Goal: Task Accomplishment & Management: Manage account settings

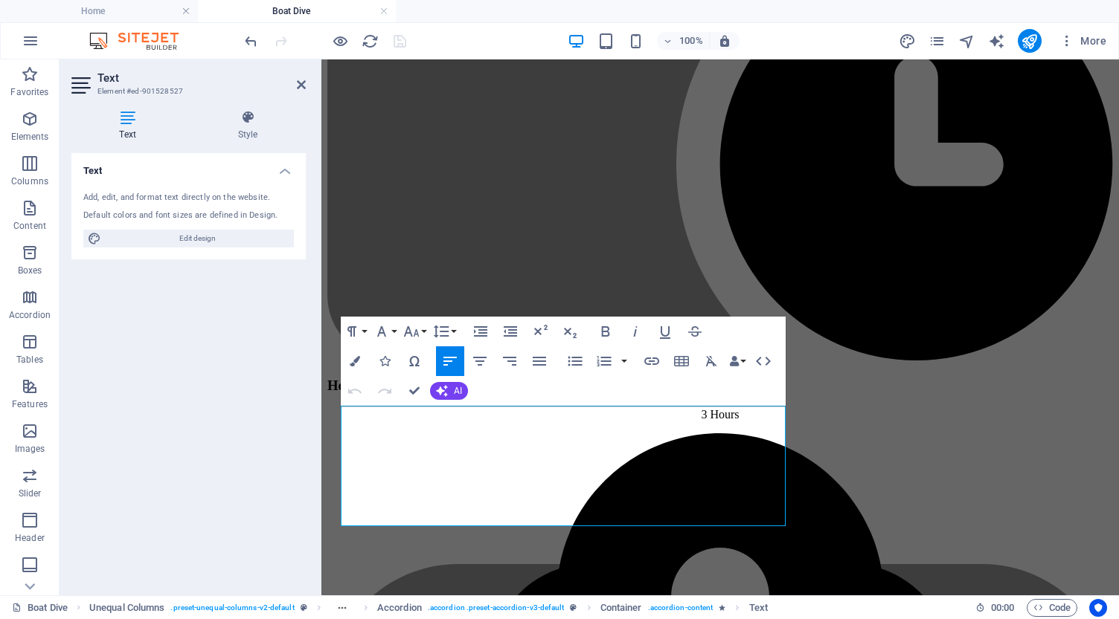
click at [0, 0] on icon at bounding box center [0, 0] width 0 height 0
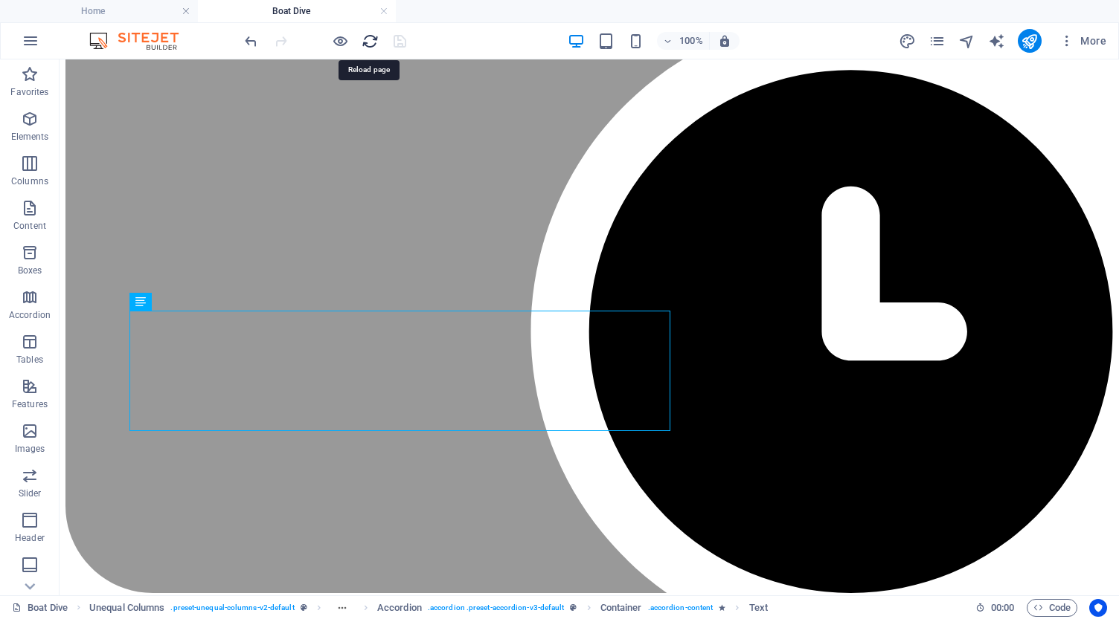
click at [373, 40] on icon "reload" at bounding box center [369, 41] width 17 height 17
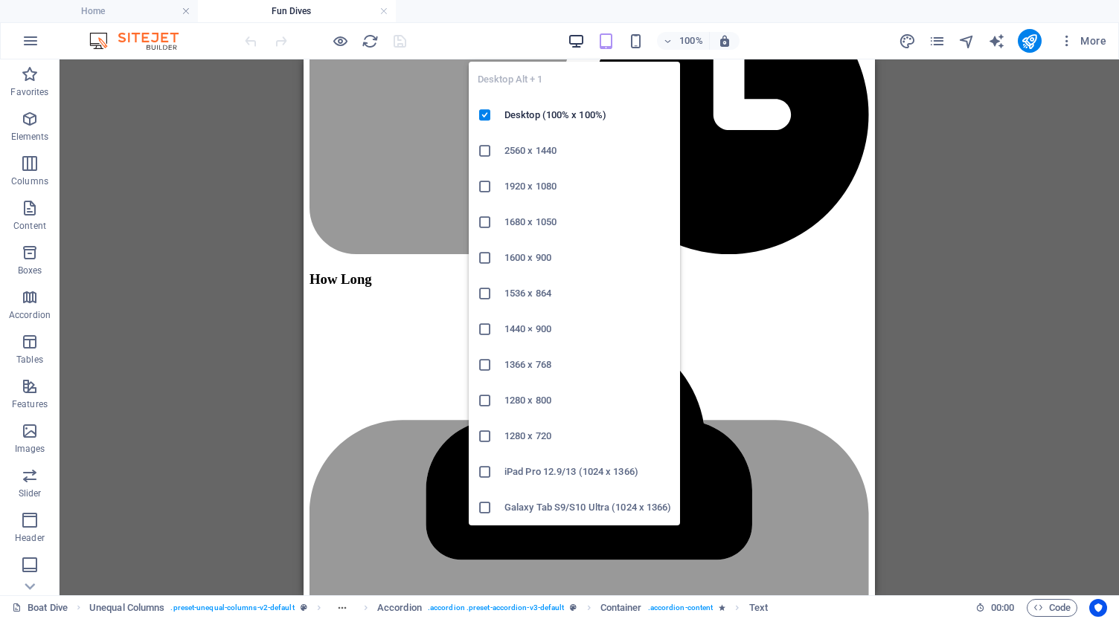
click at [579, 36] on icon "button" at bounding box center [575, 41] width 17 height 17
click at [577, 37] on icon "button" at bounding box center [575, 41] width 17 height 17
click at [573, 42] on icon "button" at bounding box center [575, 41] width 17 height 17
click at [576, 40] on icon "button" at bounding box center [575, 41] width 17 height 17
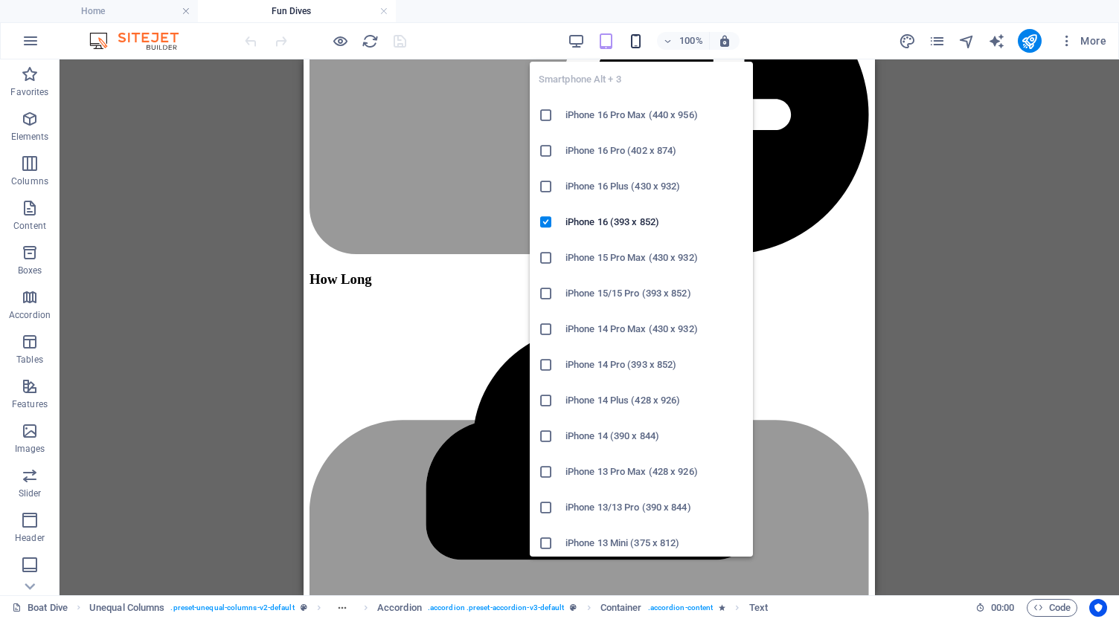
click at [636, 42] on icon "button" at bounding box center [635, 41] width 17 height 17
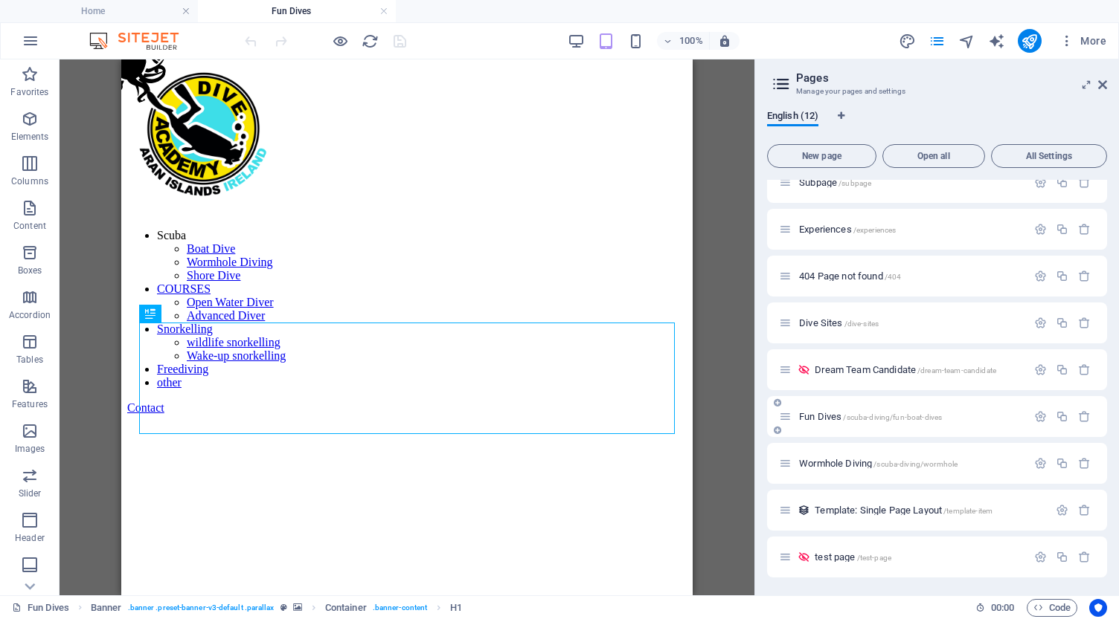
scroll to position [158, 0]
click at [1038, 416] on icon "button" at bounding box center [1040, 417] width 13 height 13
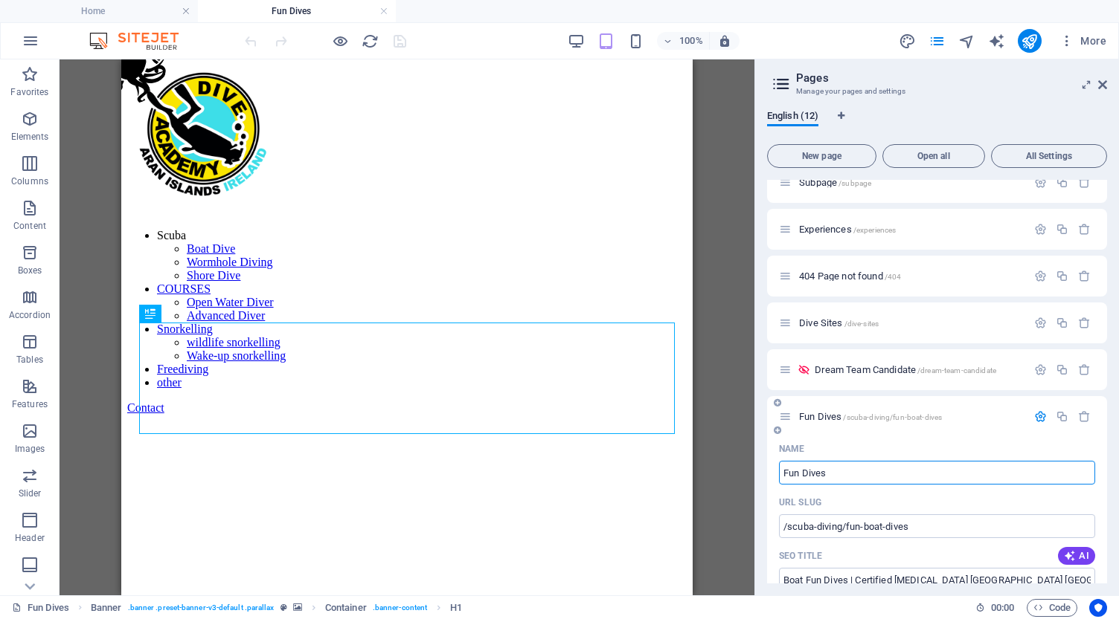
click at [783, 474] on input "Fun Dives" at bounding box center [937, 473] width 316 height 24
type input "Boat Fun Dives"
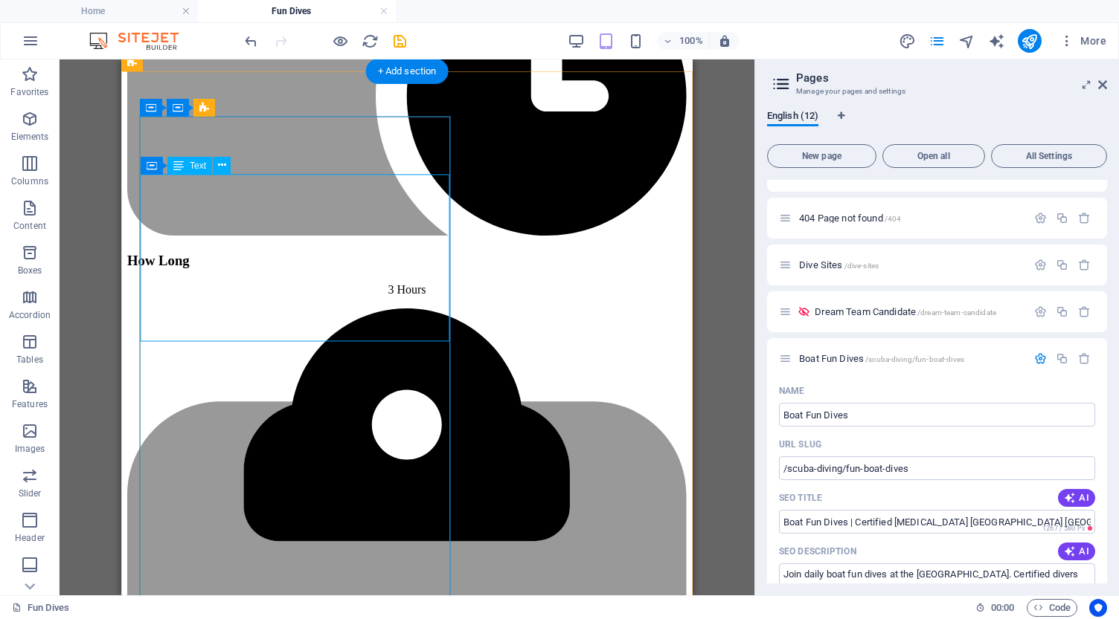
scroll to position [1432, 0]
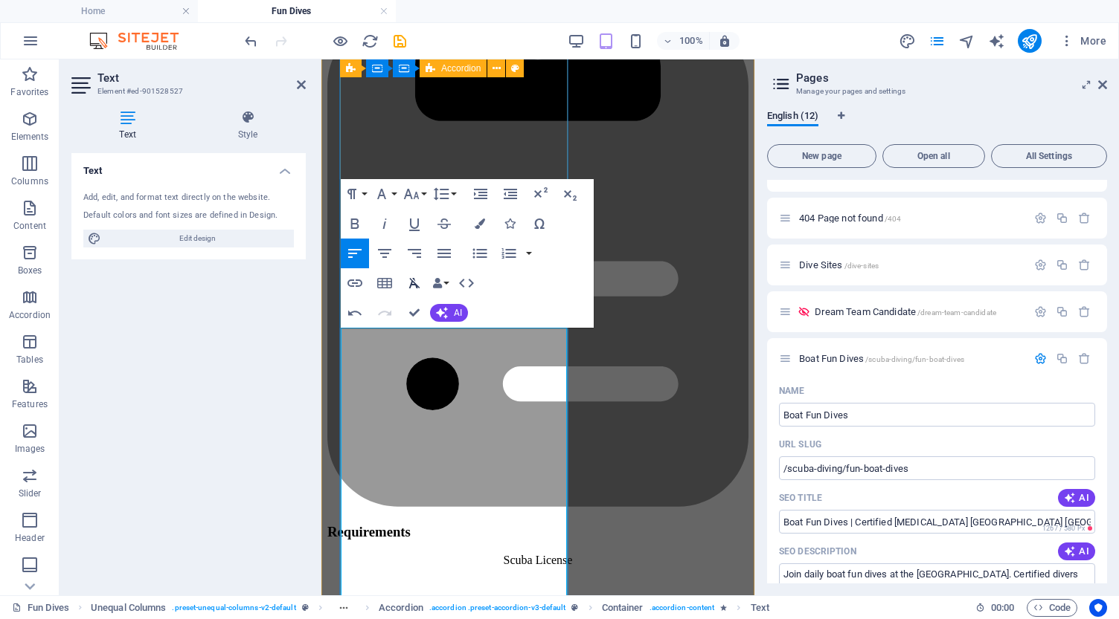
click at [412, 283] on icon "button" at bounding box center [414, 283] width 11 height 10
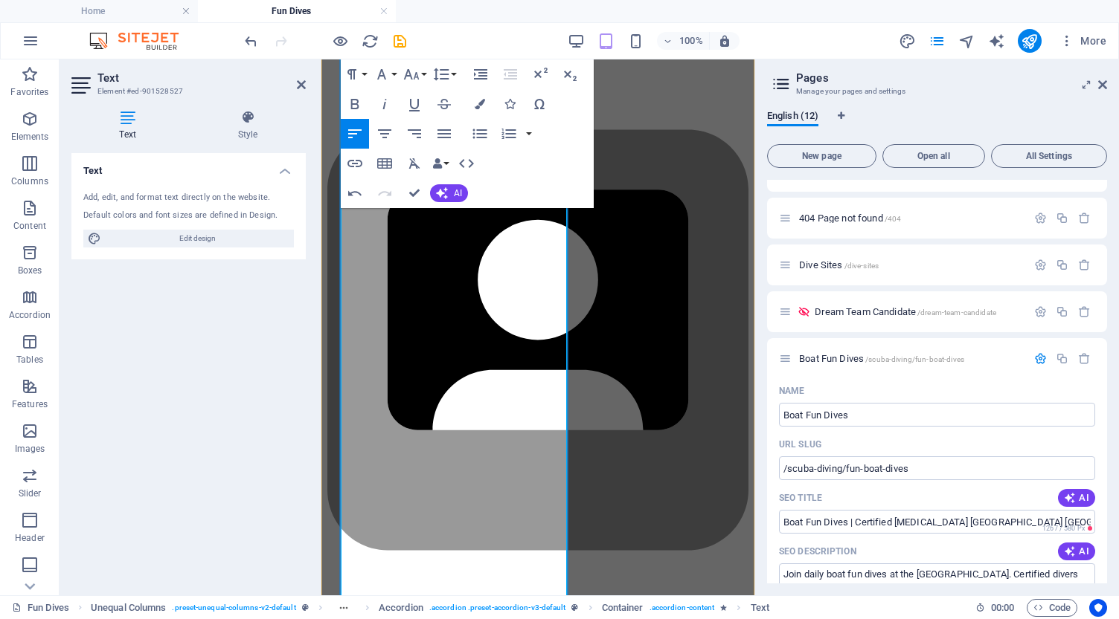
scroll to position [2186, 0]
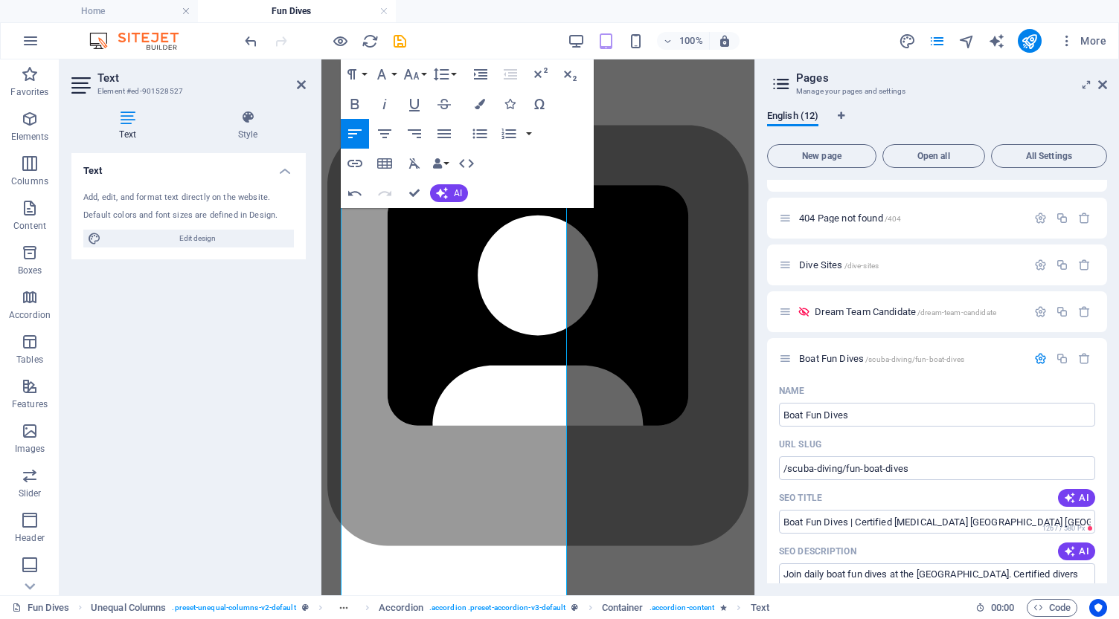
drag, startPoint x: 414, startPoint y: 473, endPoint x: 642, endPoint y: 526, distance: 233.6
copy p "You’ll need:"
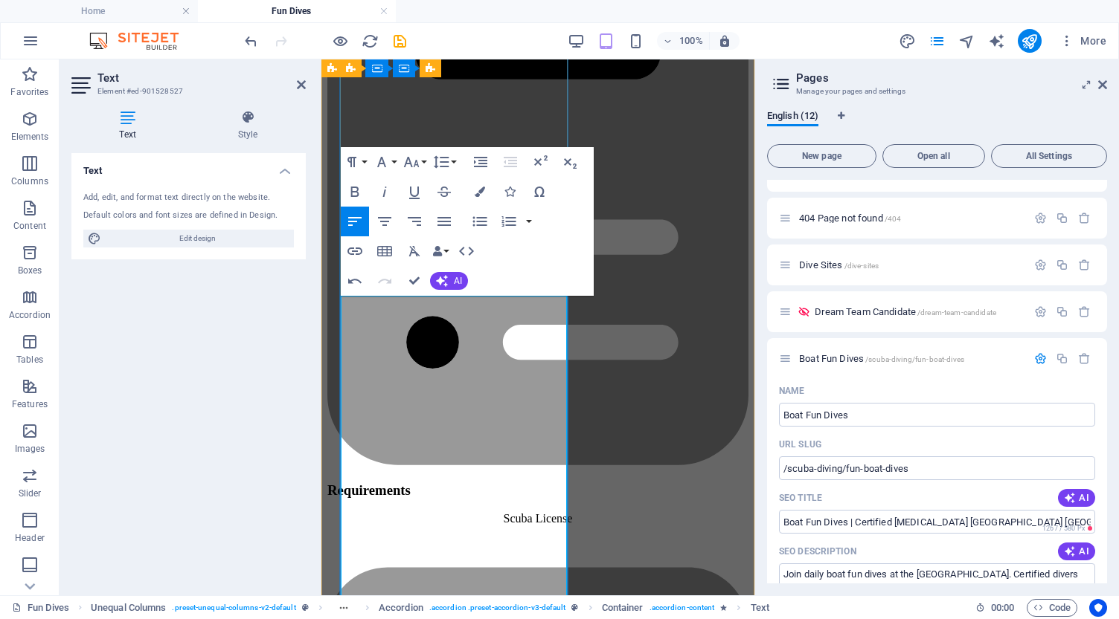
scroll to position [1734, 0]
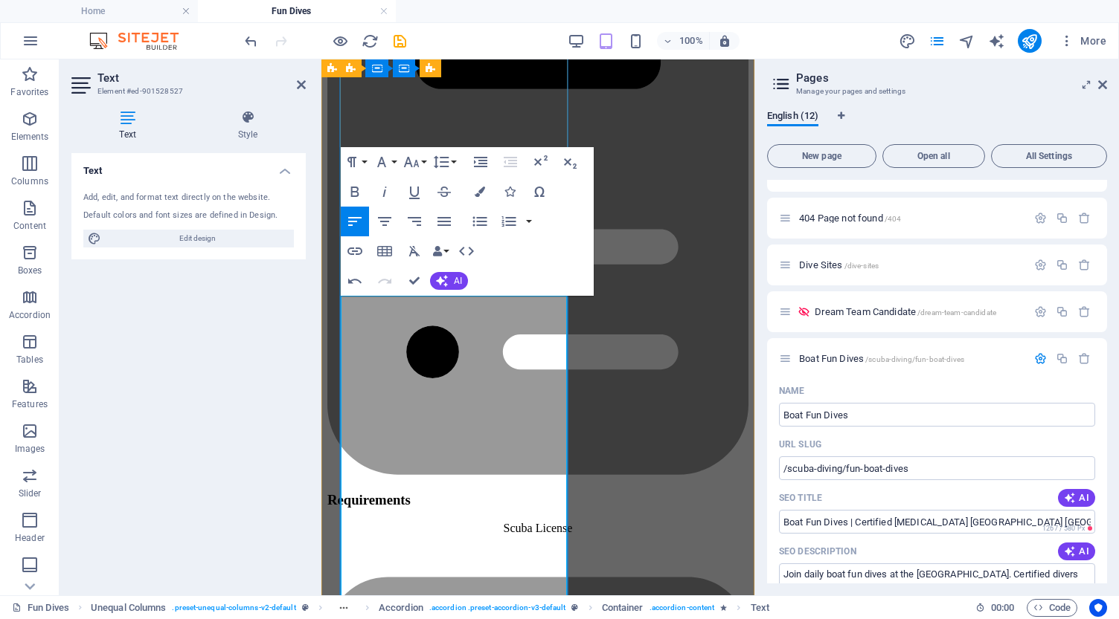
click at [482, 221] on icon "button" at bounding box center [480, 221] width 14 height 10
click at [485, 224] on icon "button" at bounding box center [480, 222] width 18 height 18
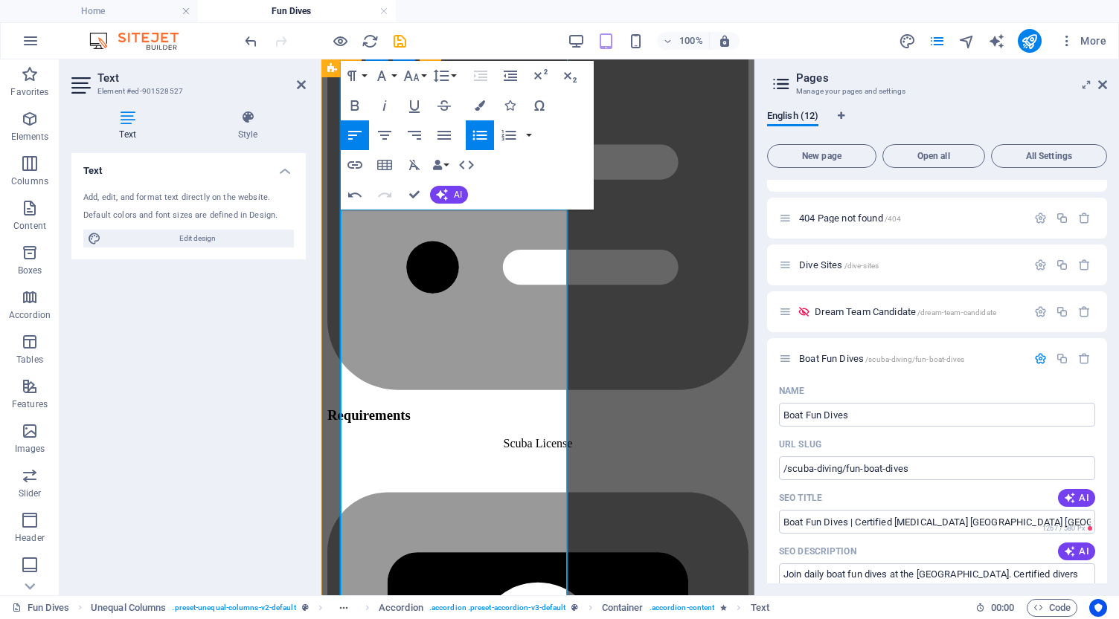
scroll to position [1821, 0]
drag, startPoint x: 344, startPoint y: 341, endPoint x: 428, endPoint y: 362, distance: 87.5
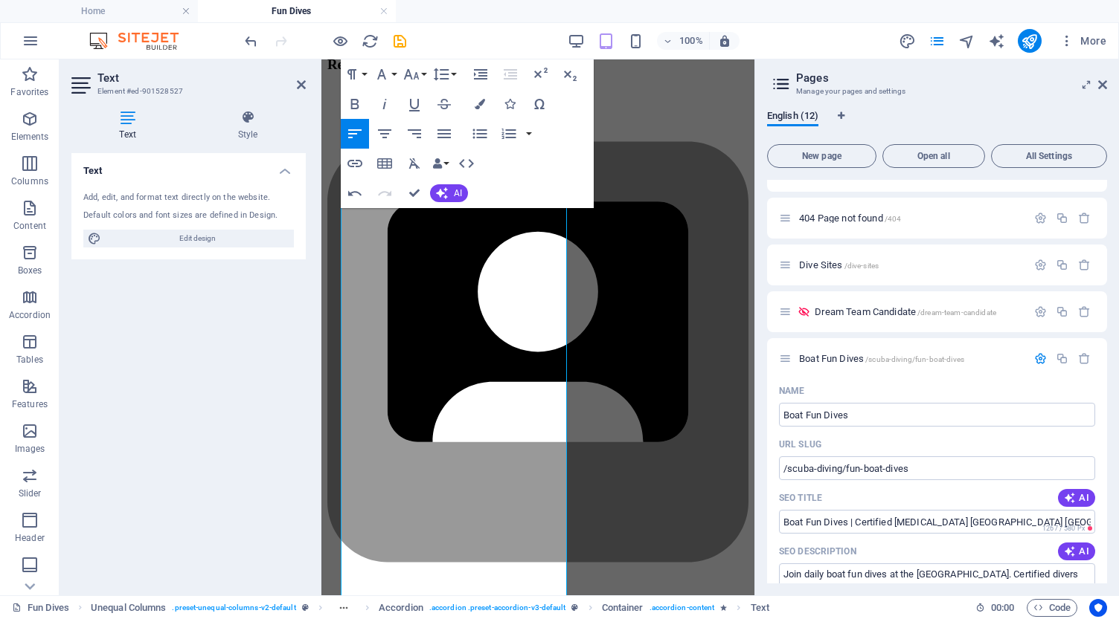
scroll to position [2186, 0]
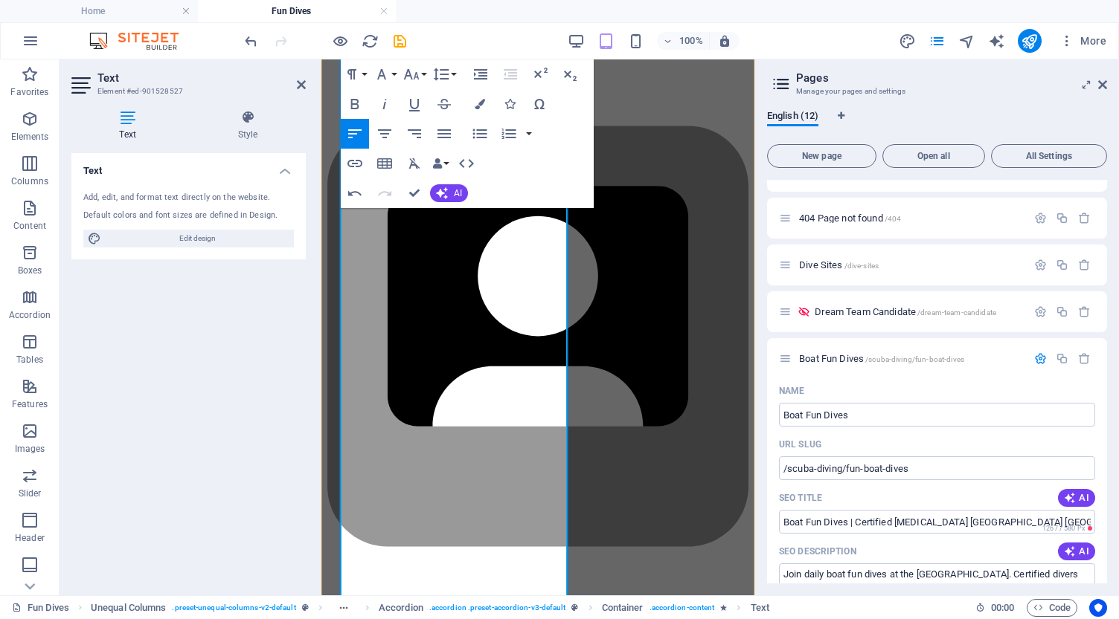
drag, startPoint x: 344, startPoint y: 278, endPoint x: 489, endPoint y: 386, distance: 180.7
copy div "Boat fun dives are designed for certified divers. You’ll need: Proof of scuba l…"
click at [301, 86] on icon at bounding box center [301, 85] width 9 height 12
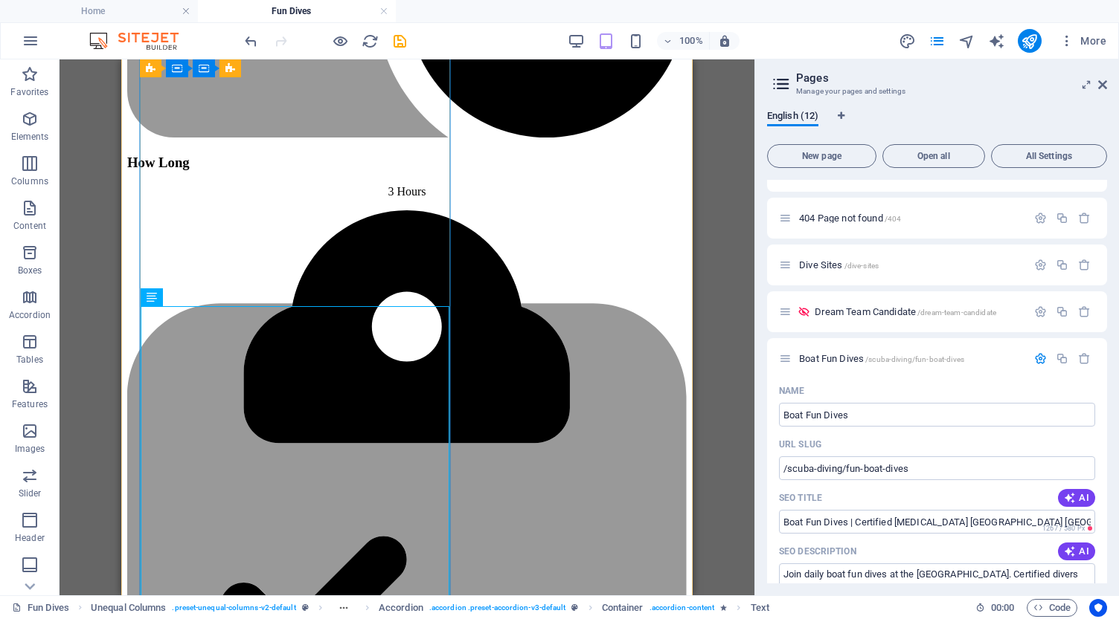
scroll to position [1530, 0]
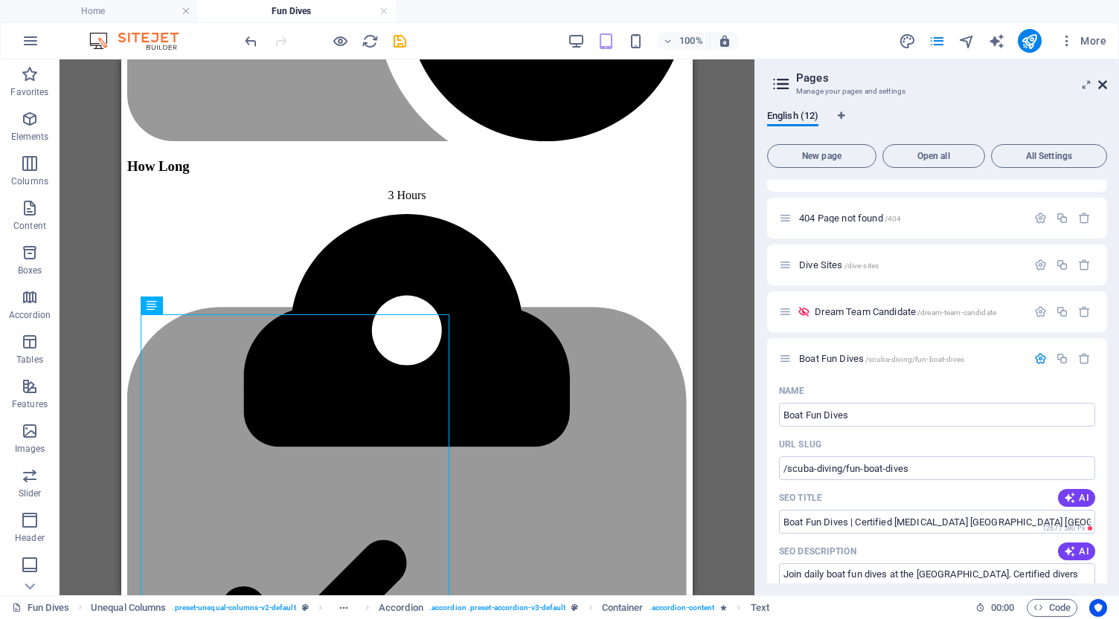
click at [0, 0] on icon at bounding box center [0, 0] width 0 height 0
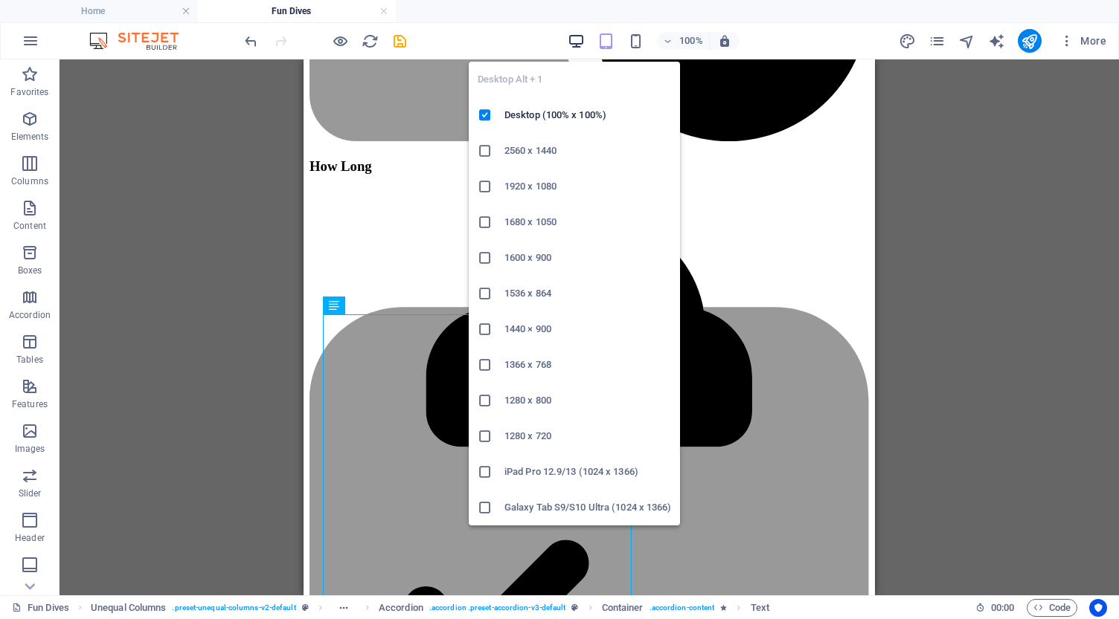
click at [579, 40] on icon "button" at bounding box center [575, 41] width 17 height 17
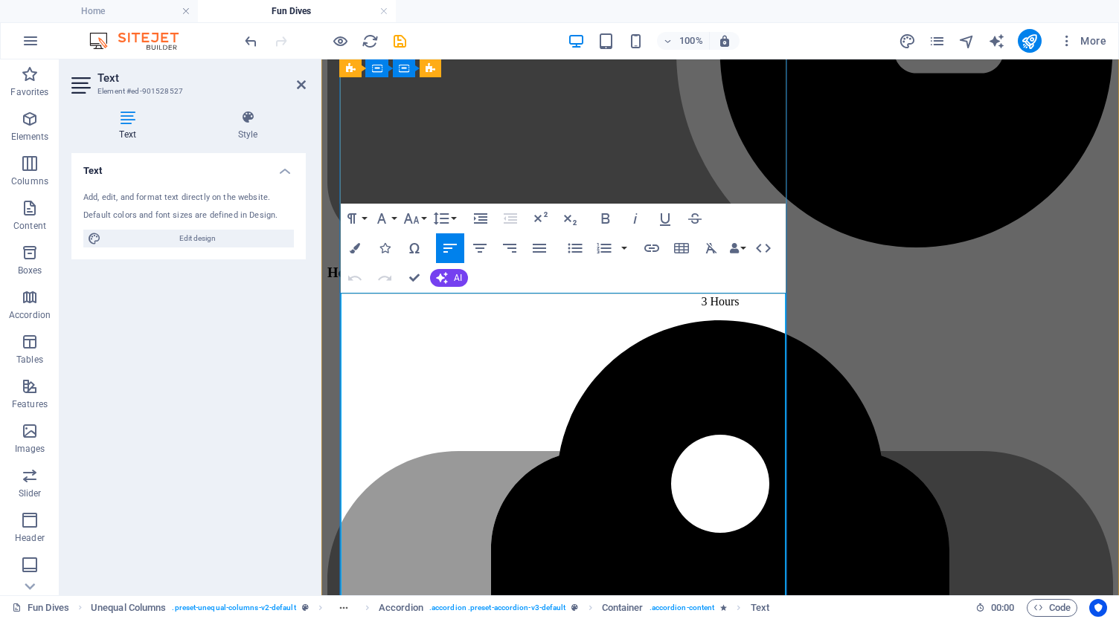
click at [576, 251] on icon "button" at bounding box center [575, 248] width 18 height 18
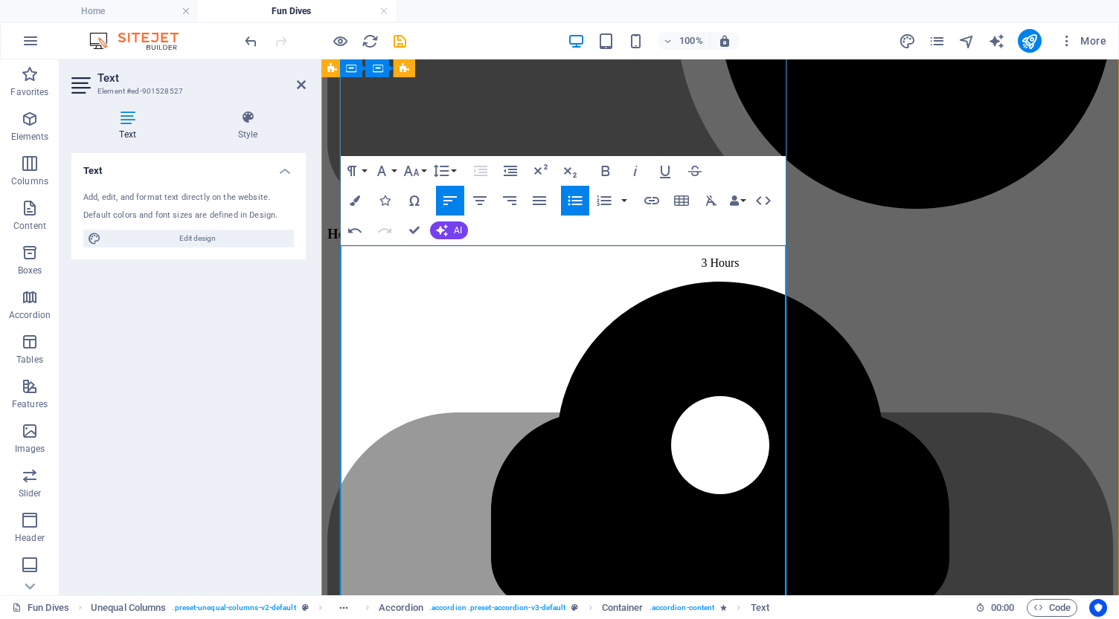
scroll to position [1577, 0]
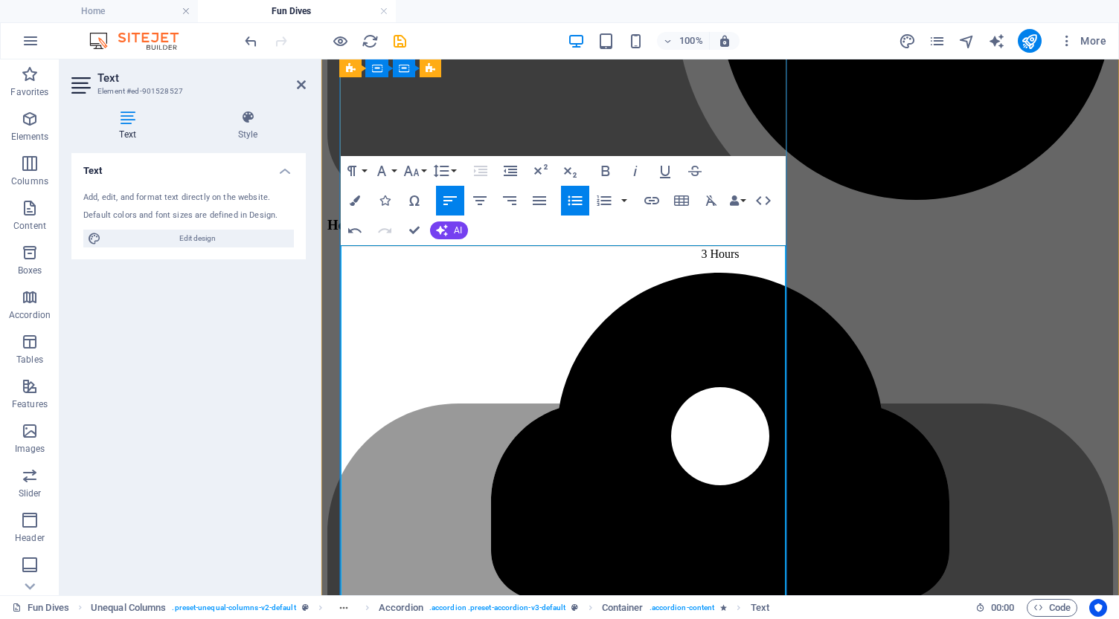
click at [573, 202] on icon "button" at bounding box center [575, 201] width 18 height 18
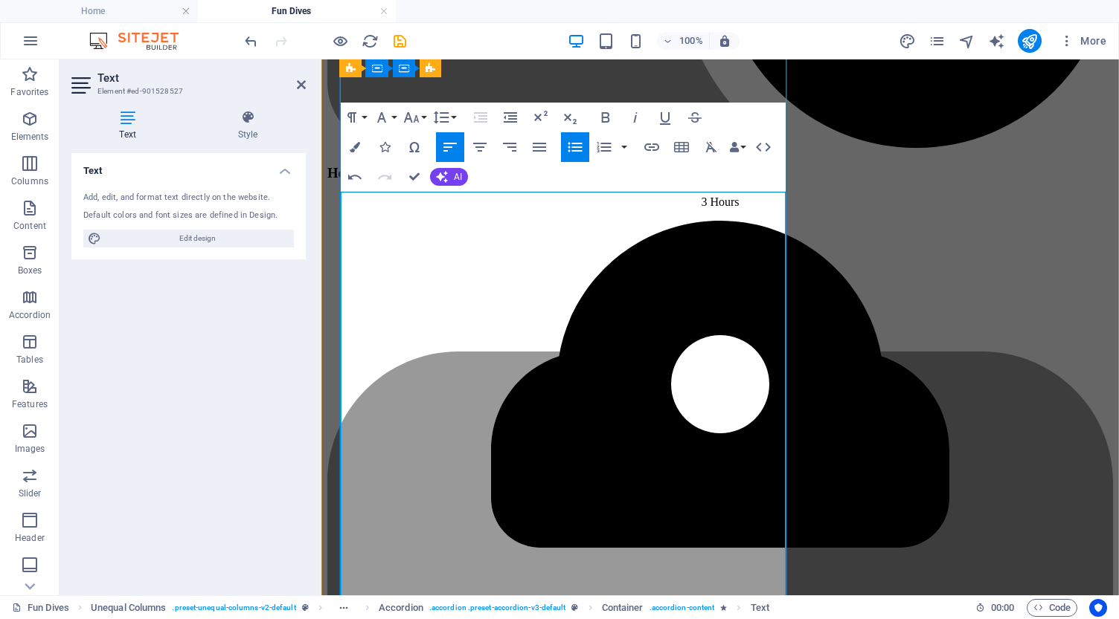
scroll to position [1635, 0]
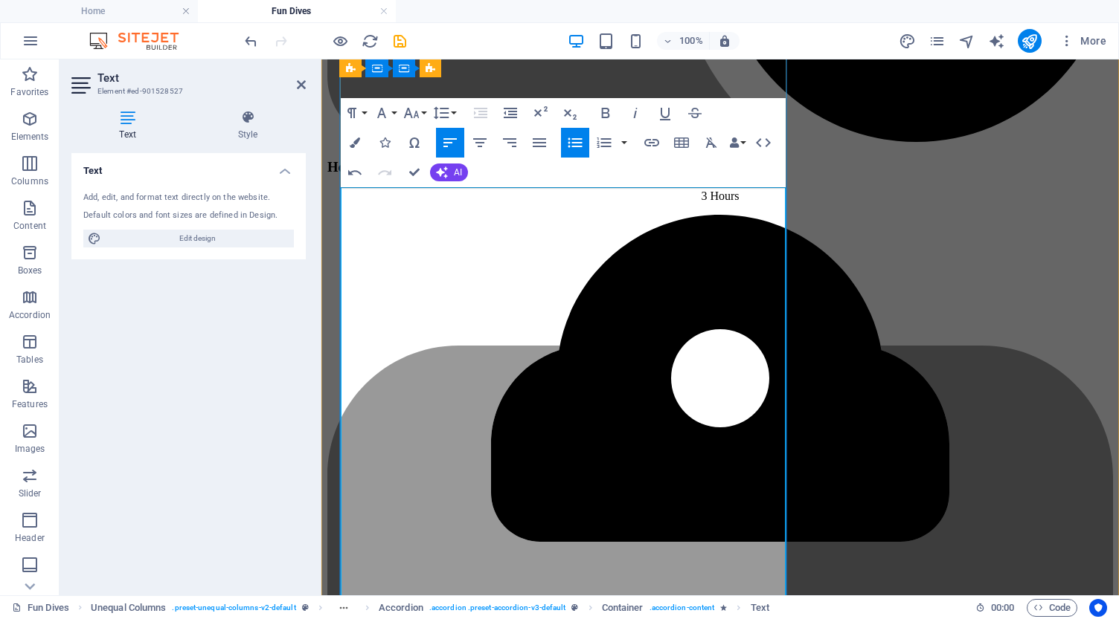
click at [577, 143] on icon "button" at bounding box center [575, 143] width 14 height 10
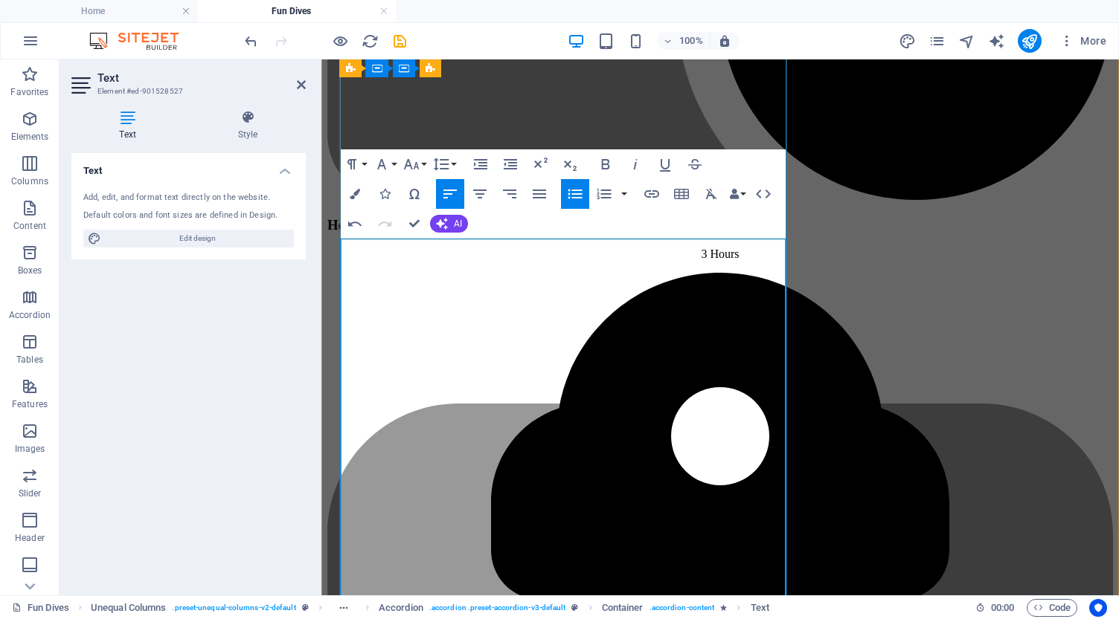
scroll to position [1602, 0]
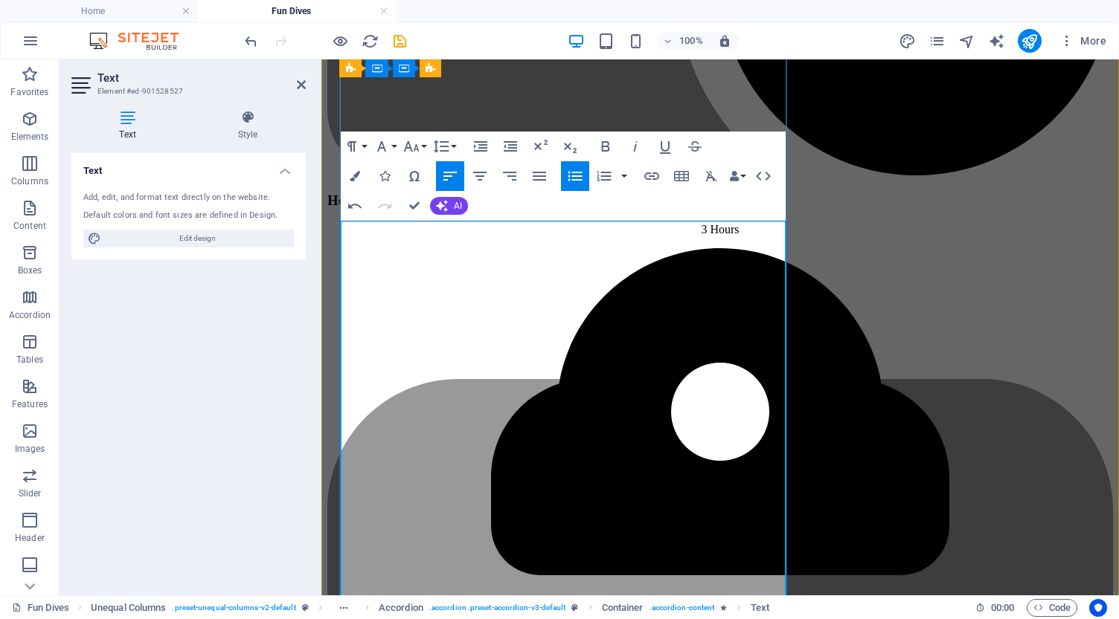
drag, startPoint x: 359, startPoint y: 352, endPoint x: 719, endPoint y: 554, distance: 412.9
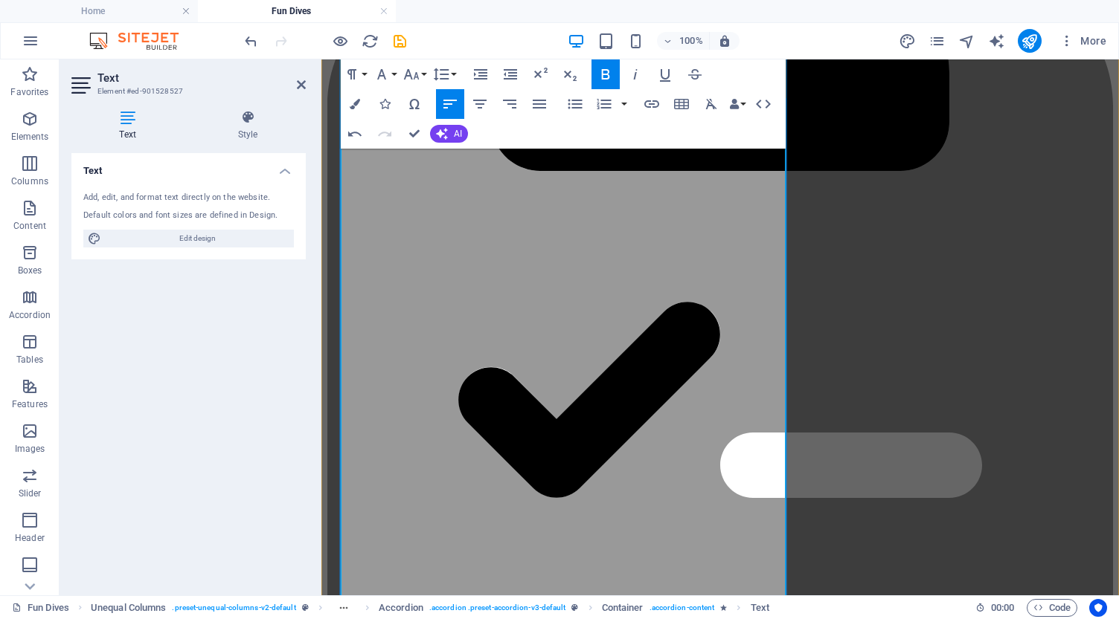
scroll to position [1724, 0]
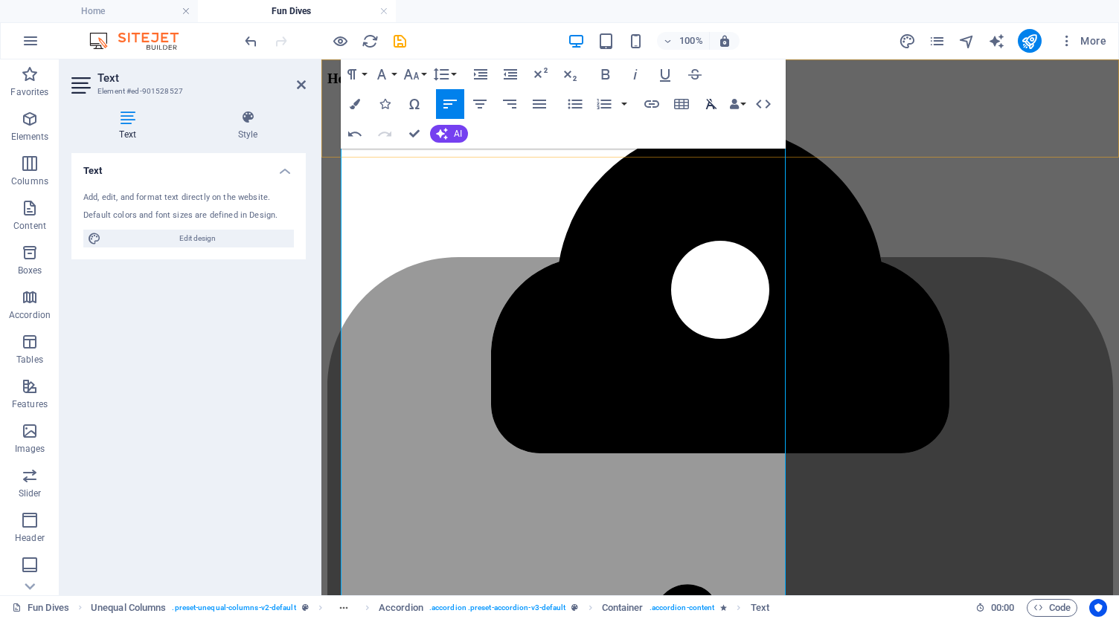
click at [708, 106] on icon "button" at bounding box center [711, 104] width 11 height 10
click at [572, 104] on icon "button" at bounding box center [575, 105] width 14 height 10
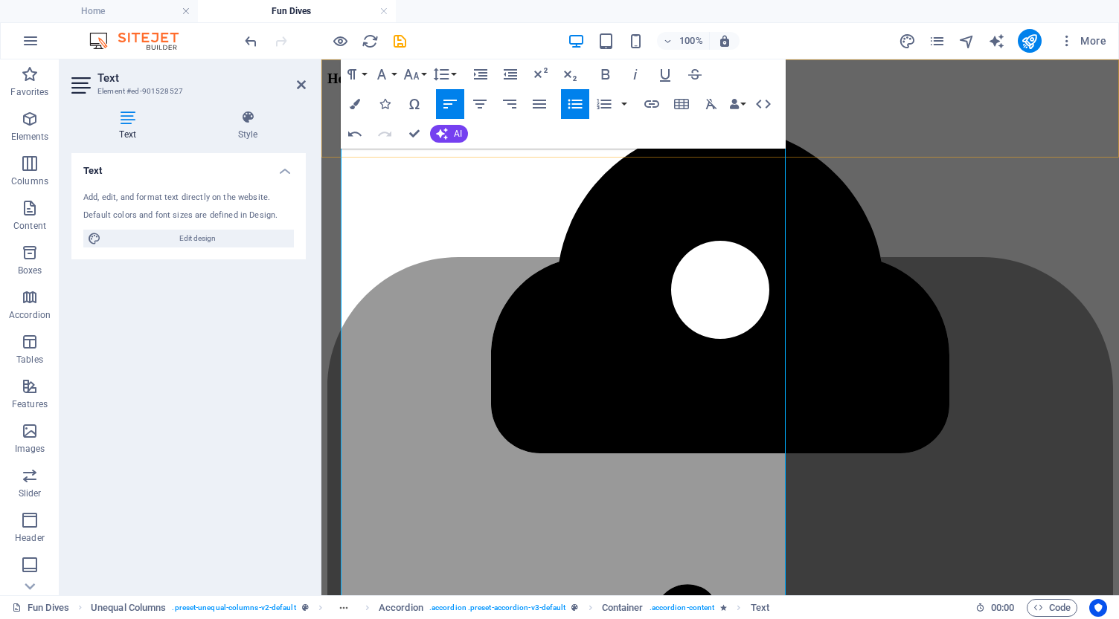
click at [572, 104] on icon "button" at bounding box center [575, 105] width 14 height 10
drag, startPoint x: 505, startPoint y: 234, endPoint x: 331, endPoint y: 219, distance: 174.7
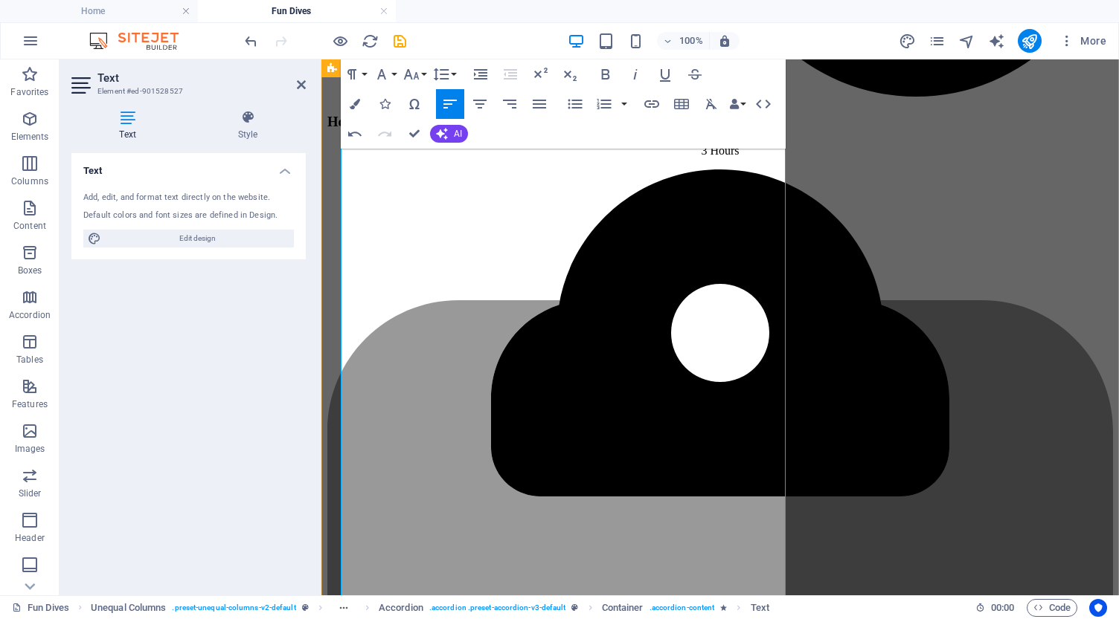
scroll to position [1654, 0]
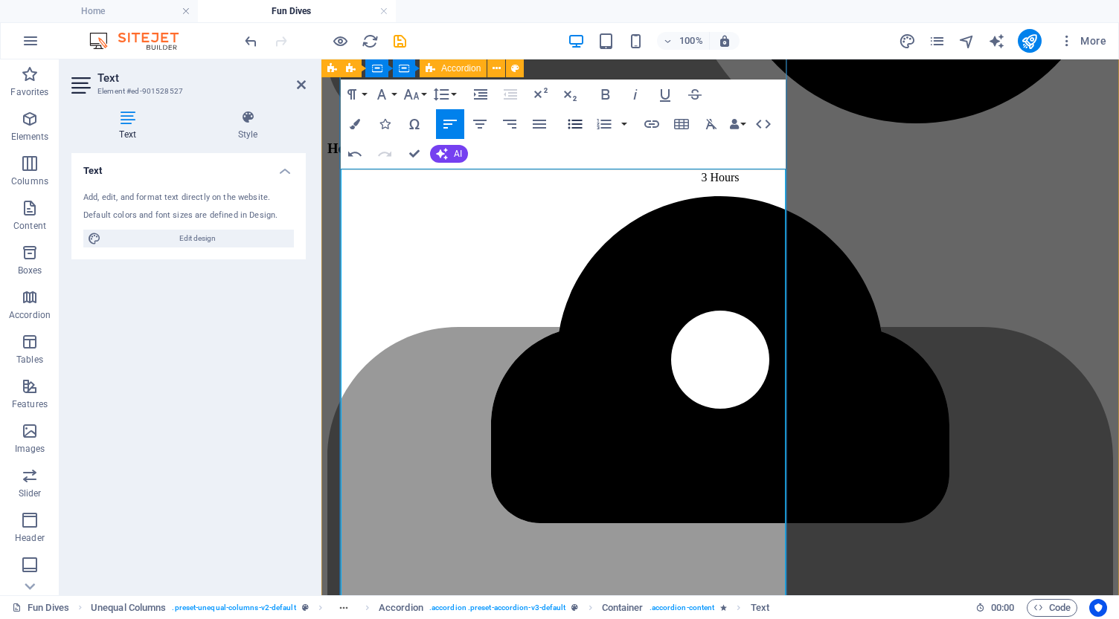
click at [576, 123] on icon "button" at bounding box center [575, 124] width 14 height 10
click at [573, 126] on icon "button" at bounding box center [575, 124] width 18 height 18
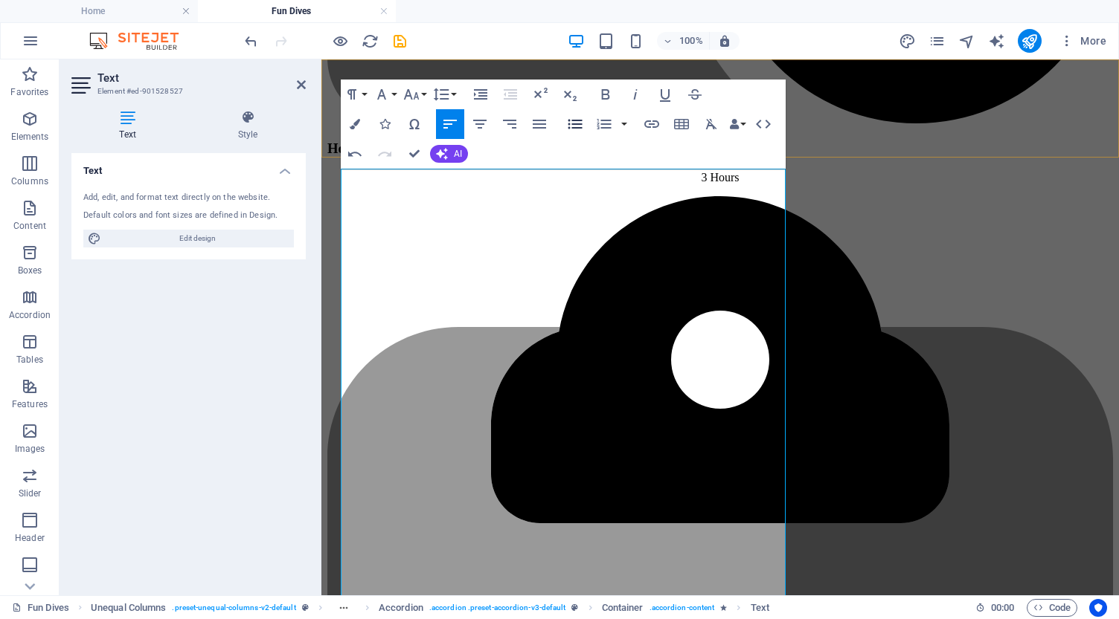
click at [575, 126] on icon "button" at bounding box center [575, 124] width 18 height 18
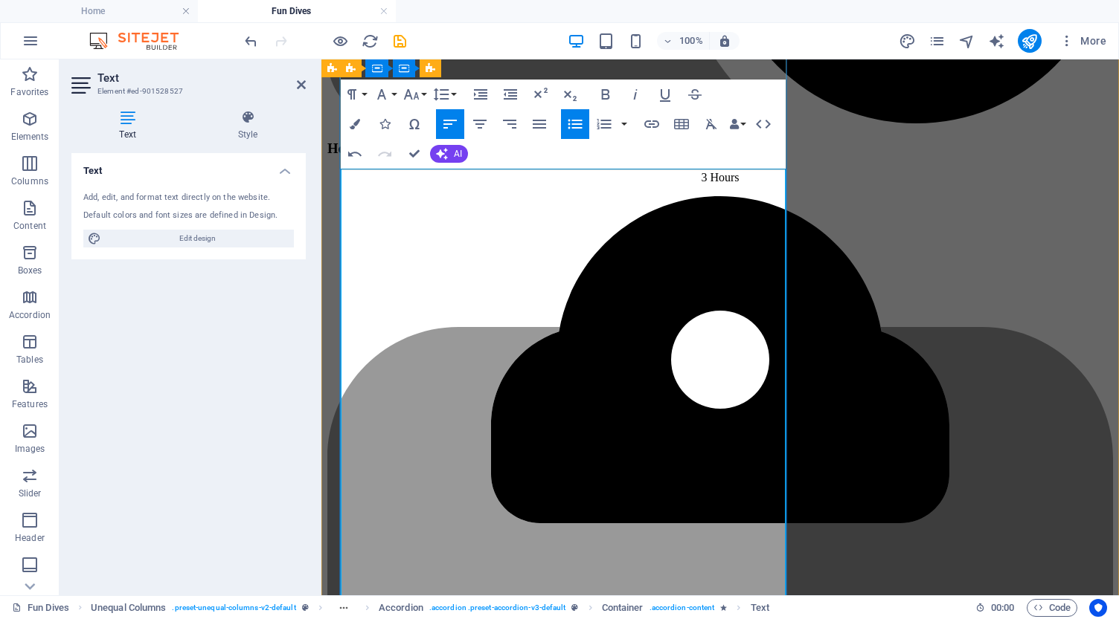
drag, startPoint x: 360, startPoint y: 445, endPoint x: 429, endPoint y: 447, distance: 69.2
click at [608, 94] on icon "button" at bounding box center [605, 95] width 18 height 18
drag, startPoint x: 587, startPoint y: 373, endPoint x: 653, endPoint y: 376, distance: 66.3
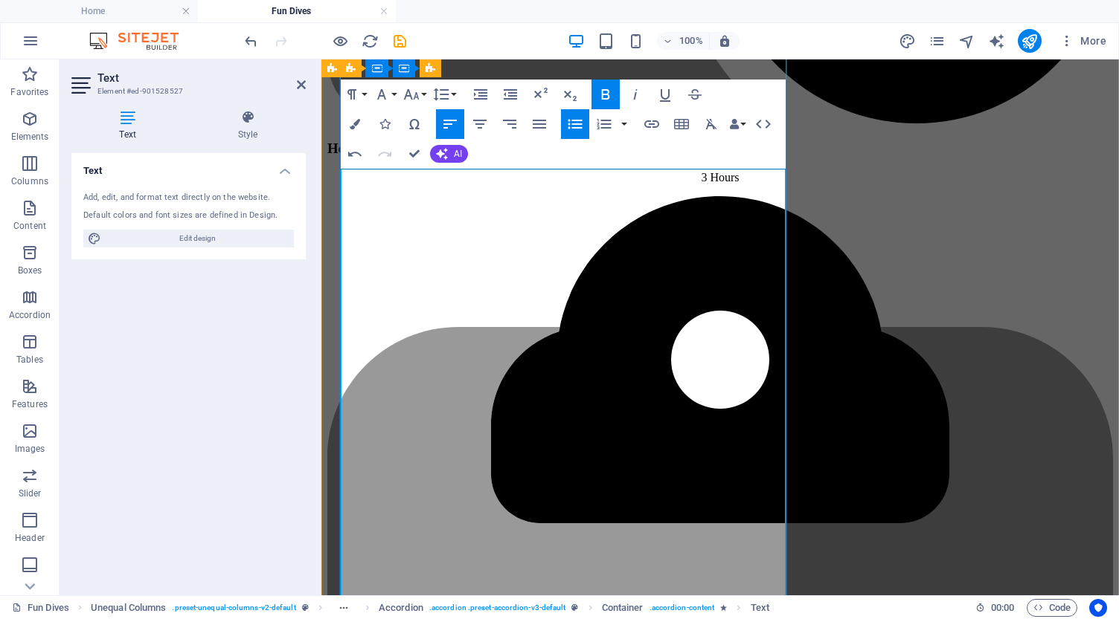
click at [603, 94] on icon "button" at bounding box center [606, 94] width 8 height 10
drag, startPoint x: 538, startPoint y: 326, endPoint x: 673, endPoint y: 332, distance: 135.5
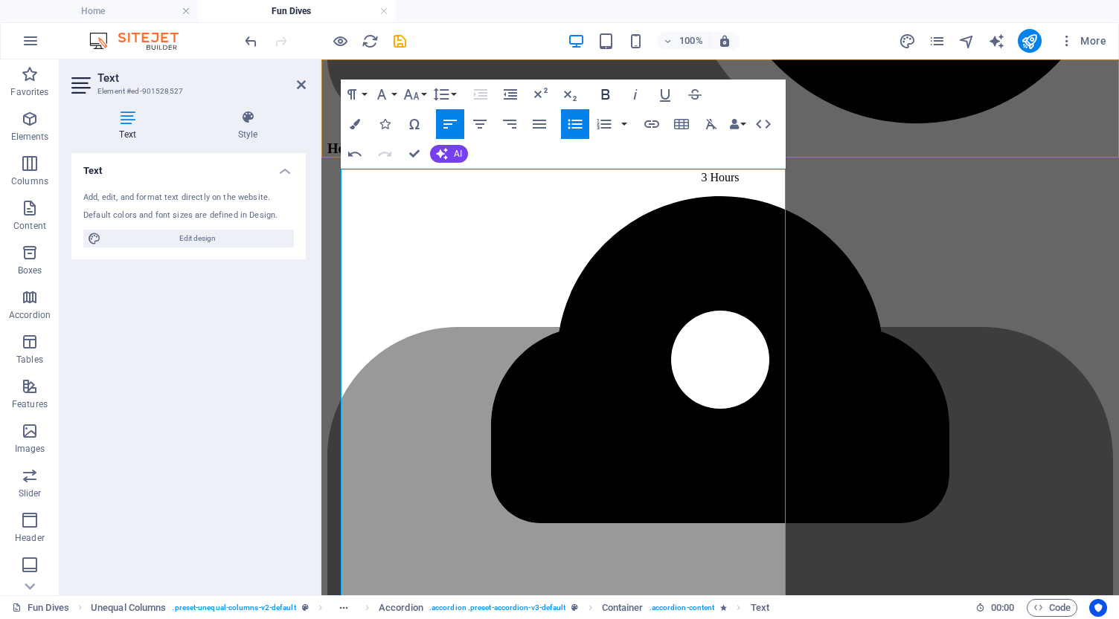
click at [607, 93] on icon "button" at bounding box center [605, 95] width 18 height 18
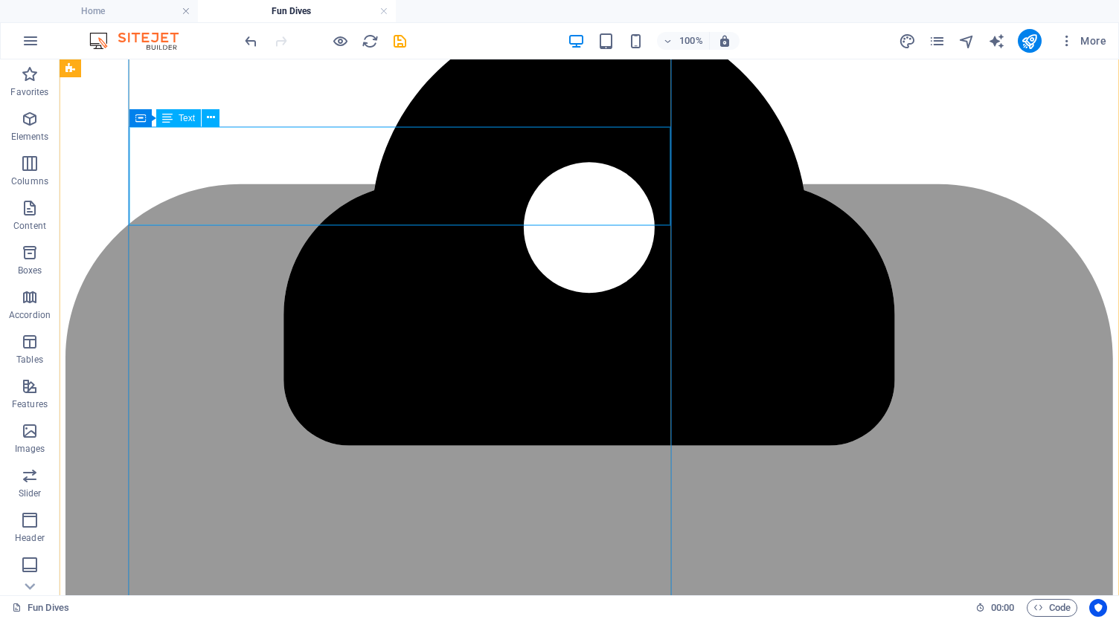
scroll to position [2060, 0]
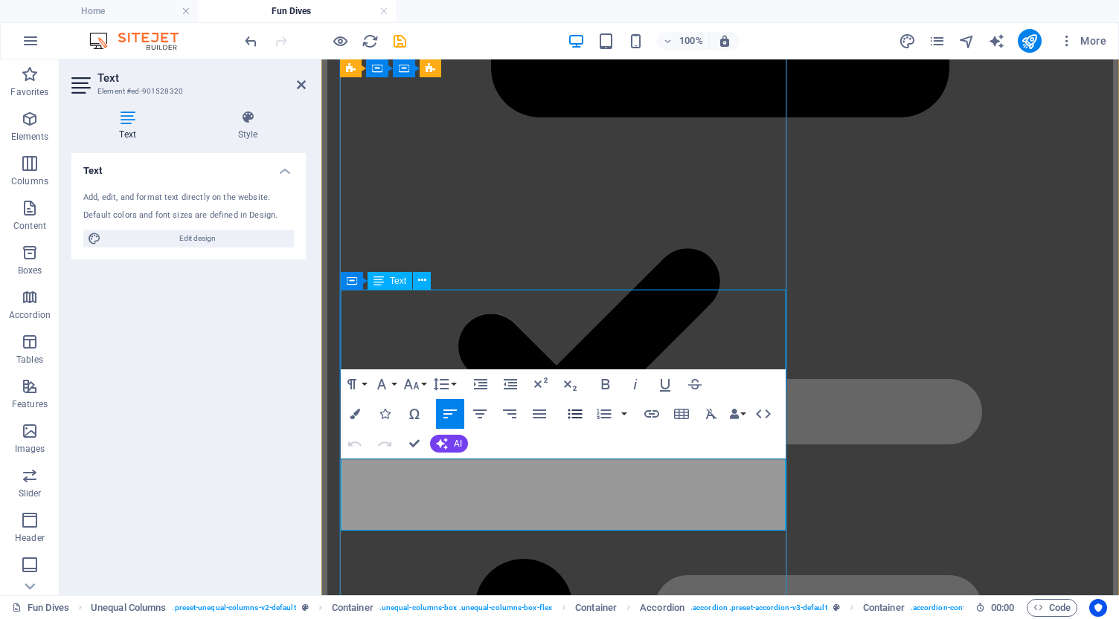
click at [574, 413] on icon "button" at bounding box center [575, 414] width 18 height 18
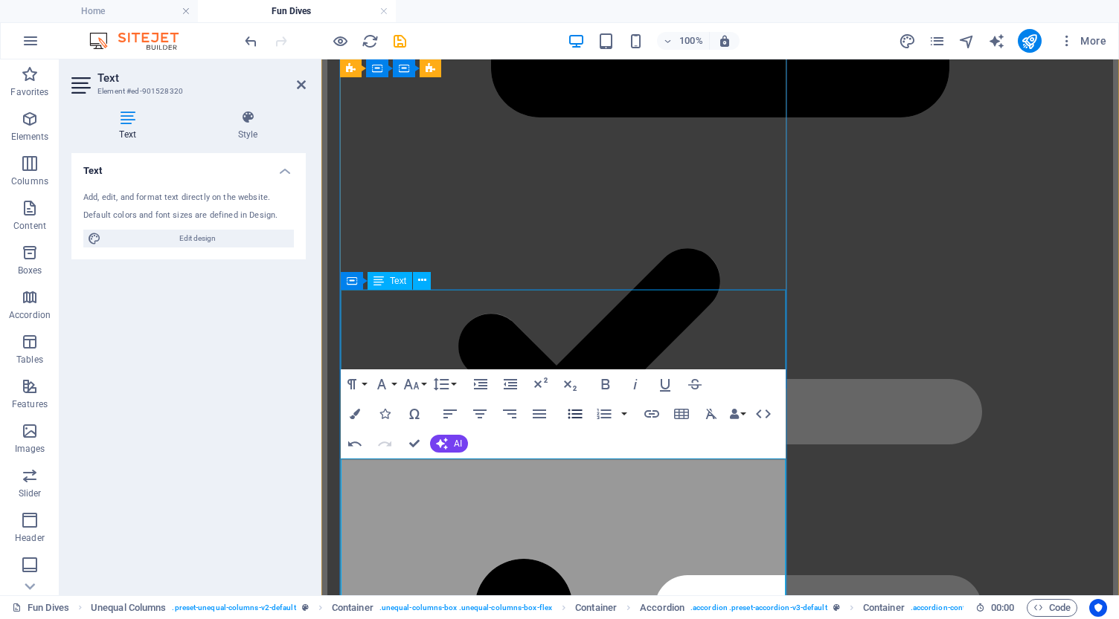
click at [574, 413] on icon "button" at bounding box center [575, 414] width 18 height 18
click at [712, 415] on icon "button" at bounding box center [711, 414] width 11 height 10
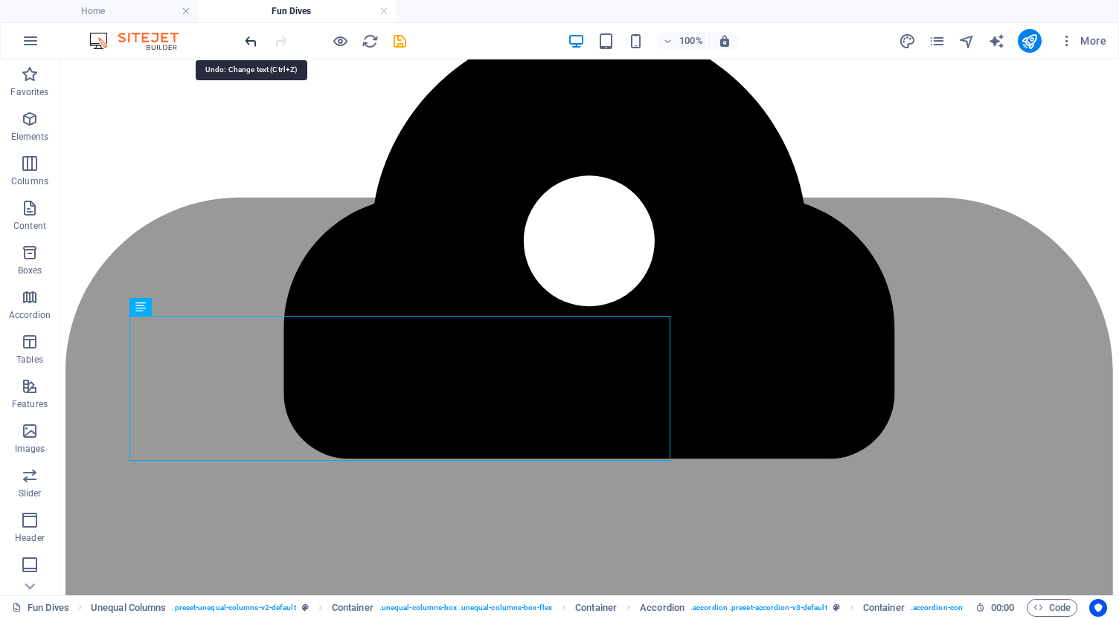
click at [247, 42] on icon "undo" at bounding box center [250, 41] width 17 height 17
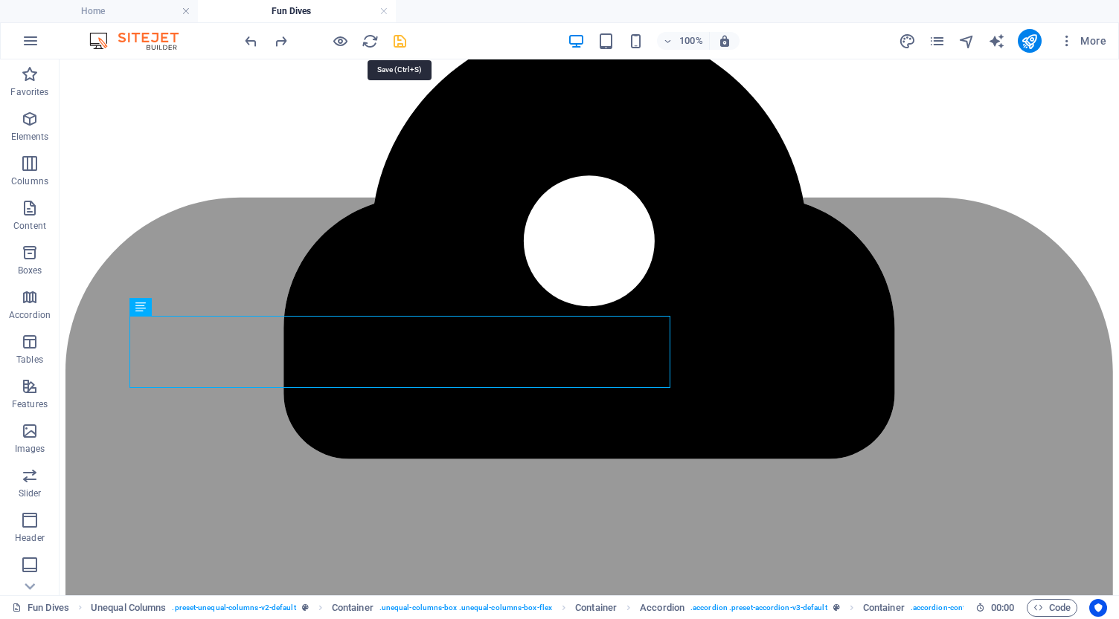
click at [399, 40] on icon "save" at bounding box center [399, 41] width 17 height 17
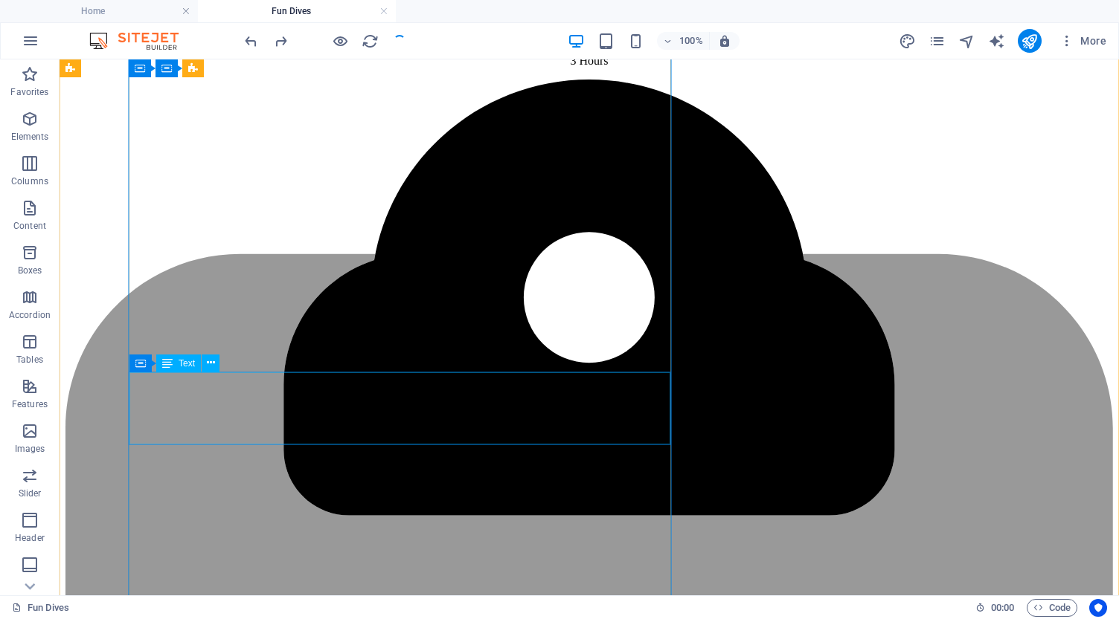
scroll to position [2002, 0]
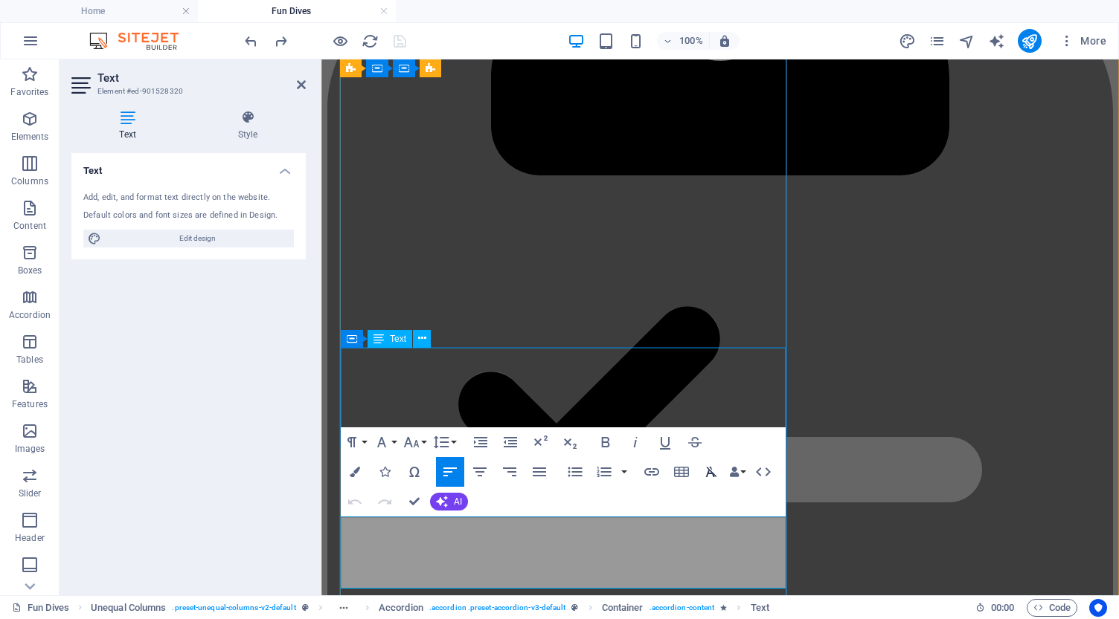
click at [712, 473] on icon "button" at bounding box center [711, 472] width 11 height 10
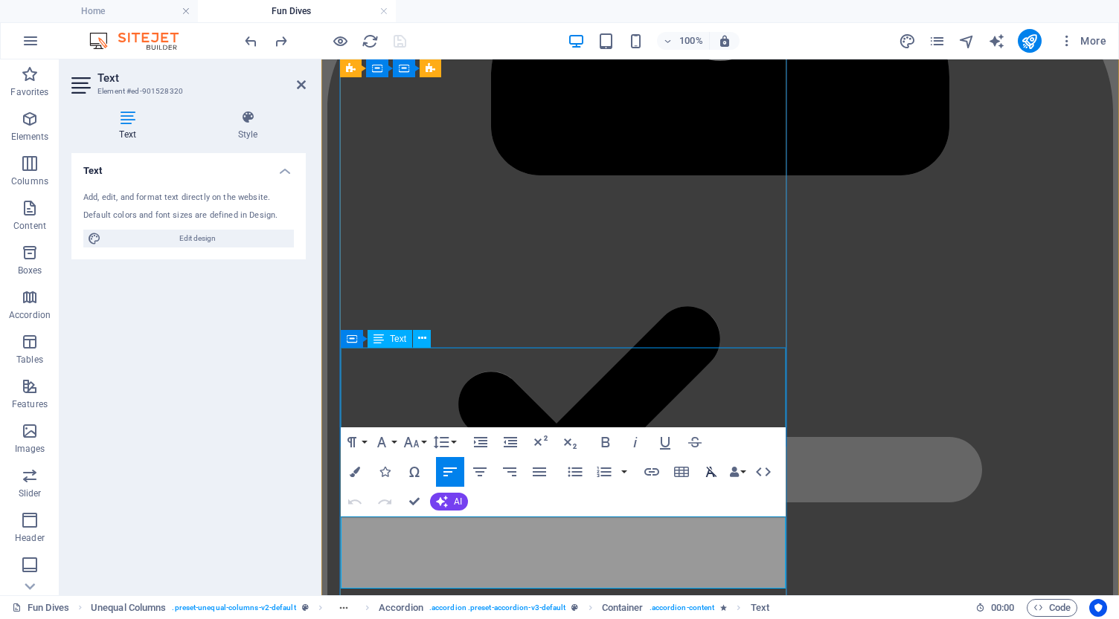
click at [712, 473] on icon "button" at bounding box center [711, 472] width 11 height 10
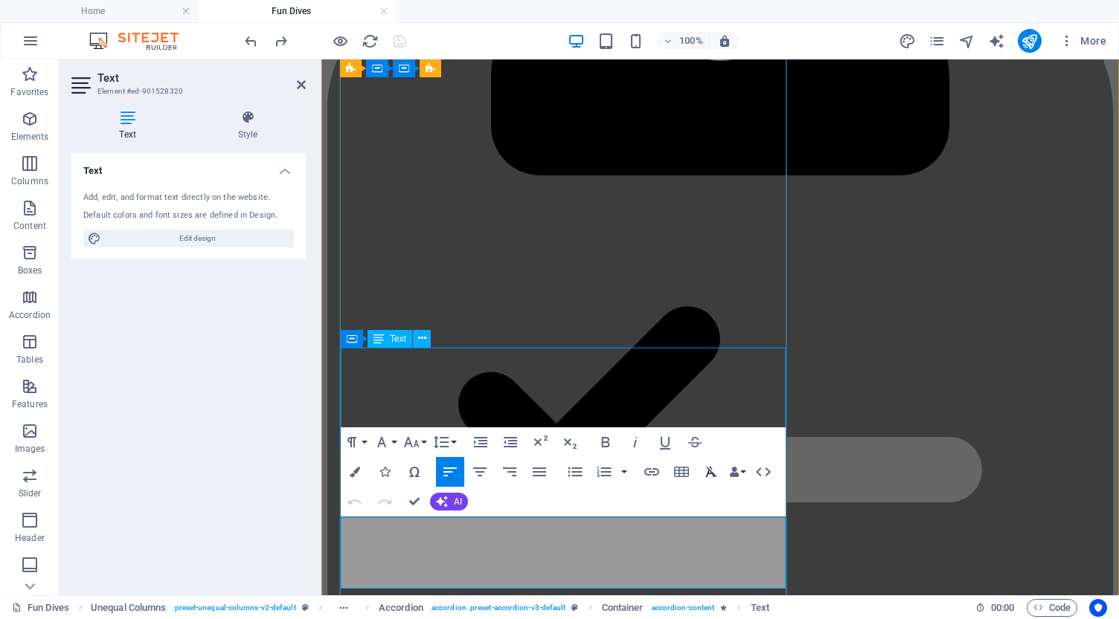
click at [712, 473] on icon "button" at bounding box center [711, 472] width 11 height 10
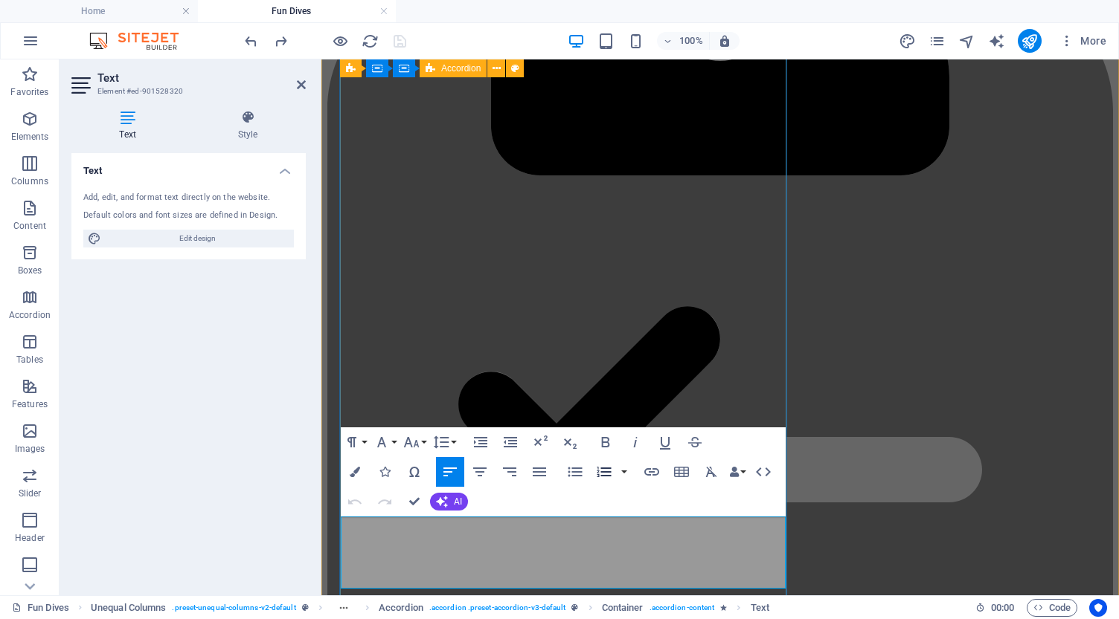
click at [606, 471] on icon "button" at bounding box center [604, 472] width 18 height 18
click at [568, 471] on icon "button" at bounding box center [575, 472] width 18 height 18
click at [604, 472] on icon "button" at bounding box center [604, 472] width 14 height 10
click at [603, 472] on icon "button" at bounding box center [604, 472] width 14 height 10
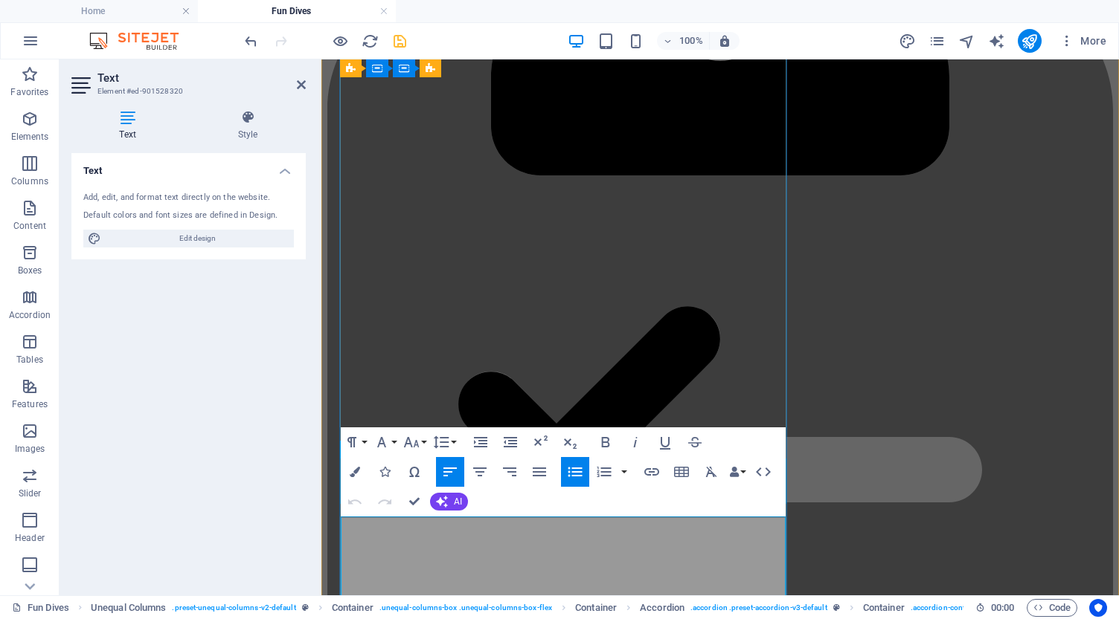
click at [572, 466] on icon "button" at bounding box center [575, 472] width 18 height 18
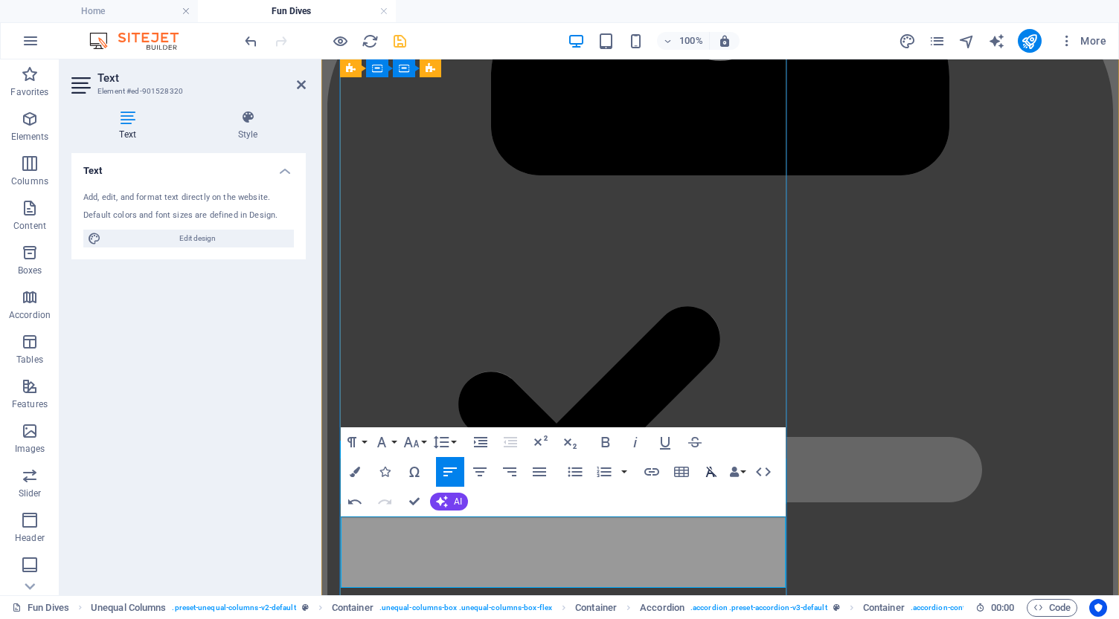
click at [711, 471] on icon "button" at bounding box center [711, 472] width 11 height 10
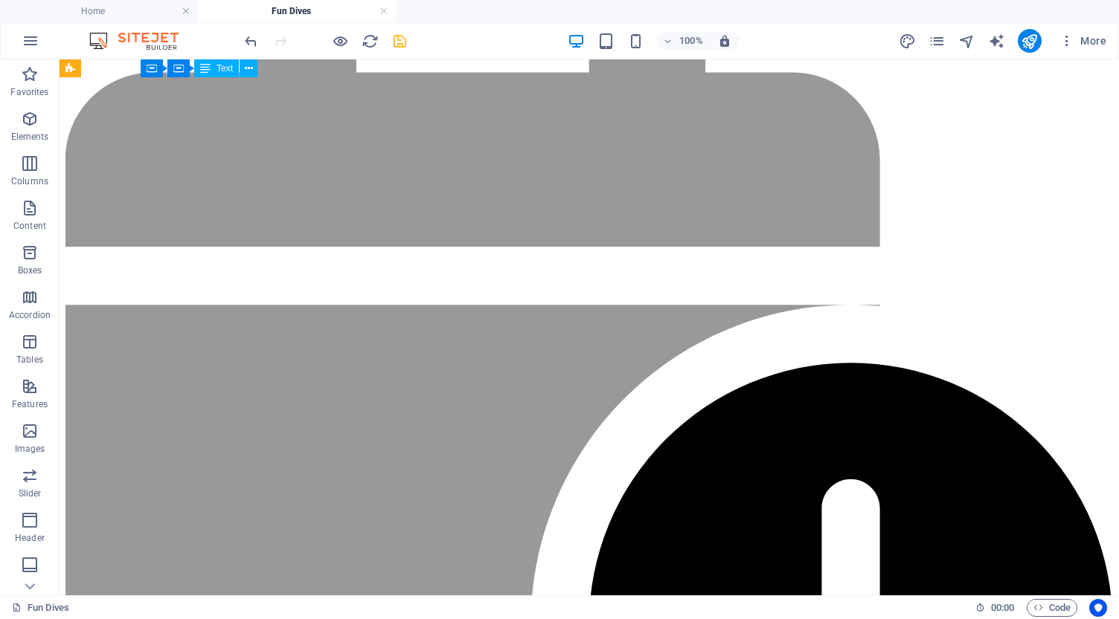
scroll to position [1124, 0]
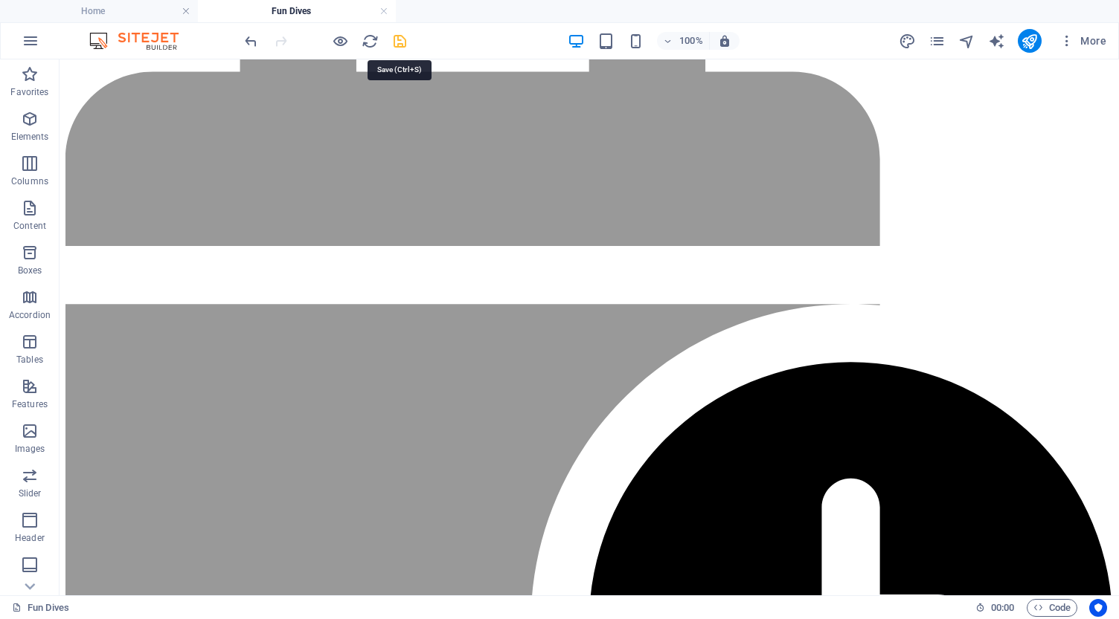
click at [399, 41] on icon "save" at bounding box center [399, 41] width 17 height 17
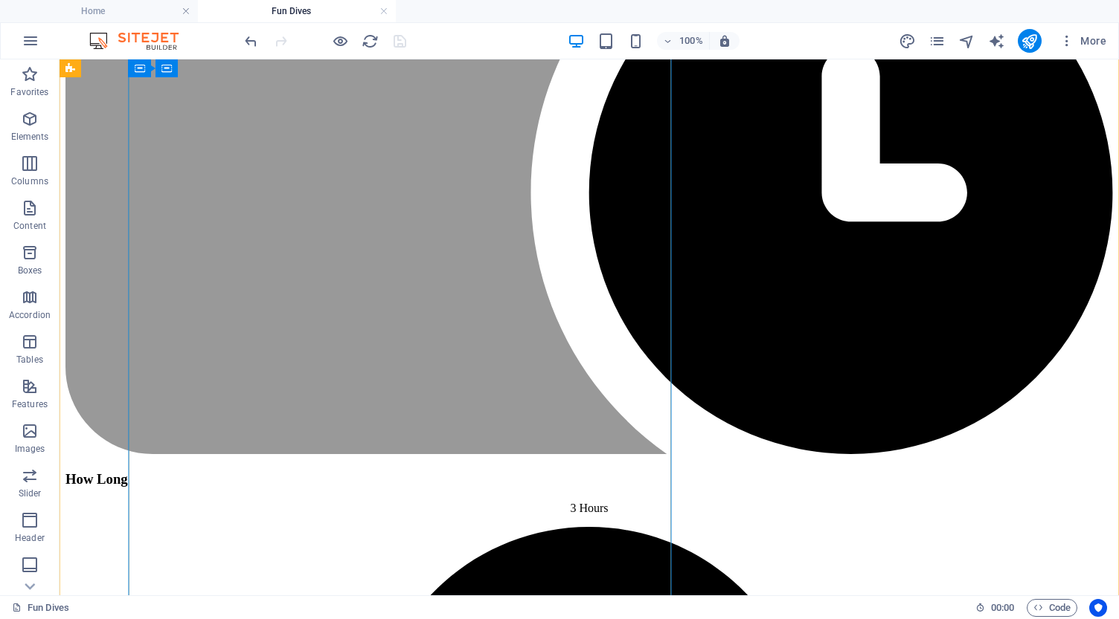
scroll to position [1508, 0]
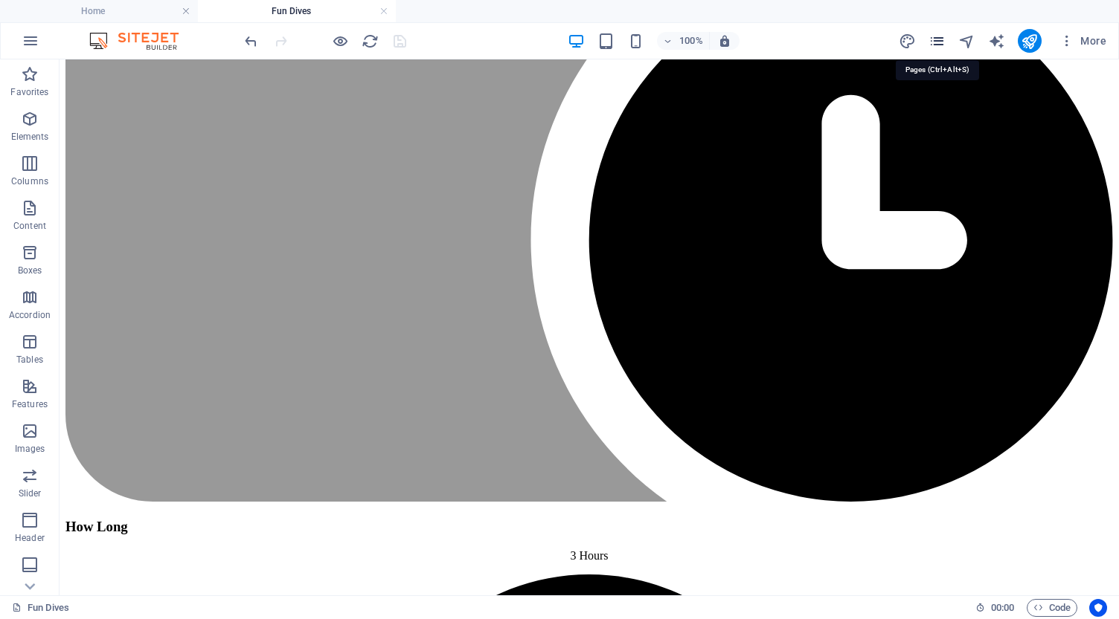
click at [932, 42] on icon "pages" at bounding box center [936, 41] width 17 height 17
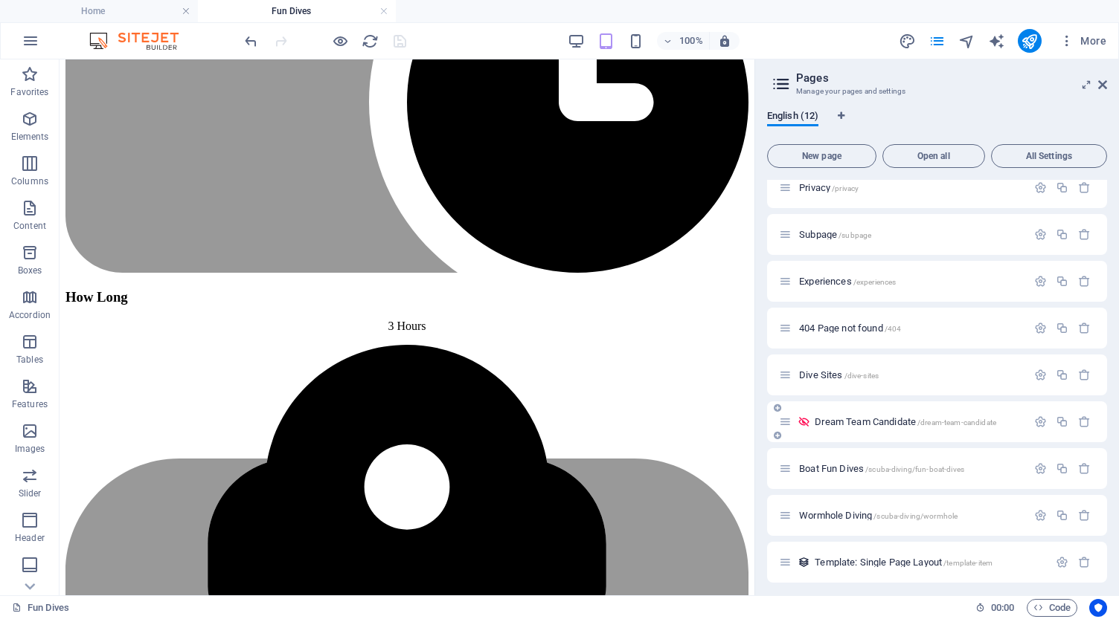
scroll to position [115, 0]
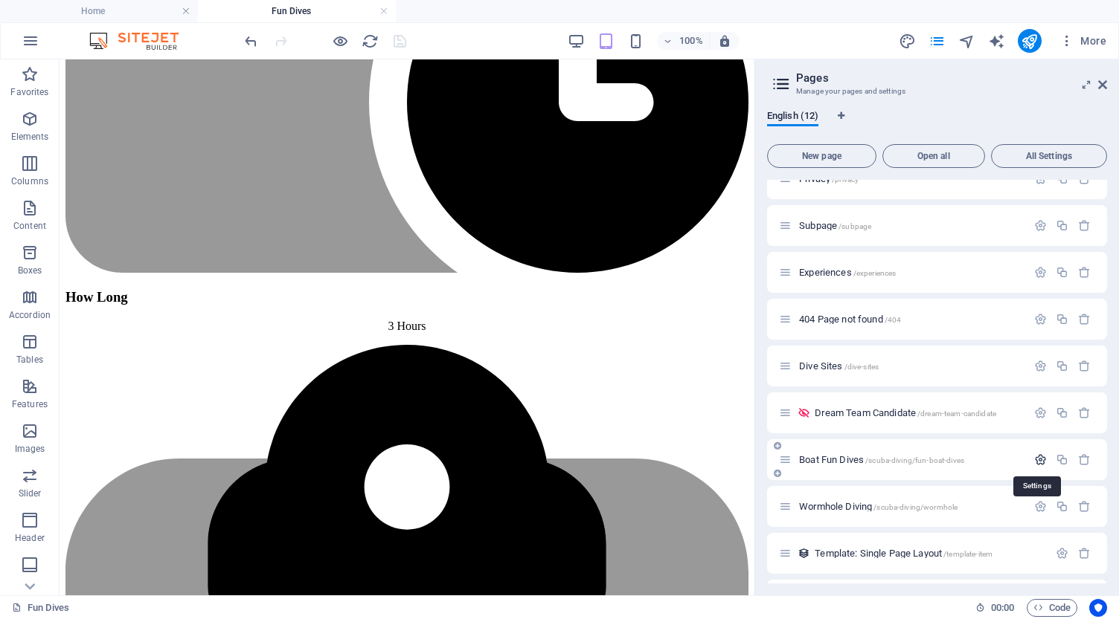
click at [1035, 463] on icon "button" at bounding box center [1040, 460] width 13 height 13
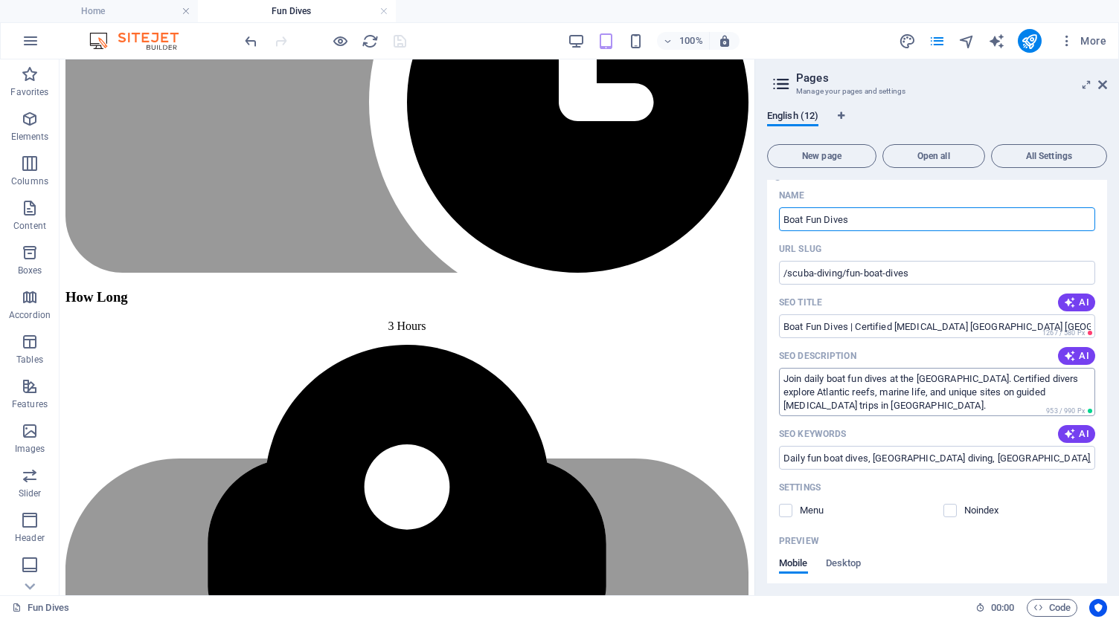
scroll to position [379, 0]
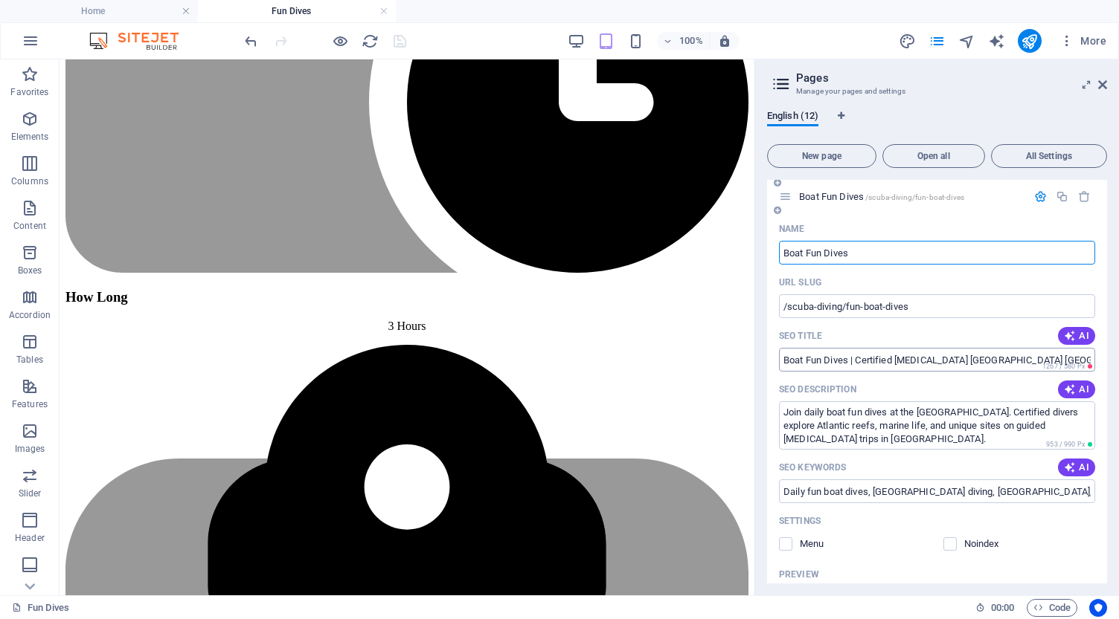
click at [917, 364] on input "Boat Fun Dives | Certified Scuba Diving Aran Islands Ireland" at bounding box center [937, 360] width 316 height 24
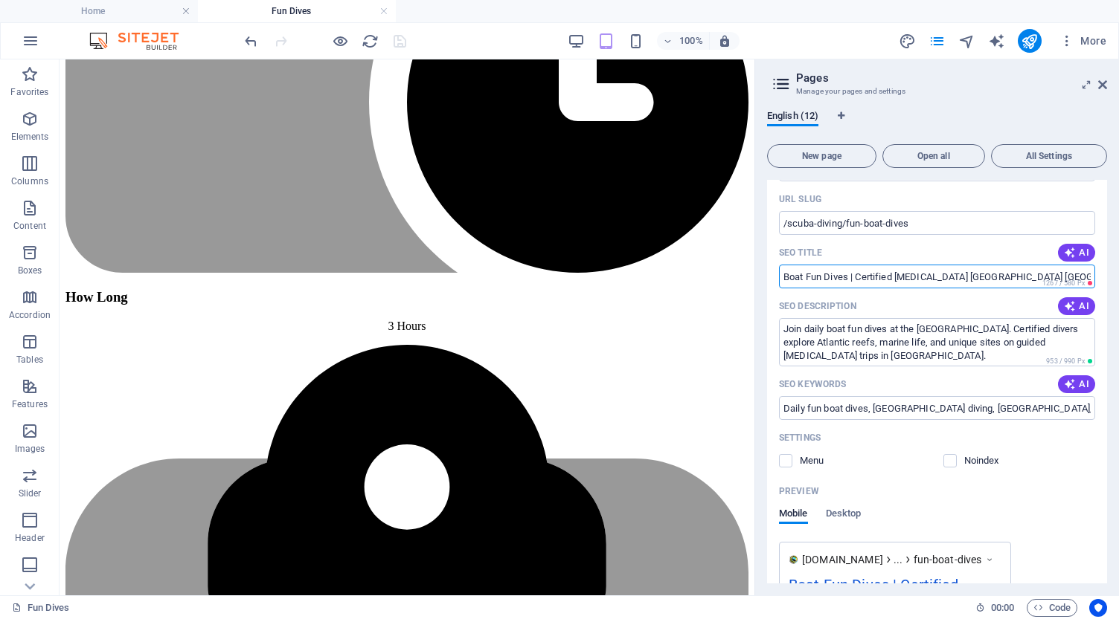
scroll to position [465, 0]
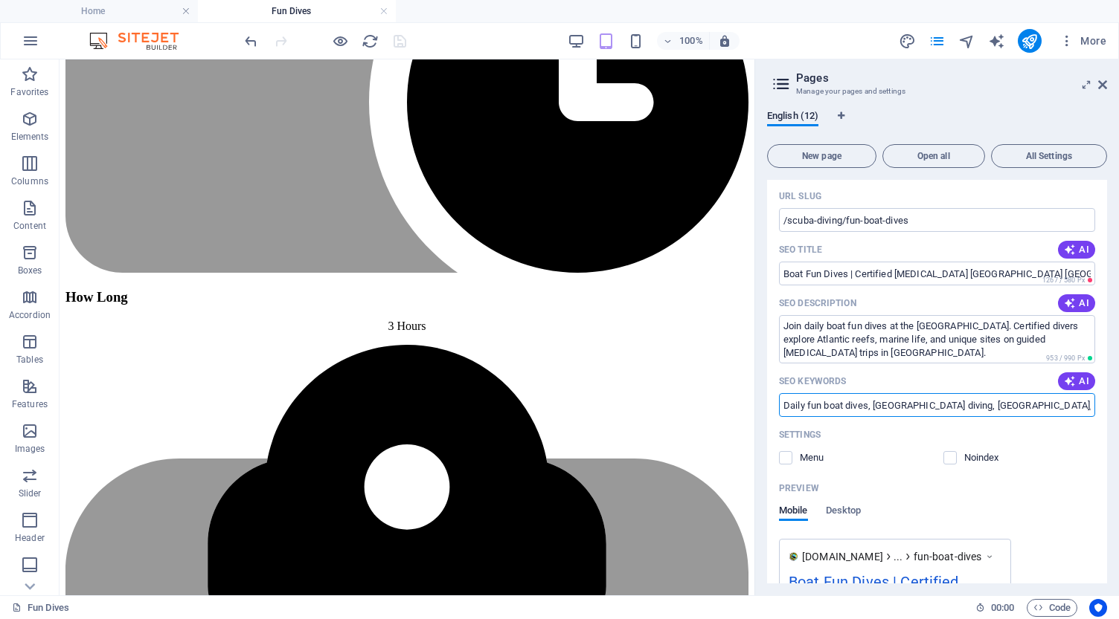
drag, startPoint x: 890, startPoint y: 373, endPoint x: 814, endPoint y: 405, distance: 82.3
click at [814, 405] on input "Daily fun boat dives, Aran Islands diving, Atlantic Ocean scuba, guided dive tr…" at bounding box center [937, 405] width 316 height 24
click at [845, 408] on input "Daily fun boat dives, Aran Islands diving, Atlantic Ocean scuba, guided dive tr…" at bounding box center [937, 405] width 316 height 24
type input "Daily boat fun dives, Aran Islands diving, Atlantic Ocean scuba, guided dive tr…"
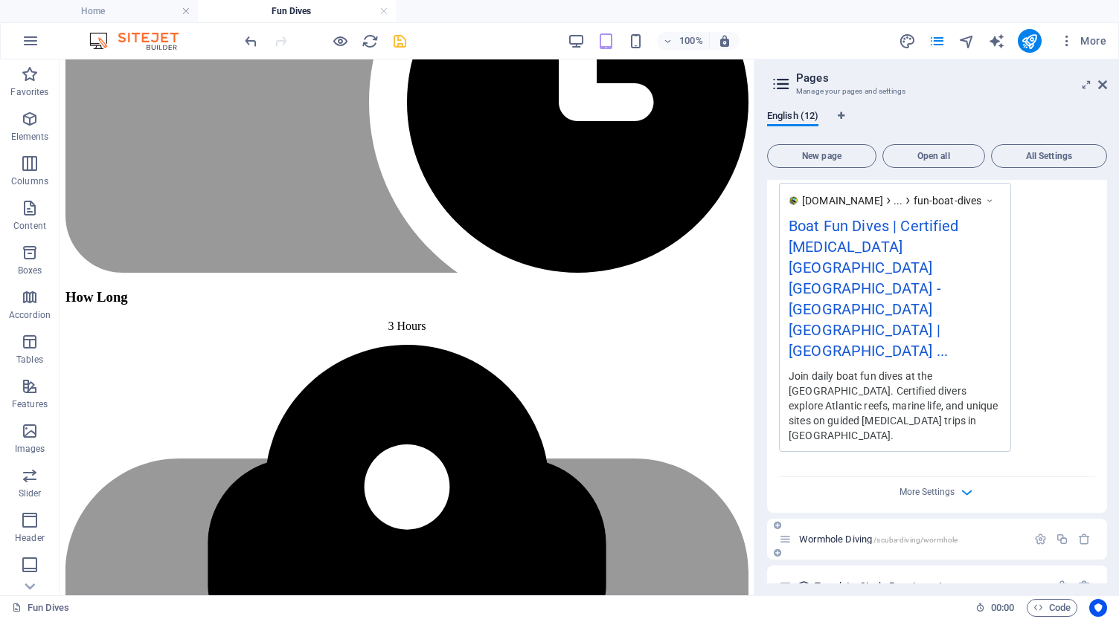
scroll to position [820, 0]
click at [400, 40] on icon "save" at bounding box center [399, 41] width 17 height 17
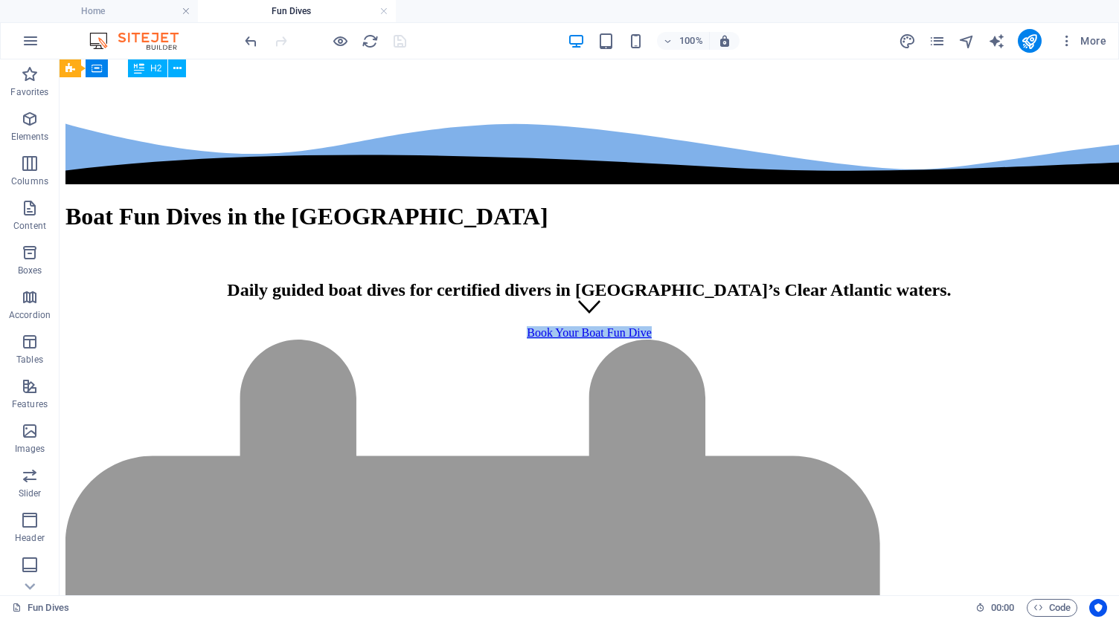
scroll to position [843, 0]
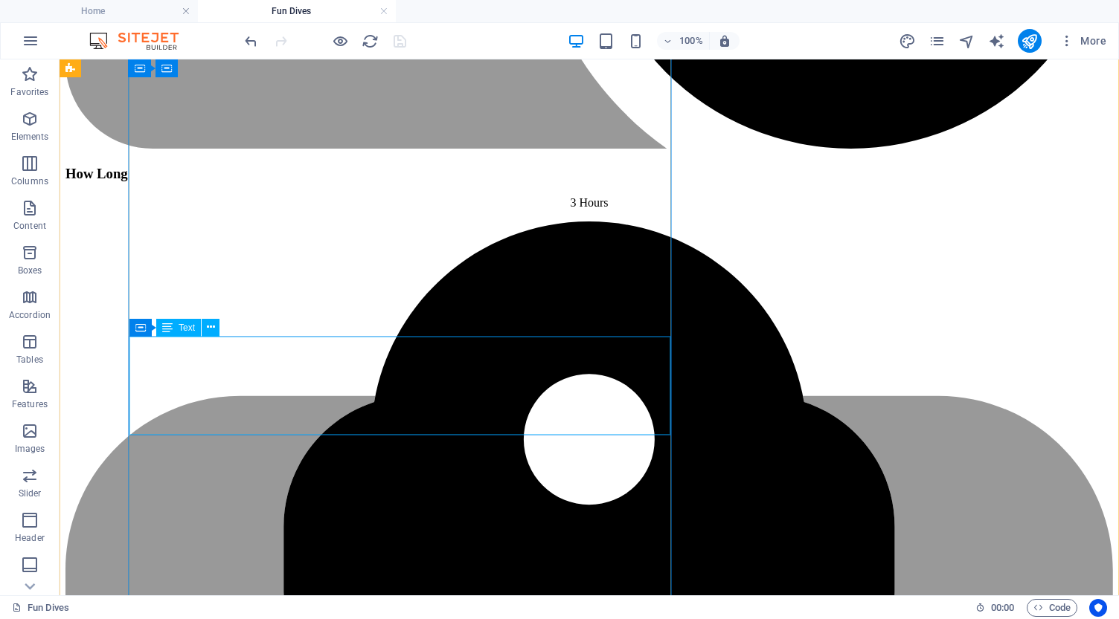
scroll to position [1870, 0]
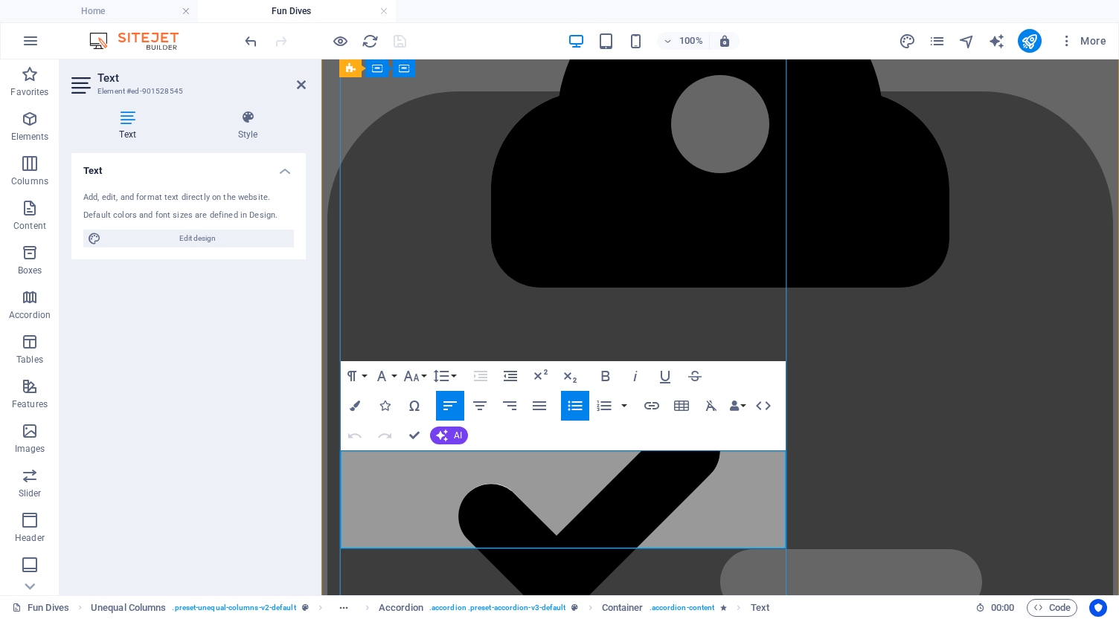
scroll to position [1899, 0]
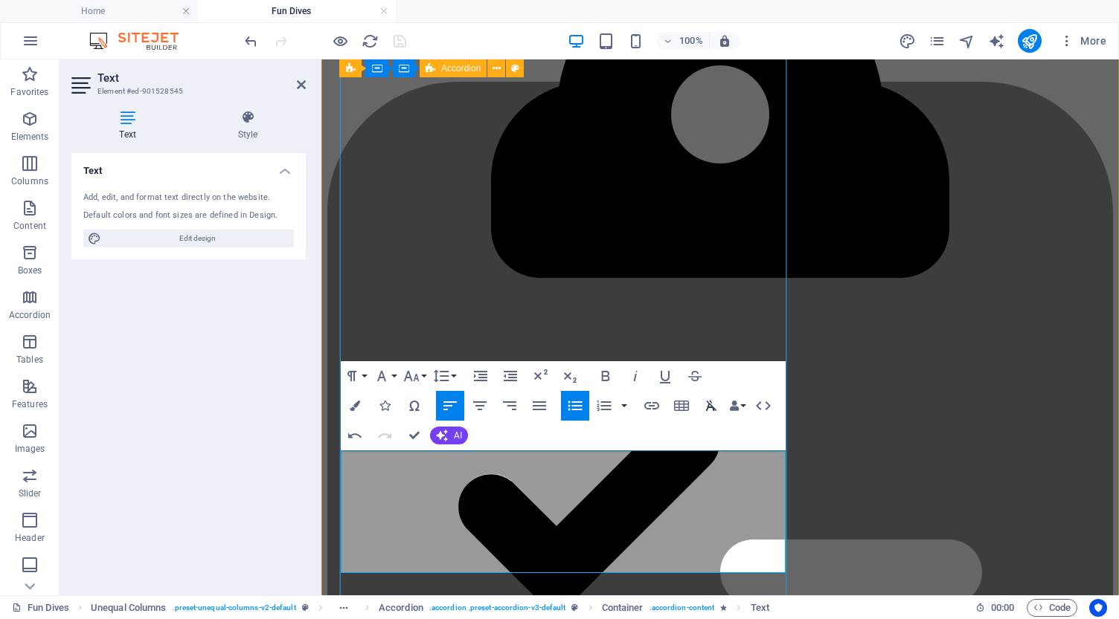
click at [712, 407] on icon "button" at bounding box center [711, 406] width 11 height 10
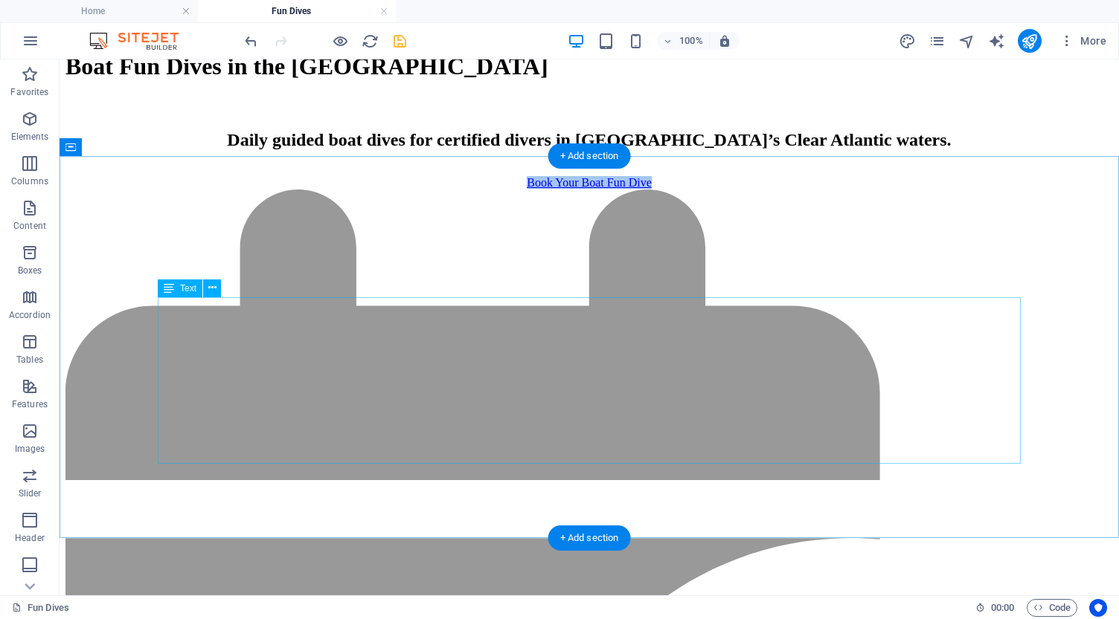
scroll to position [892, 0]
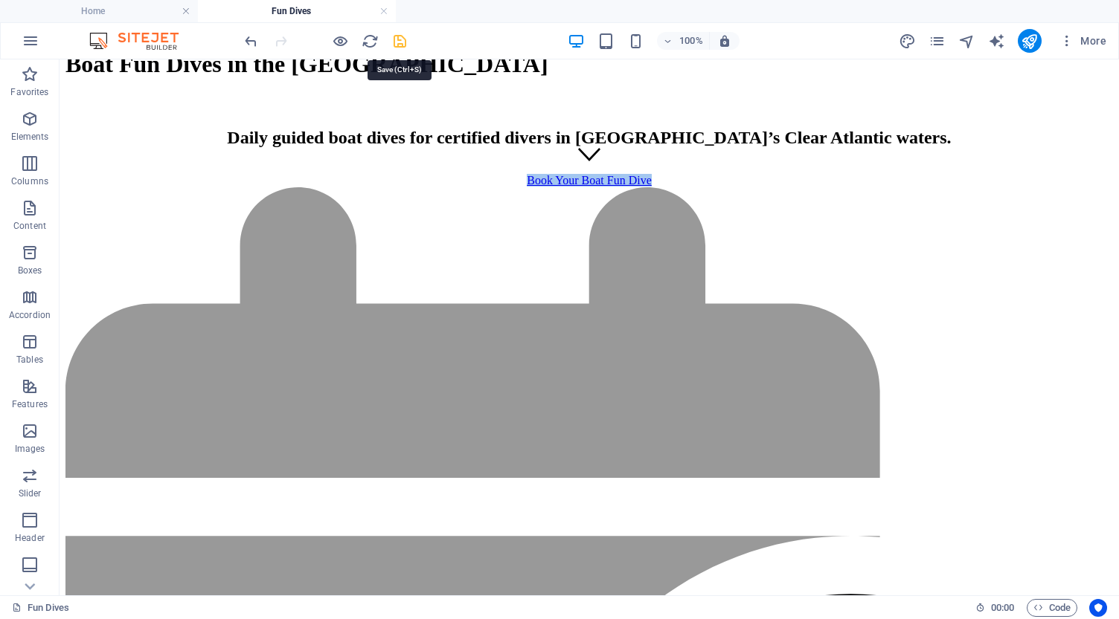
click at [402, 42] on icon "save" at bounding box center [399, 41] width 17 height 17
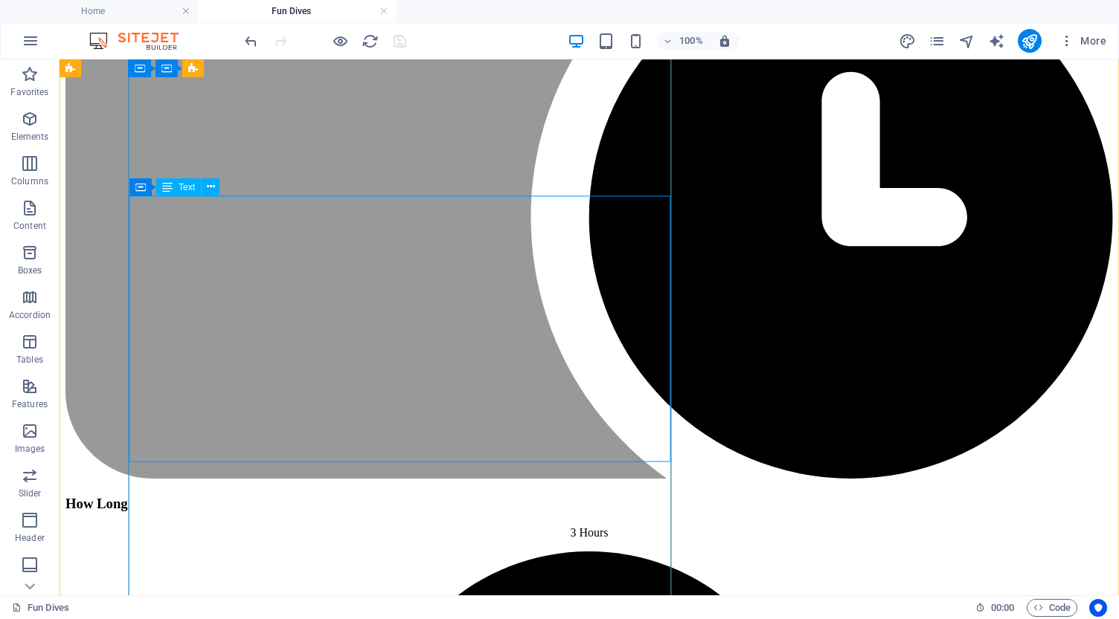
scroll to position [1533, 0]
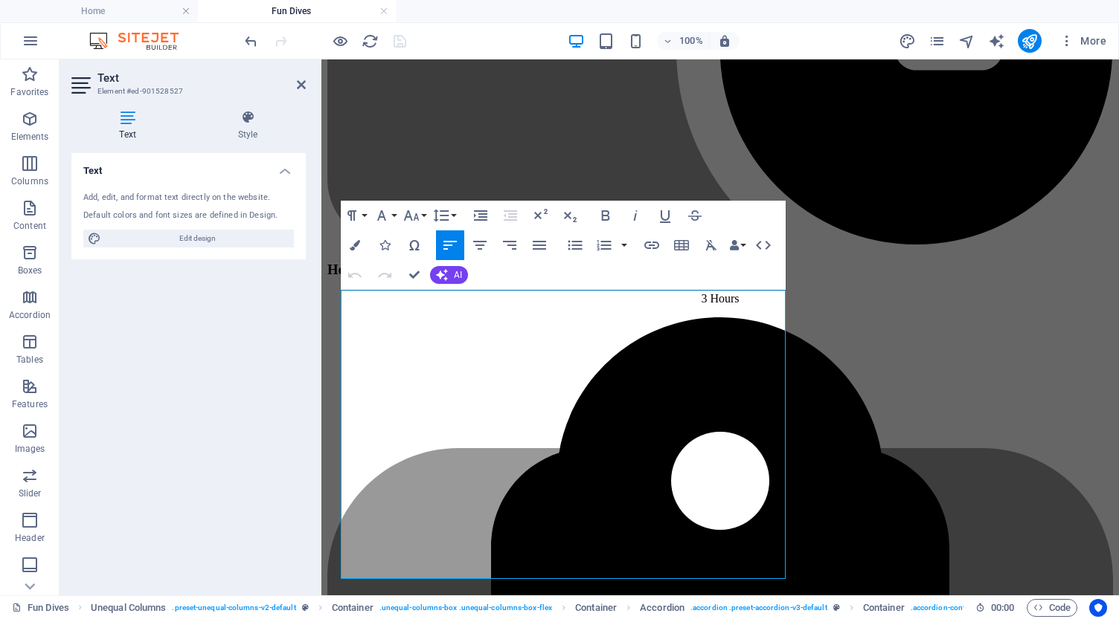
drag, startPoint x: 413, startPoint y: 399, endPoint x: 308, endPoint y: 385, distance: 106.4
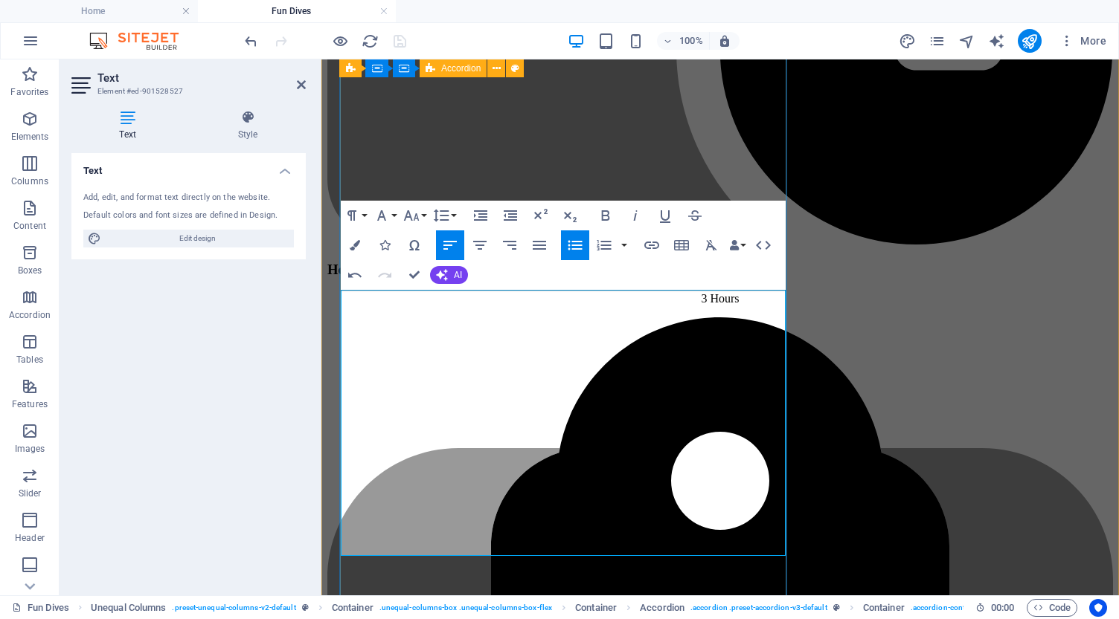
click at [569, 244] on icon "button" at bounding box center [575, 245] width 18 height 18
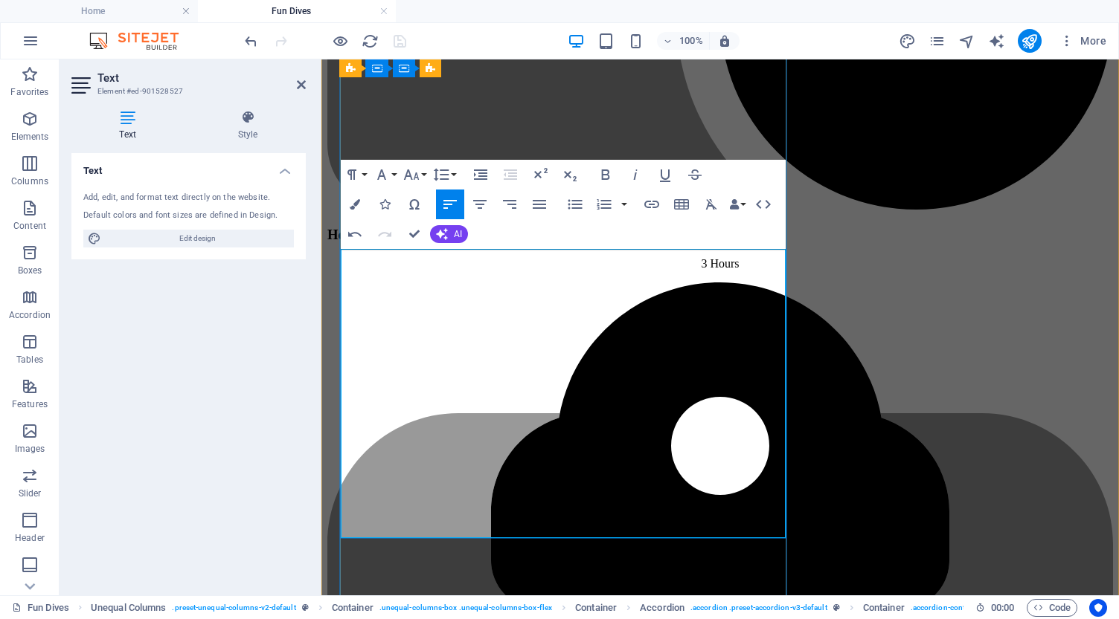
scroll to position [1602, 0]
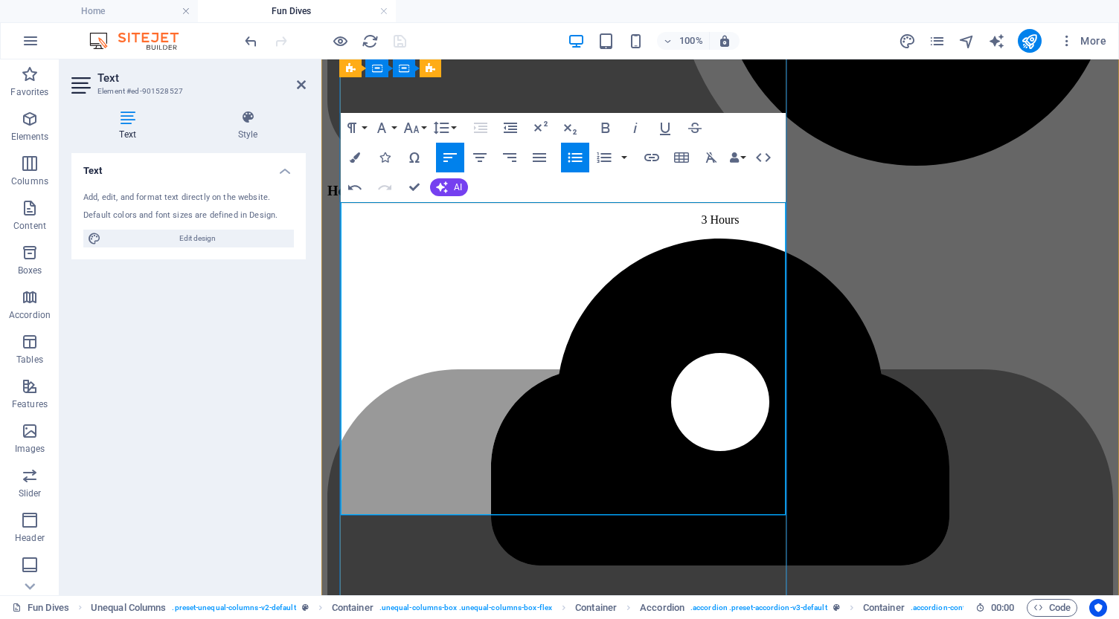
scroll to position [1638, 0]
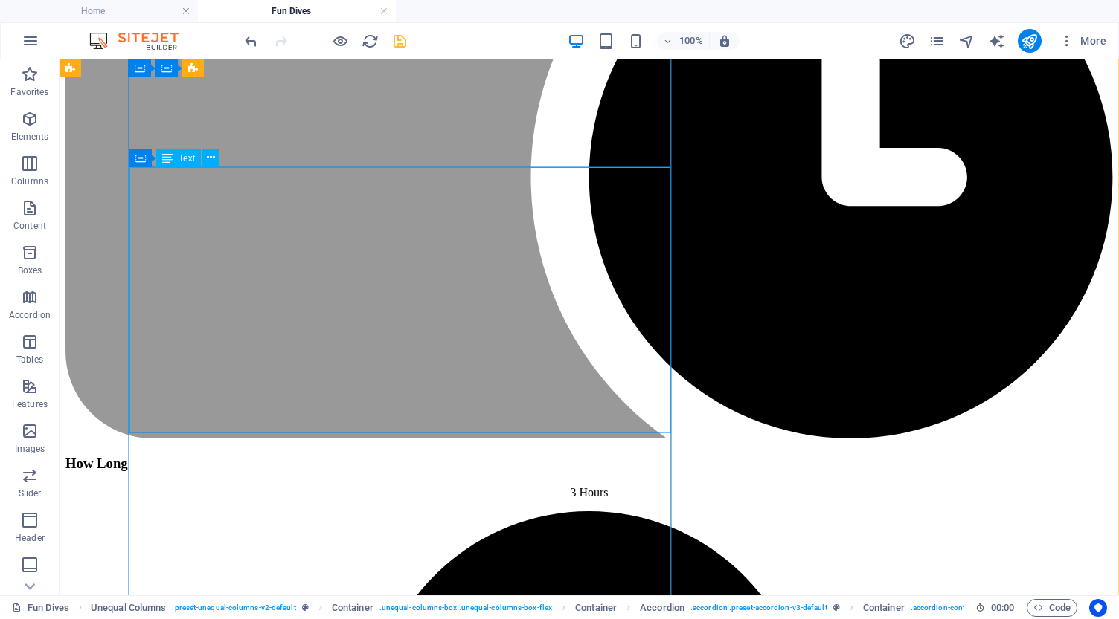
scroll to position [1559, 0]
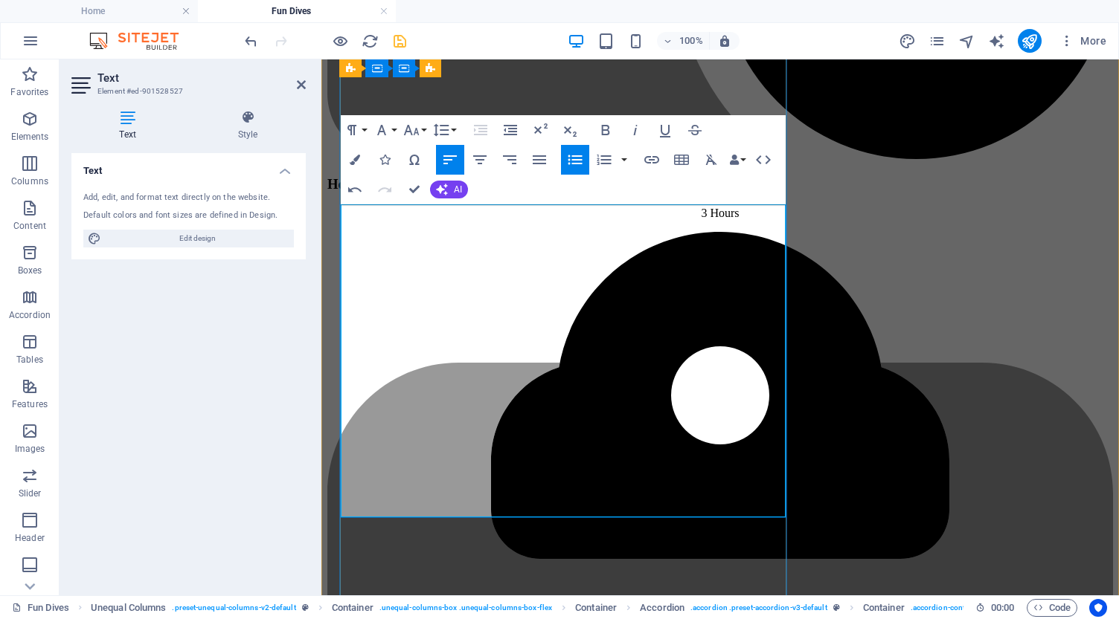
scroll to position [1626, 0]
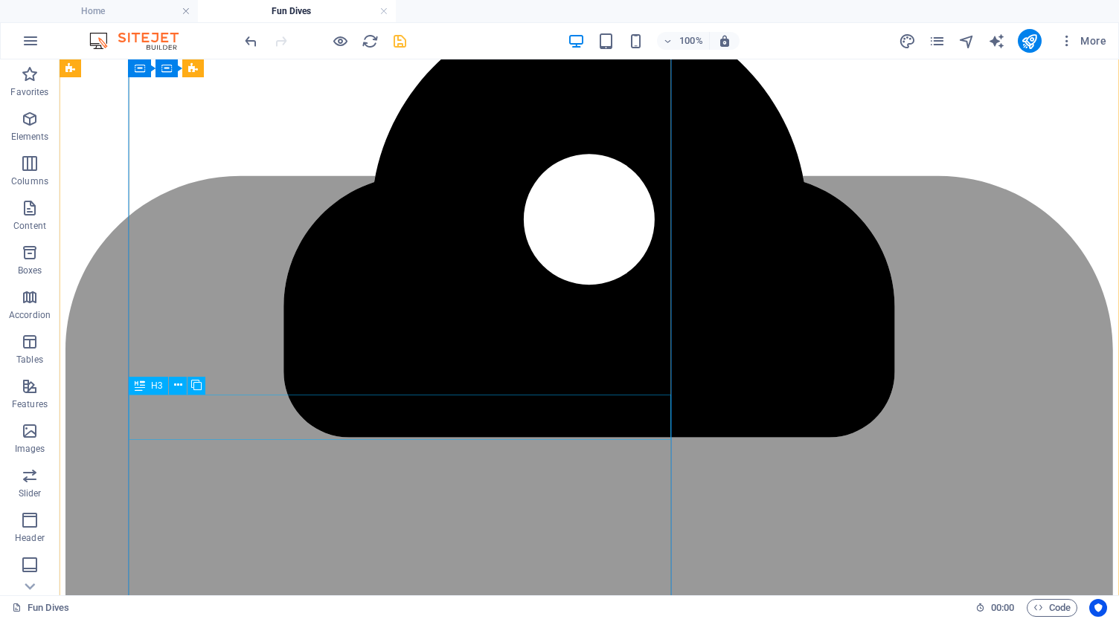
scroll to position [2091, 0]
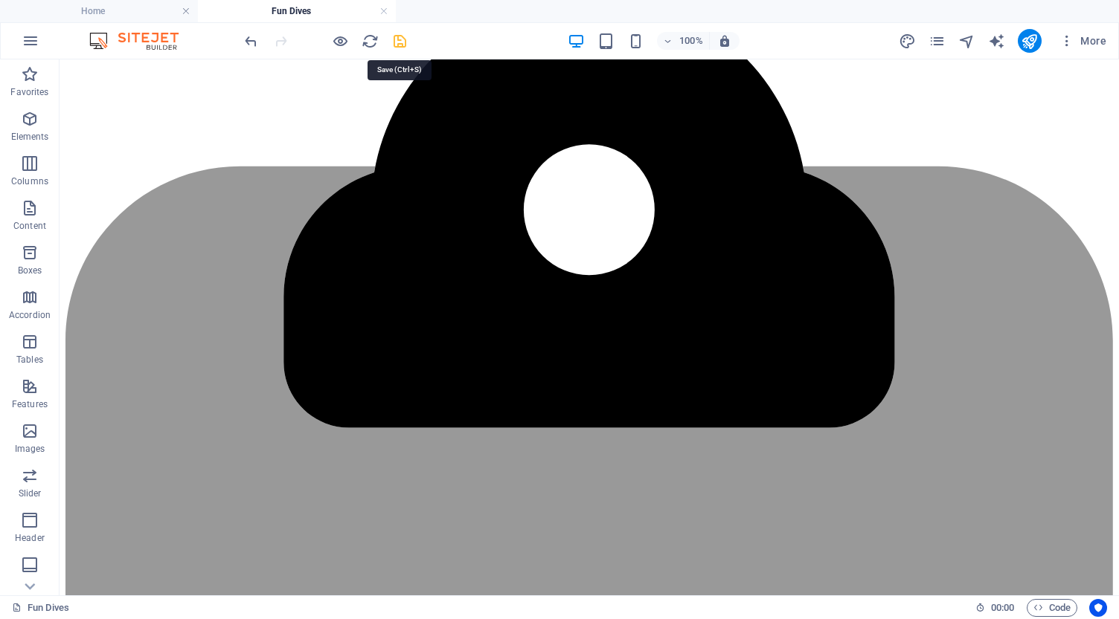
click at [398, 40] on icon "save" at bounding box center [399, 41] width 17 height 17
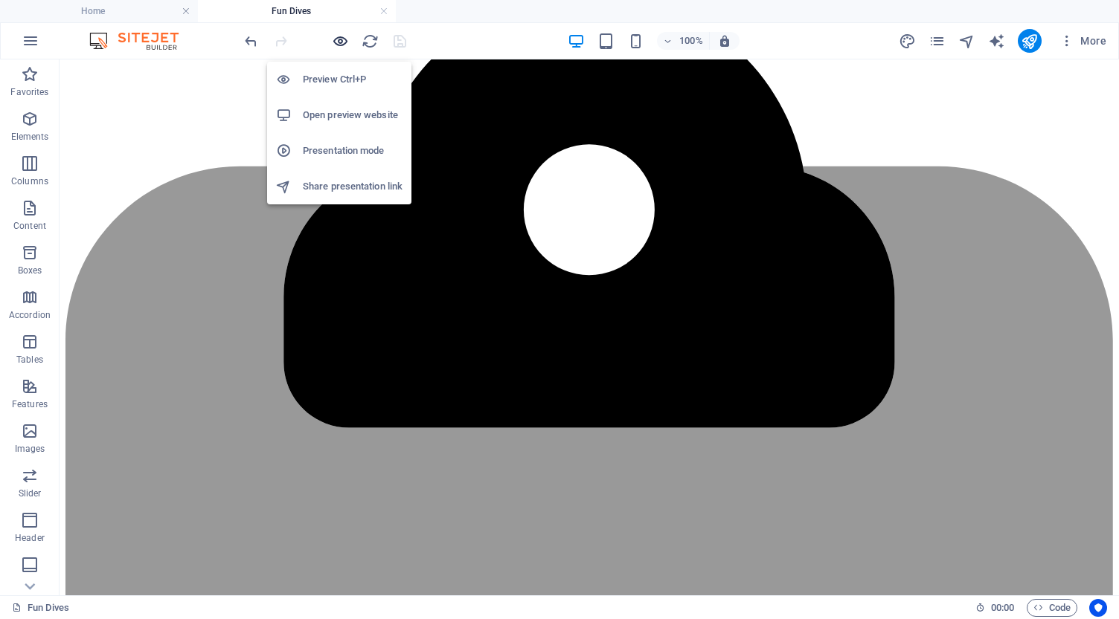
click at [342, 44] on icon "button" at bounding box center [340, 41] width 17 height 17
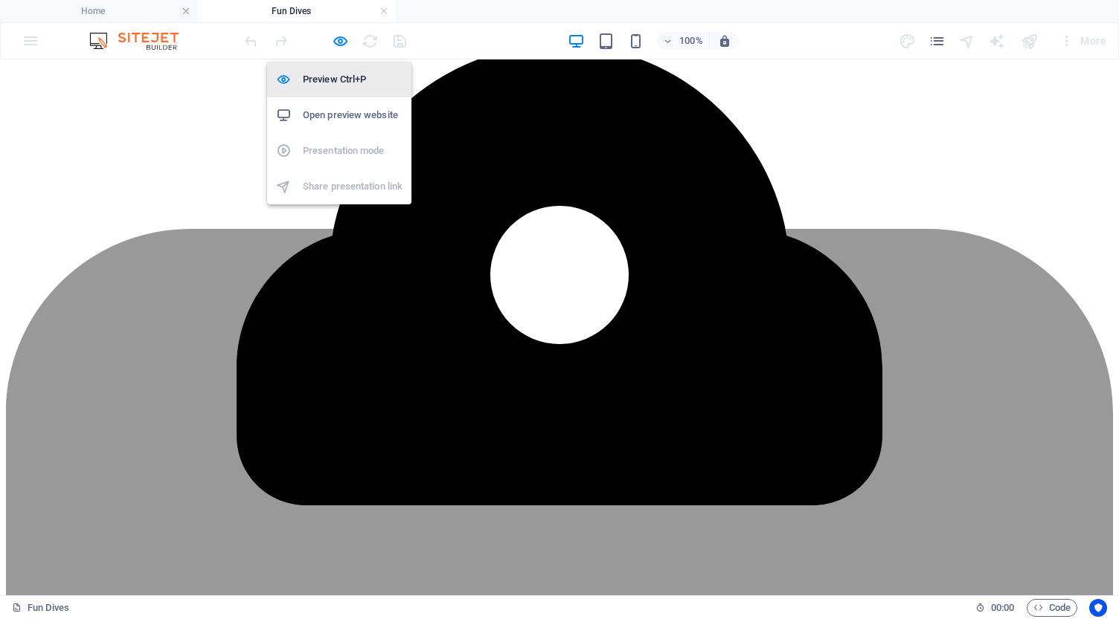
click at [329, 78] on h6 "Preview Ctrl+P" at bounding box center [353, 80] width 100 height 18
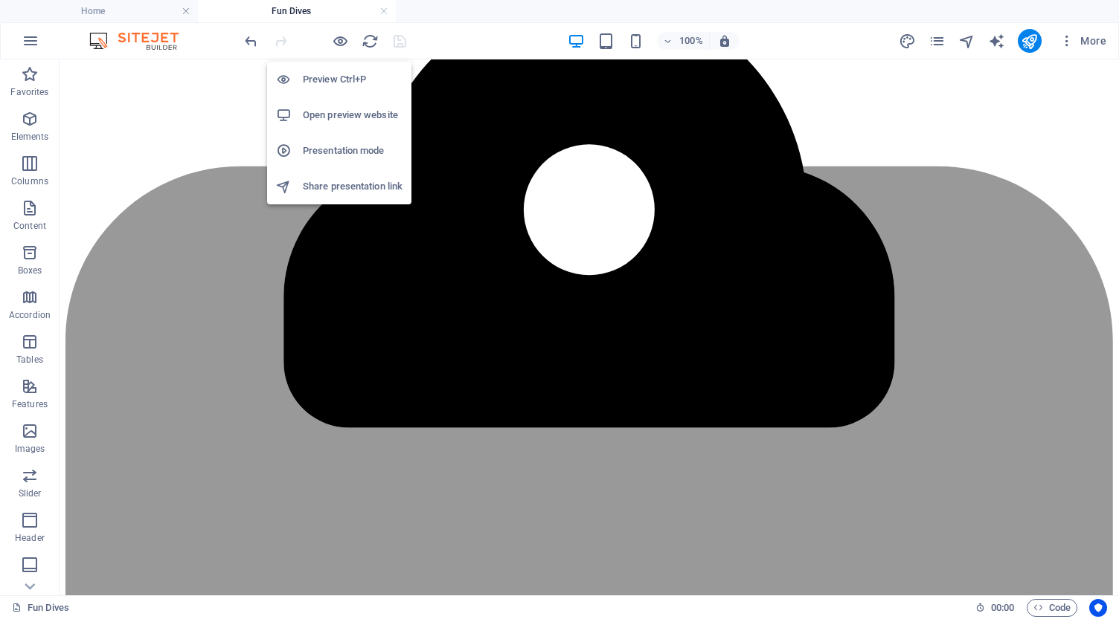
click at [323, 113] on h6 "Open preview website" at bounding box center [353, 115] width 100 height 18
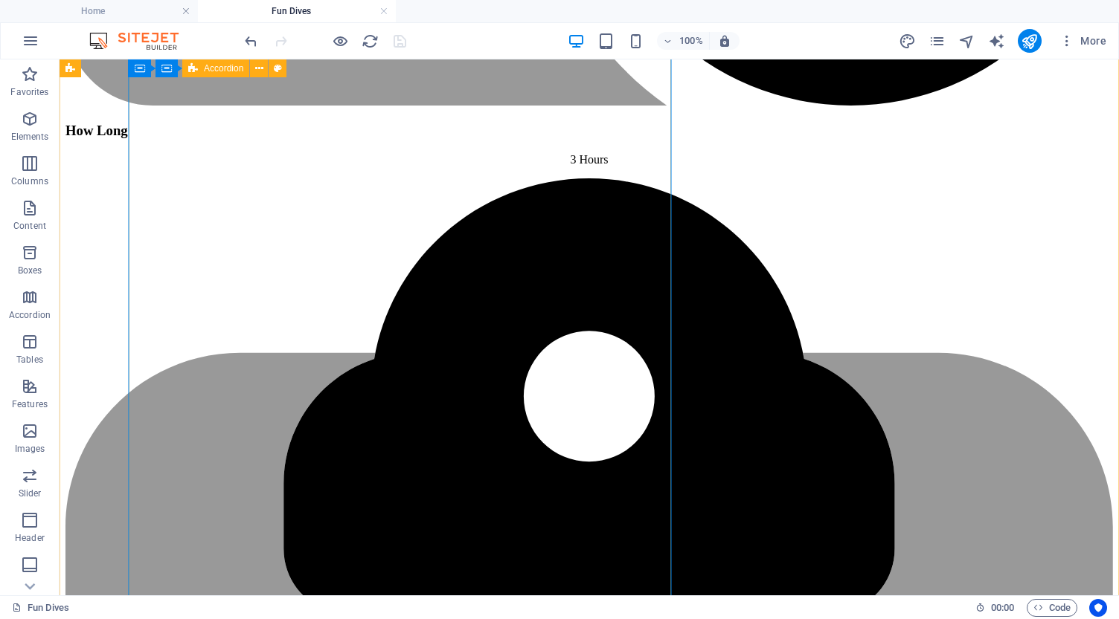
scroll to position [1904, 0]
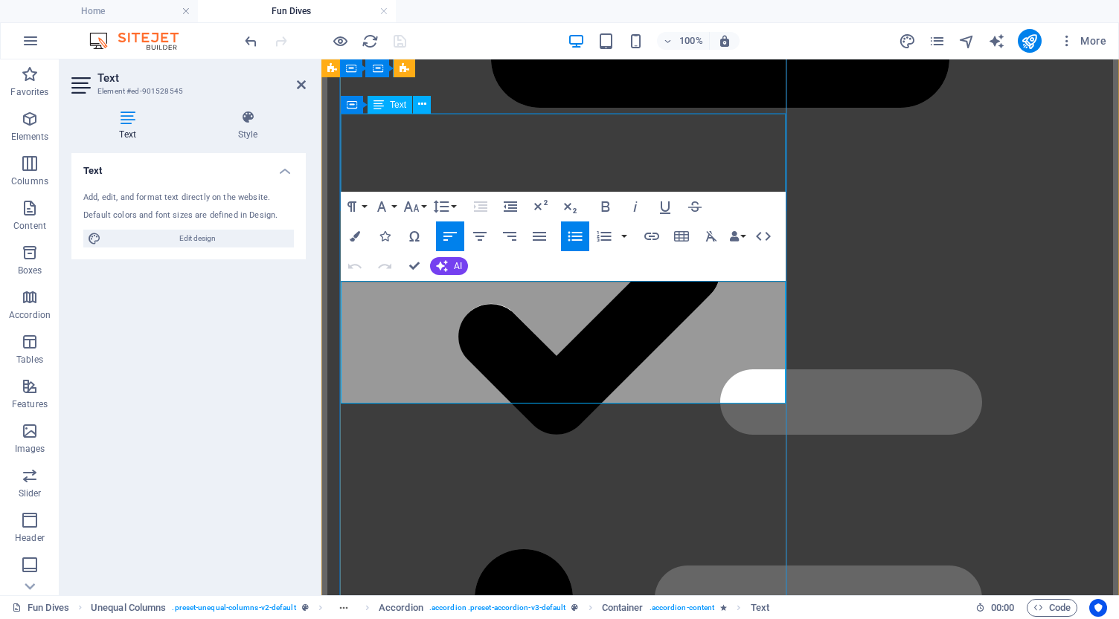
scroll to position [2093, 0]
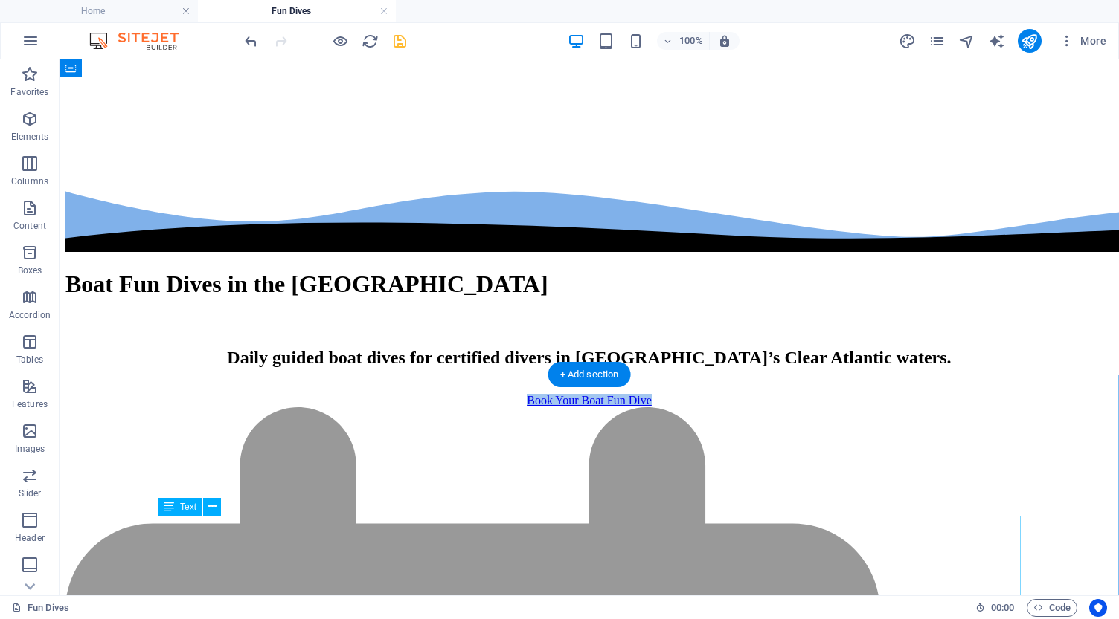
scroll to position [672, 0]
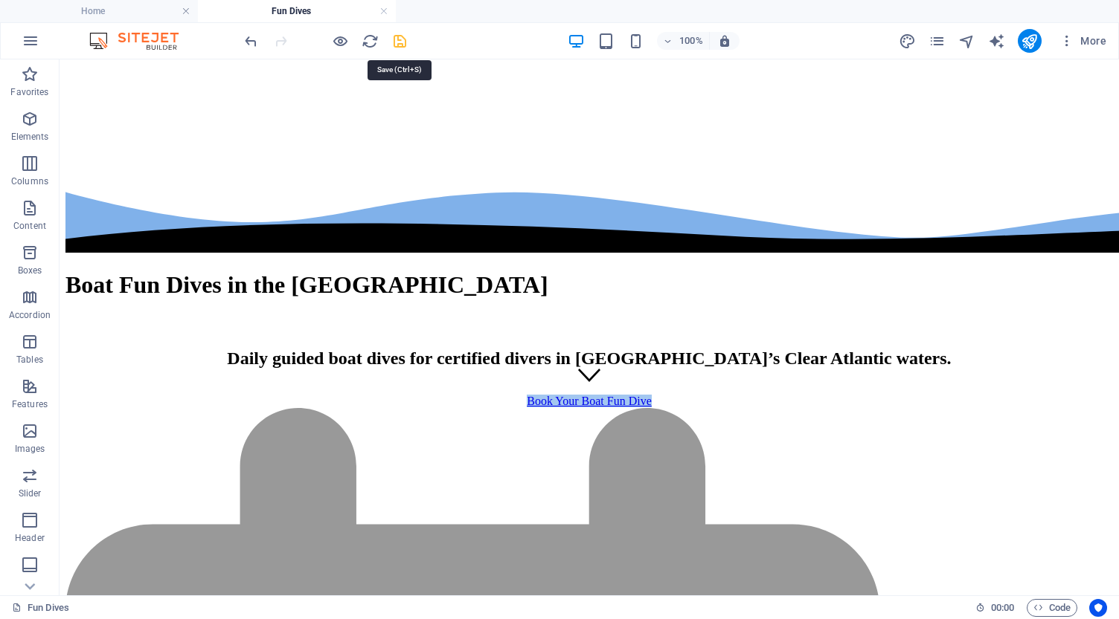
click at [402, 39] on icon "save" at bounding box center [399, 41] width 17 height 17
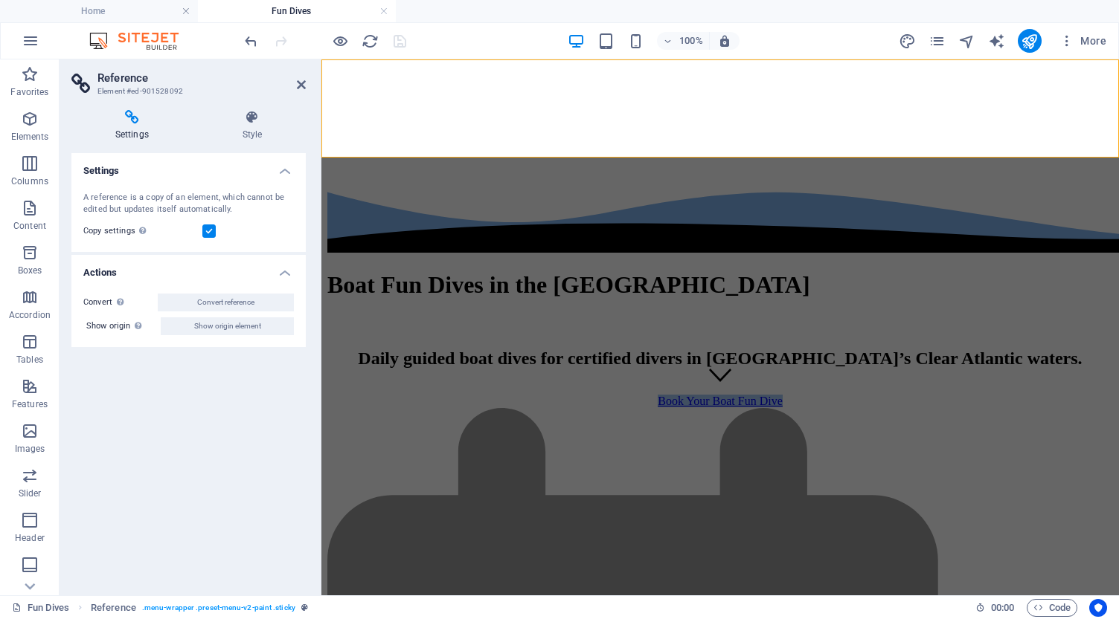
click at [297, 88] on icon at bounding box center [301, 85] width 9 height 12
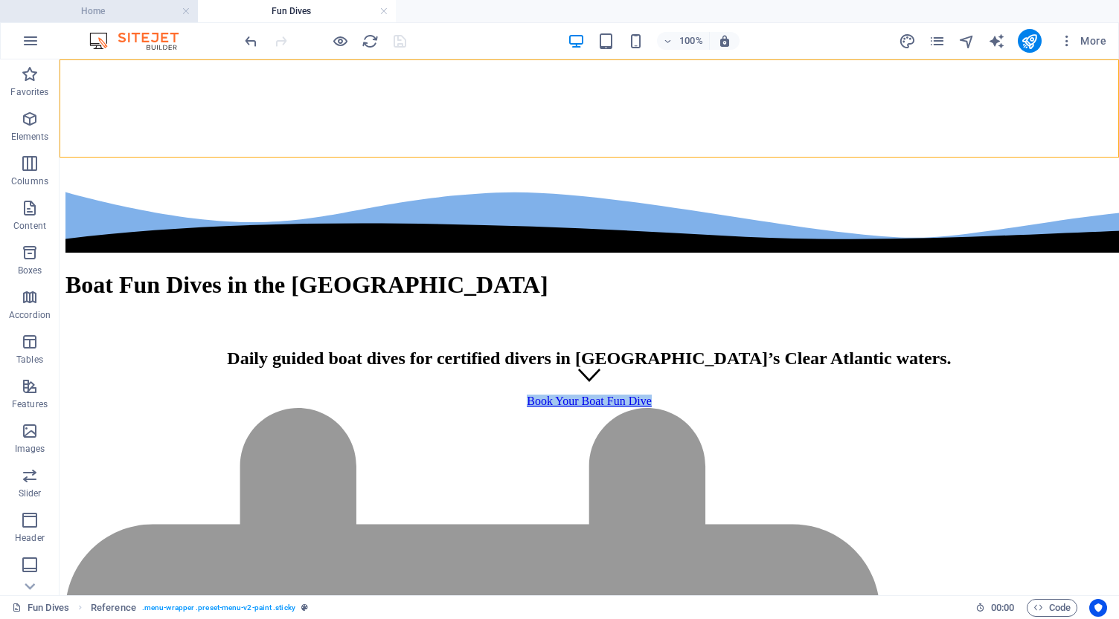
click at [115, 14] on h4 "Home" at bounding box center [99, 11] width 198 height 16
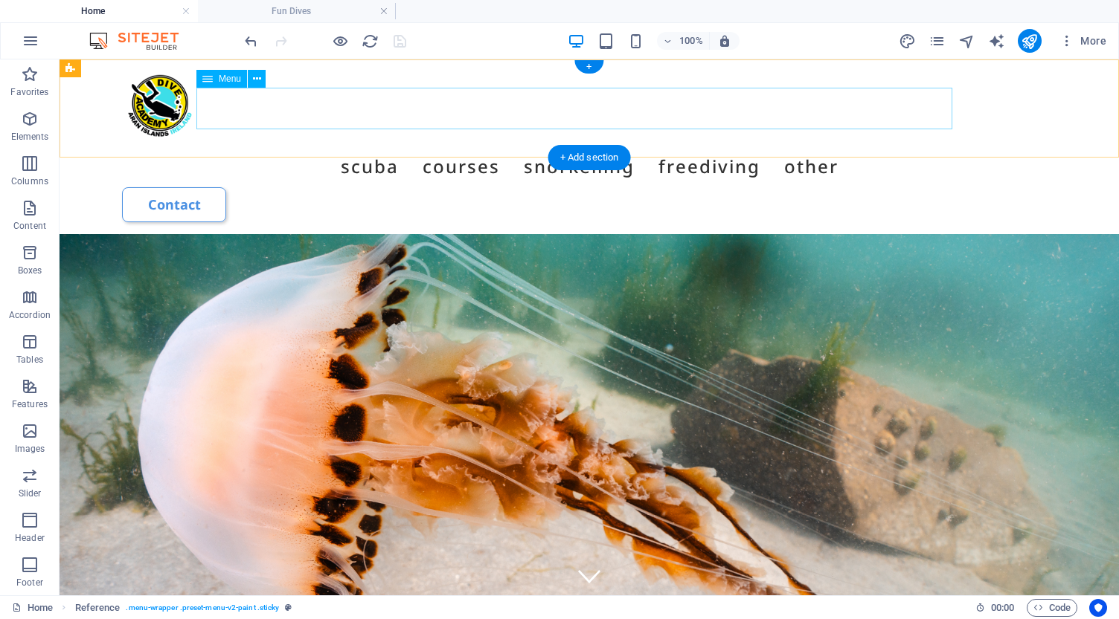
click at [429, 146] on nav "Scuba Boat Dive Wormhole Diving Shore Dive COURSES Open Water Diver Advanced Di…" at bounding box center [589, 167] width 934 height 42
select select
select select "8"
select select
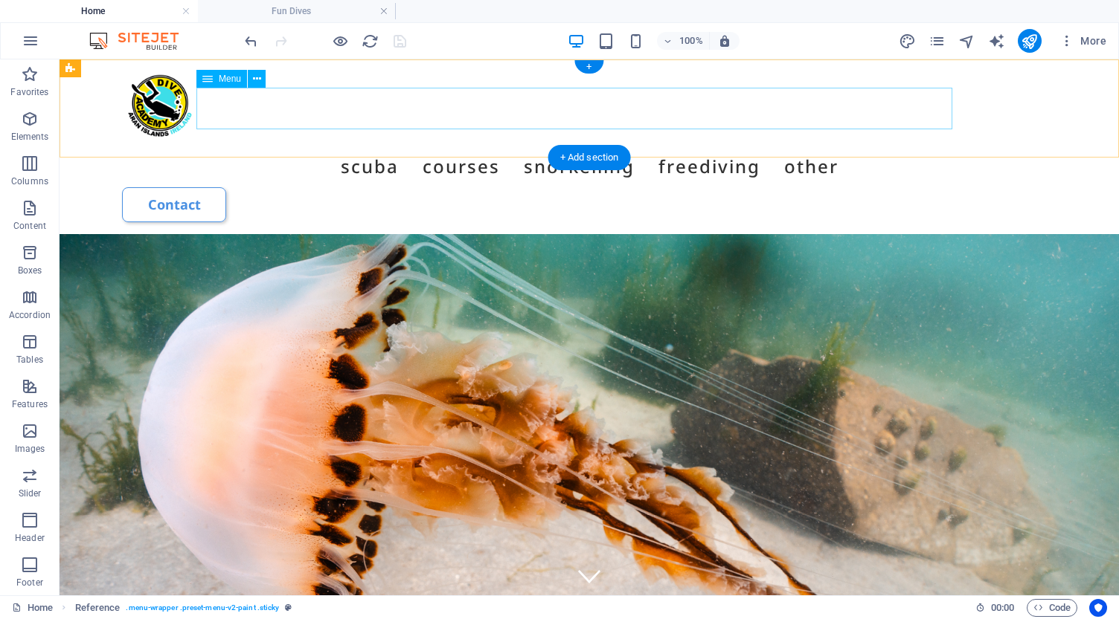
select select "9"
select select
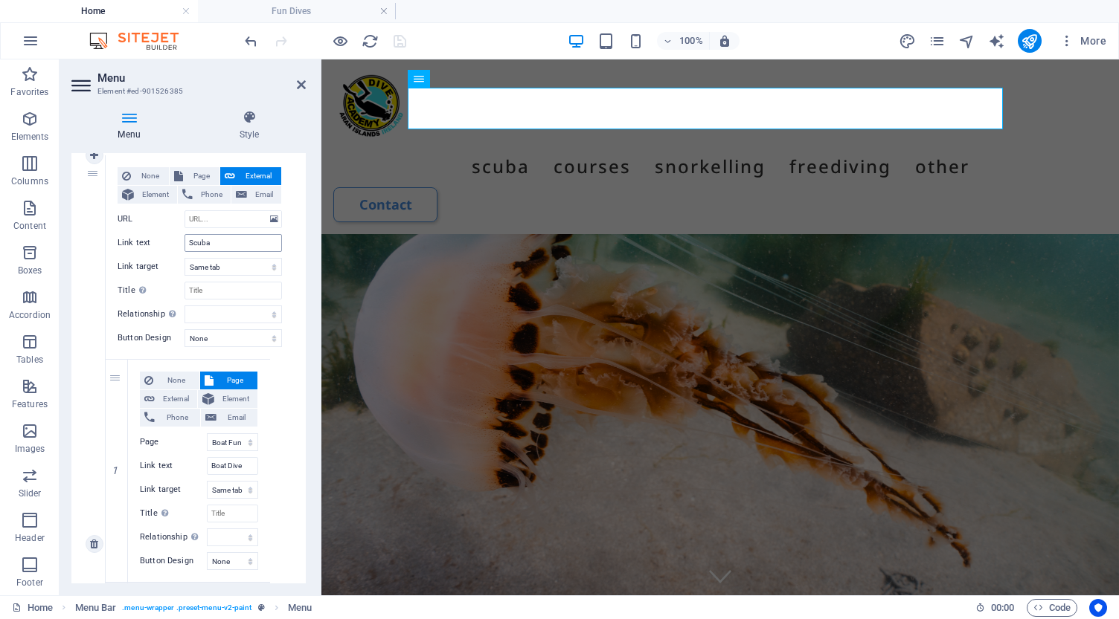
scroll to position [165, 0]
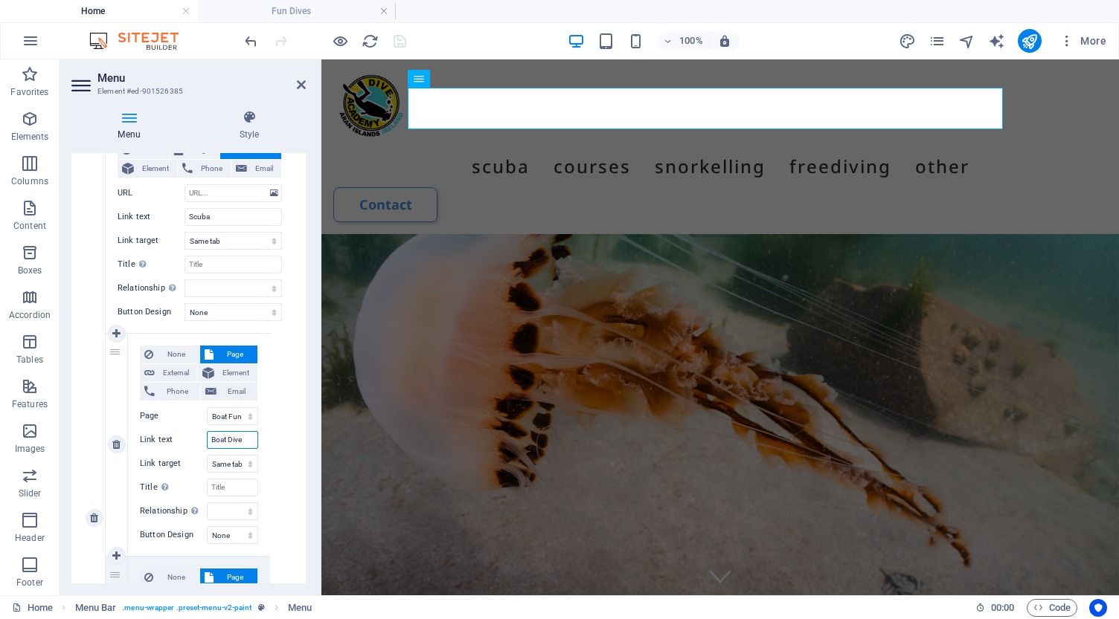
click at [246, 441] on input "Boat Dive" at bounding box center [232, 440] width 51 height 18
type input "Dive"
select select
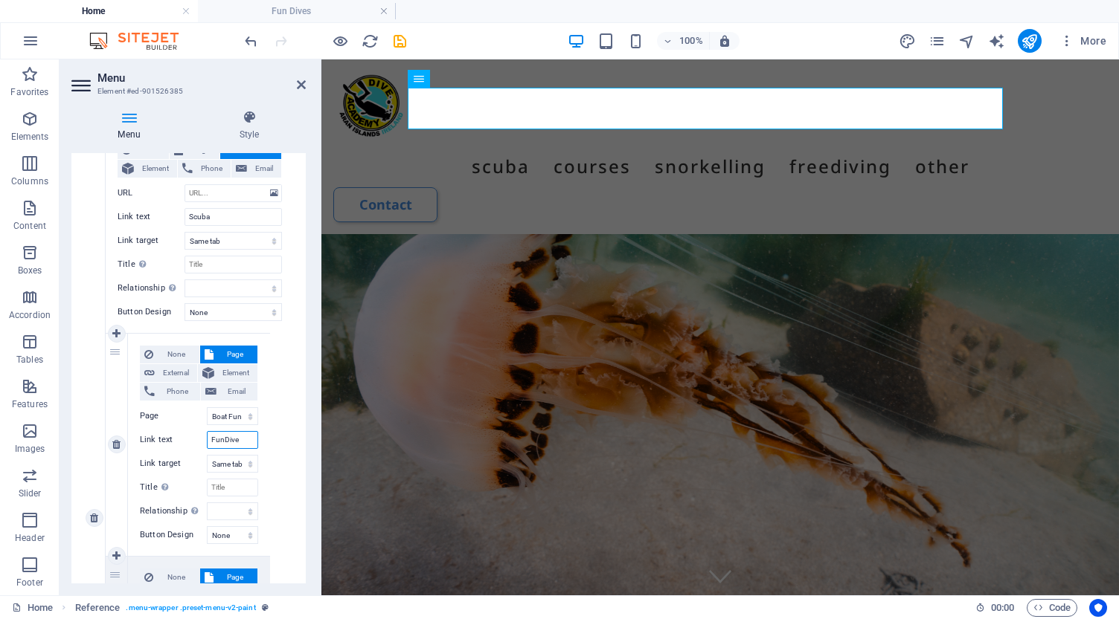
type input "Fun Dive"
select select
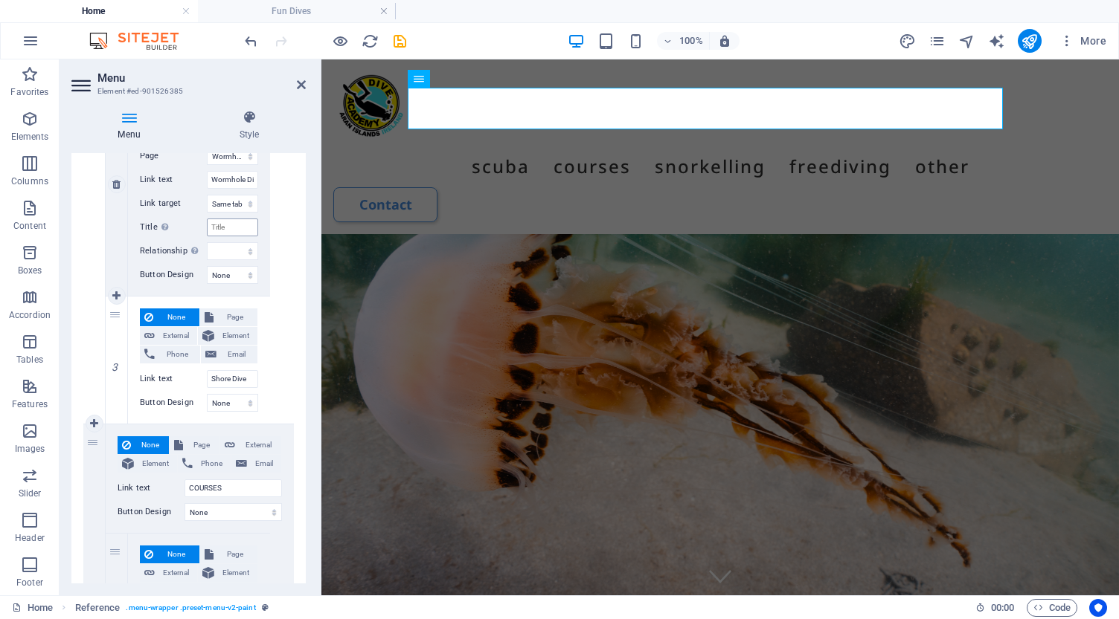
scroll to position [651, 0]
type input "Fun Dive"
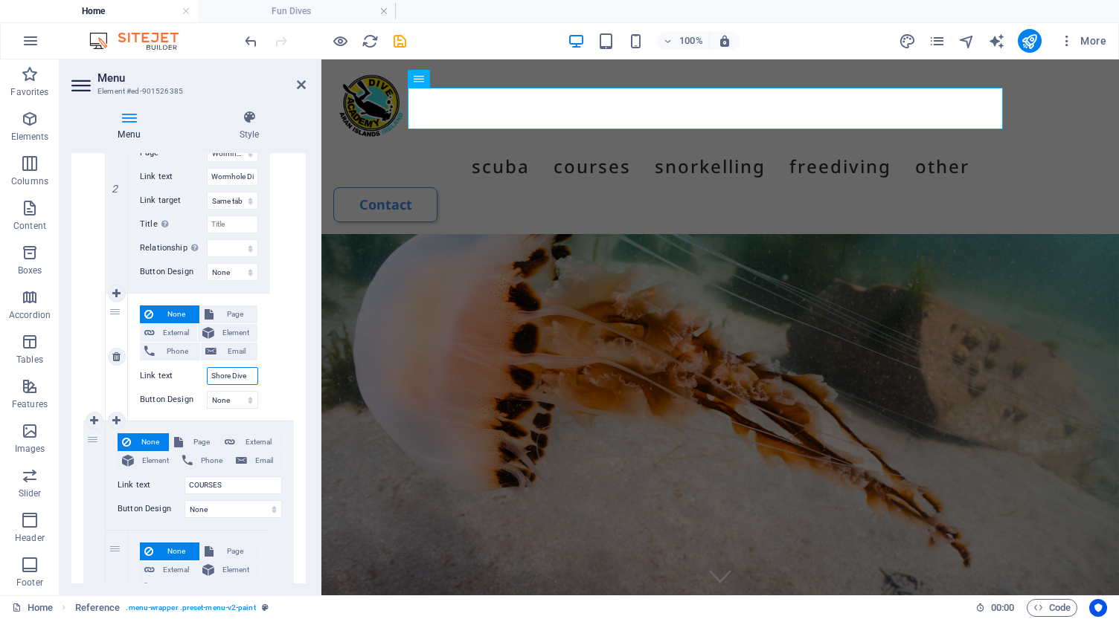
click at [231, 374] on input "Shore Dive" at bounding box center [232, 376] width 51 height 18
type input "Shore Dive"
select select
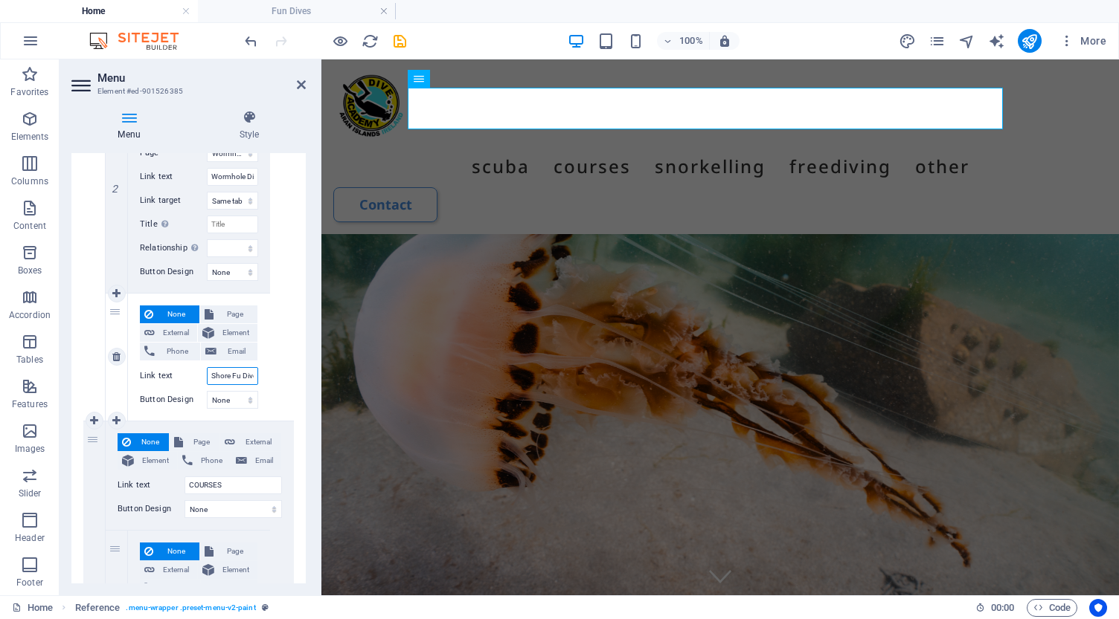
type input "Shore Fun Dive"
select select
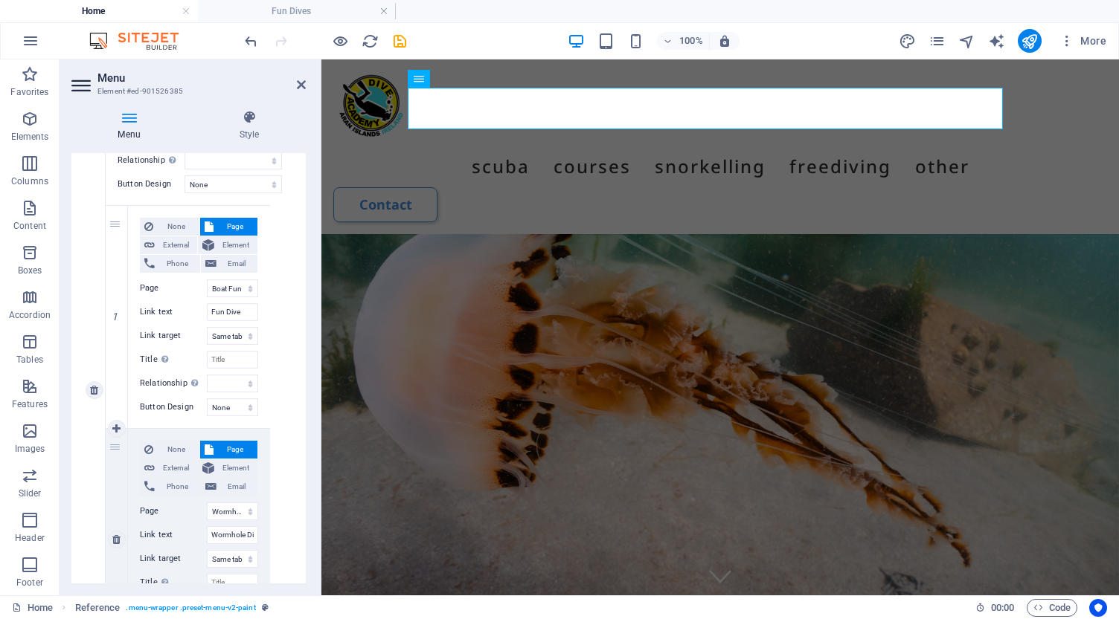
scroll to position [280, 0]
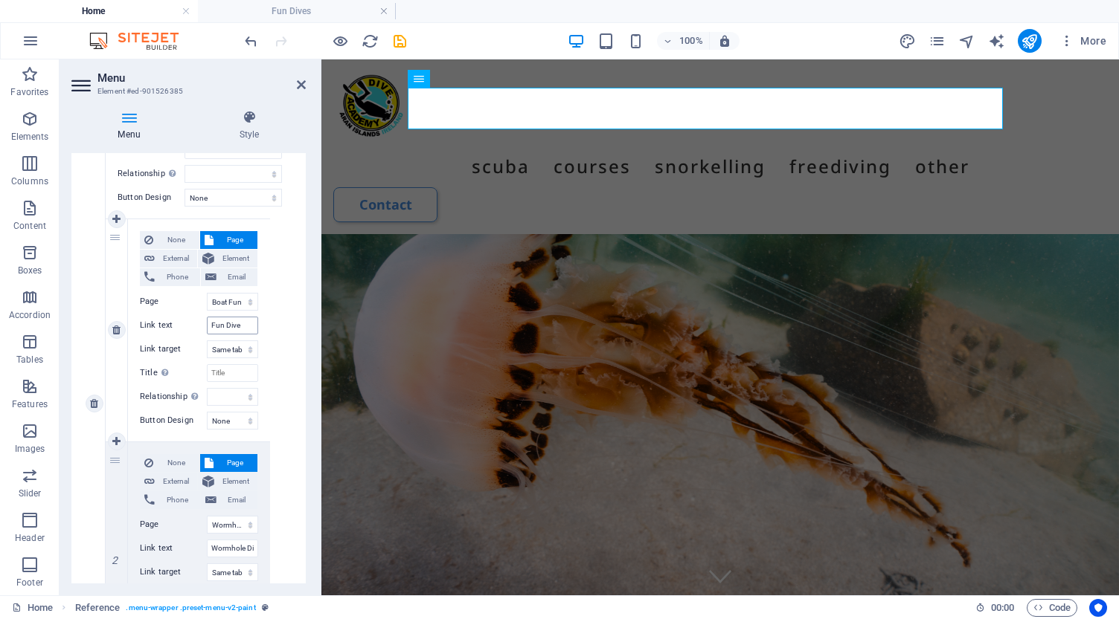
type input "Shore Fun Dive"
click at [211, 325] on input "Fun Dive" at bounding box center [232, 326] width 51 height 18
type input "BFun Dive"
select select
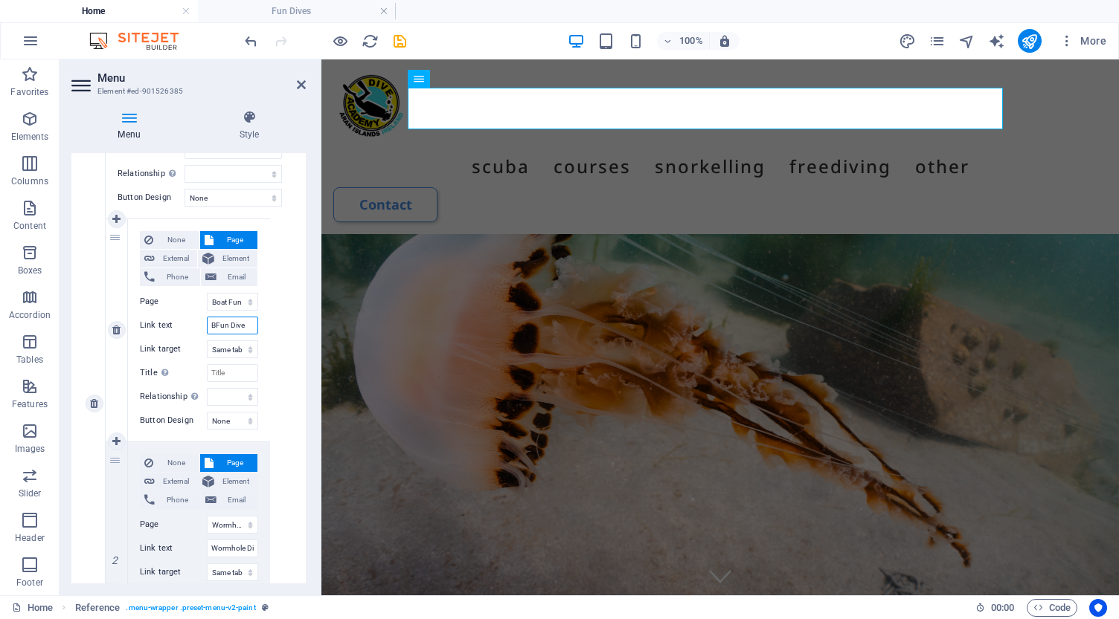
select select
type input "Boat Fun Dive"
select select
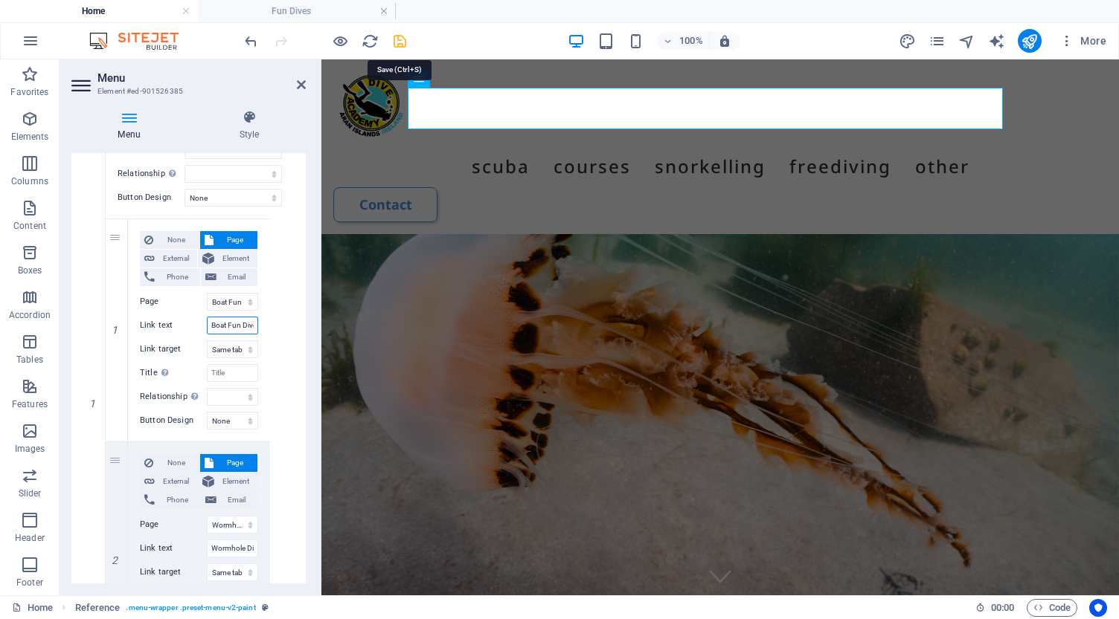
type input "Boat Fun Dive"
click at [401, 46] on icon "save" at bounding box center [399, 41] width 17 height 17
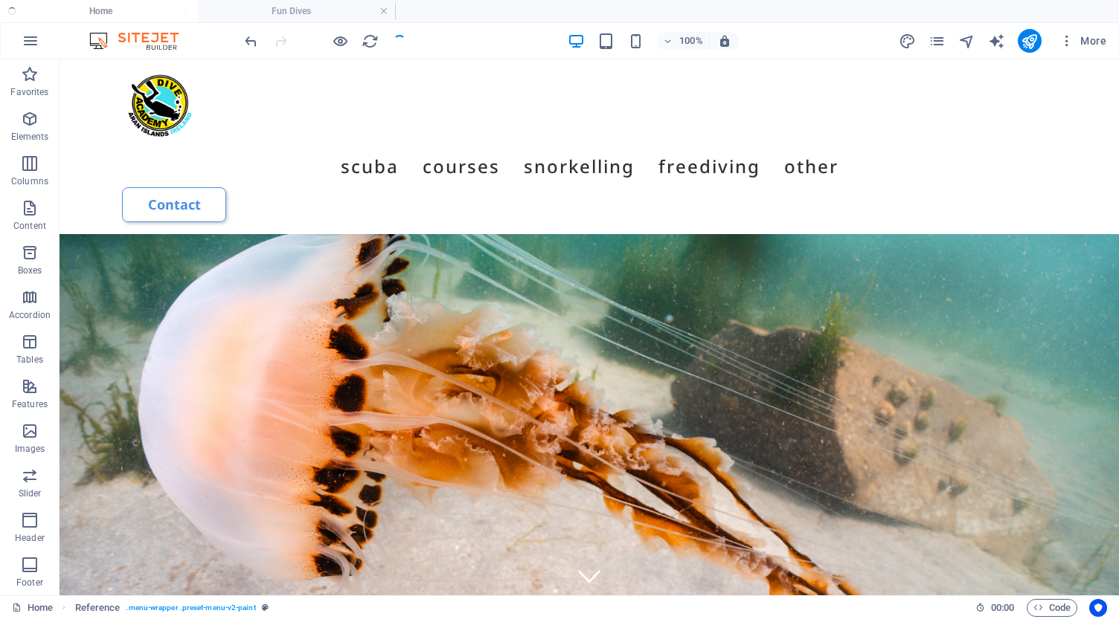
scroll to position [0, 0]
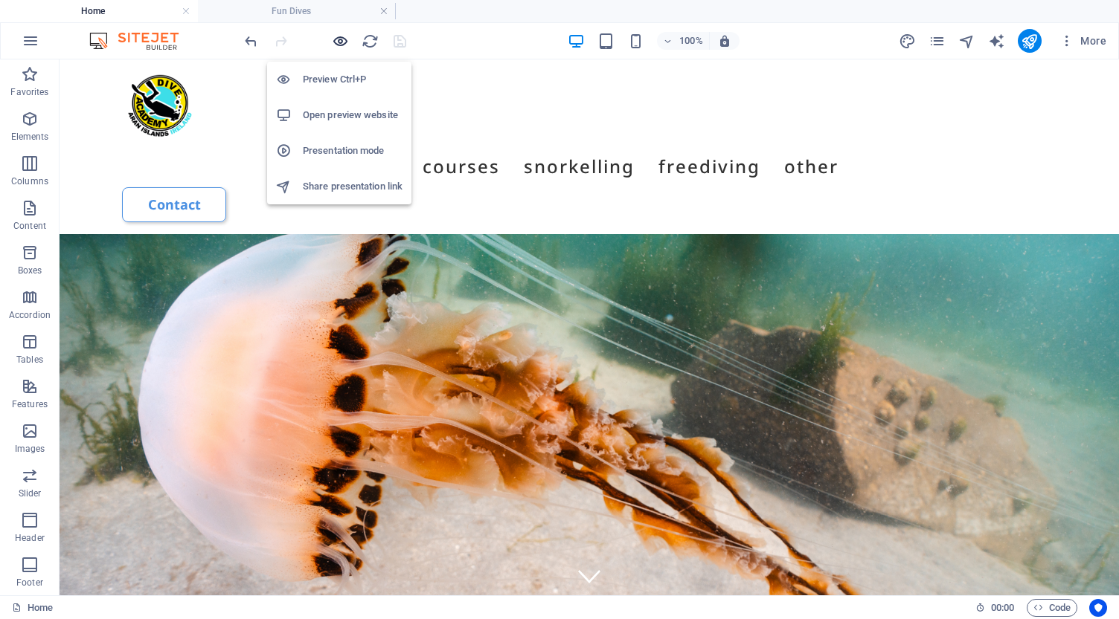
click at [340, 42] on icon "button" at bounding box center [340, 41] width 17 height 17
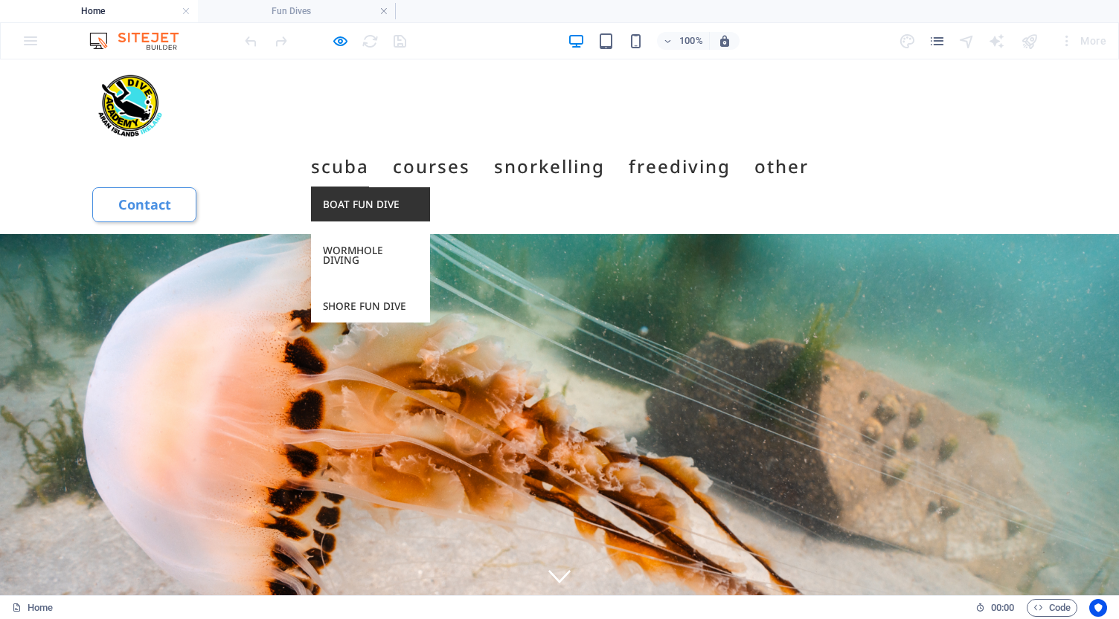
click at [335, 187] on link "Boat Fun Dive" at bounding box center [370, 204] width 119 height 34
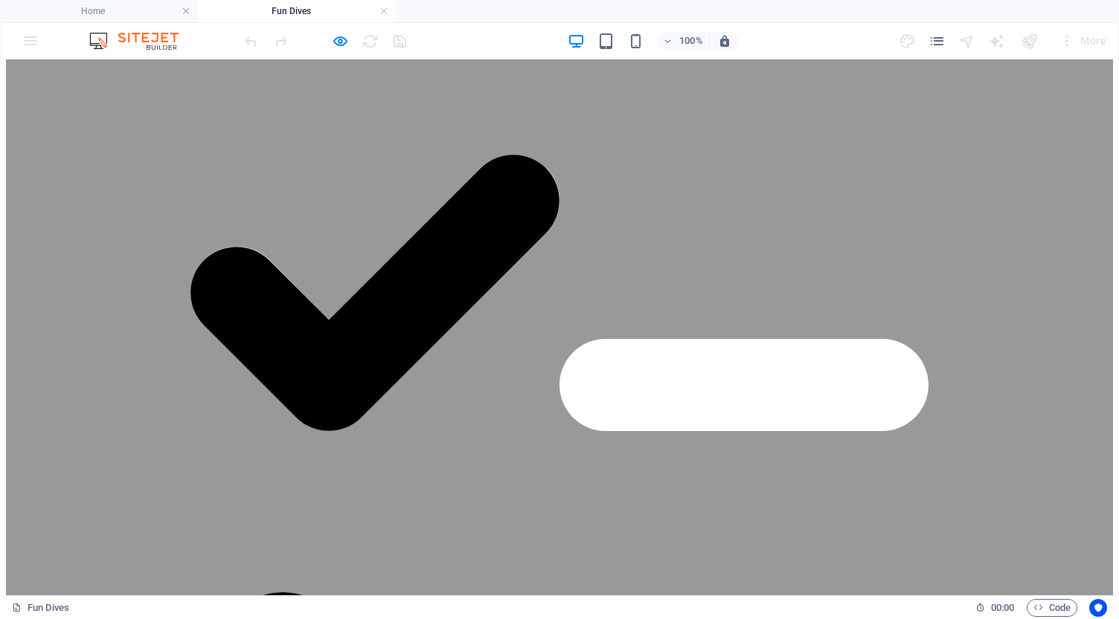
scroll to position [2612, 0]
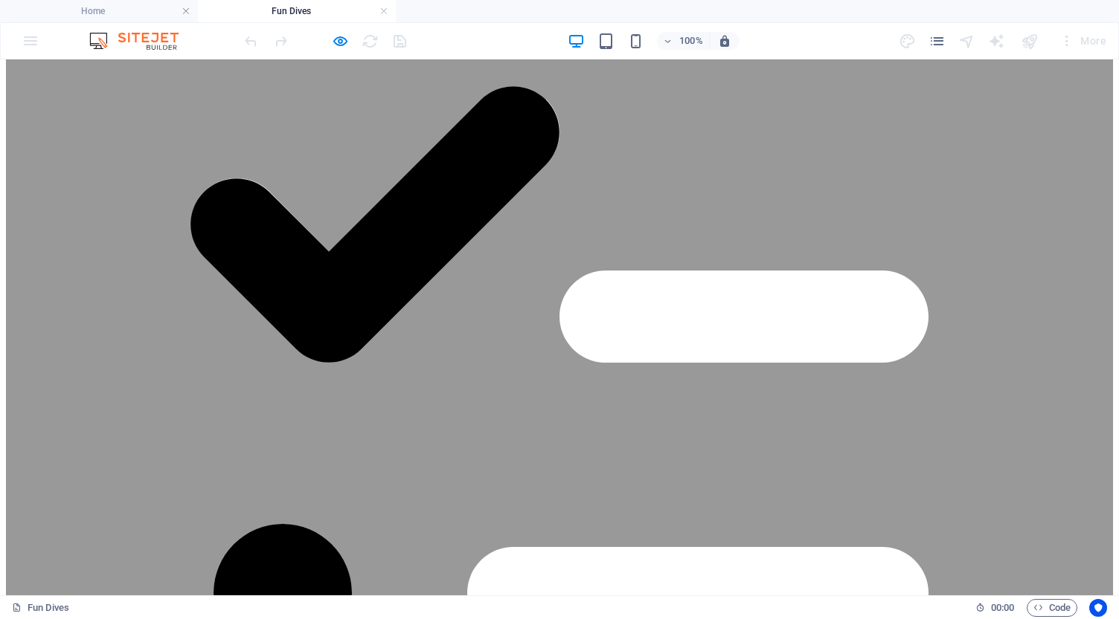
scroll to position [2697, 0]
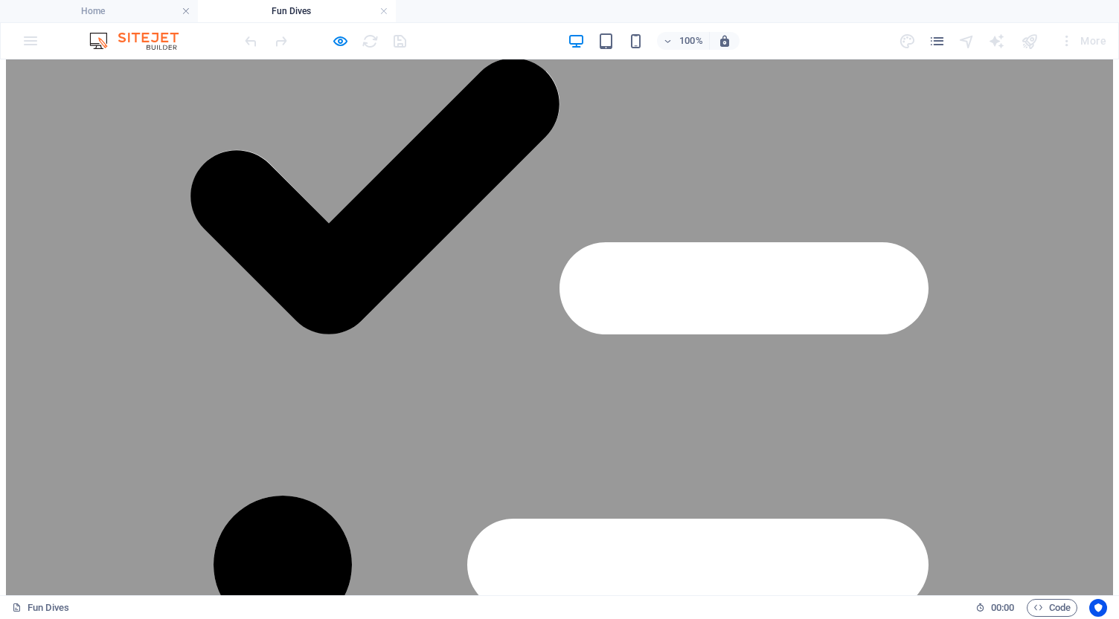
scroll to position [2725, 0]
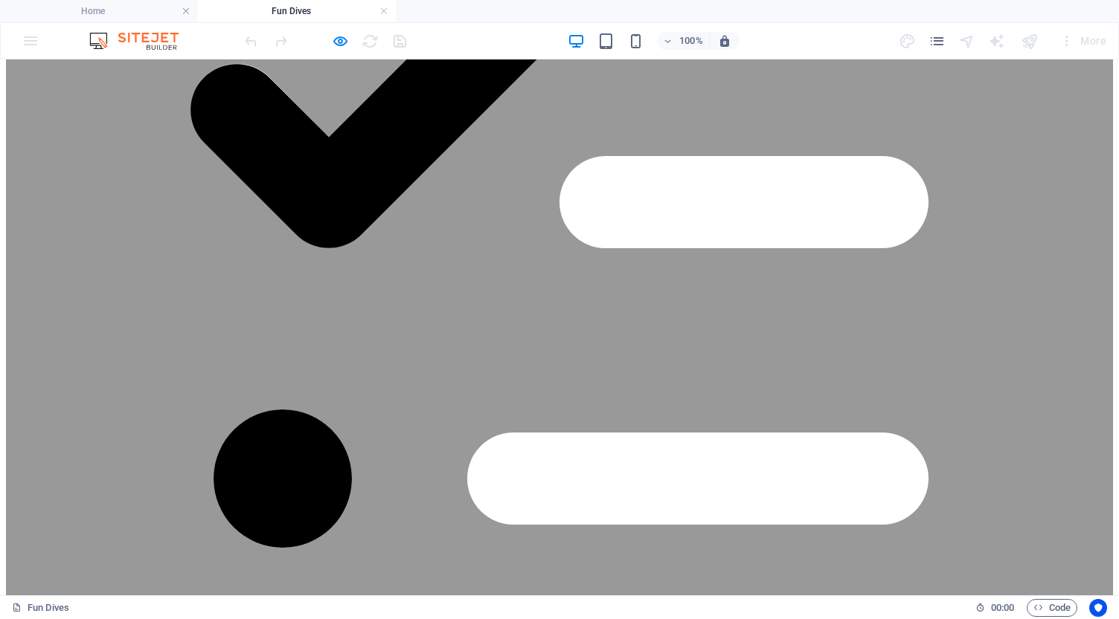
scroll to position [2810, 0]
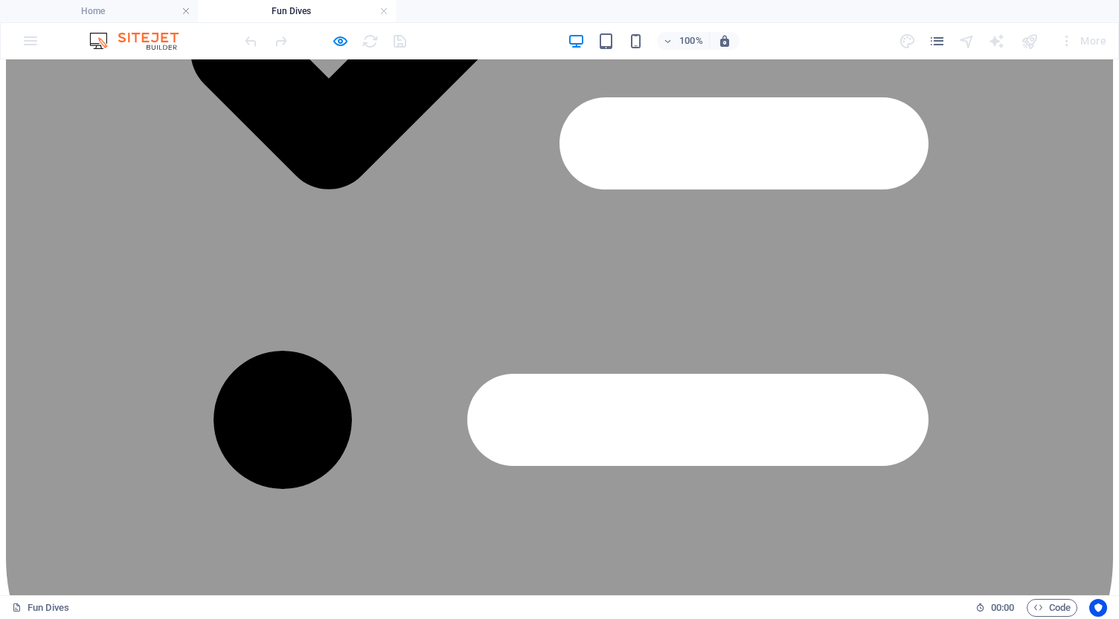
scroll to position [2875, 0]
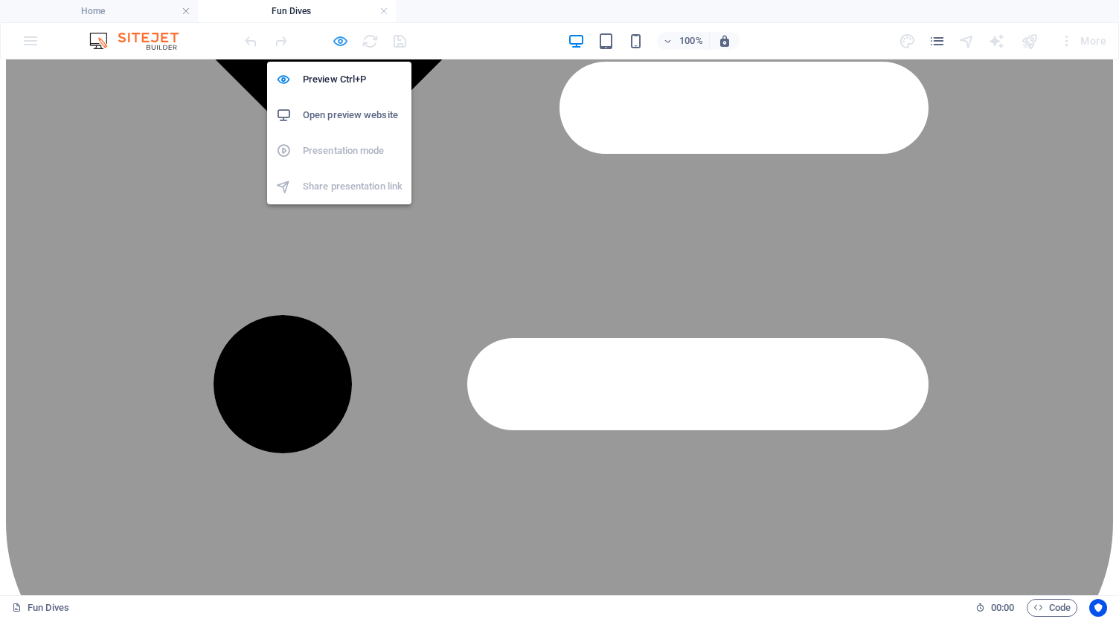
click at [342, 38] on icon "button" at bounding box center [340, 41] width 17 height 17
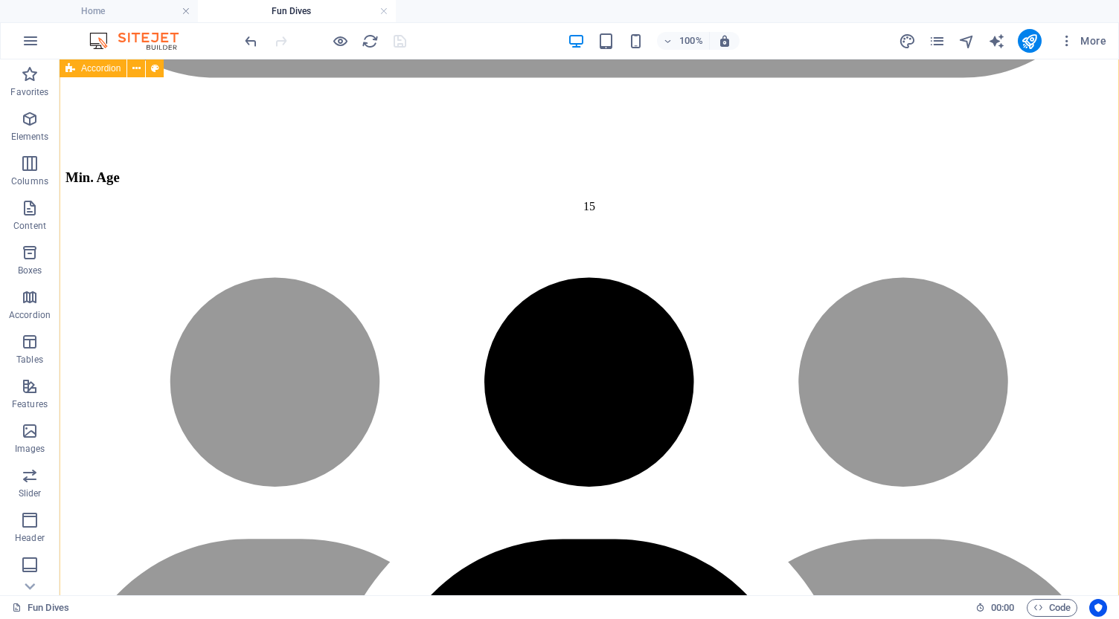
scroll to position [4586, 0]
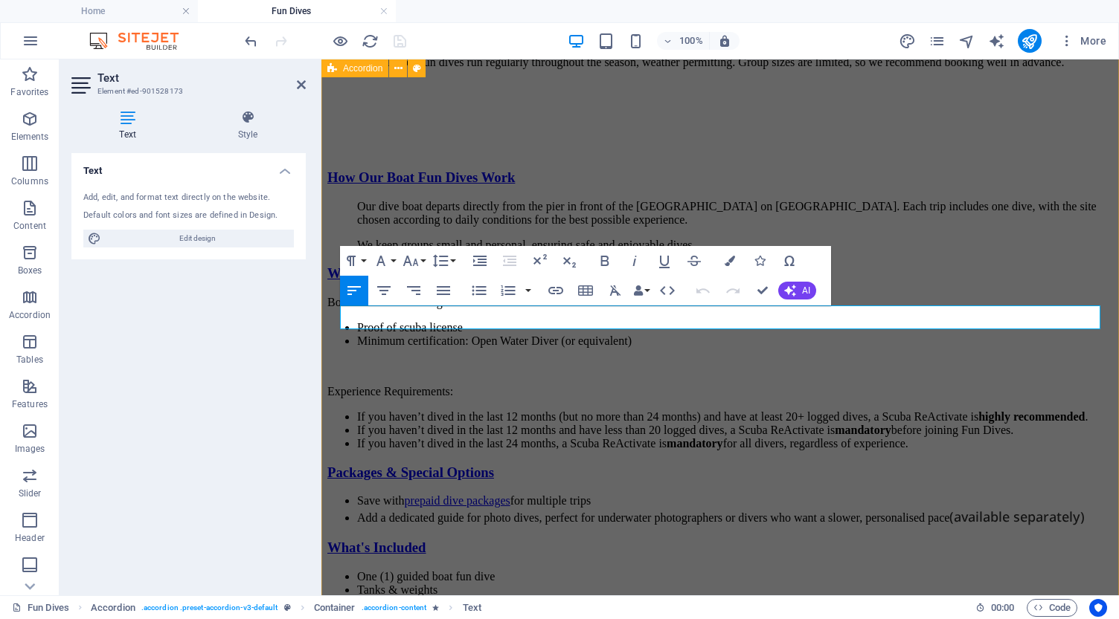
scroll to position [4869, 0]
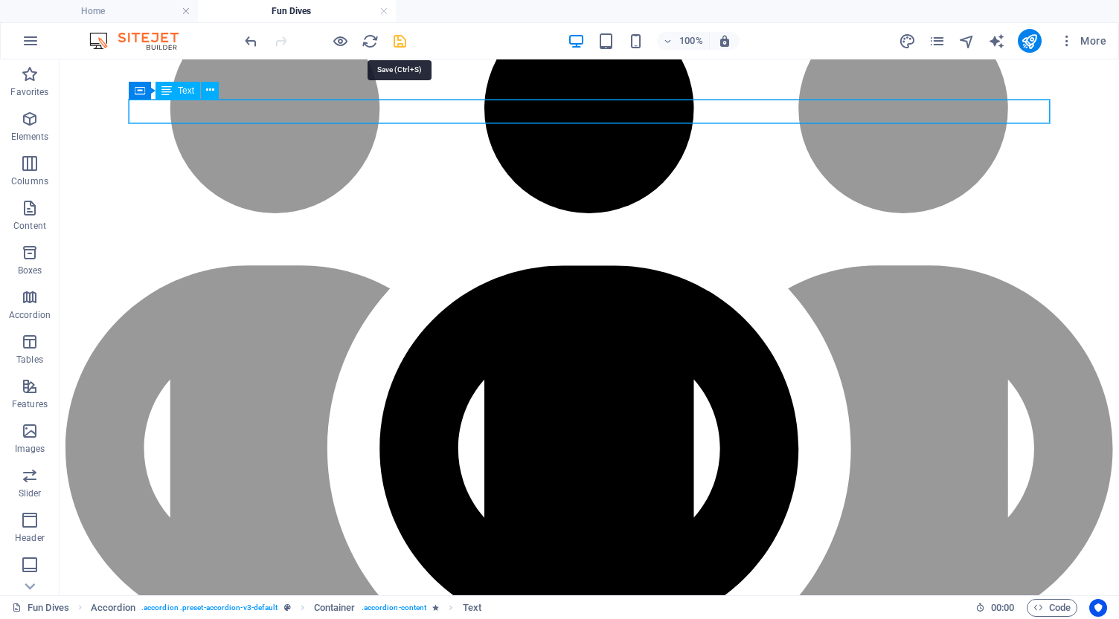
click at [398, 45] on icon "save" at bounding box center [399, 41] width 17 height 17
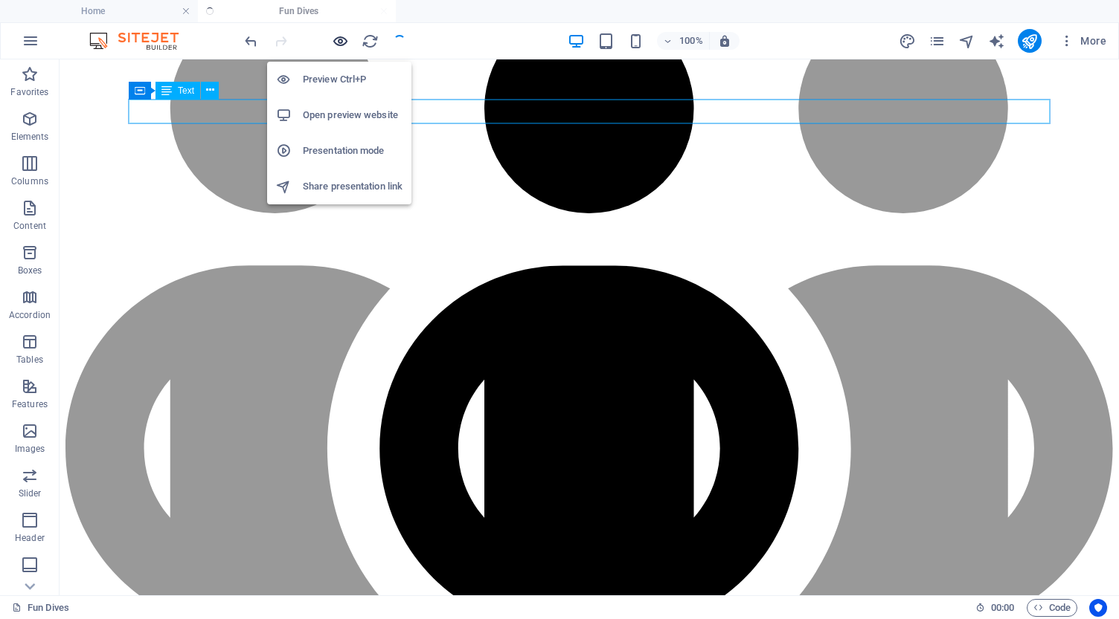
click at [343, 41] on icon "button" at bounding box center [340, 41] width 17 height 17
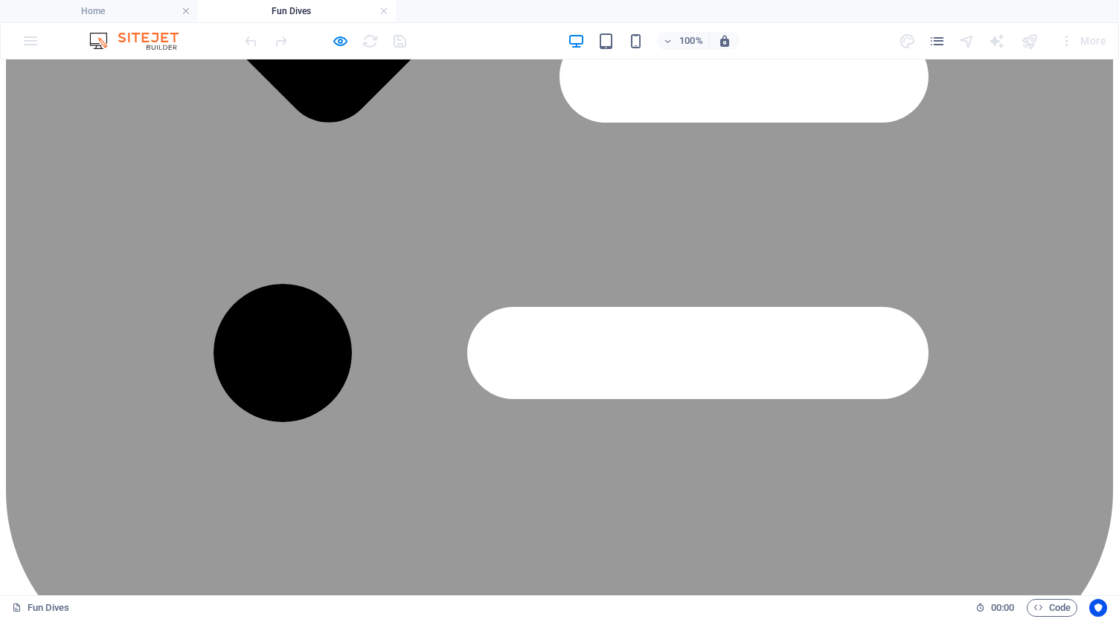
scroll to position [2937, 0]
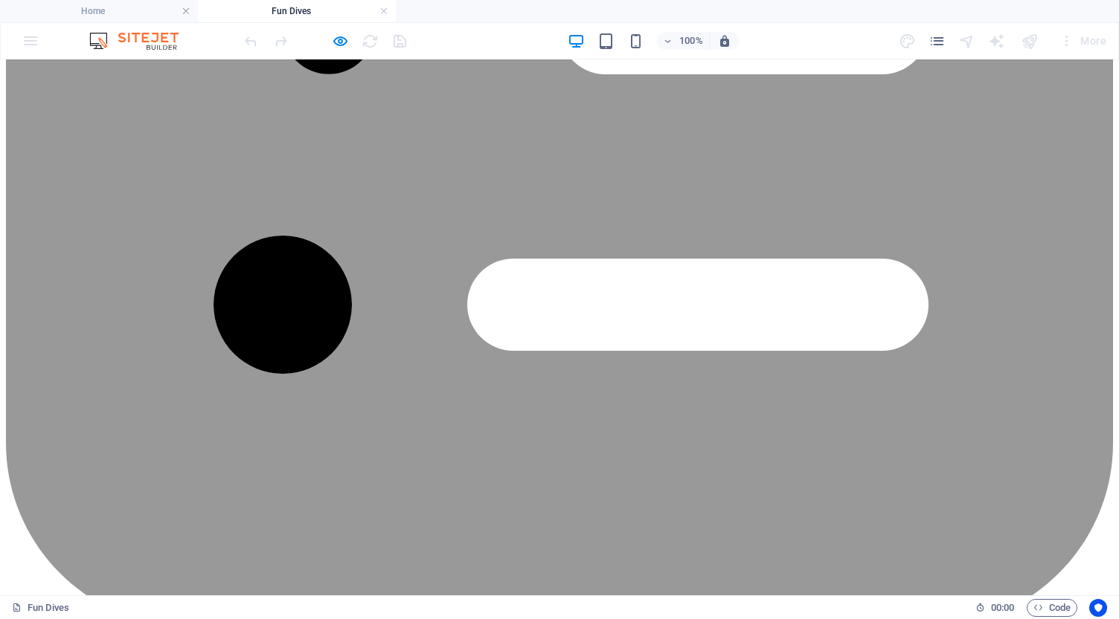
scroll to position [2986, 0]
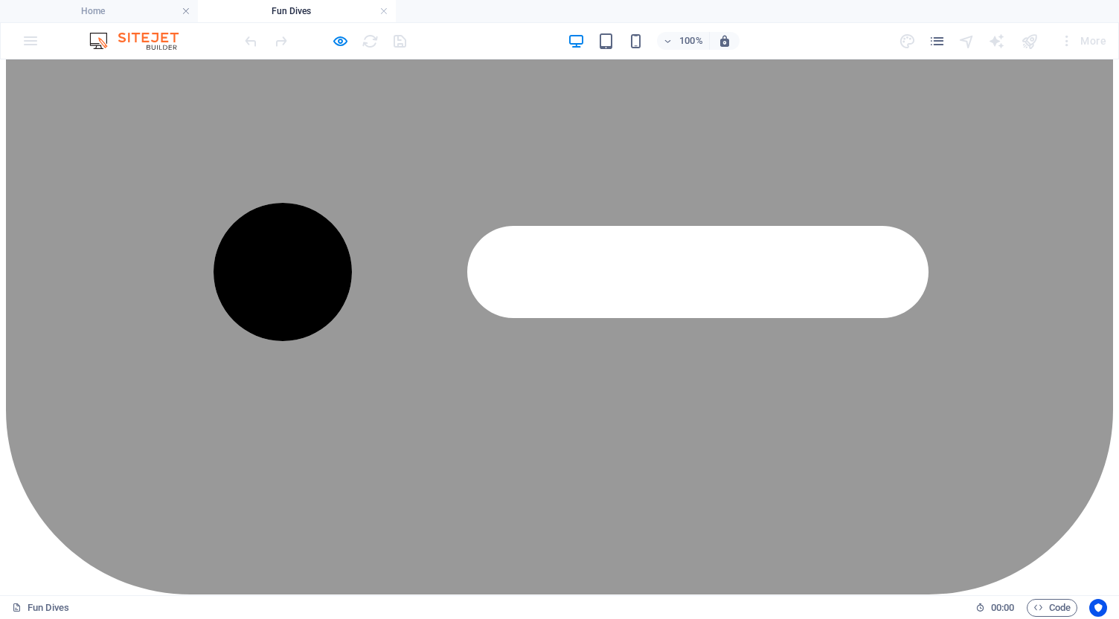
scroll to position [3034, 0]
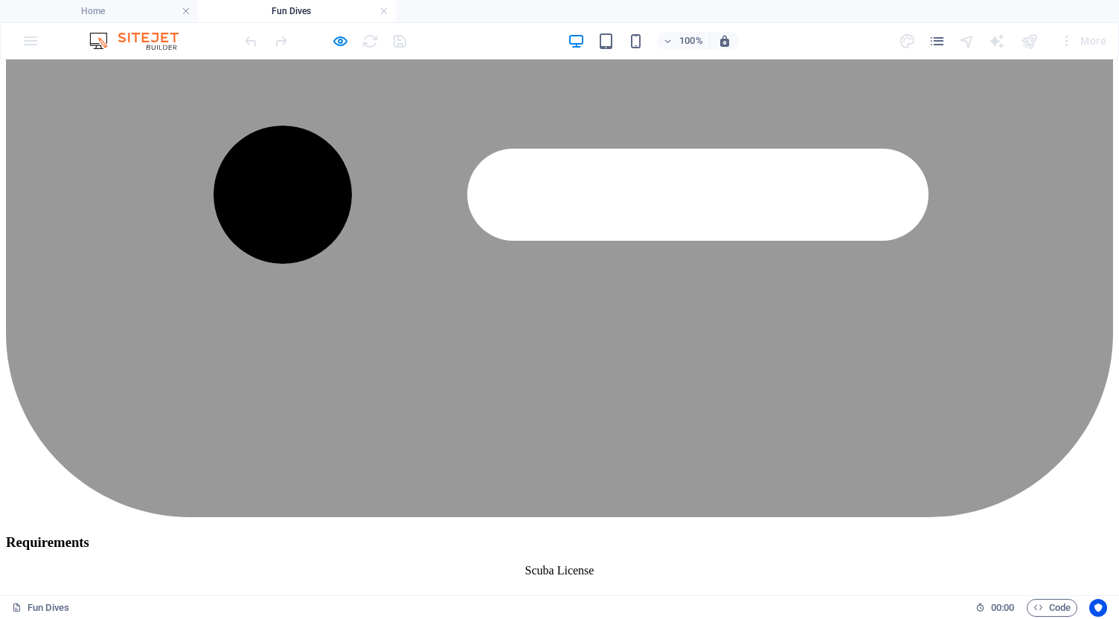
scroll to position [3096, 0]
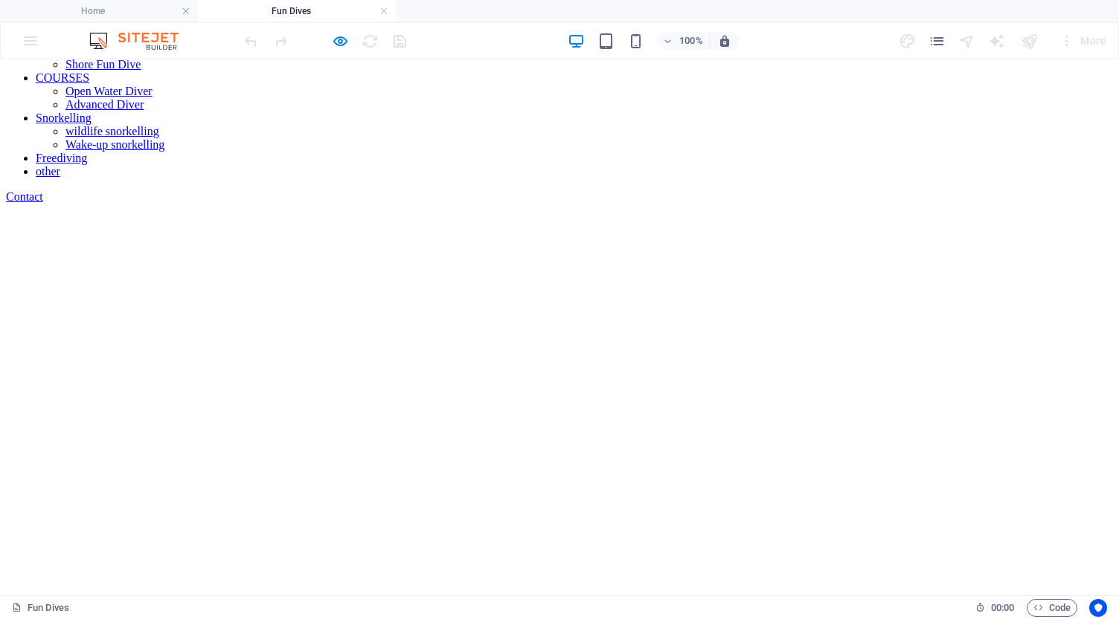
scroll to position [131, 0]
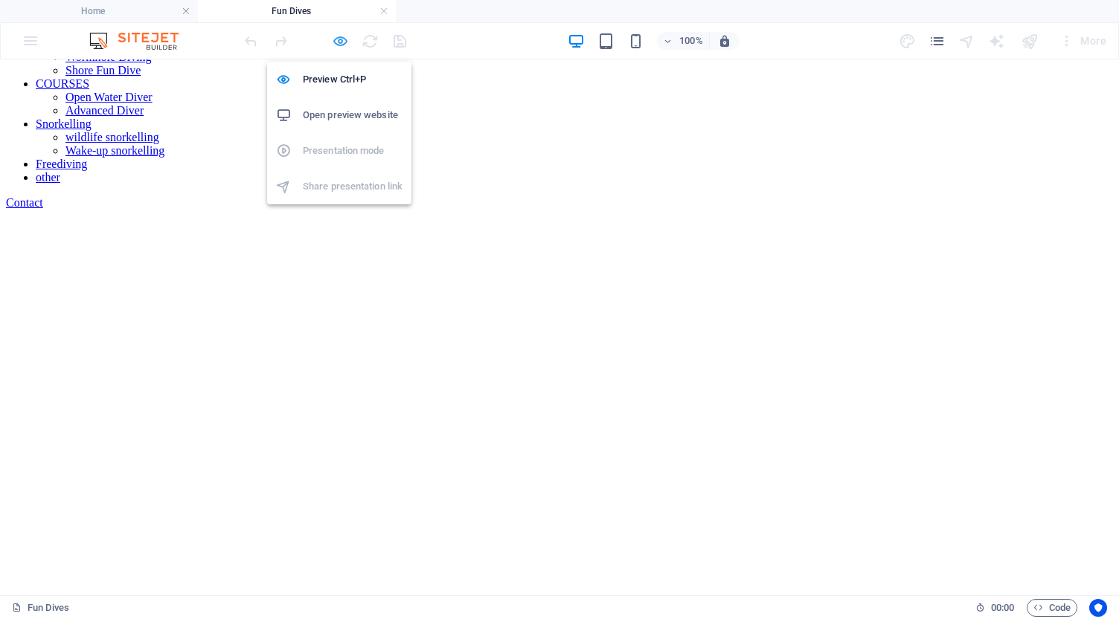
click at [338, 39] on icon "button" at bounding box center [340, 41] width 17 height 17
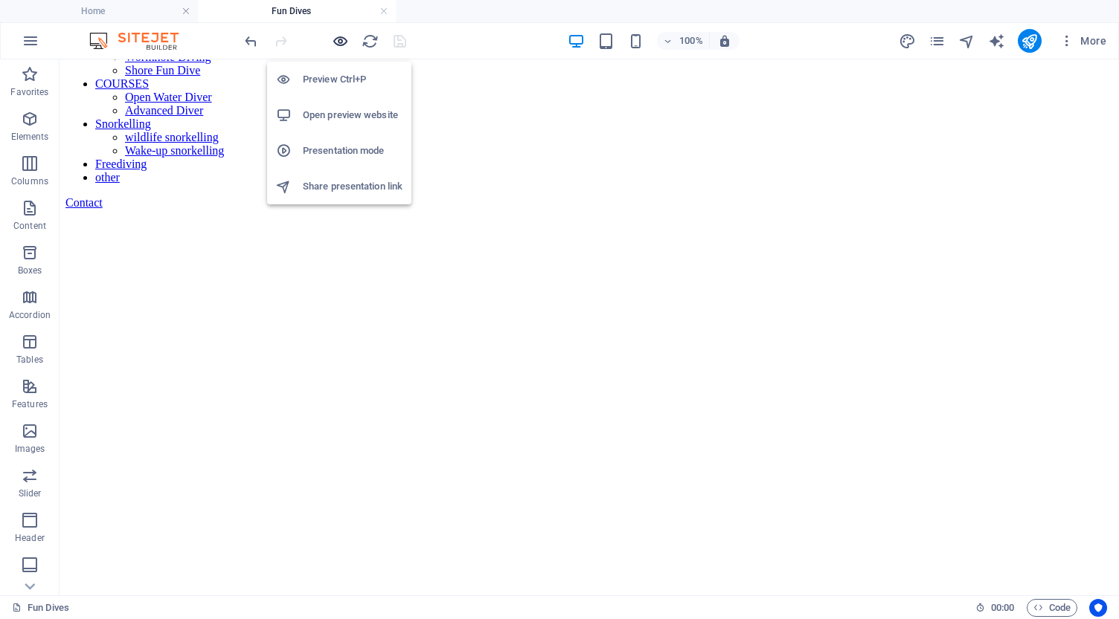
click at [342, 39] on icon "button" at bounding box center [340, 41] width 17 height 17
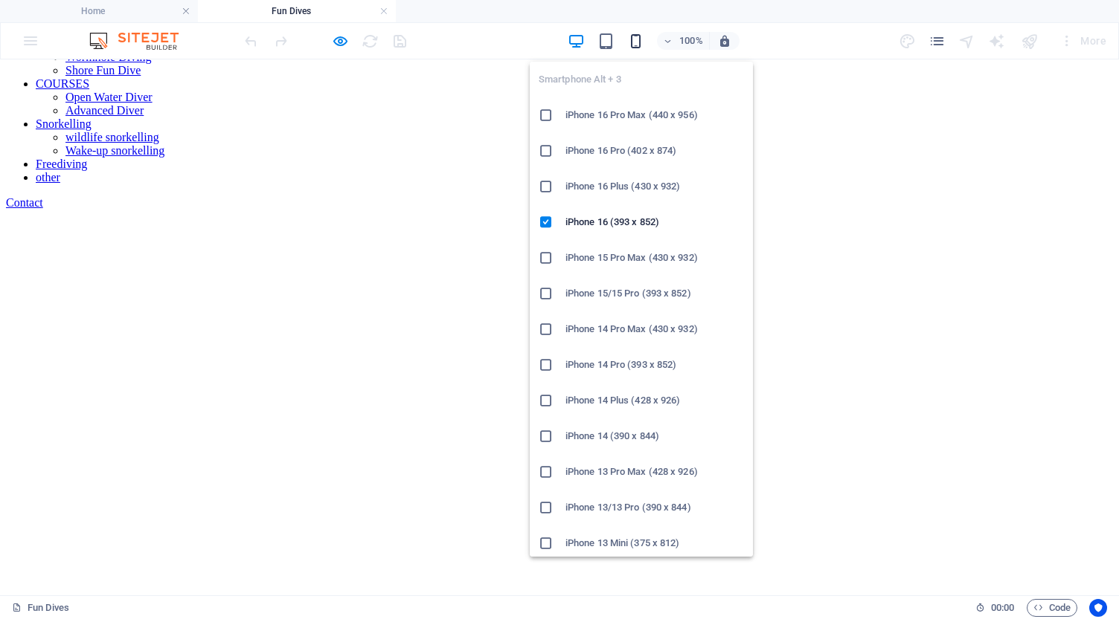
click at [637, 40] on icon "button" at bounding box center [635, 41] width 17 height 17
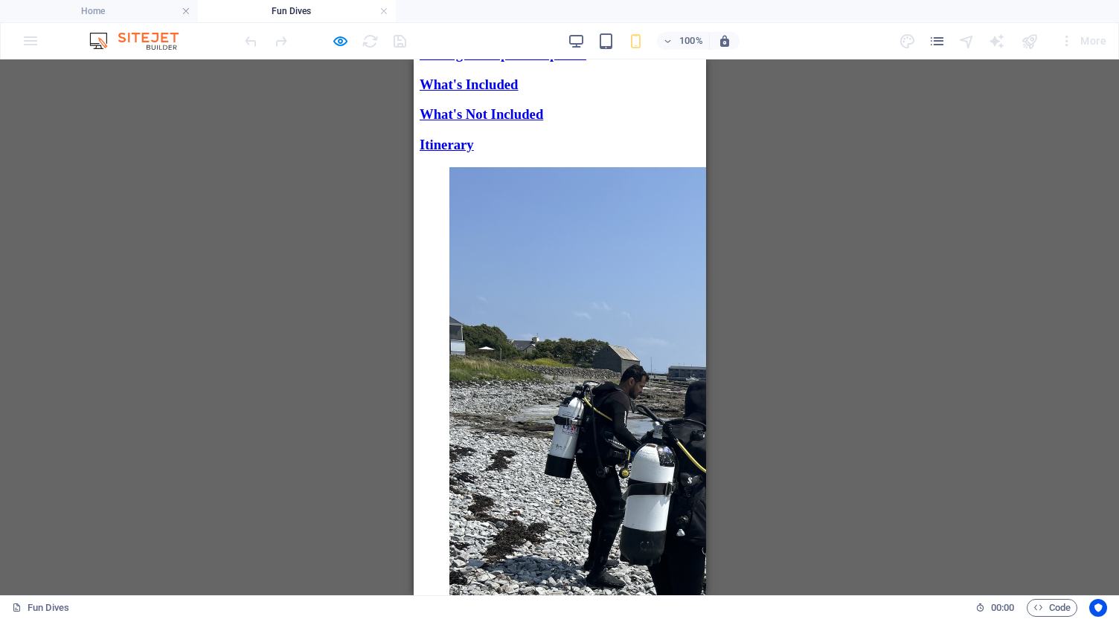
scroll to position [3263, 0]
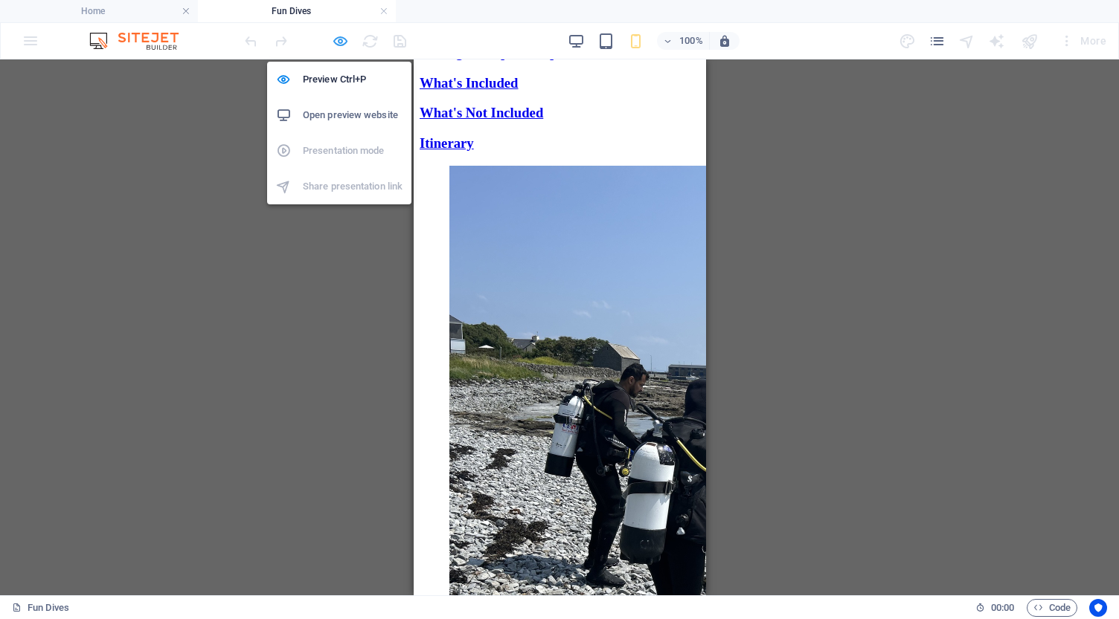
click at [347, 36] on icon "button" at bounding box center [340, 41] width 17 height 17
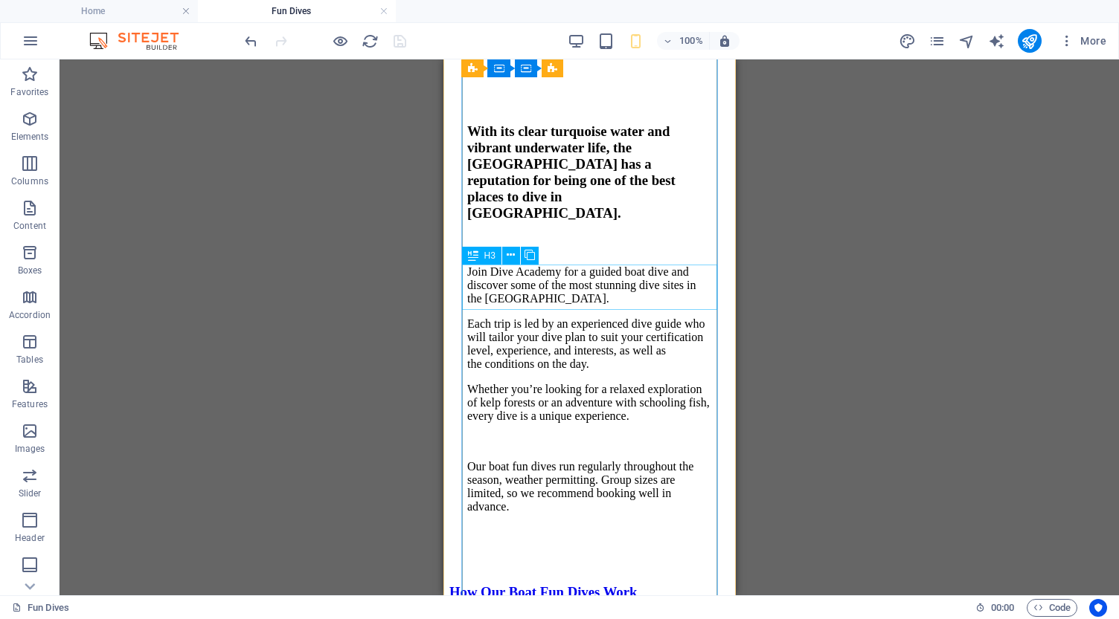
scroll to position [2543, 0]
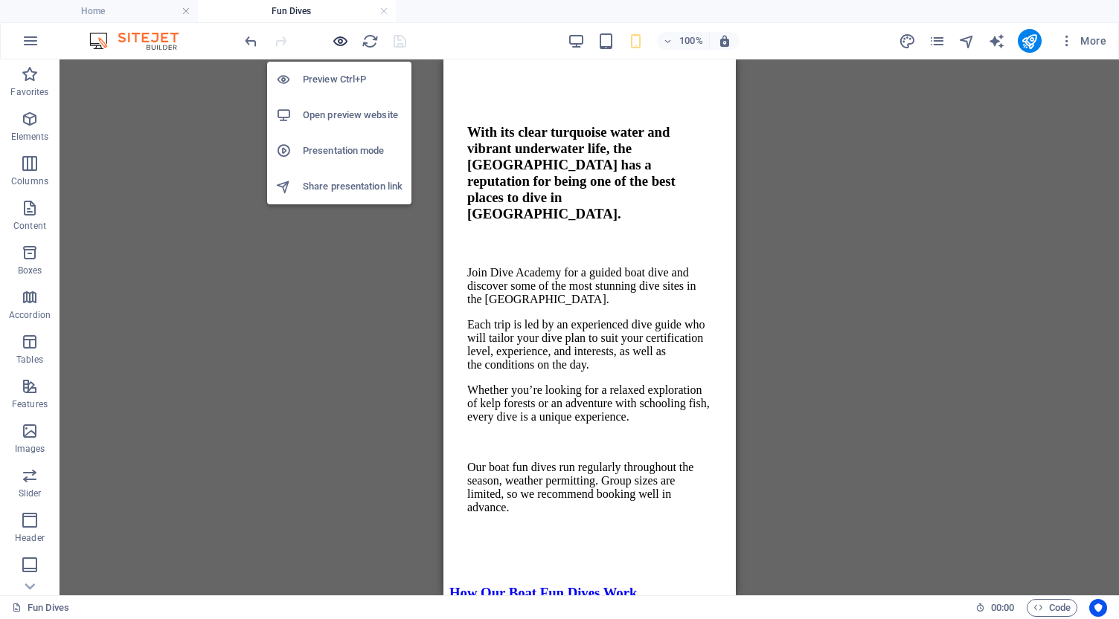
click at [341, 42] on icon "button" at bounding box center [340, 41] width 17 height 17
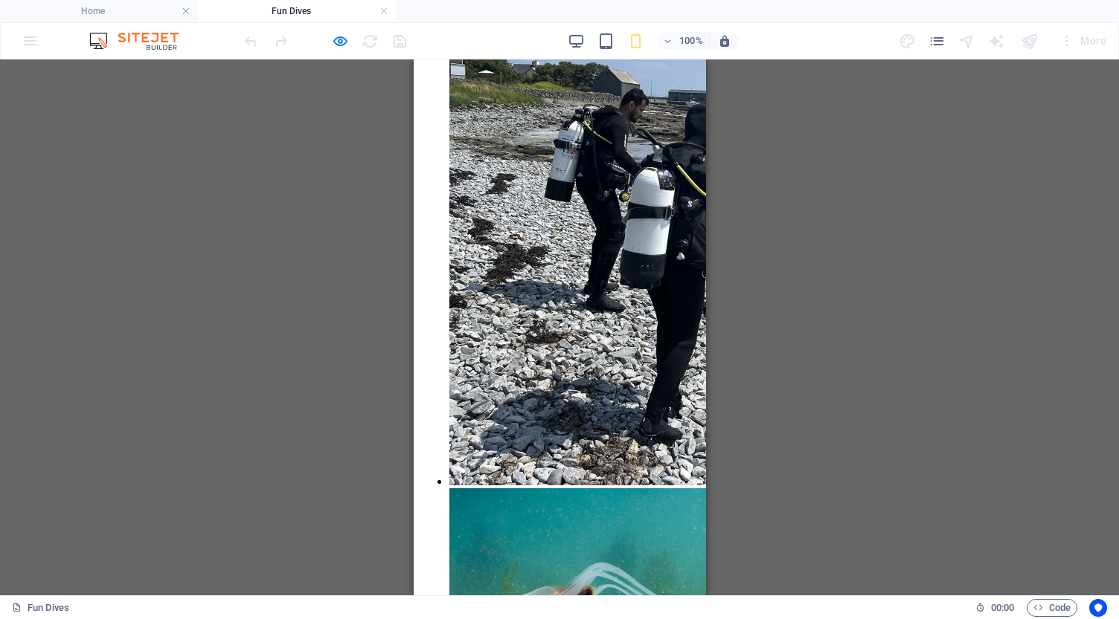
scroll to position [3547, 0]
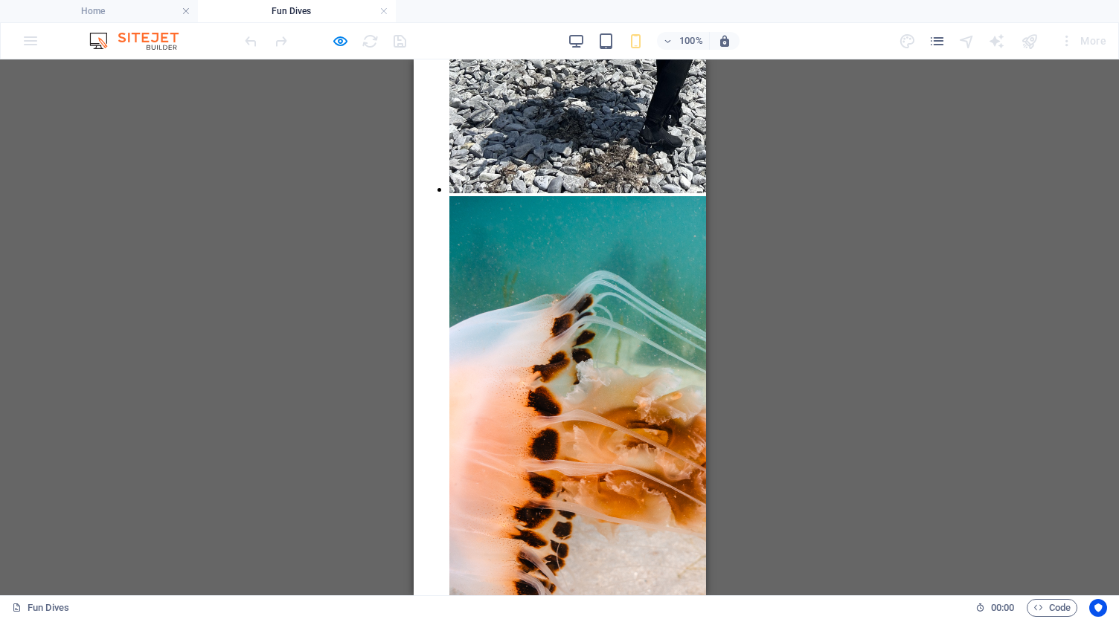
scroll to position [3838, 0]
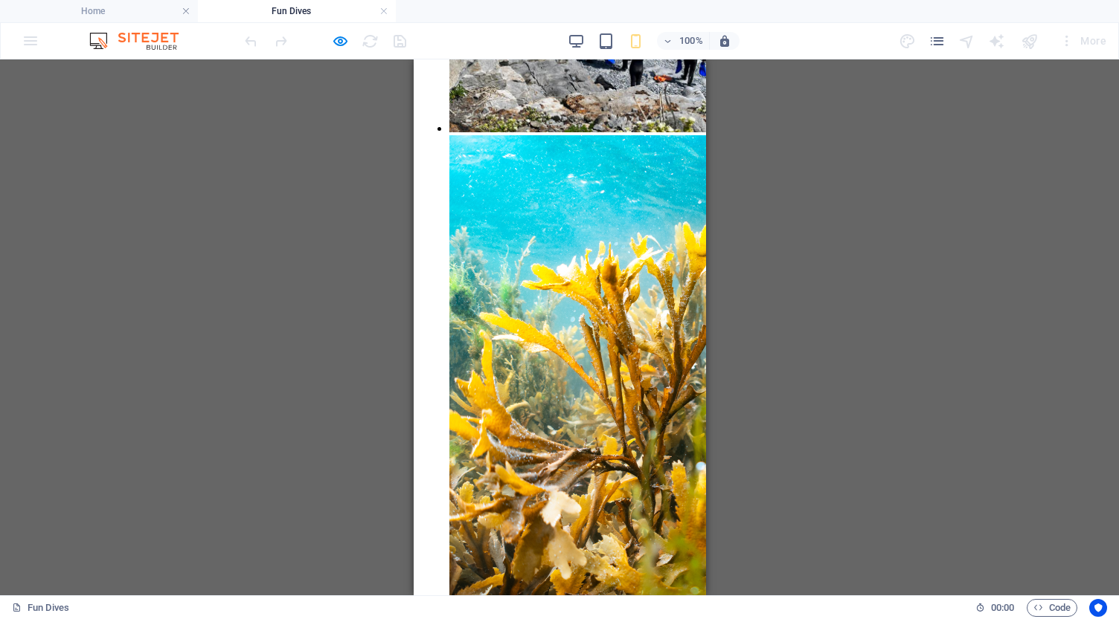
scroll to position [4793, 0]
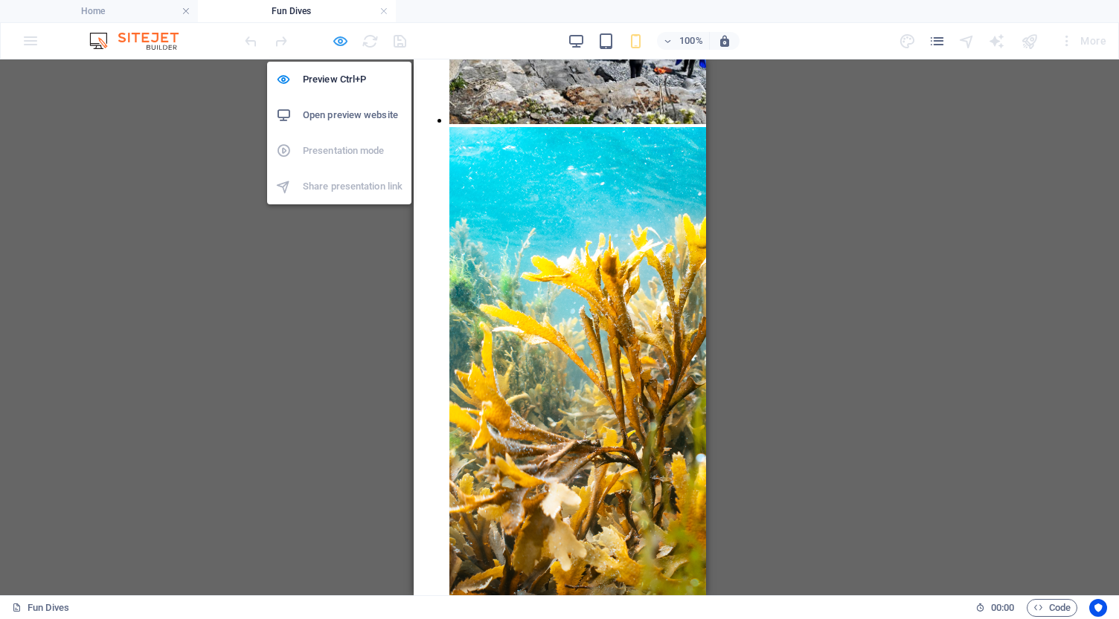
click at [341, 44] on icon "button" at bounding box center [340, 41] width 17 height 17
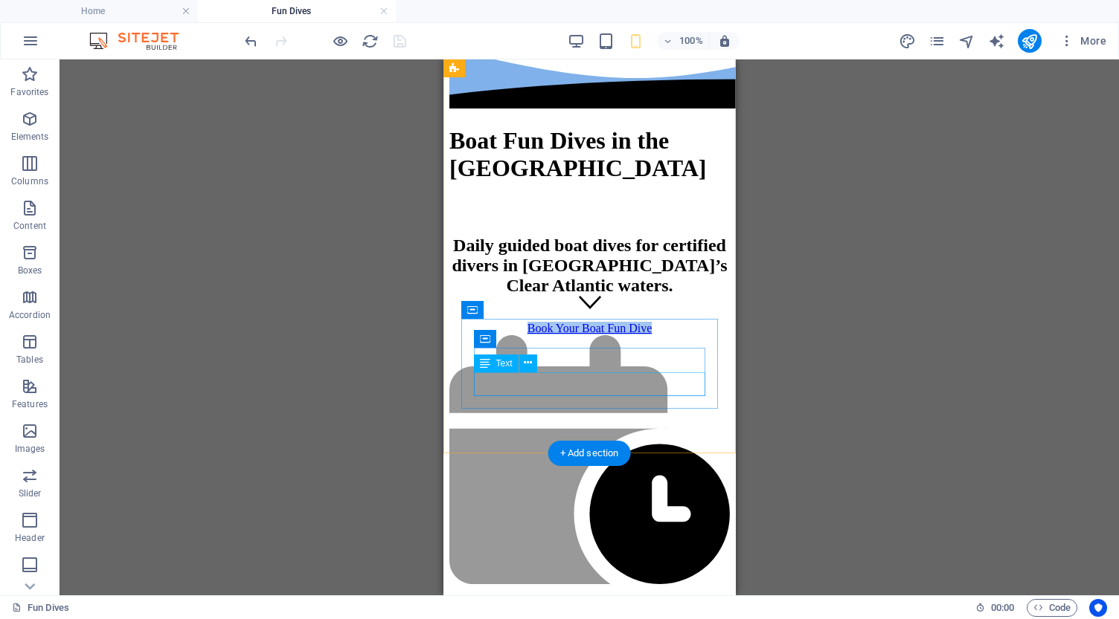
scroll to position [814, 0]
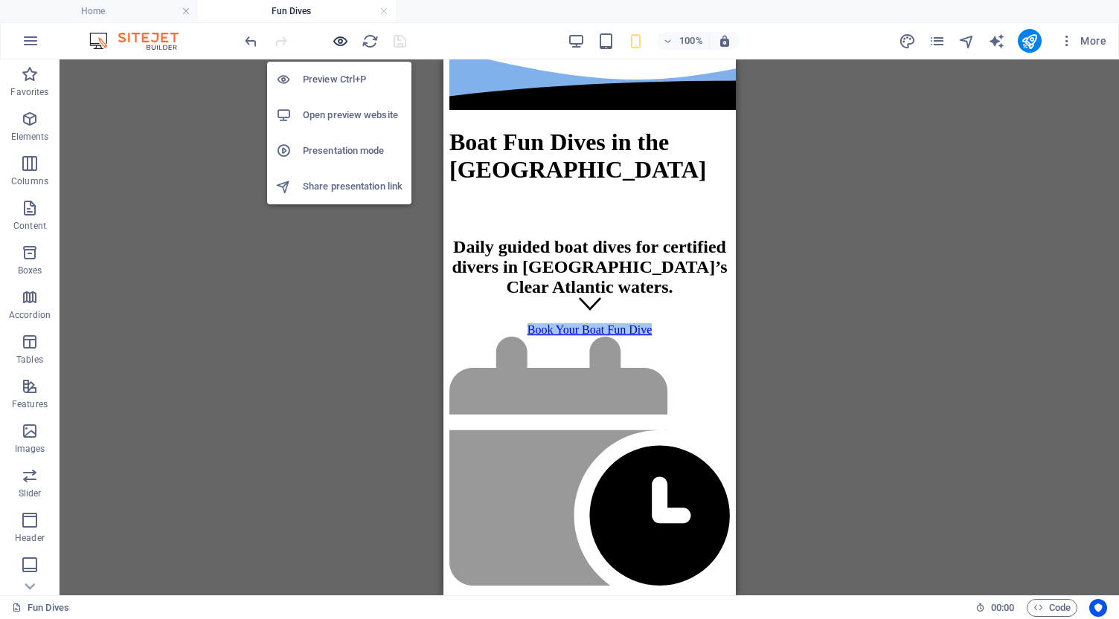
click at [338, 42] on icon "button" at bounding box center [340, 41] width 17 height 17
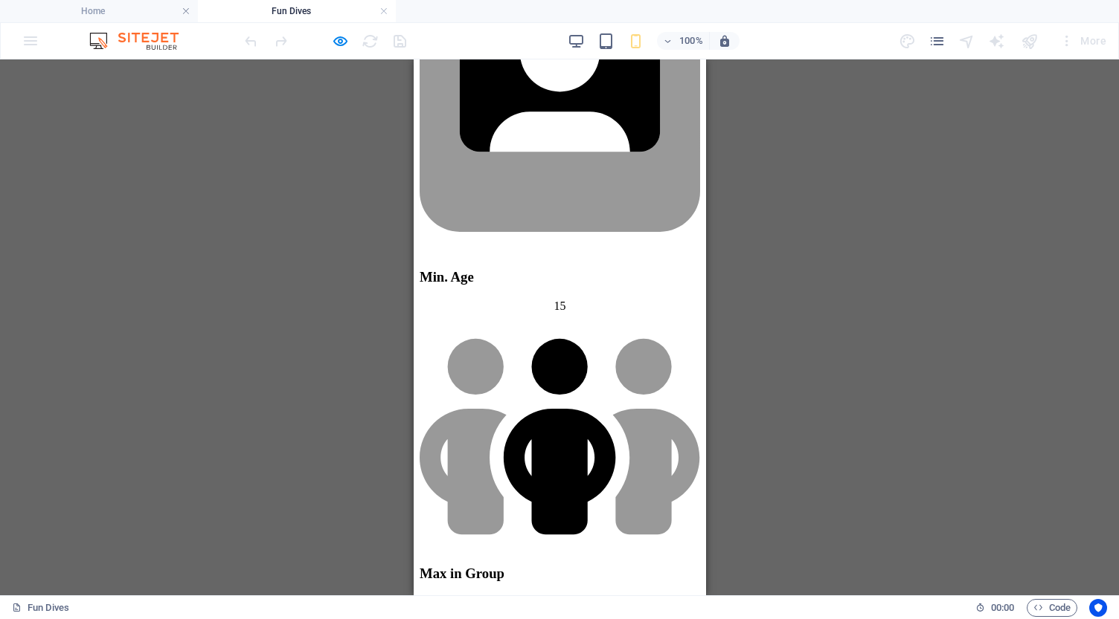
scroll to position [1983, 0]
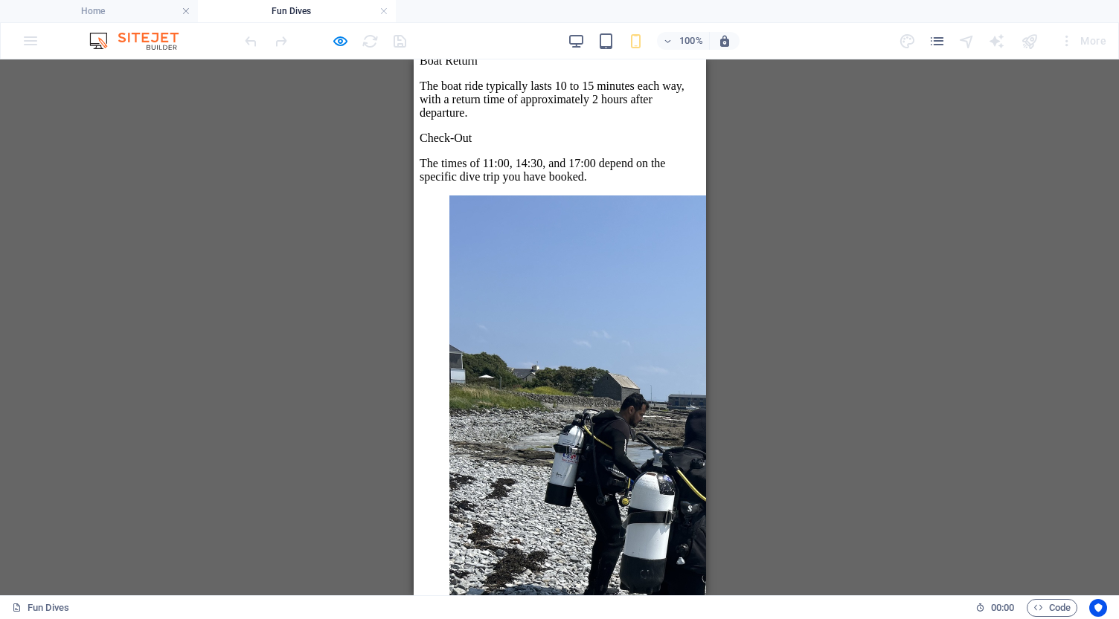
scroll to position [3469, 0]
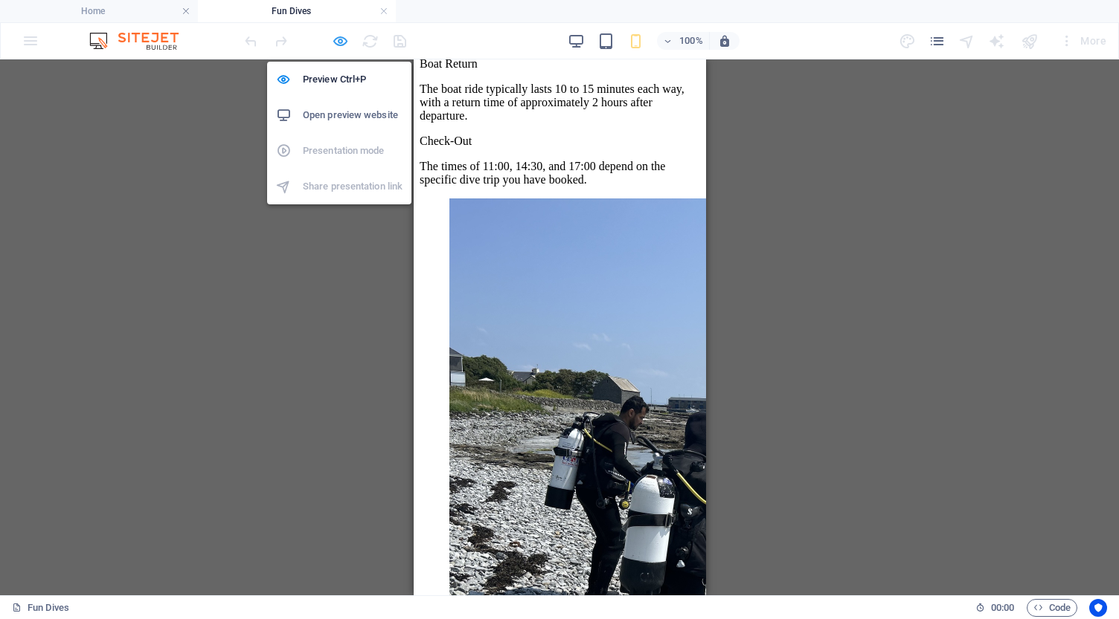
click at [339, 41] on icon "button" at bounding box center [340, 41] width 17 height 17
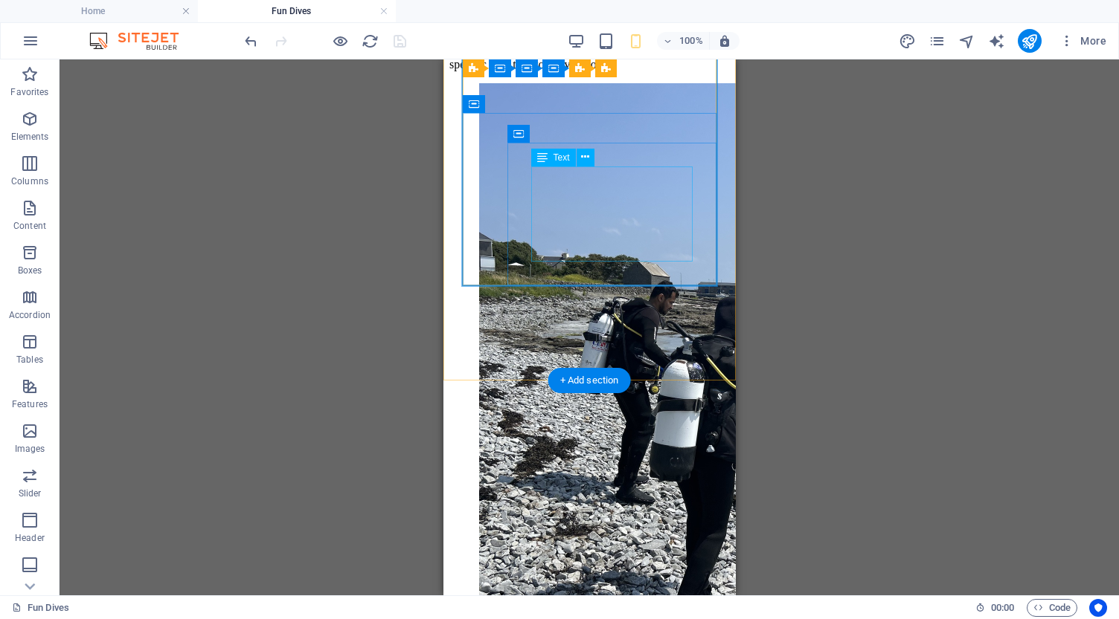
scroll to position [4255, 0]
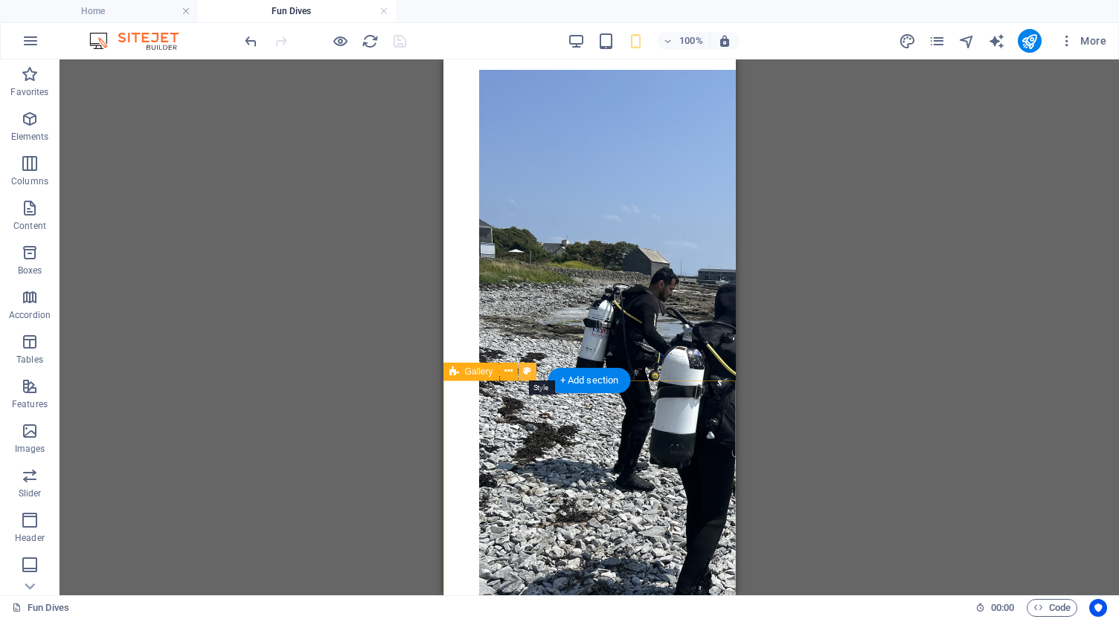
click at [529, 366] on icon at bounding box center [527, 372] width 8 height 16
select select "px"
select select "preset-gallery-v3-collage"
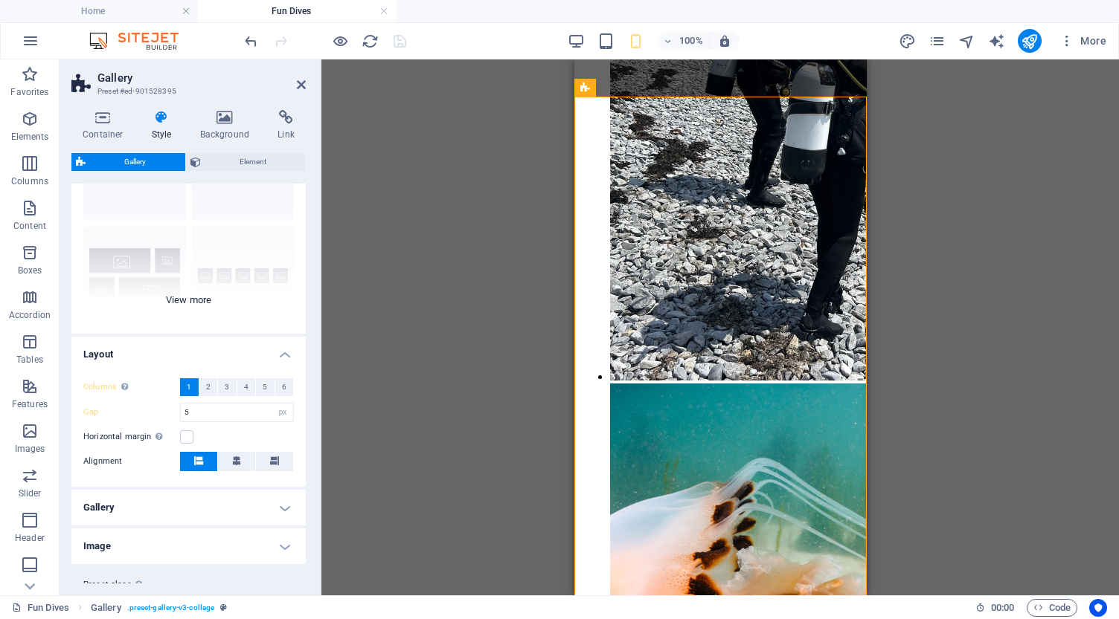
scroll to position [110, 0]
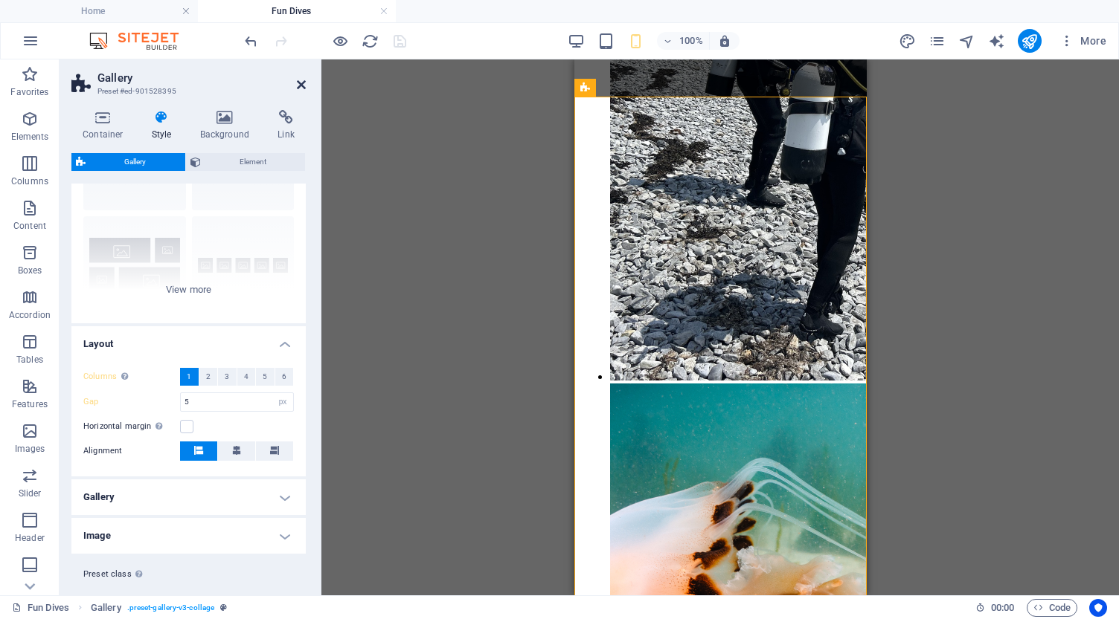
click at [300, 86] on icon at bounding box center [301, 85] width 9 height 12
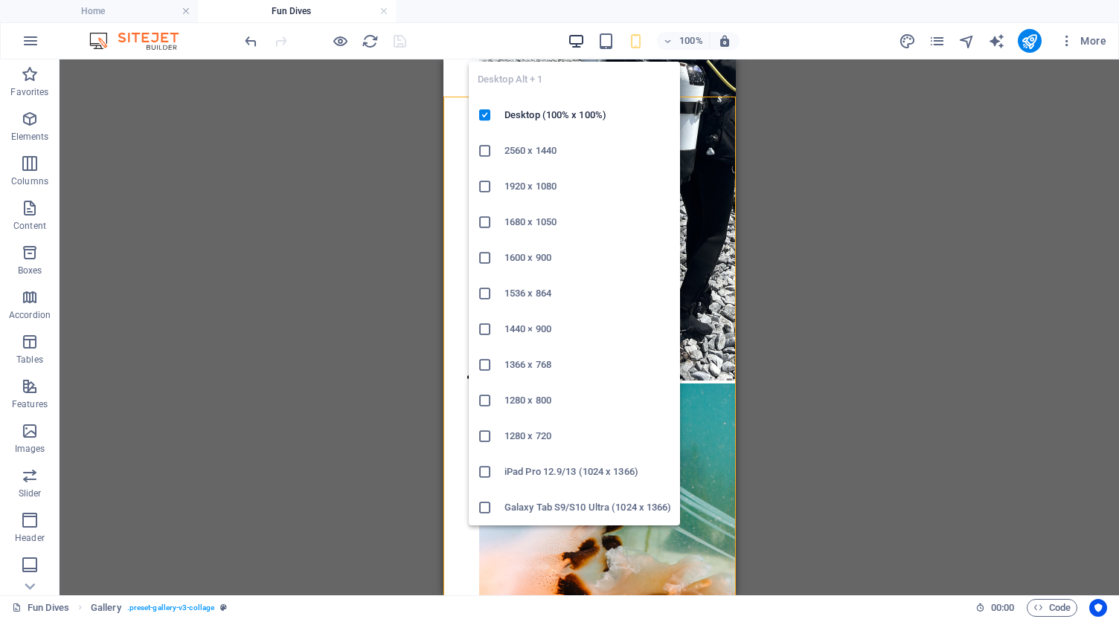
click at [579, 42] on icon "button" at bounding box center [575, 41] width 17 height 17
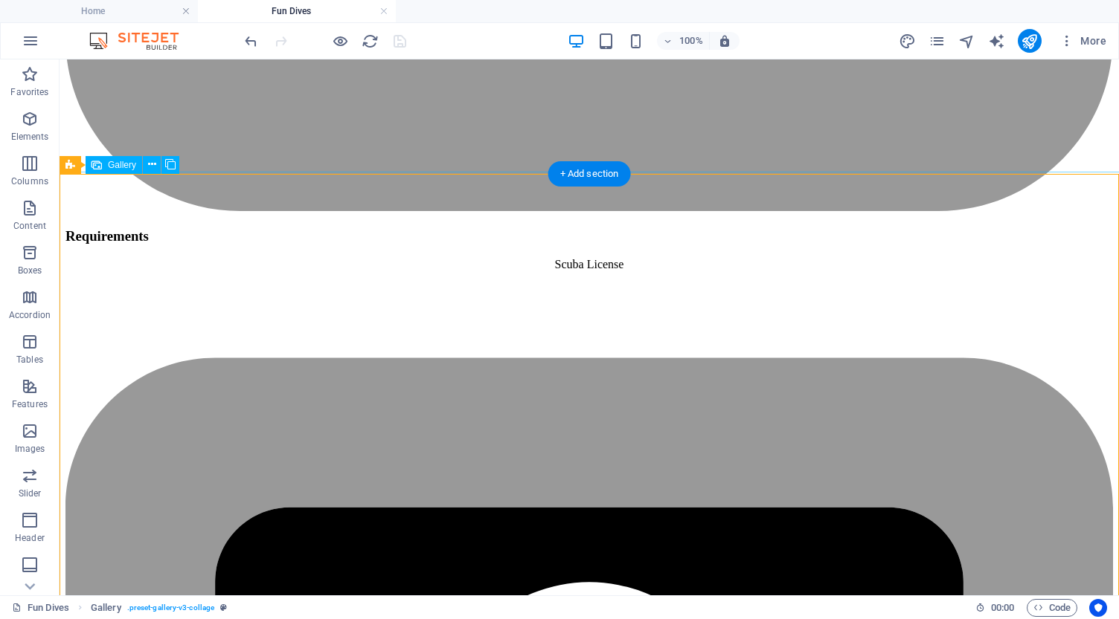
scroll to position [3254, 0]
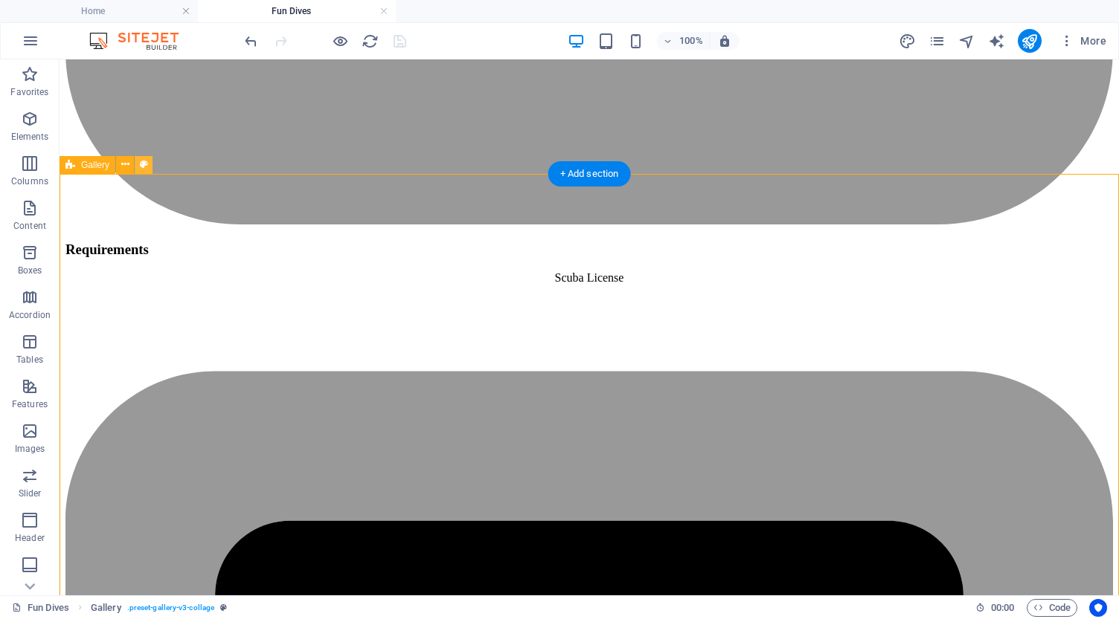
click at [142, 166] on icon at bounding box center [144, 165] width 8 height 16
select select "px"
select select "preset-gallery-v3-collage"
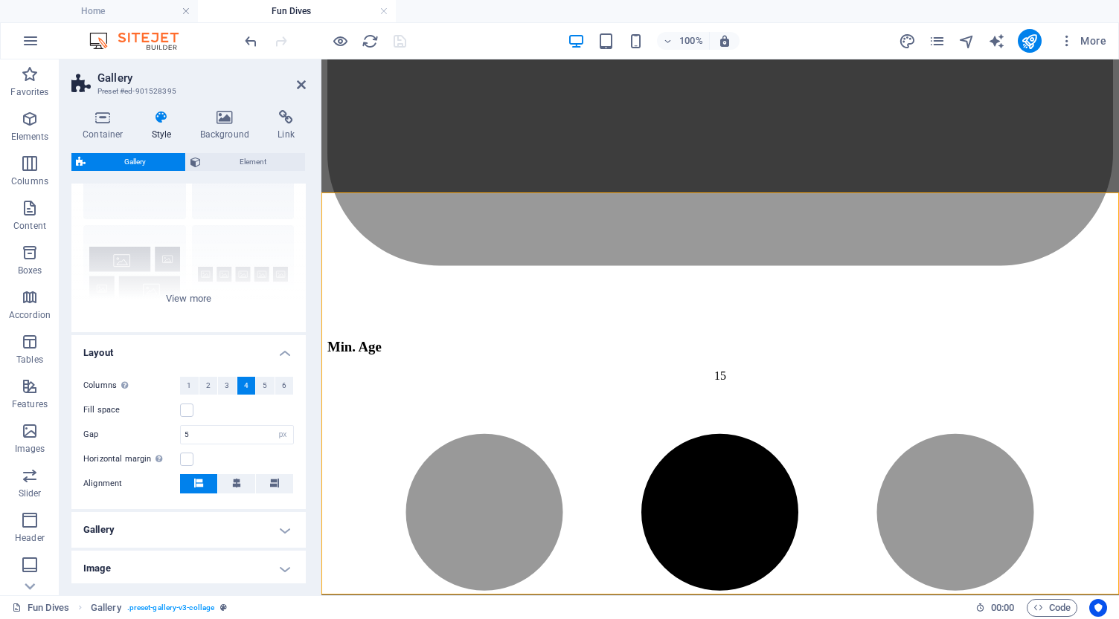
scroll to position [115, 0]
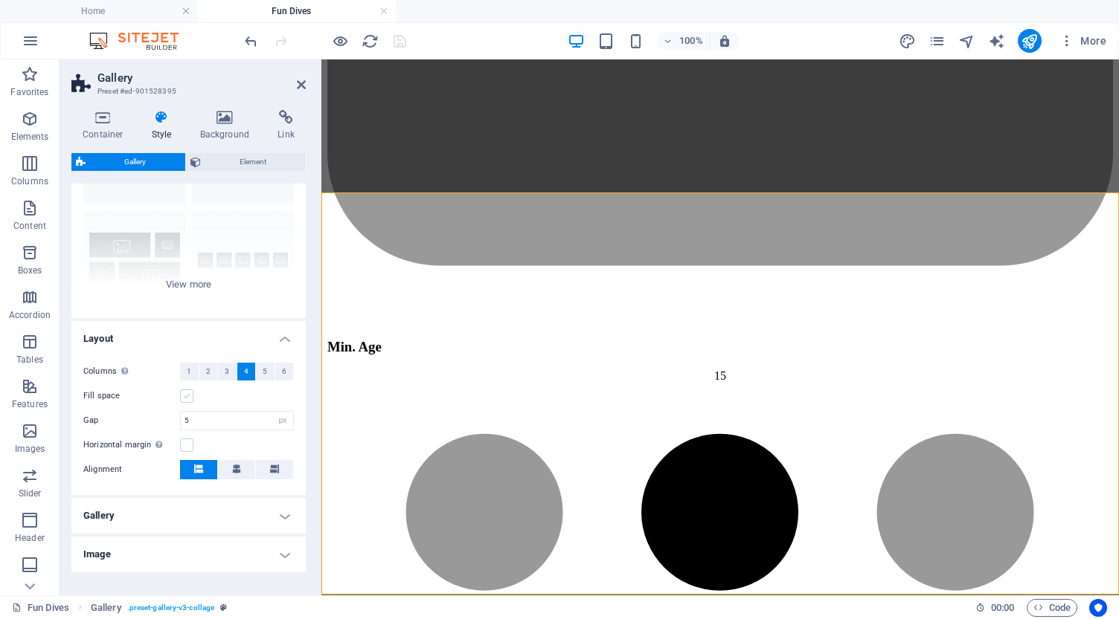
click at [187, 394] on label at bounding box center [186, 396] width 13 height 13
click at [0, 0] on input "Fill space" at bounding box center [0, 0] width 0 height 0
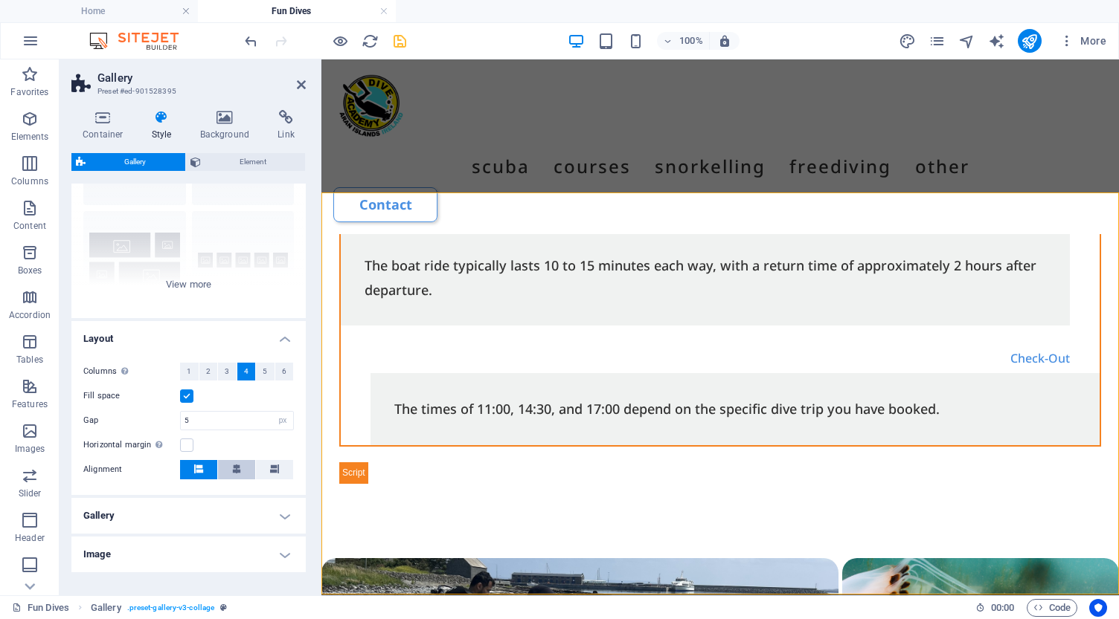
click at [232, 471] on icon at bounding box center [236, 469] width 9 height 9
click at [228, 518] on h4 "Gallery" at bounding box center [188, 516] width 234 height 36
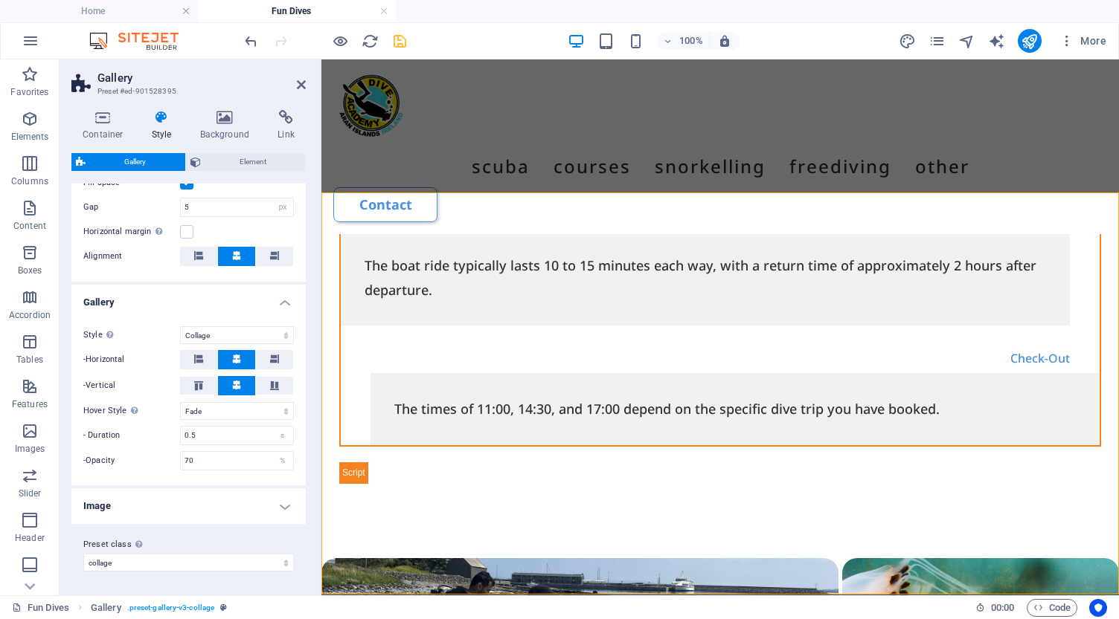
scroll to position [328, 0]
select select "zoom"
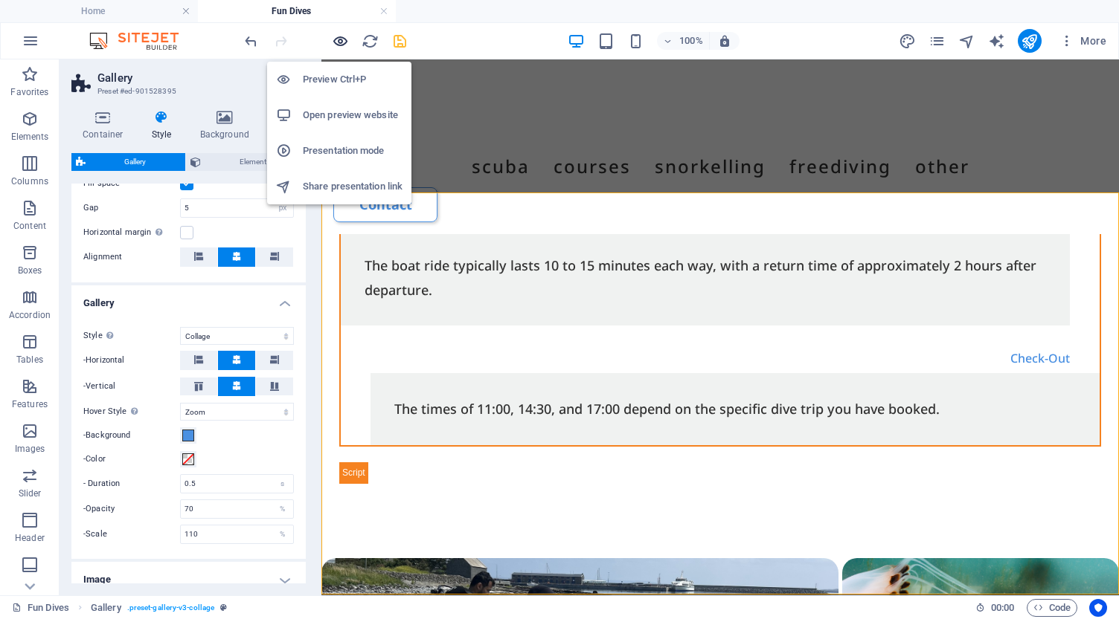
click at [340, 34] on icon "button" at bounding box center [340, 41] width 17 height 17
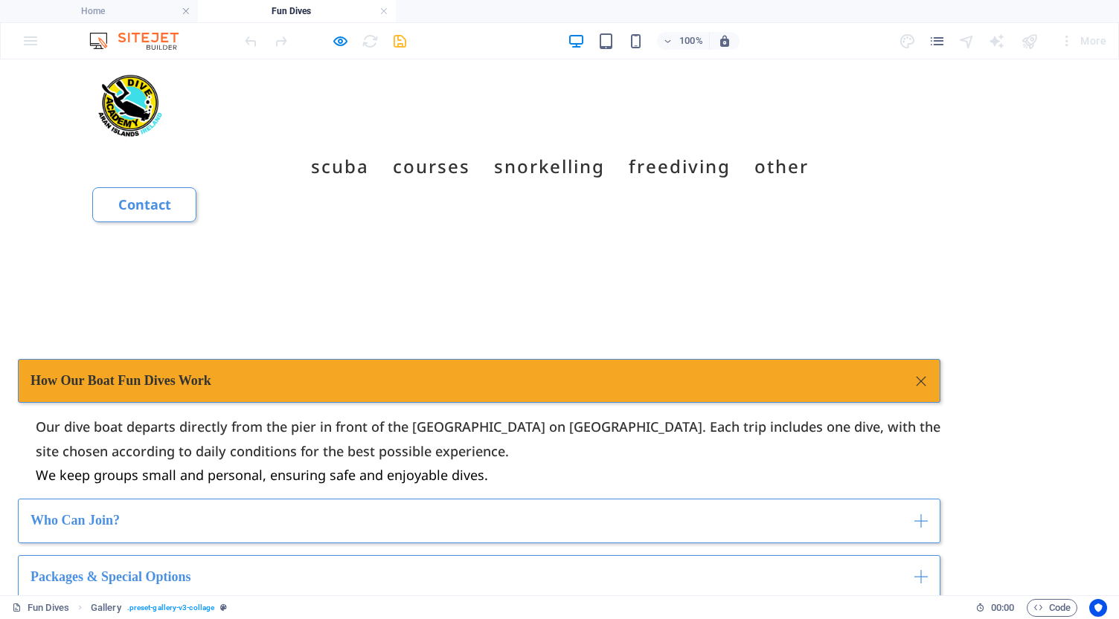
scroll to position [1841, 0]
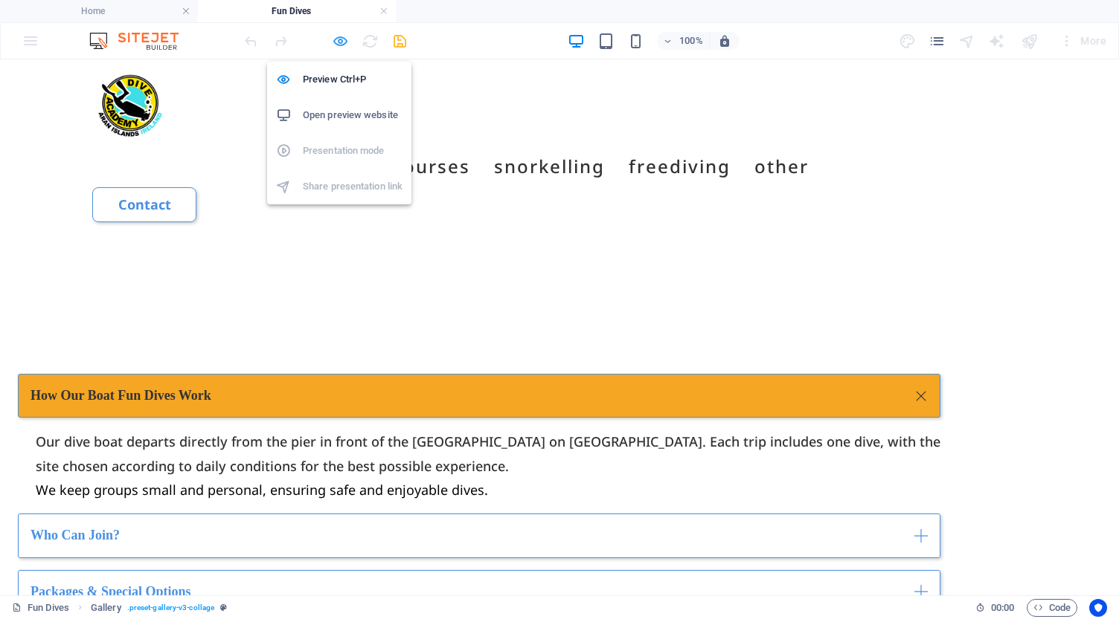
click at [338, 39] on icon "button" at bounding box center [340, 41] width 17 height 17
select select "px"
select select "collage"
select select "zoom"
select select "preset-gallery-v3-collage"
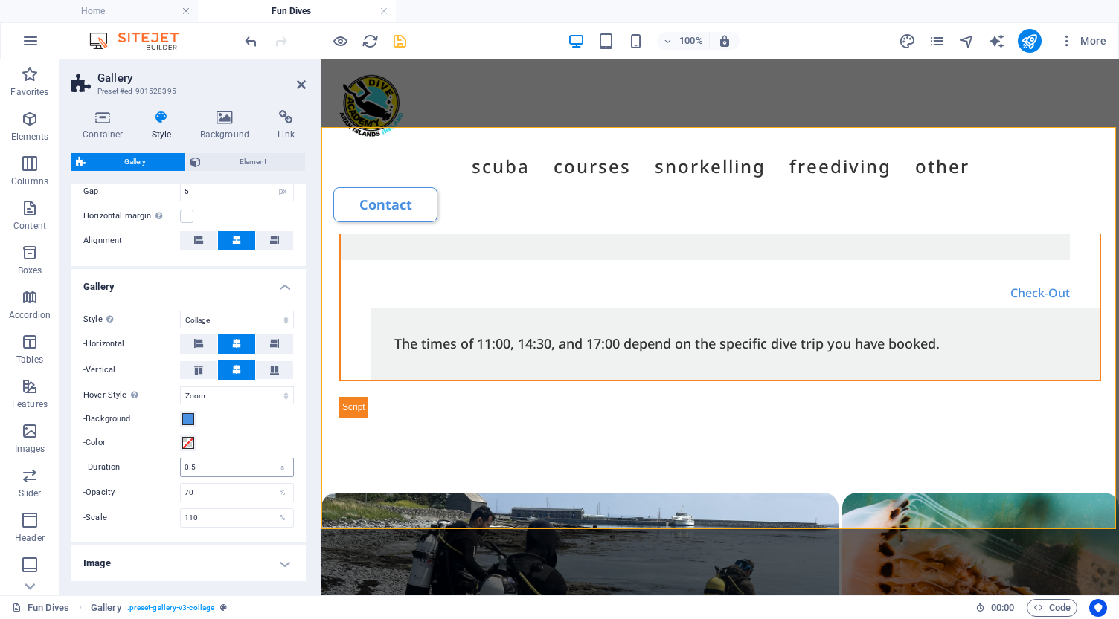
scroll to position [350, 0]
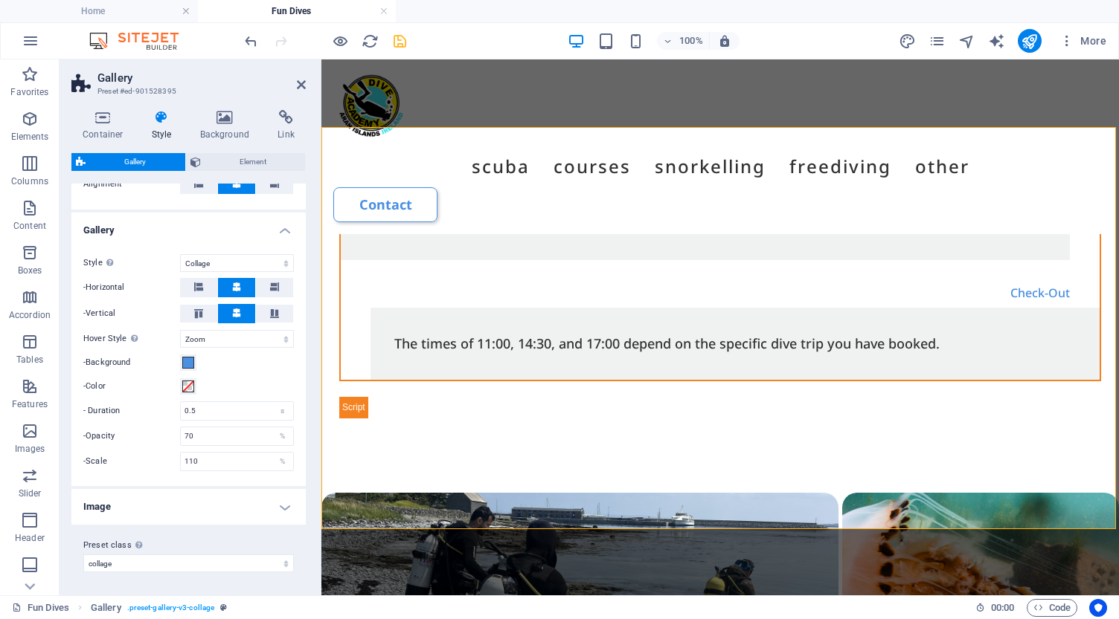
click at [248, 503] on h4 "Image" at bounding box center [188, 507] width 234 height 36
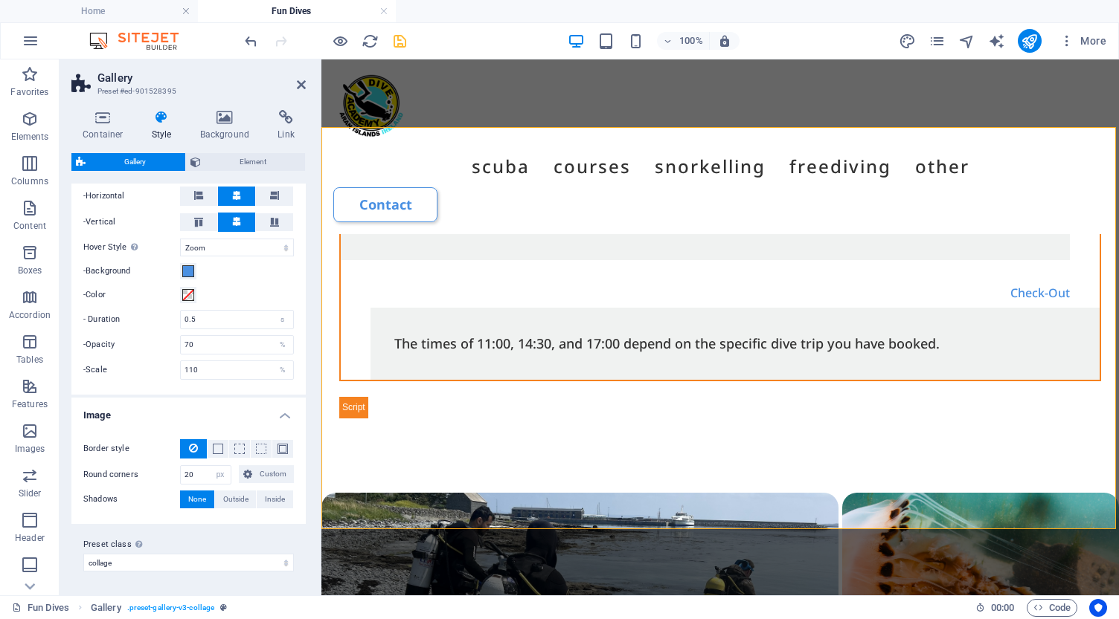
scroll to position [492, 0]
click at [236, 500] on span "Outside" at bounding box center [235, 501] width 25 height 18
type input "2"
type input "4"
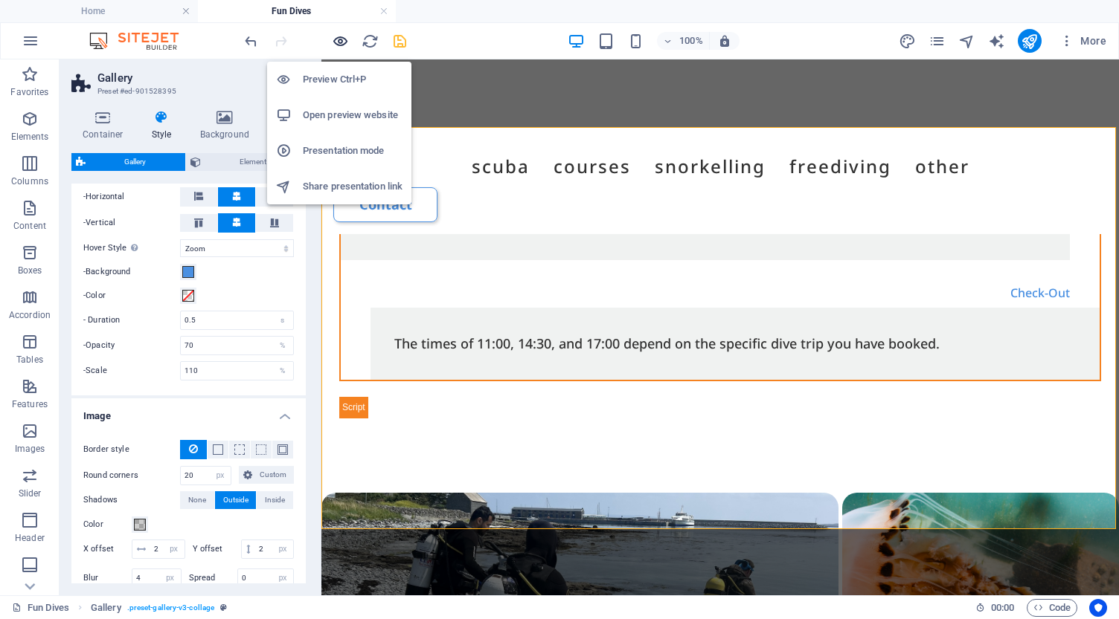
click at [343, 39] on icon "button" at bounding box center [340, 41] width 17 height 17
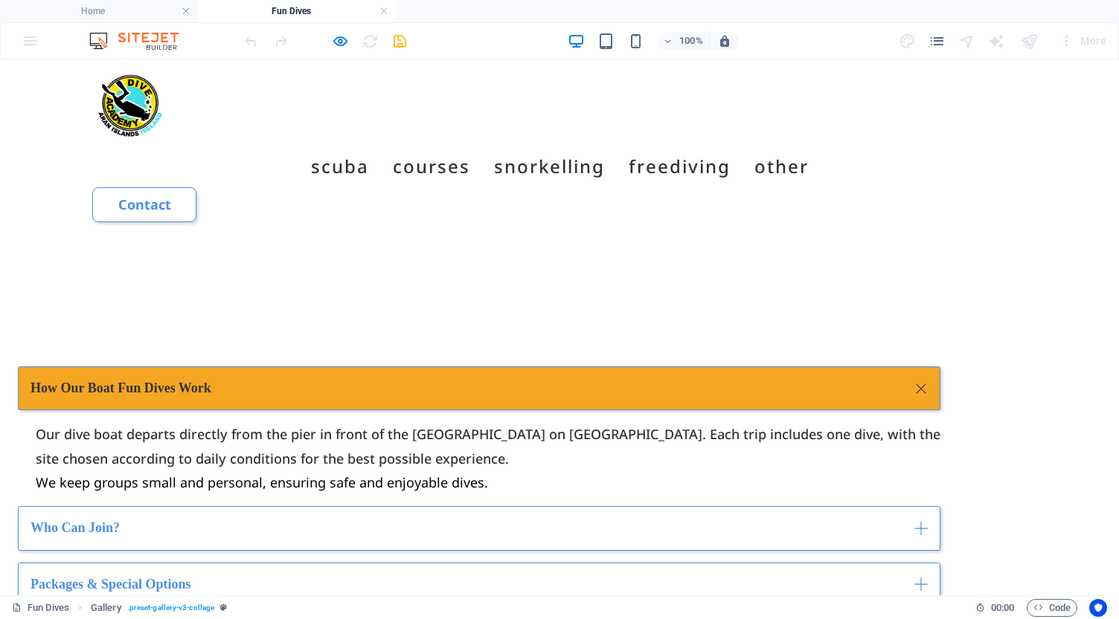
scroll to position [1850, 0]
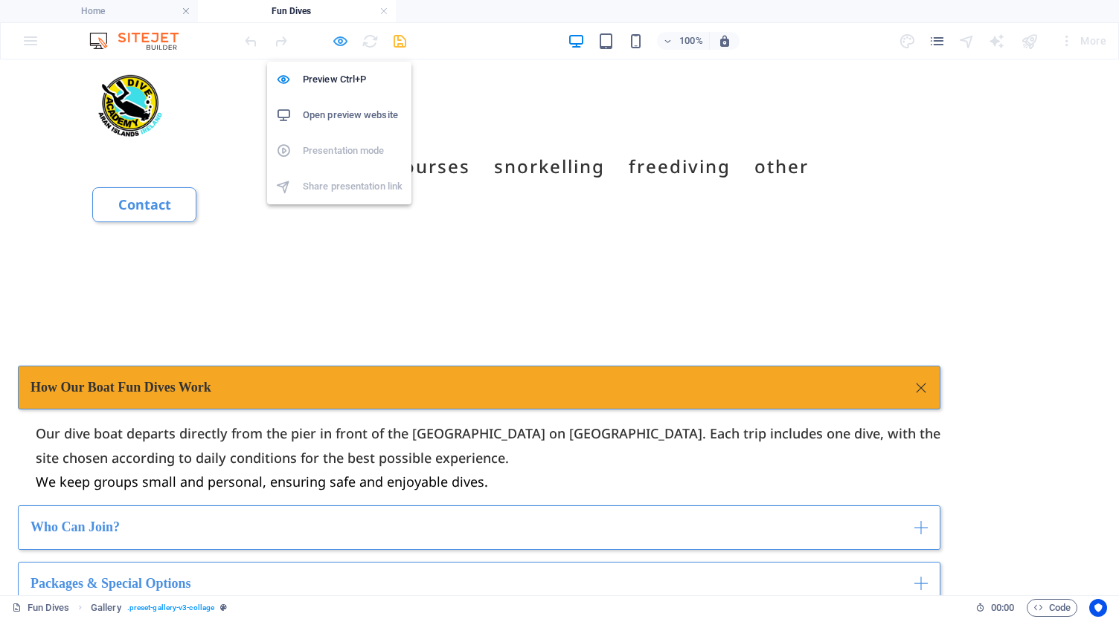
click at [339, 42] on icon "button" at bounding box center [340, 41] width 17 height 17
select select "px"
select select "collage"
select select "zoom"
select select "px"
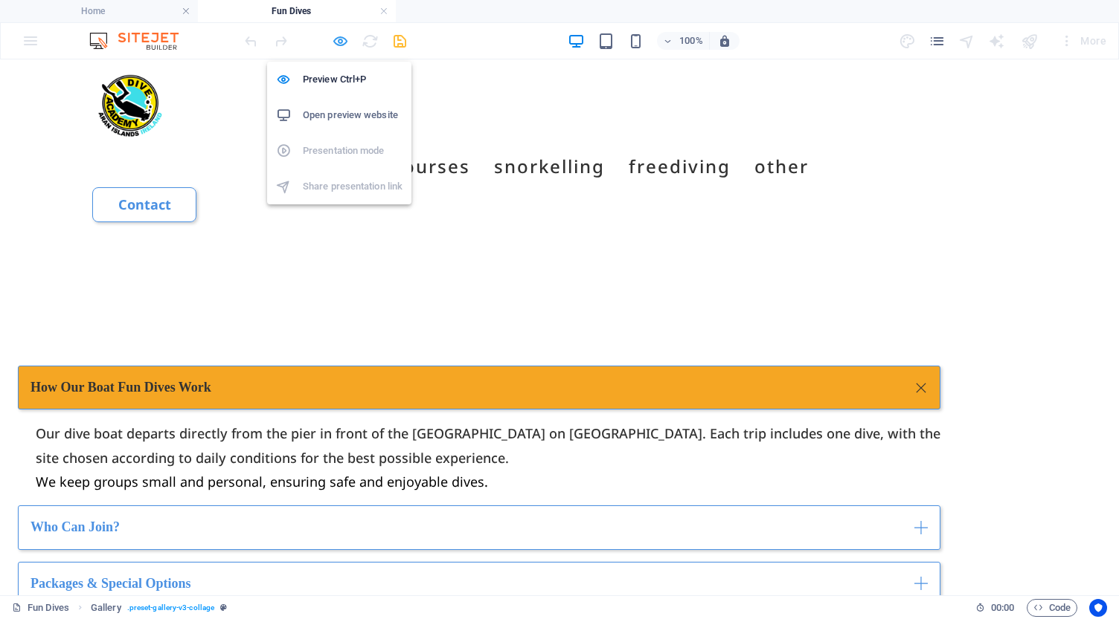
select select "px"
select select "preset-gallery-v3-collage"
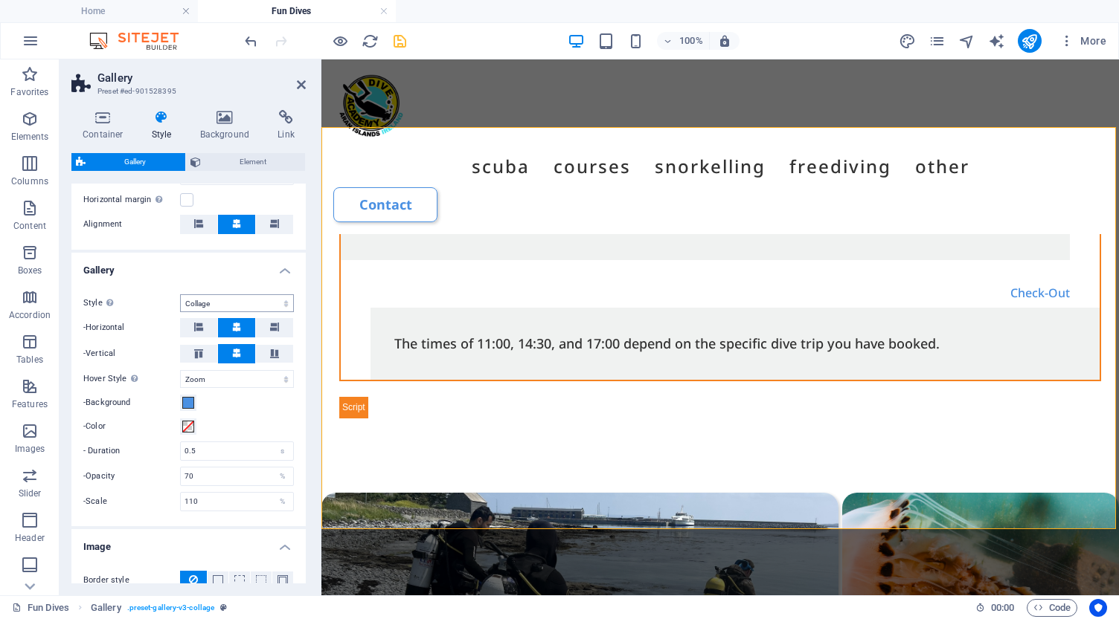
scroll to position [359, 0]
select select "rotate"
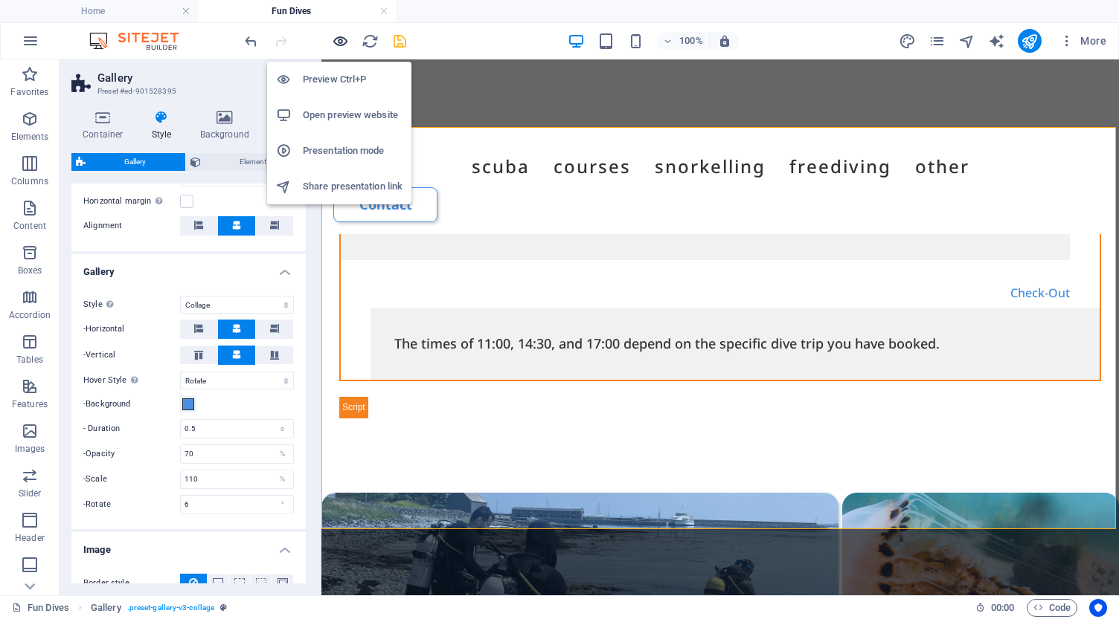
click at [347, 39] on icon "button" at bounding box center [340, 41] width 17 height 17
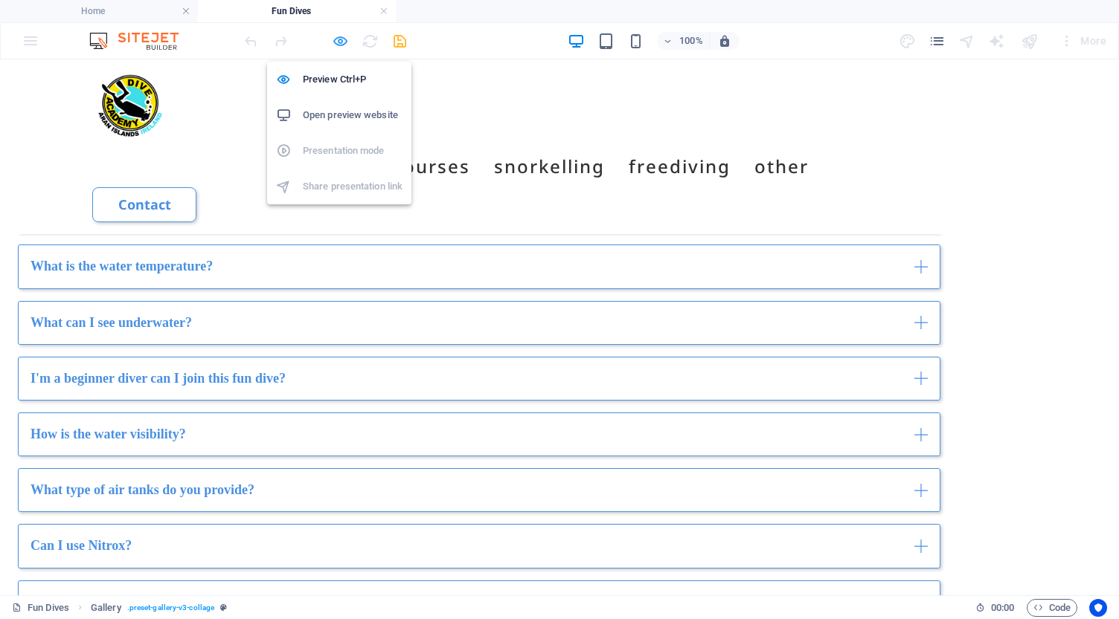
scroll to position [1960, 0]
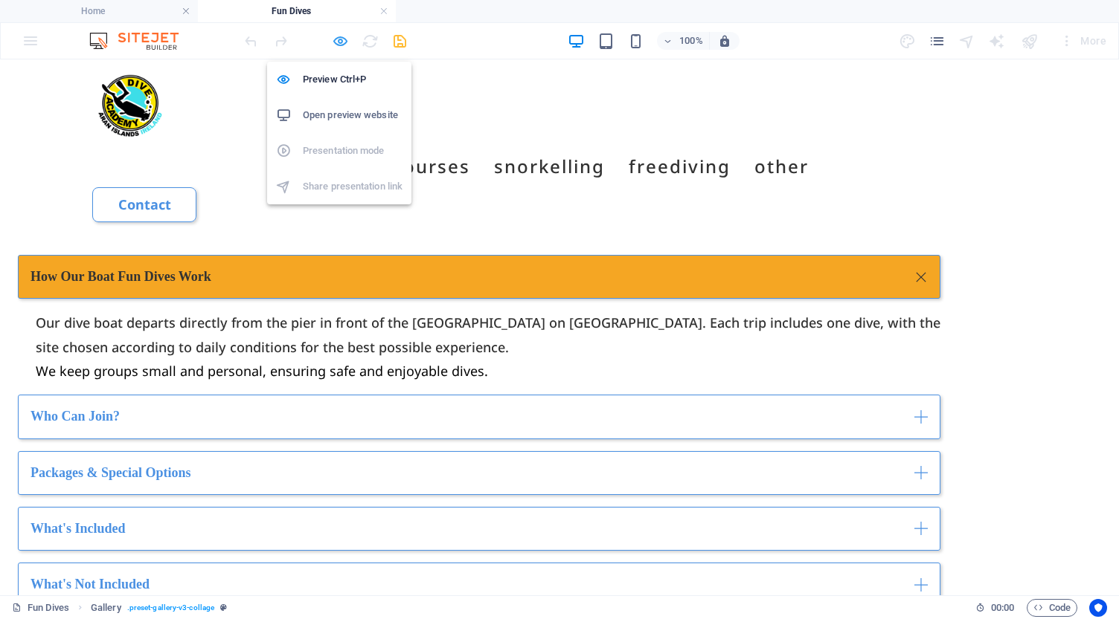
click at [336, 39] on icon "button" at bounding box center [340, 41] width 17 height 17
select select "px"
select select "collage"
select select "rotate"
select select "px"
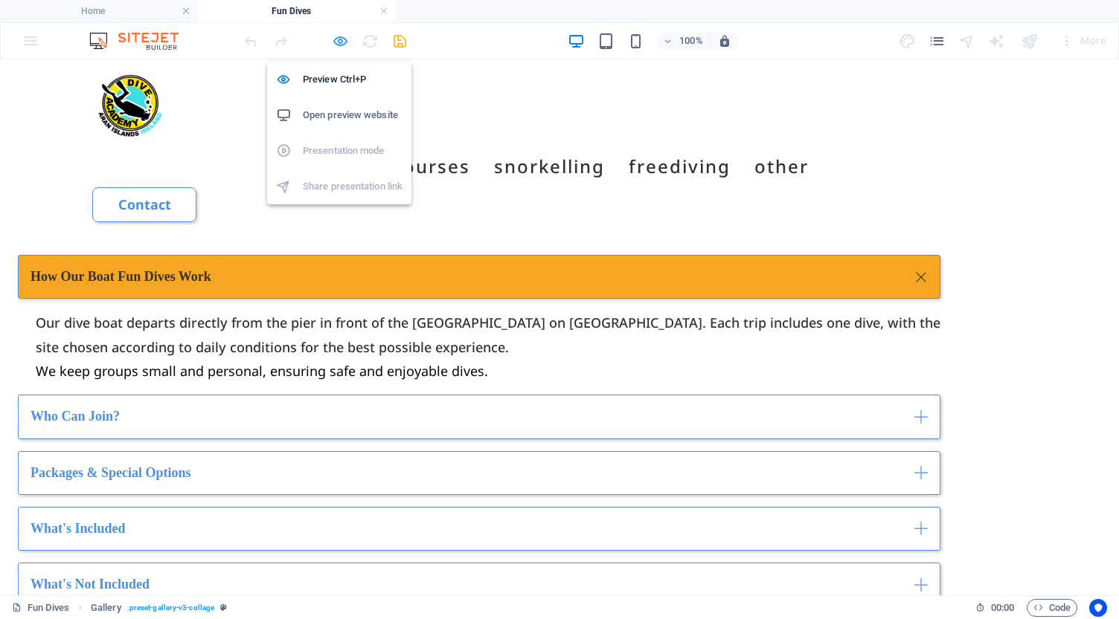
select select "px"
select select "preset-gallery-v3-collage"
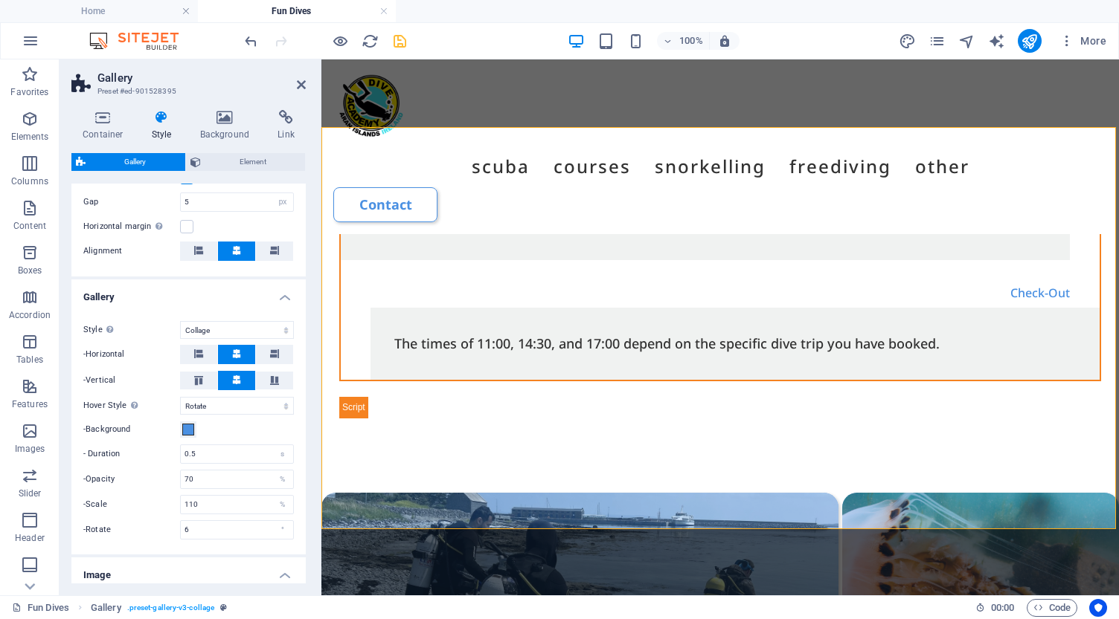
scroll to position [330, 0]
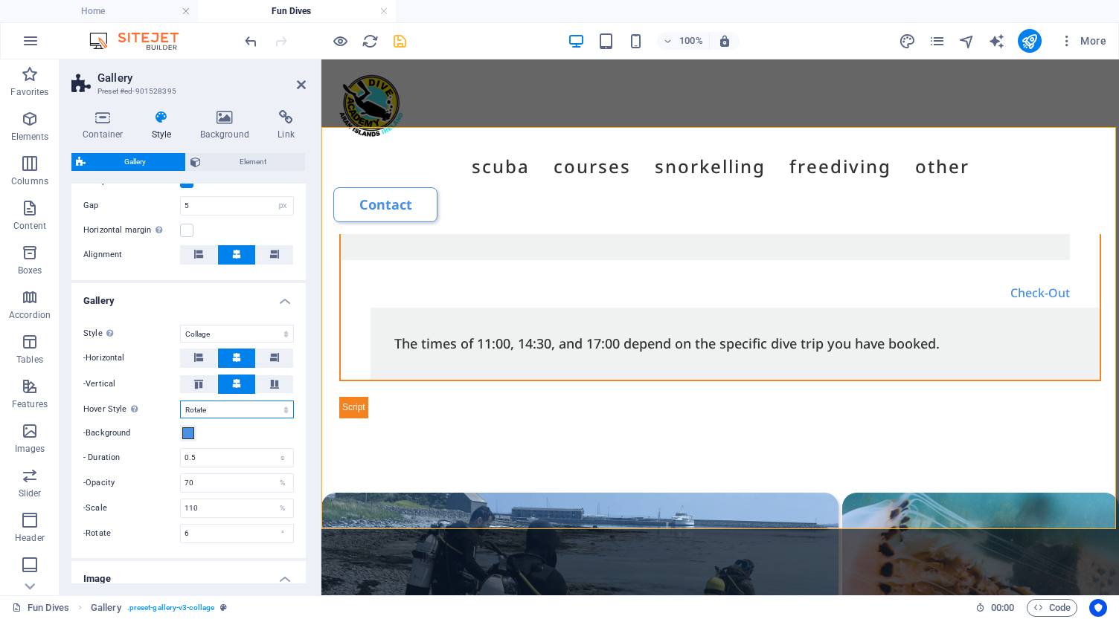
select select "fade"
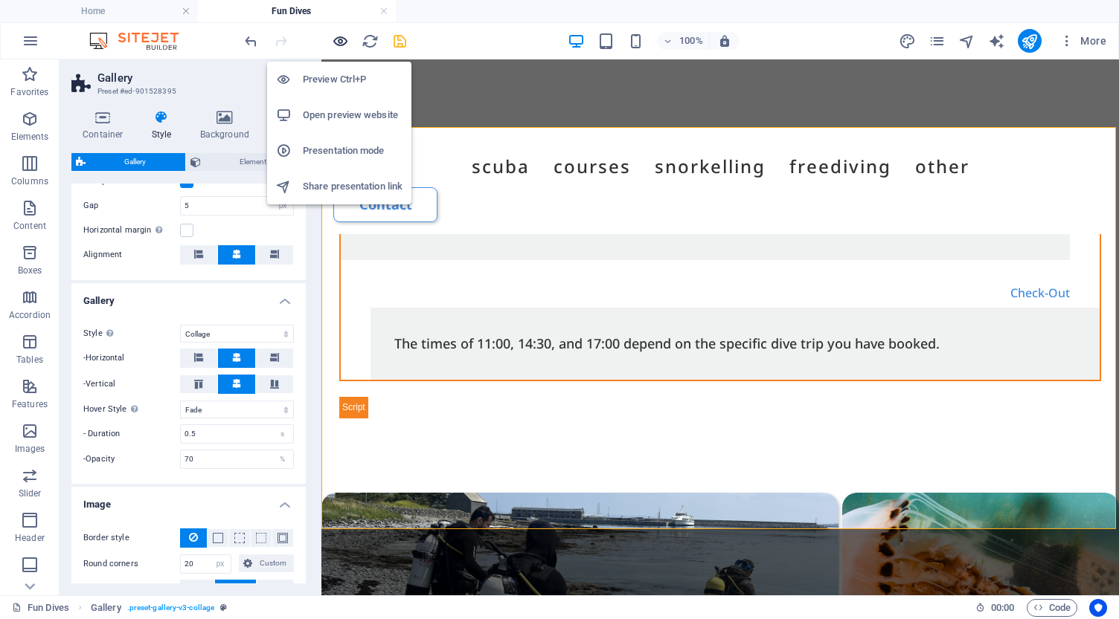
click at [341, 38] on icon "button" at bounding box center [340, 41] width 17 height 17
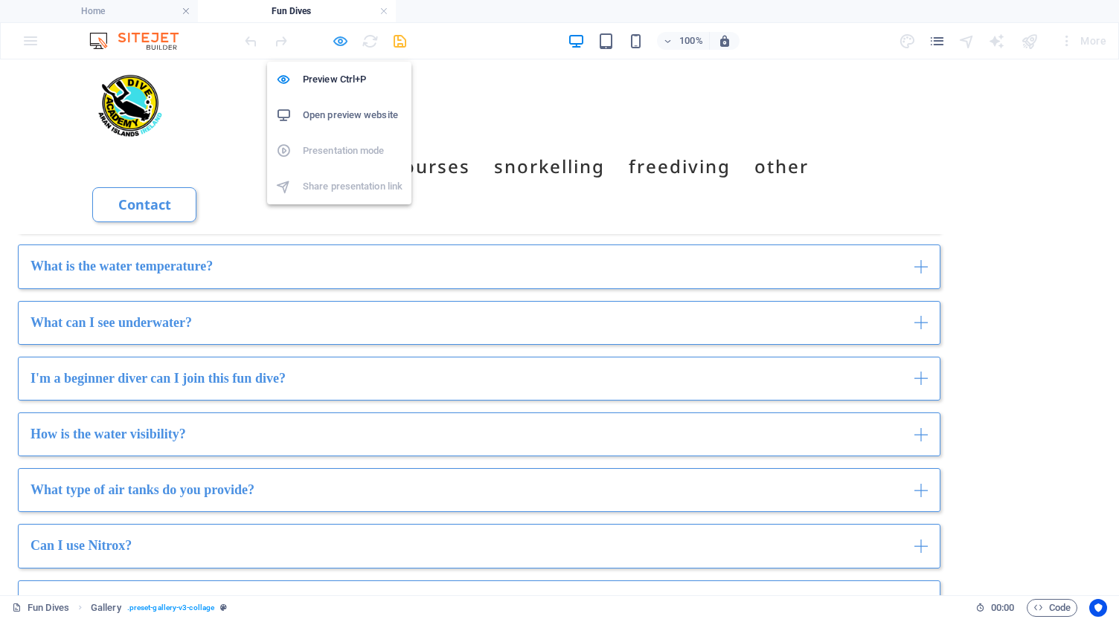
scroll to position [1960, 0]
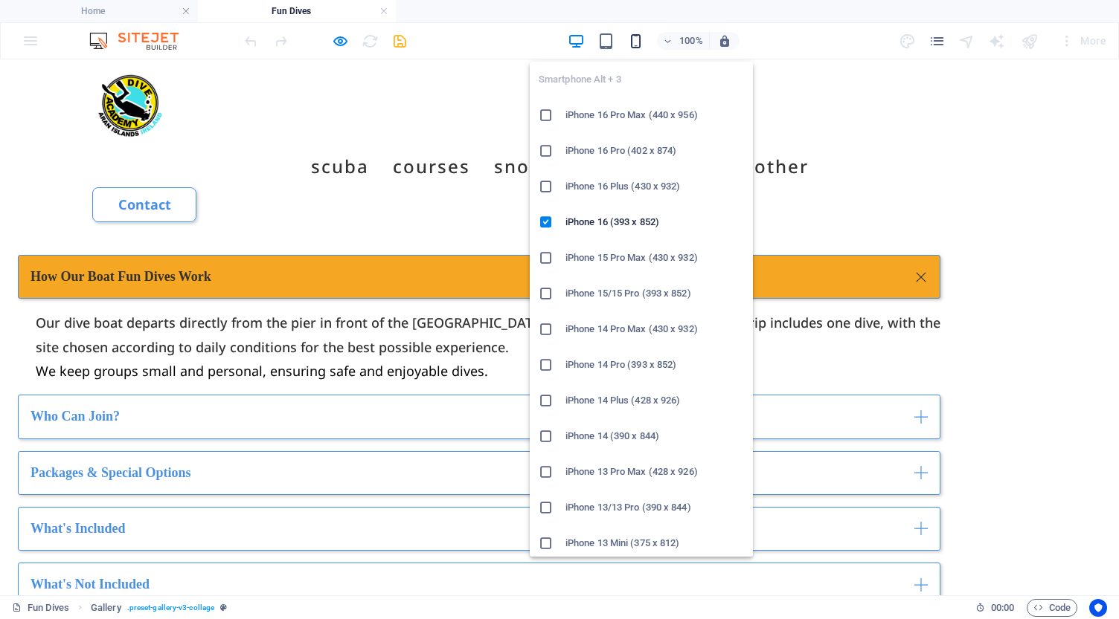
click at [639, 39] on icon "button" at bounding box center [635, 41] width 17 height 17
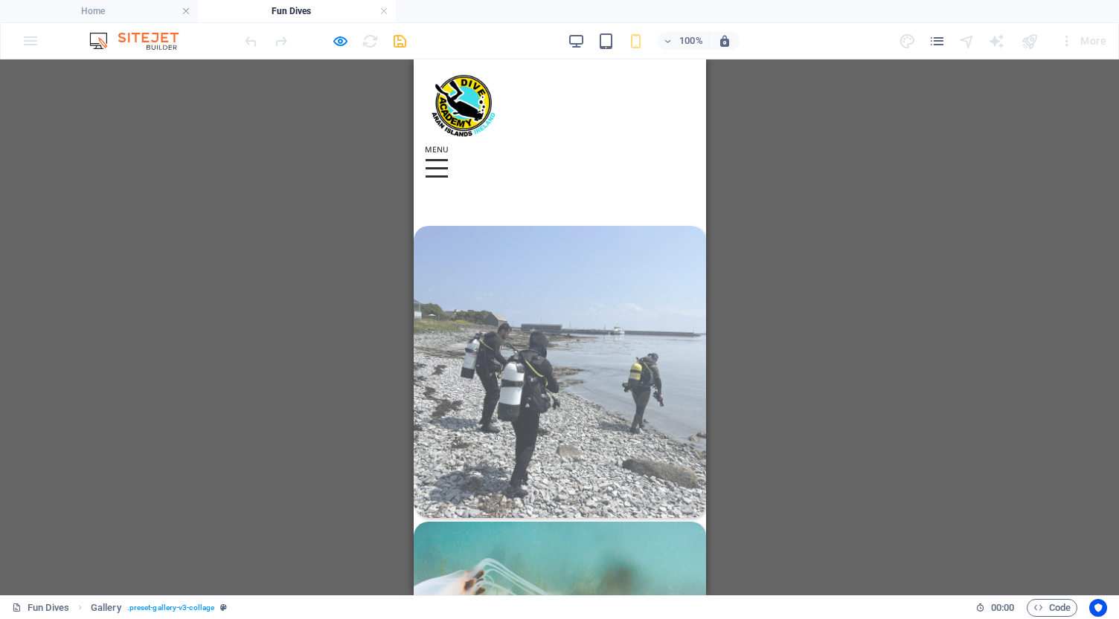
scroll to position [2841, 0]
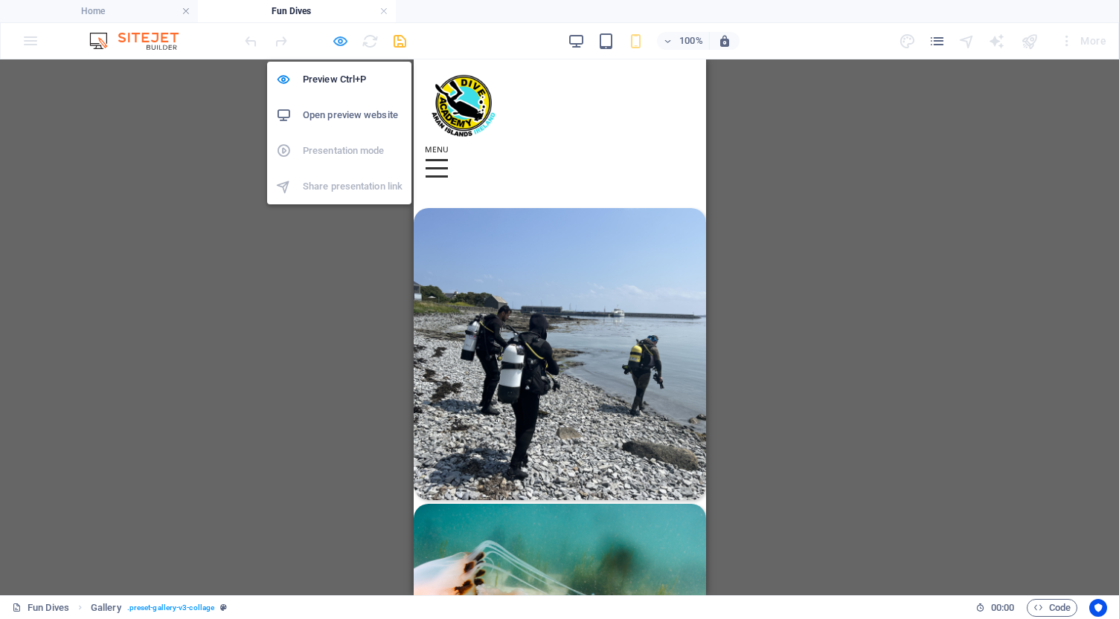
click at [340, 42] on icon "button" at bounding box center [340, 41] width 17 height 17
select select "px"
select select "collage"
select select "fade"
select select "px"
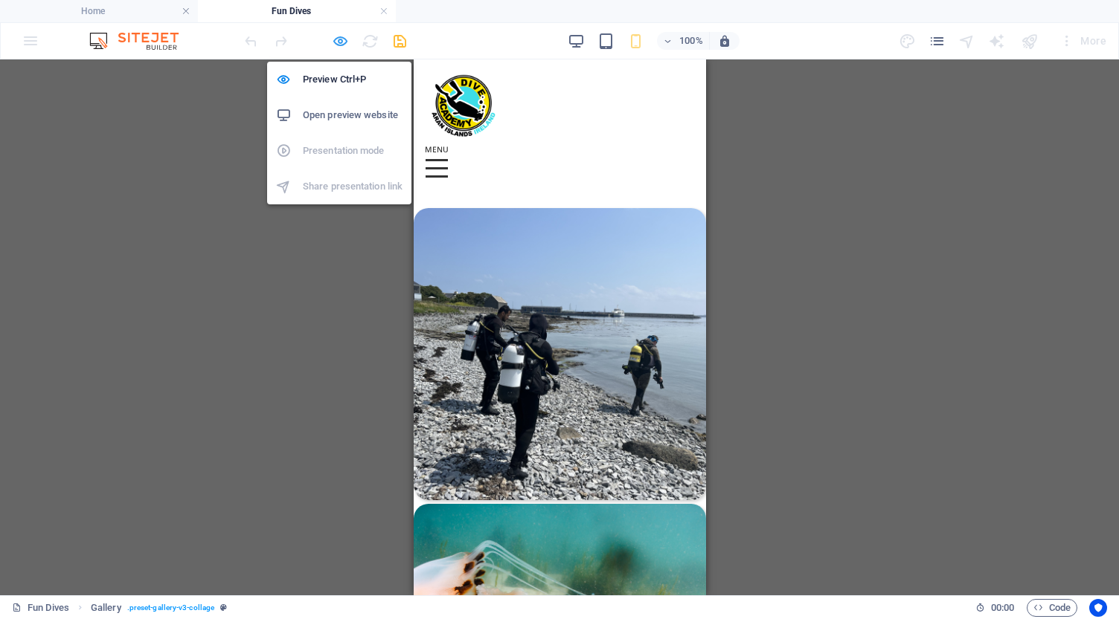
select select "px"
select select "preset-gallery-v3-collage"
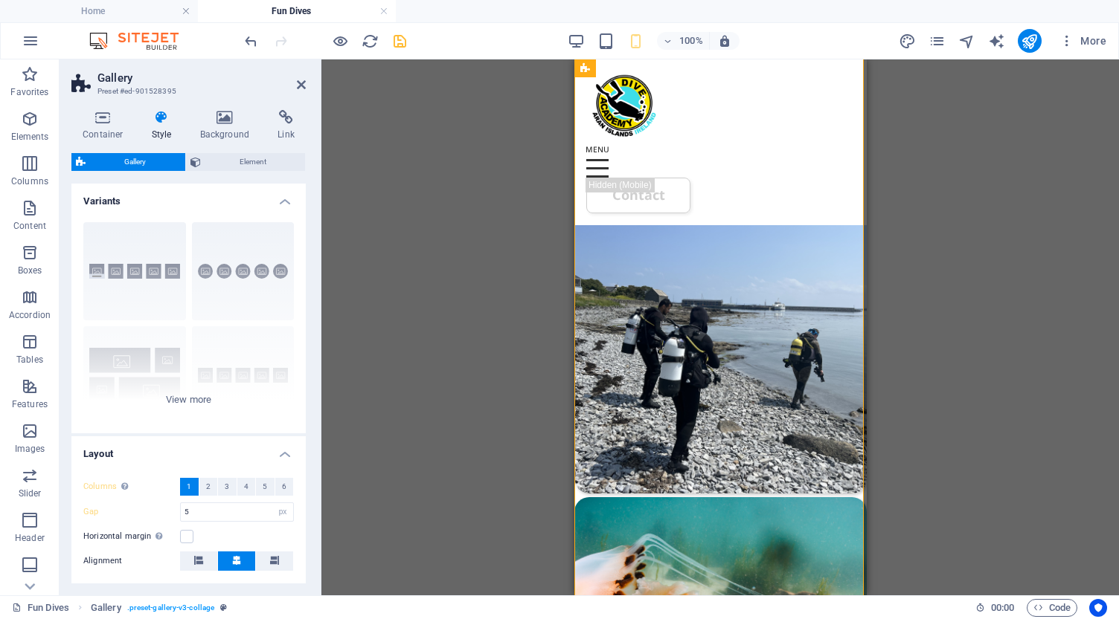
scroll to position [4983, 0]
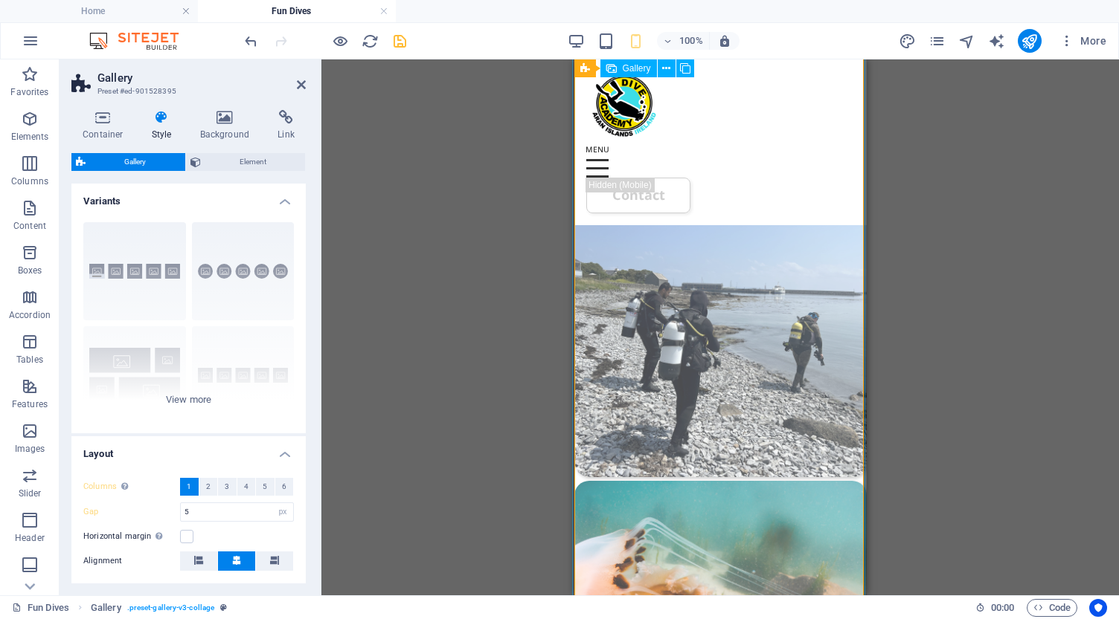
select select "4"
select select "px"
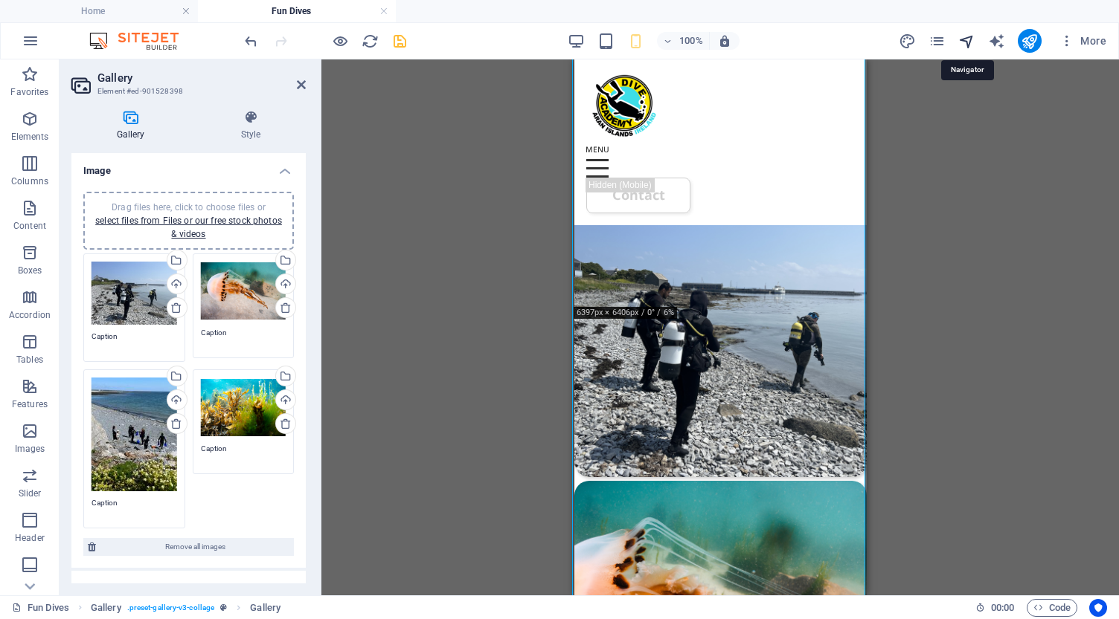
click at [965, 39] on icon "navigator" at bounding box center [966, 41] width 17 height 17
select select "16939326-en"
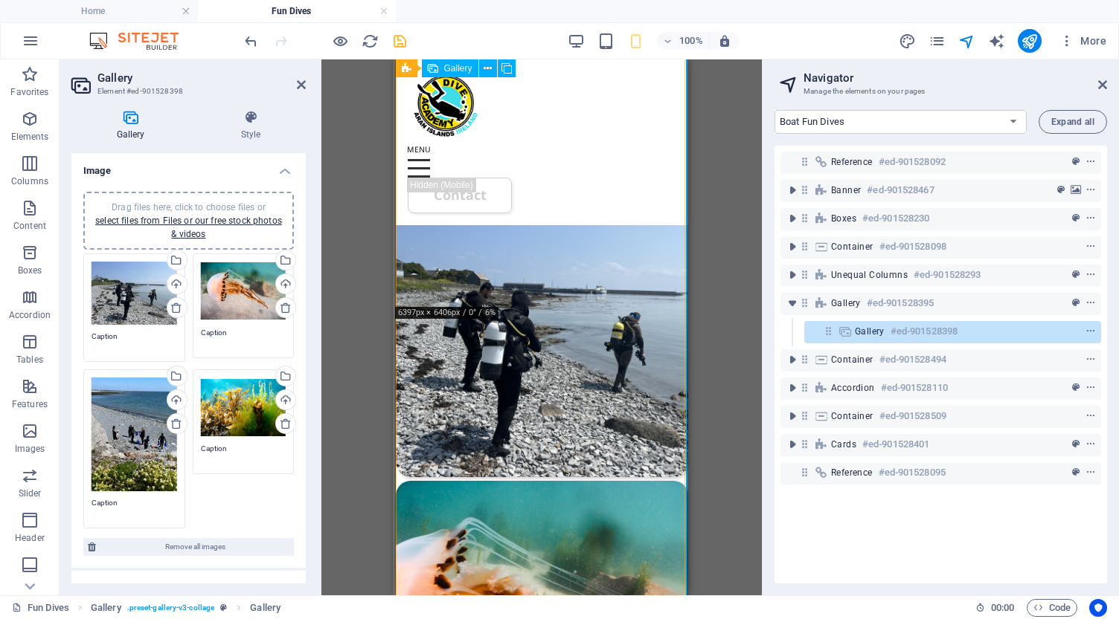
click at [905, 332] on h6 "#ed-901528398" at bounding box center [923, 332] width 67 height 18
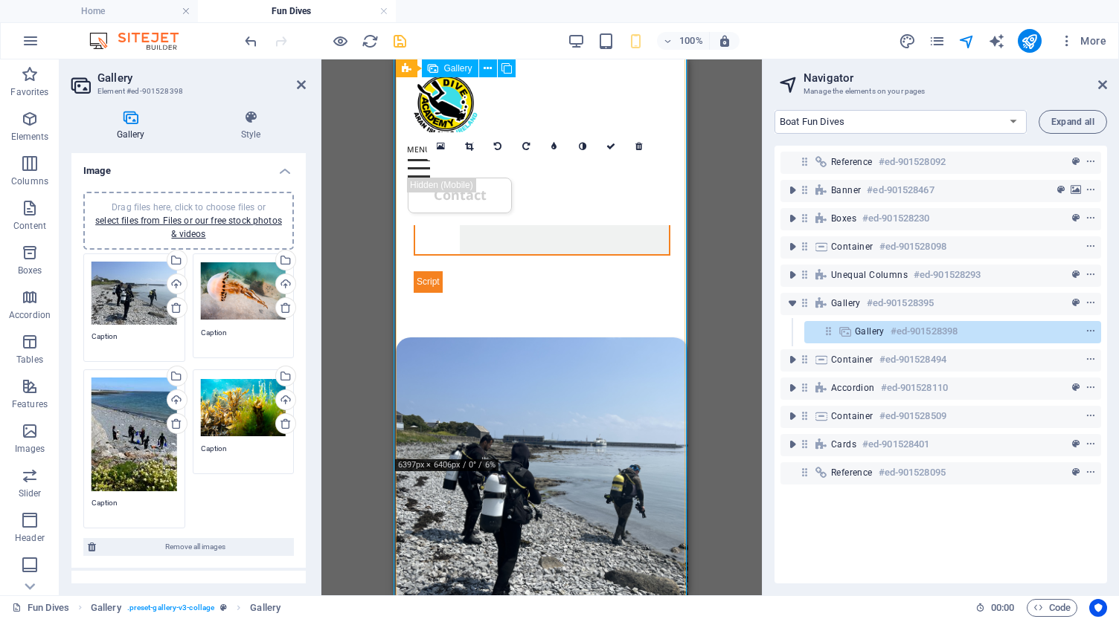
click at [905, 332] on h6 "#ed-901528398" at bounding box center [923, 332] width 67 height 18
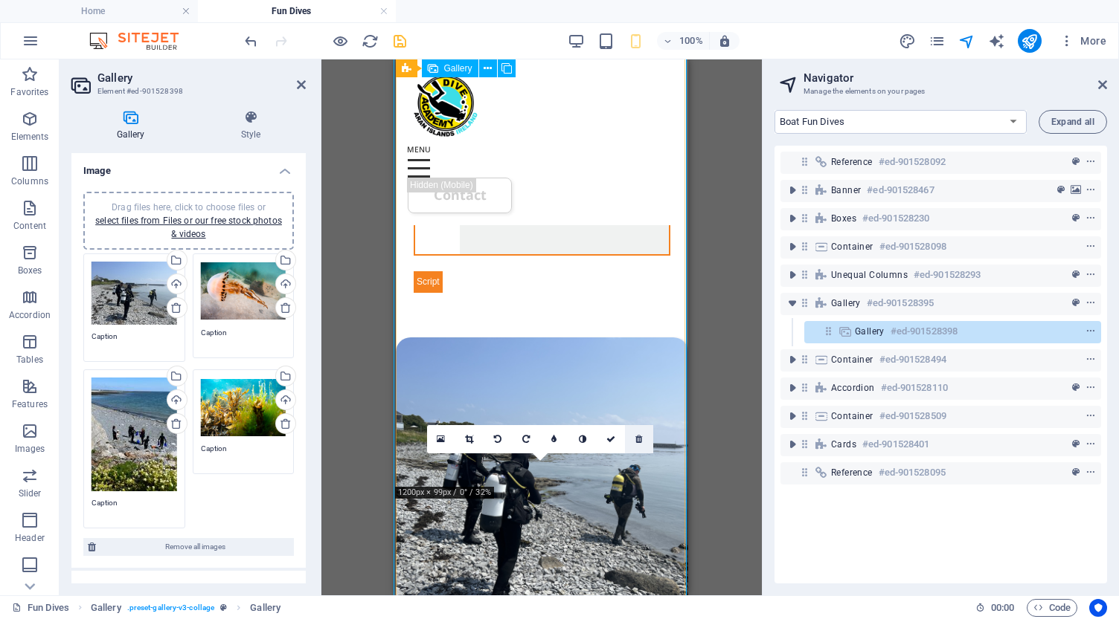
click at [640, 439] on icon at bounding box center [638, 439] width 7 height 9
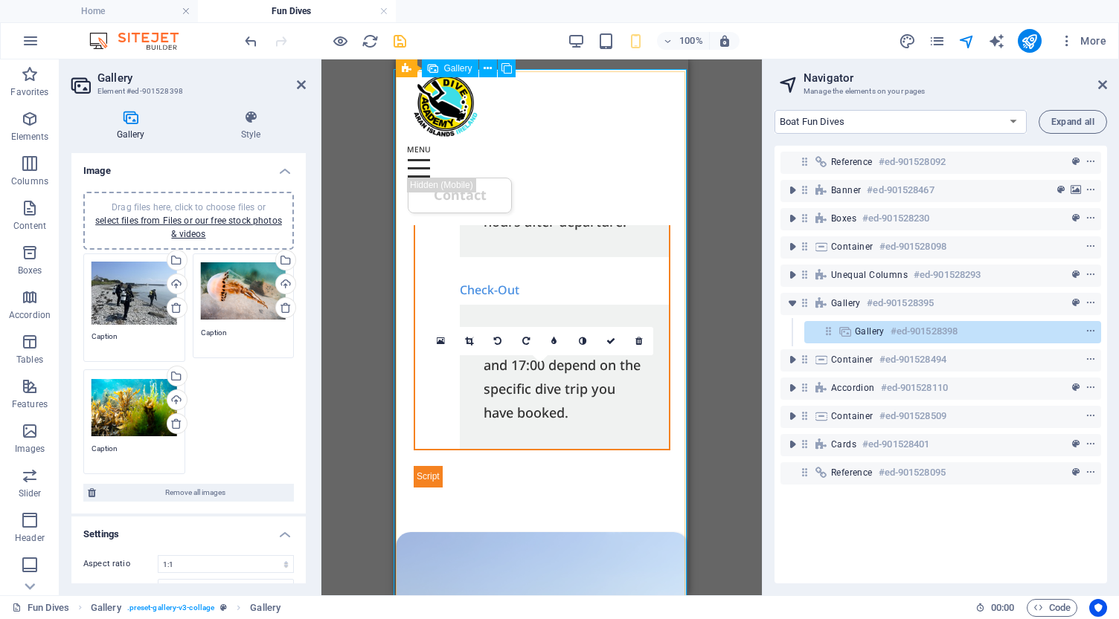
scroll to position [4637, 0]
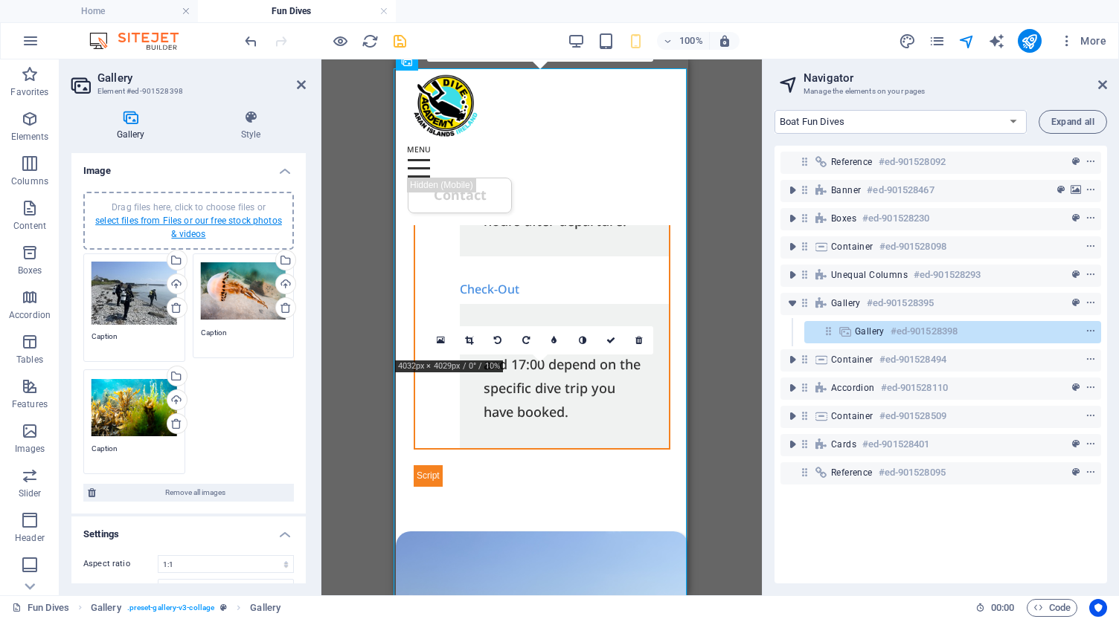
click at [190, 231] on link "select files from Files or our free stock photos & videos" at bounding box center [188, 228] width 187 height 24
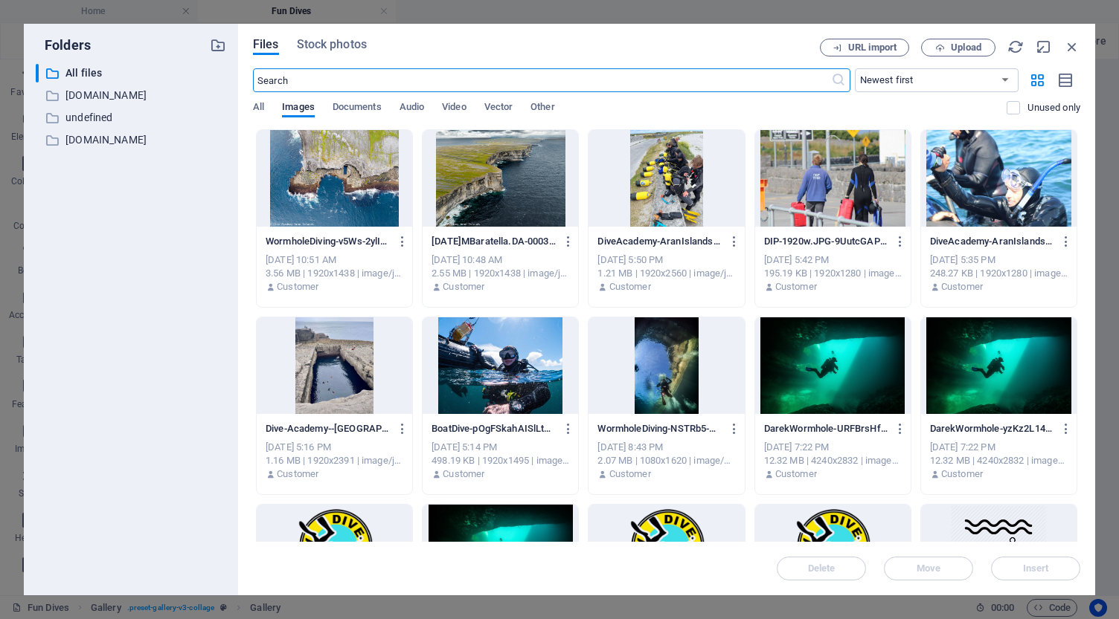
scroll to position [12606, 0]
click at [521, 352] on div at bounding box center [499, 366] width 155 height 97
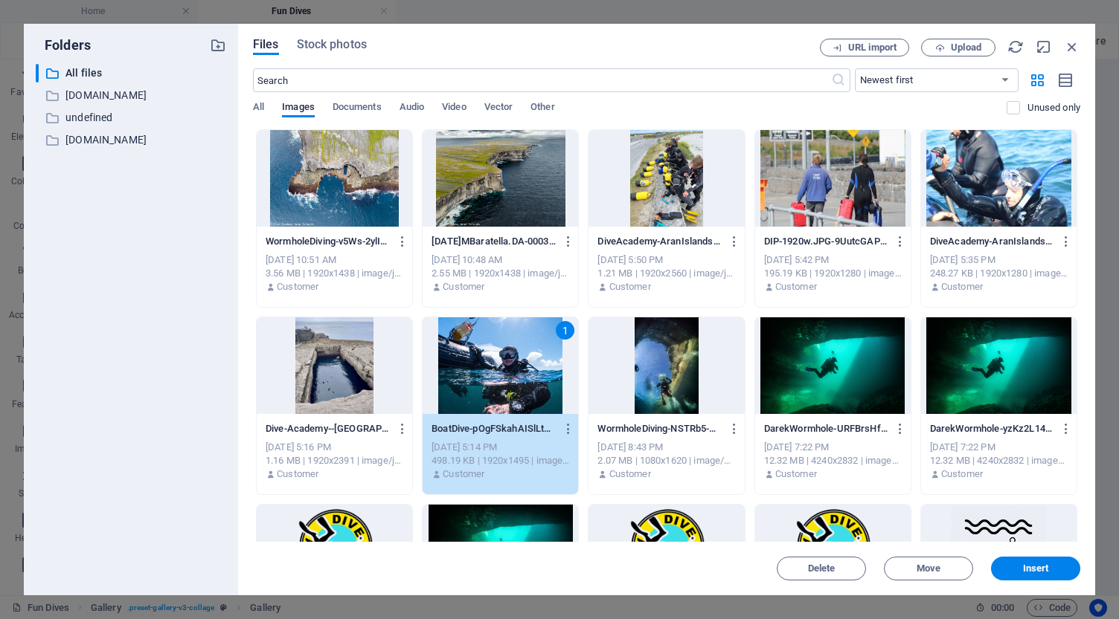
click at [521, 352] on div "1" at bounding box center [499, 366] width 155 height 97
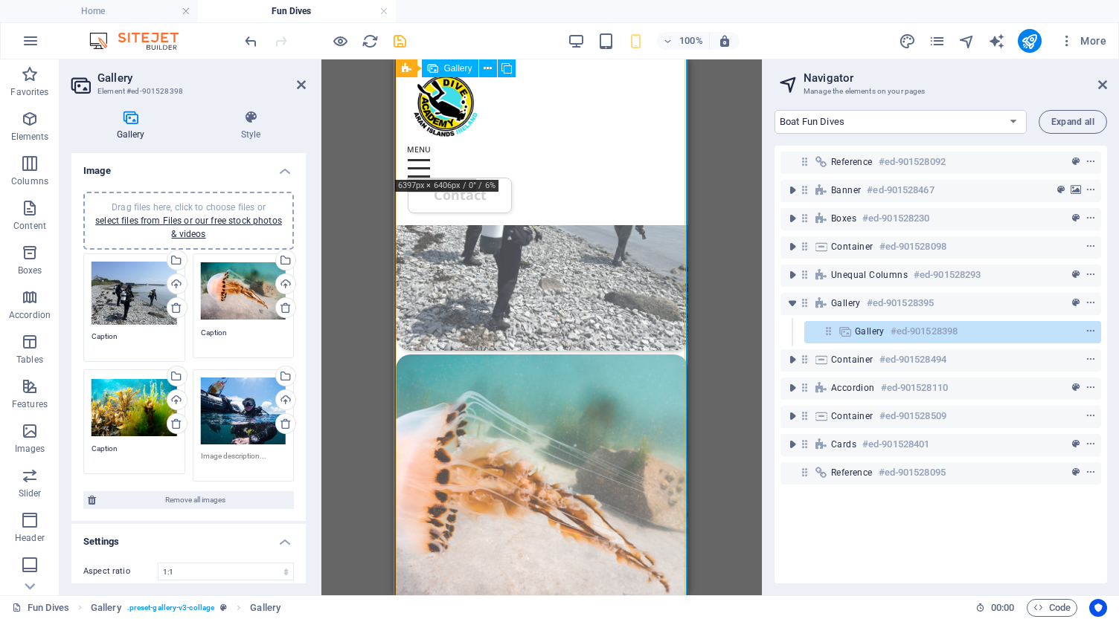
scroll to position [5111, 0]
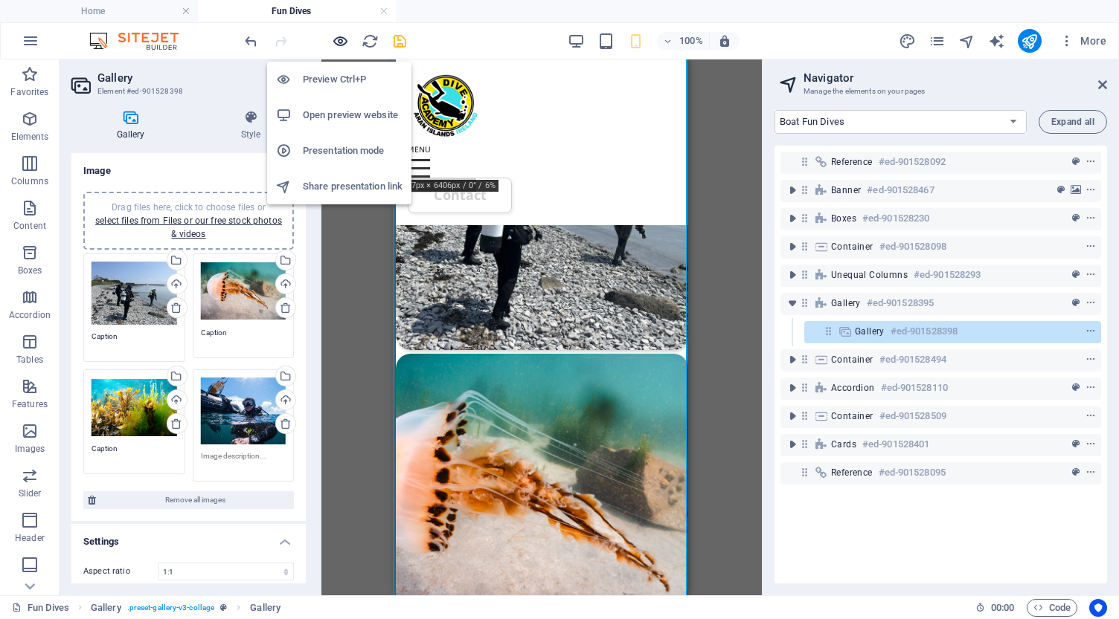
click at [347, 40] on icon "button" at bounding box center [340, 41] width 17 height 17
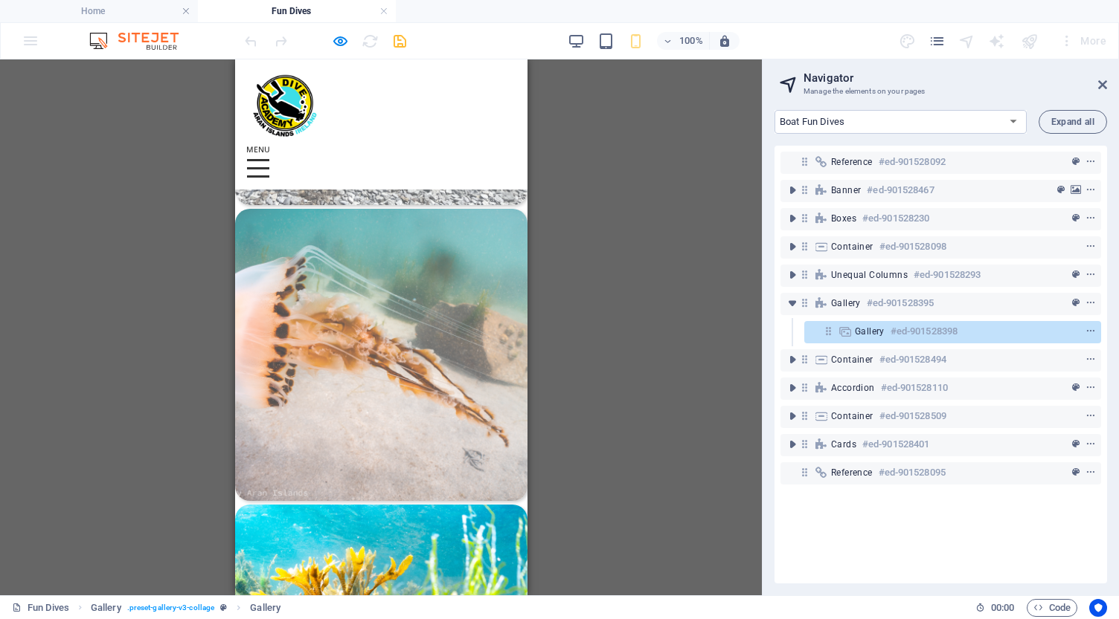
scroll to position [3138, 0]
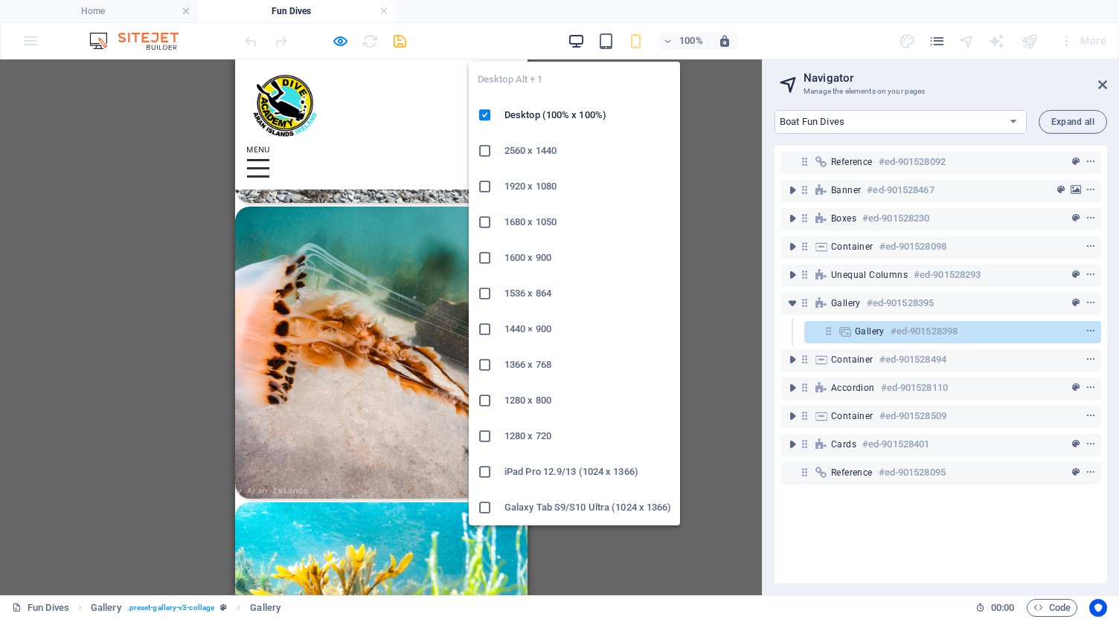
click at [579, 36] on icon "button" at bounding box center [575, 41] width 17 height 17
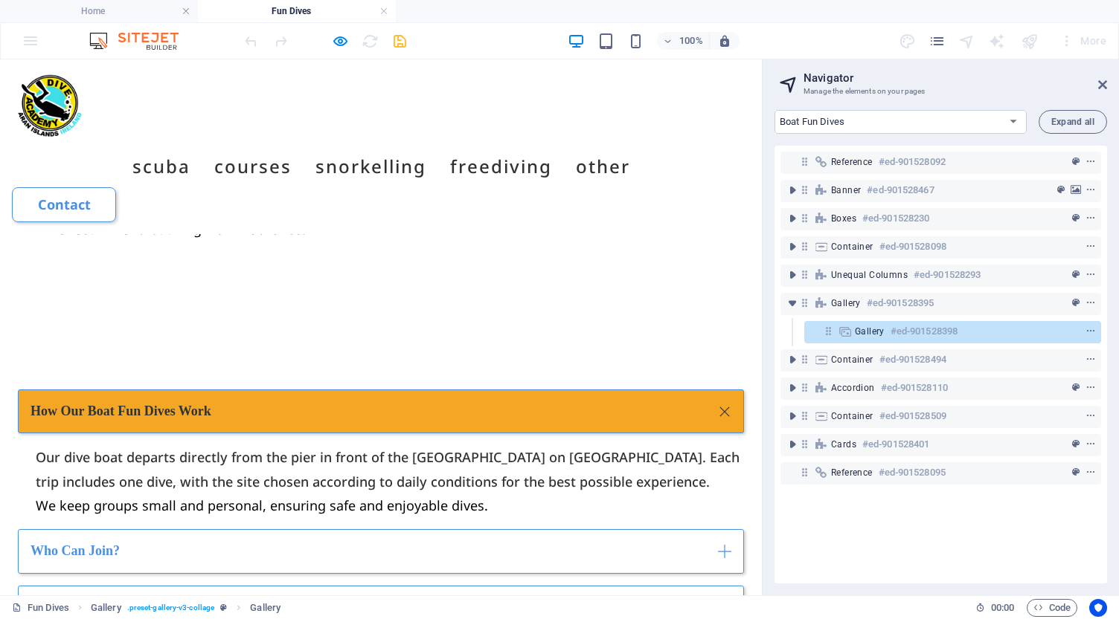
scroll to position [1934, 0]
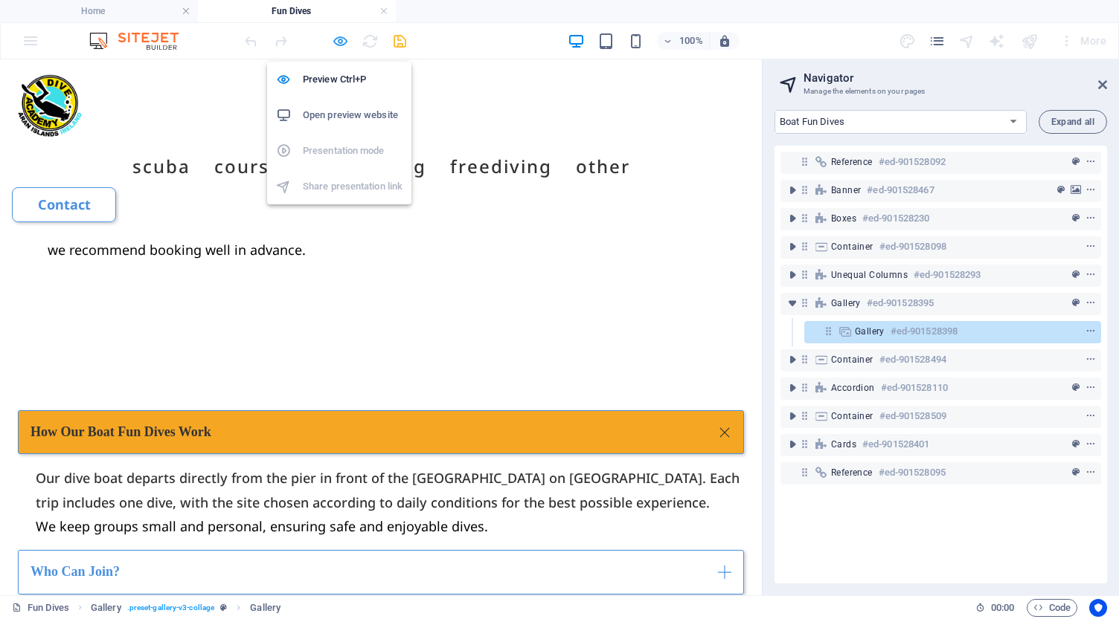
click at [340, 40] on icon "button" at bounding box center [340, 41] width 17 height 17
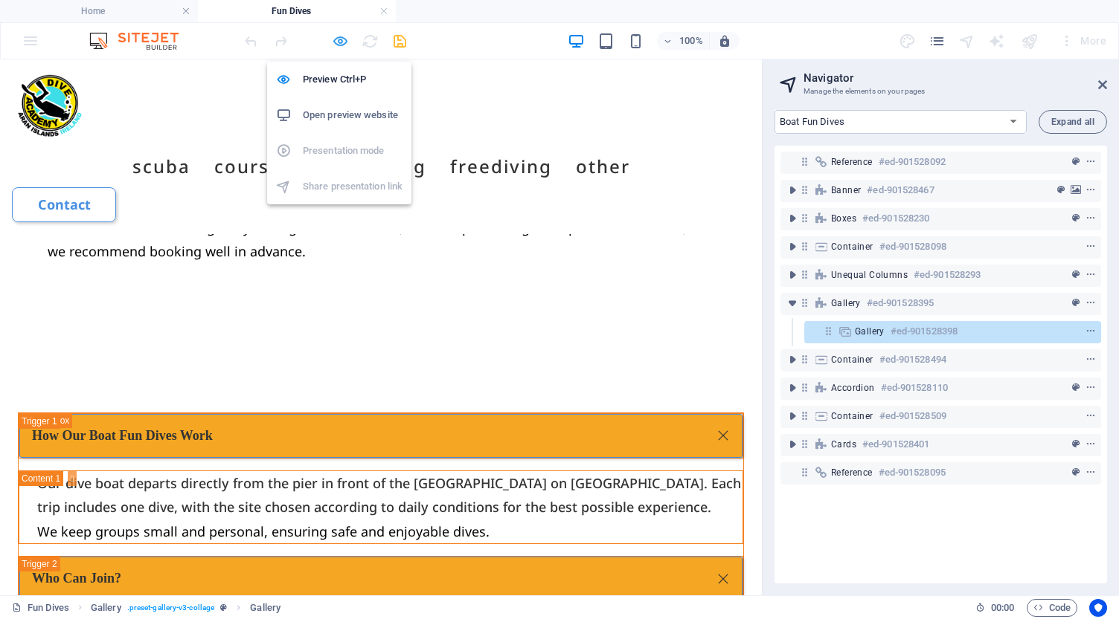
select select "4"
select select "px"
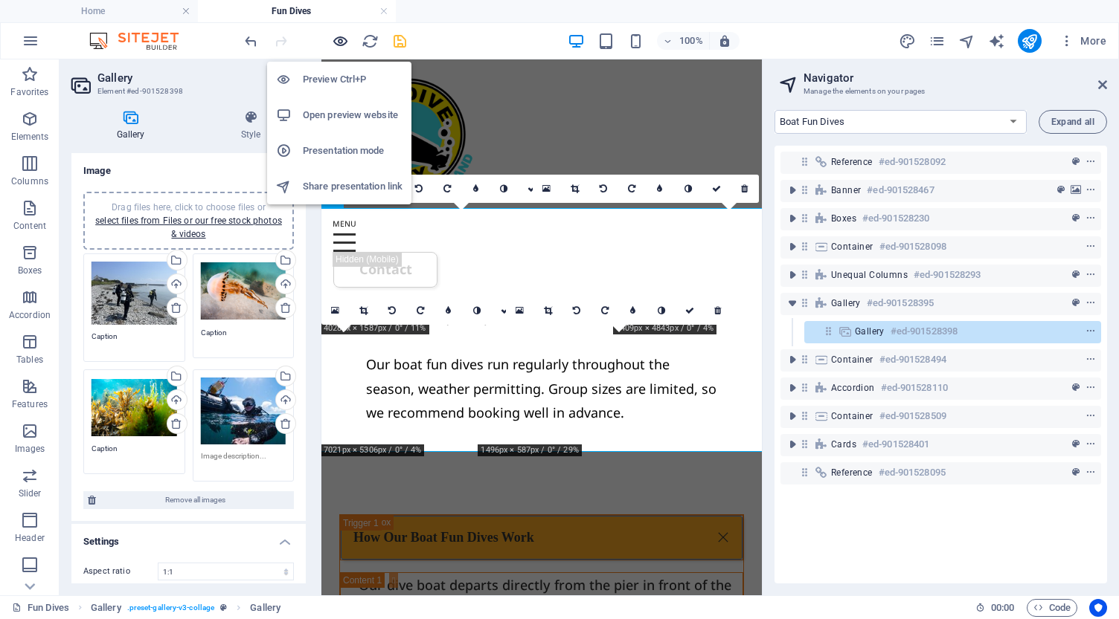
scroll to position [4111, 0]
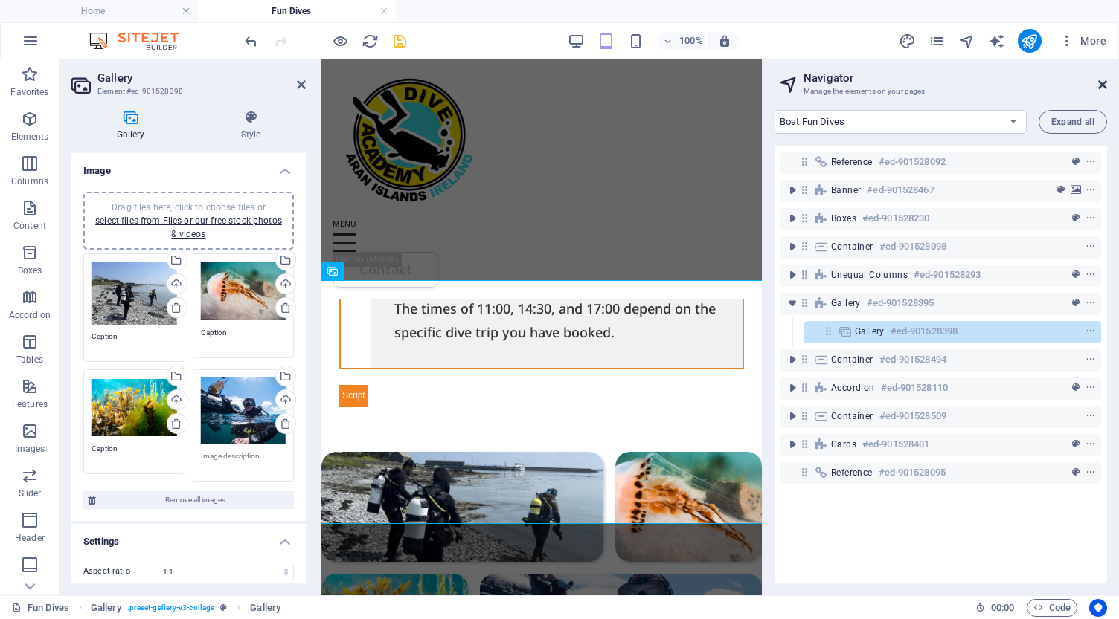
click at [1105, 86] on icon at bounding box center [1102, 85] width 9 height 12
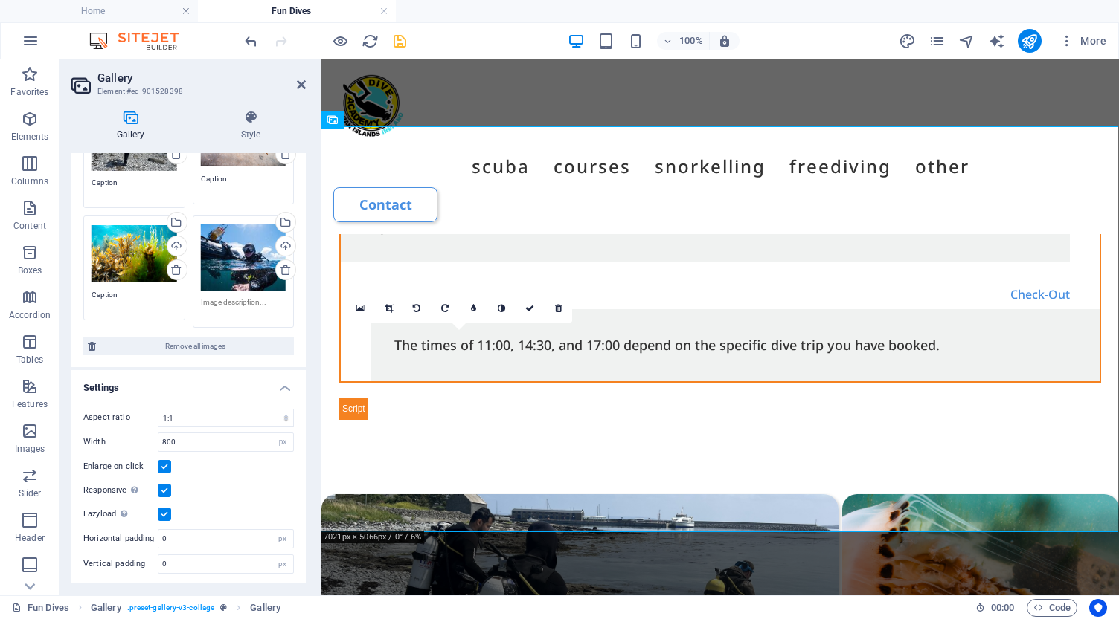
scroll to position [153, 0]
click at [252, 119] on icon at bounding box center [251, 117] width 110 height 15
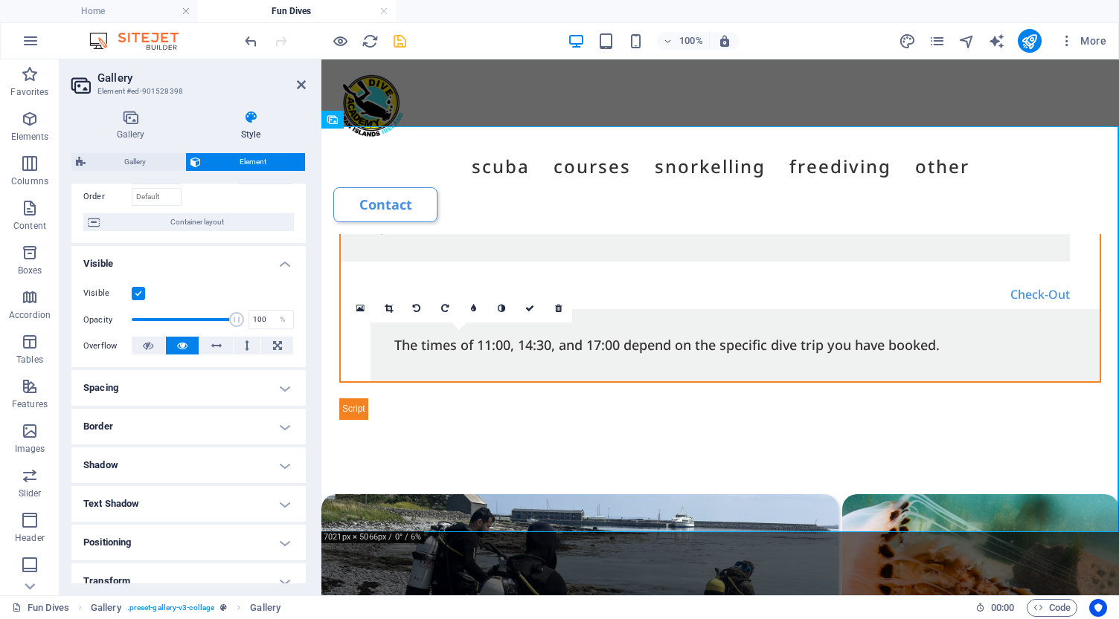
scroll to position [144, 0]
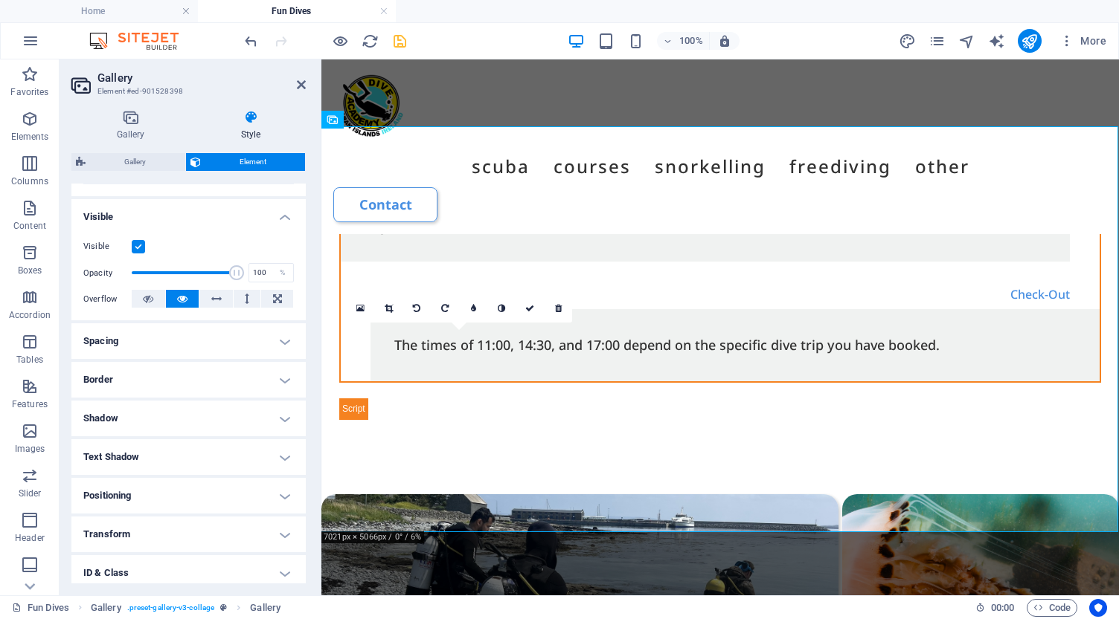
click at [186, 377] on h4 "Border" at bounding box center [188, 380] width 234 height 36
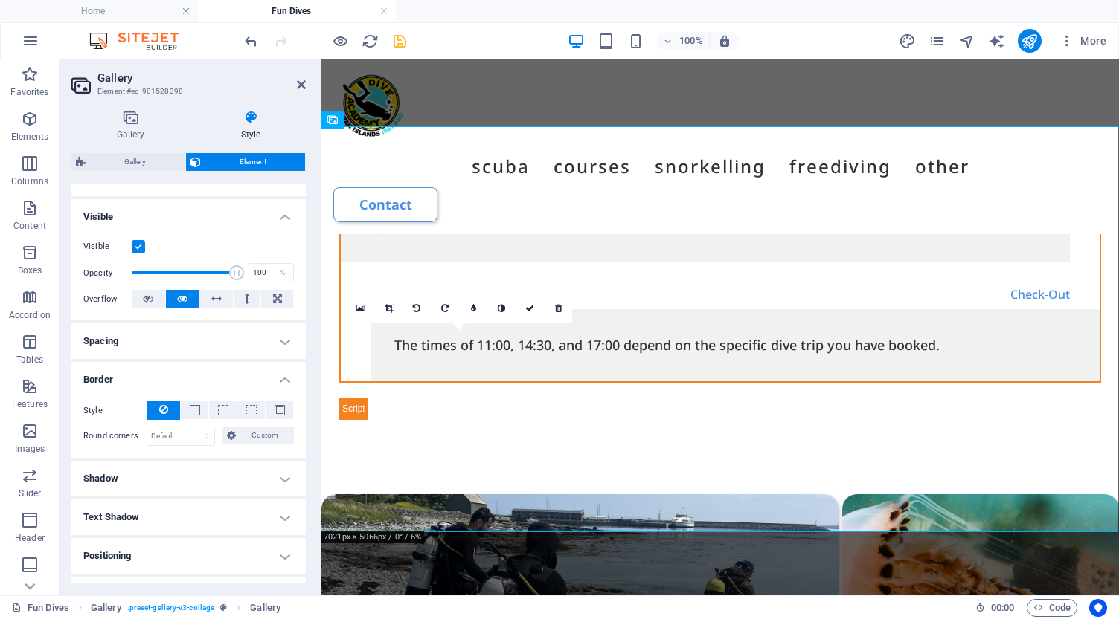
click at [215, 348] on h4 "Spacing" at bounding box center [188, 342] width 234 height 36
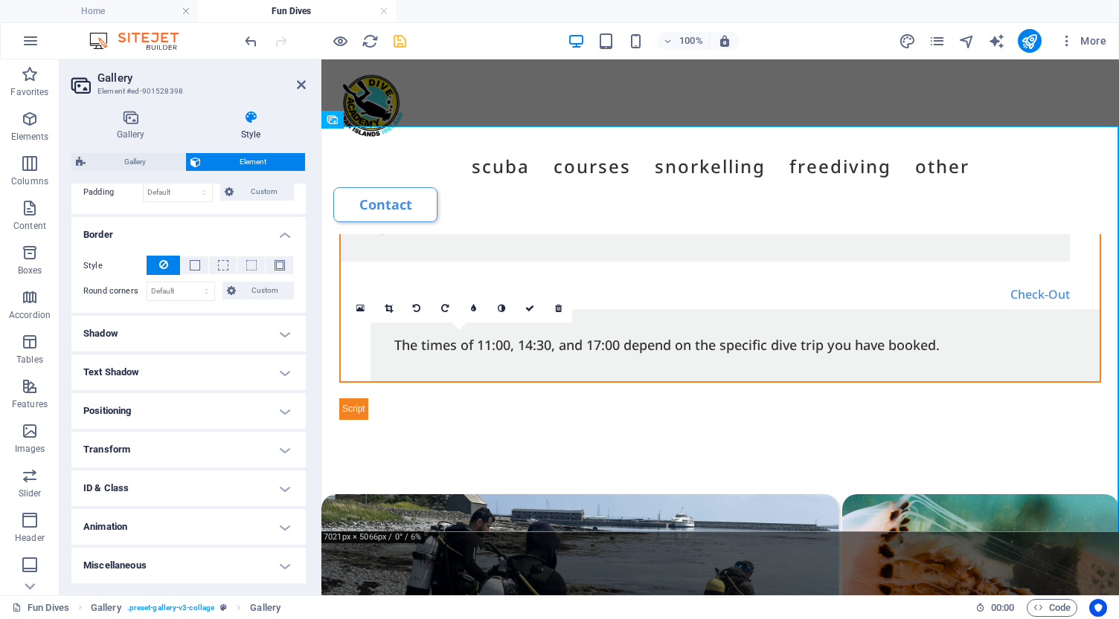
scroll to position [347, 0]
click at [209, 335] on h4 "Shadow" at bounding box center [188, 335] width 234 height 36
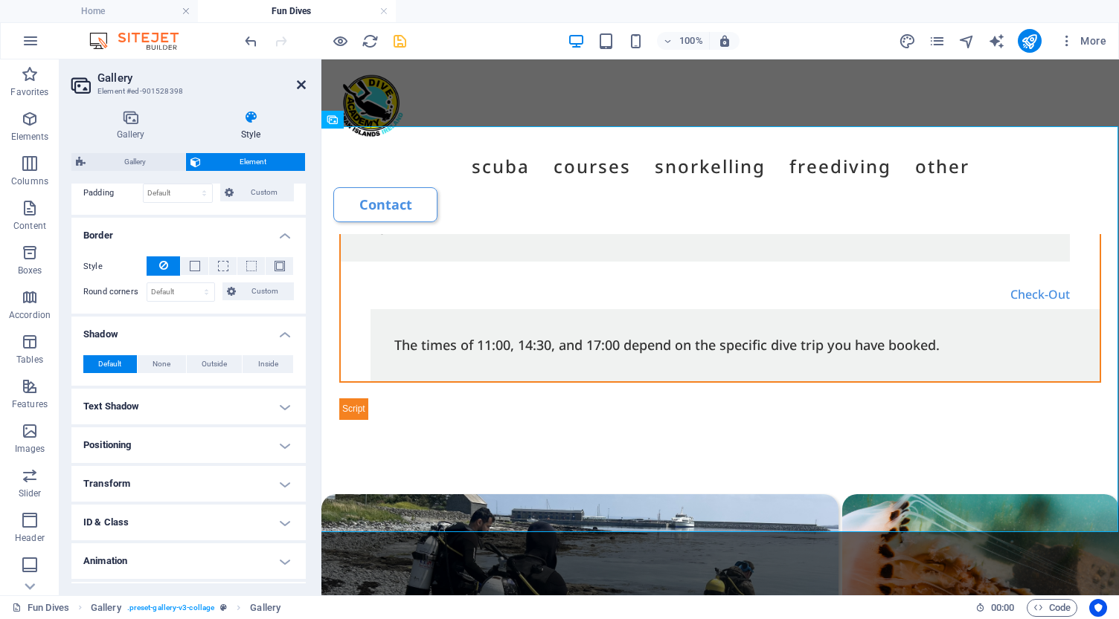
click at [298, 84] on icon at bounding box center [301, 85] width 9 height 12
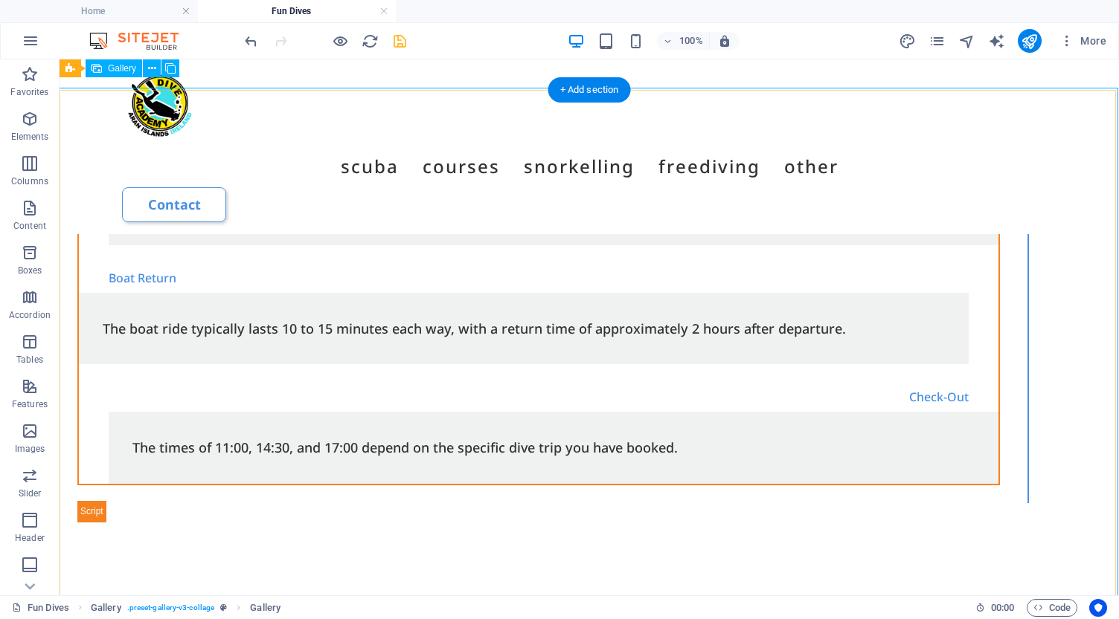
scroll to position [3327, 0]
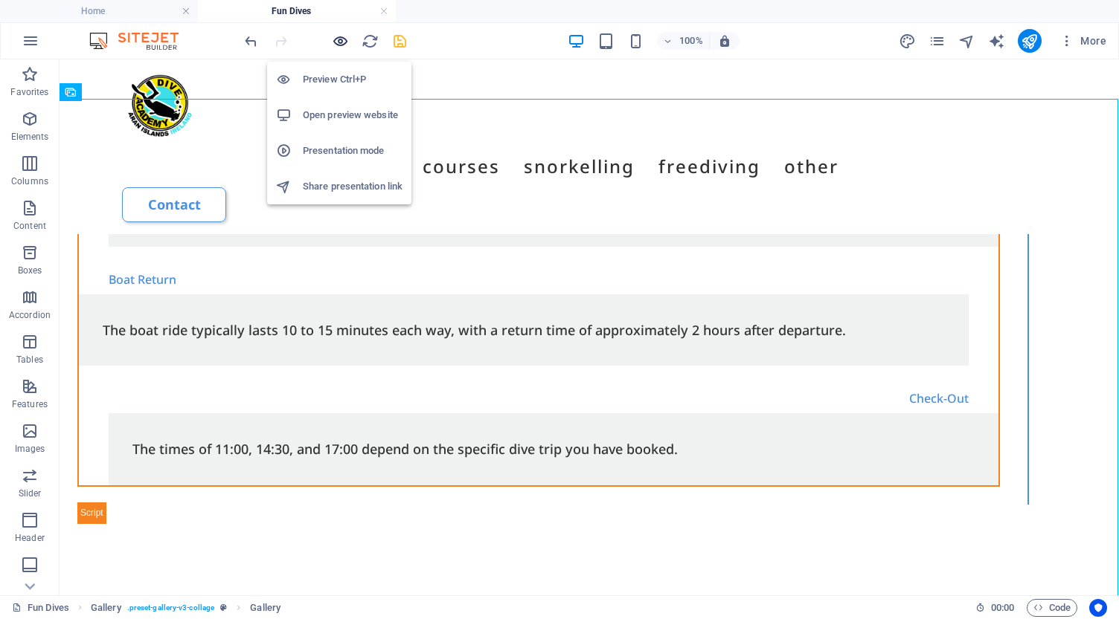
click at [341, 42] on icon "button" at bounding box center [340, 41] width 17 height 17
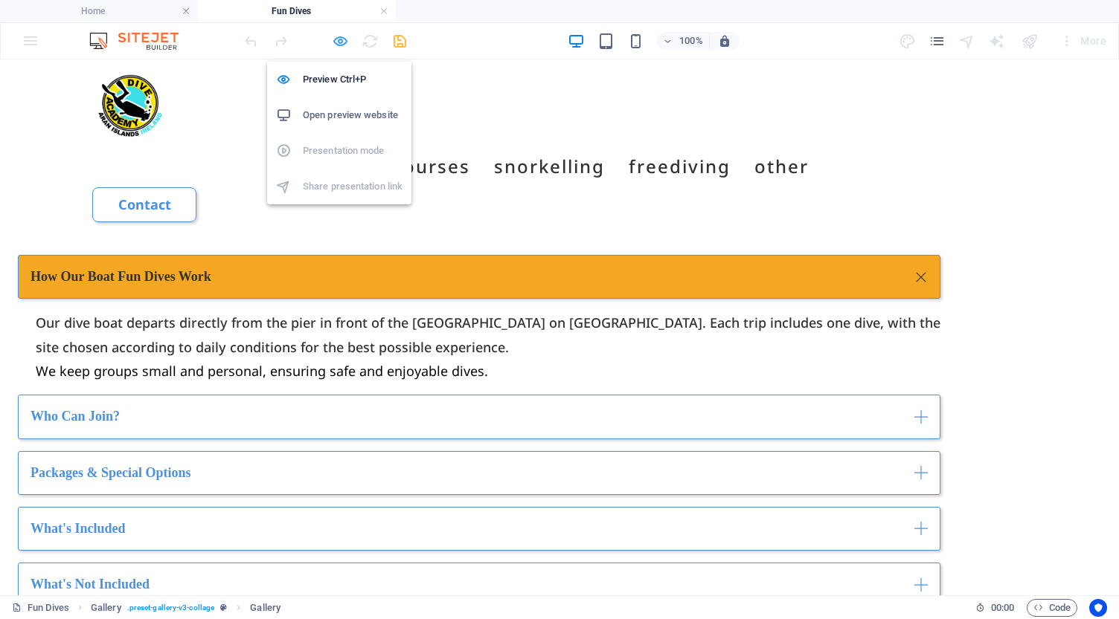
click at [344, 40] on icon "button" at bounding box center [340, 41] width 17 height 17
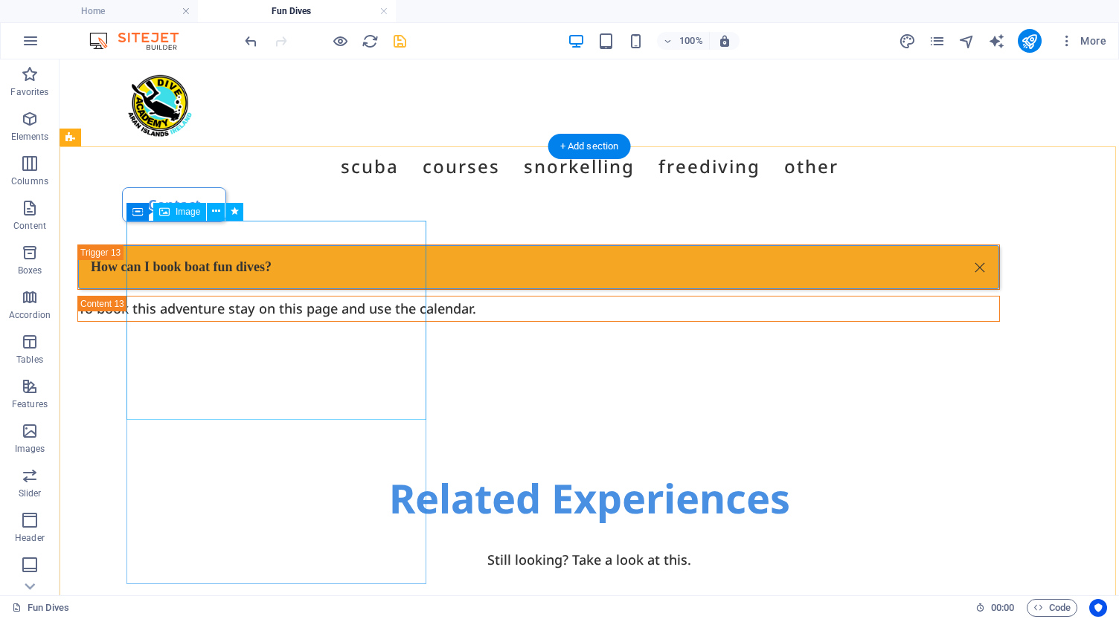
scroll to position [5739, 0]
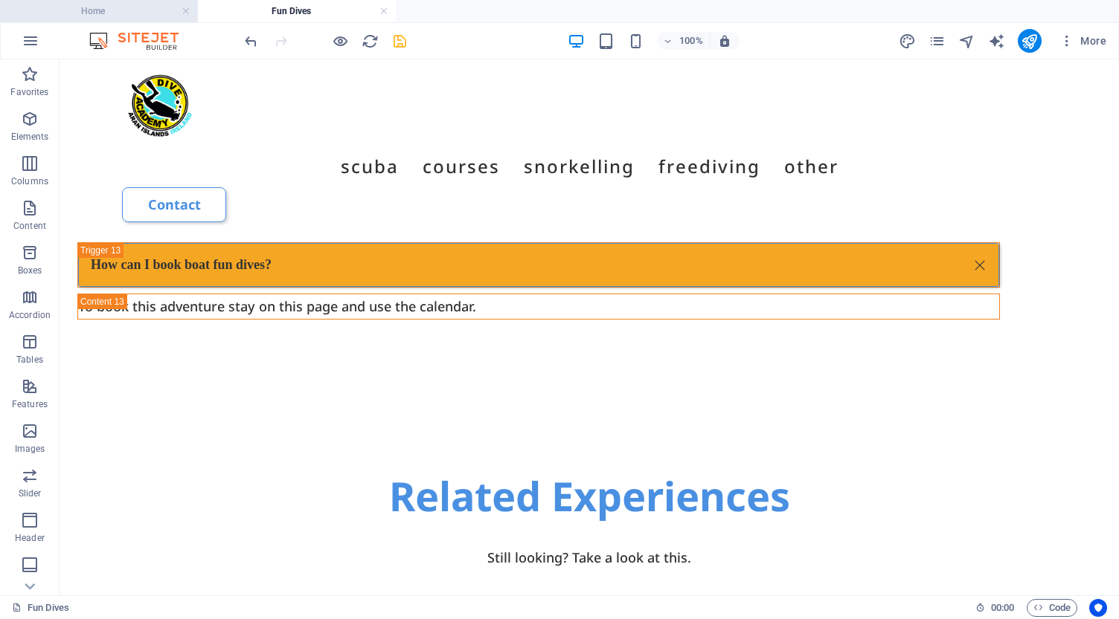
click at [92, 13] on h4 "Home" at bounding box center [99, 11] width 198 height 16
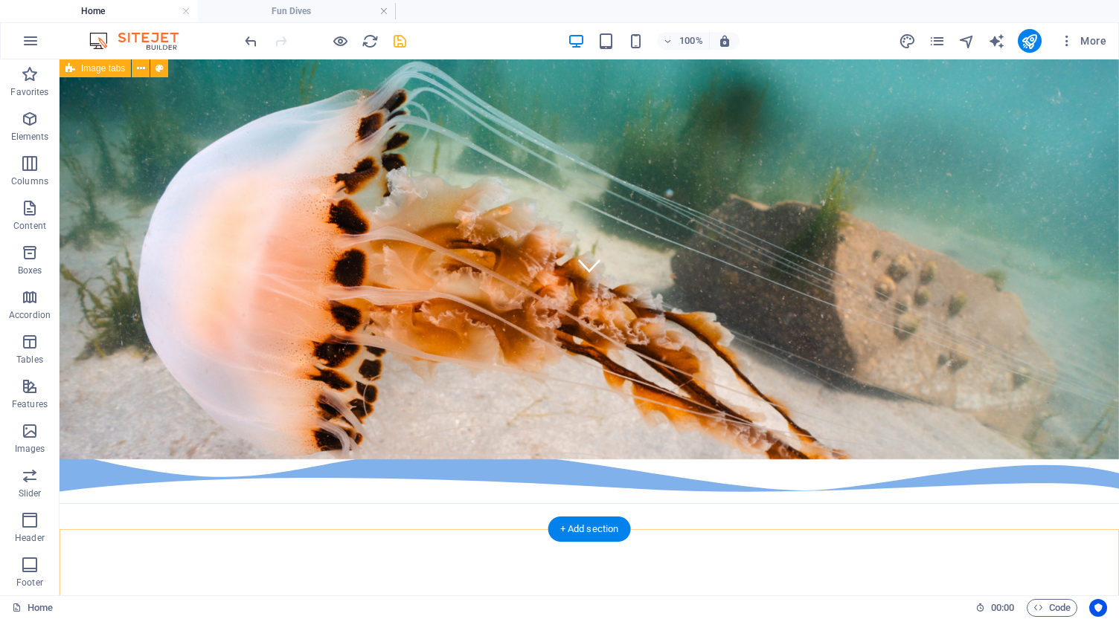
scroll to position [302, 0]
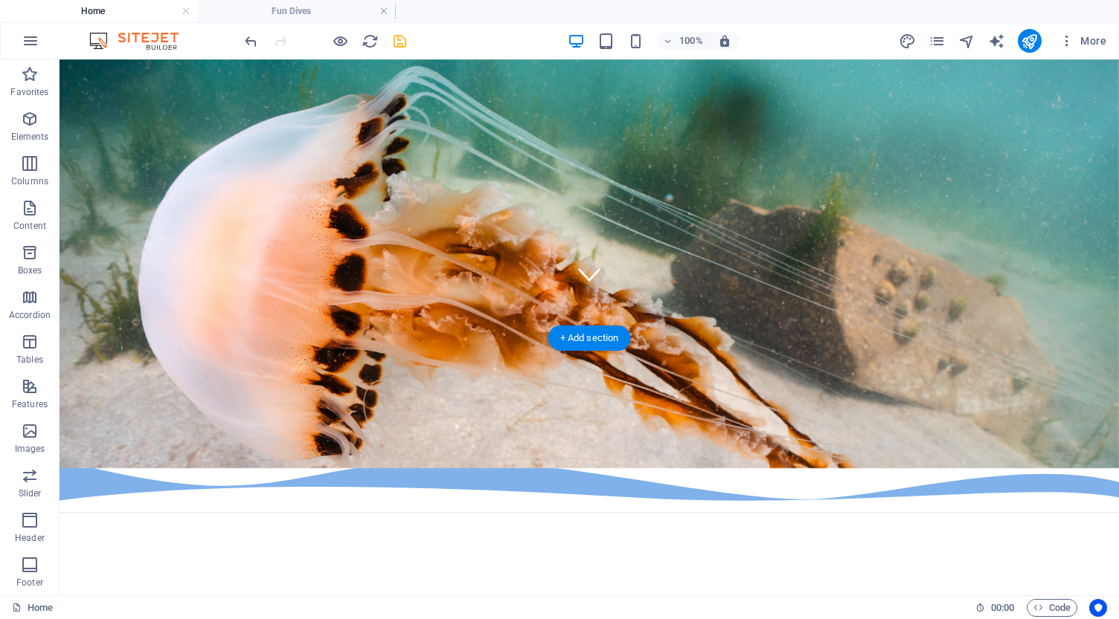
click at [103, 299] on figure at bounding box center [588, 200] width 1059 height 536
select select "multiple-waves"
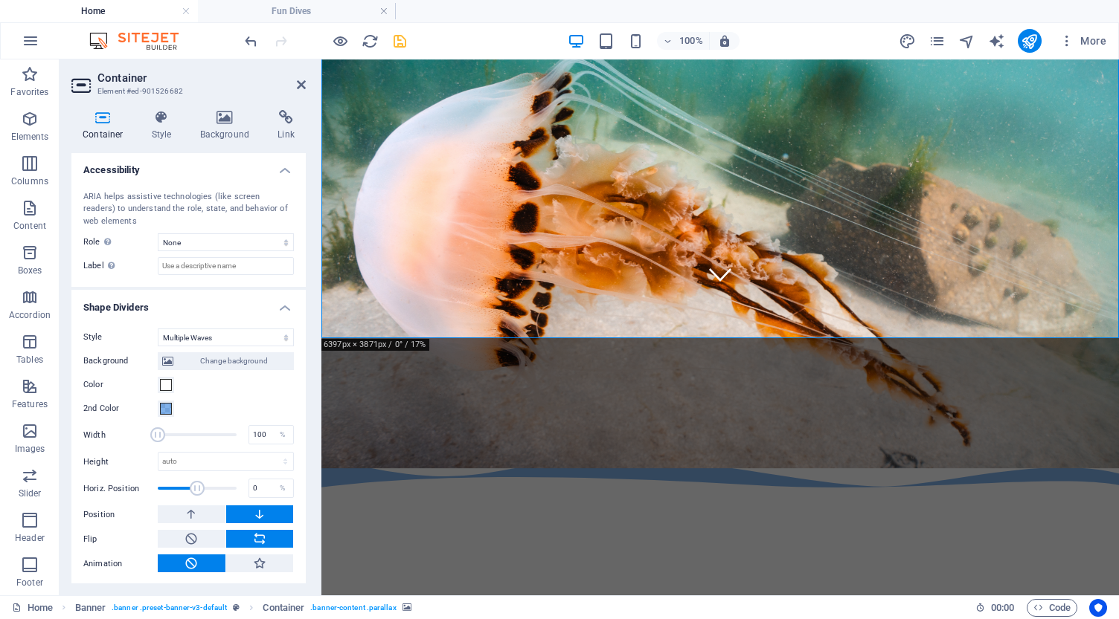
scroll to position [370, 0]
type input "106"
click at [159, 437] on span at bounding box center [159, 435] width 15 height 15
click at [202, 483] on span at bounding box center [203, 489] width 15 height 15
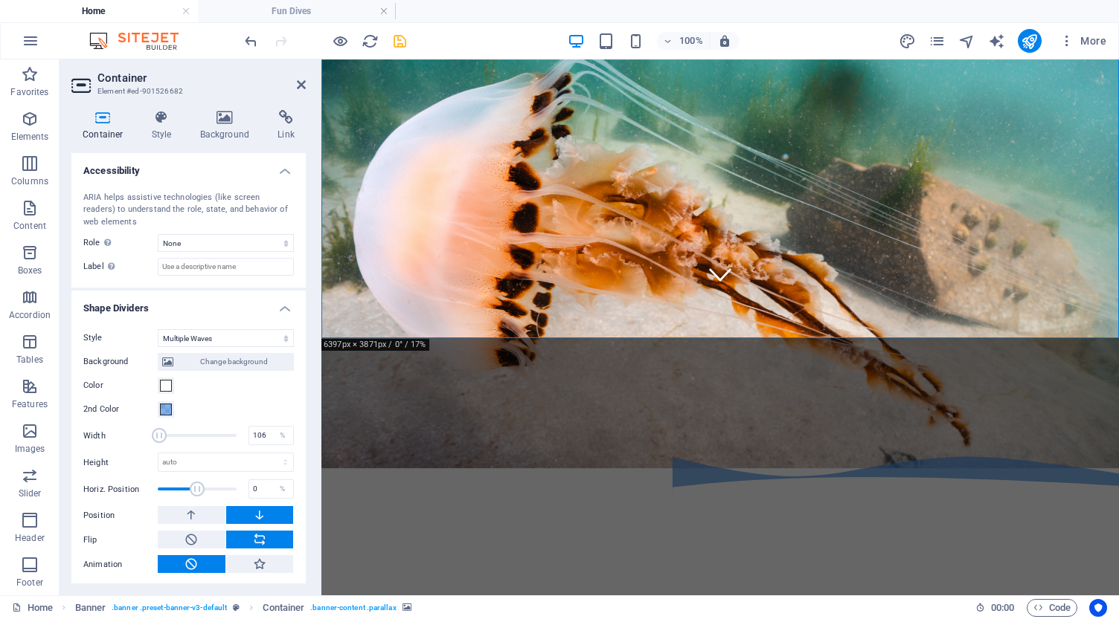
click at [196, 484] on span at bounding box center [197, 489] width 15 height 15
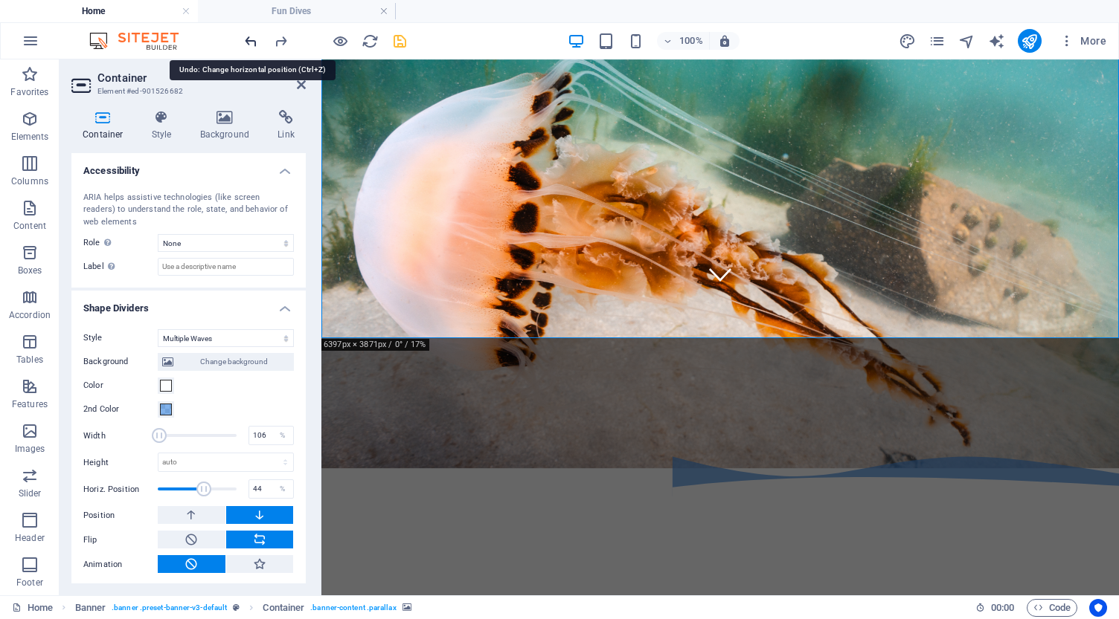
type input "0"
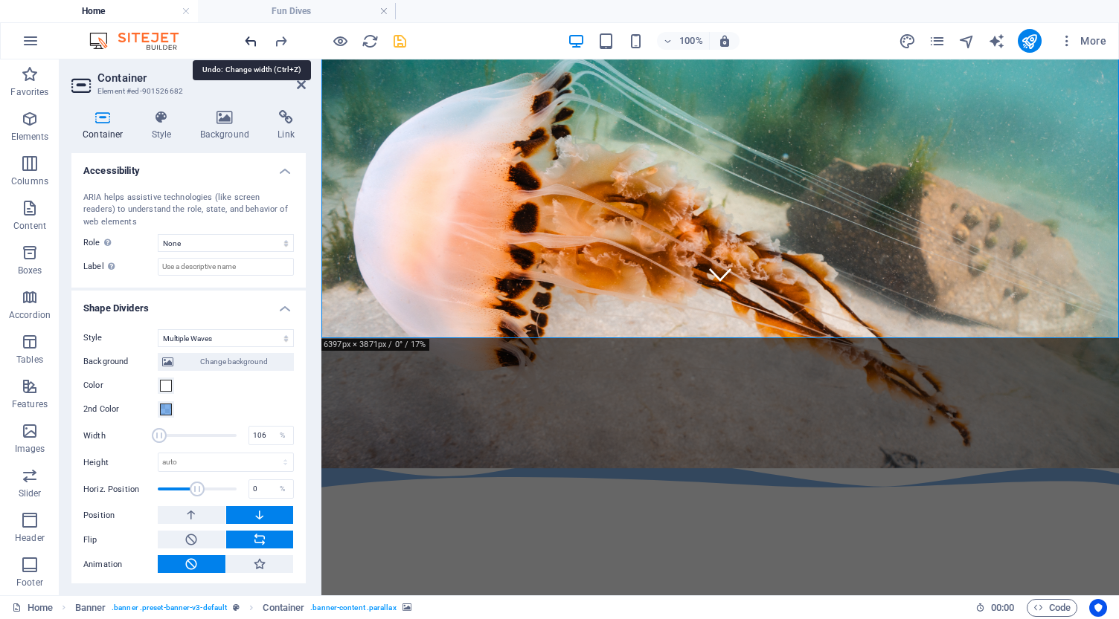
type input "100"
click at [303, 81] on icon at bounding box center [301, 85] width 9 height 12
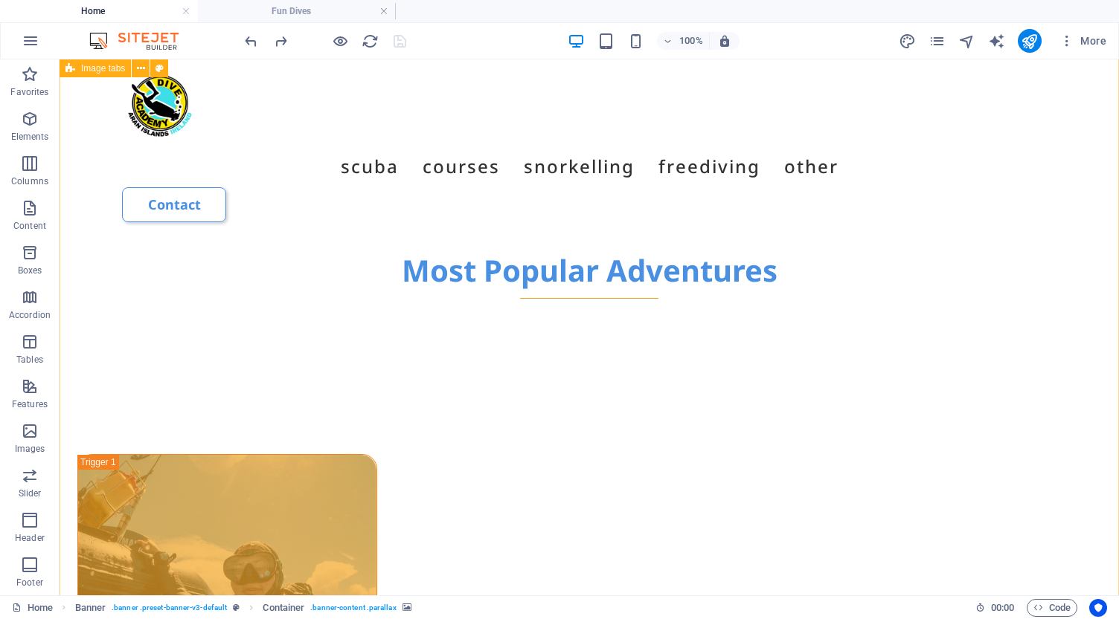
scroll to position [907, 0]
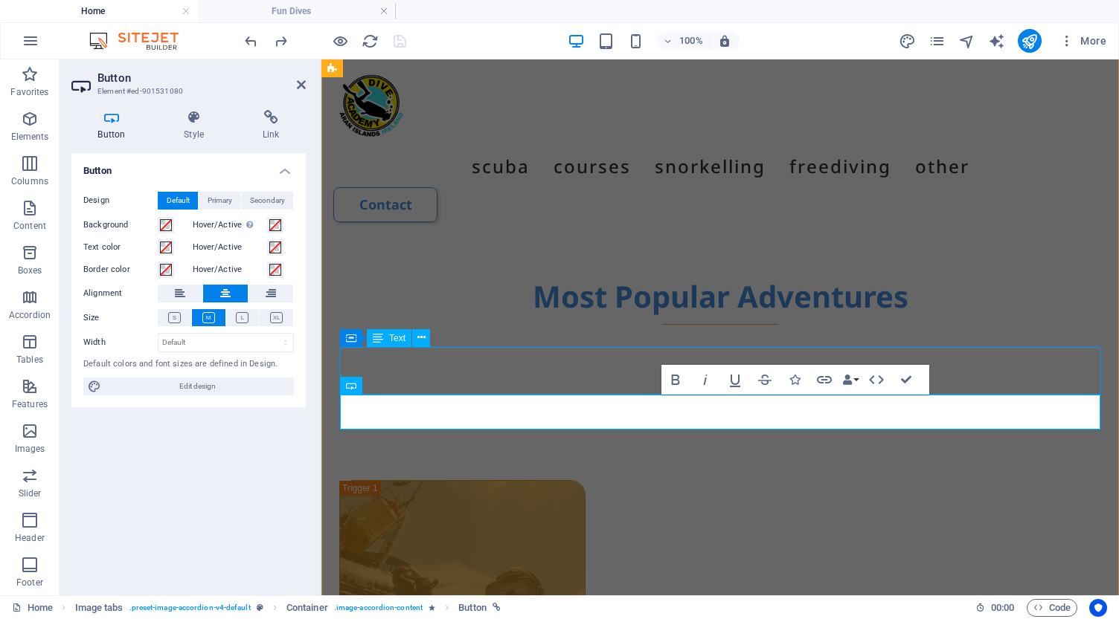
scroll to position [884, 0]
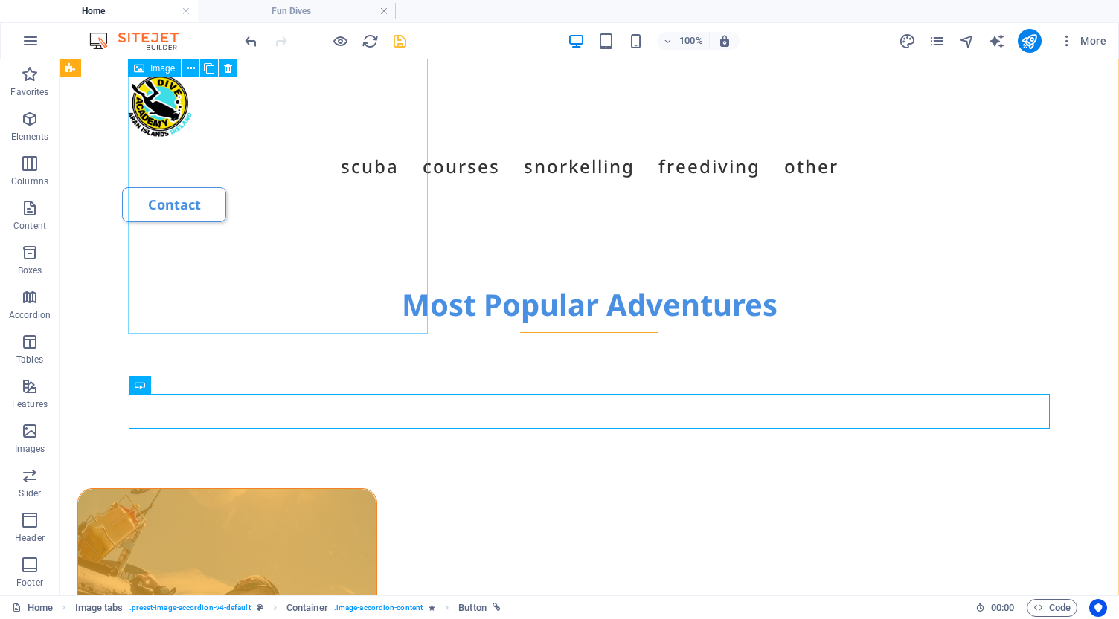
select select "px"
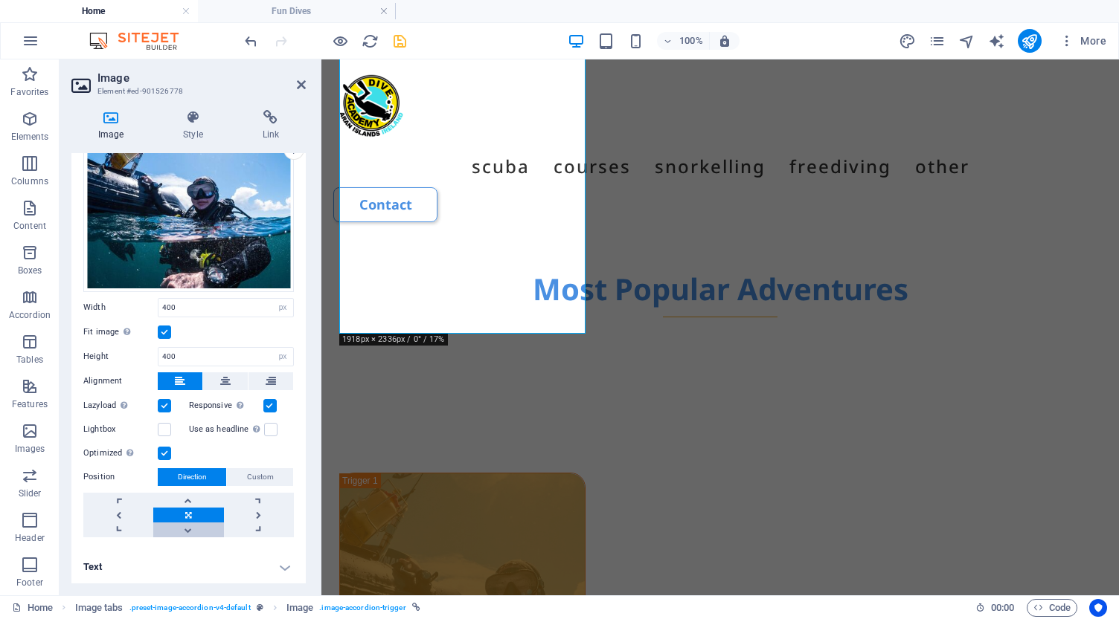
scroll to position [63, 0]
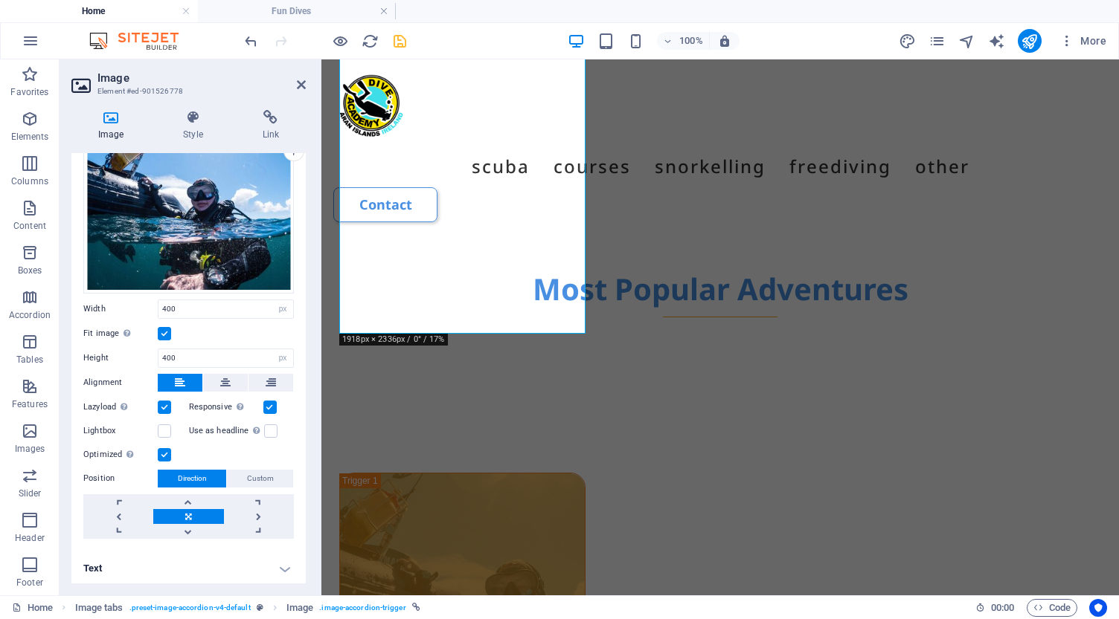
click at [281, 570] on h4 "Text" at bounding box center [188, 569] width 234 height 36
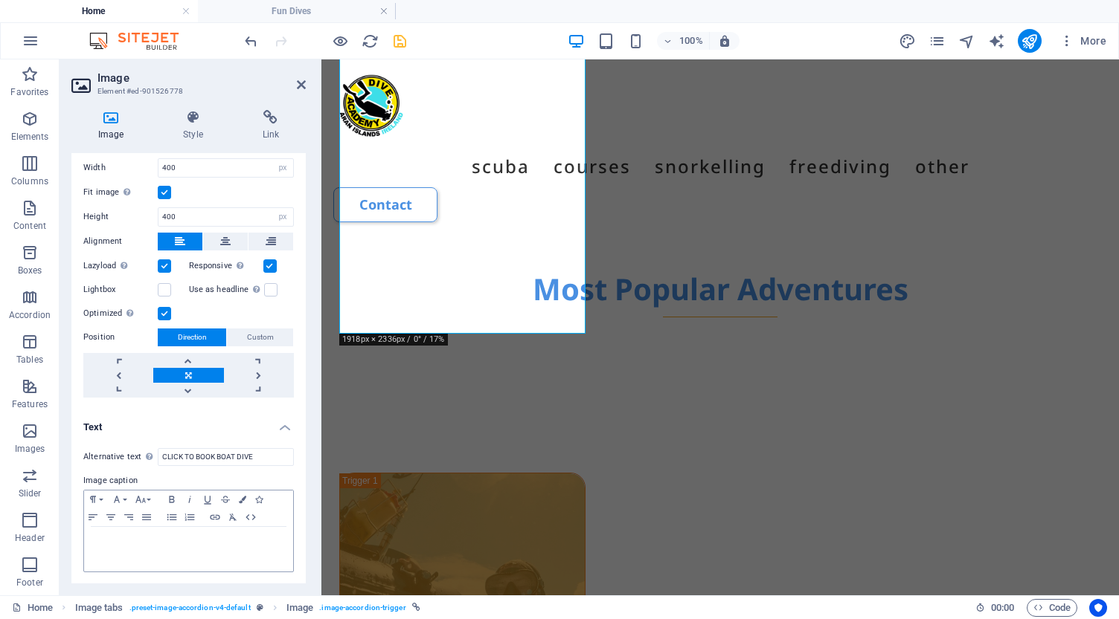
scroll to position [203, 0]
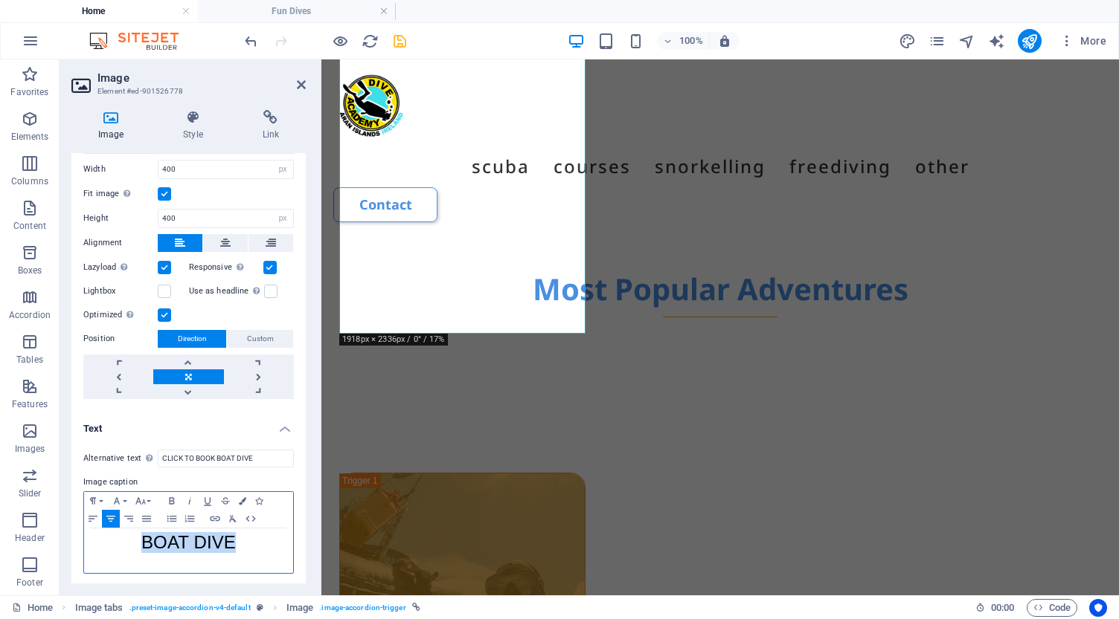
drag, startPoint x: 254, startPoint y: 546, endPoint x: 141, endPoint y: 529, distance: 113.6
click at [141, 529] on div "BOAT DIVE" at bounding box center [188, 551] width 209 height 45
click at [193, 538] on span "BOAT DIVE" at bounding box center [188, 542] width 94 height 20
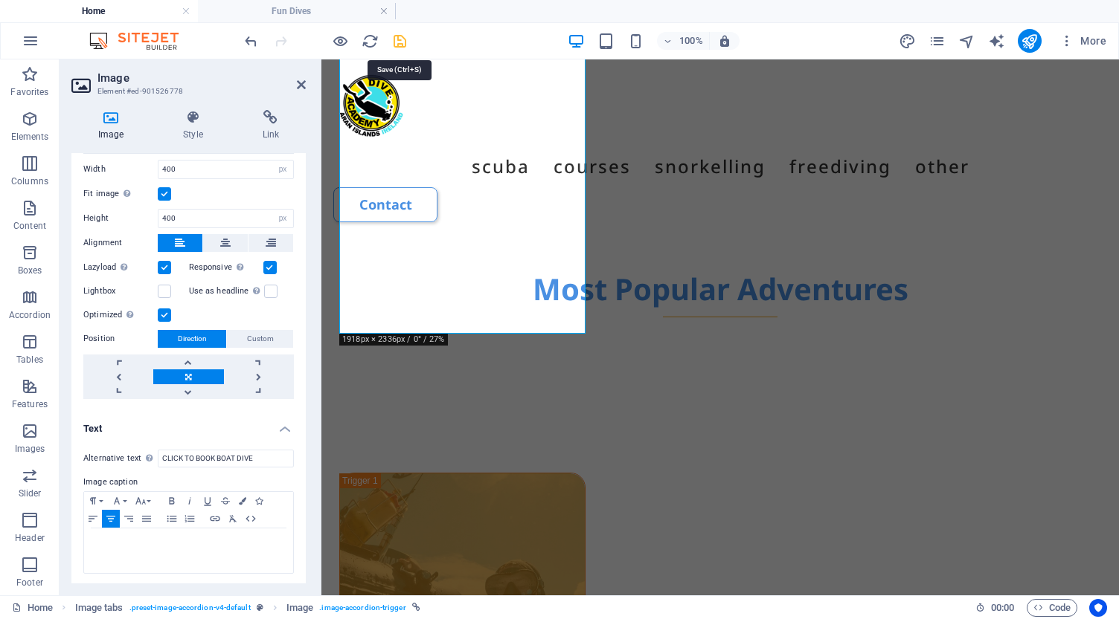
click at [400, 42] on icon "save" at bounding box center [399, 41] width 17 height 17
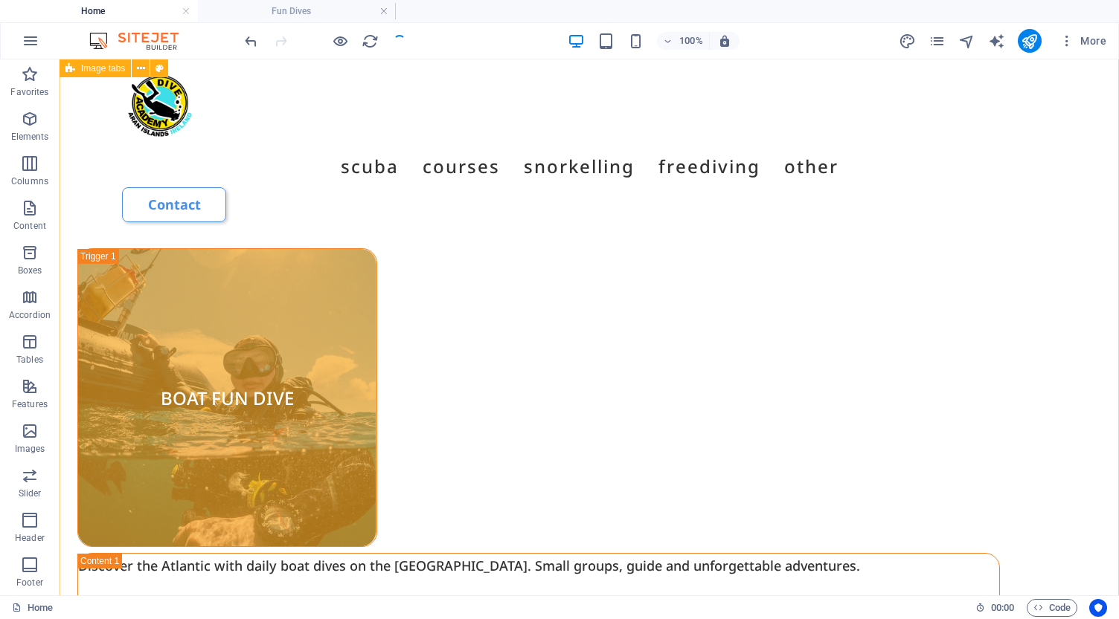
scroll to position [1142, 0]
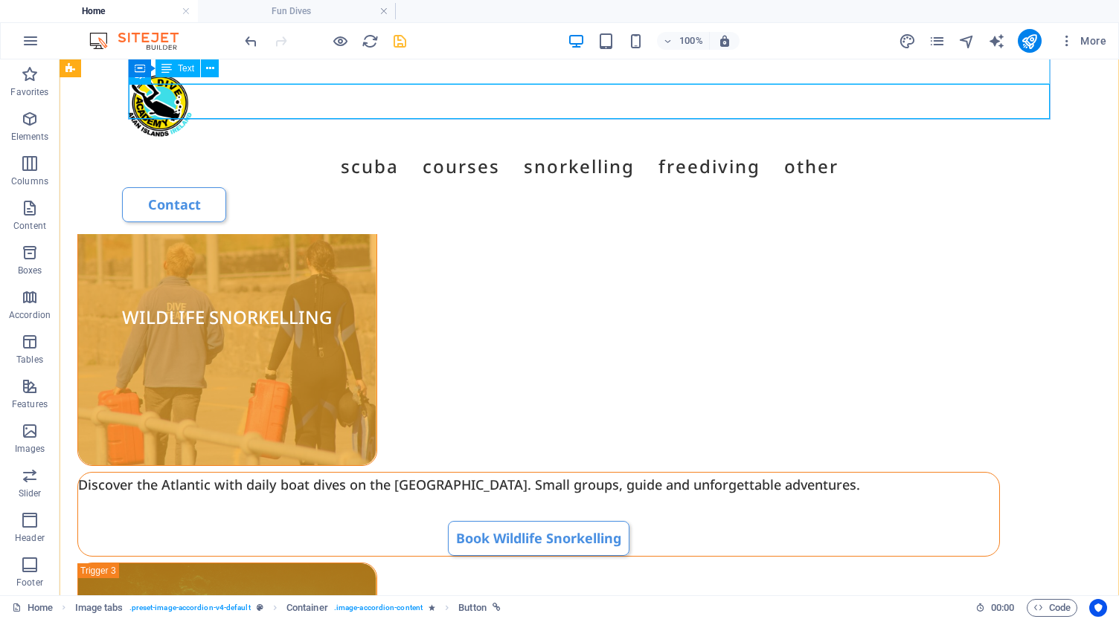
scroll to position [1600, 0]
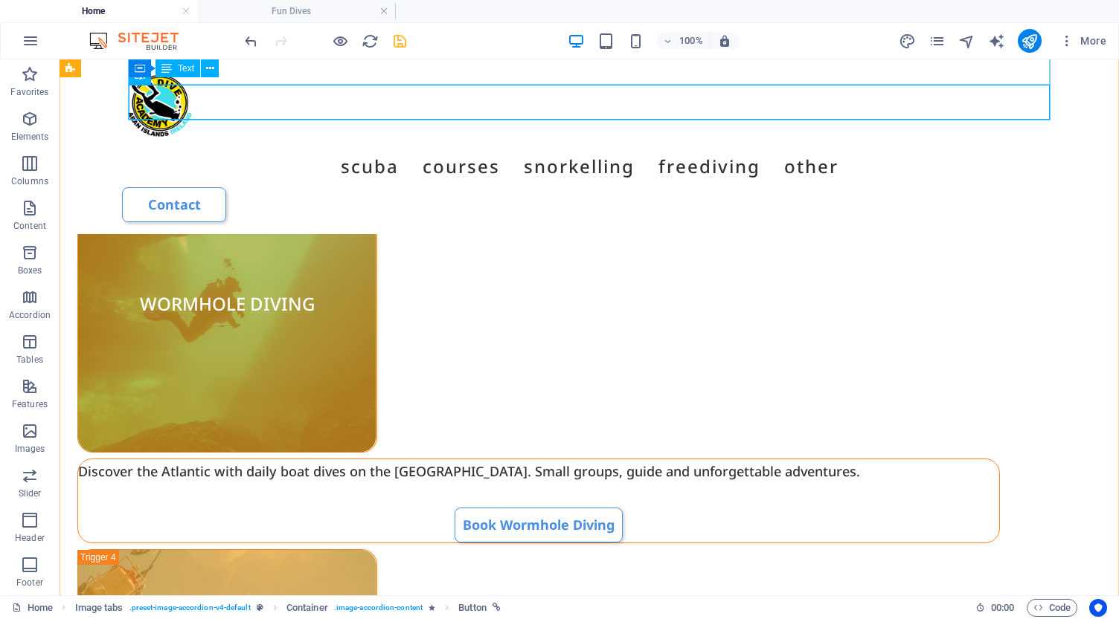
scroll to position [2005, 0]
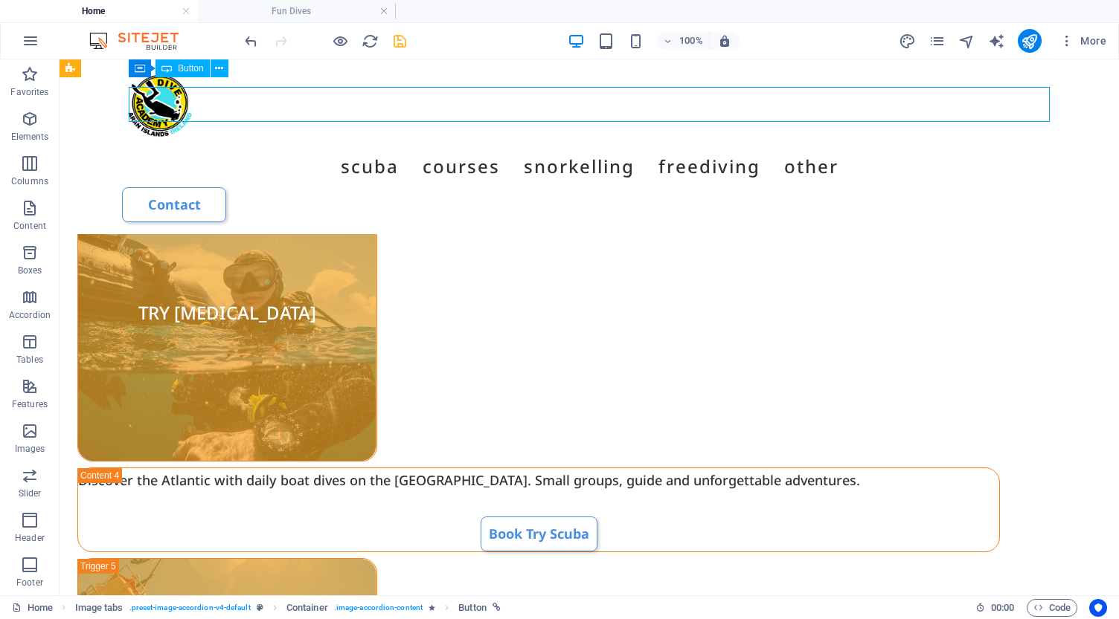
scroll to position [2392, 0]
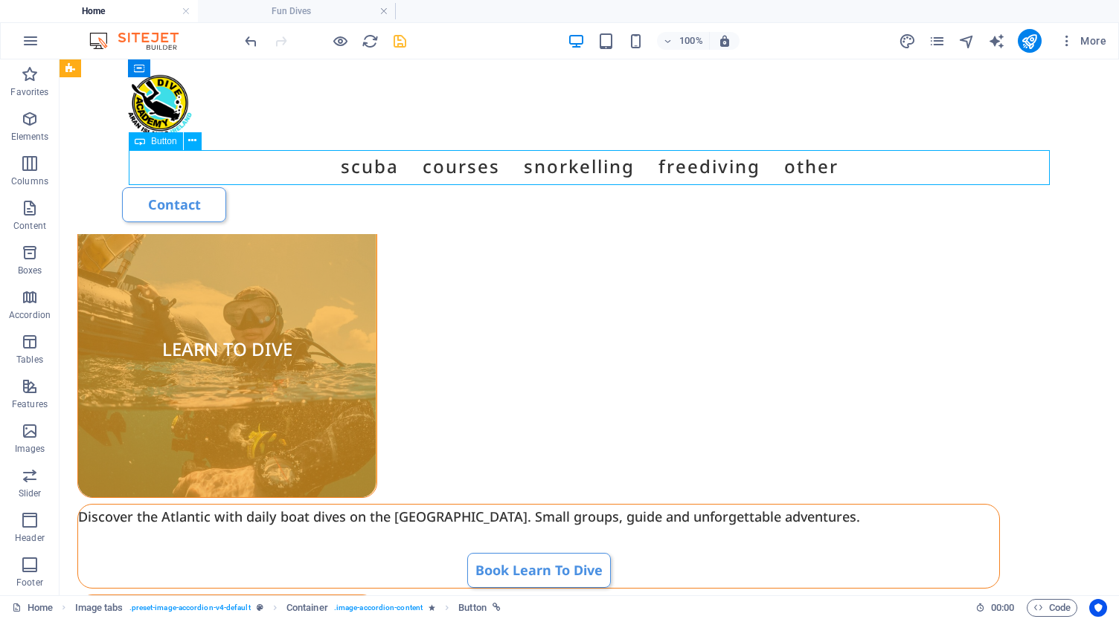
scroll to position [2757, 0]
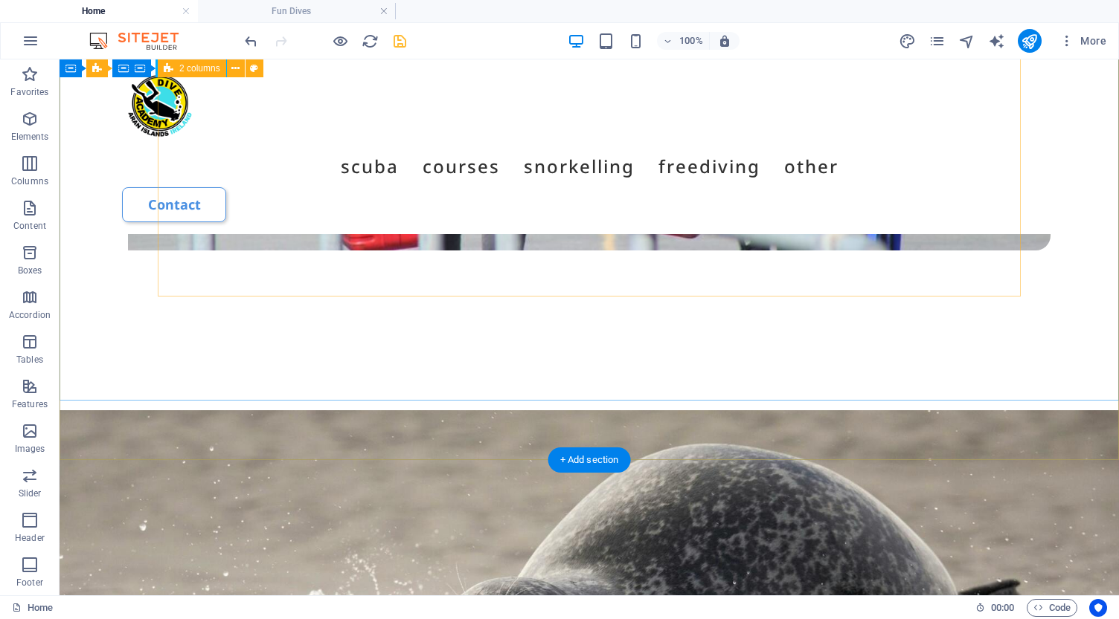
scroll to position [5567, 0]
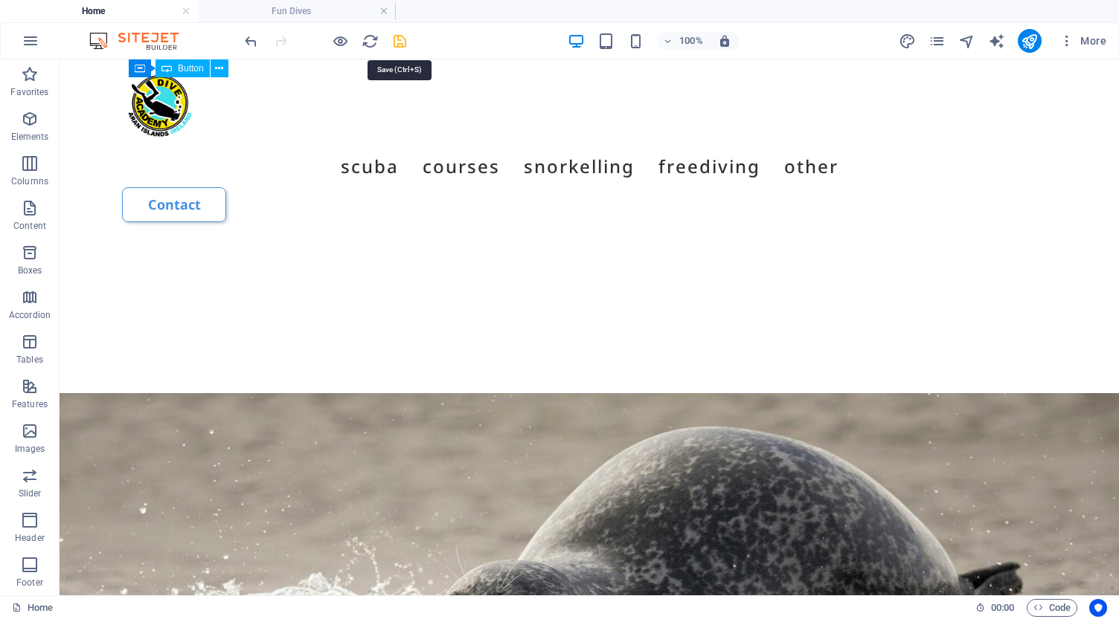
click at [399, 43] on icon "save" at bounding box center [399, 41] width 17 height 17
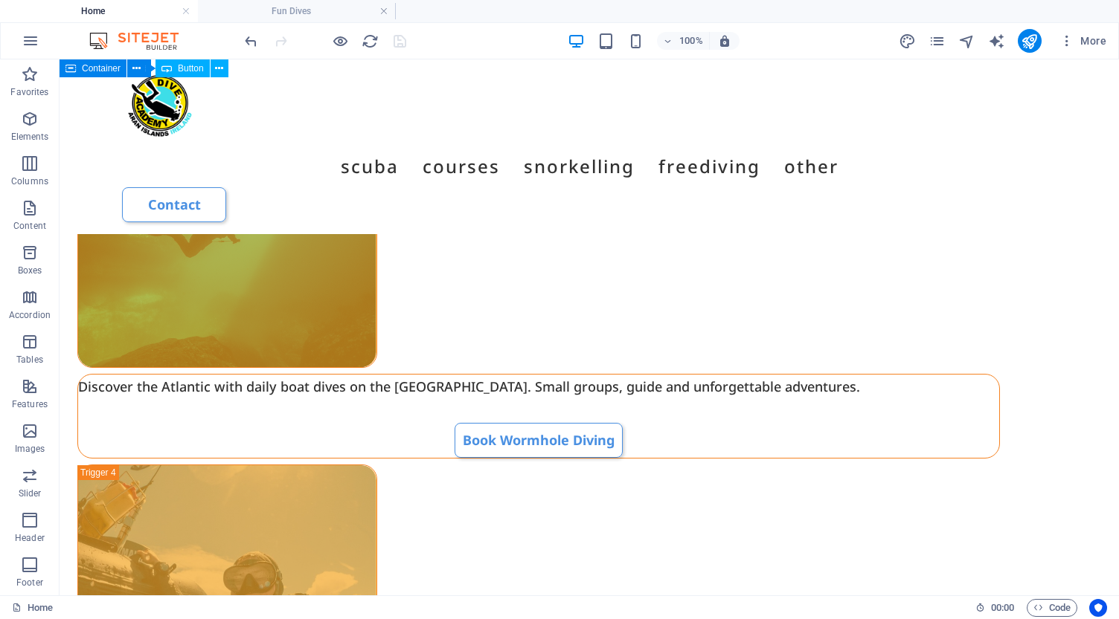
scroll to position [2093, 0]
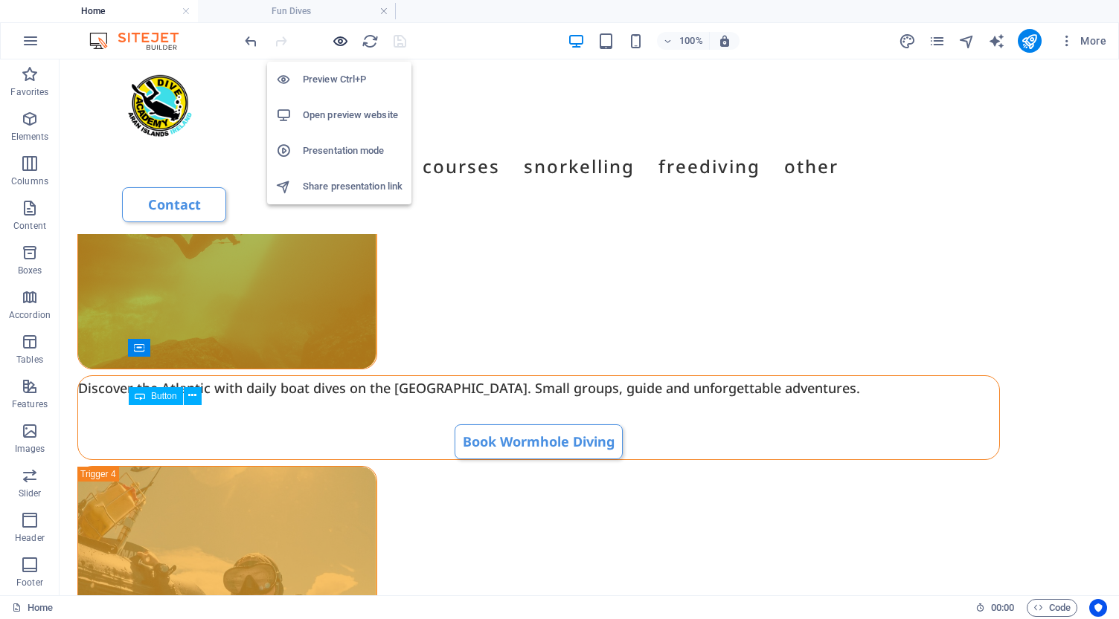
click at [341, 42] on icon "button" at bounding box center [340, 41] width 17 height 17
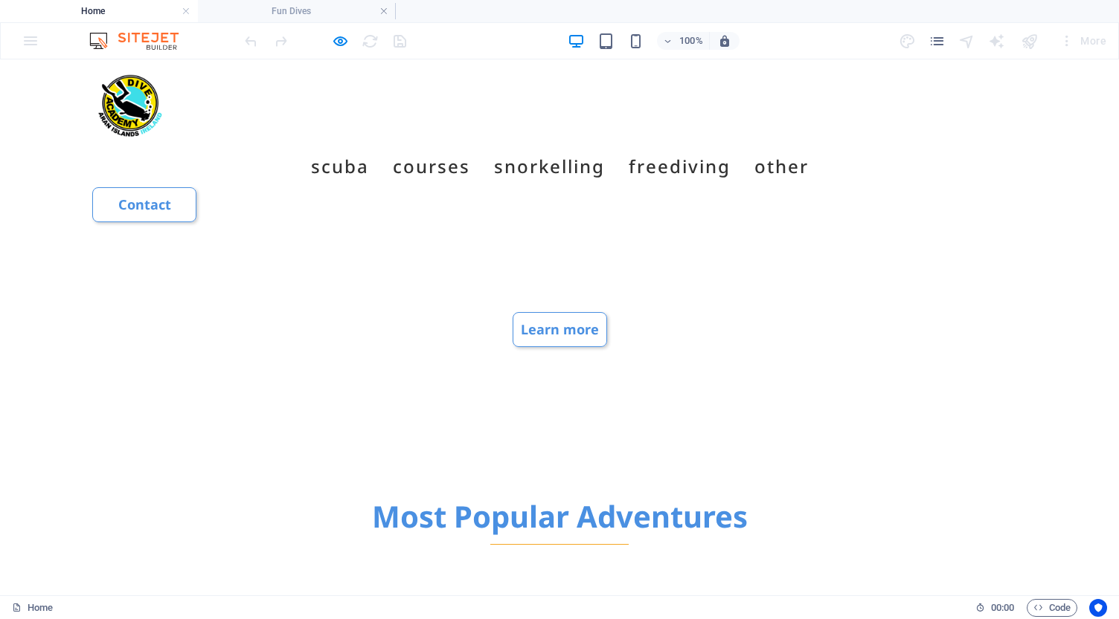
scroll to position [683, 0]
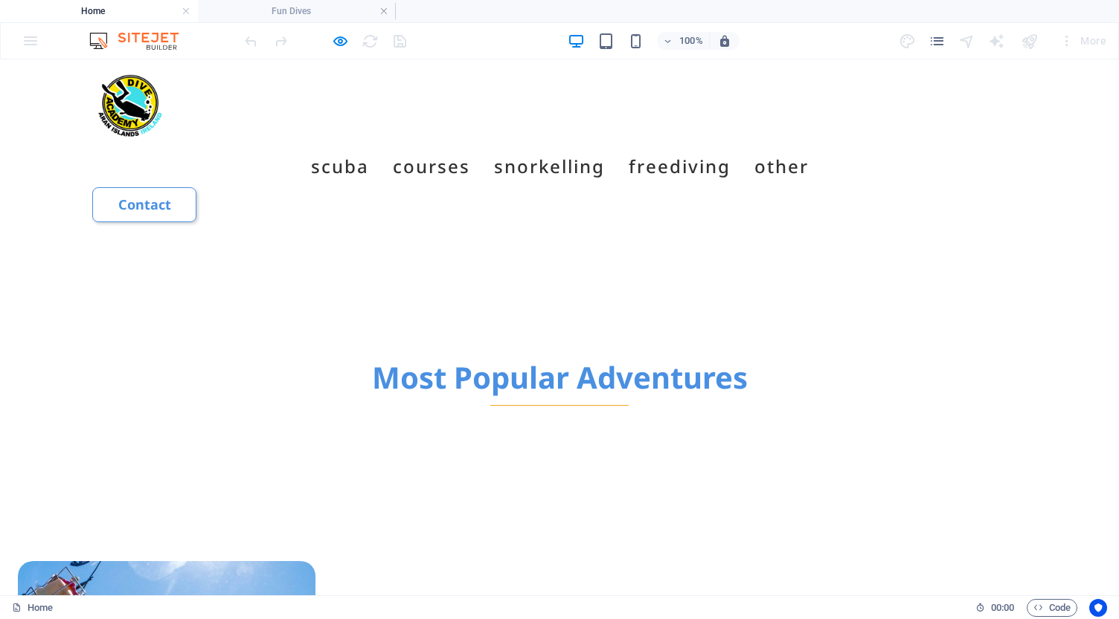
scroll to position [818, 0]
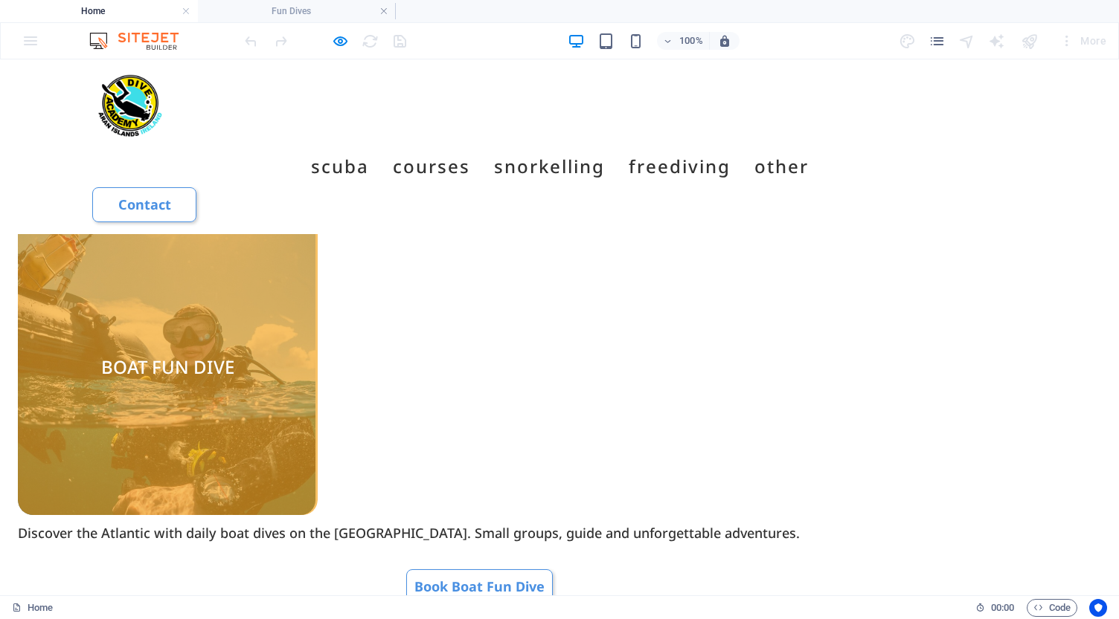
scroll to position [1161, 0]
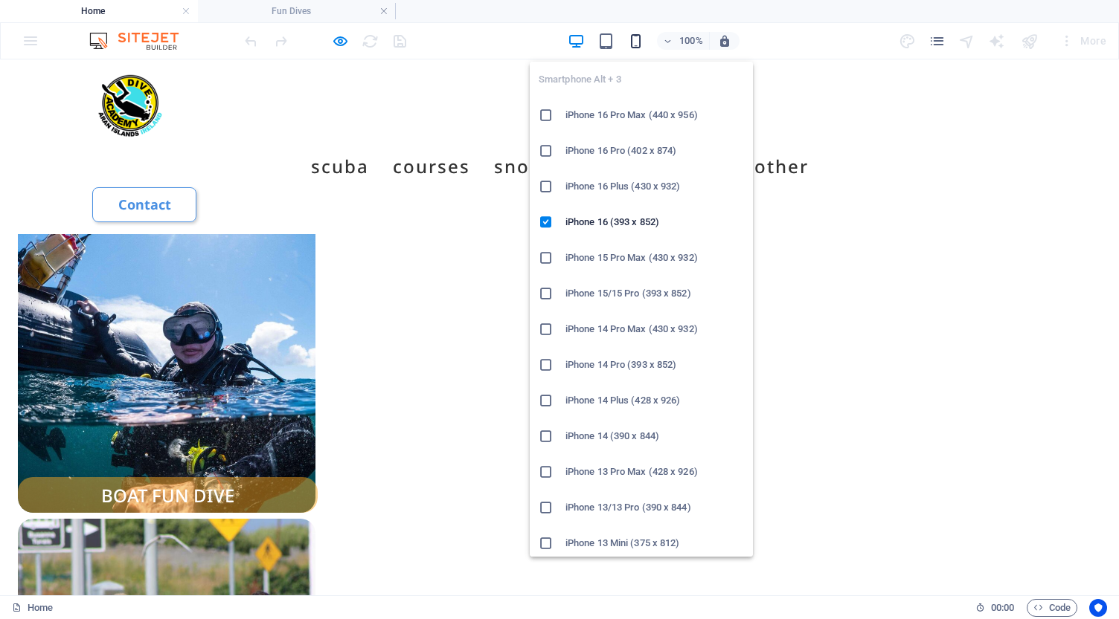
click at [639, 45] on icon "button" at bounding box center [635, 41] width 17 height 17
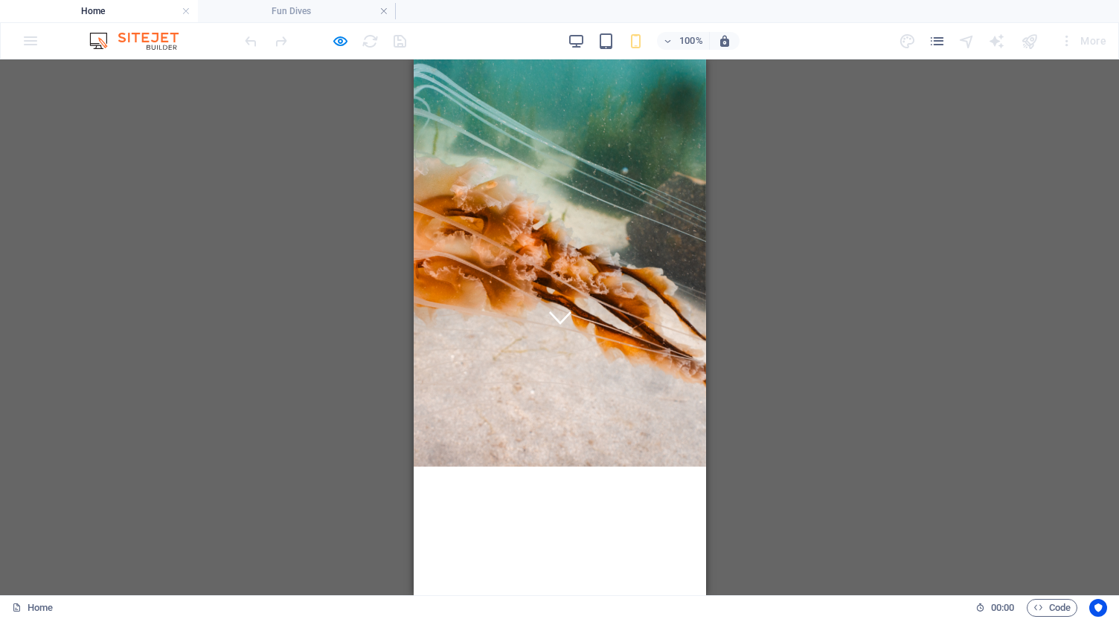
scroll to position [254, 0]
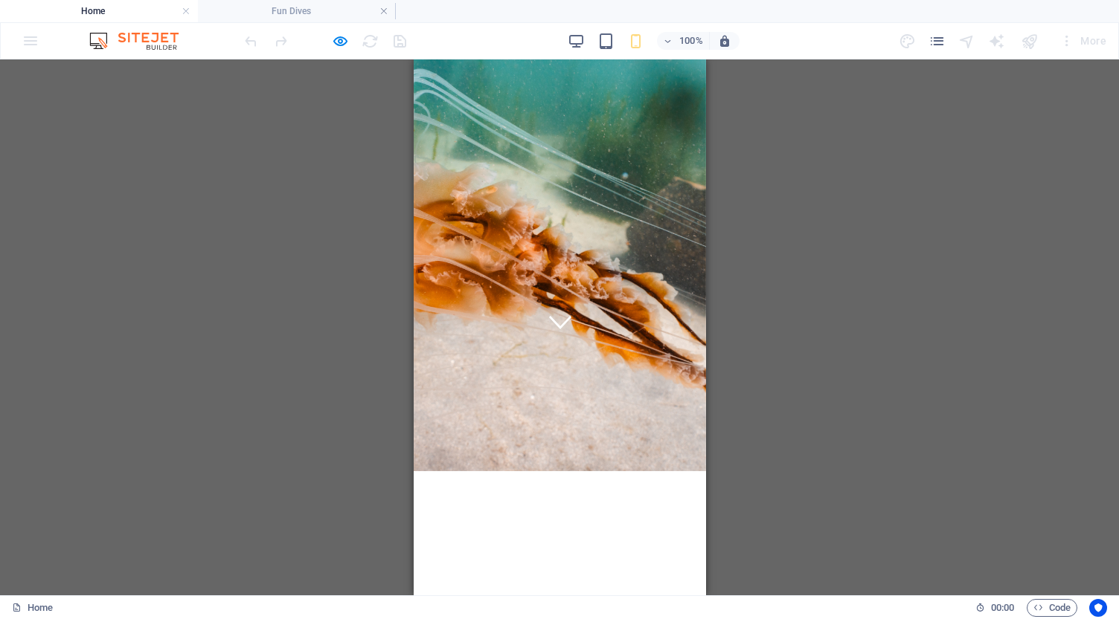
click at [561, 329] on icon at bounding box center [559, 322] width 22 height 13
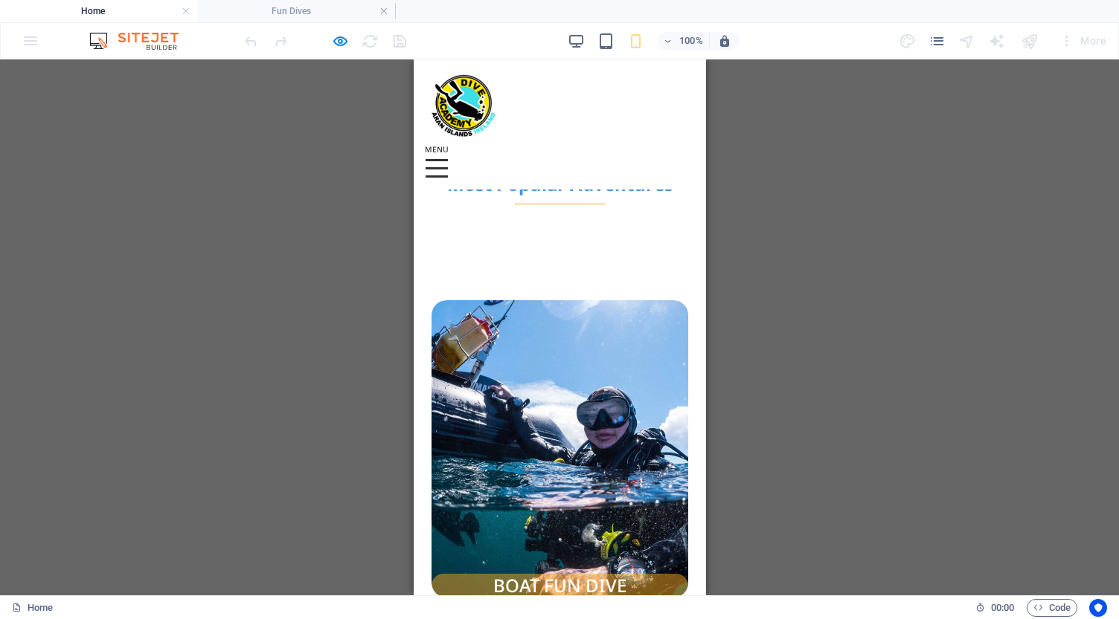
scroll to position [882, 0]
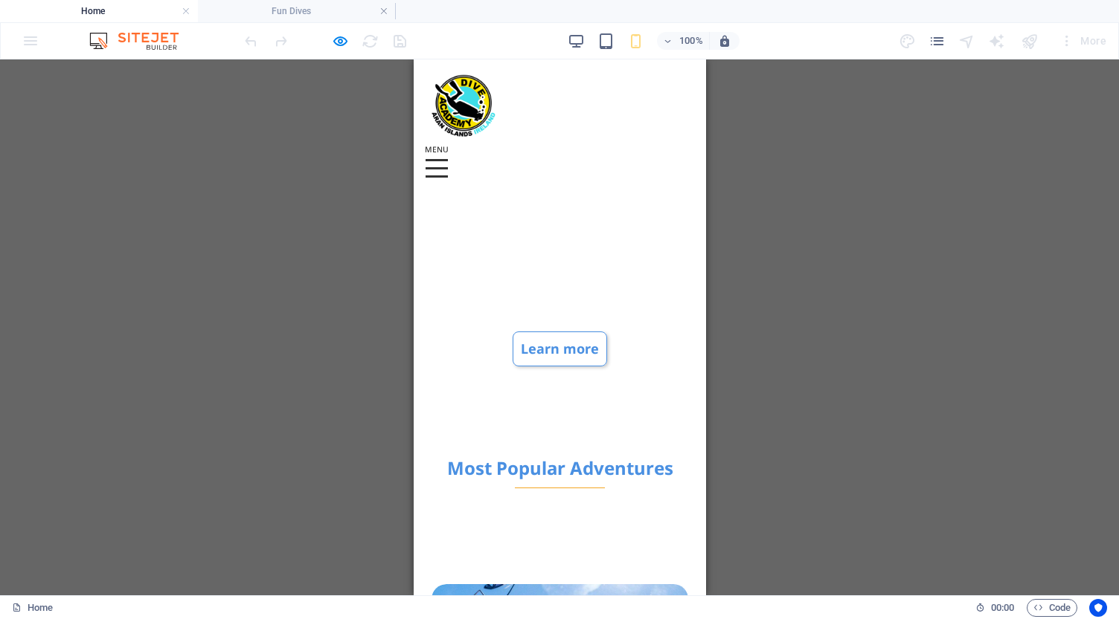
scroll to position [613, 0]
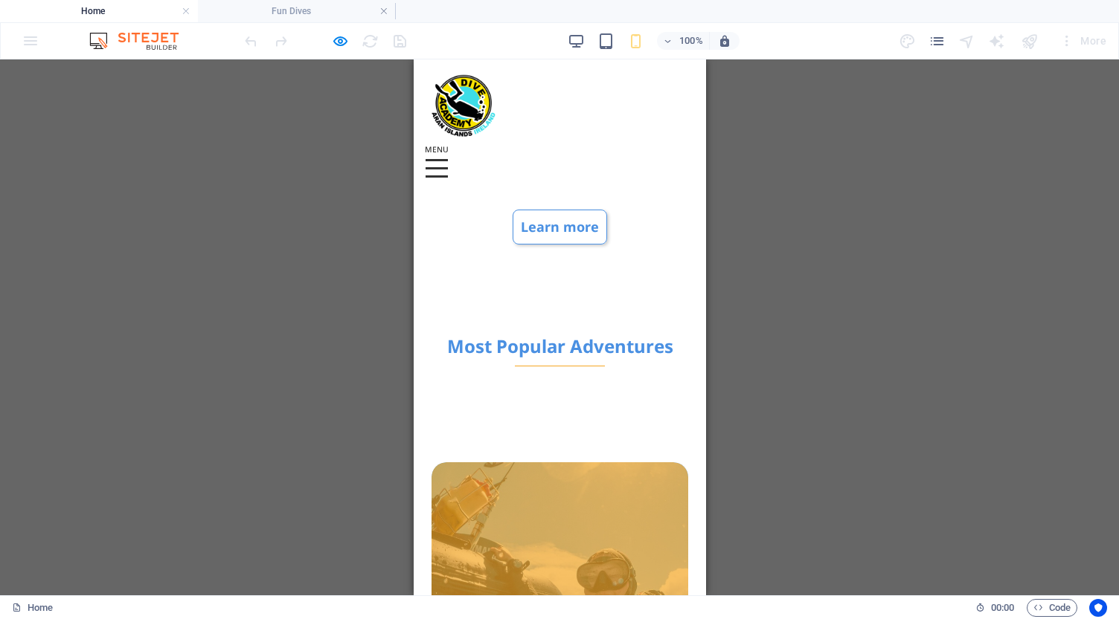
scroll to position [728, 0]
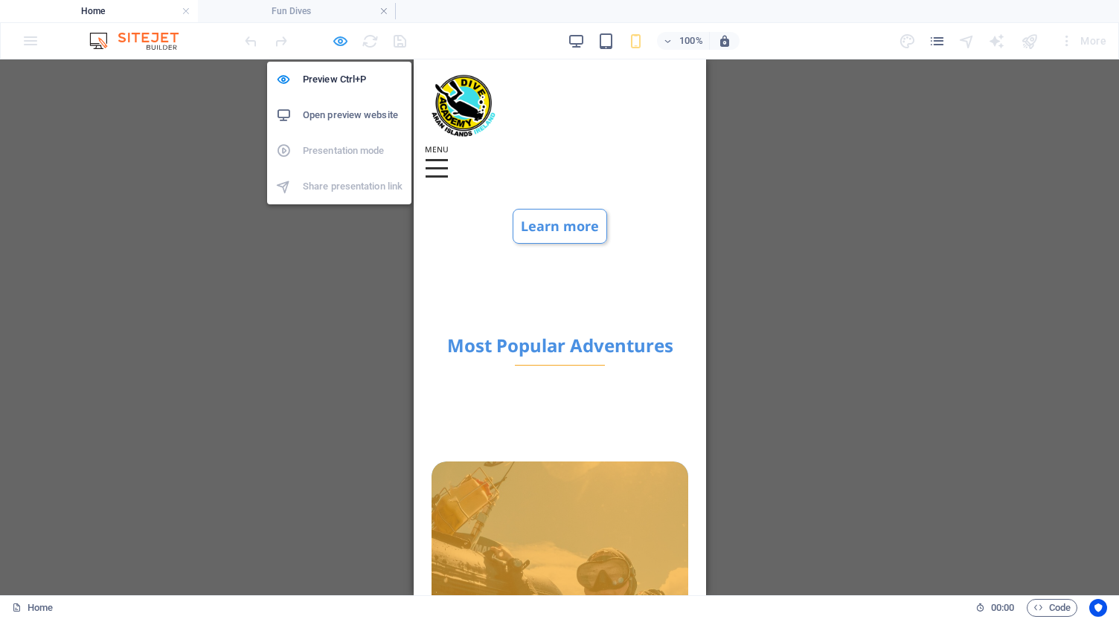
click at [338, 42] on icon "button" at bounding box center [340, 41] width 17 height 17
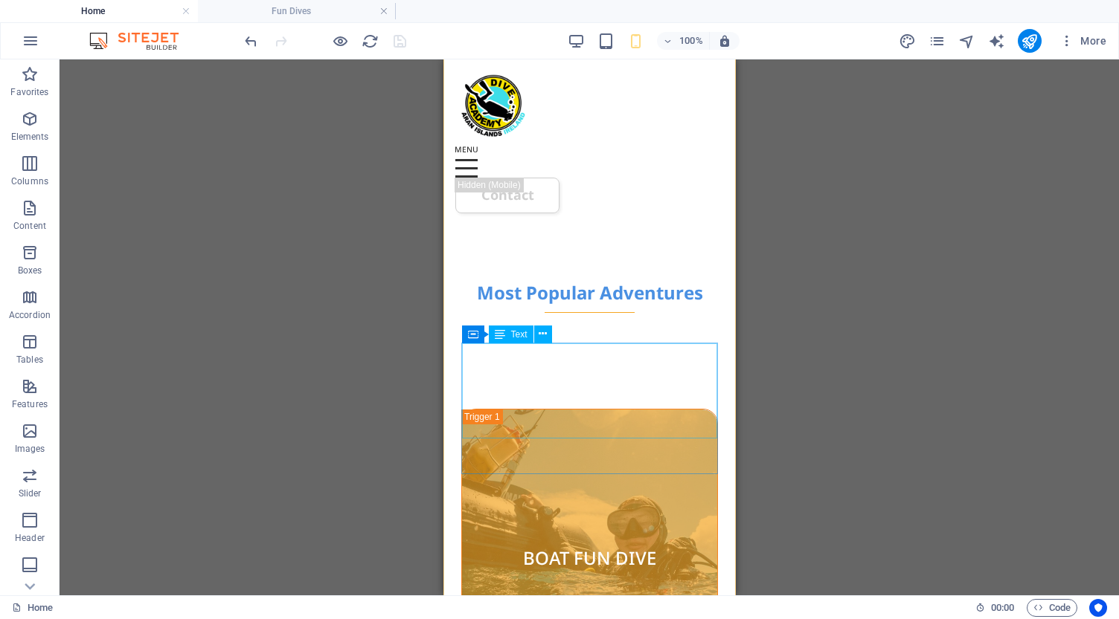
scroll to position [791, 0]
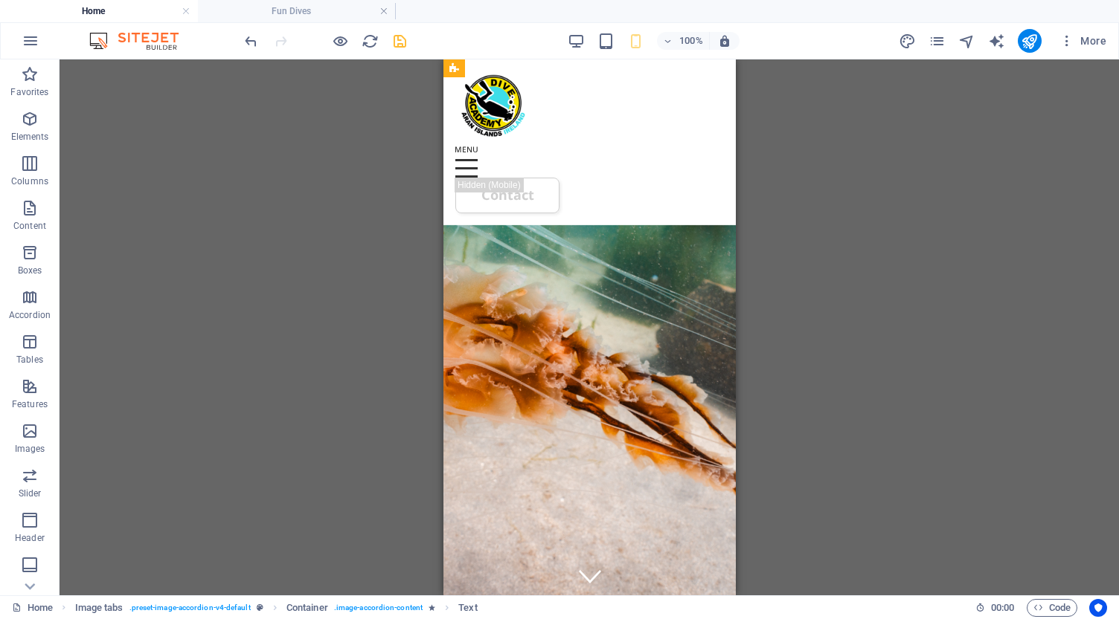
scroll to position [0, 0]
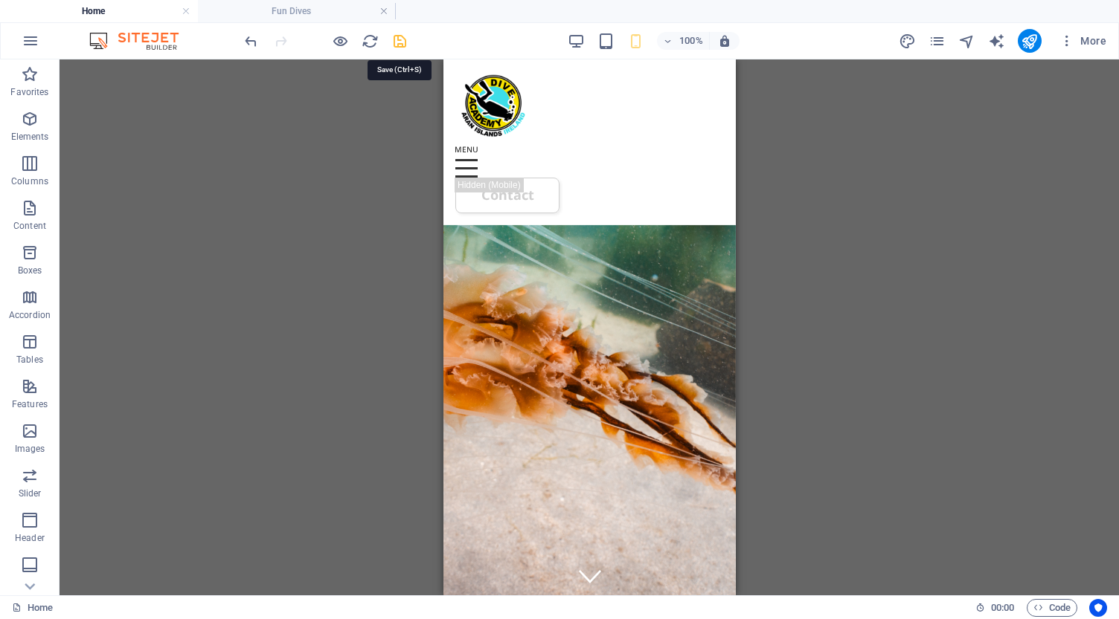
click at [398, 42] on icon "save" at bounding box center [399, 41] width 17 height 17
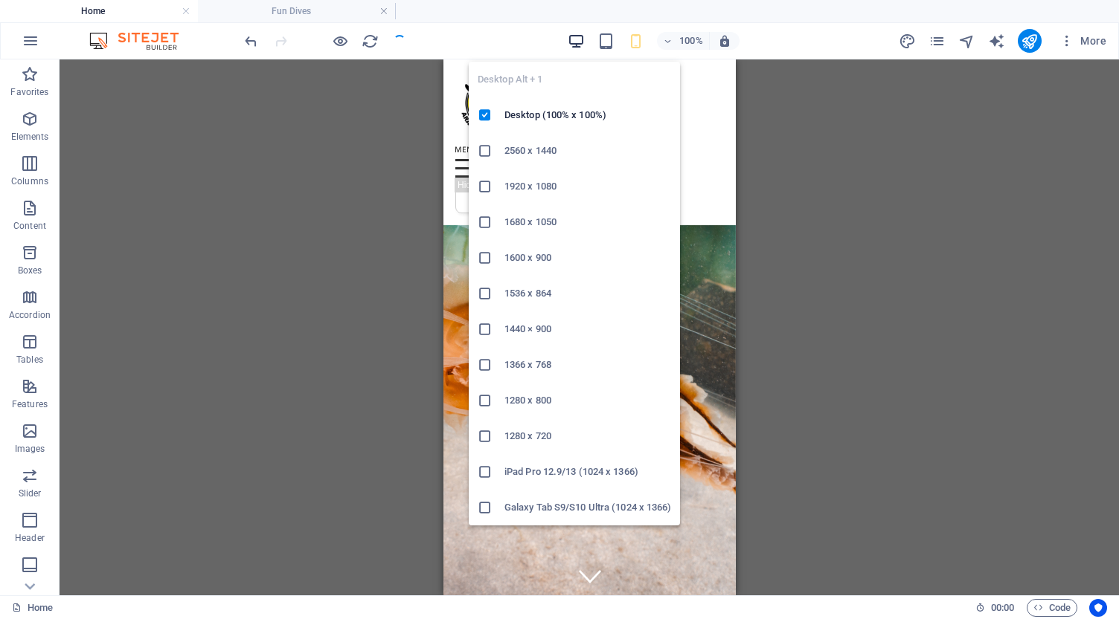
click at [582, 42] on icon "button" at bounding box center [575, 41] width 17 height 17
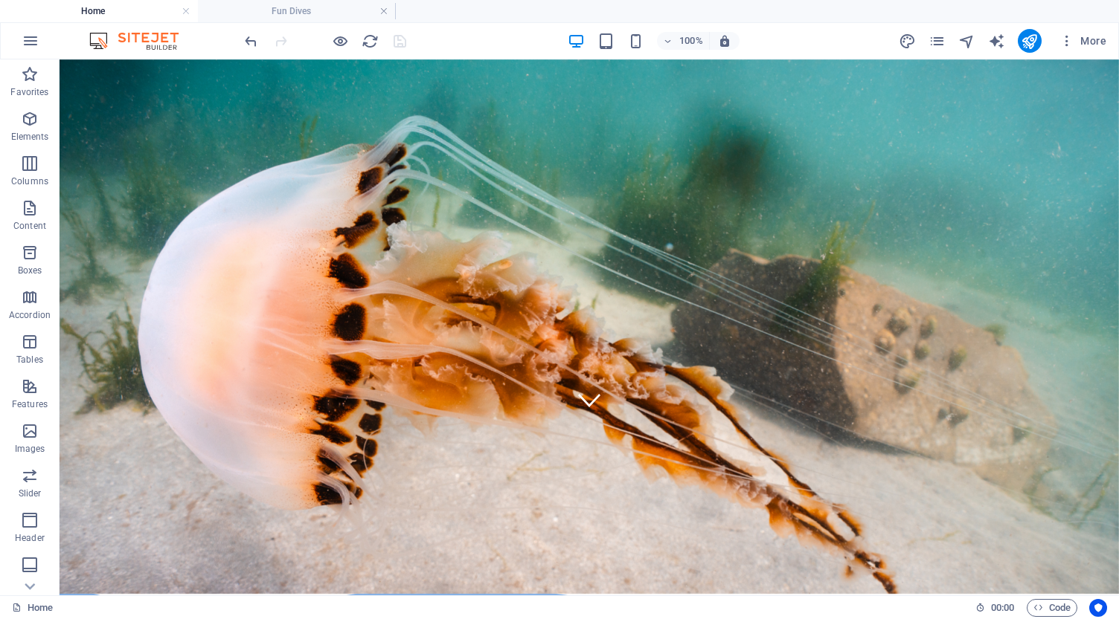
scroll to position [173, 0]
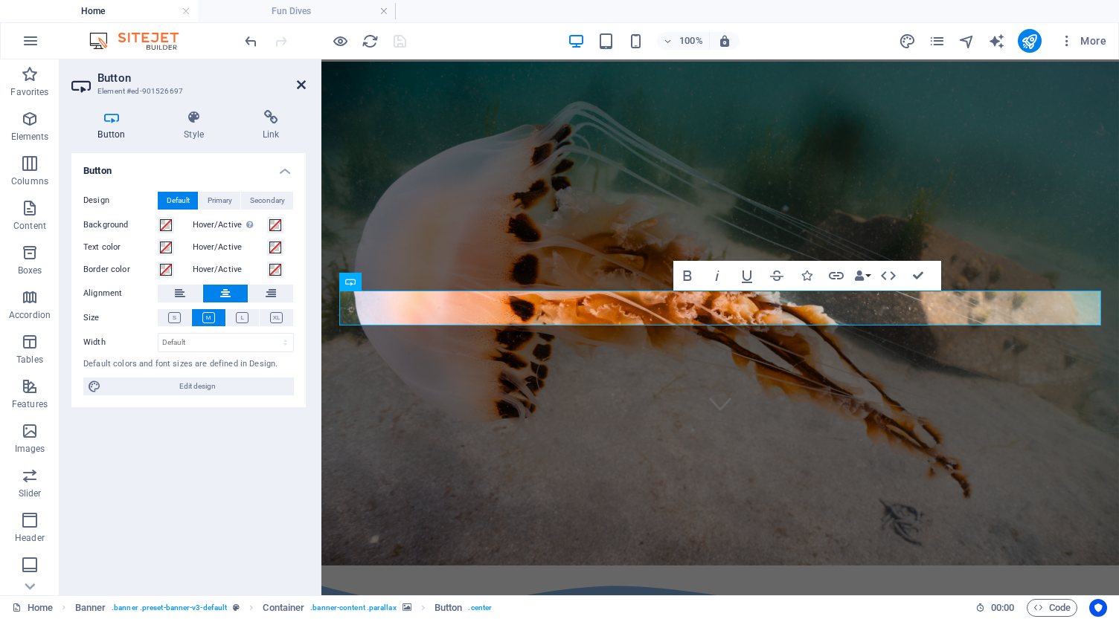
click at [301, 86] on icon at bounding box center [301, 85] width 9 height 12
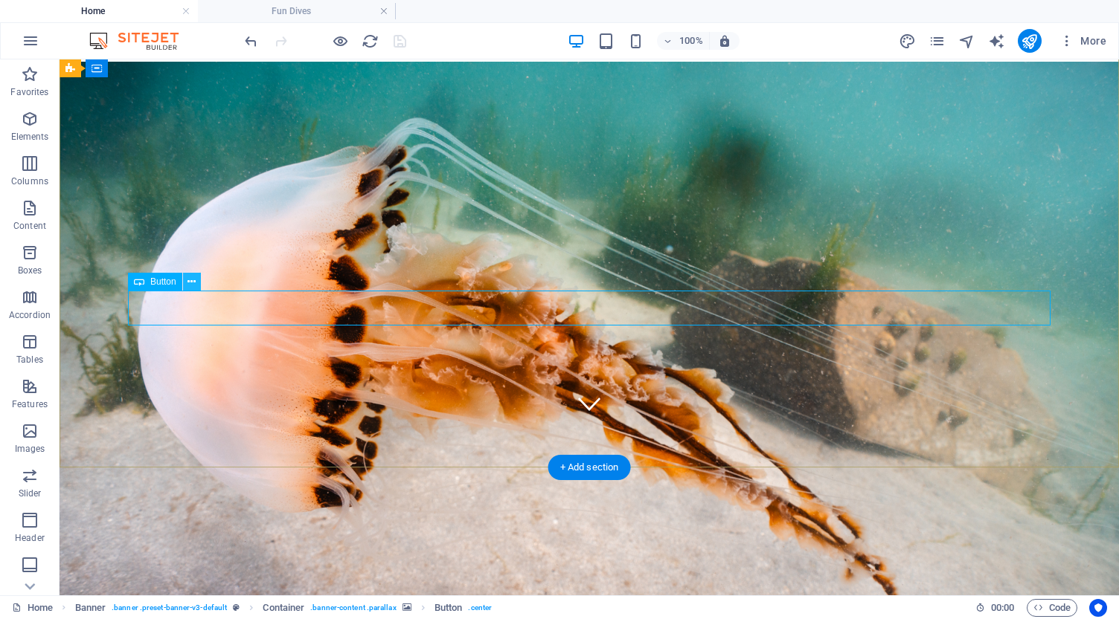
click at [192, 283] on icon at bounding box center [191, 282] width 8 height 16
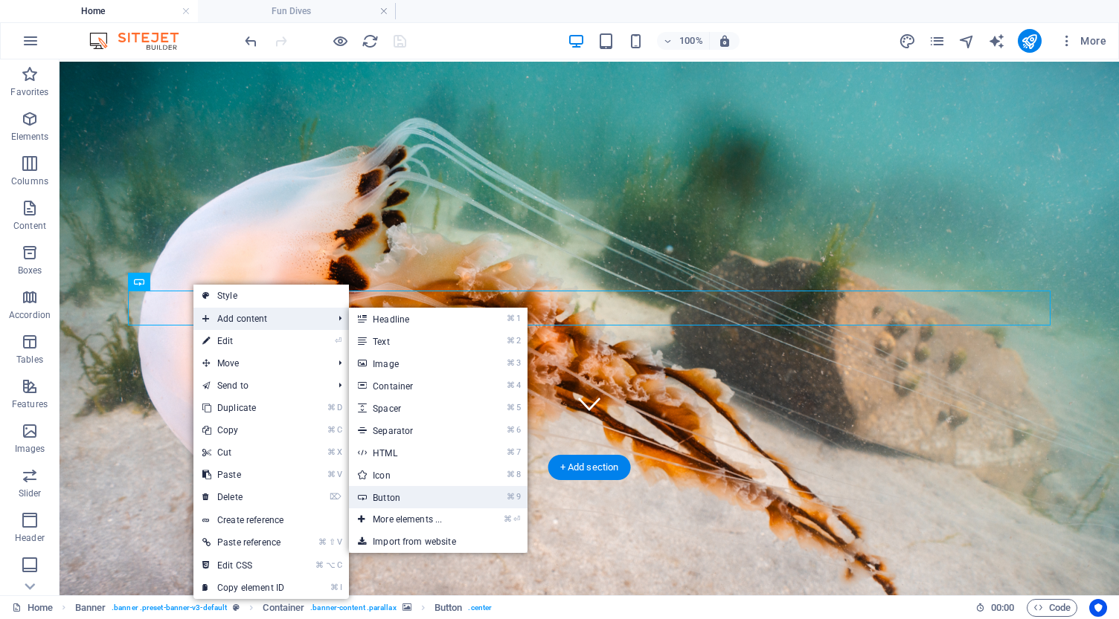
click at [386, 495] on link "⌘ 9 Button" at bounding box center [410, 497] width 123 height 22
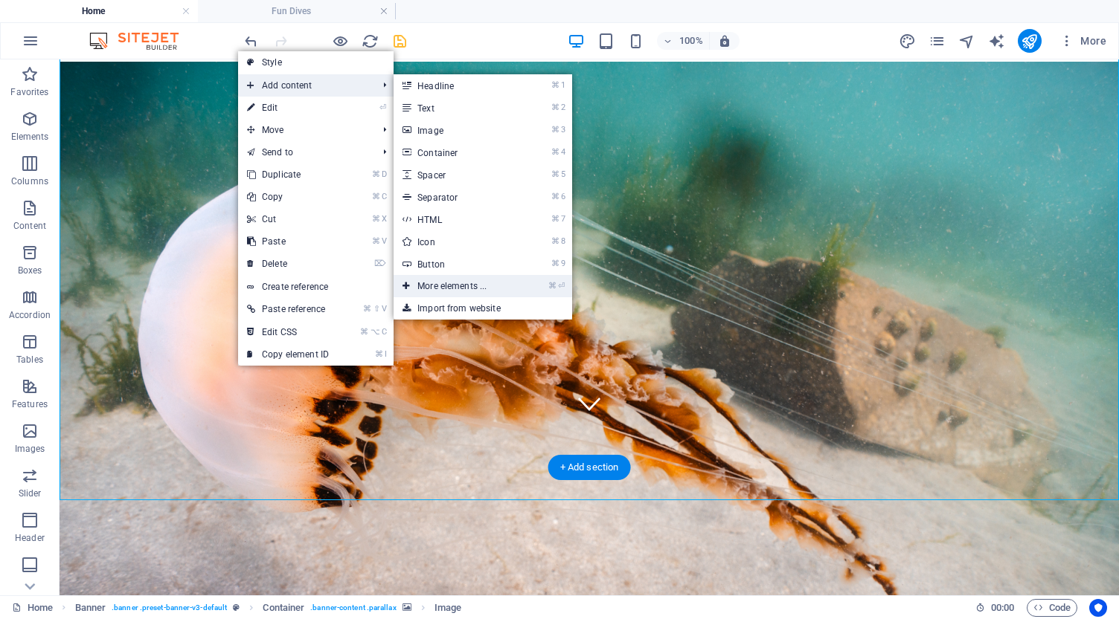
click at [462, 287] on link "⌘ ⏎ More elements ..." at bounding box center [454, 286] width 123 height 22
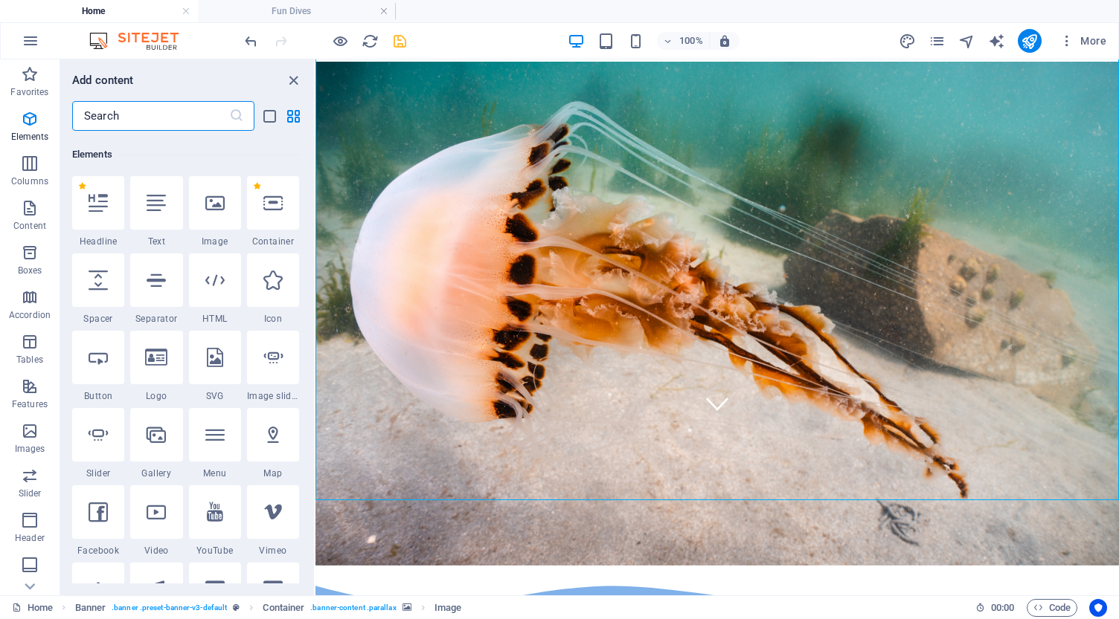
scroll to position [158, 0]
click at [27, 77] on icon "button" at bounding box center [30, 74] width 18 height 18
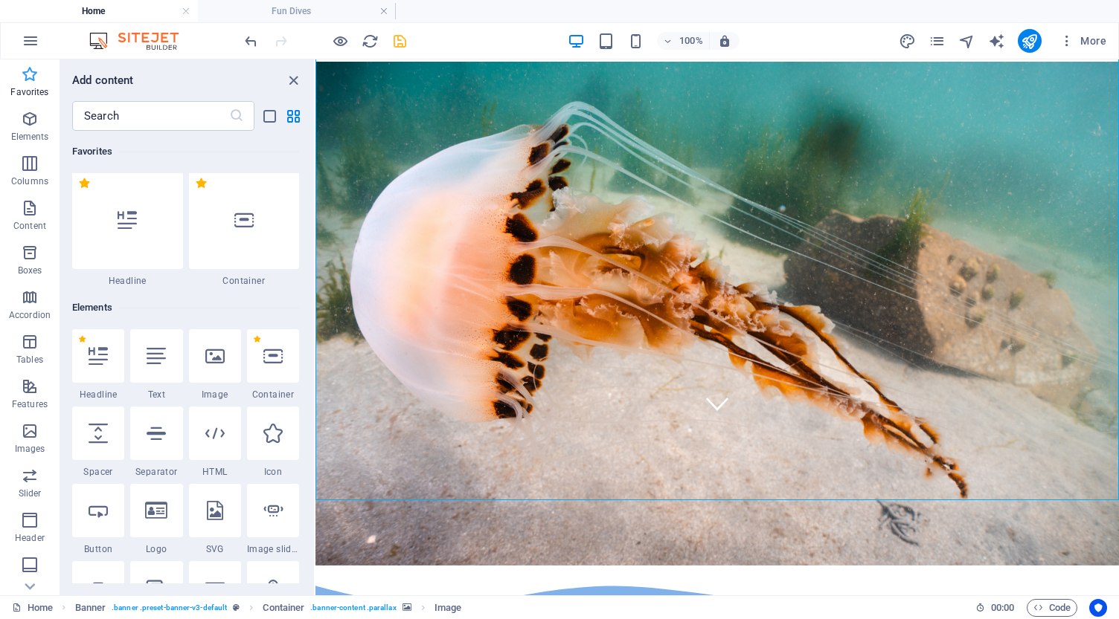
scroll to position [0, 0]
click at [34, 204] on icon "button" at bounding box center [30, 208] width 18 height 18
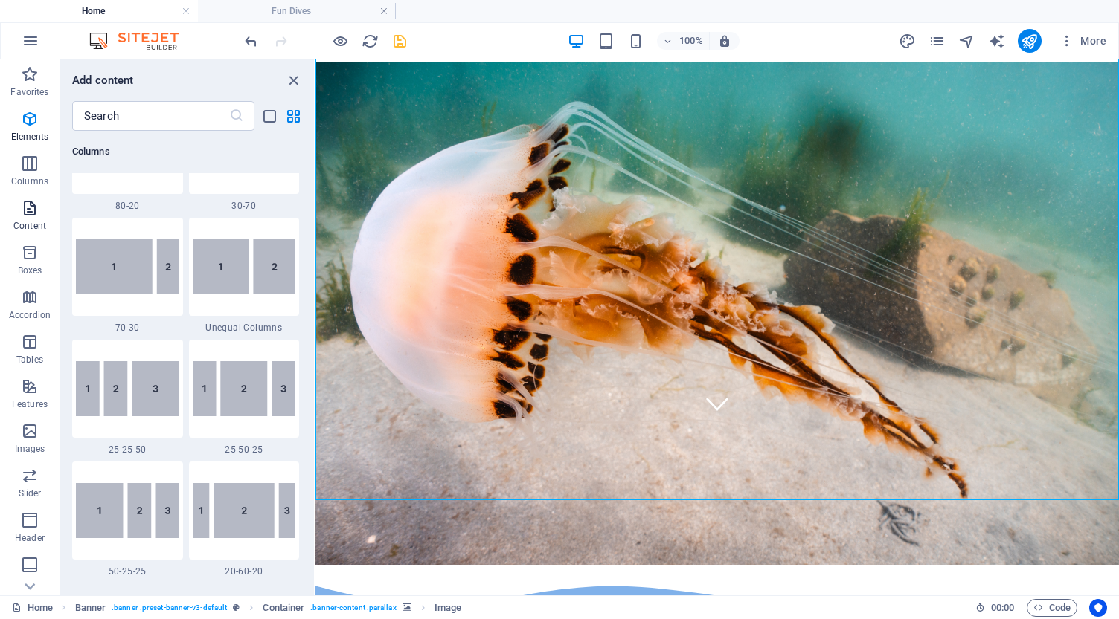
scroll to position [2602, 0]
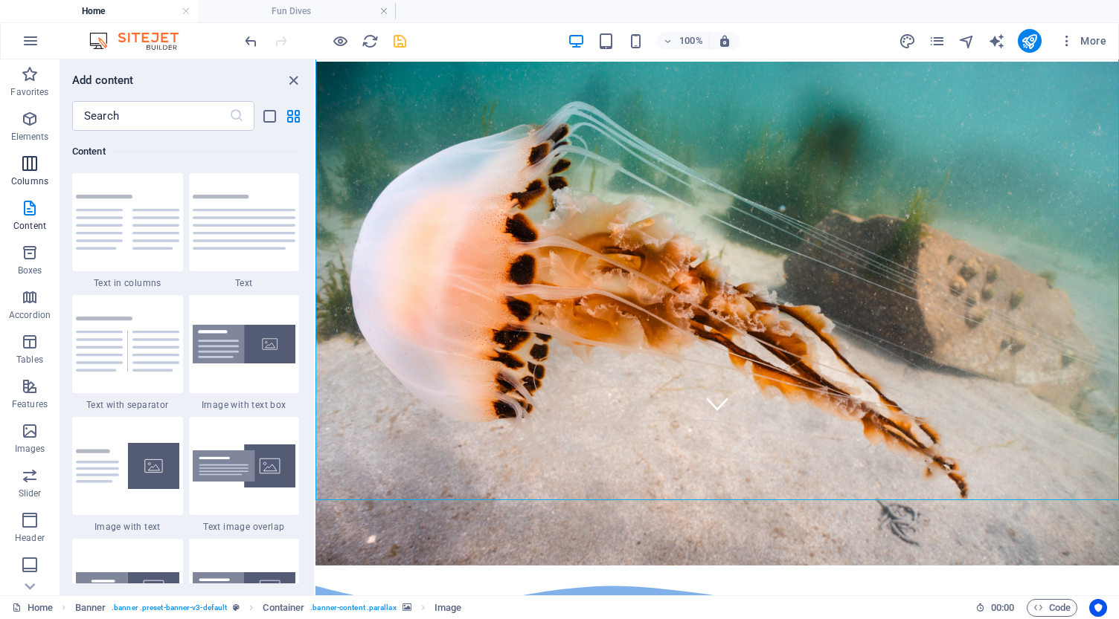
click at [33, 169] on icon "button" at bounding box center [30, 164] width 18 height 18
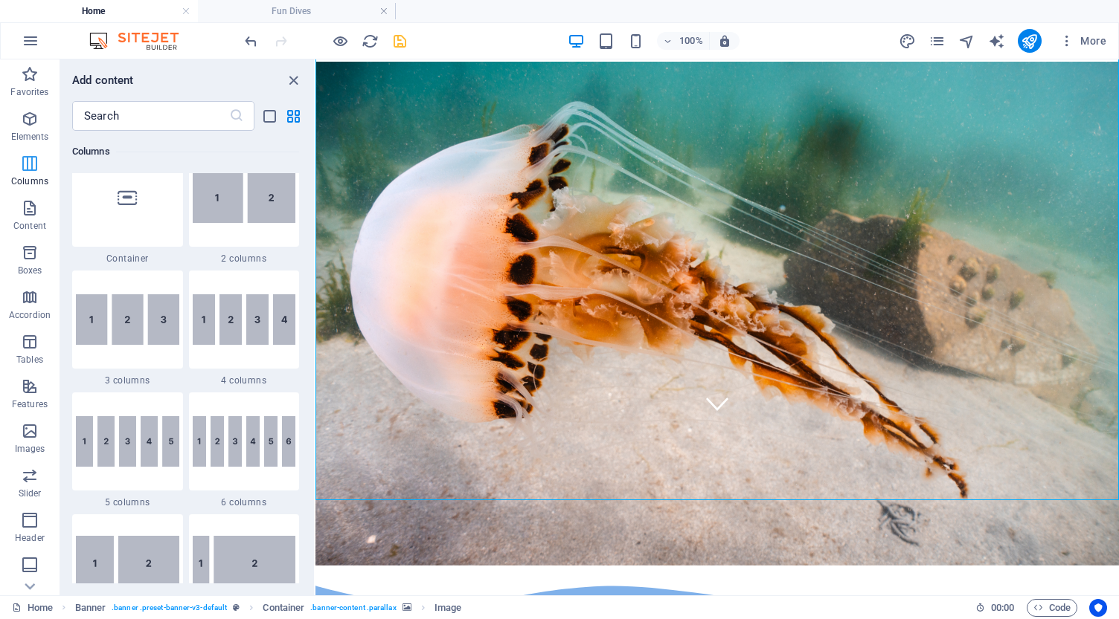
scroll to position [736, 0]
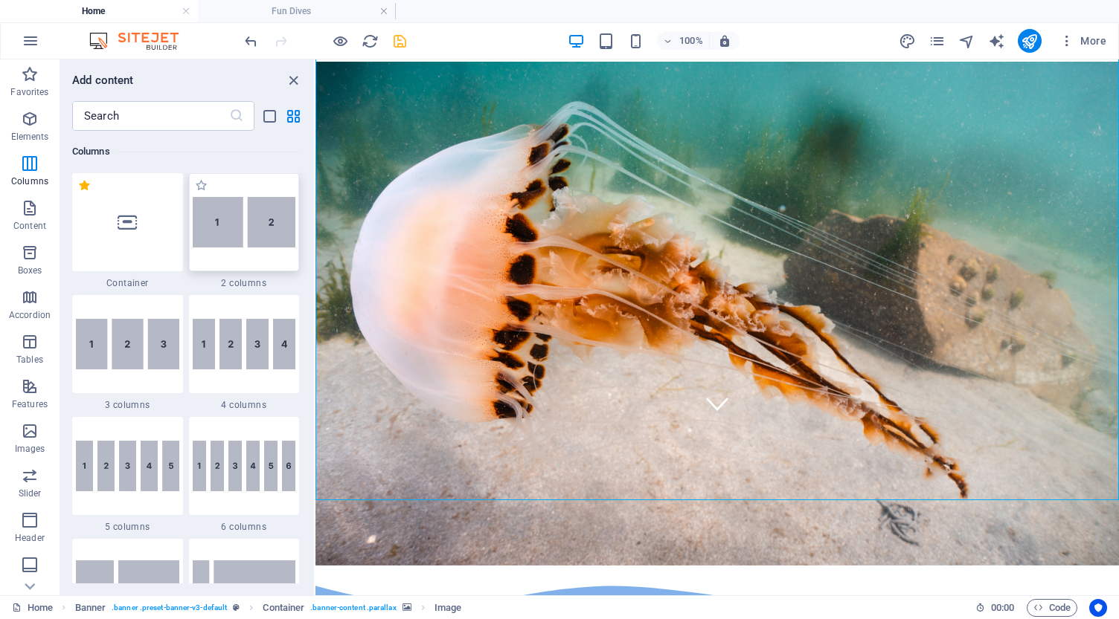
click at [228, 235] on img at bounding box center [244, 222] width 103 height 51
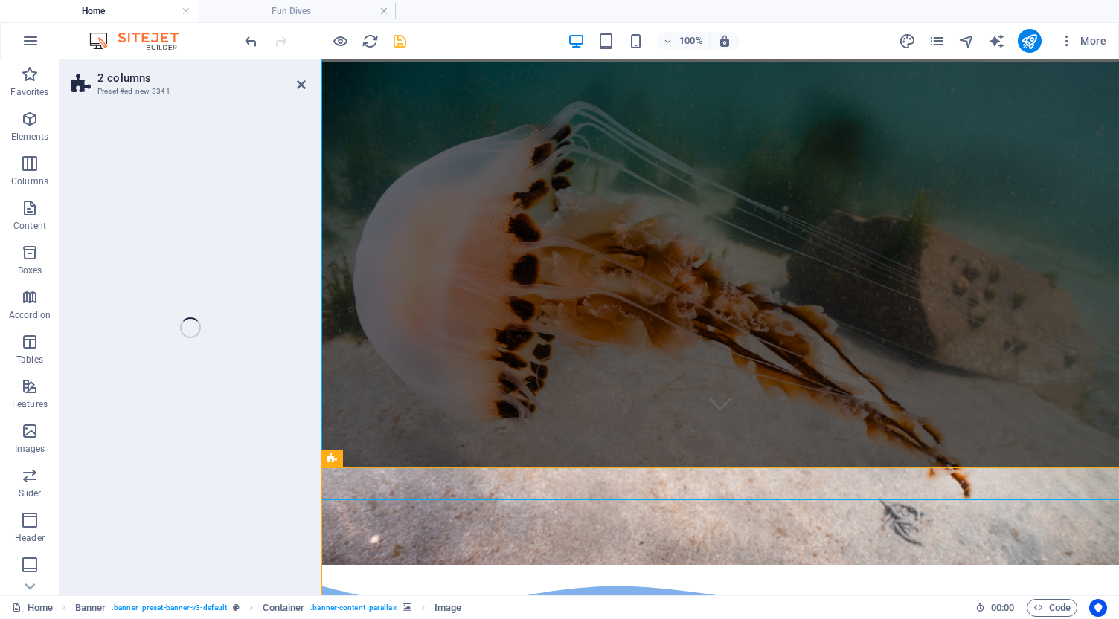
select select "rem"
select select "preset-columns-two-v2-default"
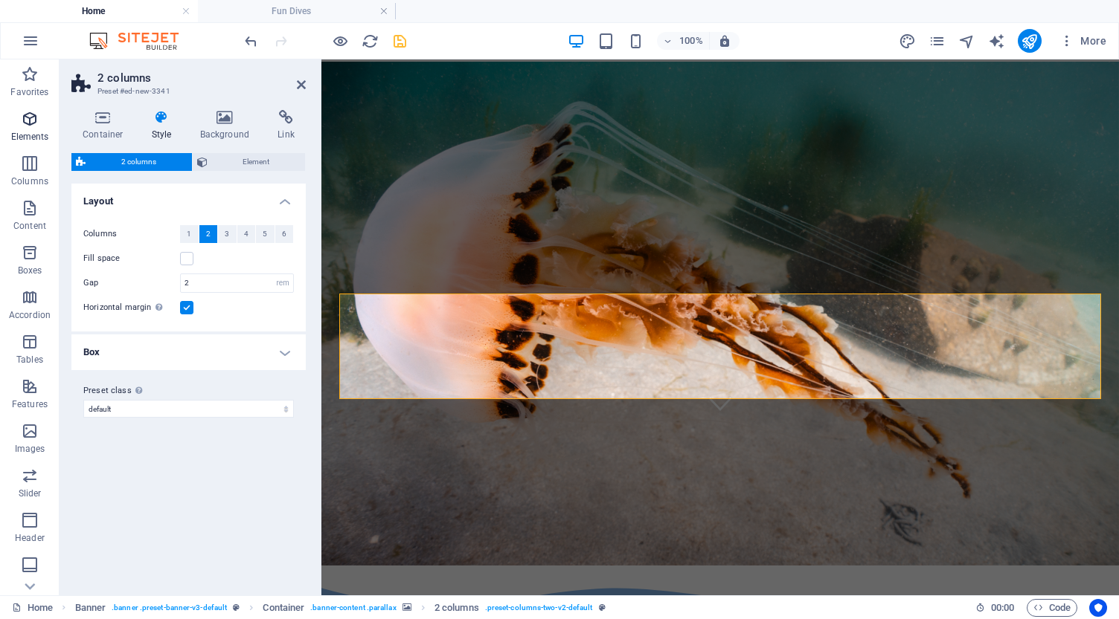
click at [29, 120] on icon "button" at bounding box center [30, 119] width 18 height 18
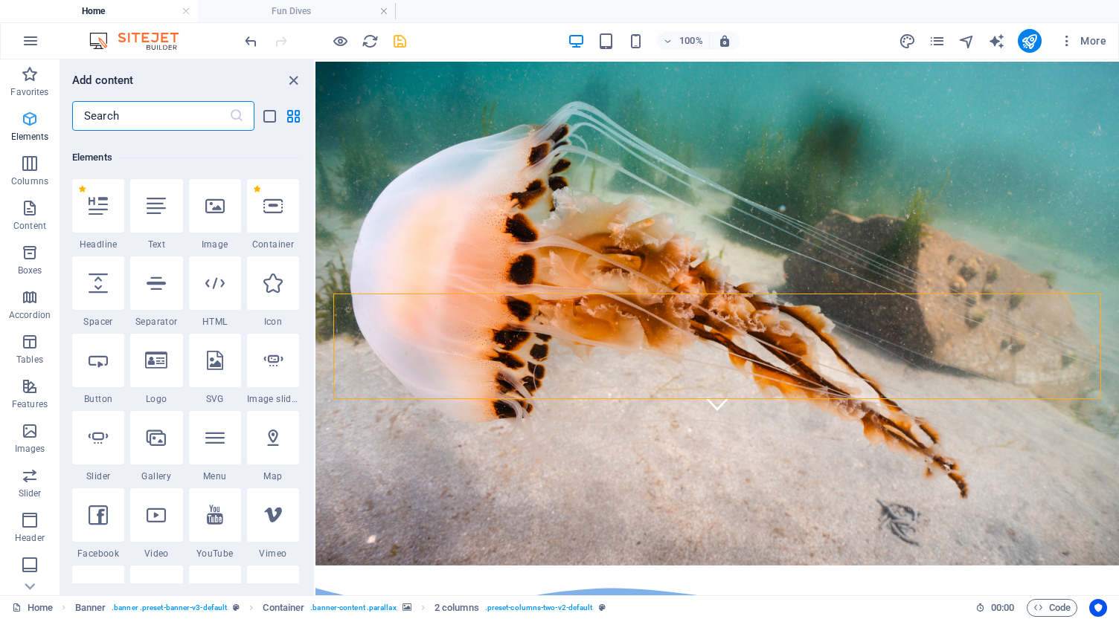
scroll to position [158, 0]
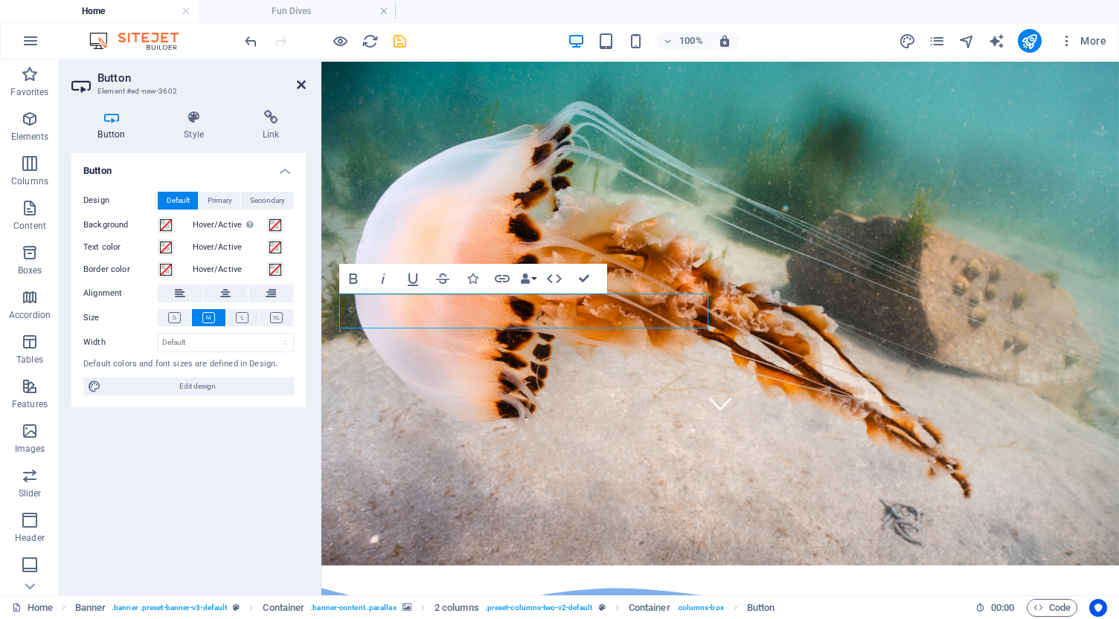
click at [302, 86] on icon at bounding box center [301, 85] width 9 height 12
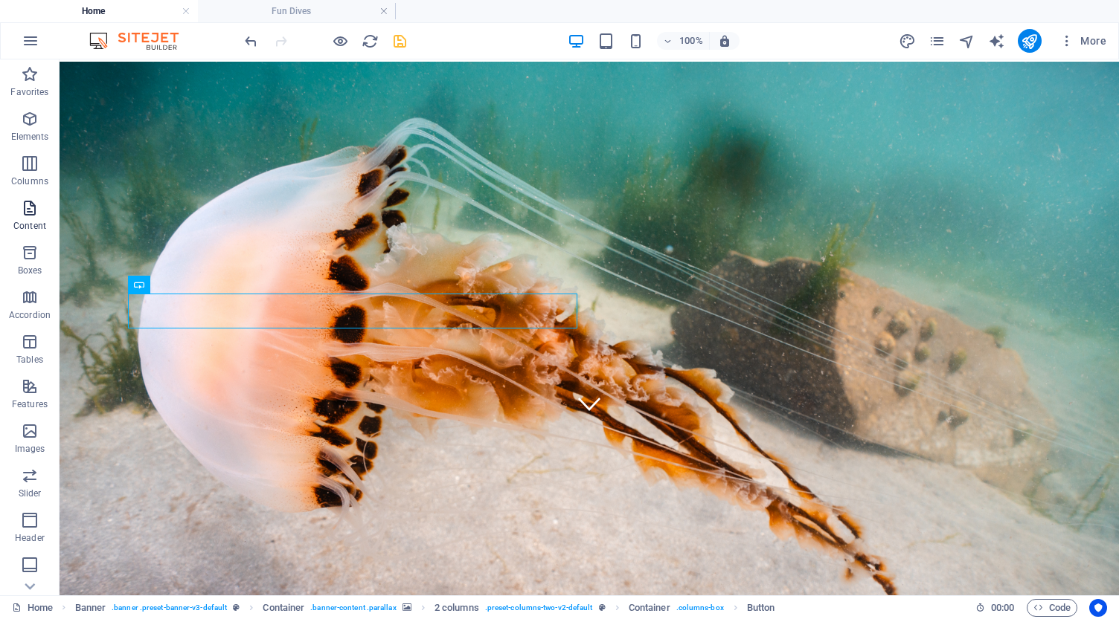
click at [32, 207] on icon "button" at bounding box center [30, 208] width 18 height 18
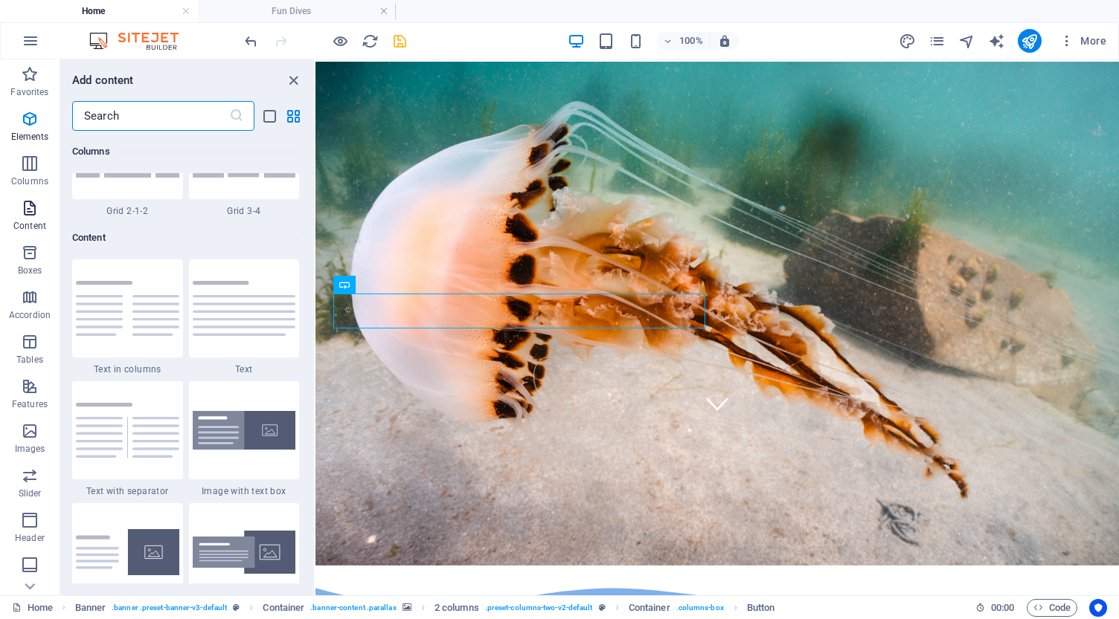
scroll to position [2602, 0]
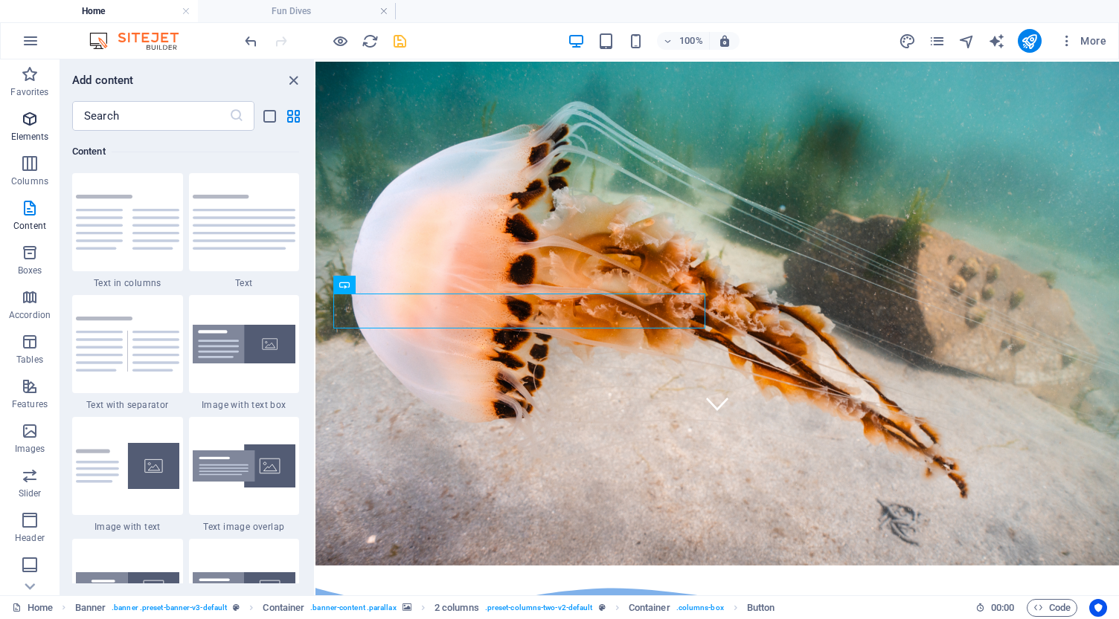
click at [30, 123] on icon "button" at bounding box center [30, 119] width 18 height 18
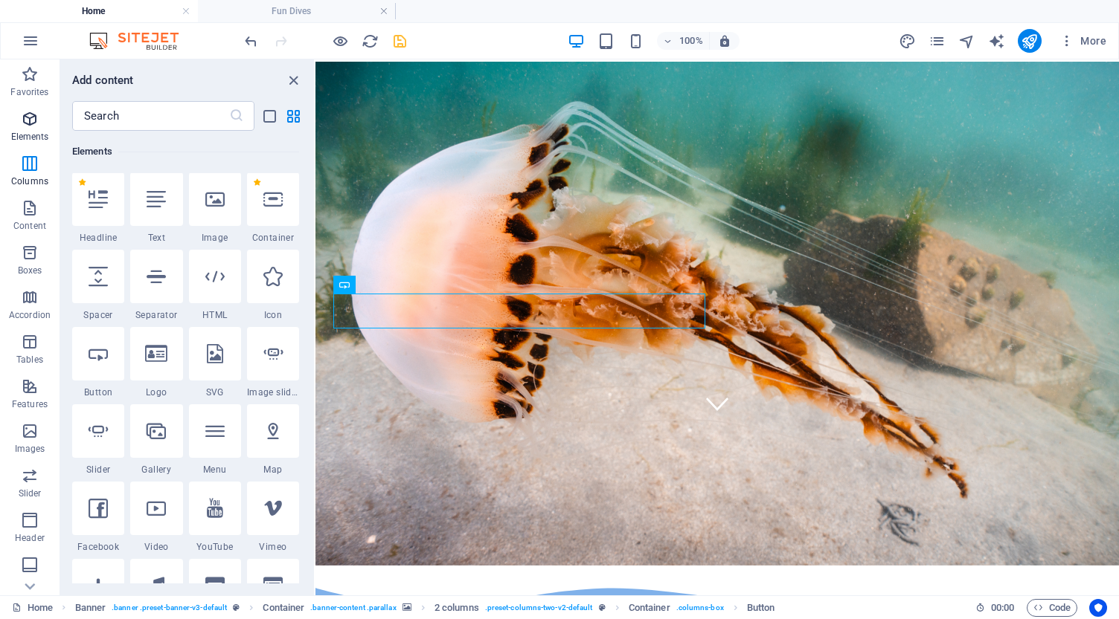
scroll to position [158, 0]
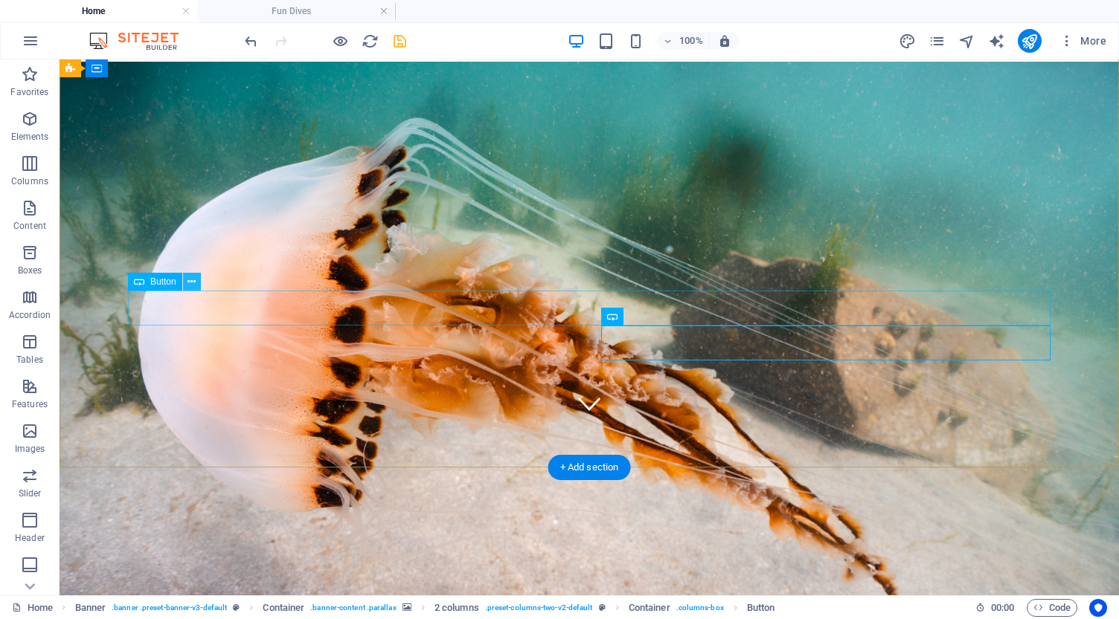
click at [190, 284] on icon at bounding box center [191, 282] width 8 height 16
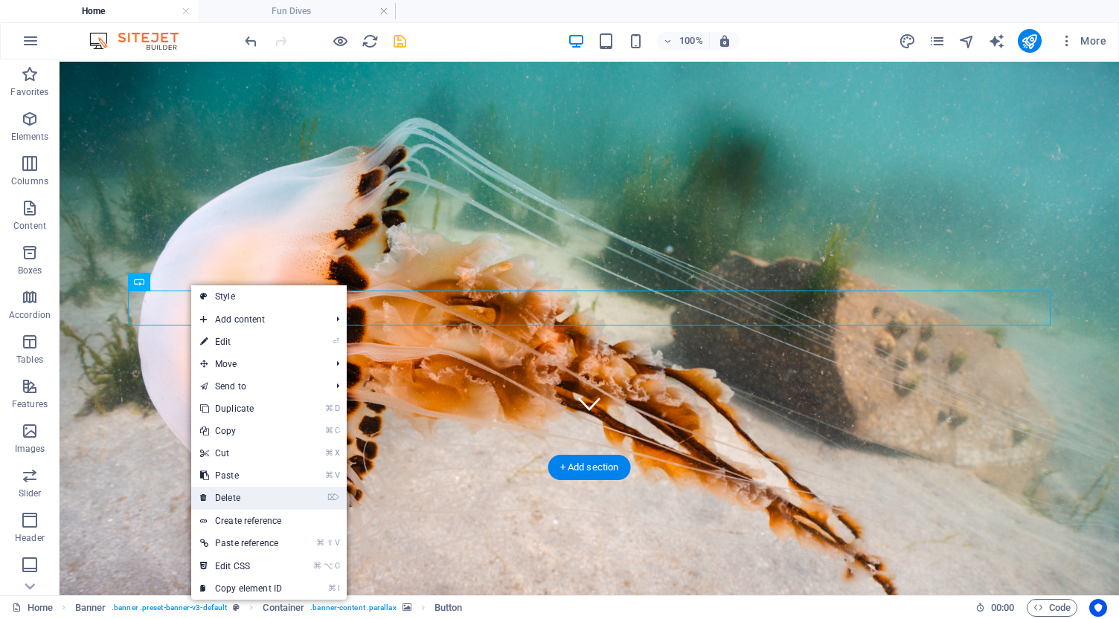
click at [217, 499] on link "⌦ Delete" at bounding box center [241, 498] width 100 height 22
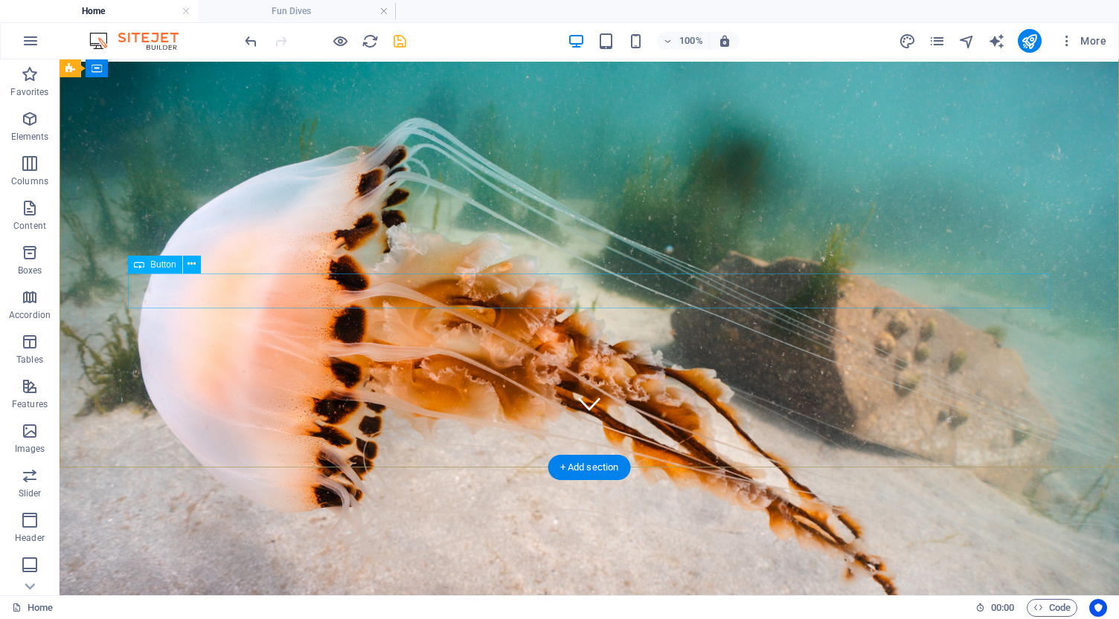
click at [223, 281] on icon at bounding box center [224, 282] width 8 height 16
select select "rem"
select select "preset-columns-two-v2-default"
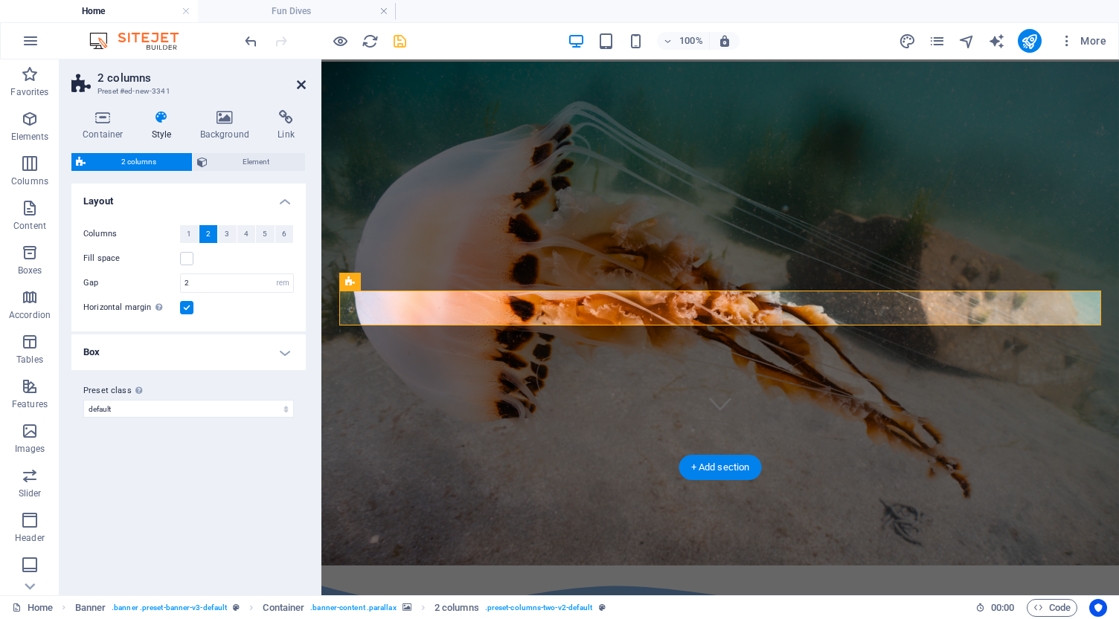
click at [303, 86] on icon at bounding box center [301, 85] width 9 height 12
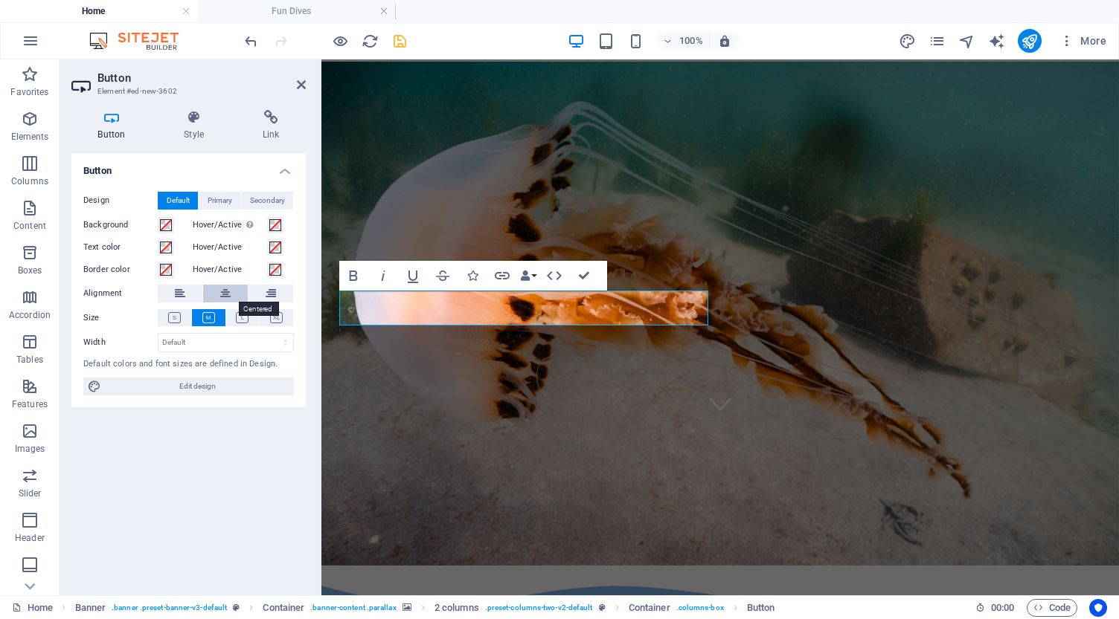
click at [222, 290] on icon at bounding box center [225, 294] width 10 height 18
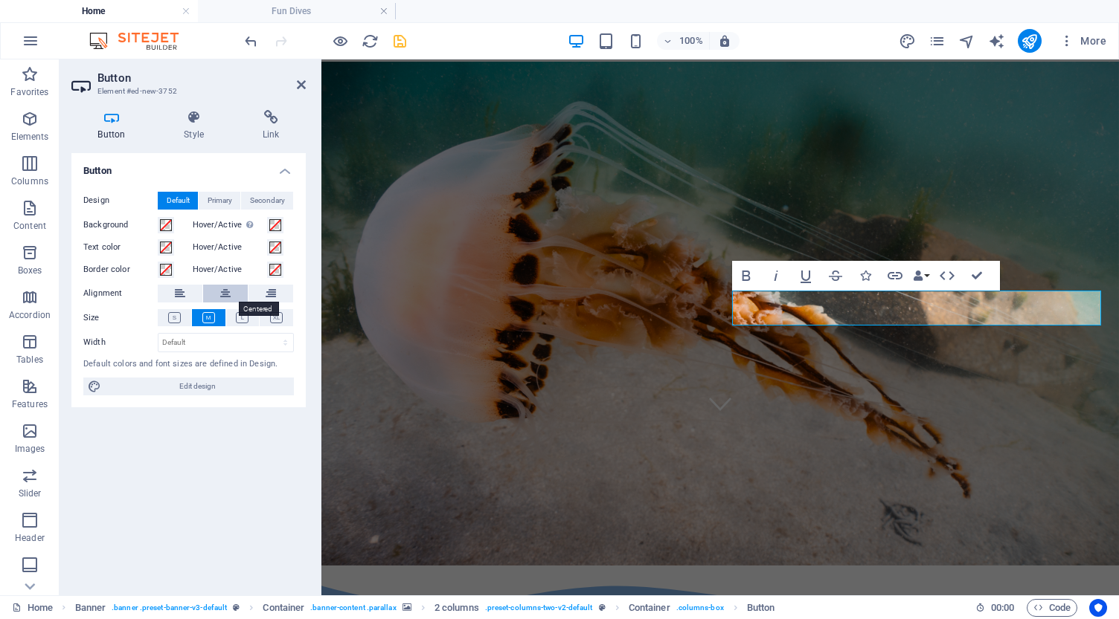
click at [224, 289] on icon at bounding box center [225, 294] width 10 height 18
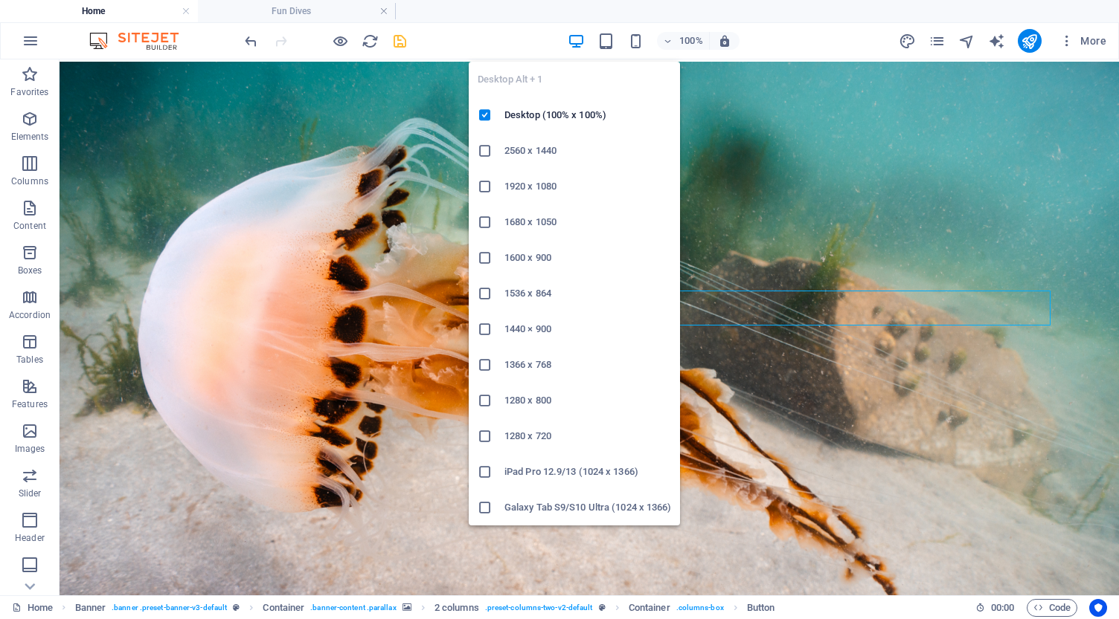
click at [577, 40] on icon "button" at bounding box center [575, 41] width 17 height 17
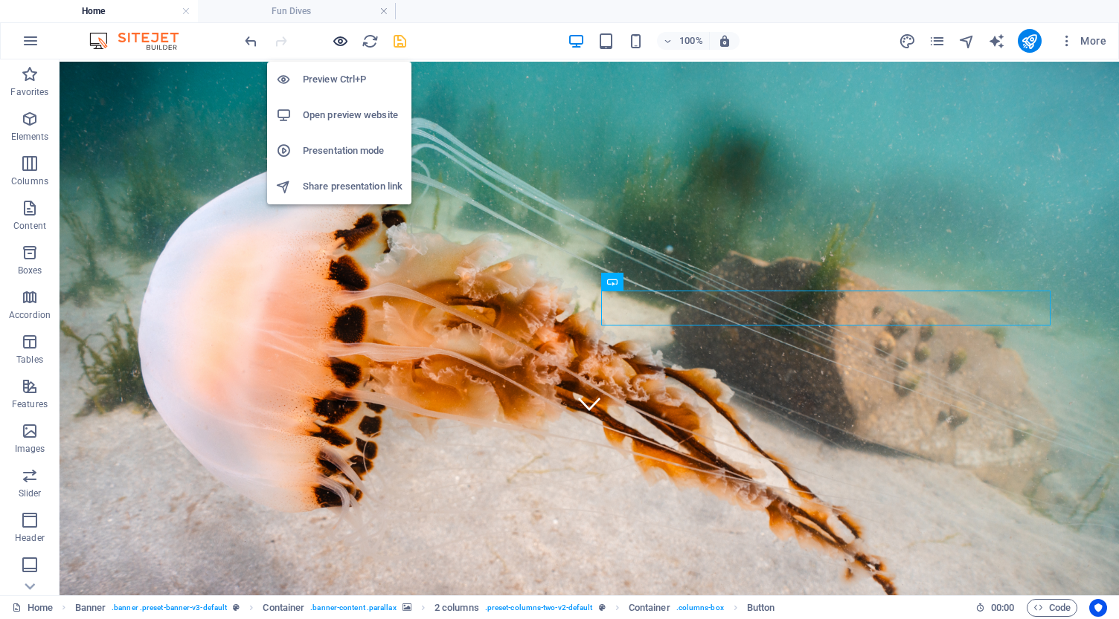
click at [339, 40] on icon "button" at bounding box center [340, 41] width 17 height 17
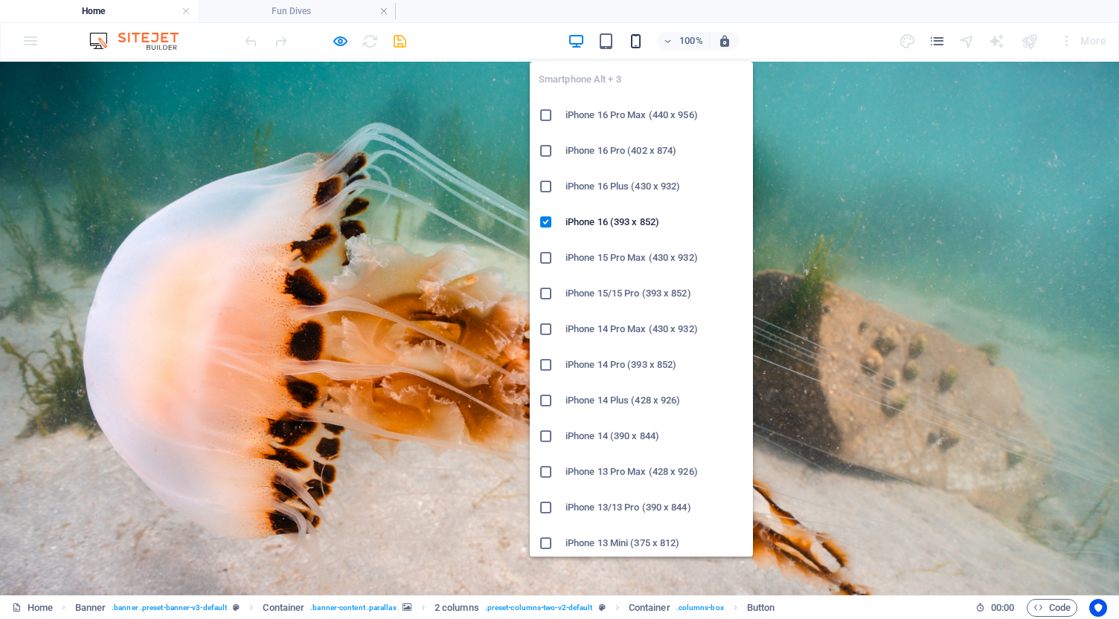
click at [638, 40] on icon "button" at bounding box center [635, 41] width 17 height 17
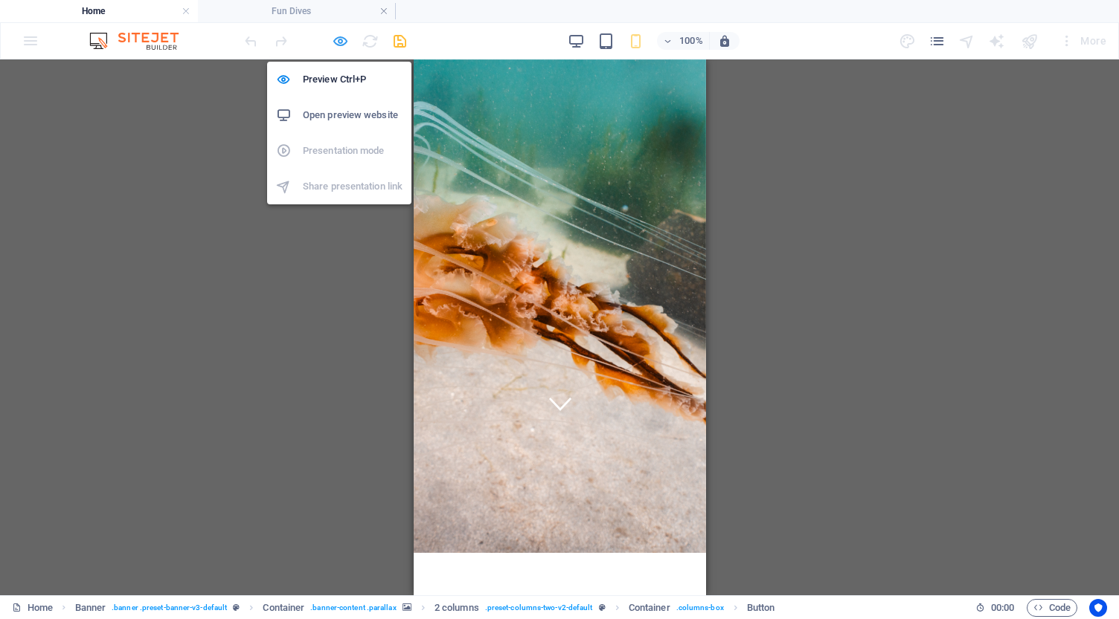
click at [336, 40] on icon "button" at bounding box center [340, 41] width 17 height 17
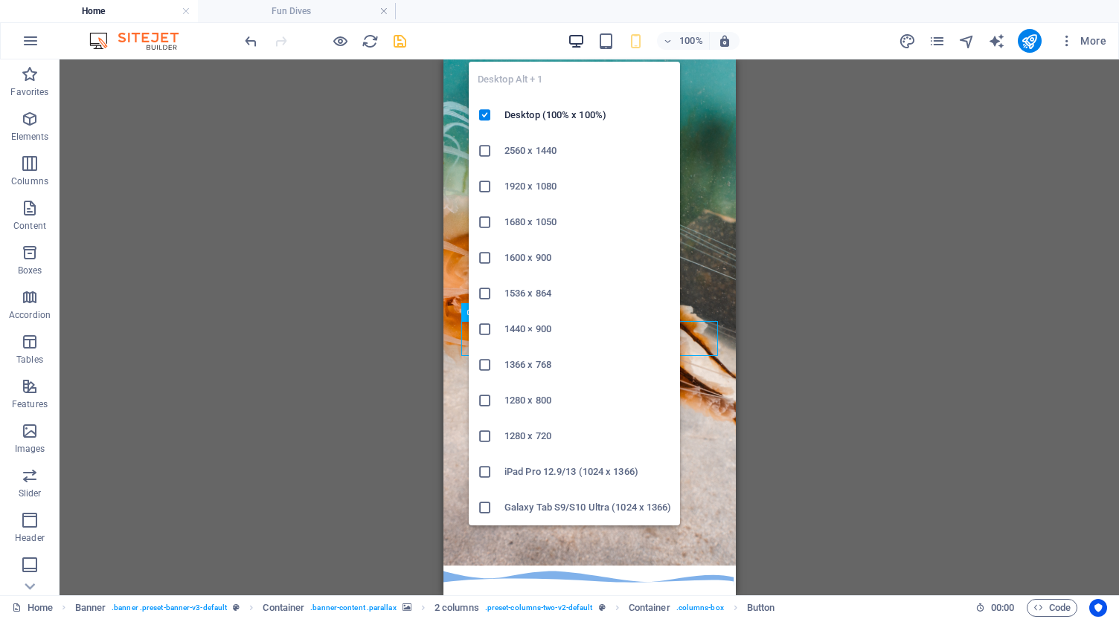
click at [579, 40] on icon "button" at bounding box center [575, 41] width 17 height 17
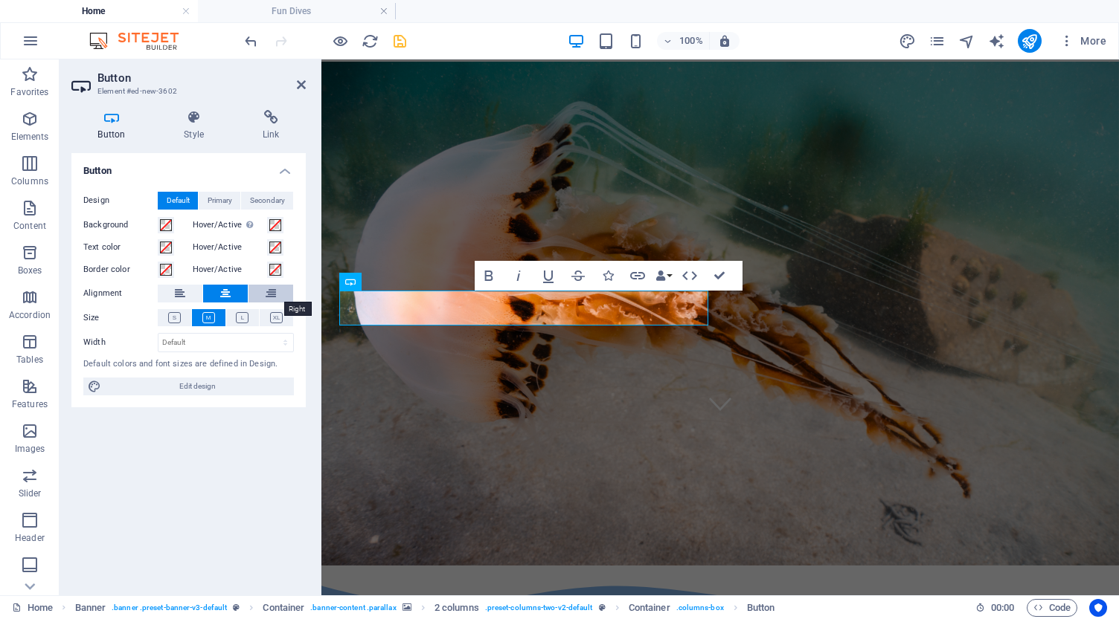
click at [279, 292] on button at bounding box center [270, 294] width 45 height 18
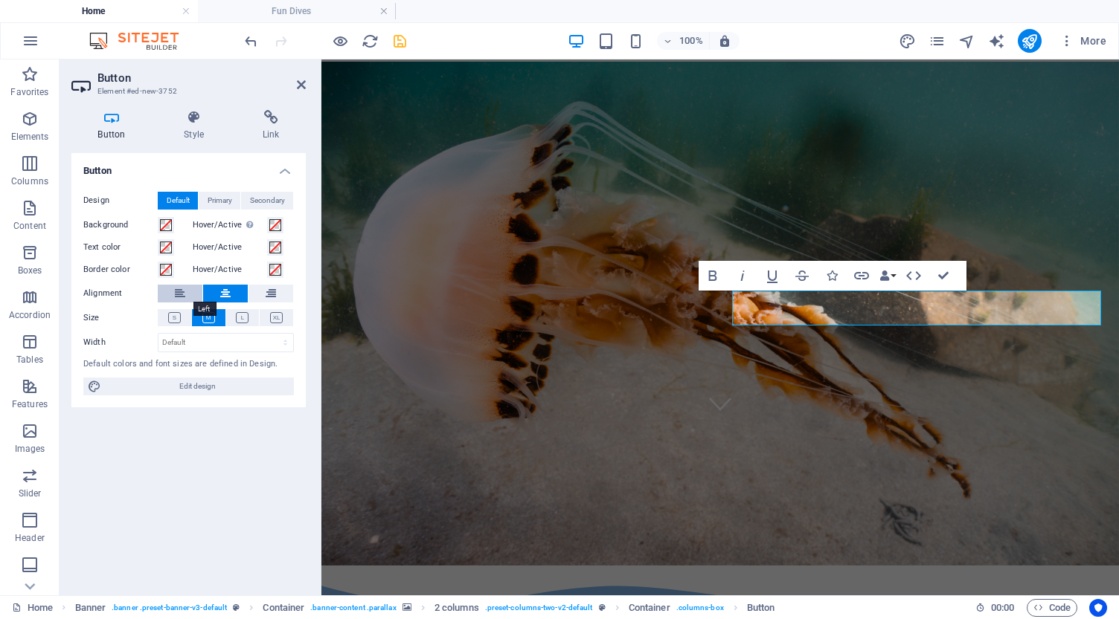
click at [180, 289] on icon at bounding box center [180, 294] width 10 height 18
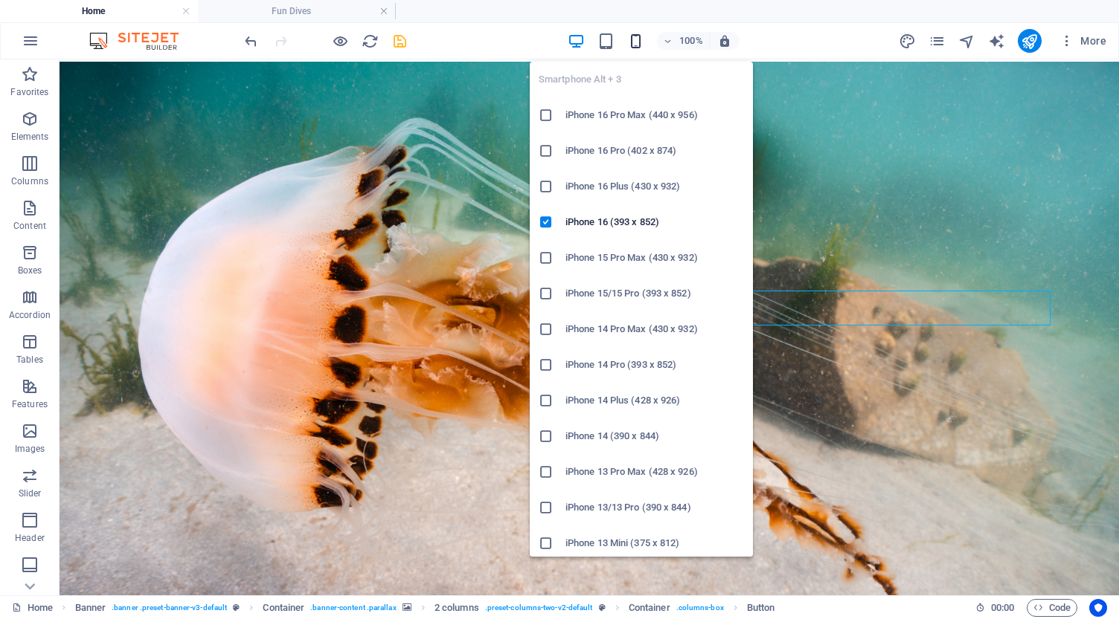
click at [637, 36] on icon "button" at bounding box center [635, 41] width 17 height 17
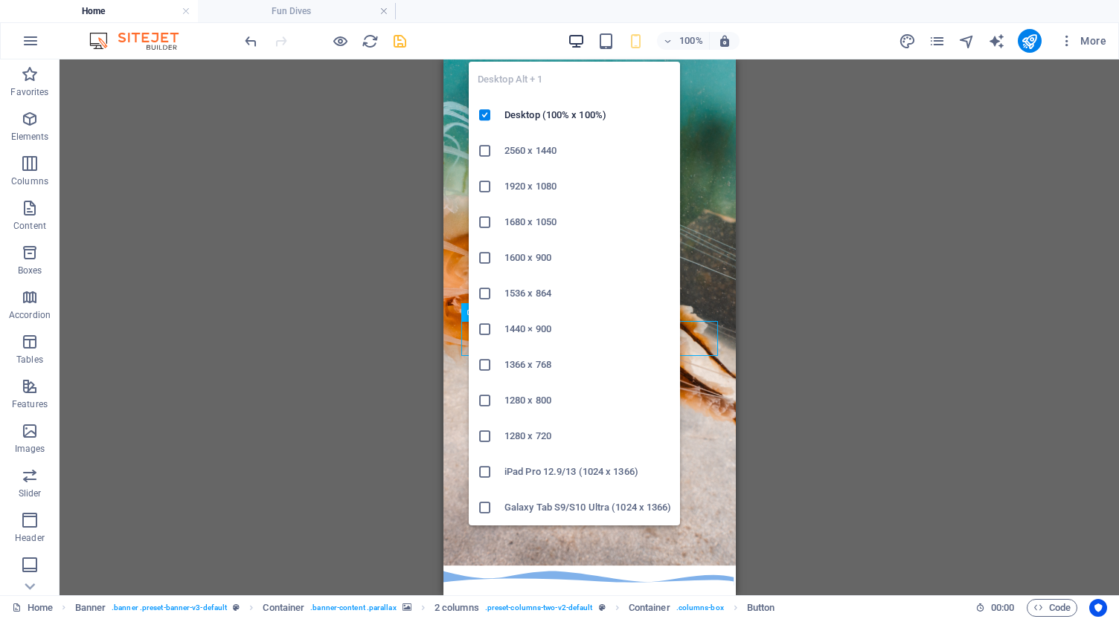
click at [579, 33] on icon "button" at bounding box center [575, 41] width 17 height 17
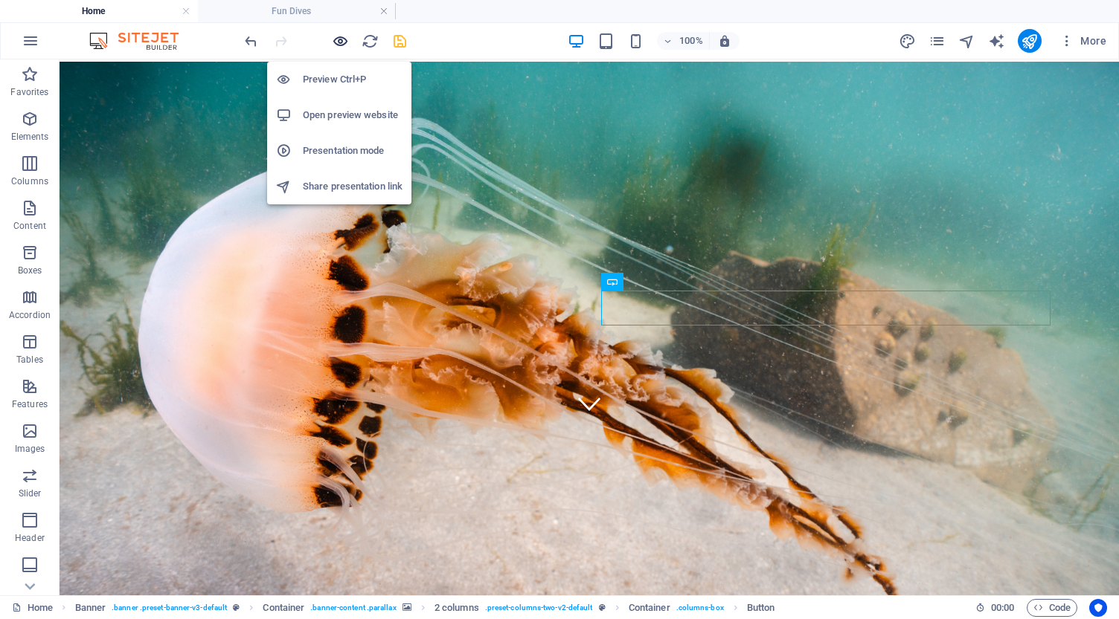
click at [341, 39] on icon "button" at bounding box center [340, 41] width 17 height 17
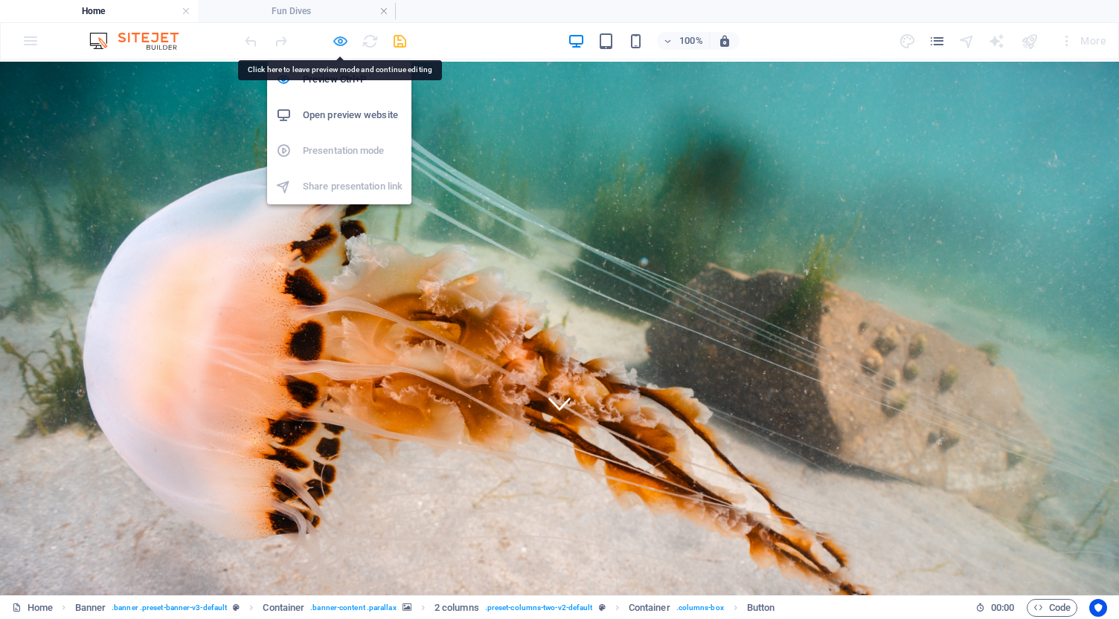
click at [338, 40] on icon "button" at bounding box center [340, 41] width 17 height 17
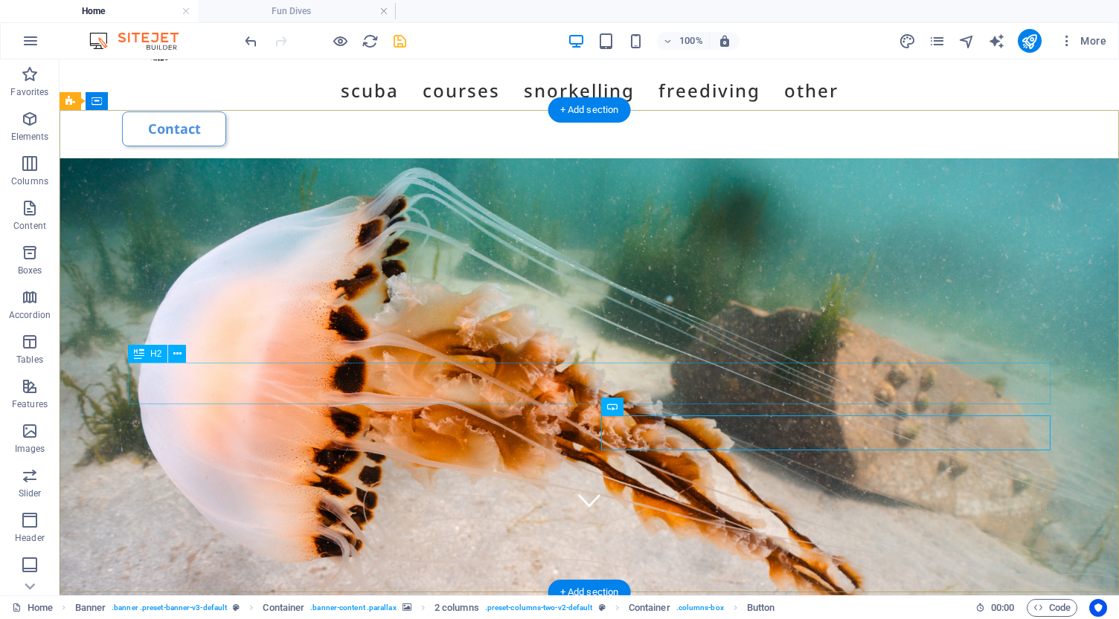
scroll to position [88, 0]
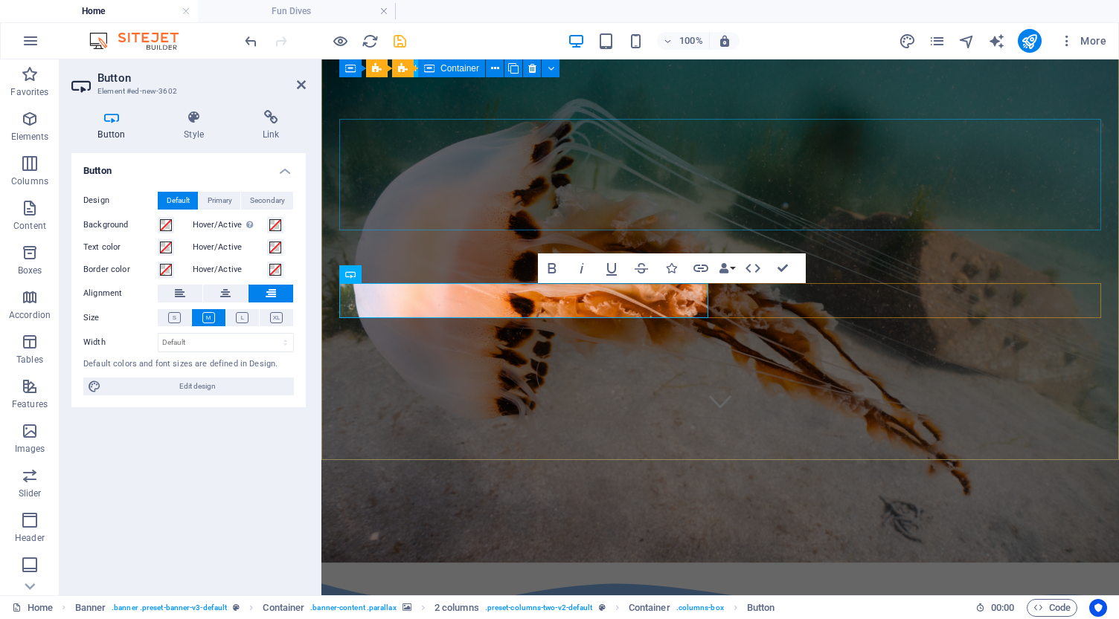
scroll to position [169, 0]
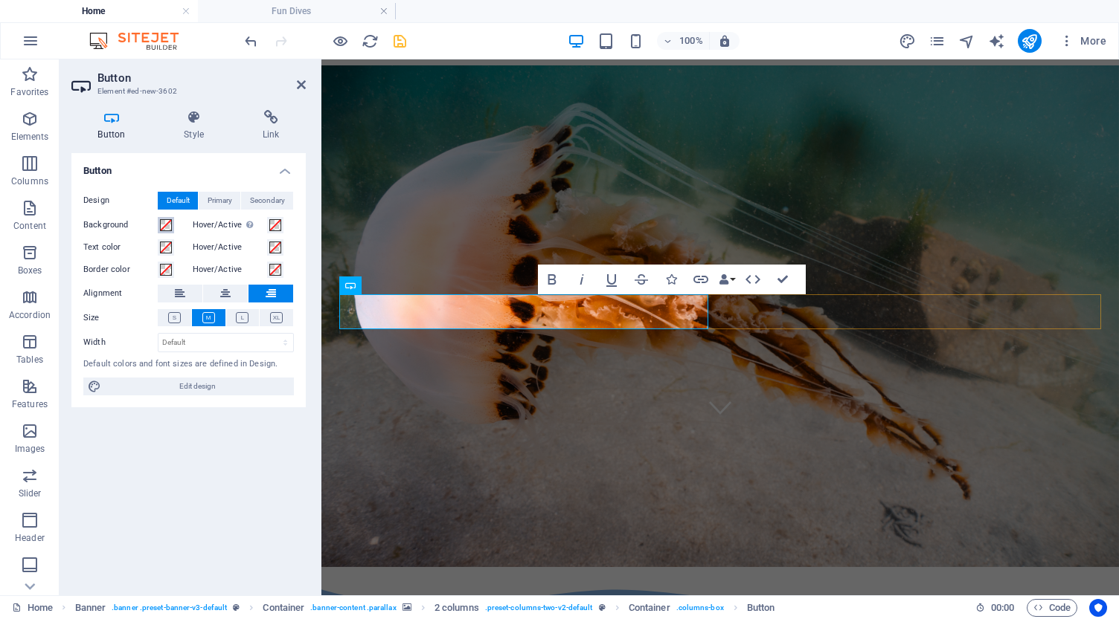
click at [165, 223] on span at bounding box center [166, 225] width 12 height 12
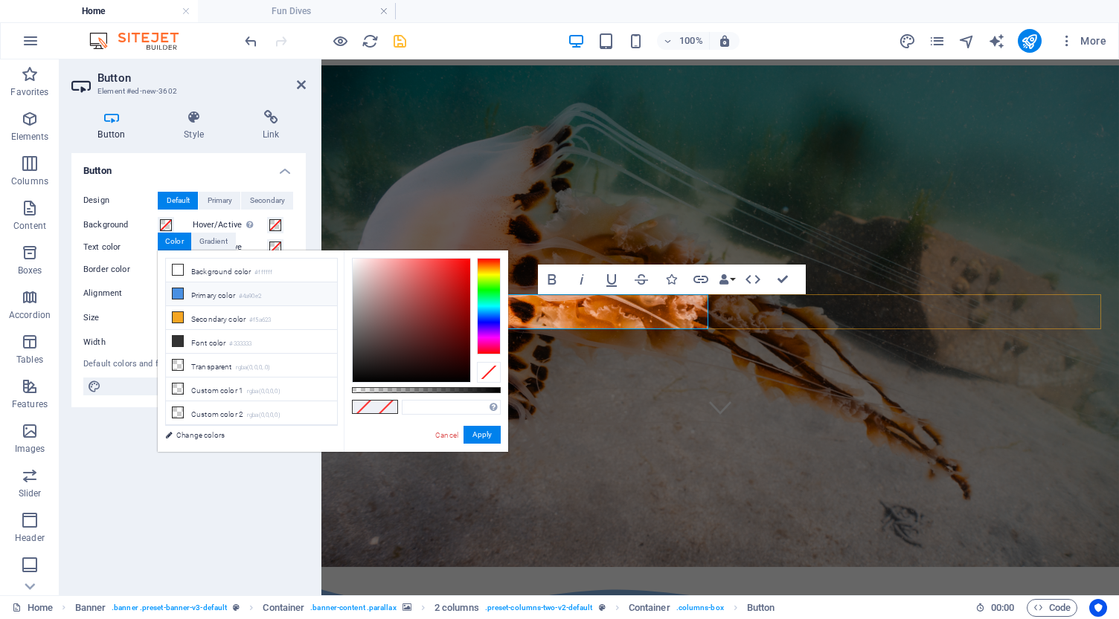
click at [180, 293] on icon at bounding box center [178, 294] width 10 height 10
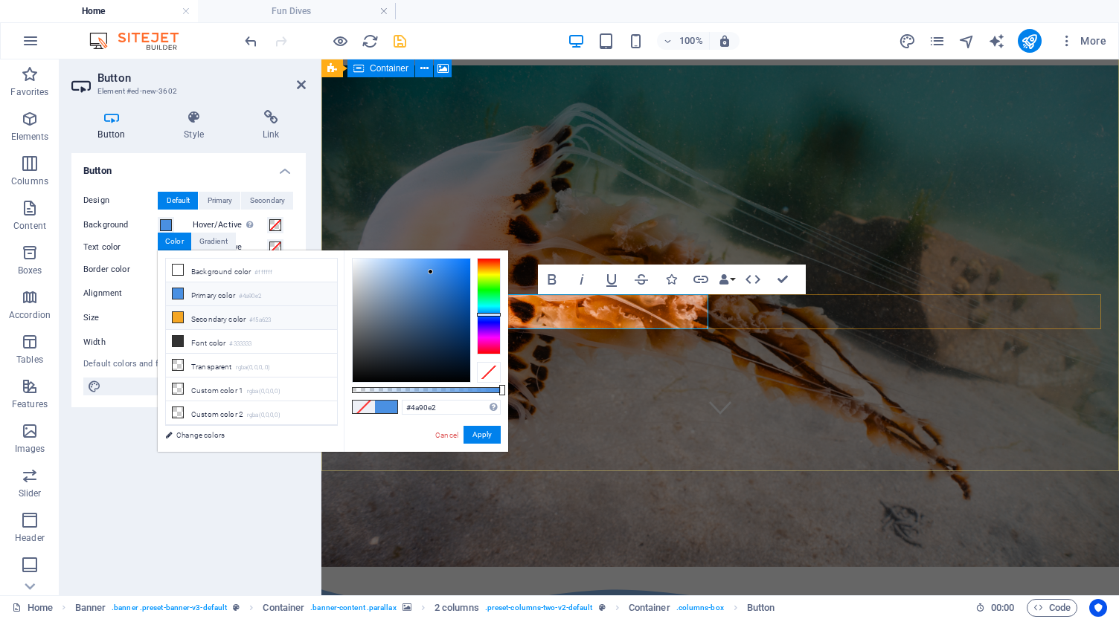
click at [178, 316] on icon at bounding box center [178, 317] width 10 height 10
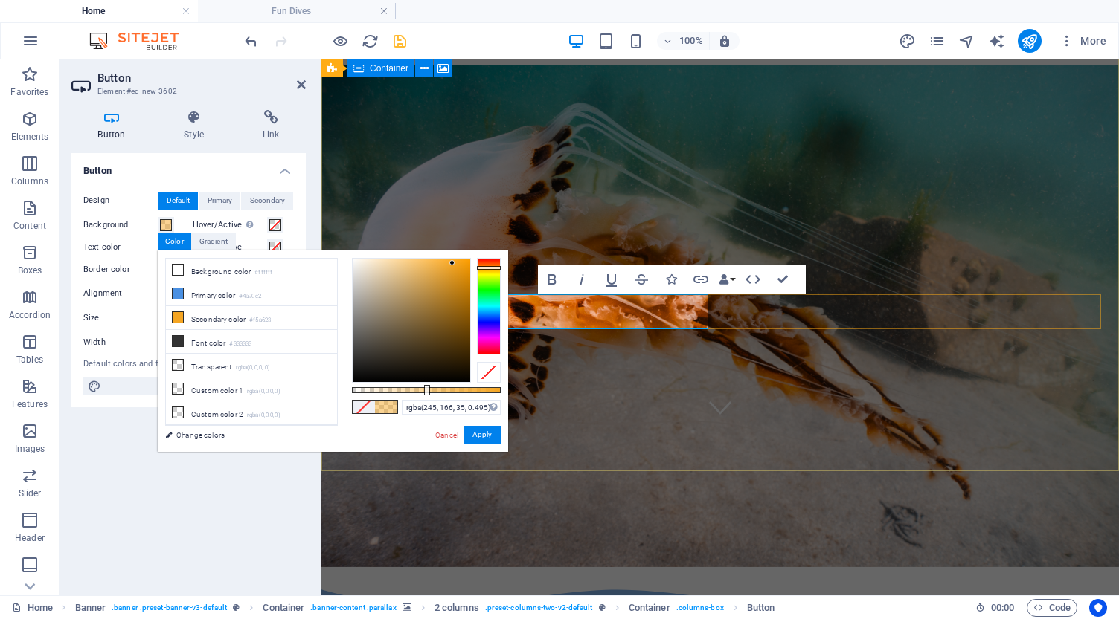
drag, startPoint x: 501, startPoint y: 392, endPoint x: 425, endPoint y: 390, distance: 75.9
click at [425, 390] on div at bounding box center [427, 390] width 6 height 10
click at [477, 440] on button "Apply" at bounding box center [481, 435] width 37 height 18
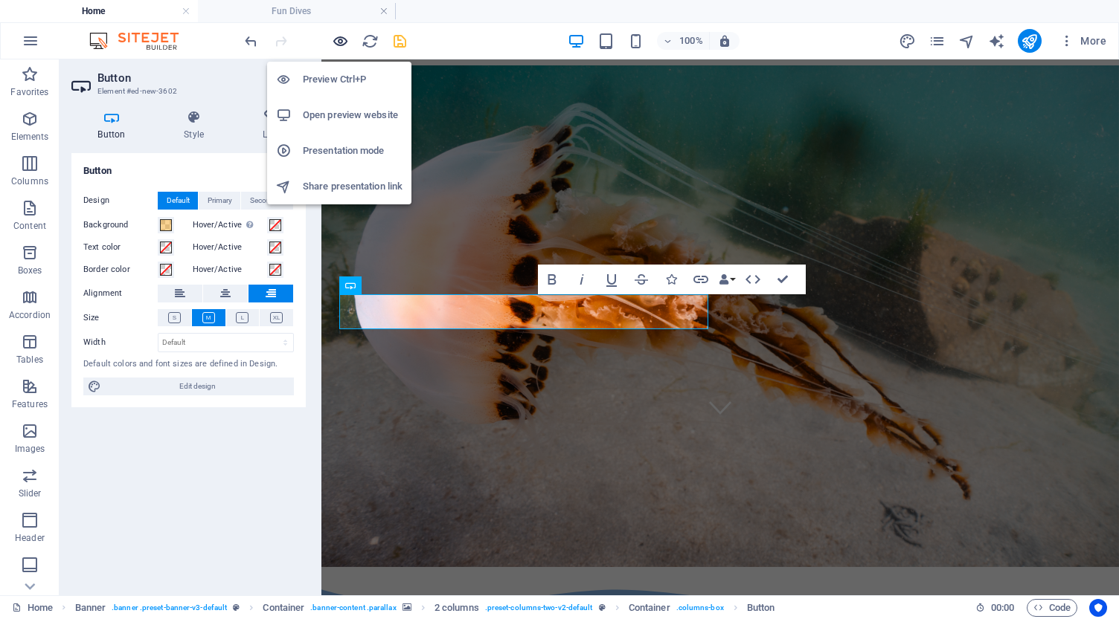
click at [339, 41] on icon "button" at bounding box center [340, 41] width 17 height 17
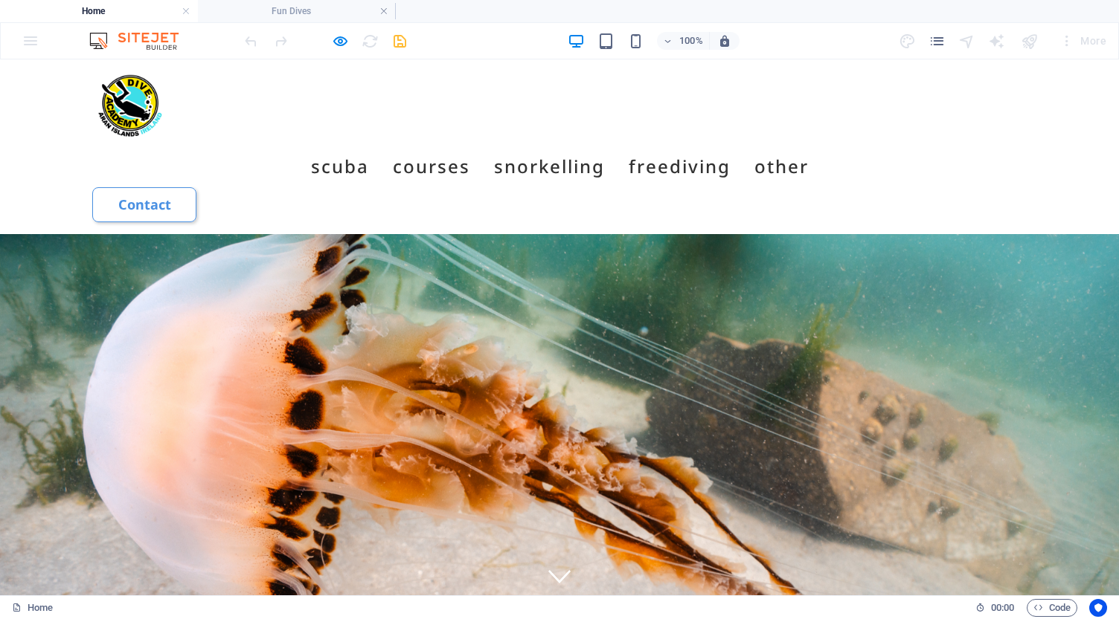
scroll to position [0, 0]
click at [339, 40] on icon "button" at bounding box center [340, 41] width 17 height 17
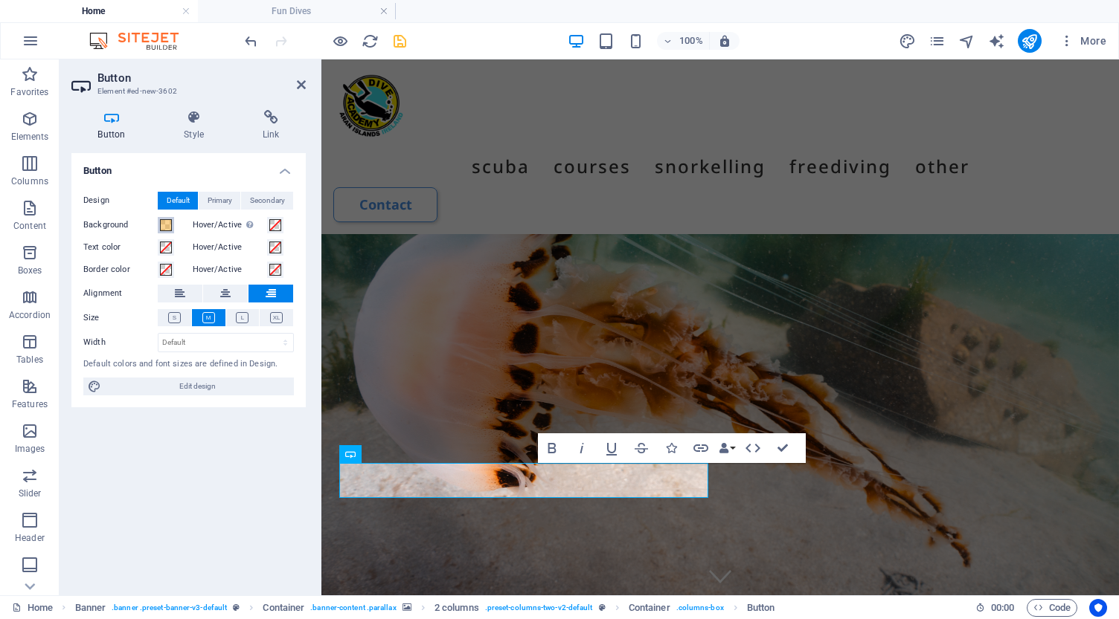
click at [168, 222] on span at bounding box center [166, 225] width 12 height 12
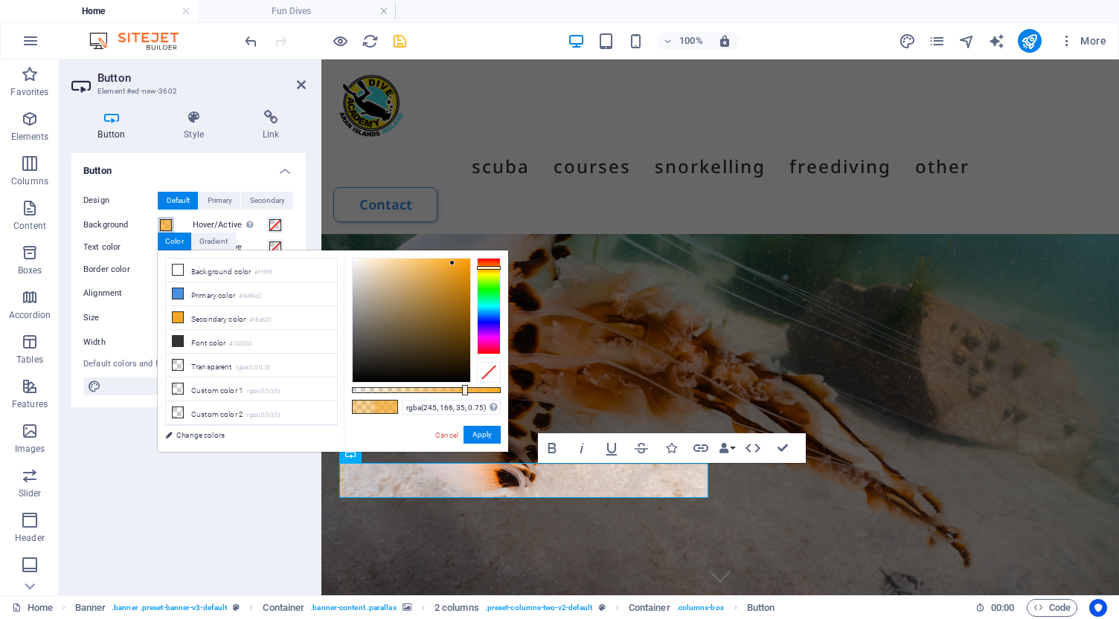
type input "rgba(245, 166, 35, 0.745)"
drag, startPoint x: 427, startPoint y: 393, endPoint x: 463, endPoint y: 395, distance: 35.8
click at [463, 395] on div at bounding box center [464, 390] width 6 height 10
click at [480, 437] on button "Apply" at bounding box center [481, 435] width 37 height 18
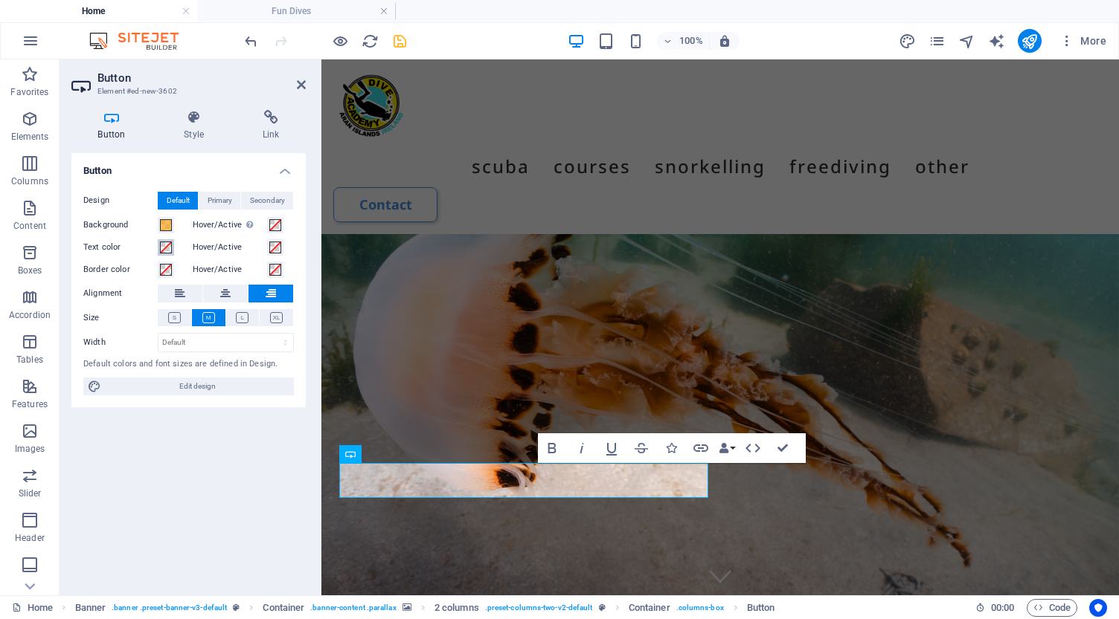
click at [166, 249] on span at bounding box center [166, 248] width 12 height 12
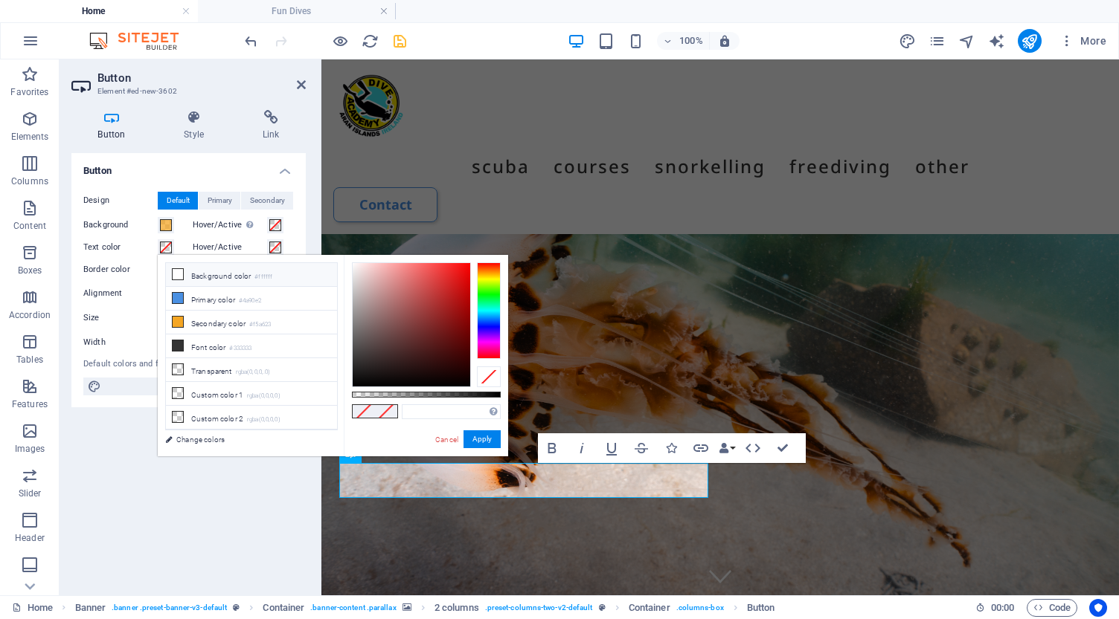
click at [181, 275] on icon at bounding box center [178, 274] width 10 height 10
type input "#ffffff"
click at [479, 440] on button "Apply" at bounding box center [481, 440] width 37 height 18
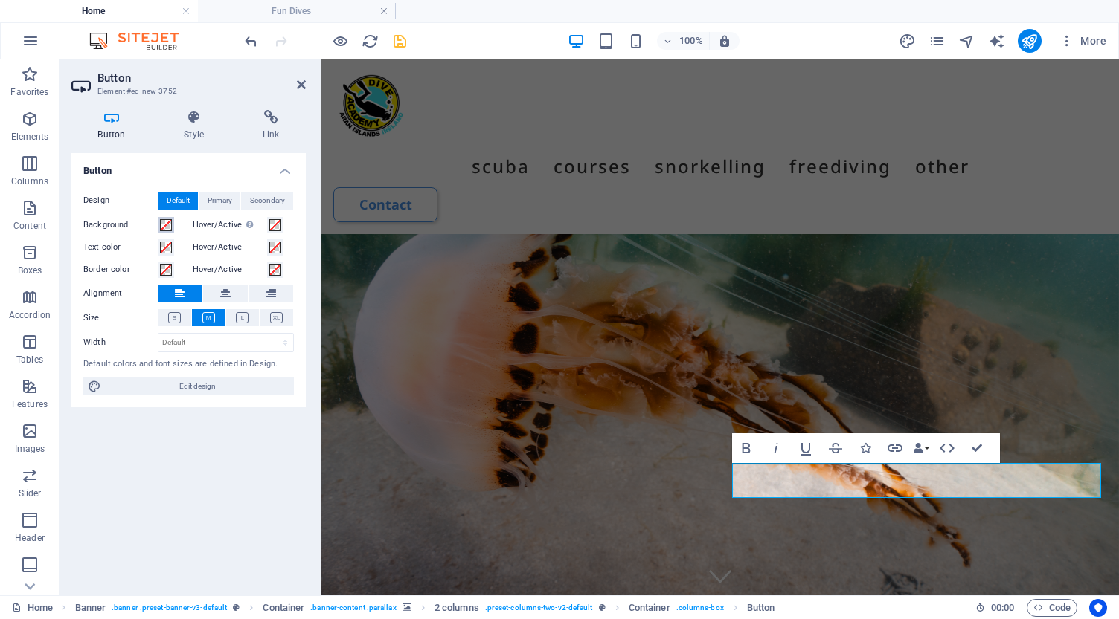
click at [166, 228] on span at bounding box center [166, 225] width 12 height 12
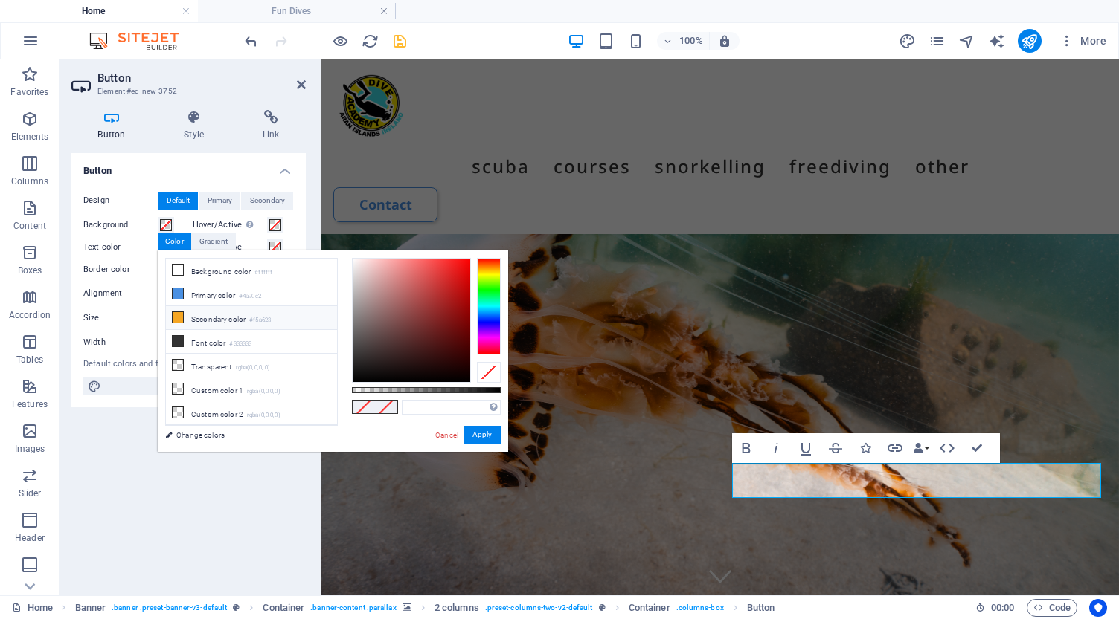
click at [189, 321] on li "Secondary color #f5a623" at bounding box center [251, 318] width 171 height 24
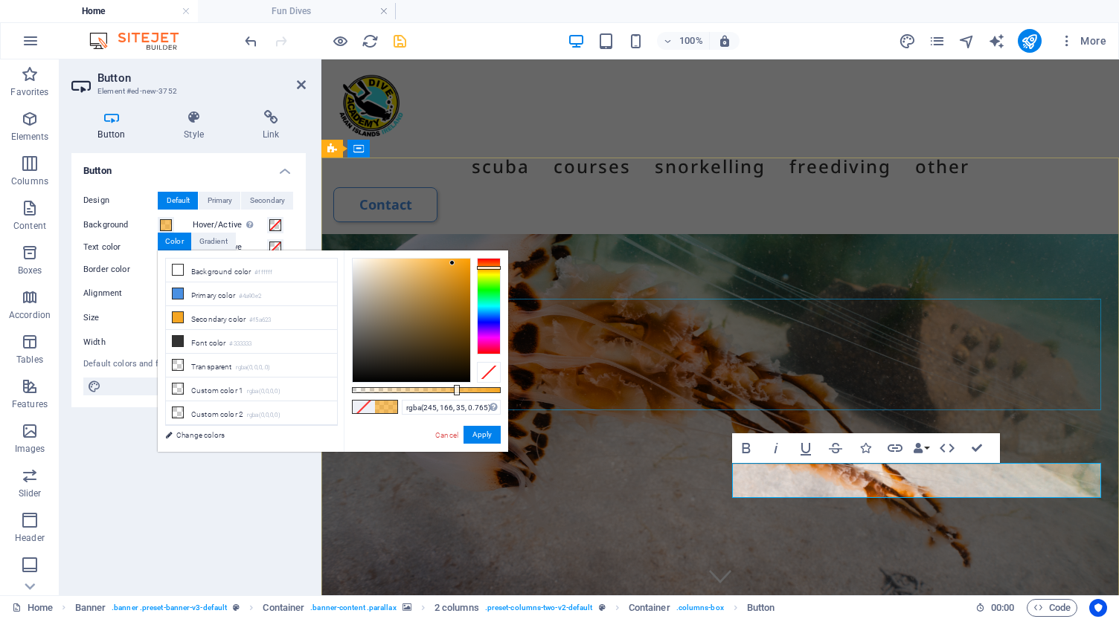
type input "rgba(245, 166, 35, 0.77)"
drag, startPoint x: 502, startPoint y: 389, endPoint x: 466, endPoint y: 393, distance: 35.9
click at [466, 393] on div at bounding box center [468, 390] width 6 height 10
click at [481, 438] on button "Apply" at bounding box center [481, 435] width 37 height 18
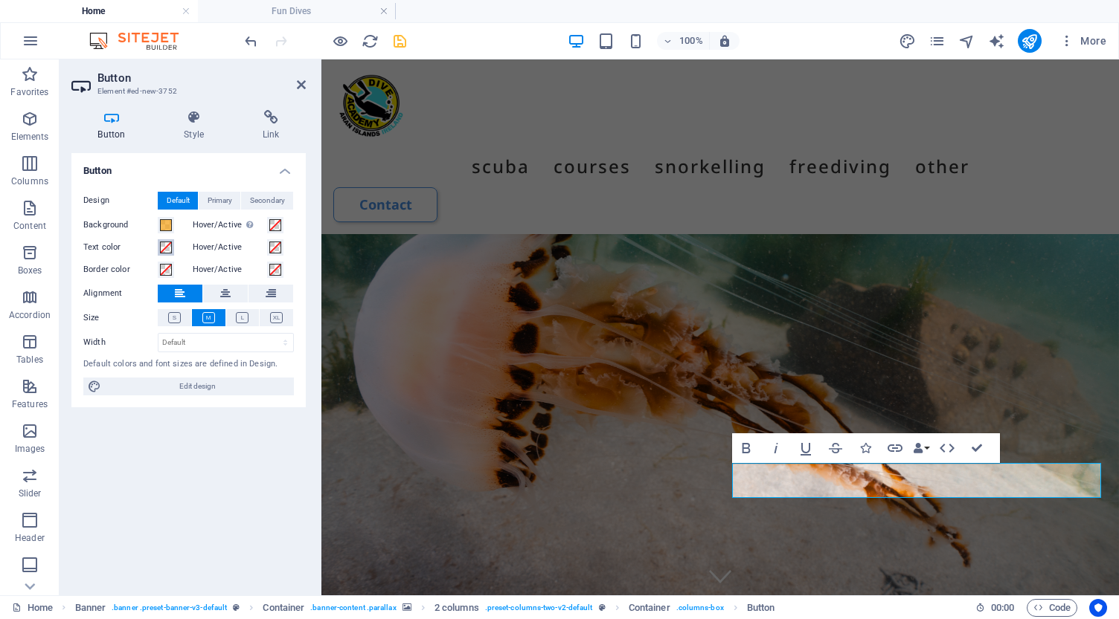
click at [166, 248] on span at bounding box center [166, 248] width 12 height 12
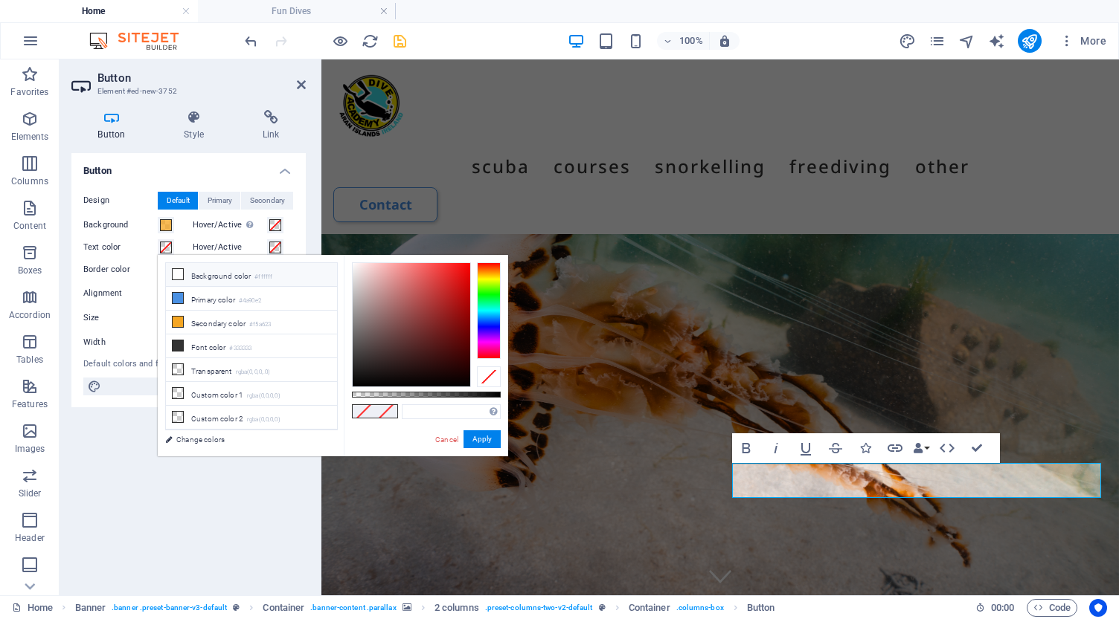
click at [181, 280] on span at bounding box center [178, 274] width 12 height 12
type input "#ffffff"
click at [478, 438] on button "Apply" at bounding box center [481, 440] width 37 height 18
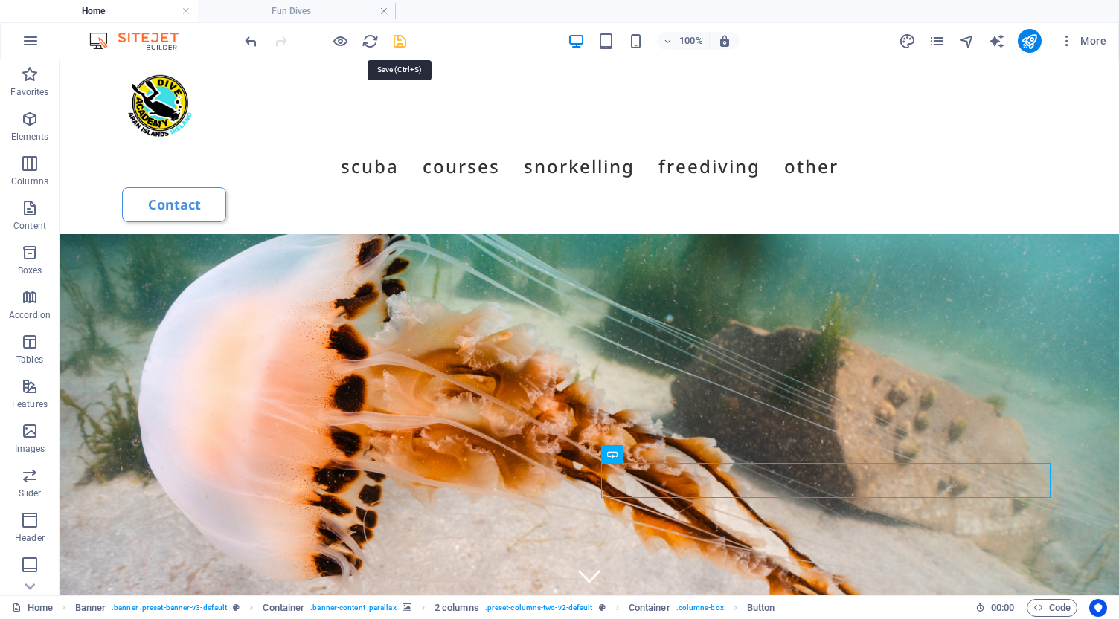
click at [399, 42] on icon "save" at bounding box center [399, 41] width 17 height 17
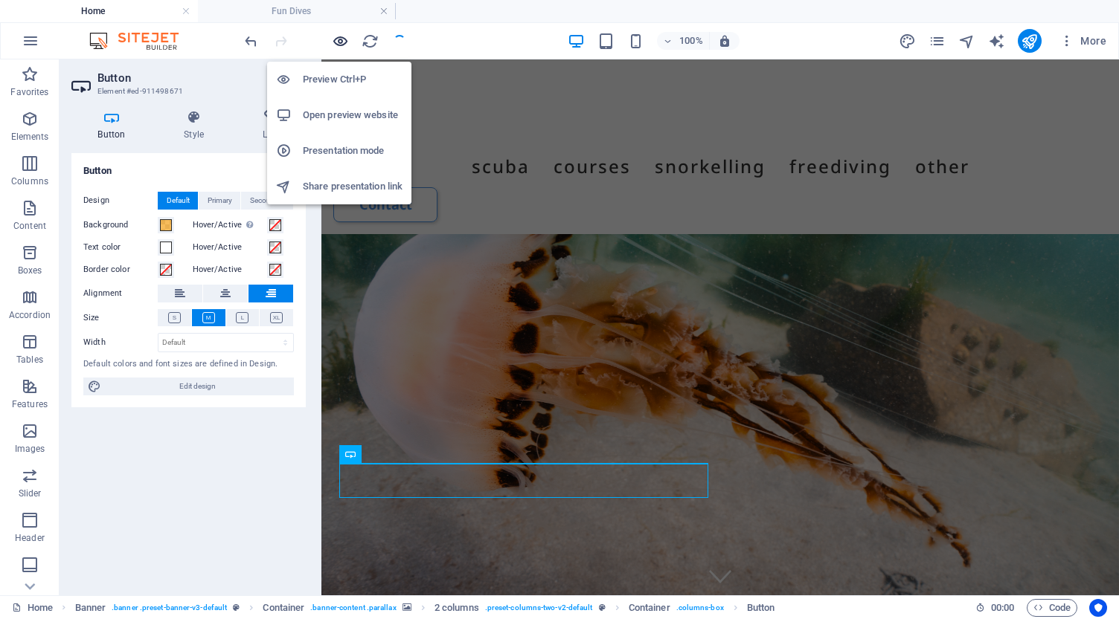
click at [340, 36] on icon "button" at bounding box center [340, 41] width 17 height 17
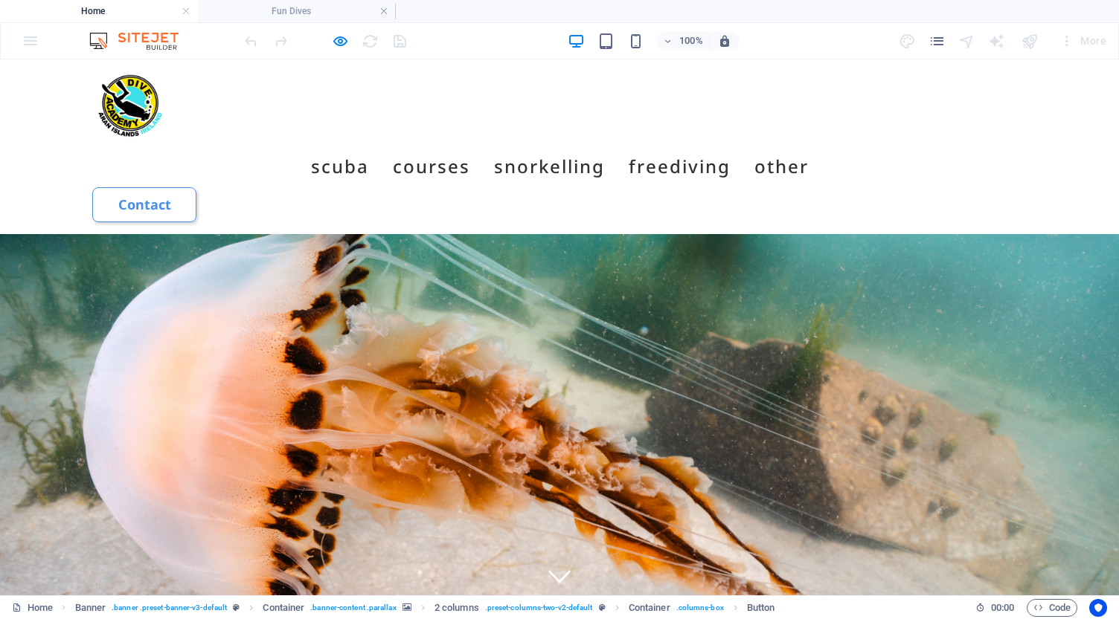
scroll to position [4325, 0]
click at [335, 40] on icon "button" at bounding box center [340, 41] width 17 height 17
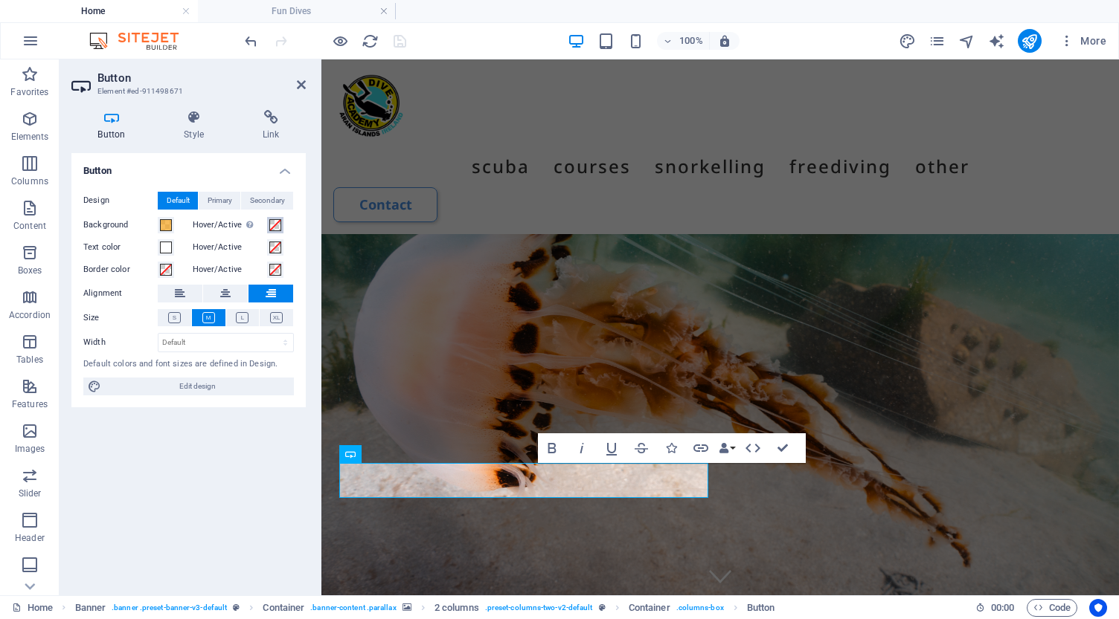
click at [277, 222] on span at bounding box center [275, 225] width 12 height 12
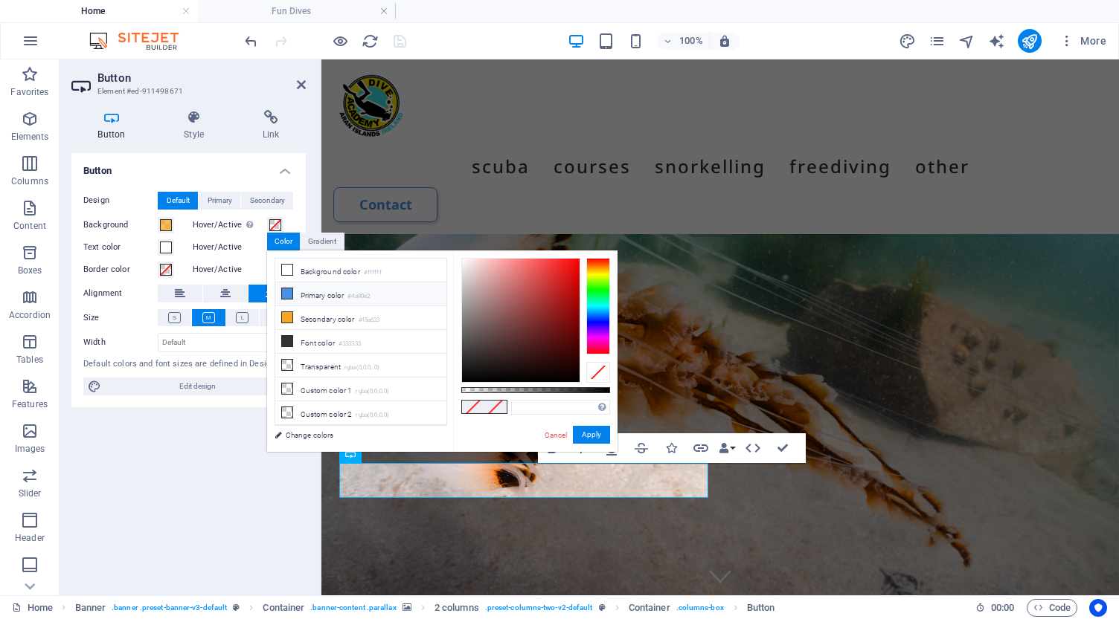
click at [295, 295] on li "Primary color #4a90e2" at bounding box center [360, 295] width 171 height 24
type input "#4a90e2"
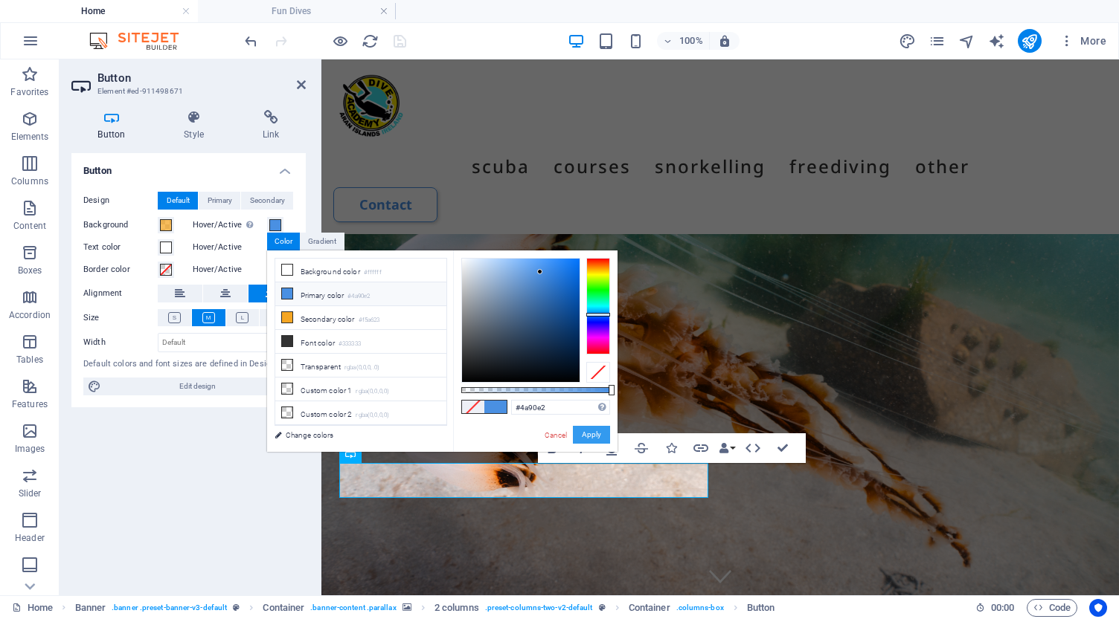
click at [592, 437] on button "Apply" at bounding box center [591, 435] width 37 height 18
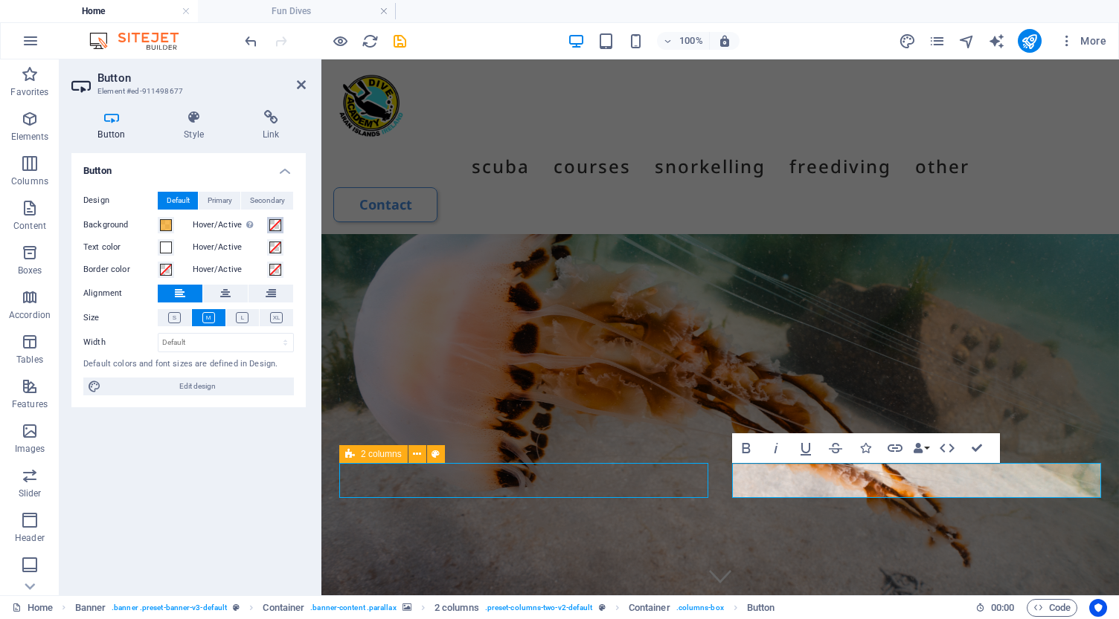
click at [273, 225] on span at bounding box center [275, 225] width 12 height 12
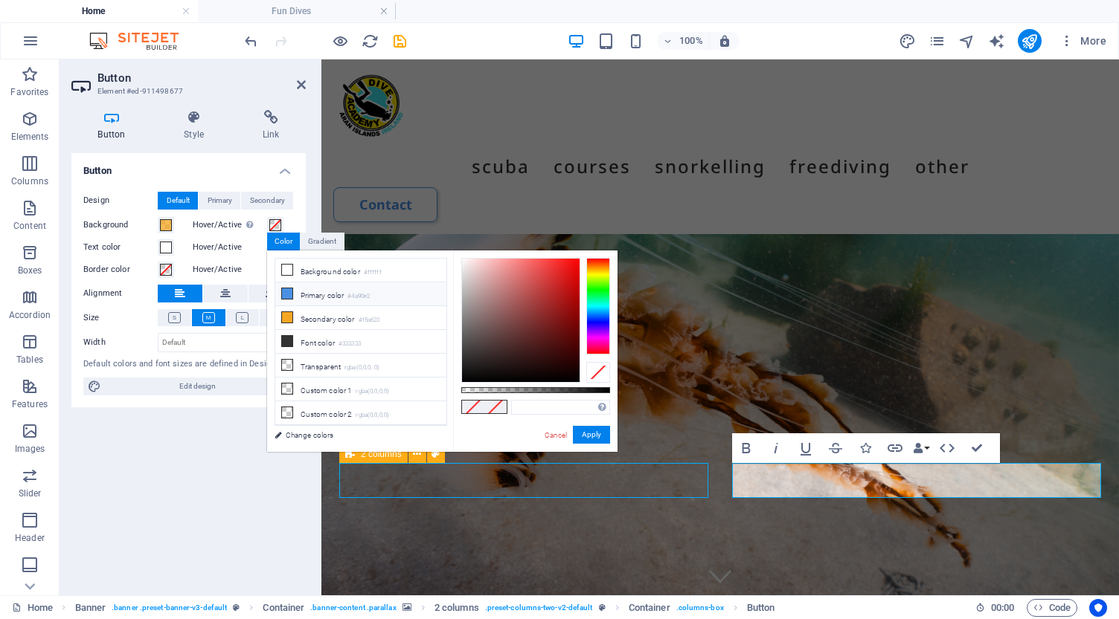
click at [298, 295] on li "Primary color #4a90e2" at bounding box center [360, 295] width 171 height 24
type input "#4a90e2"
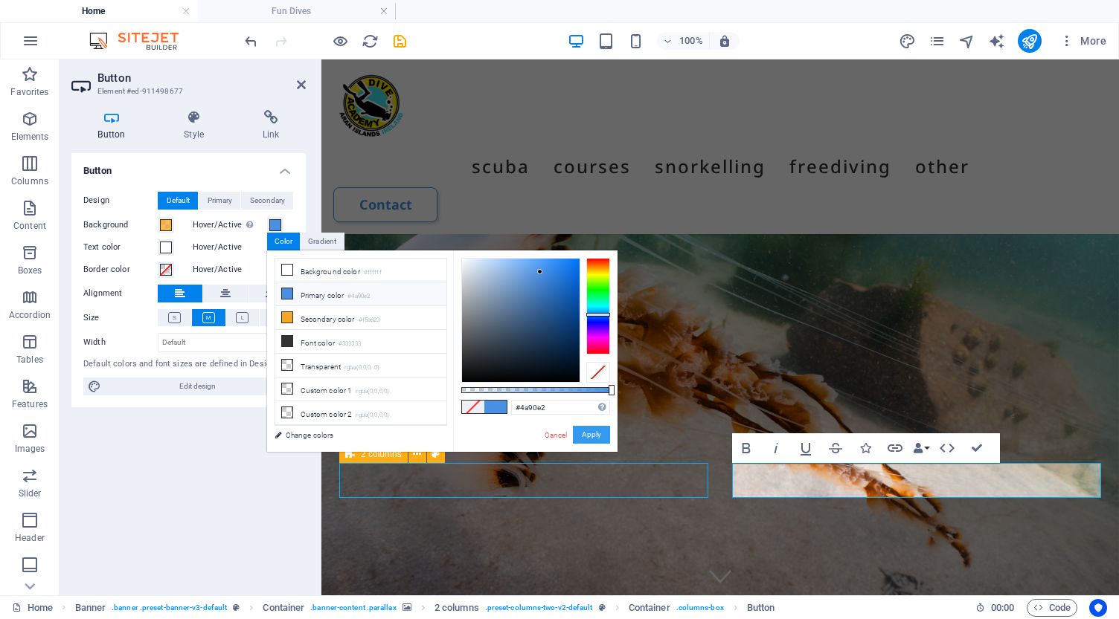
click at [589, 437] on button "Apply" at bounding box center [591, 435] width 37 height 18
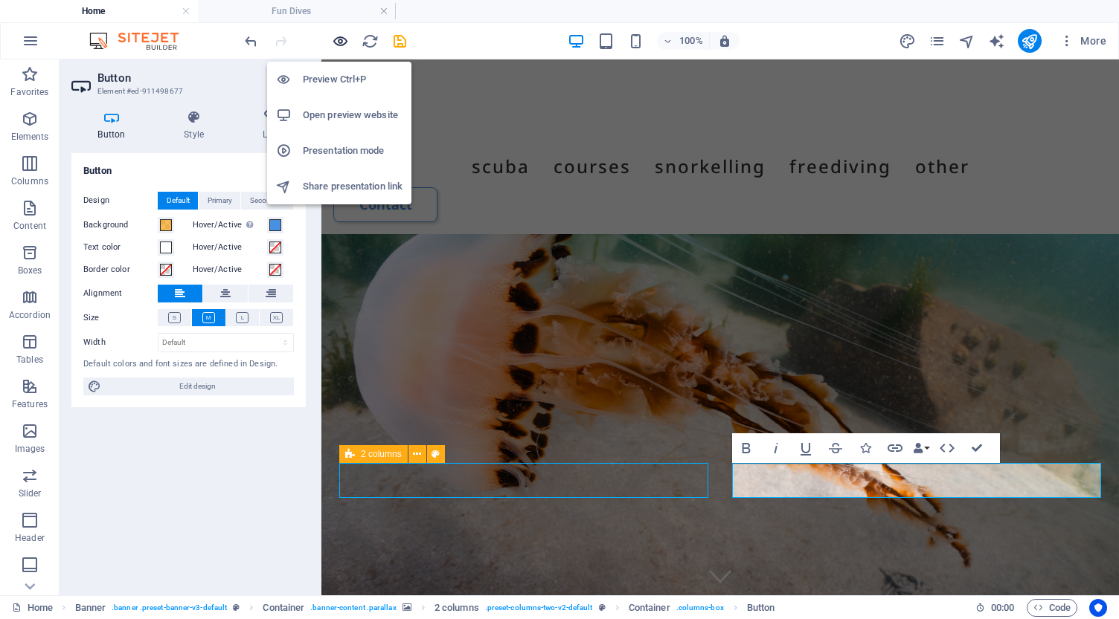
click at [341, 39] on icon "button" at bounding box center [340, 41] width 17 height 17
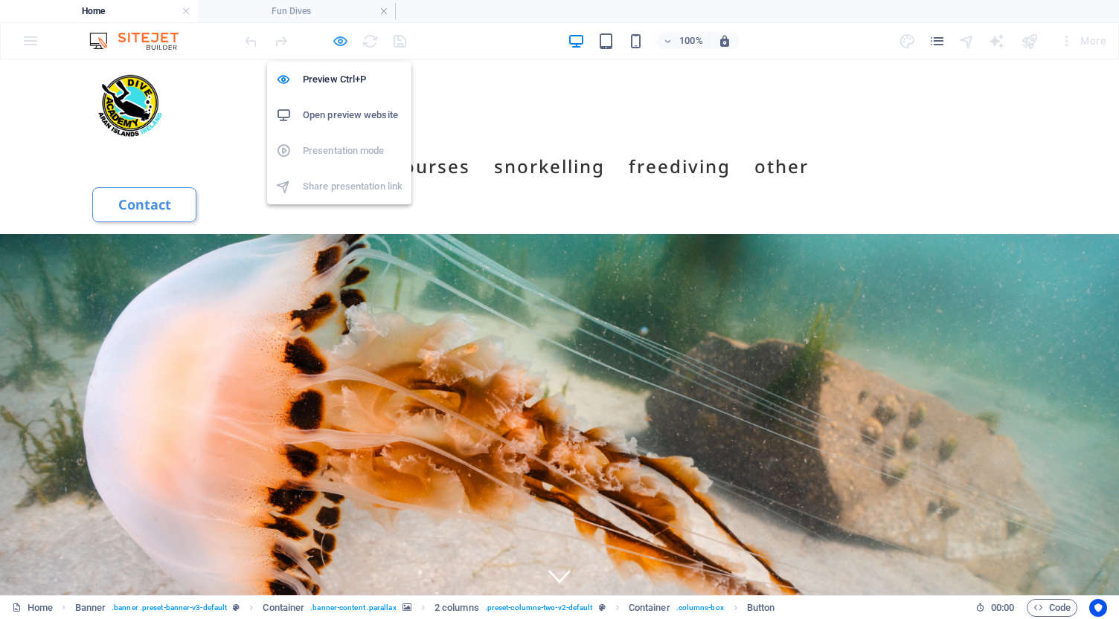
click at [341, 38] on icon "button" at bounding box center [340, 41] width 17 height 17
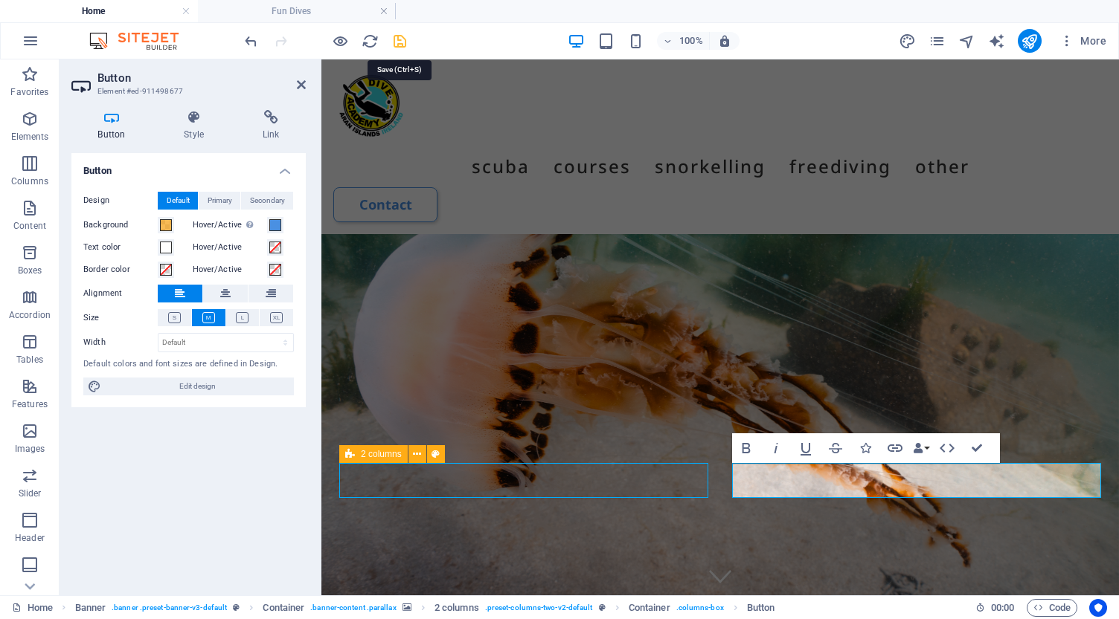
click at [404, 40] on icon "save" at bounding box center [399, 41] width 17 height 17
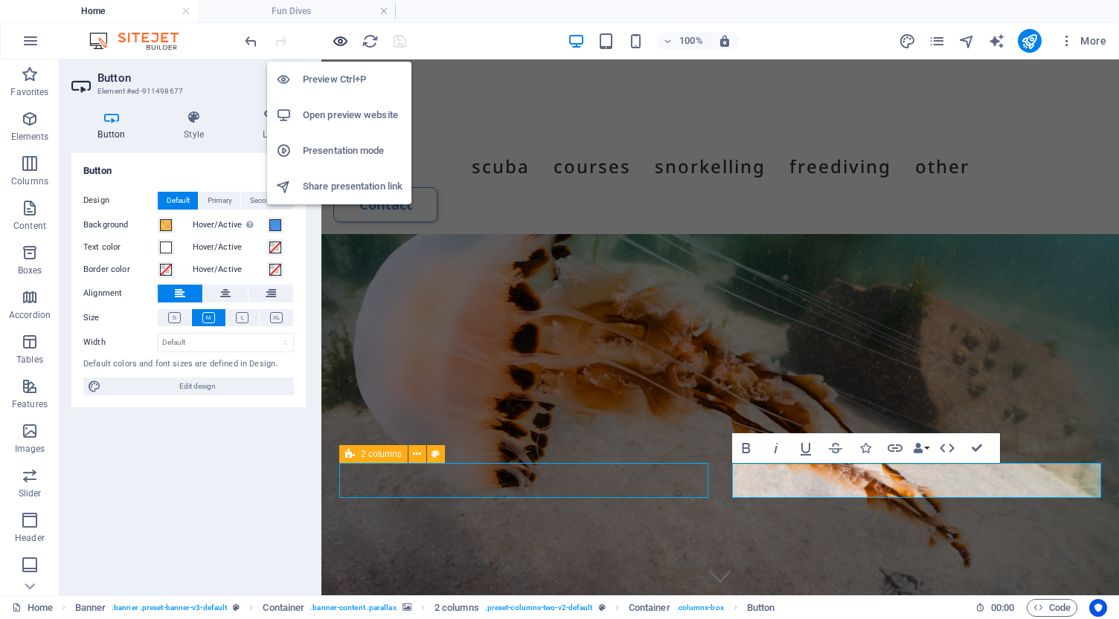
click at [341, 39] on icon "button" at bounding box center [340, 41] width 17 height 17
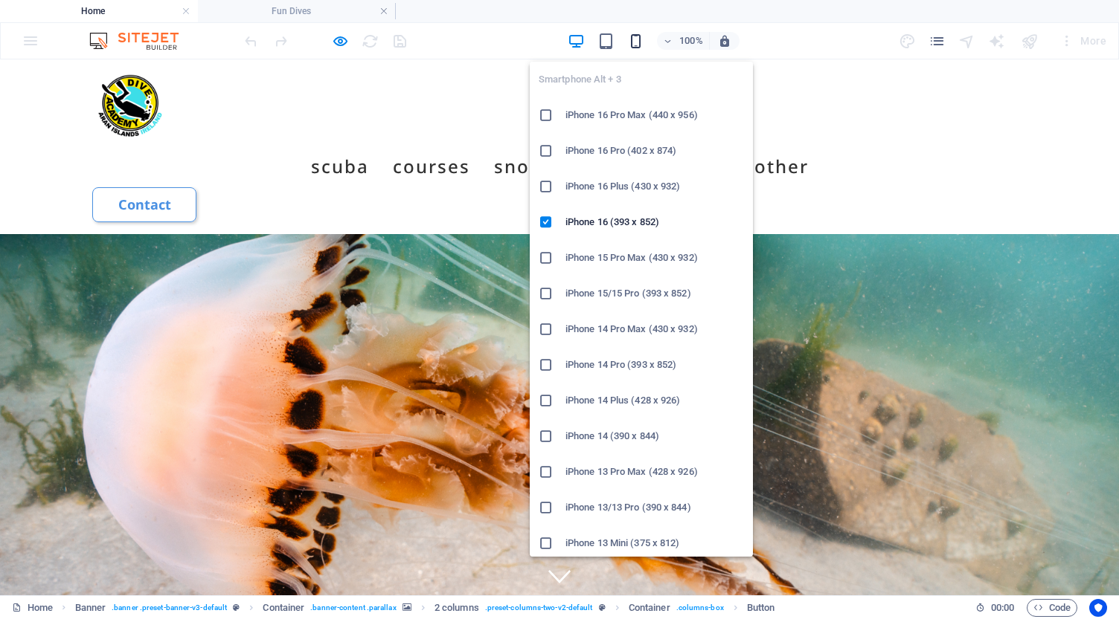
click at [635, 38] on icon "button" at bounding box center [635, 41] width 17 height 17
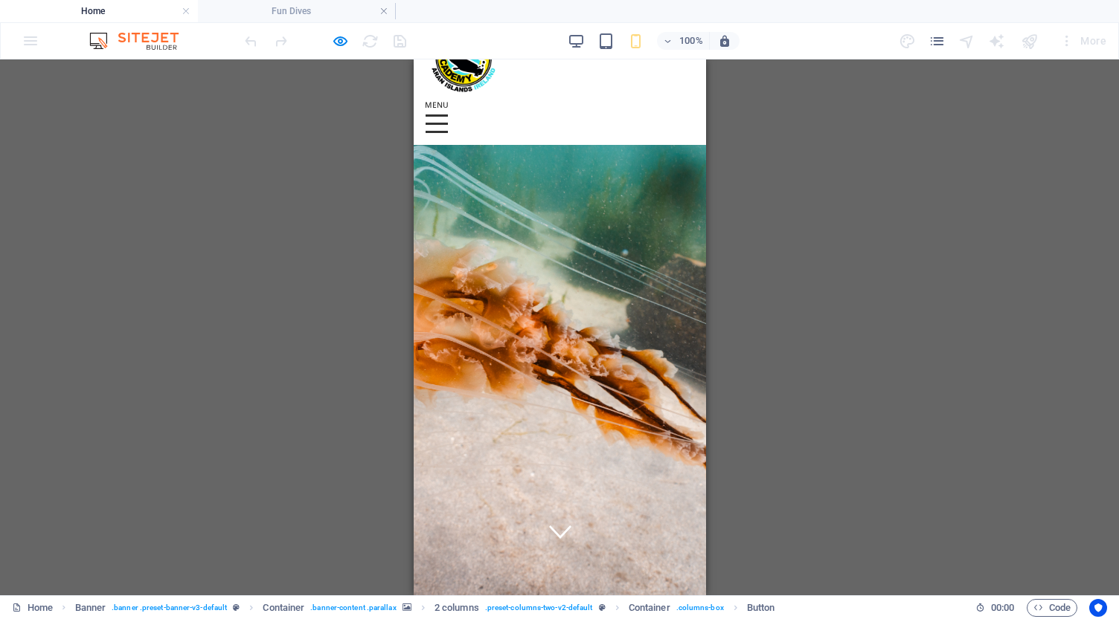
scroll to position [62, 0]
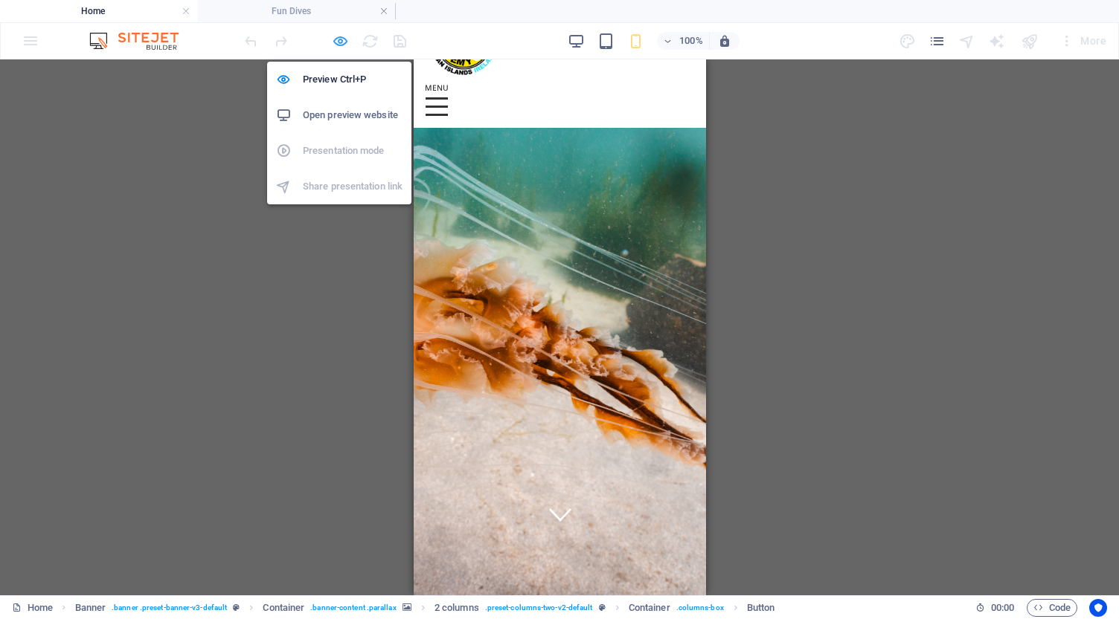
click at [339, 39] on icon "button" at bounding box center [340, 41] width 17 height 17
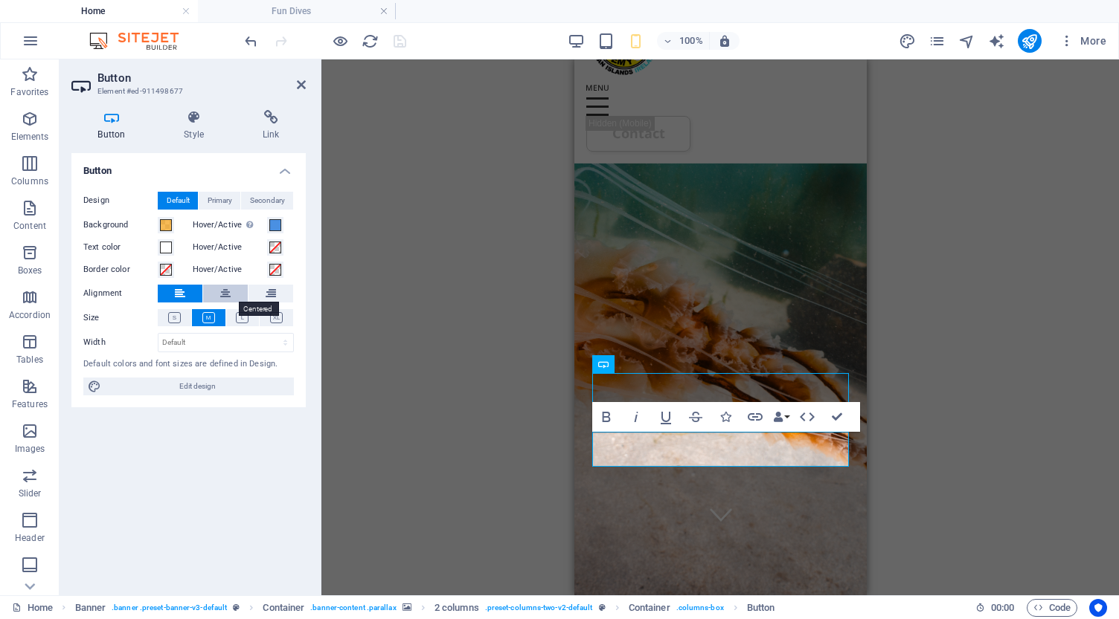
click at [229, 290] on icon at bounding box center [225, 294] width 10 height 18
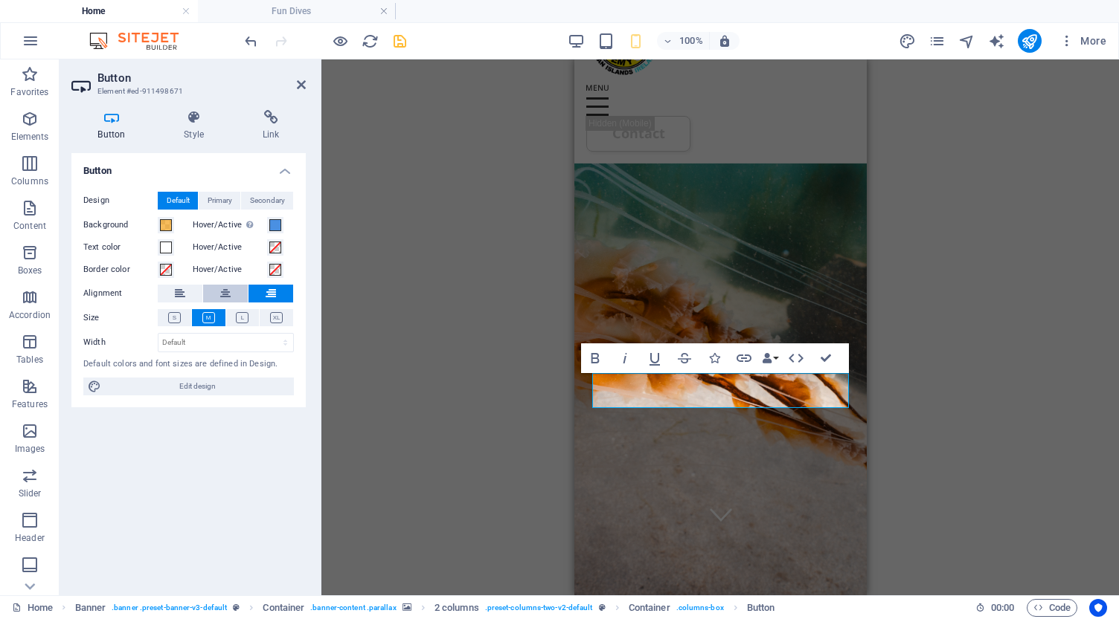
click at [227, 288] on icon at bounding box center [225, 294] width 10 height 18
click at [401, 43] on icon "save" at bounding box center [399, 41] width 17 height 17
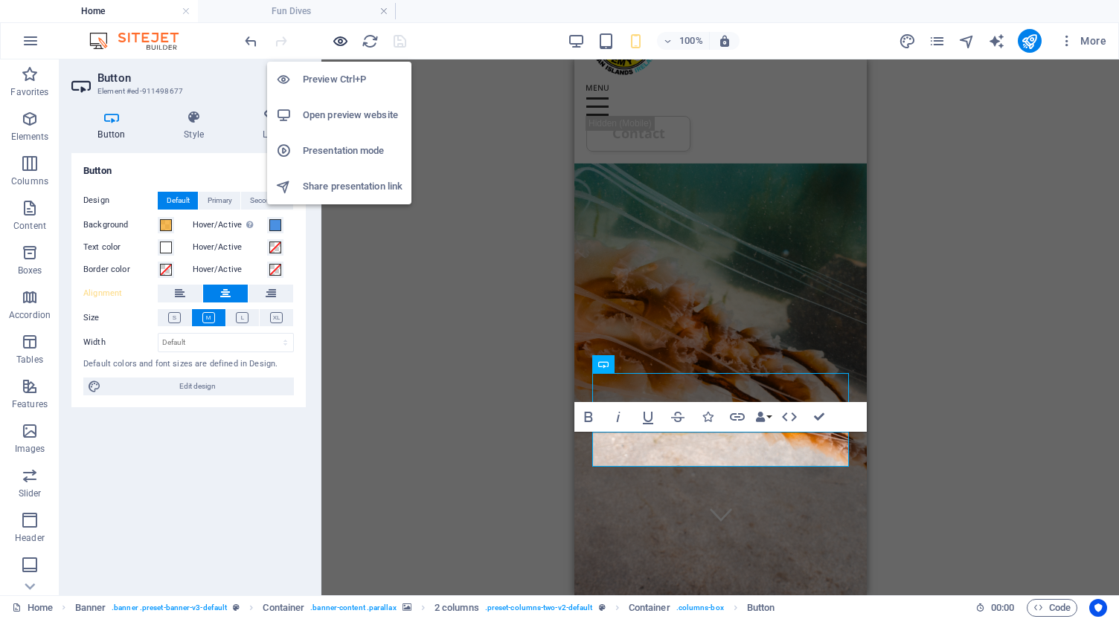
click at [341, 36] on icon "button" at bounding box center [340, 41] width 17 height 17
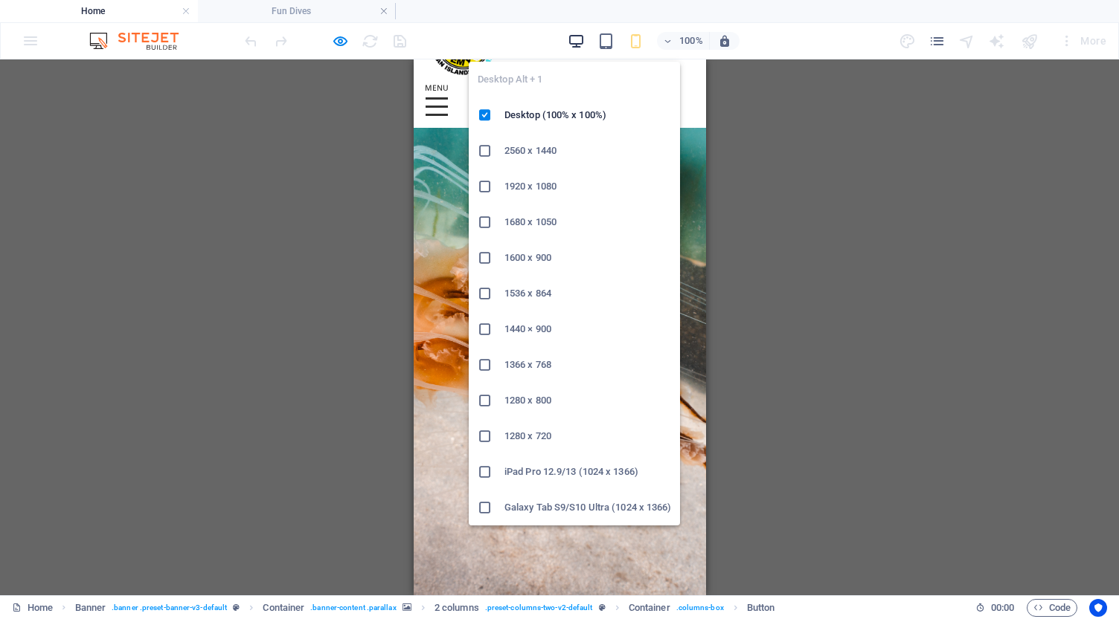
click at [575, 37] on icon "button" at bounding box center [575, 41] width 17 height 17
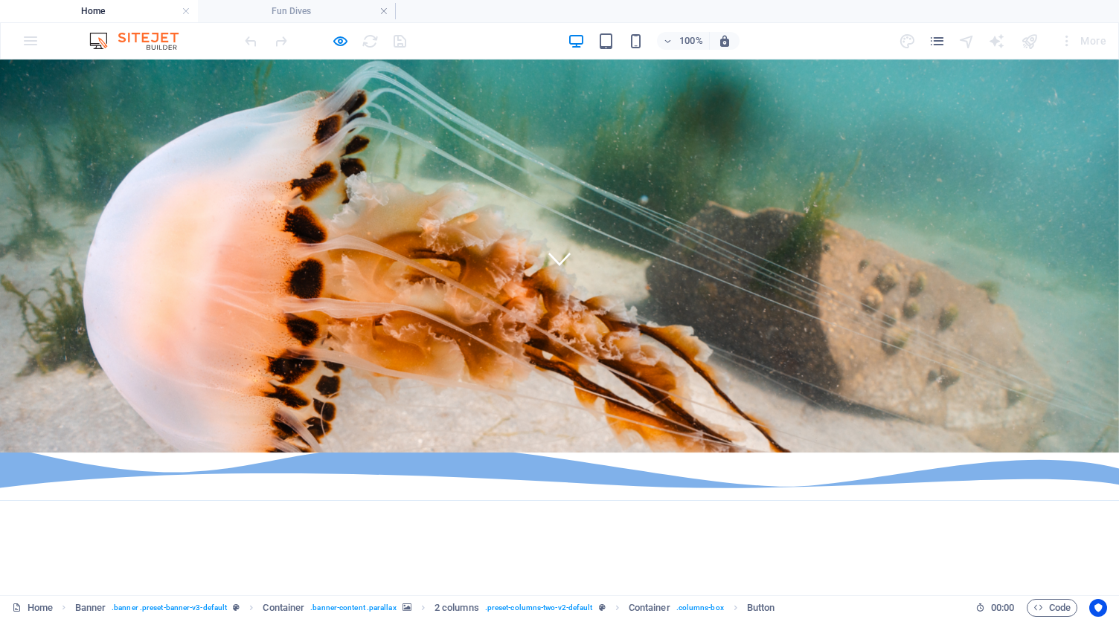
scroll to position [331, 0]
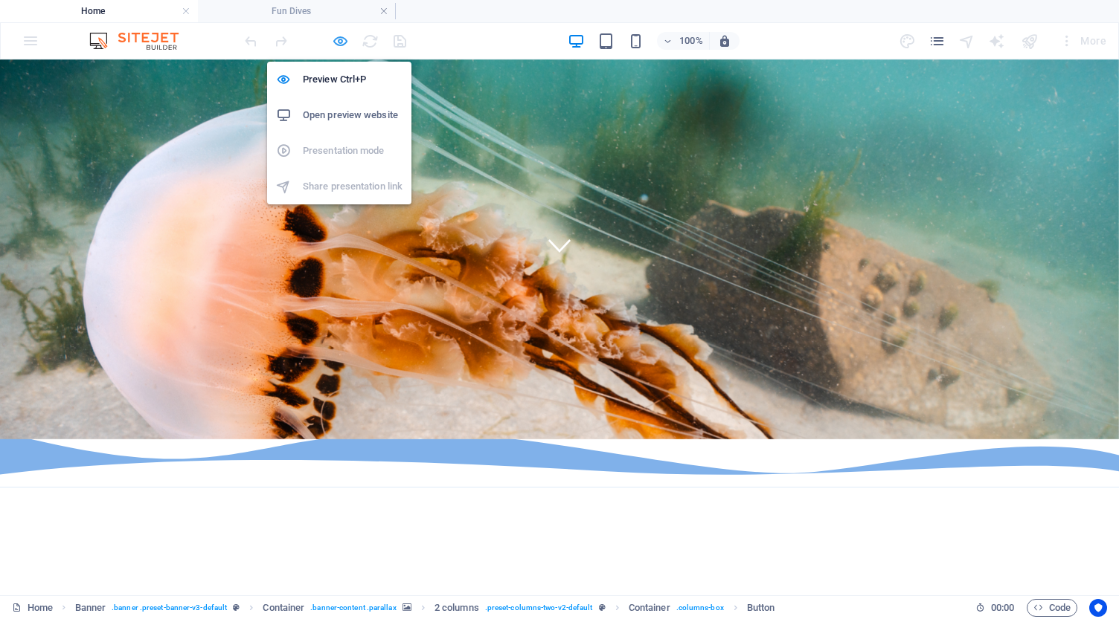
click at [341, 39] on icon "button" at bounding box center [340, 41] width 17 height 17
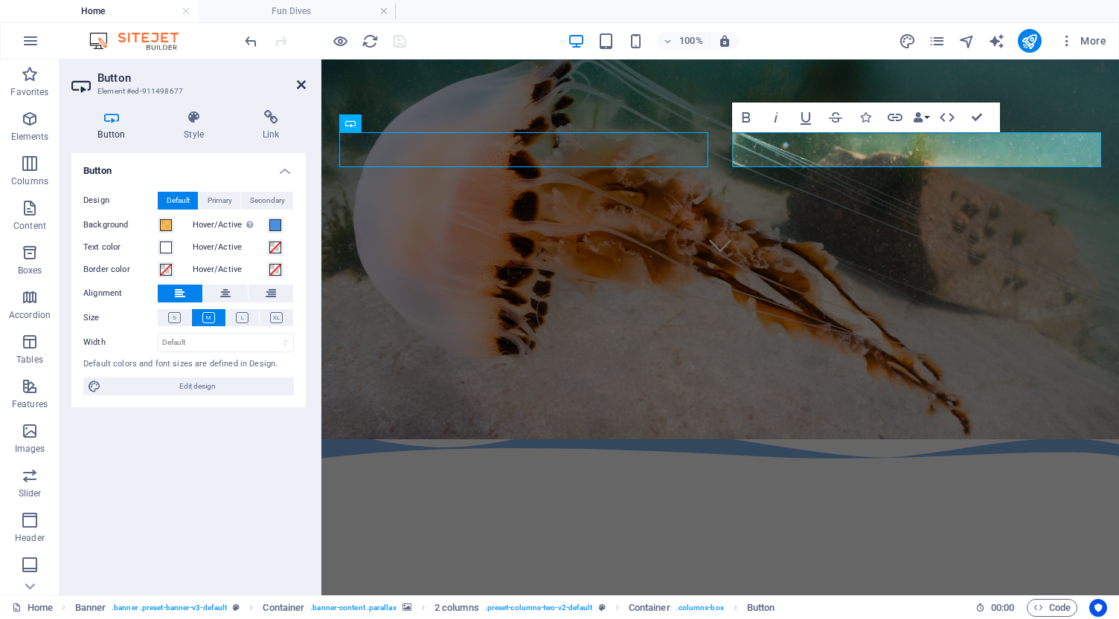
click at [300, 86] on icon at bounding box center [301, 85] width 9 height 12
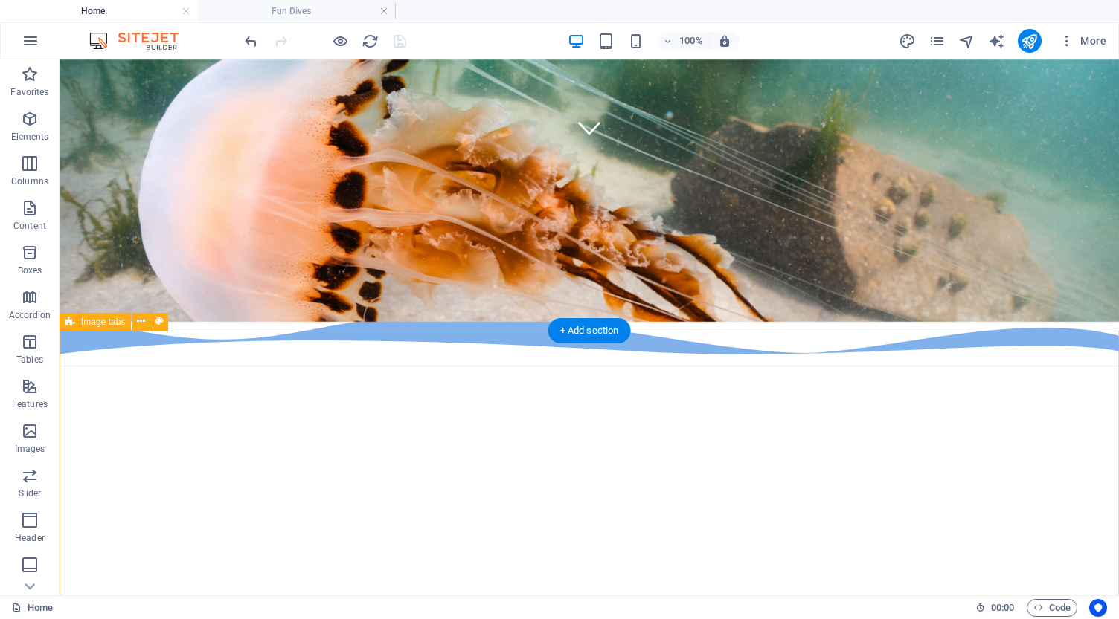
scroll to position [431, 0]
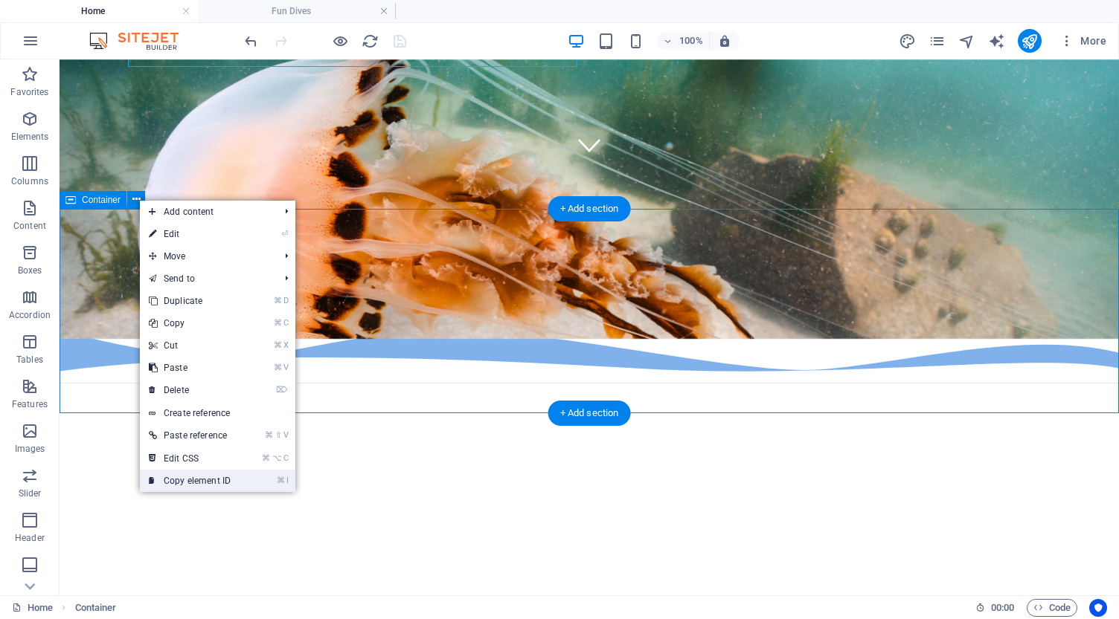
click at [190, 483] on link "⌘ I Copy element ID" at bounding box center [190, 481] width 100 height 22
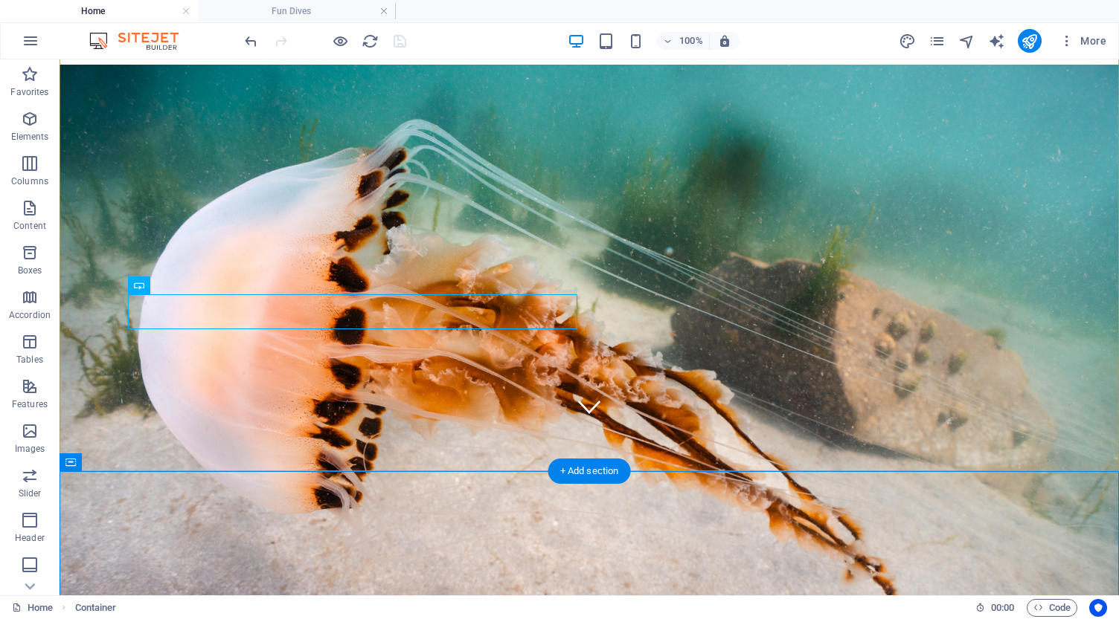
scroll to position [205, 0]
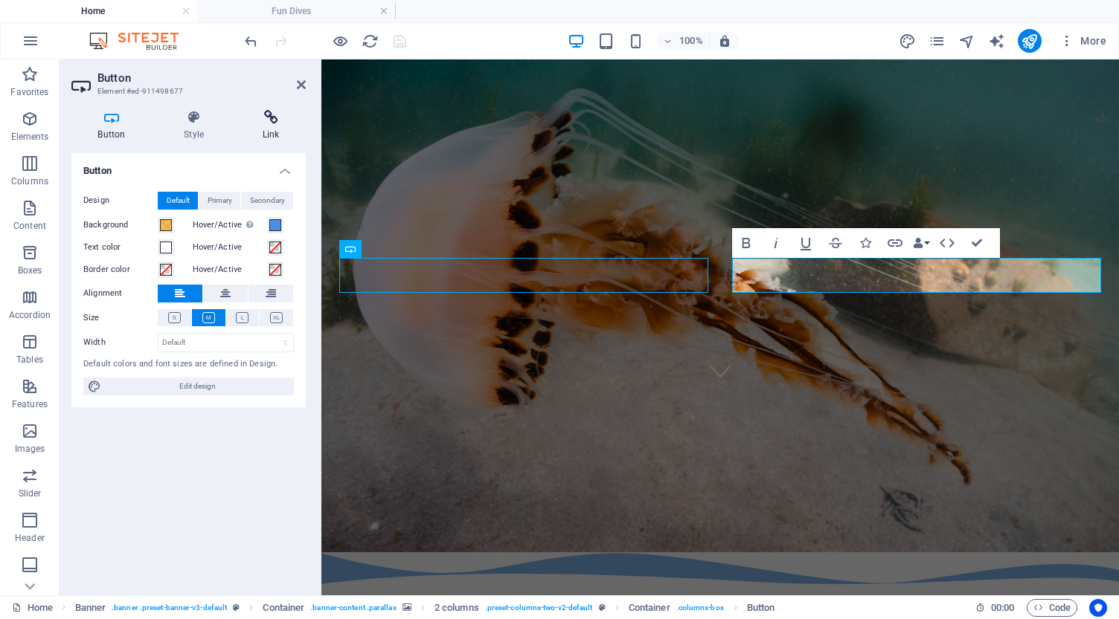
click at [268, 122] on icon at bounding box center [271, 117] width 70 height 15
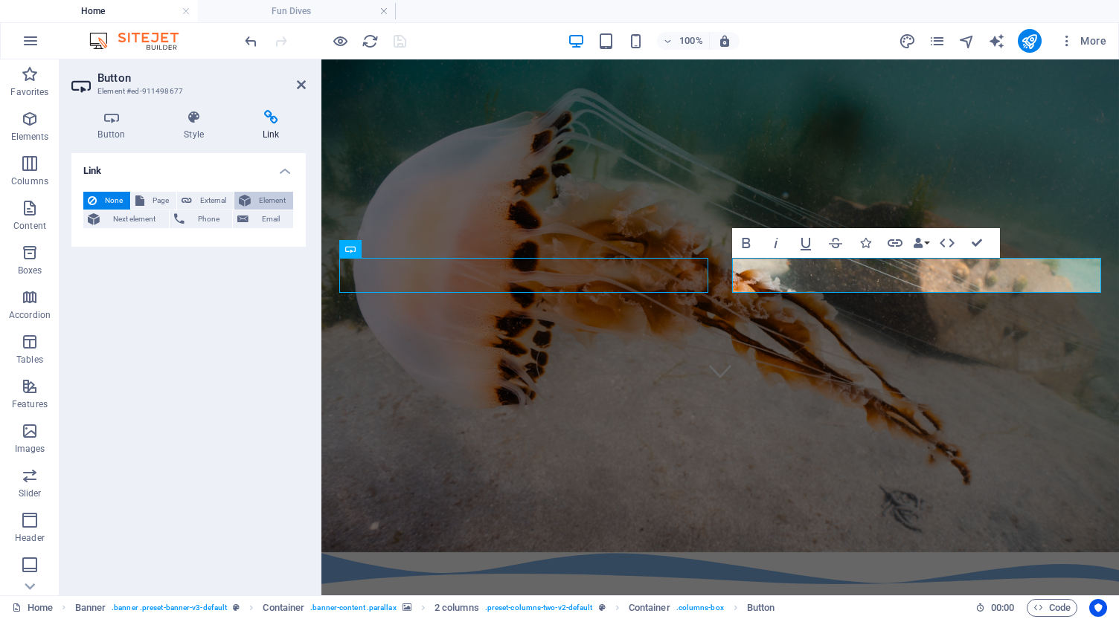
click at [266, 199] on span "Element" at bounding box center [271, 201] width 33 height 18
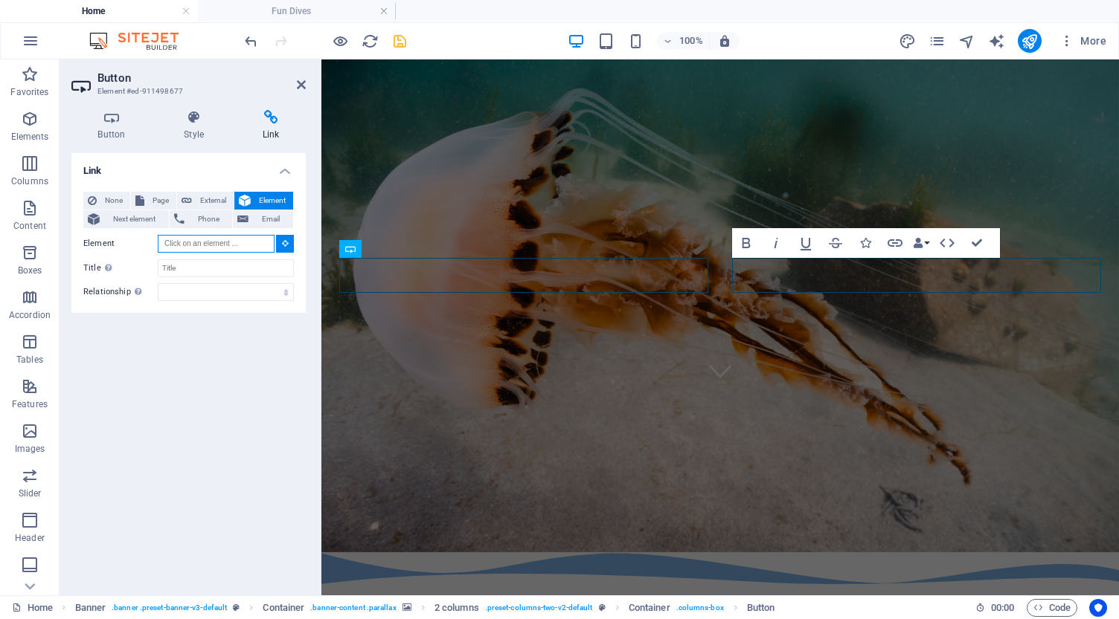
paste input "#ed-901526703"
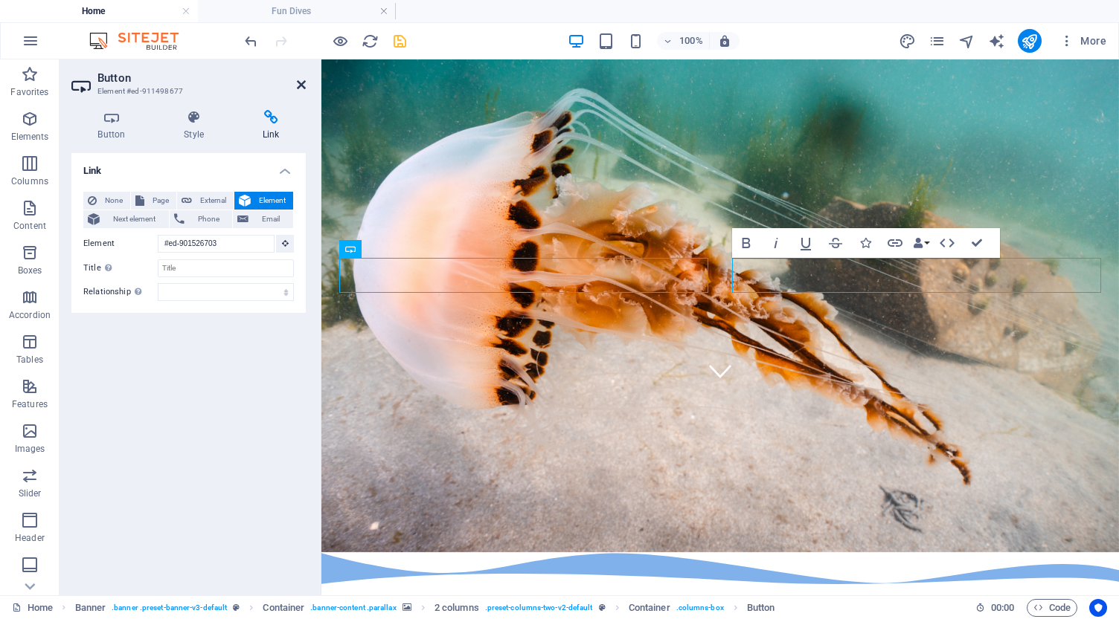
type input "#ed-901526703"
click at [301, 84] on icon at bounding box center [301, 85] width 9 height 12
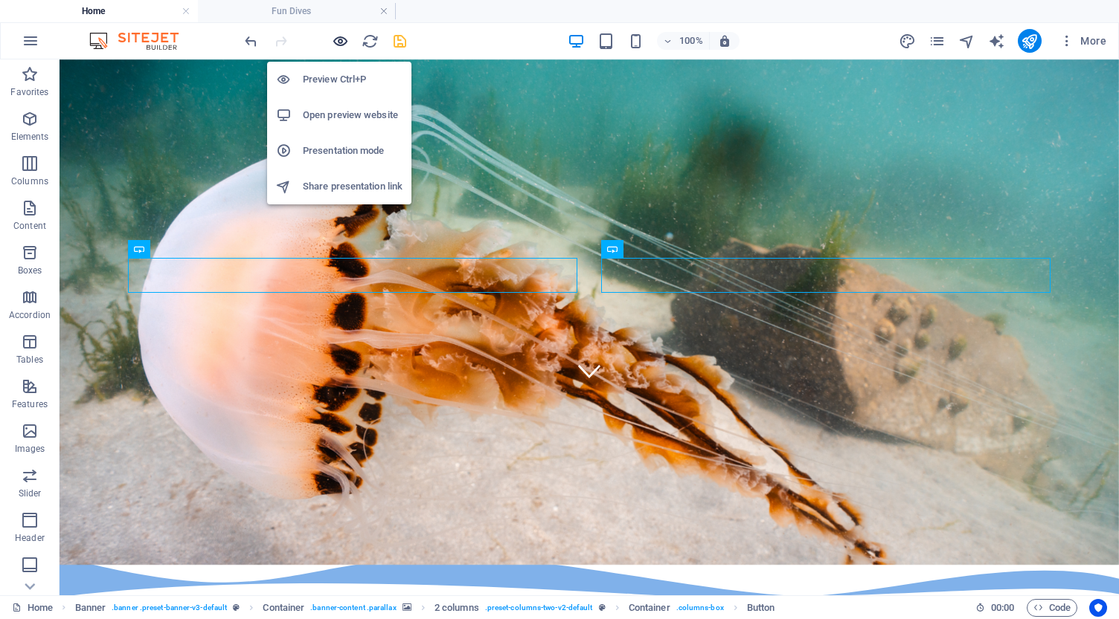
click at [341, 39] on icon "button" at bounding box center [340, 41] width 17 height 17
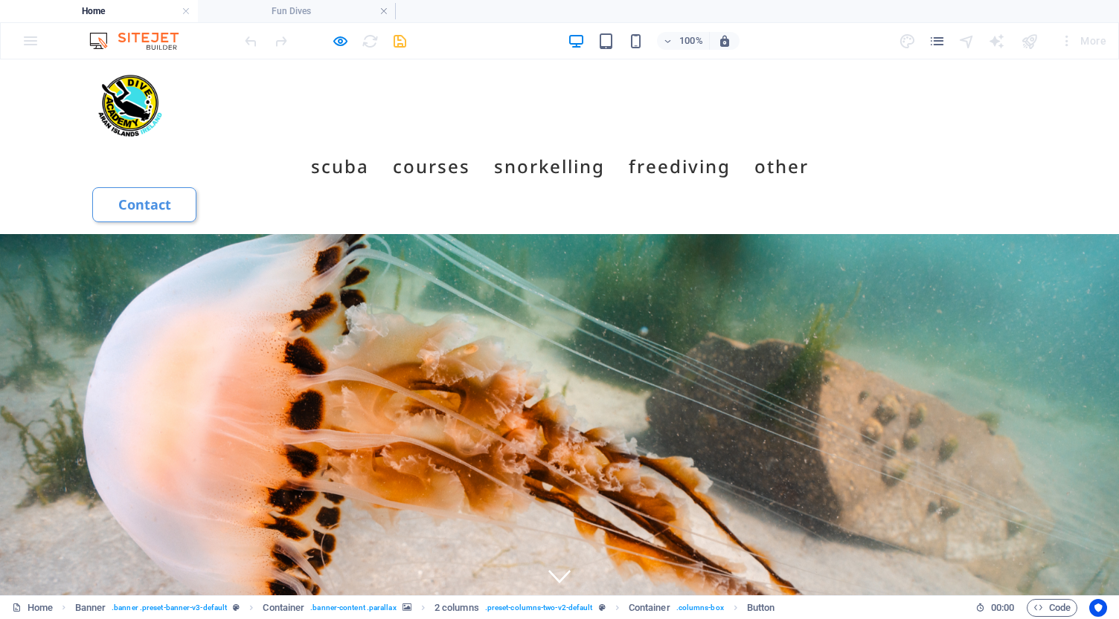
scroll to position [0, 0]
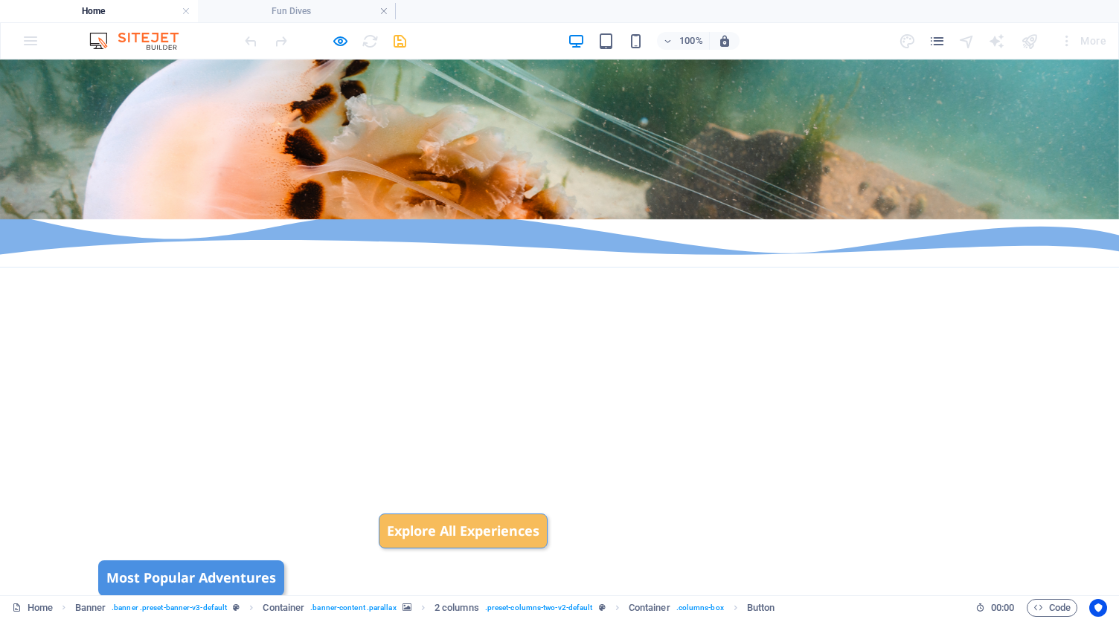
scroll to position [580, 0]
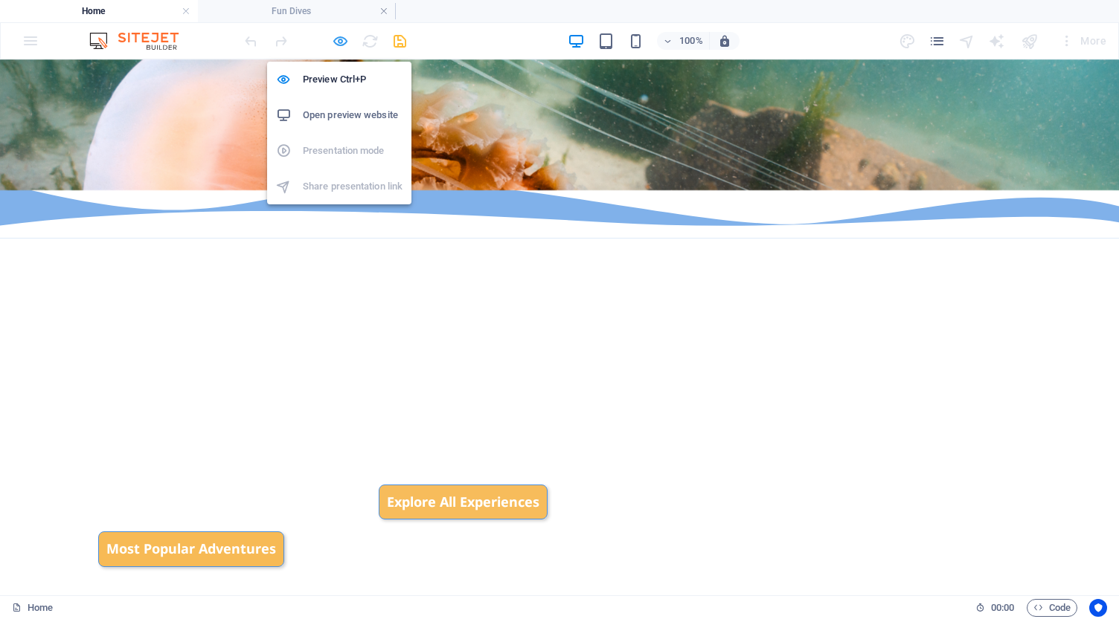
click at [340, 42] on icon "button" at bounding box center [340, 41] width 17 height 17
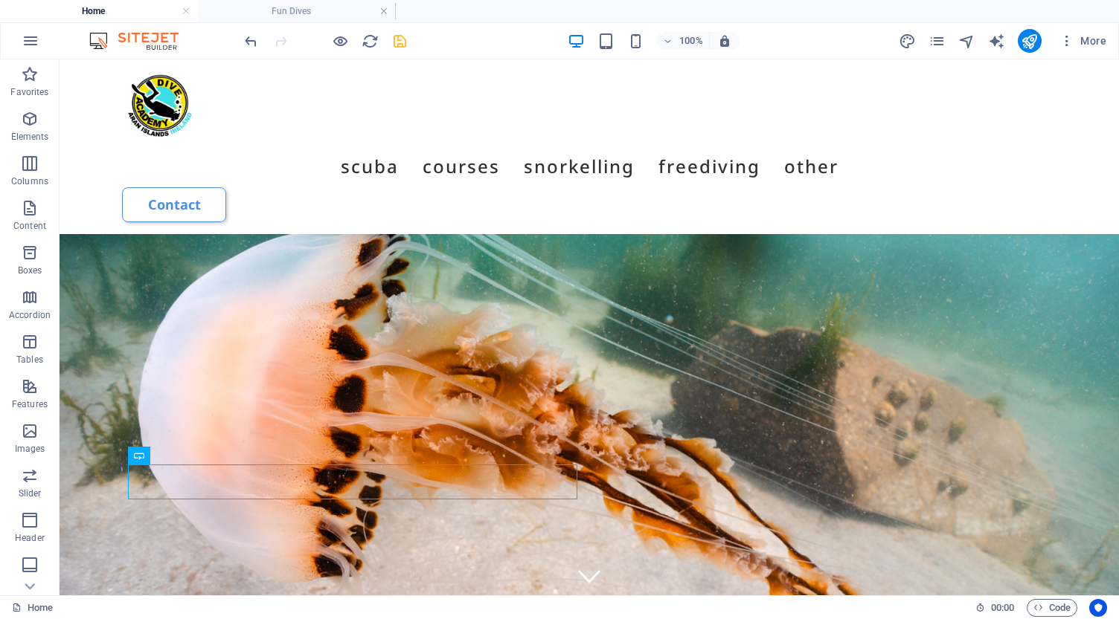
scroll to position [0, 0]
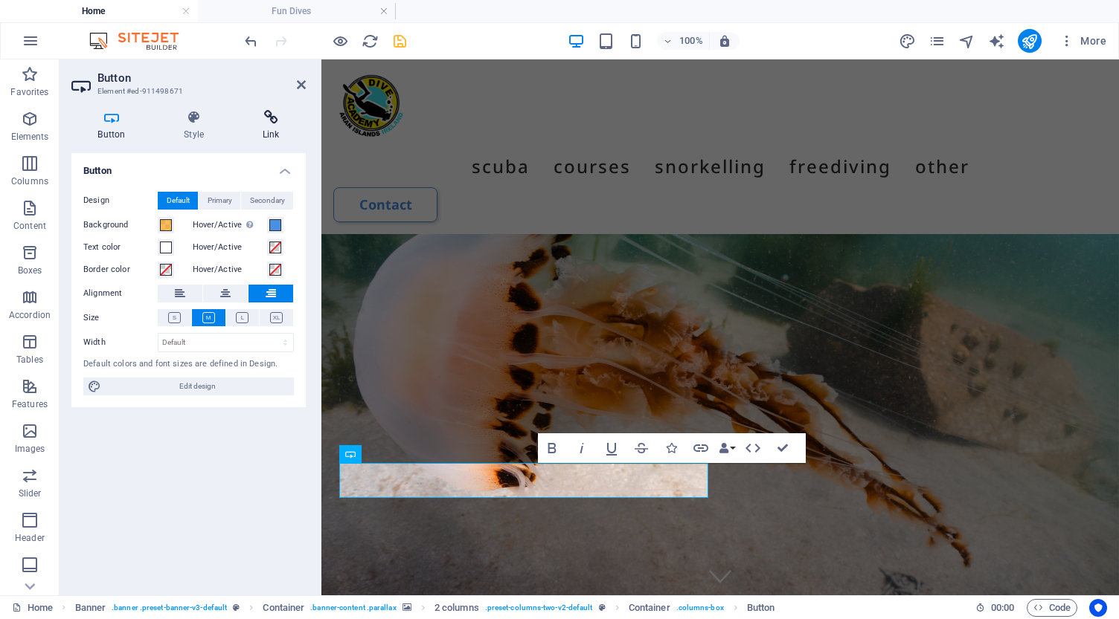
click at [267, 118] on icon at bounding box center [271, 117] width 70 height 15
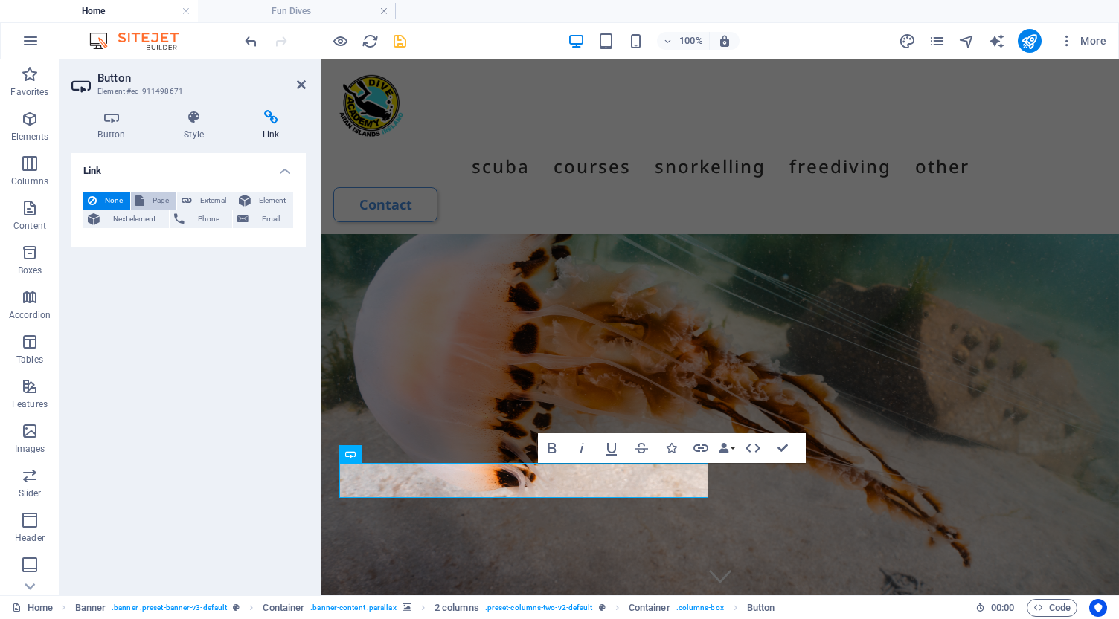
click at [160, 200] on span "Page" at bounding box center [160, 201] width 23 height 18
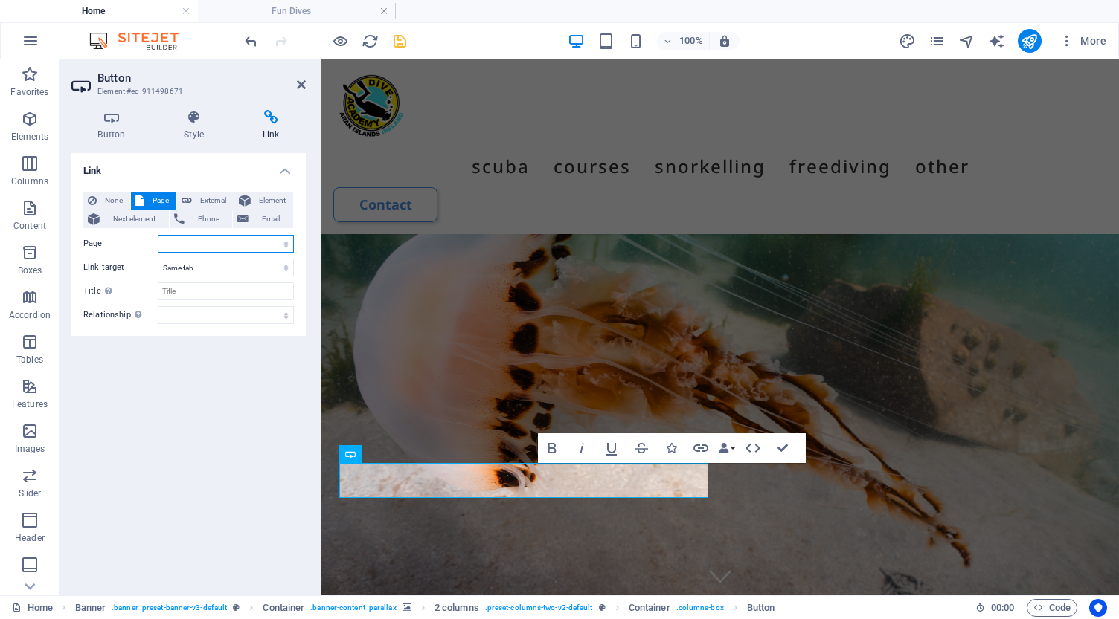
select select "4"
click at [228, 289] on input "Title Additional link description, should not be the same as the link text. The…" at bounding box center [226, 292] width 136 height 18
type input "Click to Explore All Experiences"
click at [402, 41] on icon "save" at bounding box center [399, 41] width 17 height 17
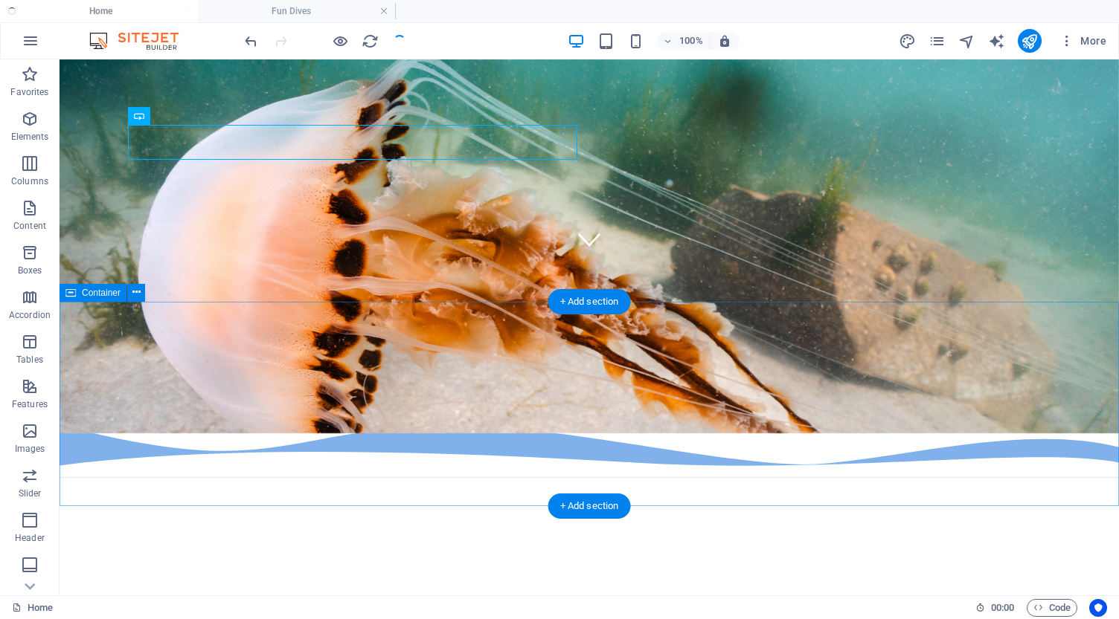
scroll to position [338, 0]
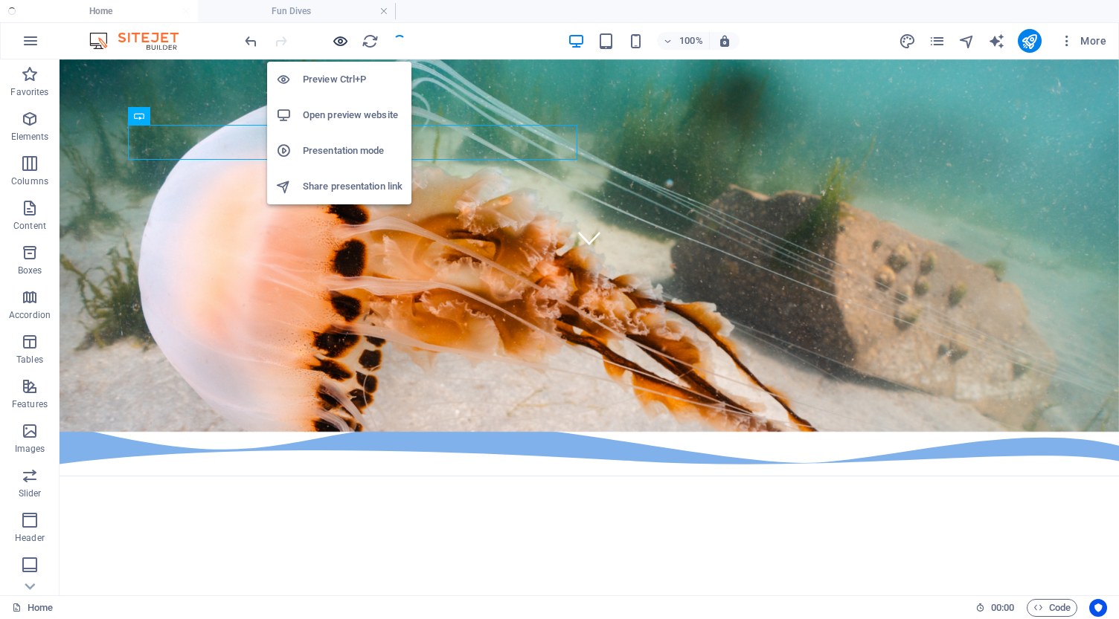
click at [340, 39] on icon "button" at bounding box center [340, 41] width 17 height 17
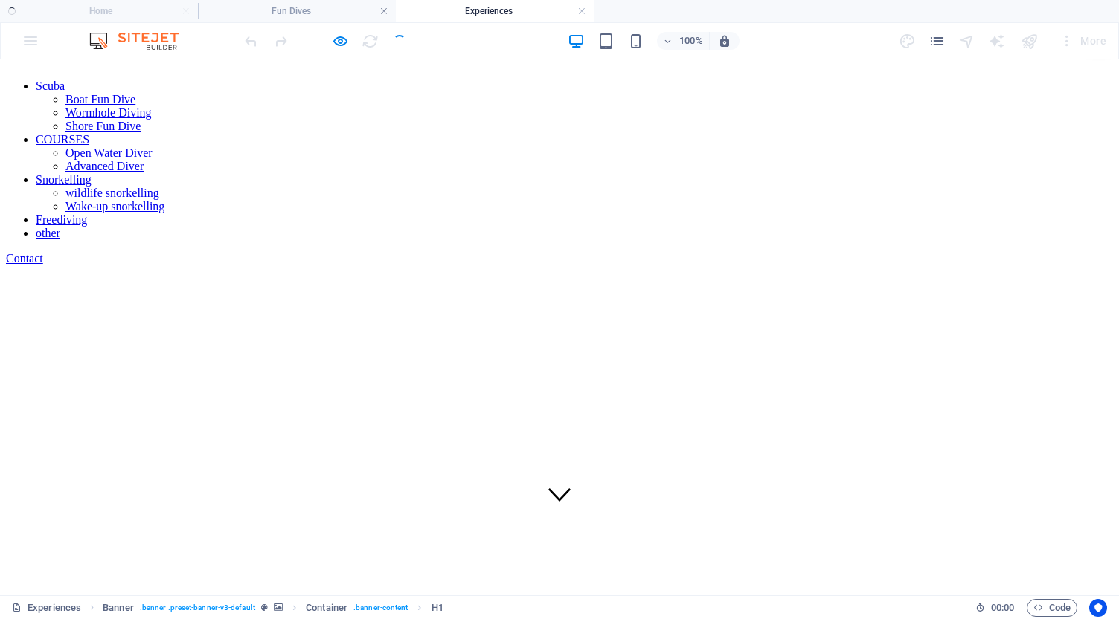
scroll to position [71, 0]
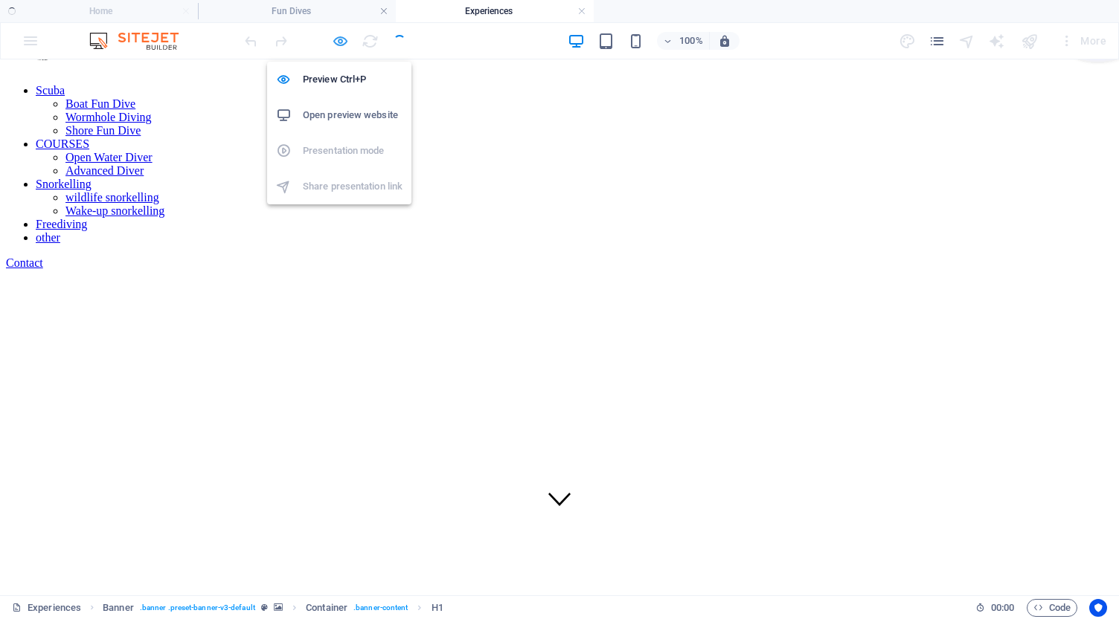
click at [338, 39] on icon "button" at bounding box center [340, 41] width 17 height 17
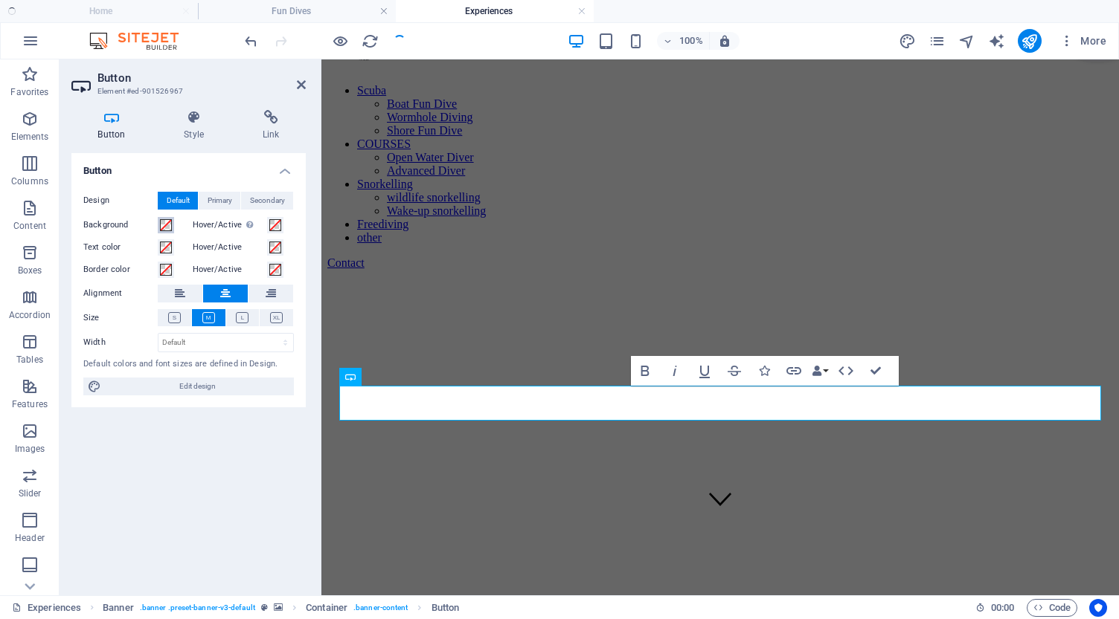
click at [167, 224] on span at bounding box center [166, 225] width 12 height 12
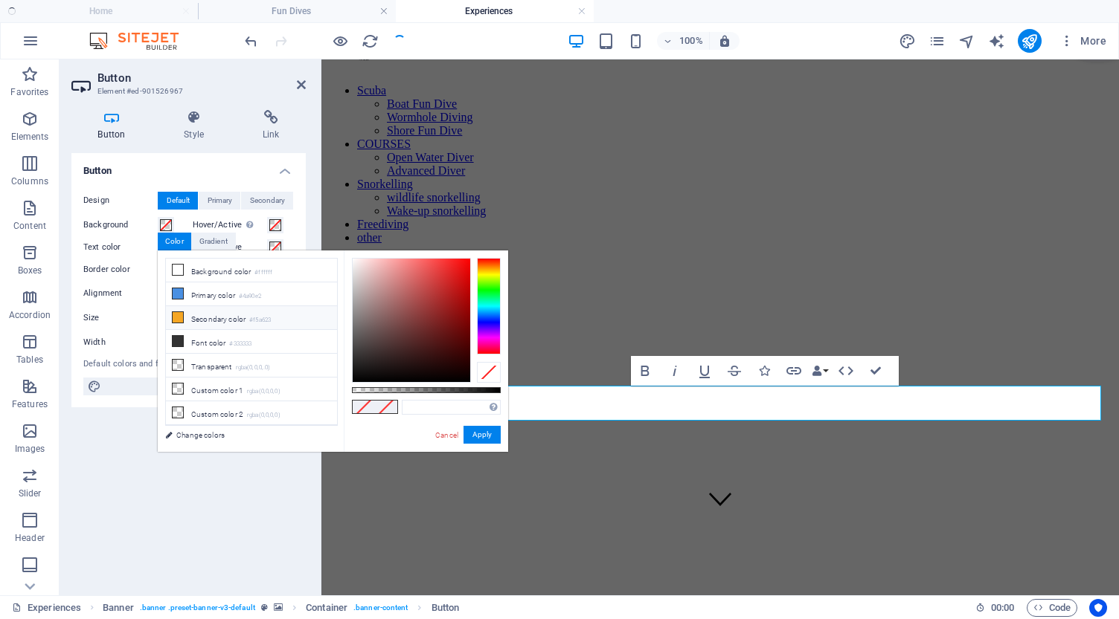
click at [193, 322] on li "Secondary color #f5a623" at bounding box center [251, 318] width 171 height 24
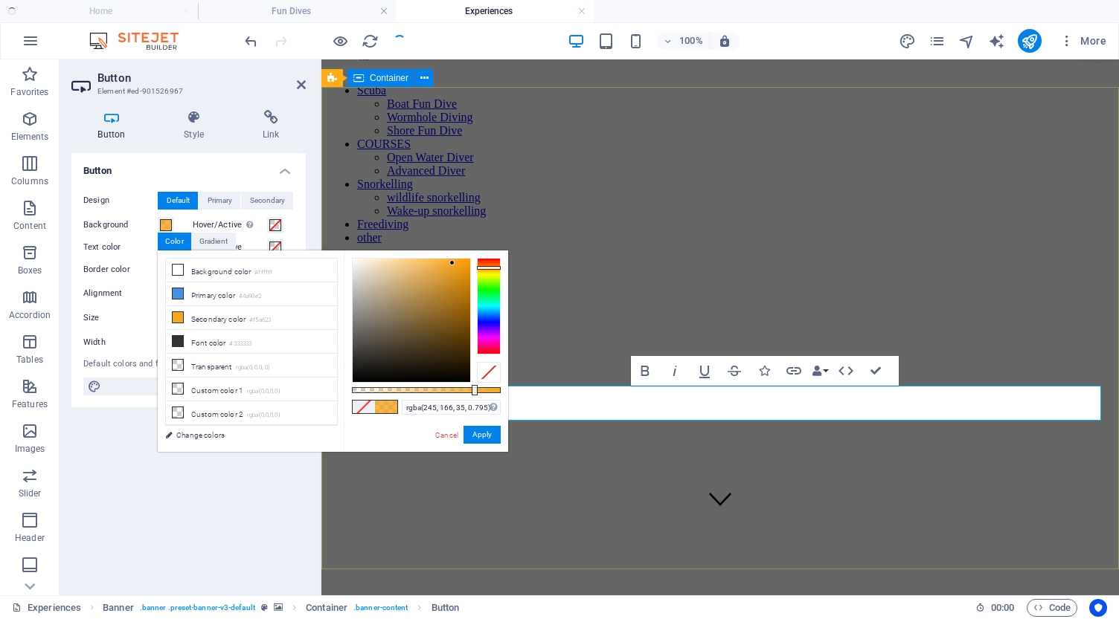
type input "rgba(245, 166, 35, 0.79)"
drag, startPoint x: 501, startPoint y: 390, endPoint x: 469, endPoint y: 390, distance: 32.0
click at [469, 390] on div at bounding box center [471, 390] width 6 height 10
click at [475, 437] on button "Apply" at bounding box center [481, 435] width 37 height 18
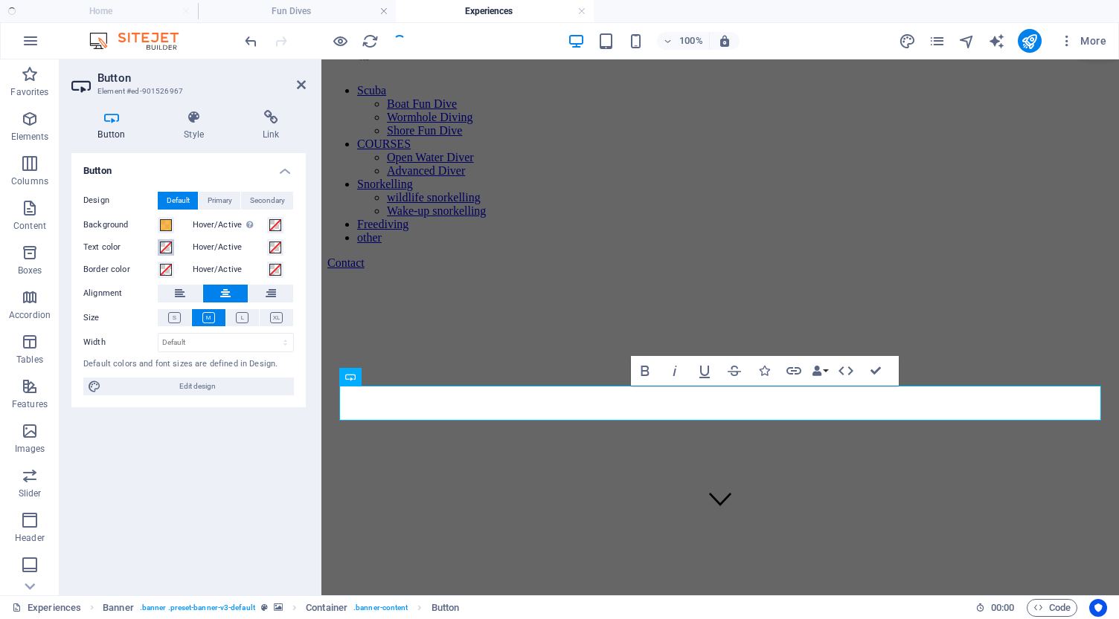
click at [167, 245] on span at bounding box center [166, 248] width 12 height 12
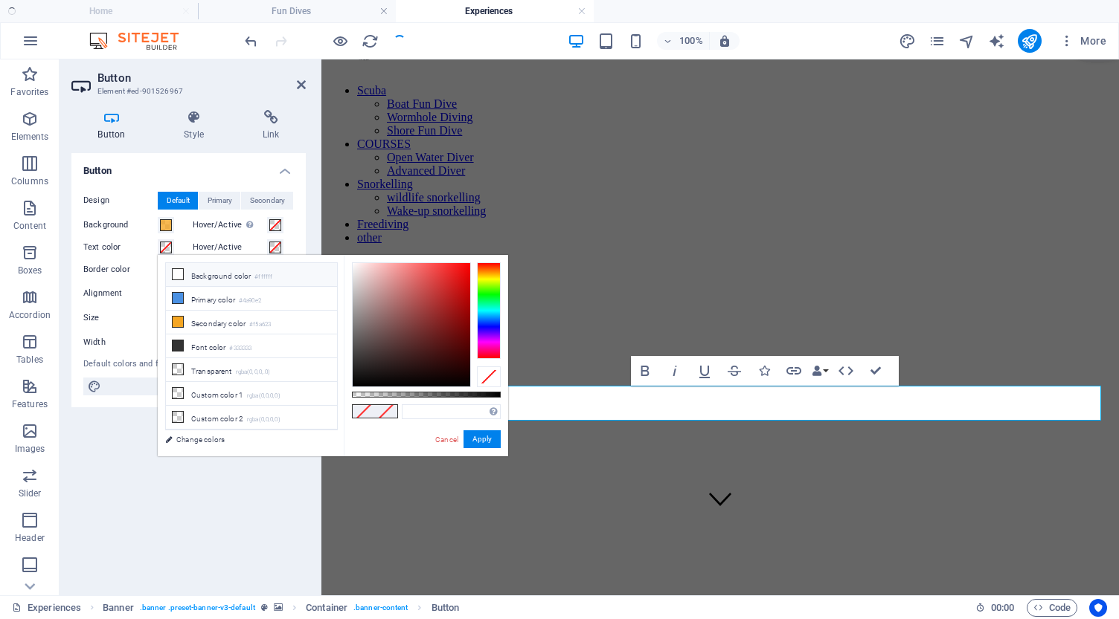
click at [179, 274] on icon at bounding box center [178, 274] width 10 height 10
type input "#ffffff"
click at [271, 220] on span at bounding box center [275, 225] width 12 height 12
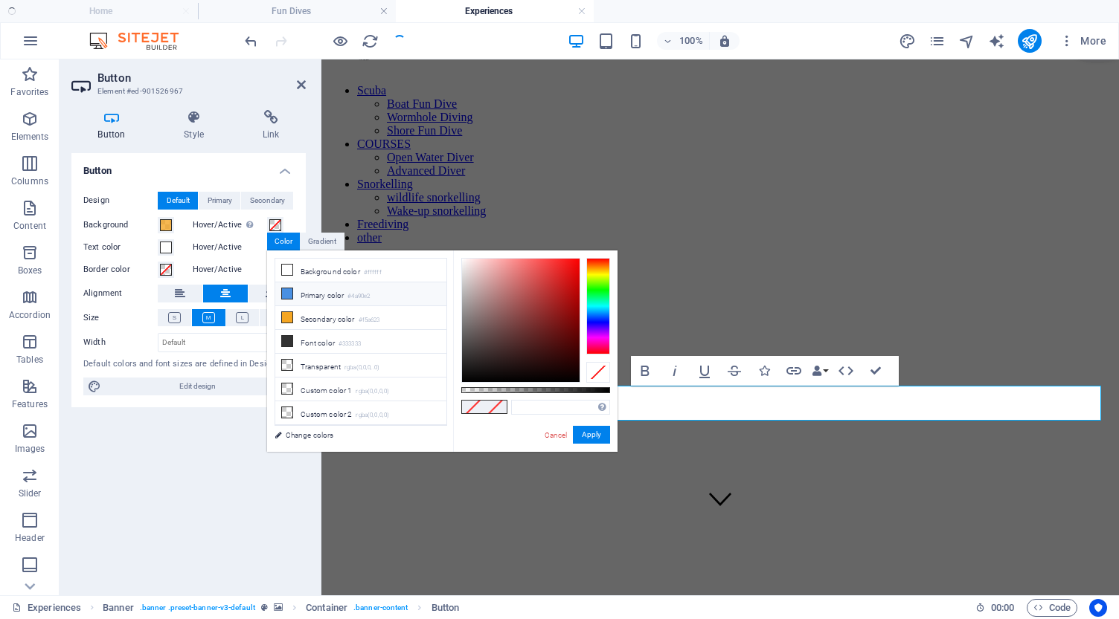
click at [323, 297] on li "Primary color #4a90e2" at bounding box center [360, 295] width 171 height 24
type input "#4a90e2"
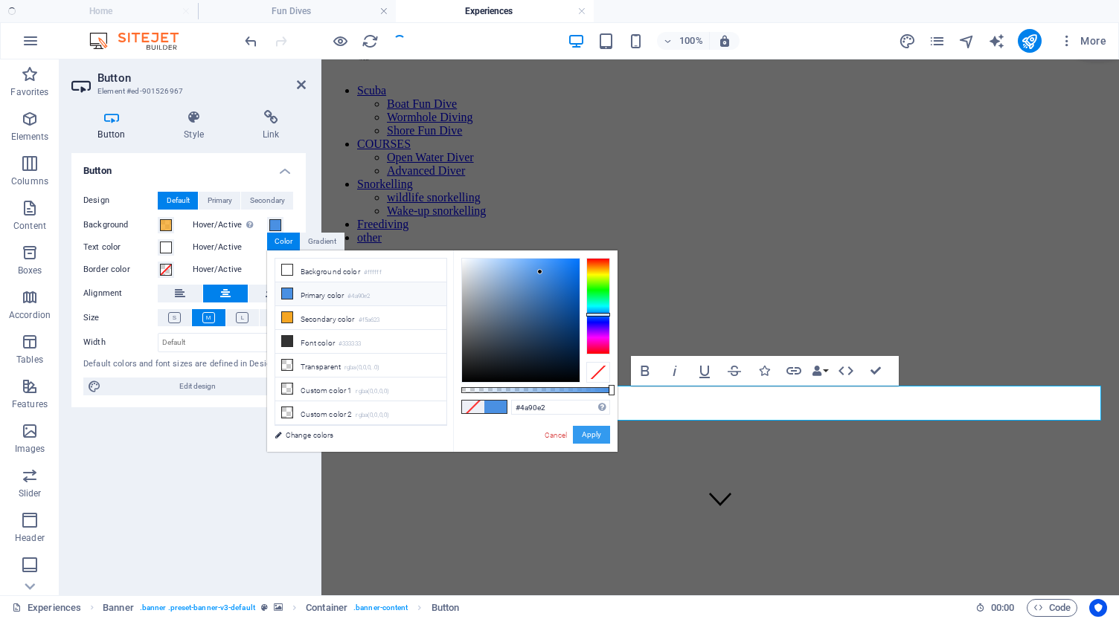
click at [589, 431] on button "Apply" at bounding box center [591, 435] width 37 height 18
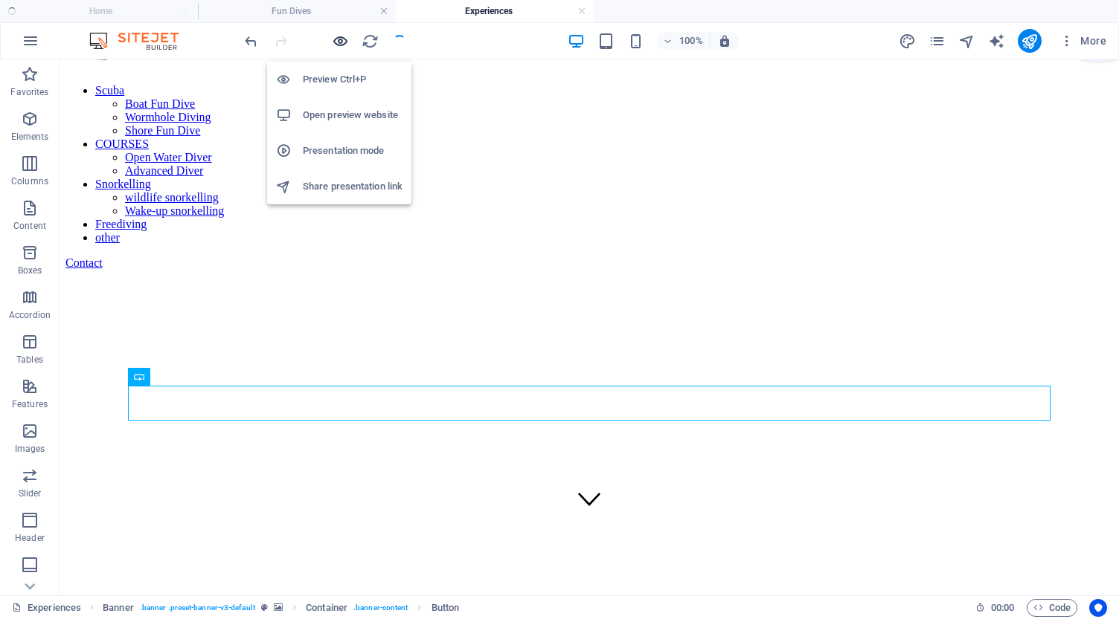
click at [344, 39] on icon "button" at bounding box center [340, 41] width 17 height 17
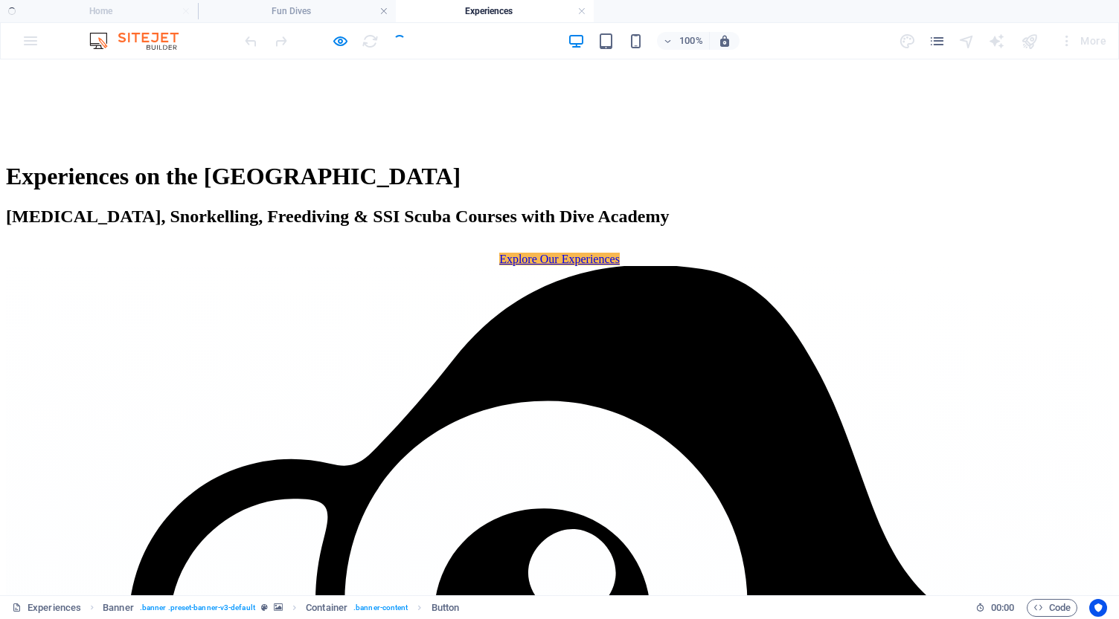
scroll to position [677, 0]
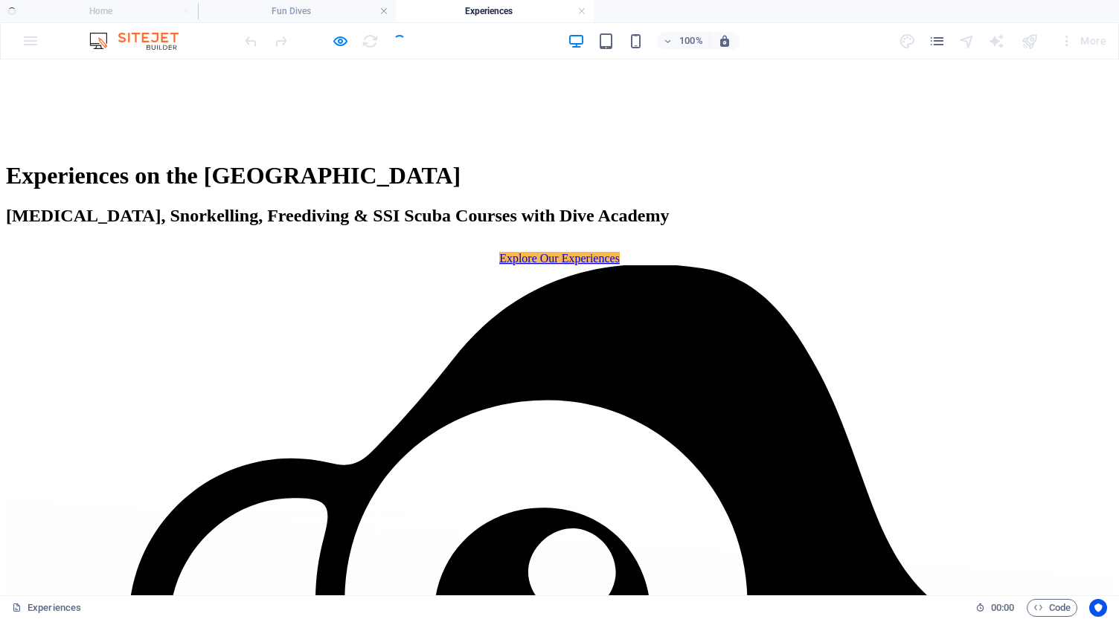
click at [100, 10] on ul "Home Fun Dives Experiences" at bounding box center [559, 11] width 1119 height 22
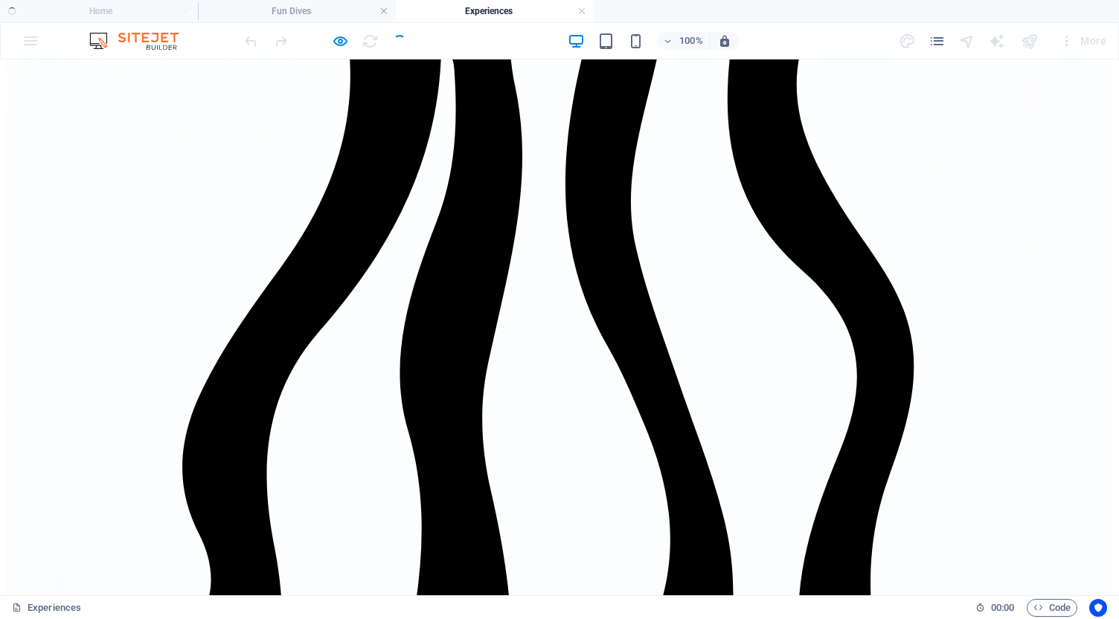
scroll to position [1629, 0]
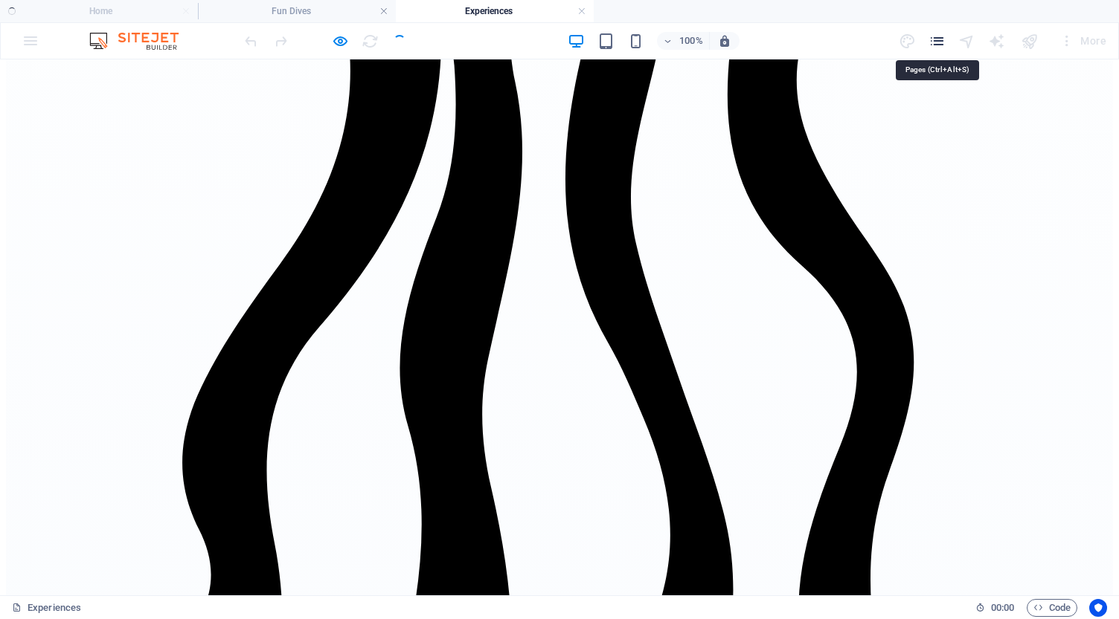
click at [938, 42] on icon "pages" at bounding box center [936, 41] width 17 height 17
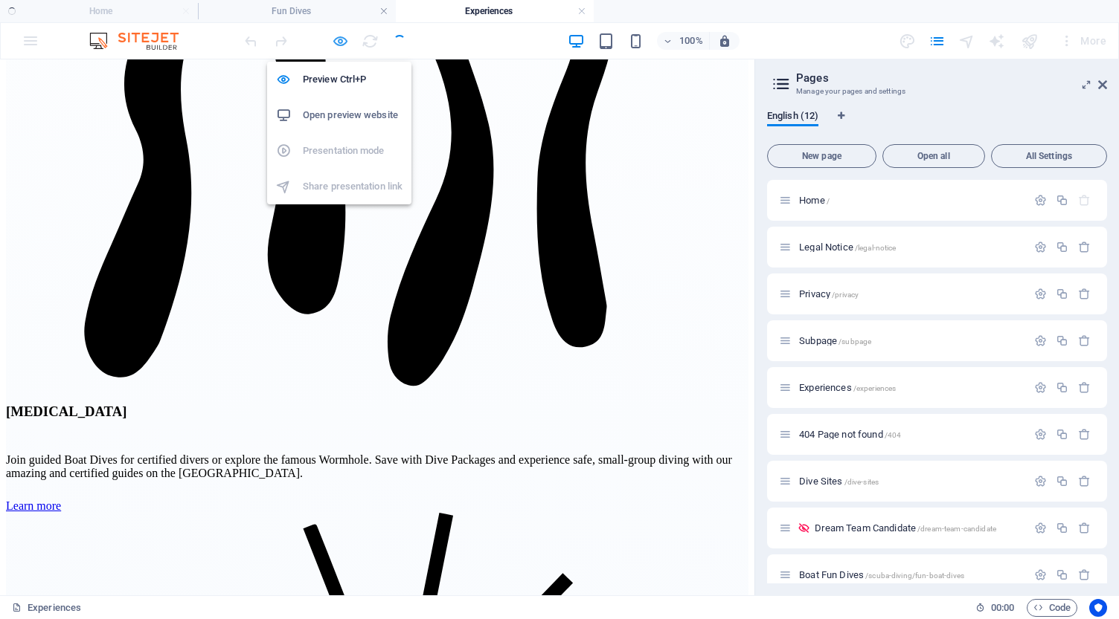
click at [338, 40] on icon "button" at bounding box center [340, 41] width 17 height 17
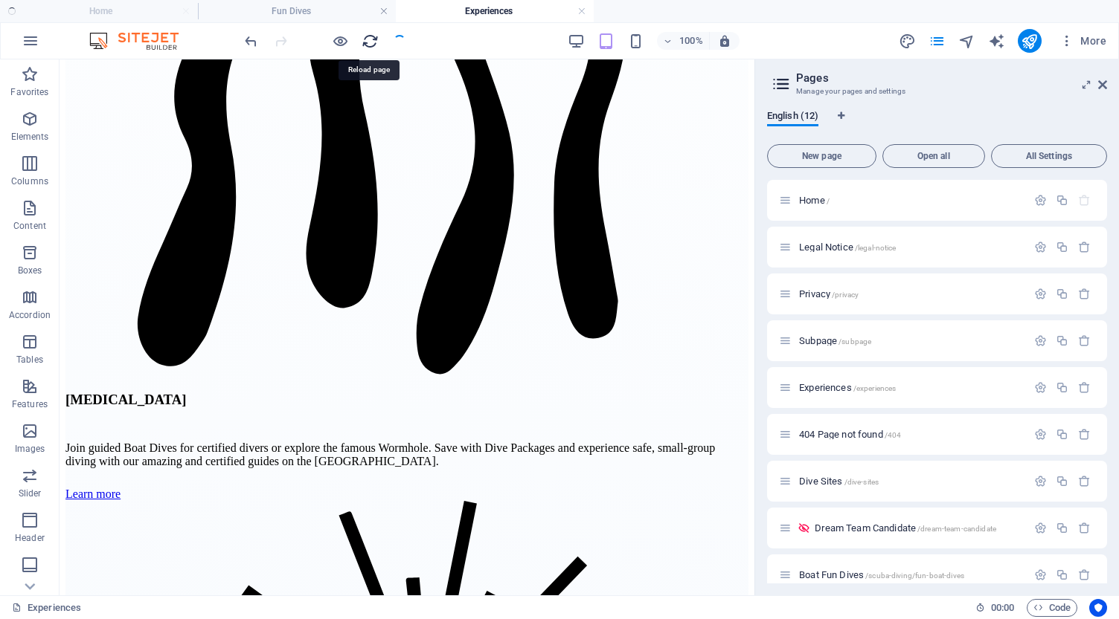
click at [372, 43] on icon "reload" at bounding box center [369, 41] width 17 height 17
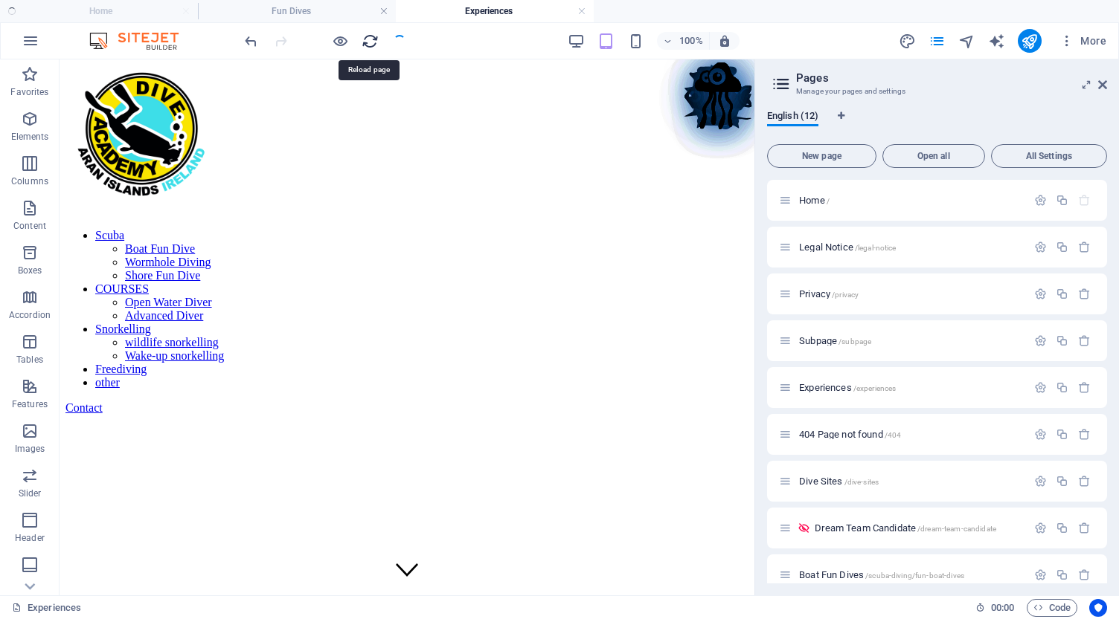
scroll to position [0, 0]
click at [826, 389] on span "Experiences /experiences" at bounding box center [847, 387] width 97 height 11
click at [368, 36] on icon "reload" at bounding box center [369, 41] width 17 height 17
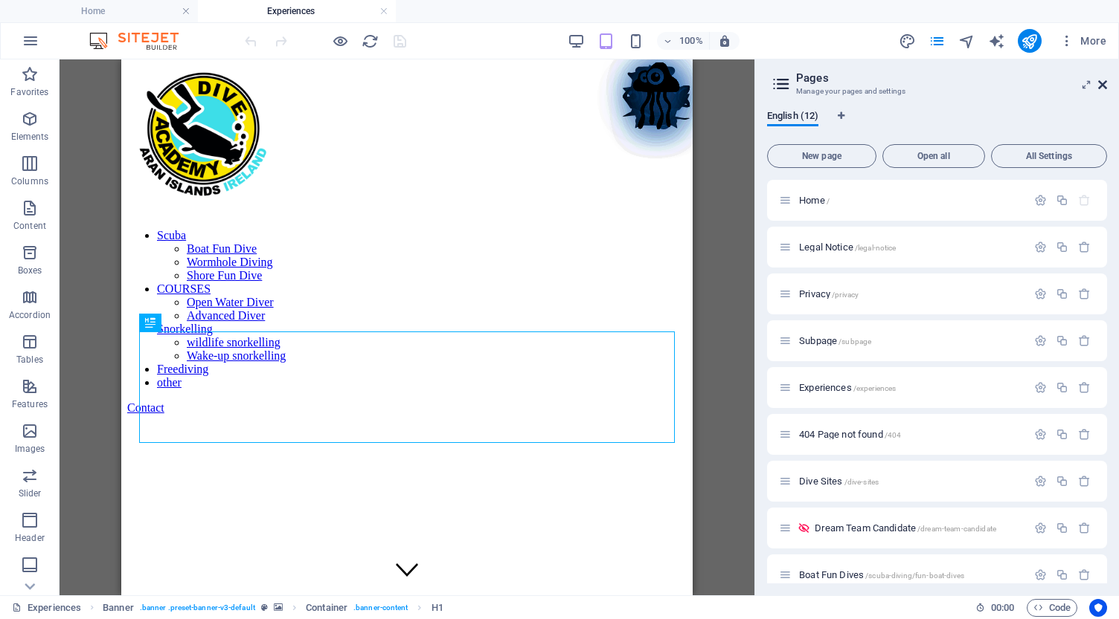
click at [0, 0] on icon at bounding box center [0, 0] width 0 height 0
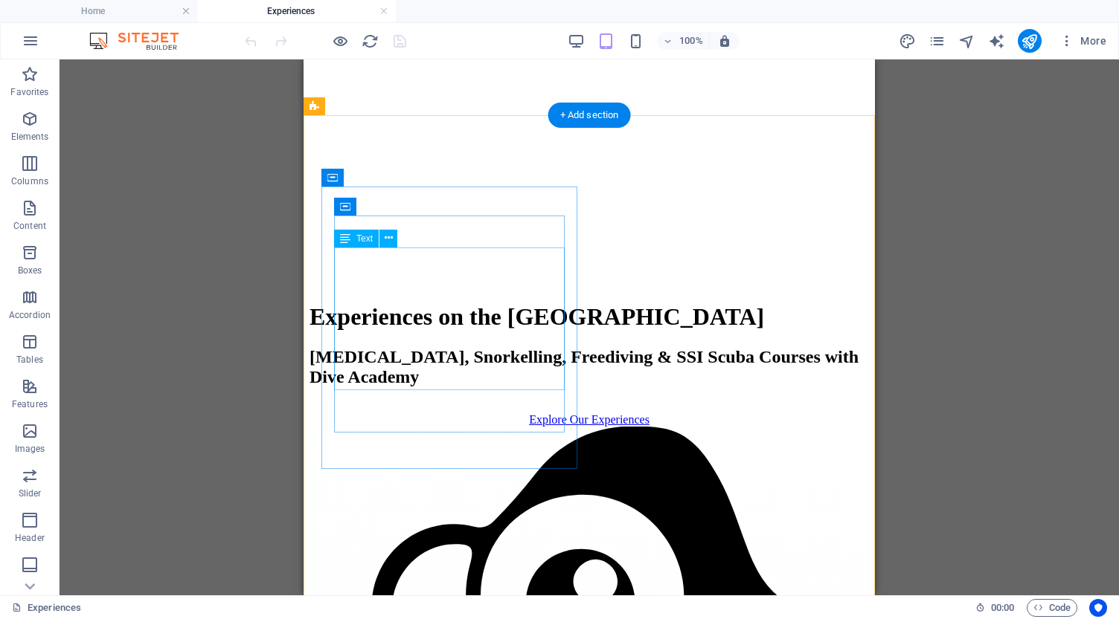
scroll to position [596, 0]
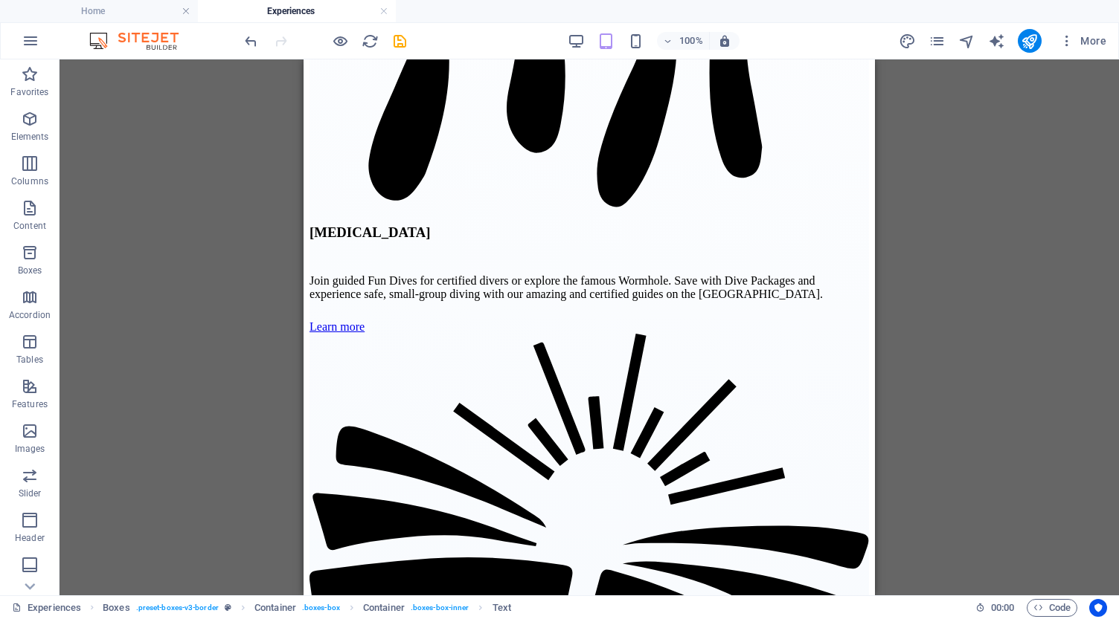
scroll to position [1642, 0]
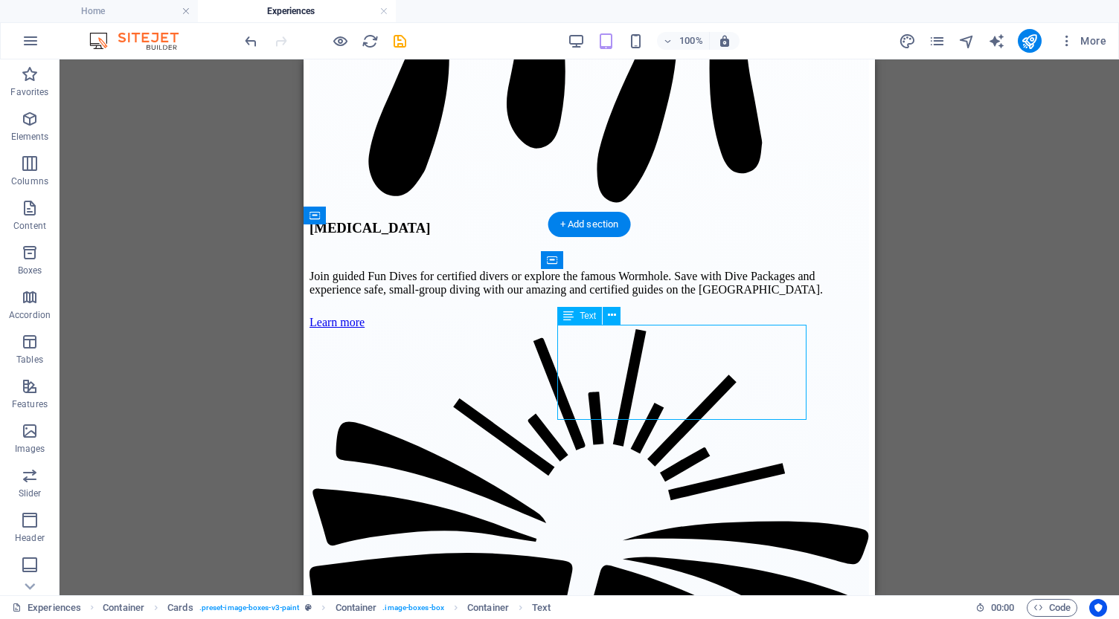
drag, startPoint x: 560, startPoint y: 335, endPoint x: 631, endPoint y: 374, distance: 80.5
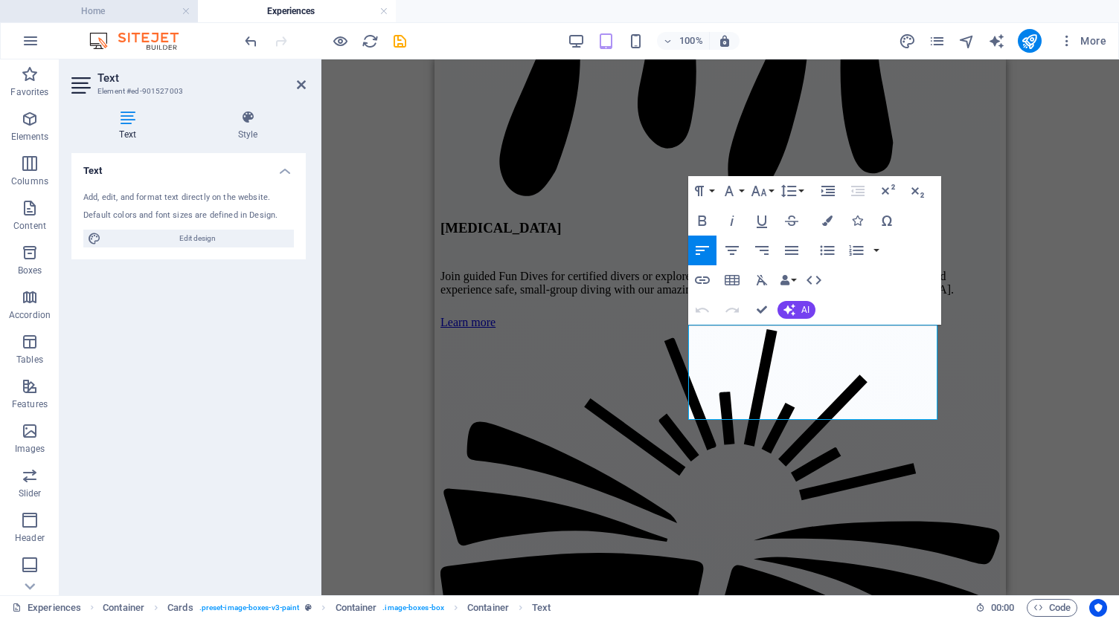
click at [109, 6] on h4 "Home" at bounding box center [99, 11] width 198 height 16
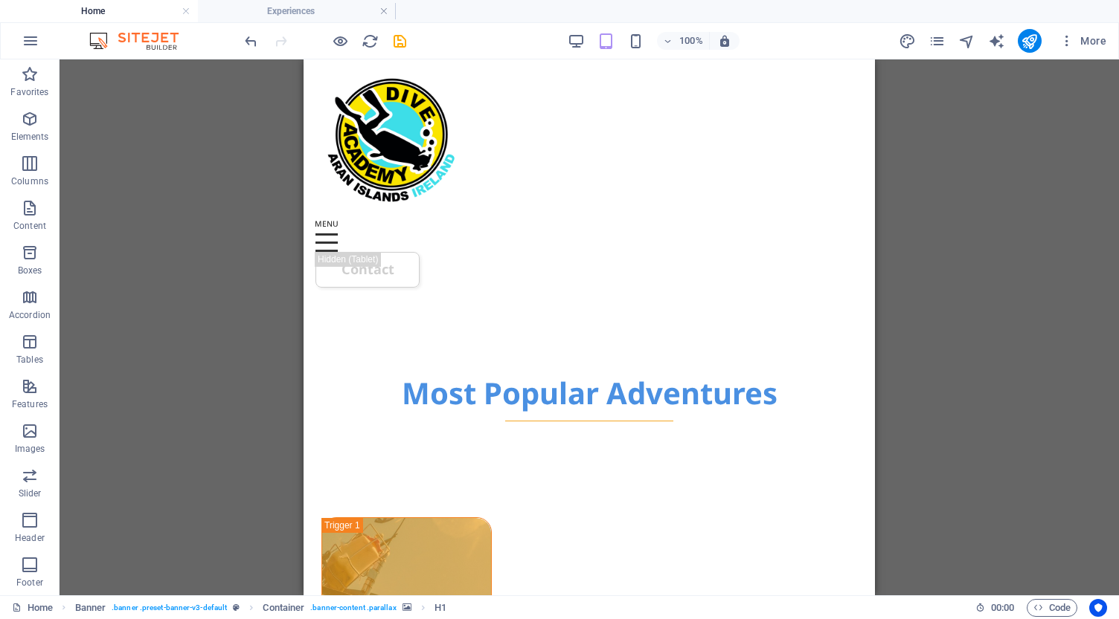
scroll to position [857, 0]
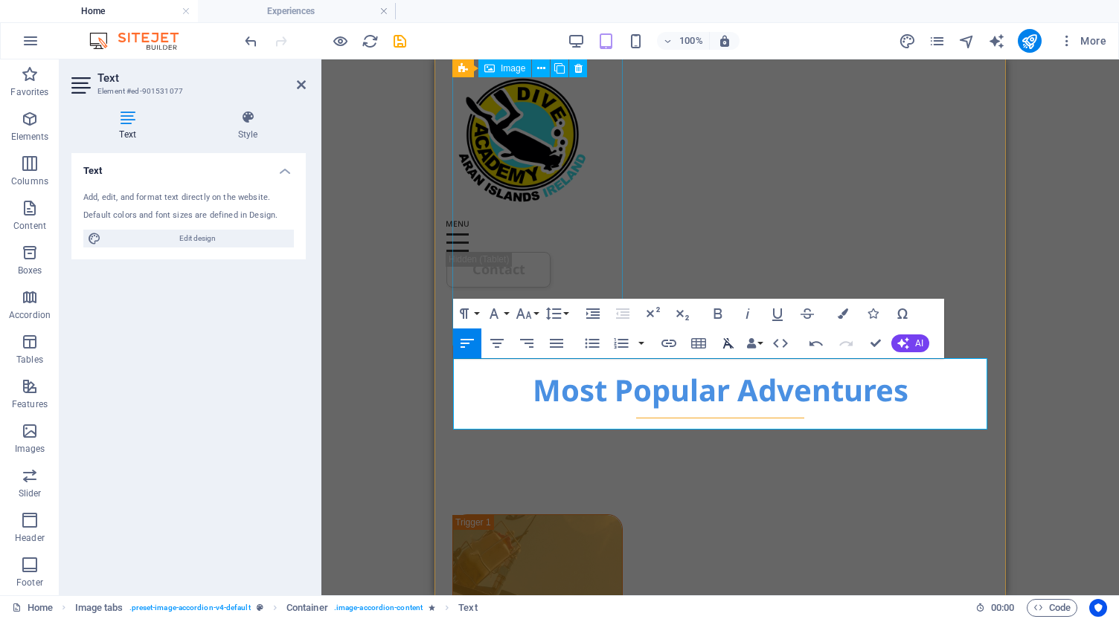
click at [728, 344] on icon "button" at bounding box center [728, 343] width 11 height 10
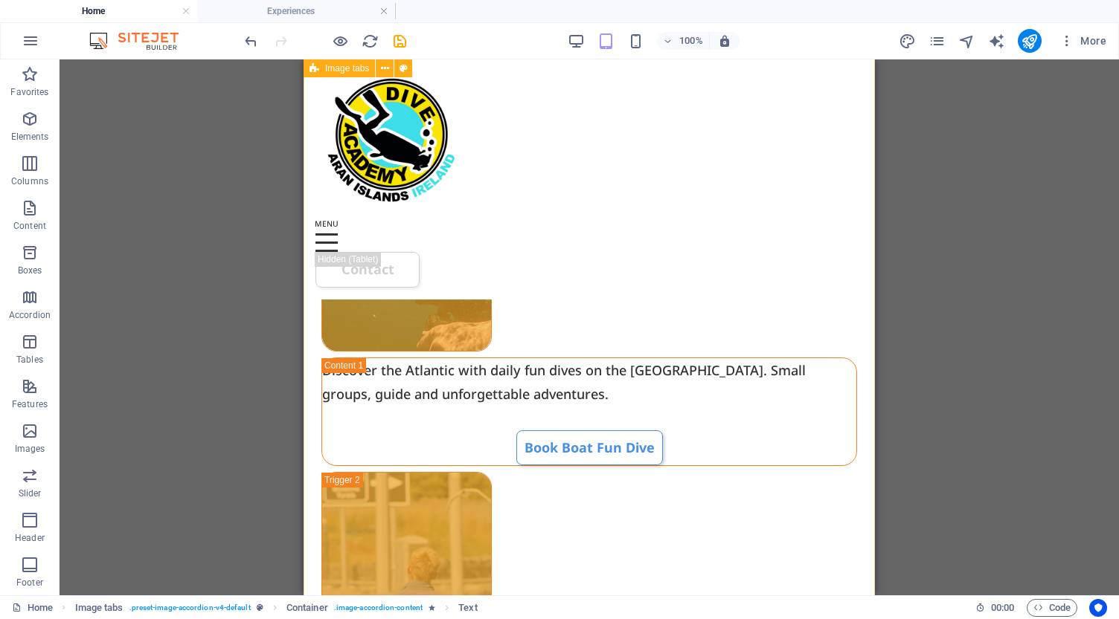
scroll to position [1336, 0]
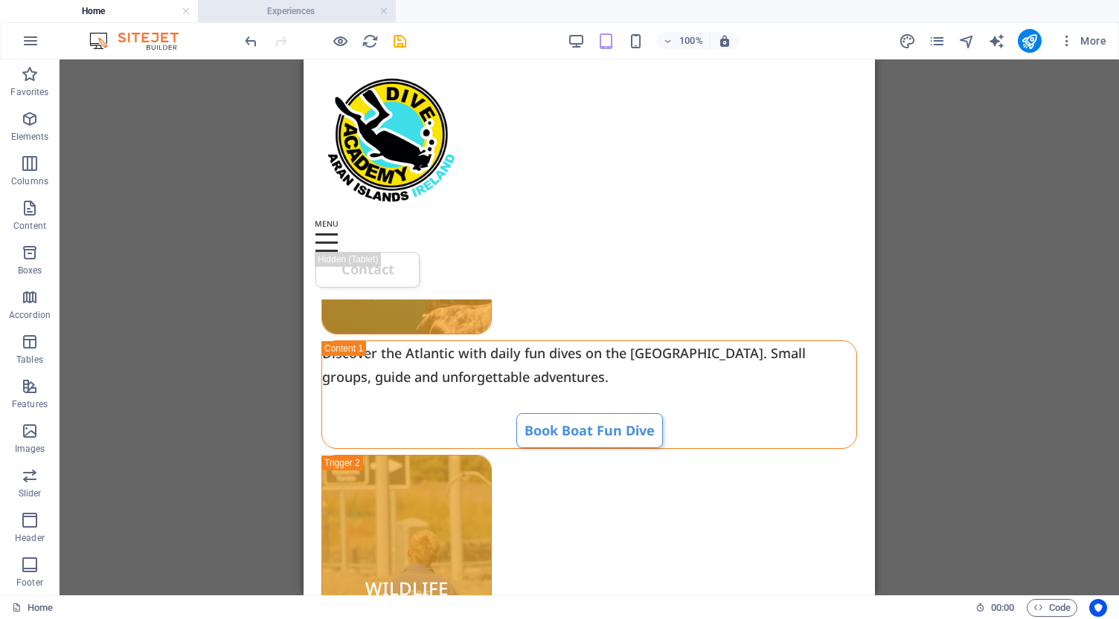
click at [310, 13] on h4 "Experiences" at bounding box center [297, 11] width 198 height 16
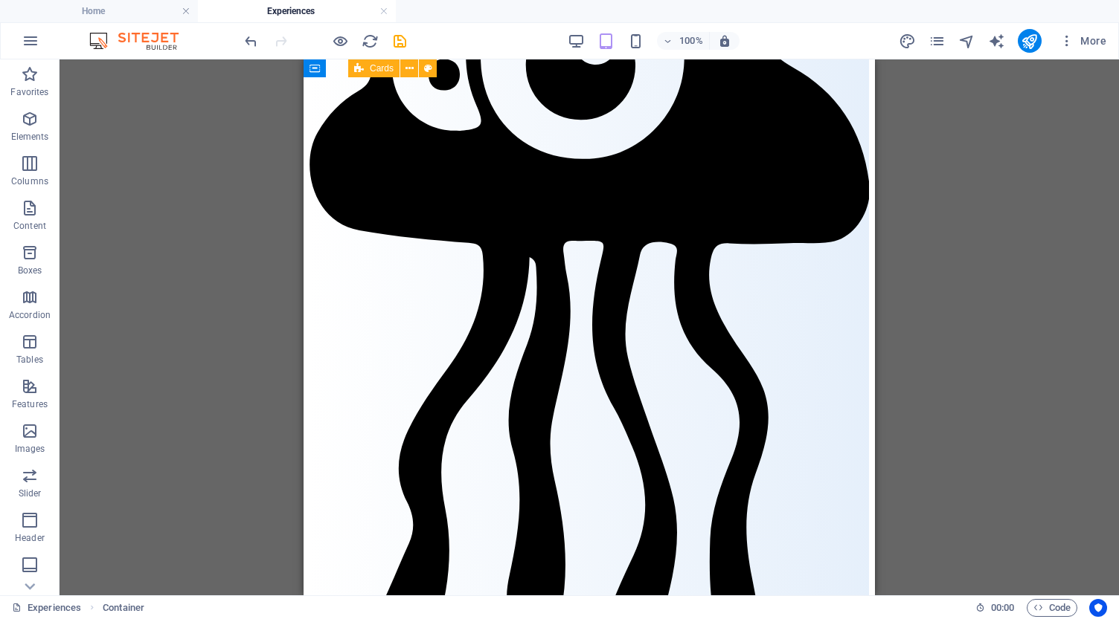
scroll to position [4546, 0]
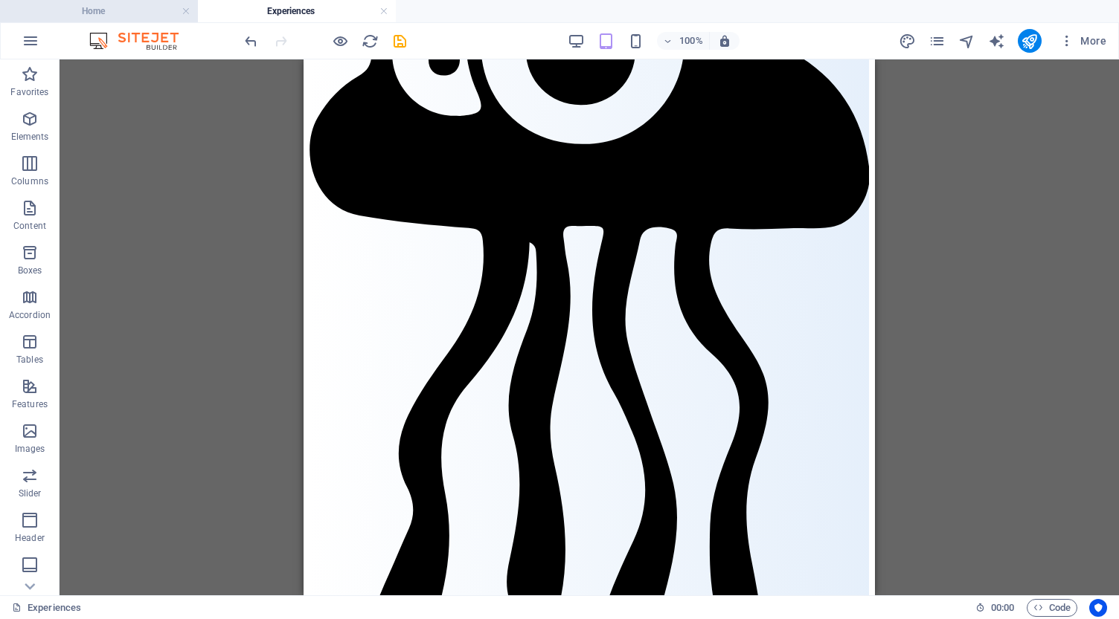
click at [131, 14] on h4 "Home" at bounding box center [99, 11] width 198 height 16
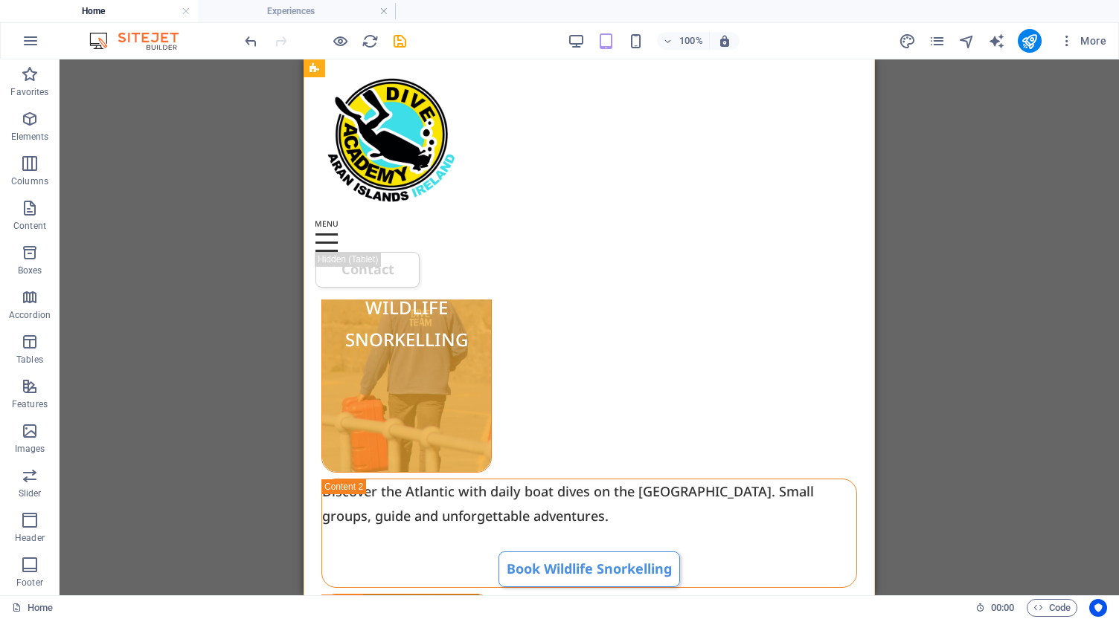
scroll to position [1779, 0]
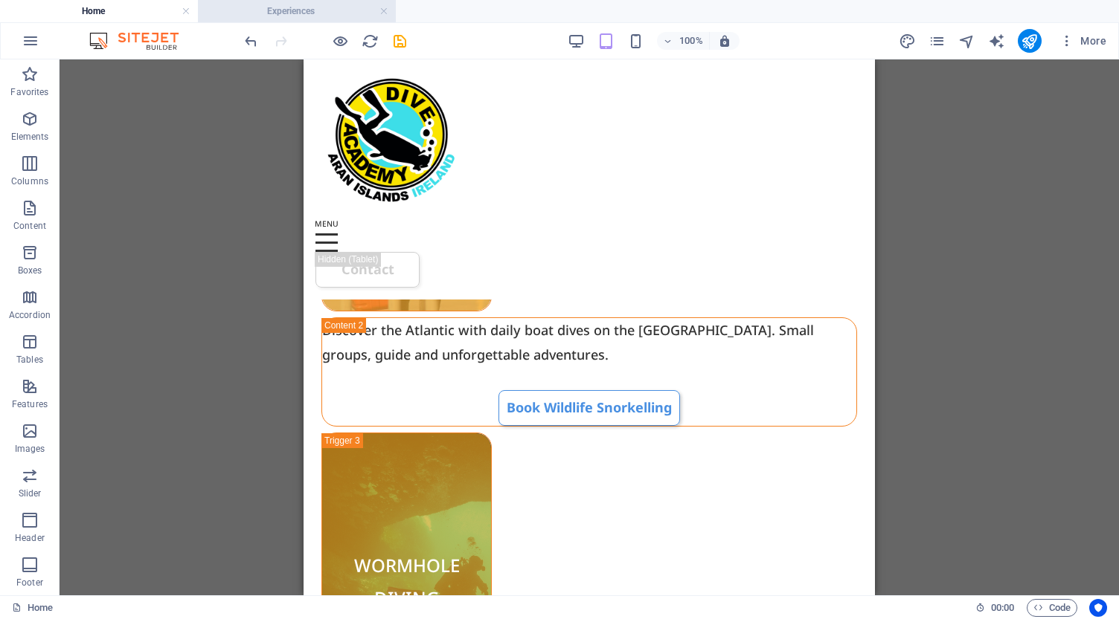
click at [297, 7] on h4 "Experiences" at bounding box center [297, 11] width 198 height 16
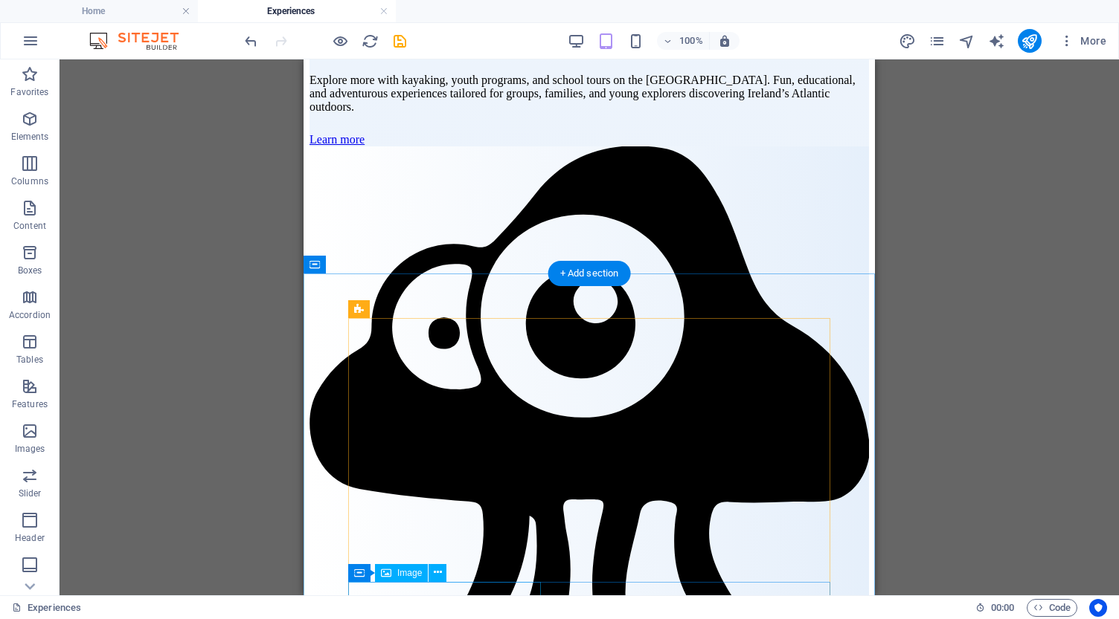
scroll to position [4274, 0]
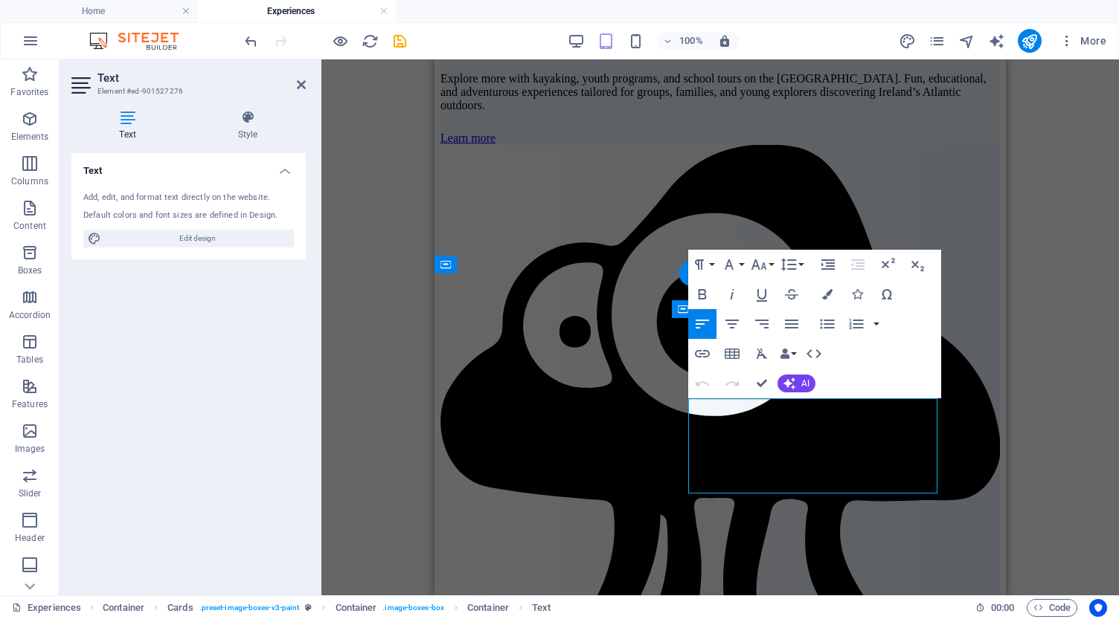
copy p "Snorkel from the boat in Atlantic waters. No cert needed, family-friendly, and …"
click at [117, 13] on h4 "Home" at bounding box center [99, 11] width 198 height 16
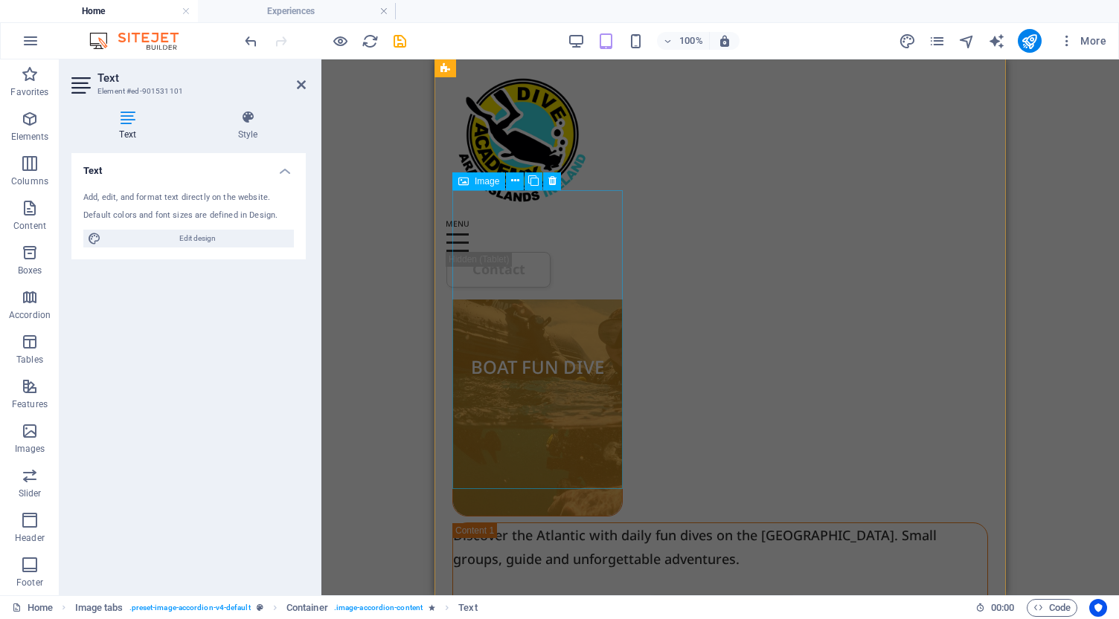
scroll to position [1166, 0]
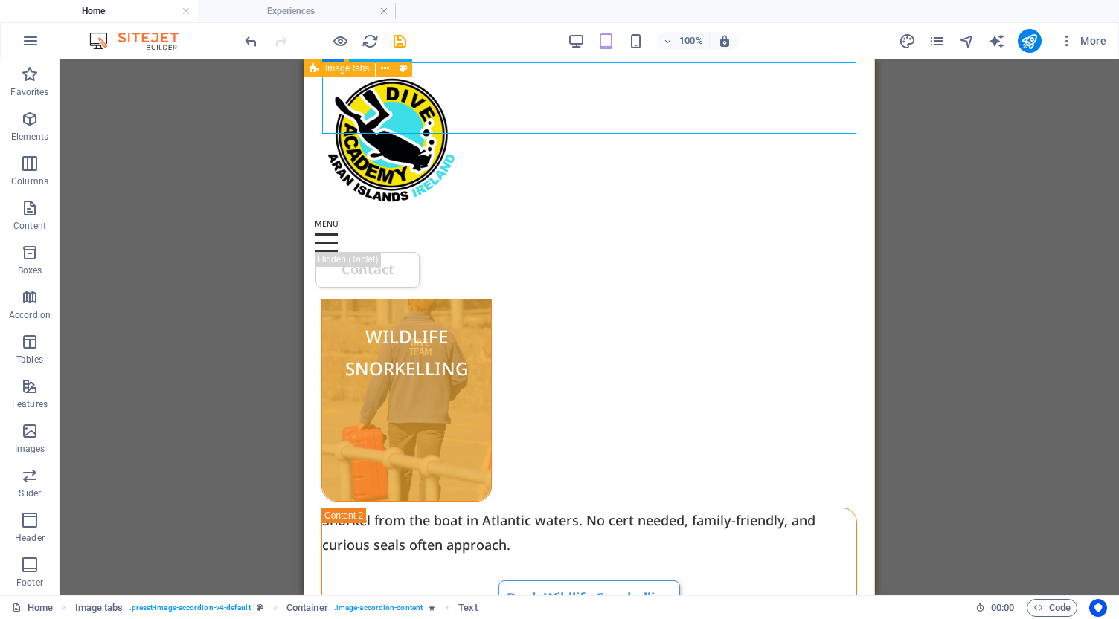
scroll to position [1592, 0]
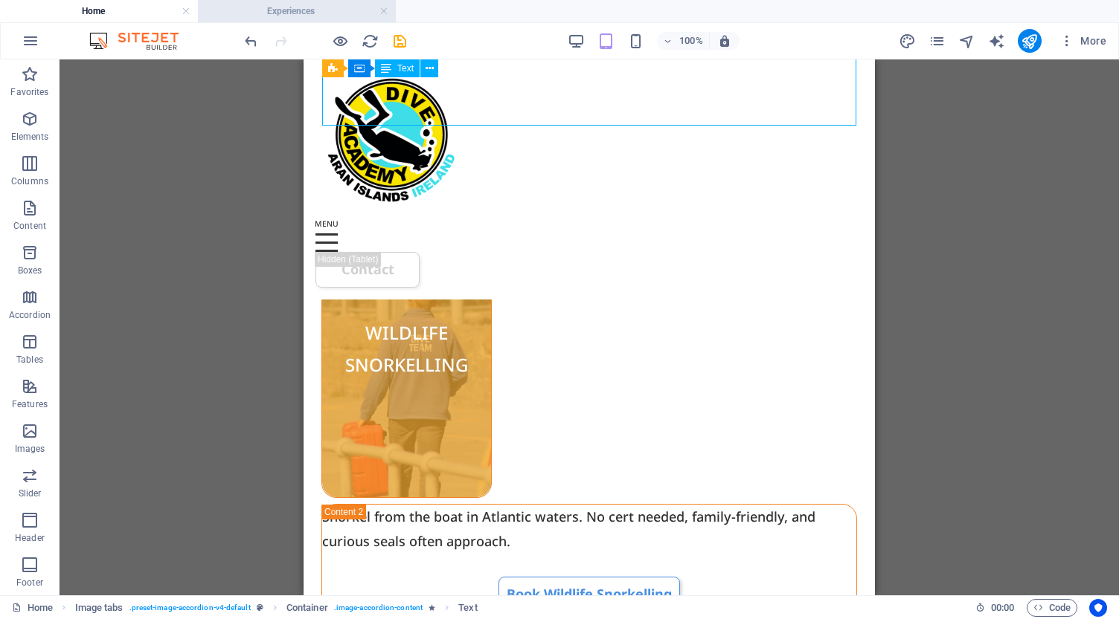
click at [305, 1] on li "Experiences" at bounding box center [297, 11] width 198 height 22
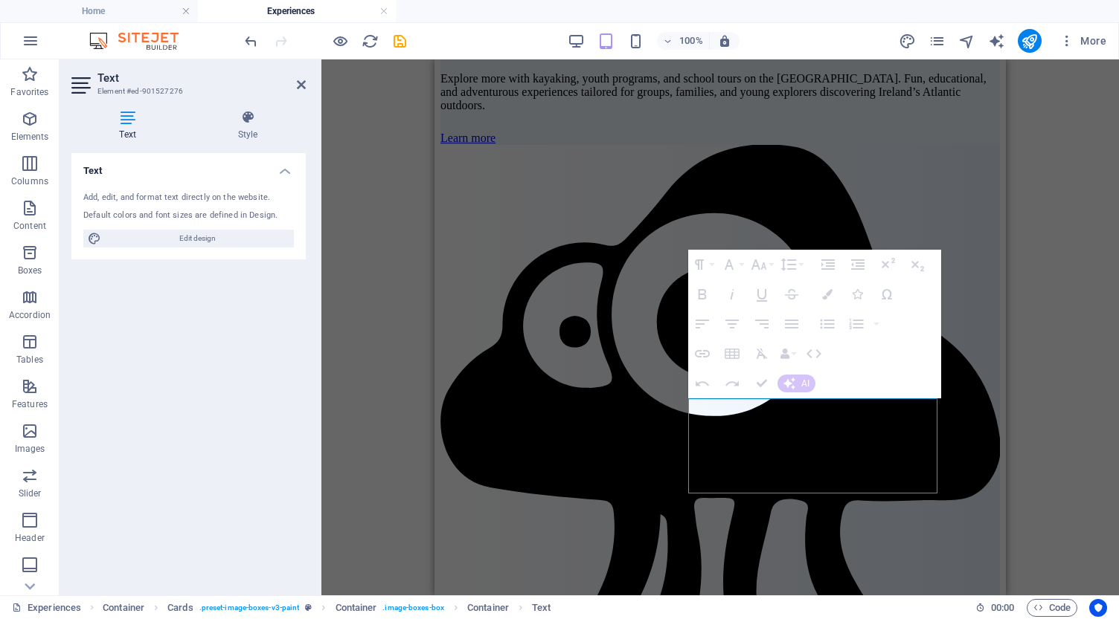
click at [409, 328] on div "Drag here to replace the existing content. Press “Ctrl” if you want to create a…" at bounding box center [719, 327] width 797 height 536
click at [765, 384] on icon "button" at bounding box center [761, 384] width 10 height 10
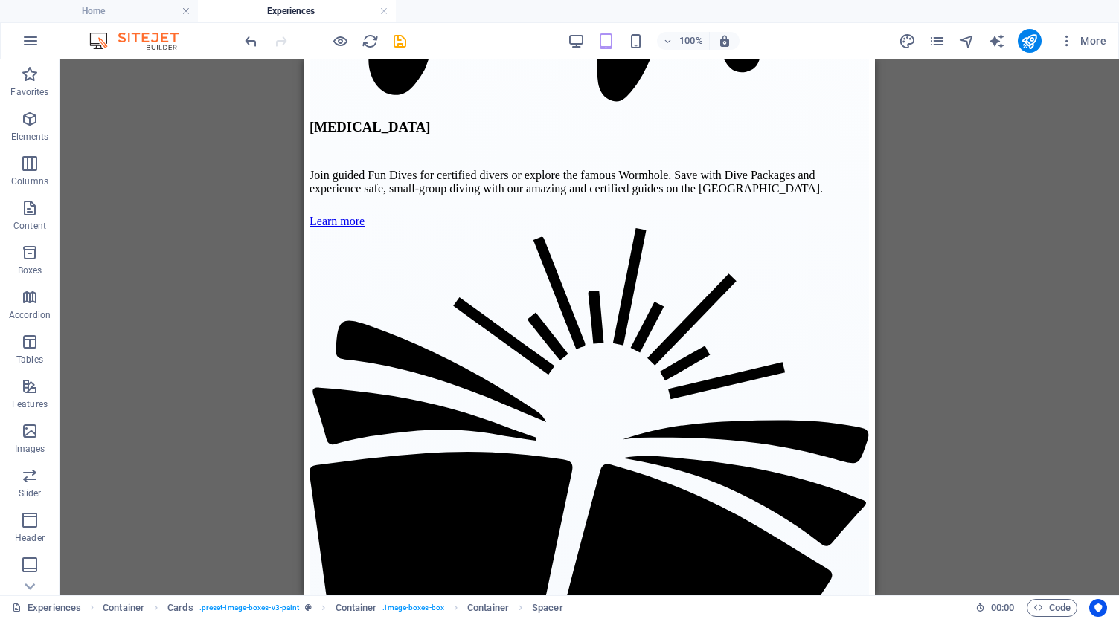
scroll to position [1739, 0]
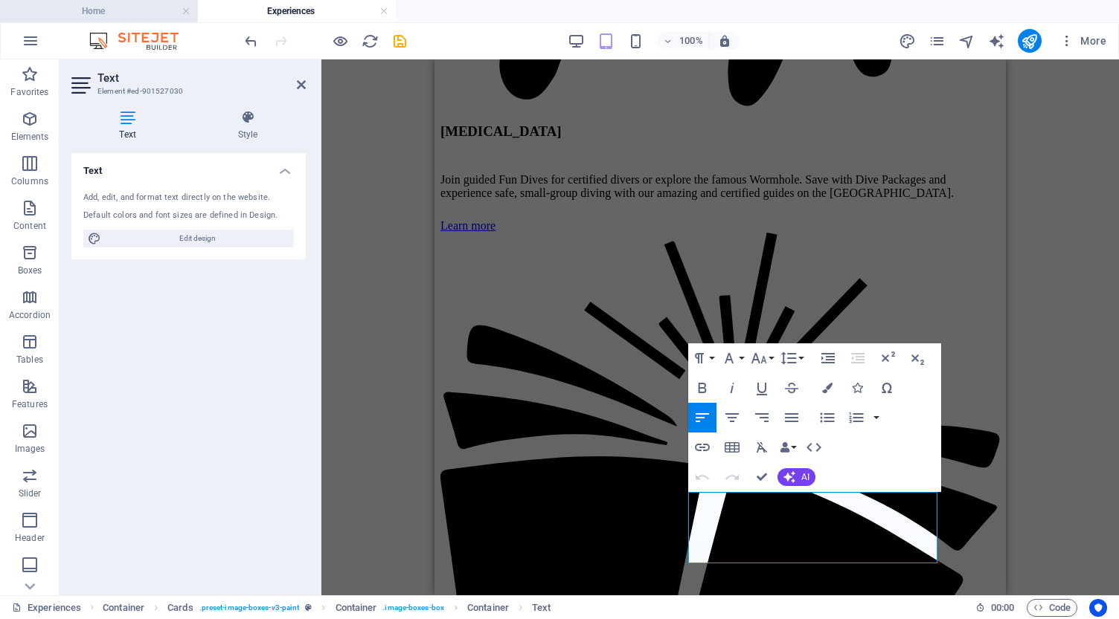
click at [120, 13] on h4 "Home" at bounding box center [99, 11] width 198 height 16
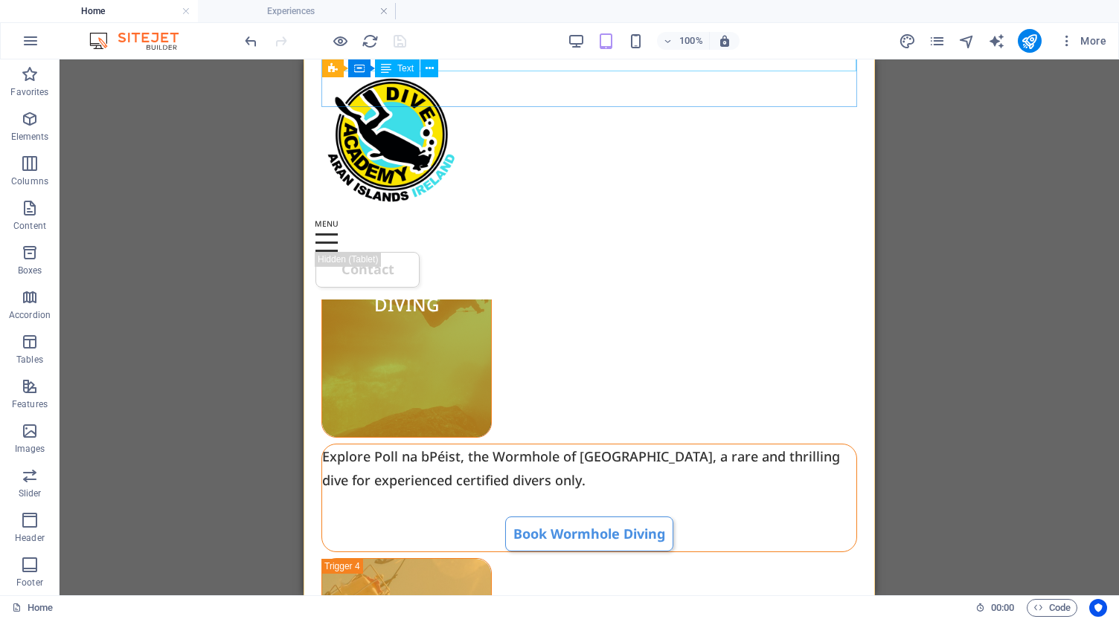
scroll to position [2077, 0]
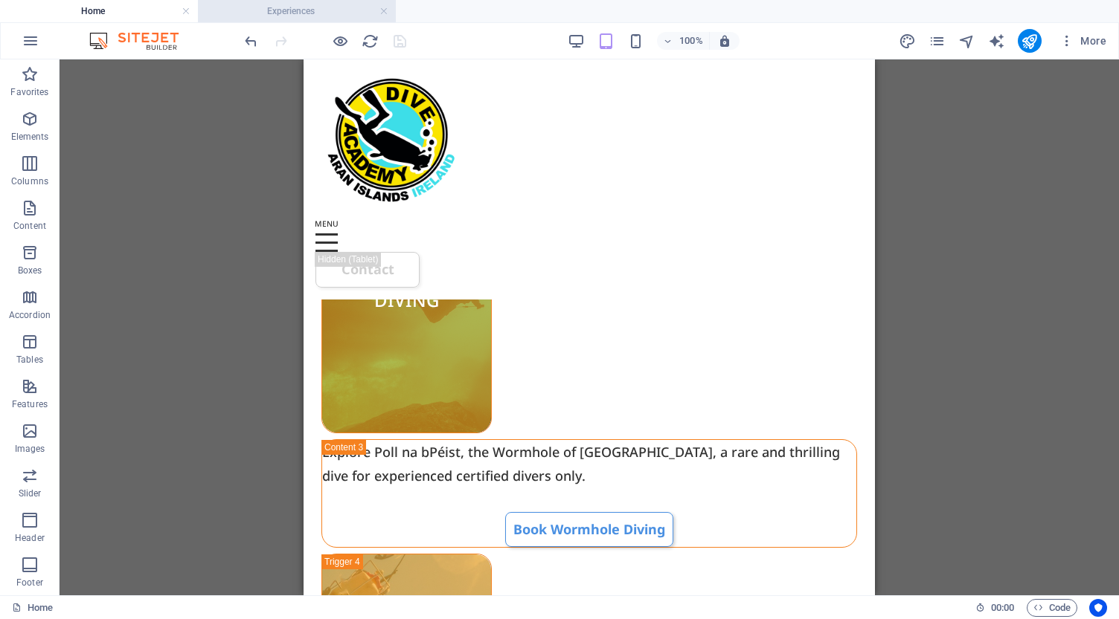
click at [307, 8] on h4 "Experiences" at bounding box center [297, 11] width 198 height 16
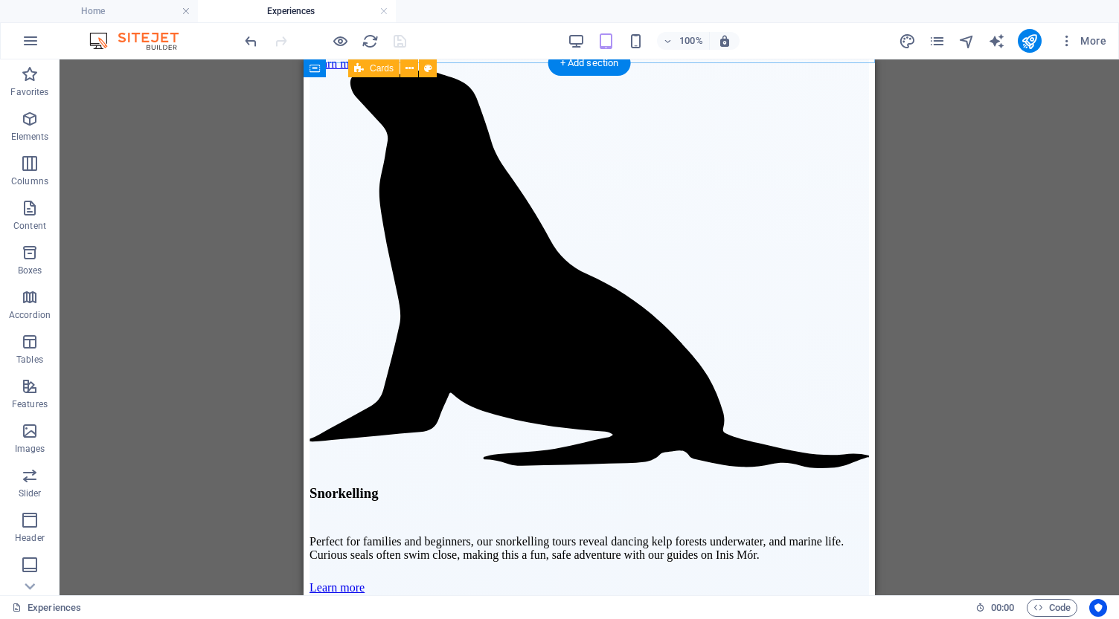
scroll to position [2582, 0]
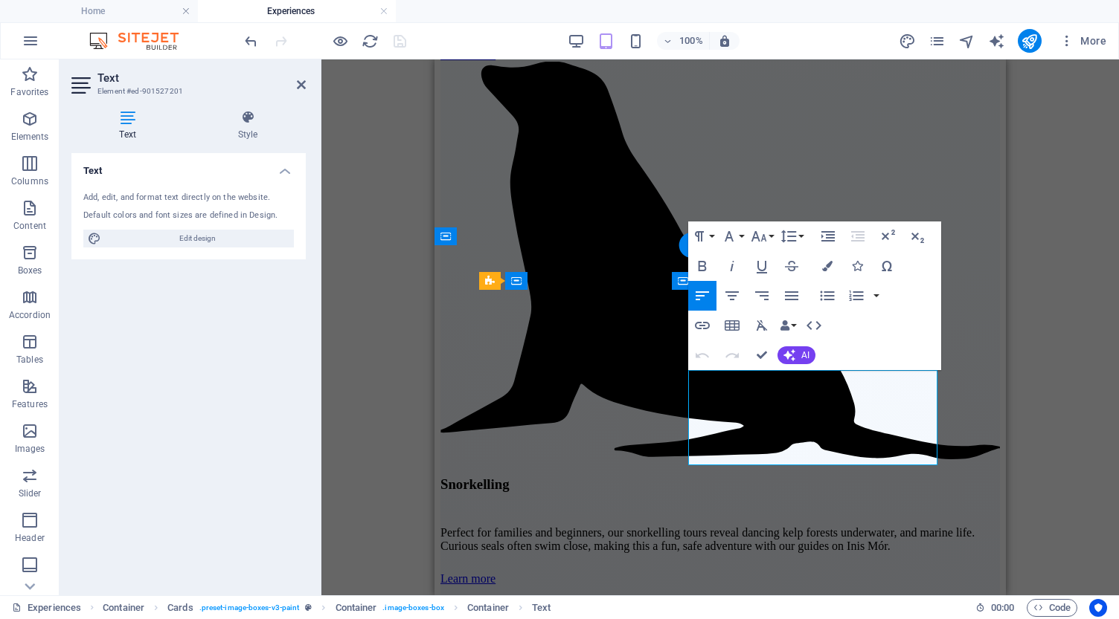
copy p "Curious about scuba? Try Dive is a safe, life-changing experience, letting begi…"
click at [114, 11] on h4 "Home" at bounding box center [99, 11] width 198 height 16
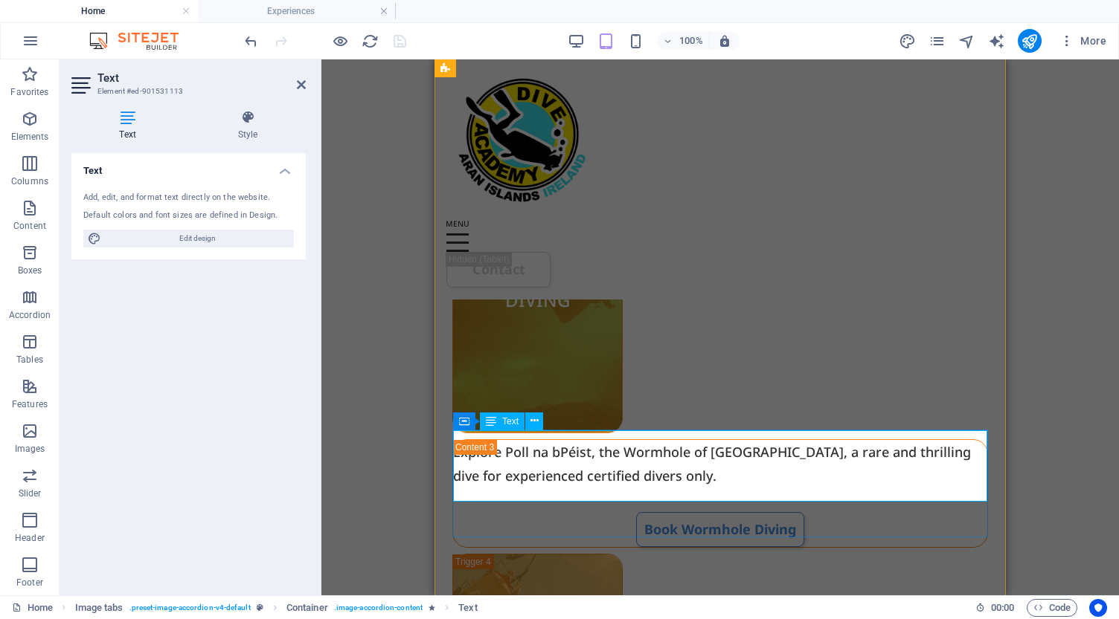
click at [752, 362] on div "BOAT FUN DIVE Discover the Atlantic with daily fun dives on the Aran Islands. S…" at bounding box center [719, 550] width 571 height 2601
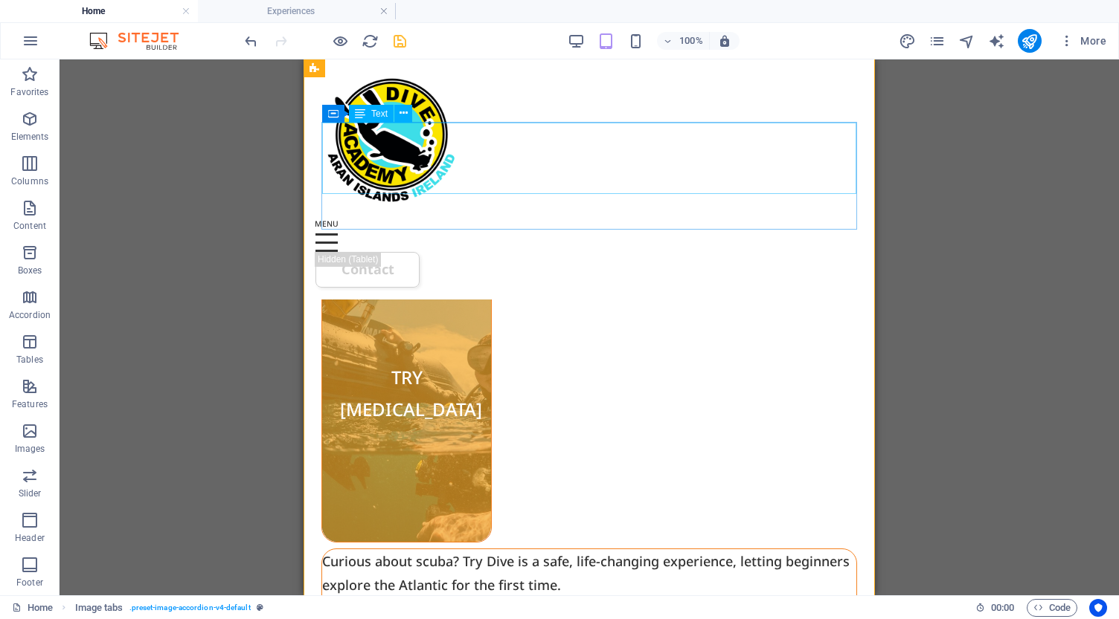
scroll to position [2389, 0]
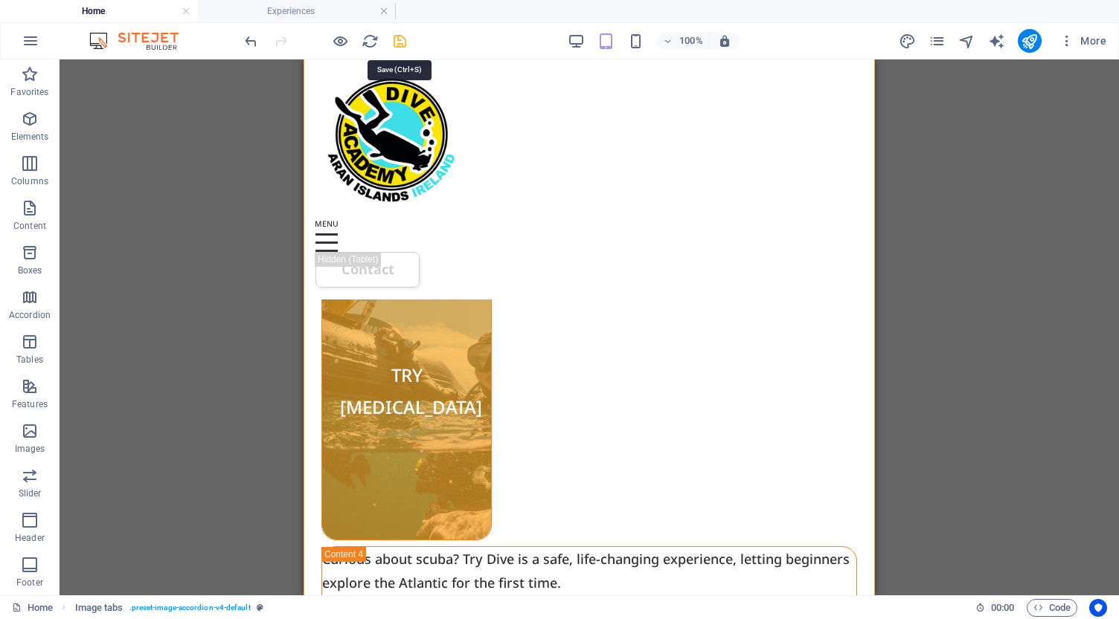
click at [395, 39] on icon "save" at bounding box center [399, 41] width 17 height 17
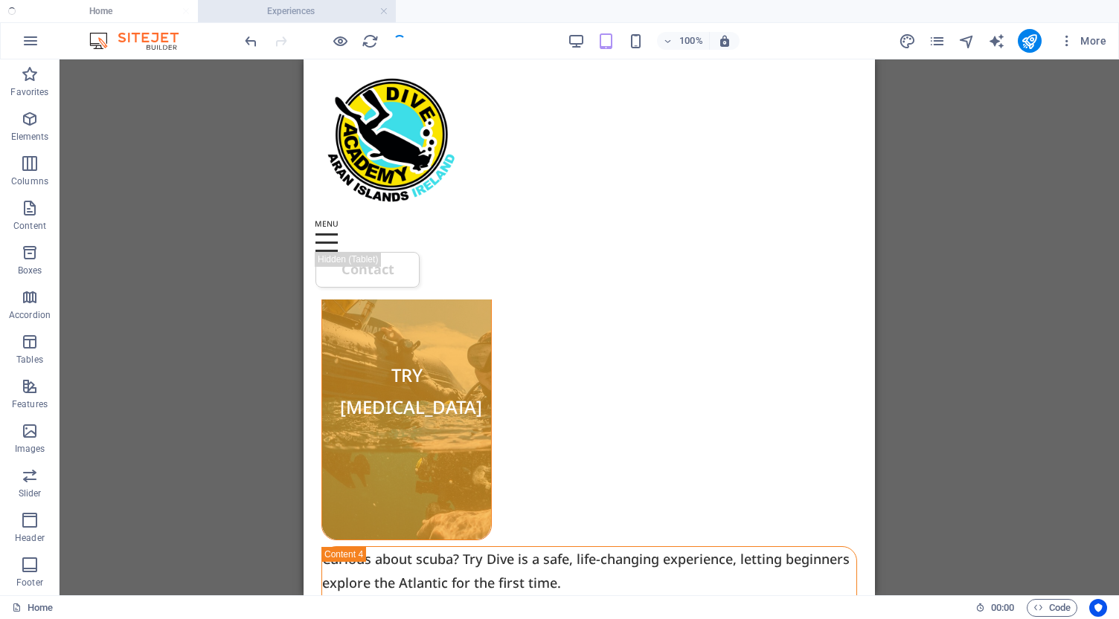
click at [291, 11] on h4 "Experiences" at bounding box center [297, 11] width 198 height 16
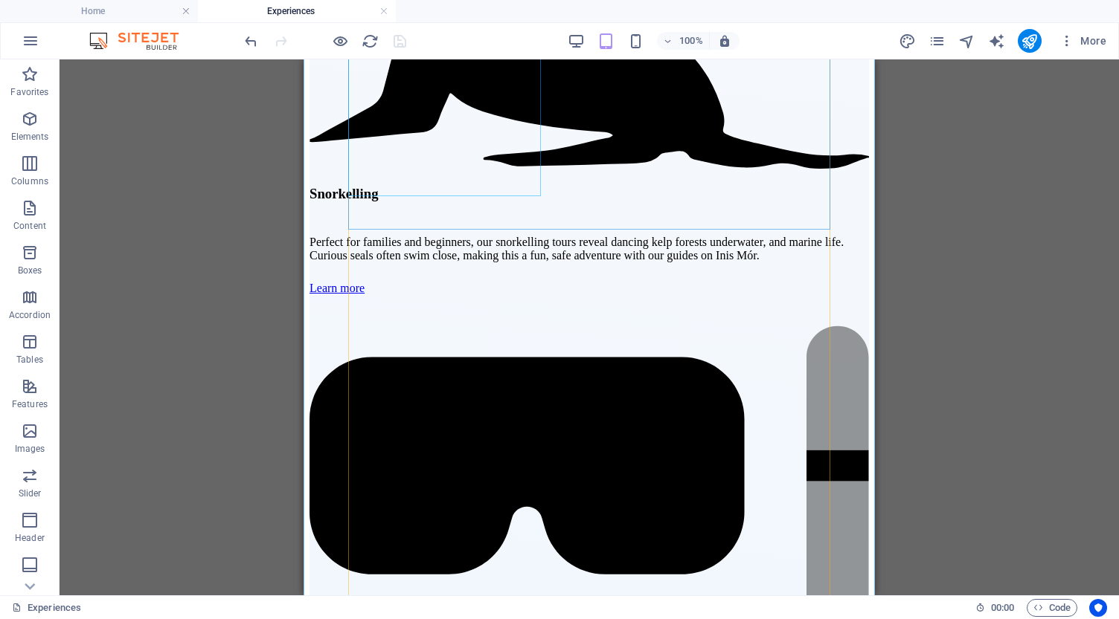
scroll to position [2884, 0]
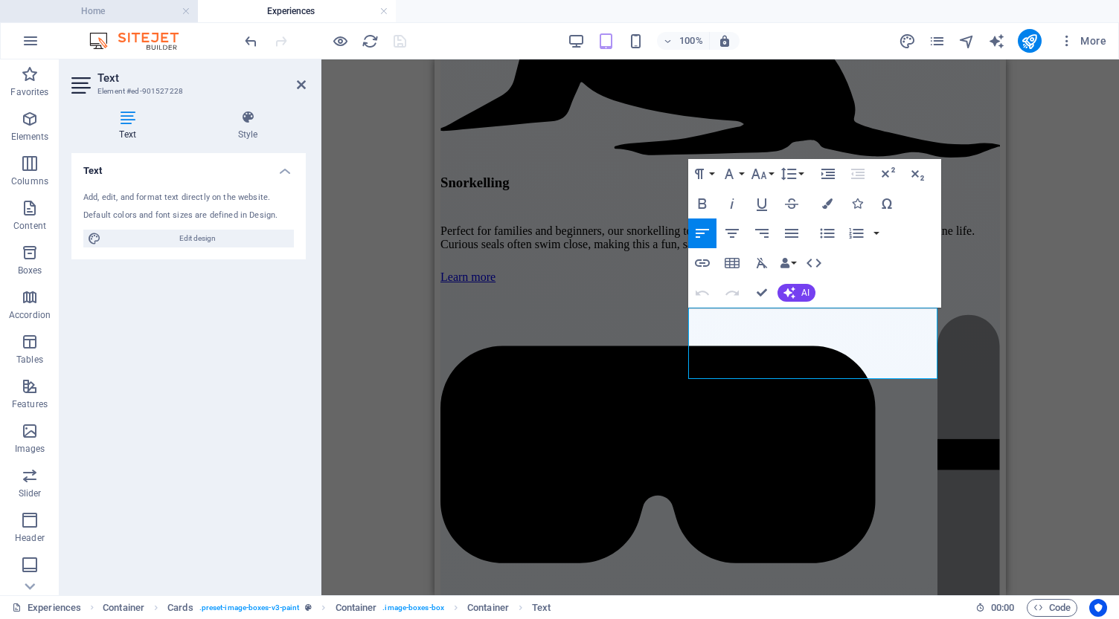
click at [115, 14] on h4 "Home" at bounding box center [99, 11] width 198 height 16
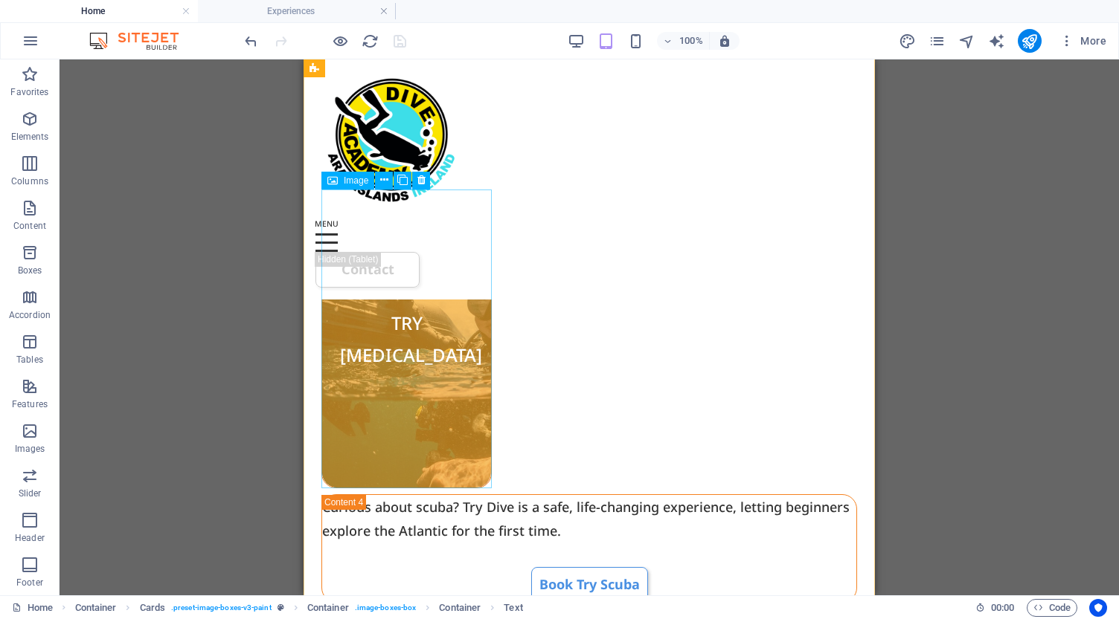
scroll to position [2444, 0]
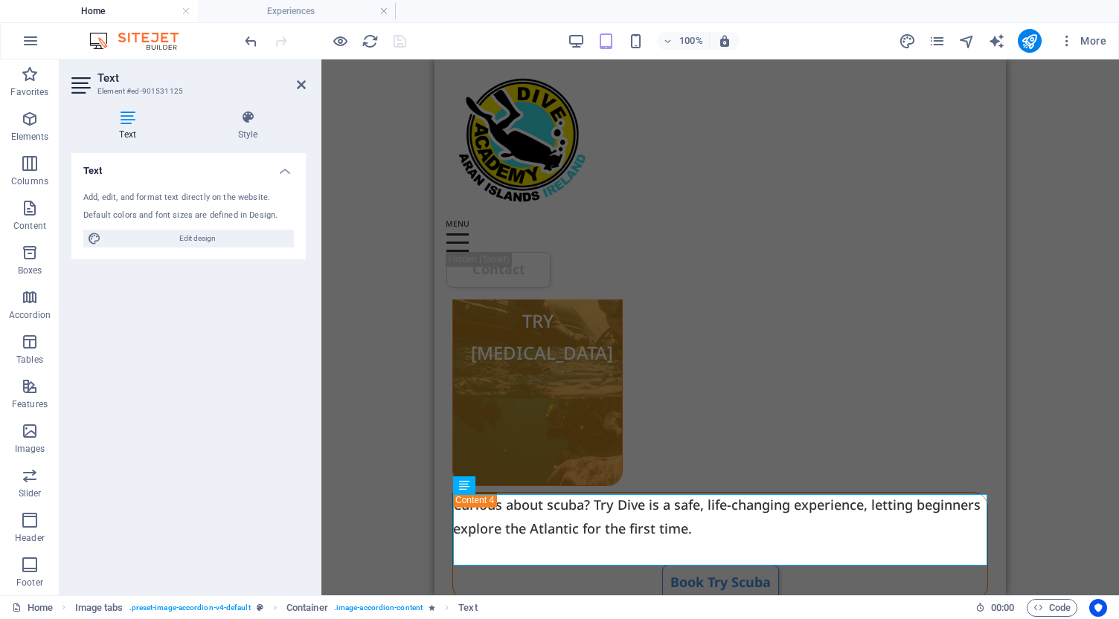
click at [405, 438] on div "H1 Banner Banner Container Menu Bar Menu Image Image tabs Container Text Contai…" at bounding box center [719, 327] width 797 height 536
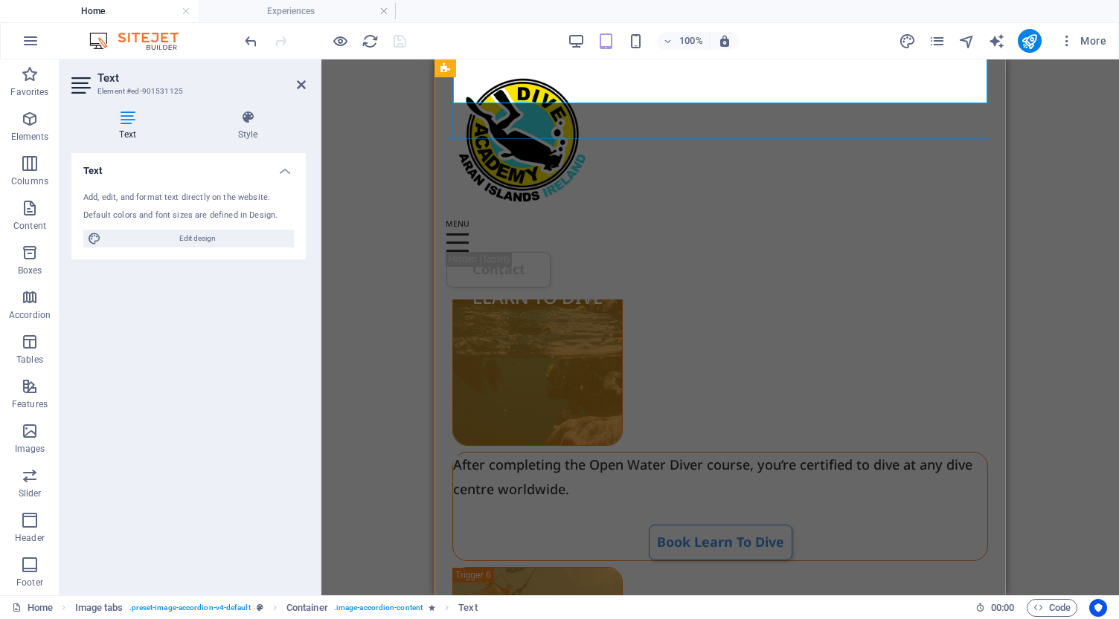
scroll to position [2915, 0]
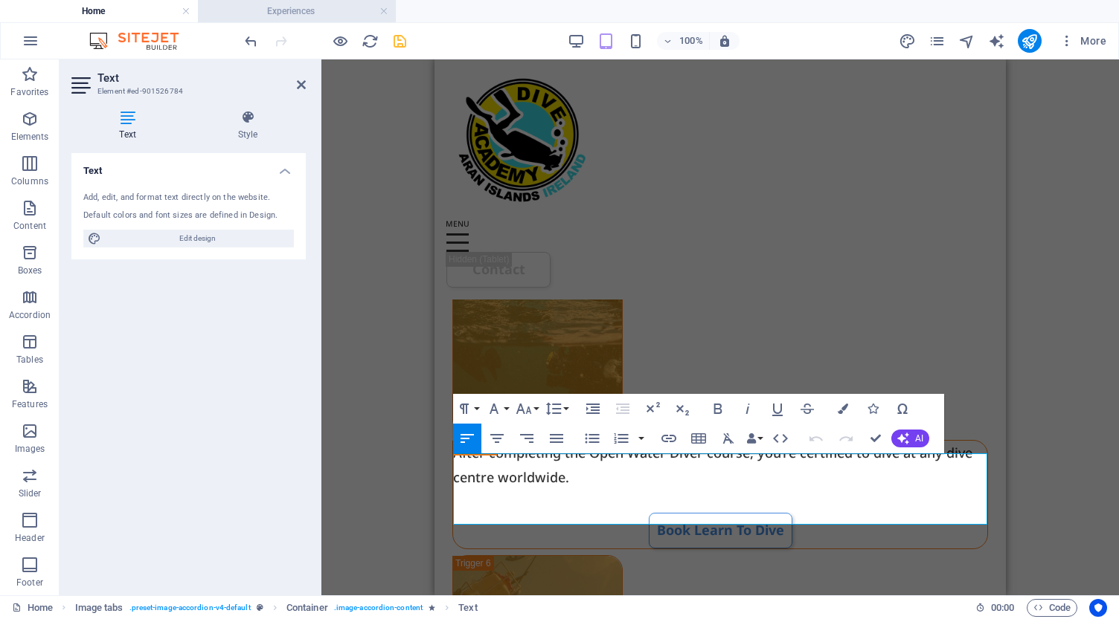
click at [293, 11] on h4 "Experiences" at bounding box center [297, 11] width 198 height 16
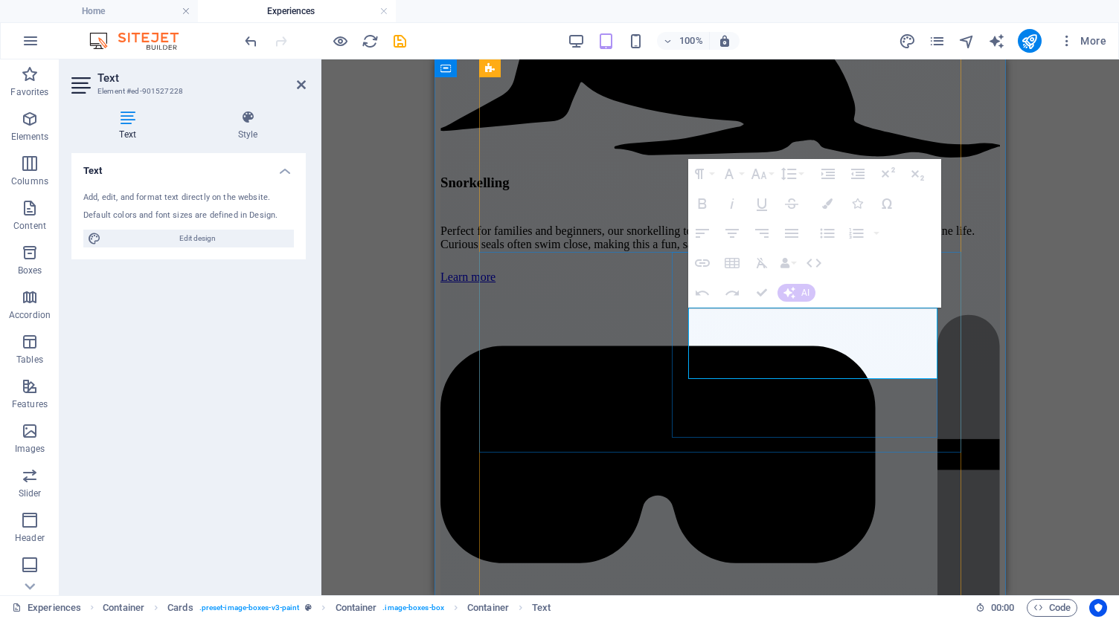
click at [852, 280] on div "Paragraph Format Normal Heading 1 Heading 2 Heading 3 Heading 4 Heading 5 Headi…" at bounding box center [814, 233] width 253 height 149
click at [765, 293] on icon "button" at bounding box center [761, 293] width 10 height 10
click at [398, 45] on icon "save" at bounding box center [399, 41] width 17 height 17
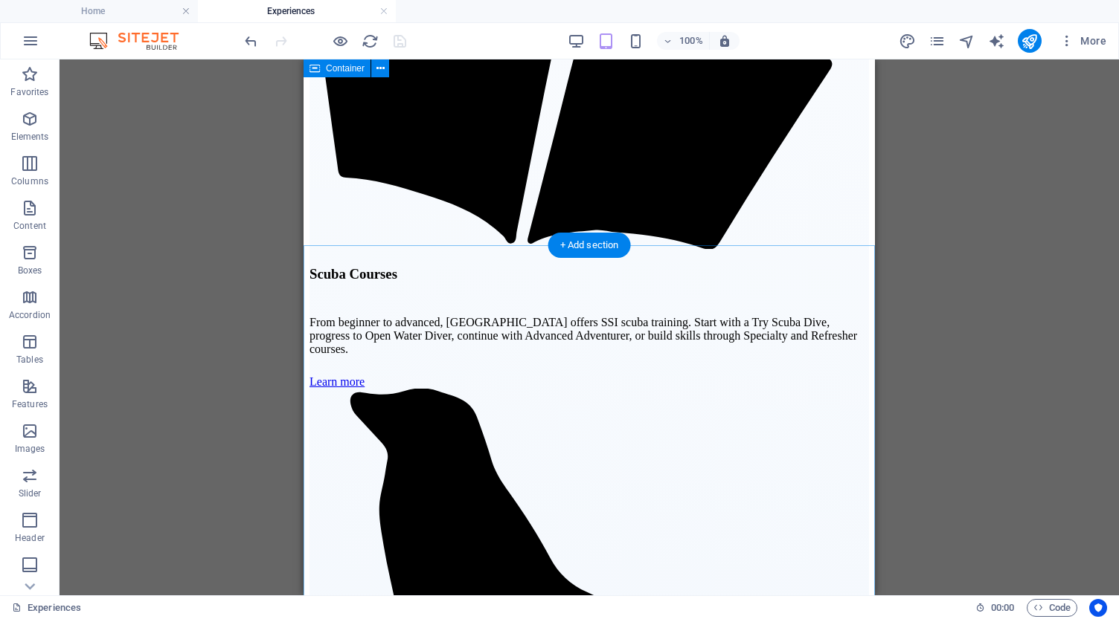
scroll to position [2086, 0]
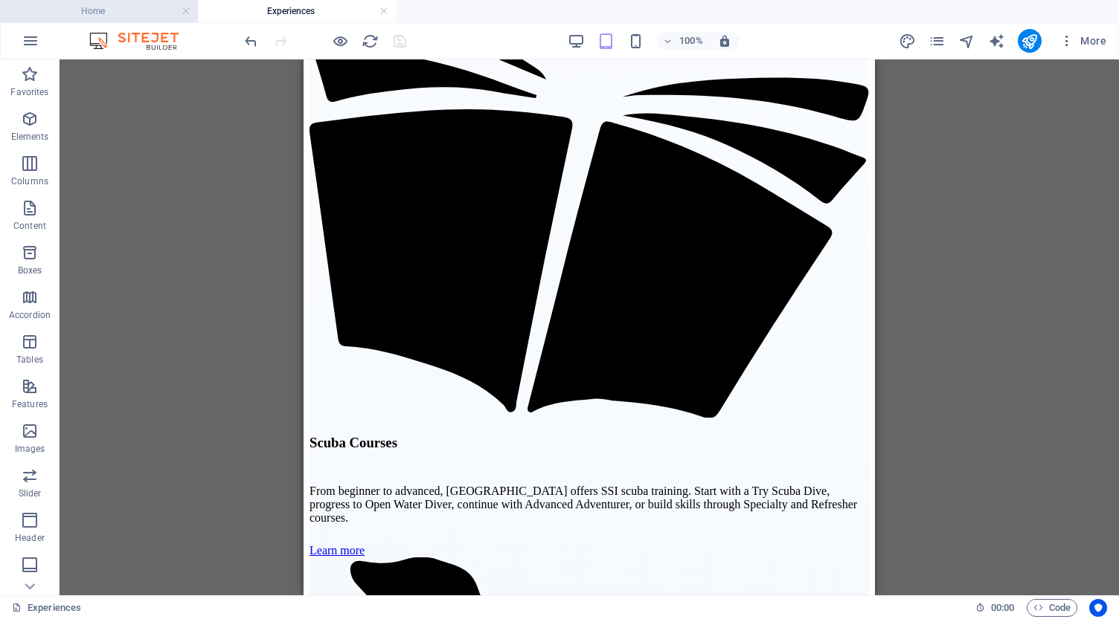
click at [97, 10] on h4 "Home" at bounding box center [99, 11] width 198 height 16
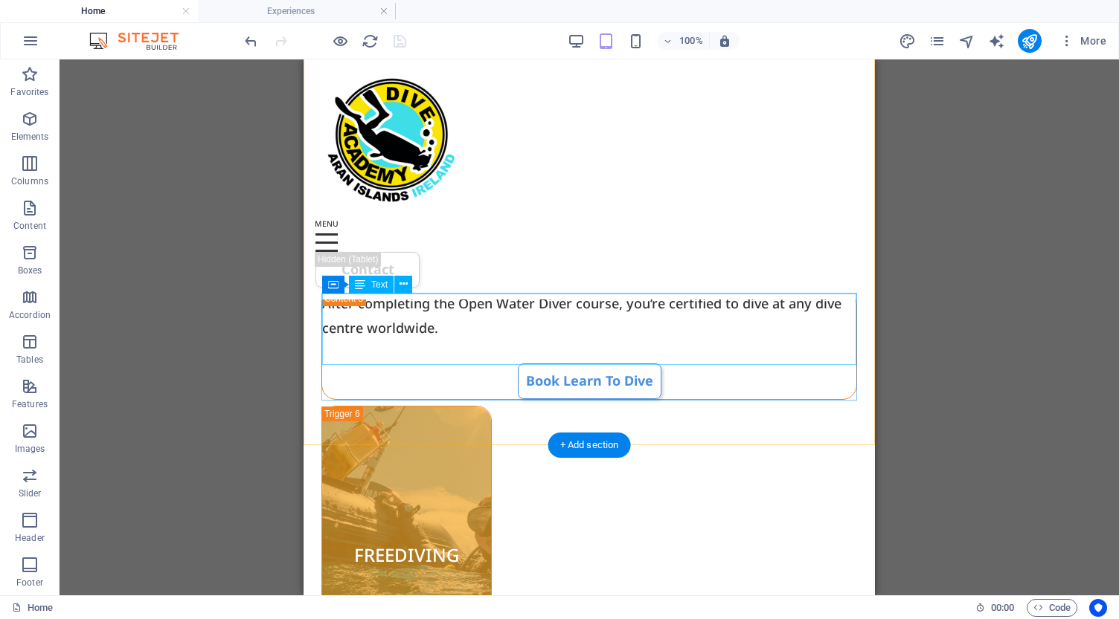
scroll to position [3075, 0]
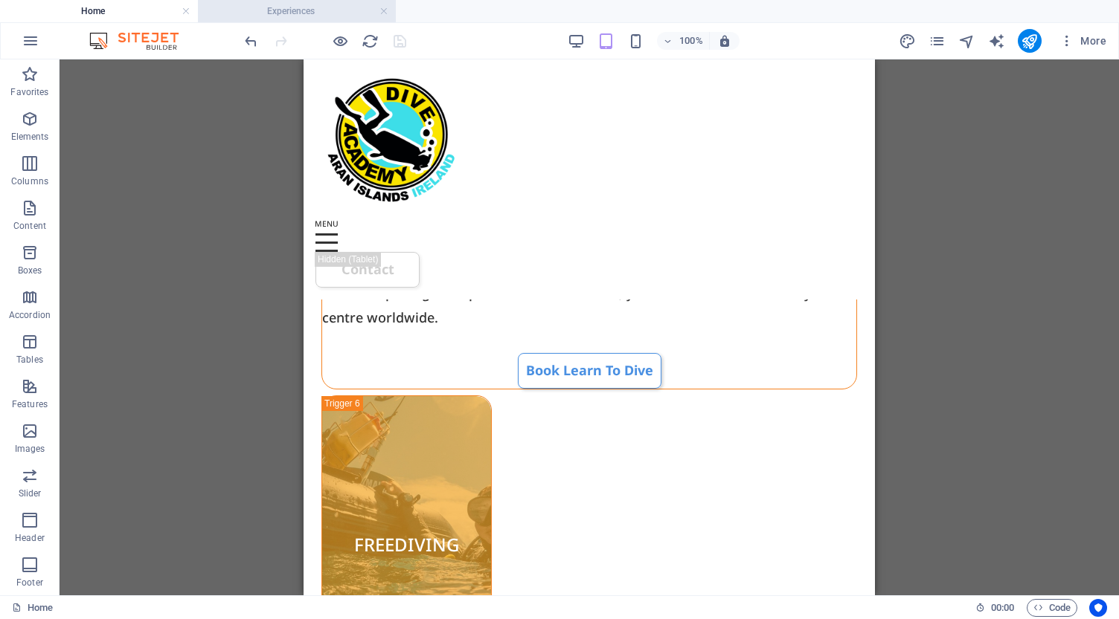
click at [311, 6] on h4 "Experiences" at bounding box center [297, 11] width 198 height 16
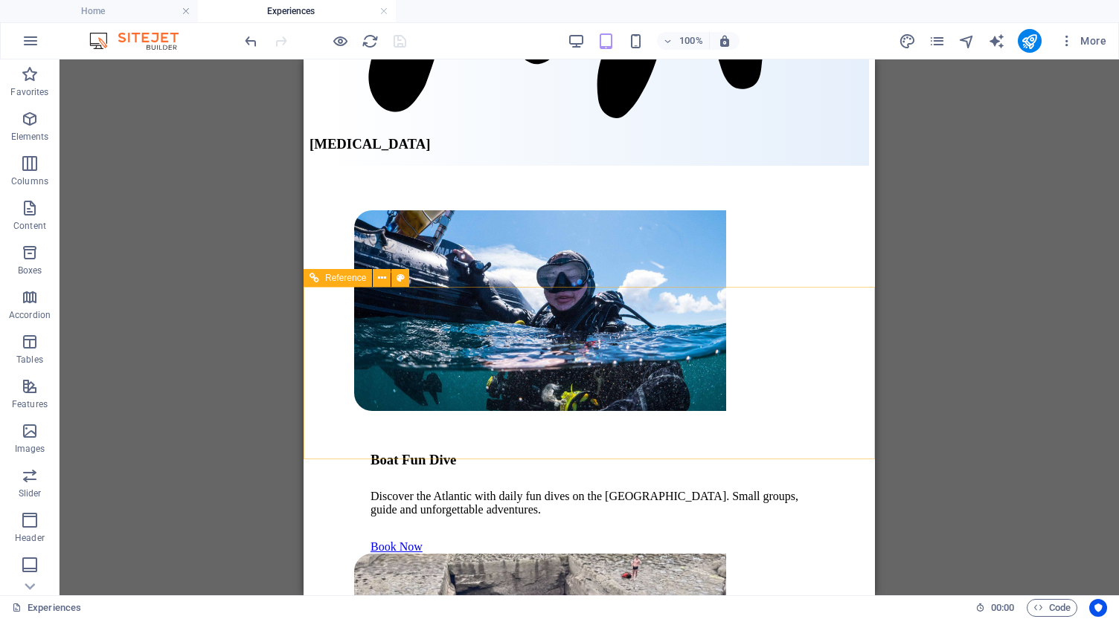
scroll to position [5102, 0]
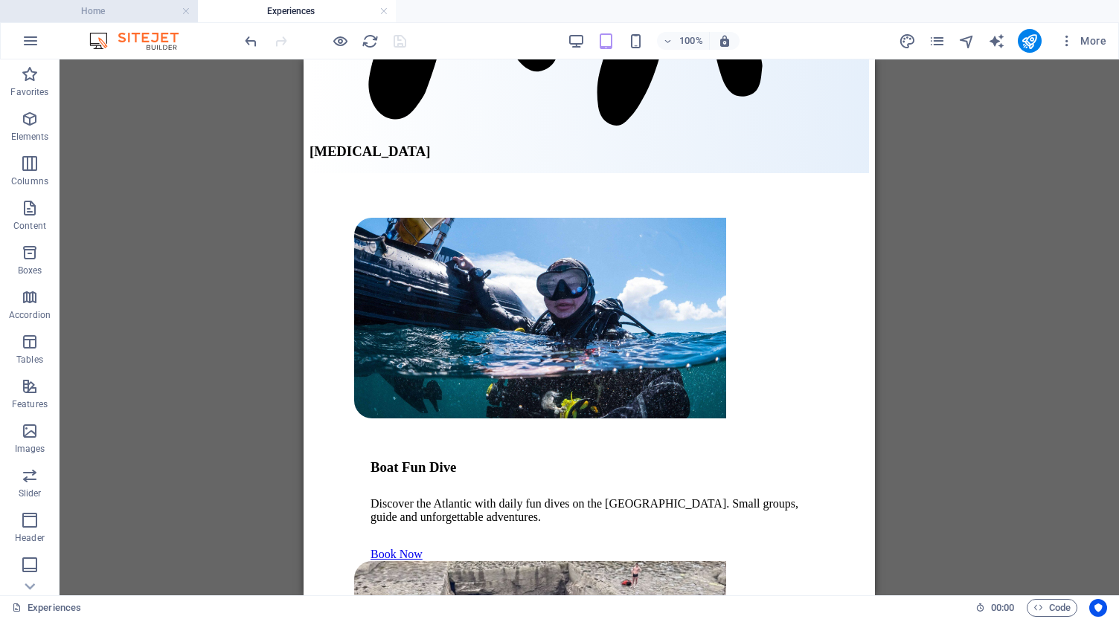
click at [106, 13] on h4 "Home" at bounding box center [99, 11] width 198 height 16
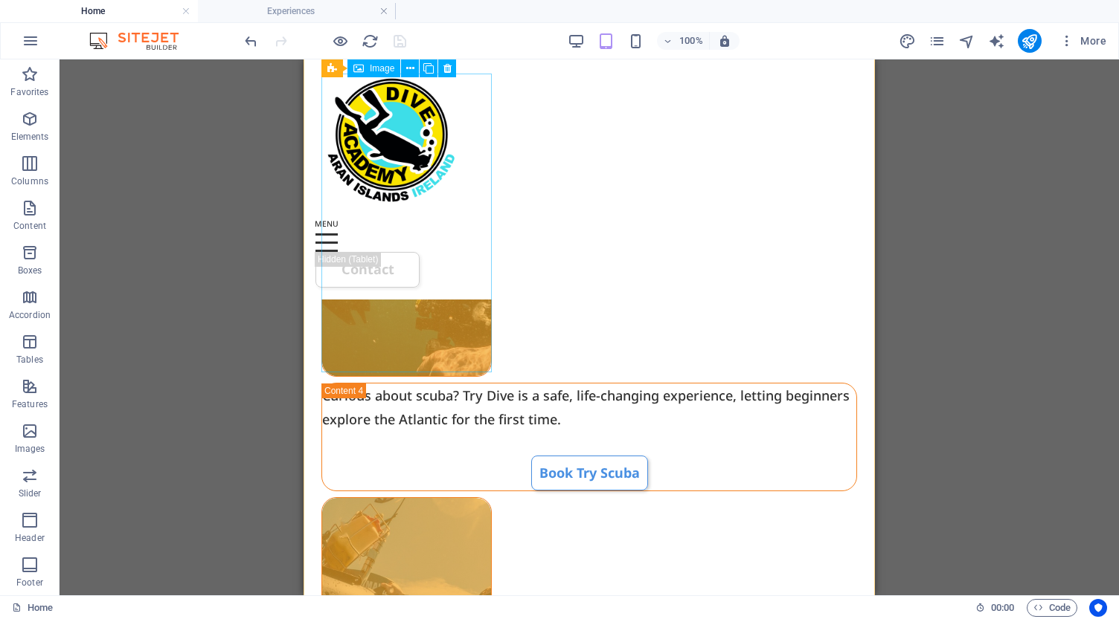
scroll to position [2546, 0]
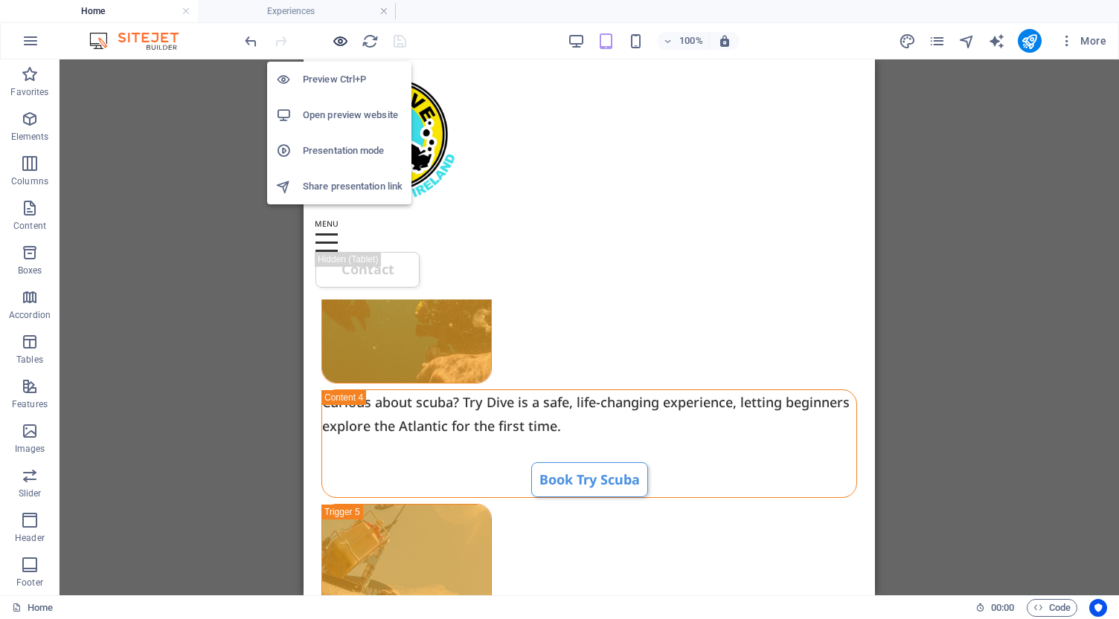
click at [342, 38] on icon "button" at bounding box center [340, 41] width 17 height 17
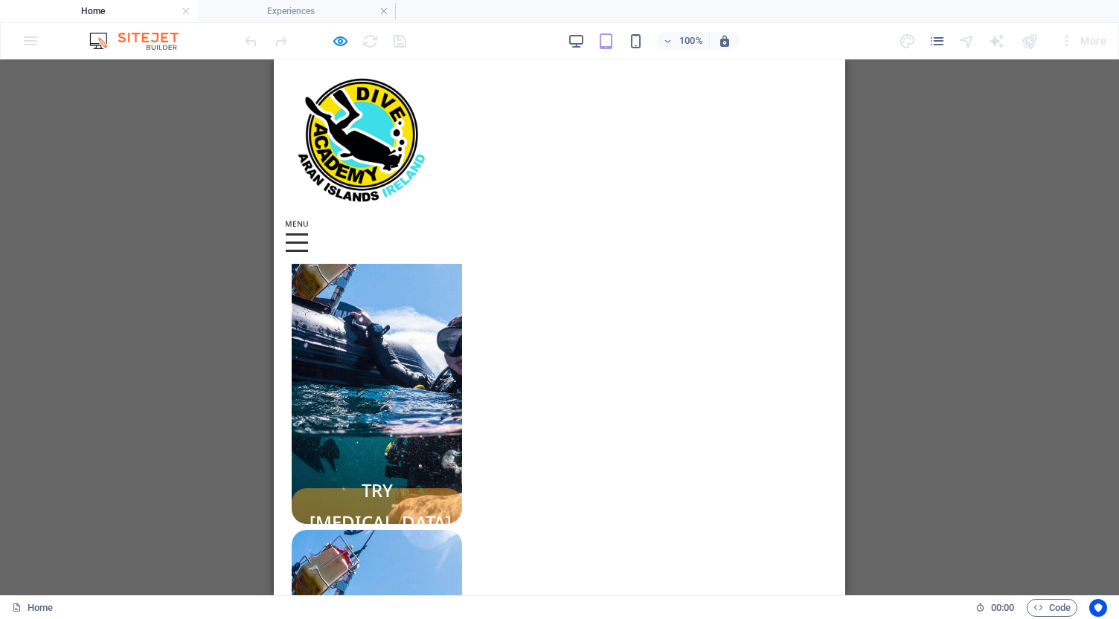
scroll to position [2068, 0]
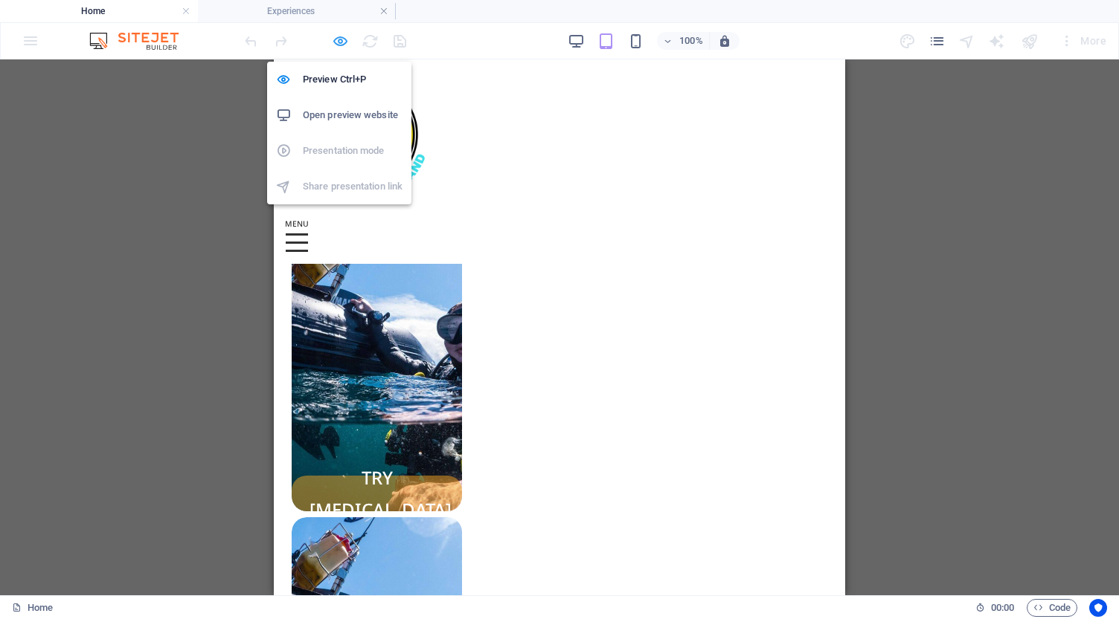
click at [341, 42] on icon "button" at bounding box center [340, 41] width 17 height 17
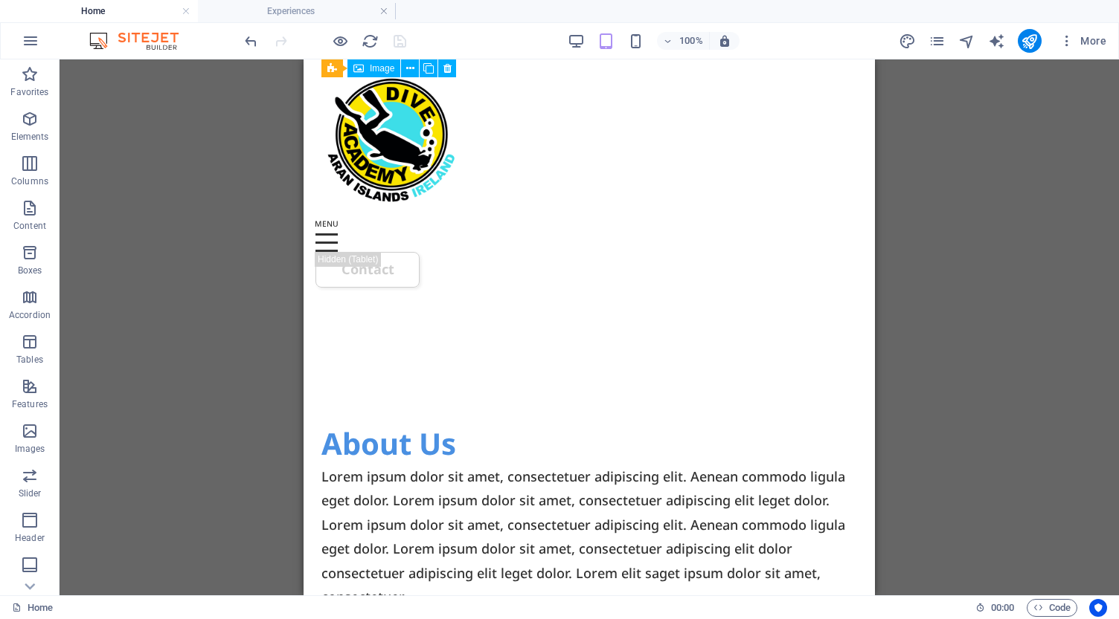
scroll to position [4295, 0]
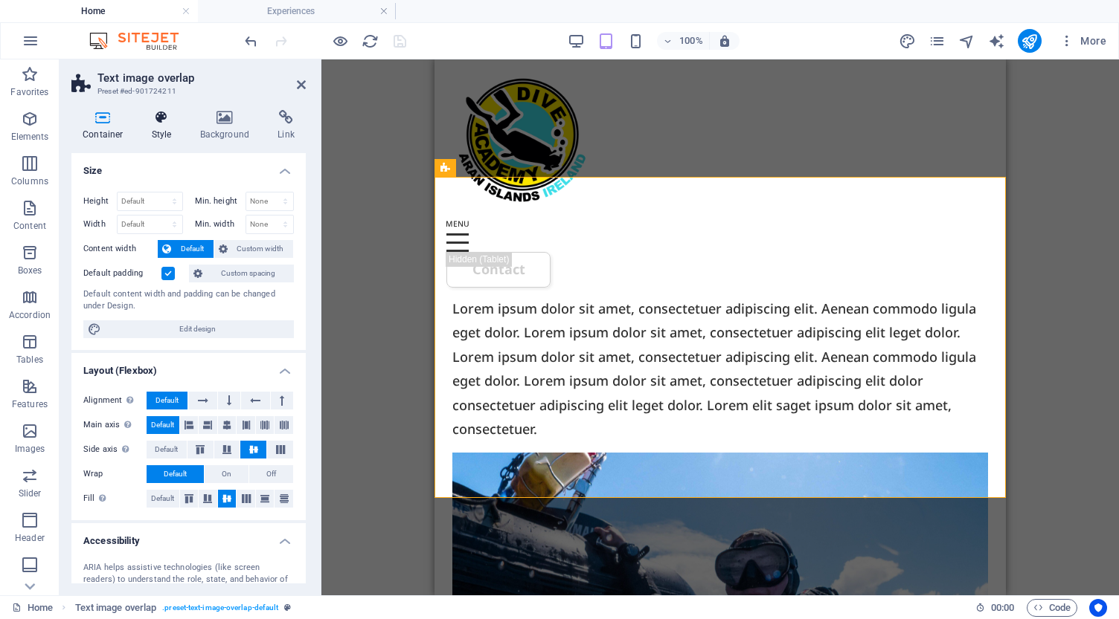
click at [161, 119] on icon at bounding box center [162, 117] width 42 height 15
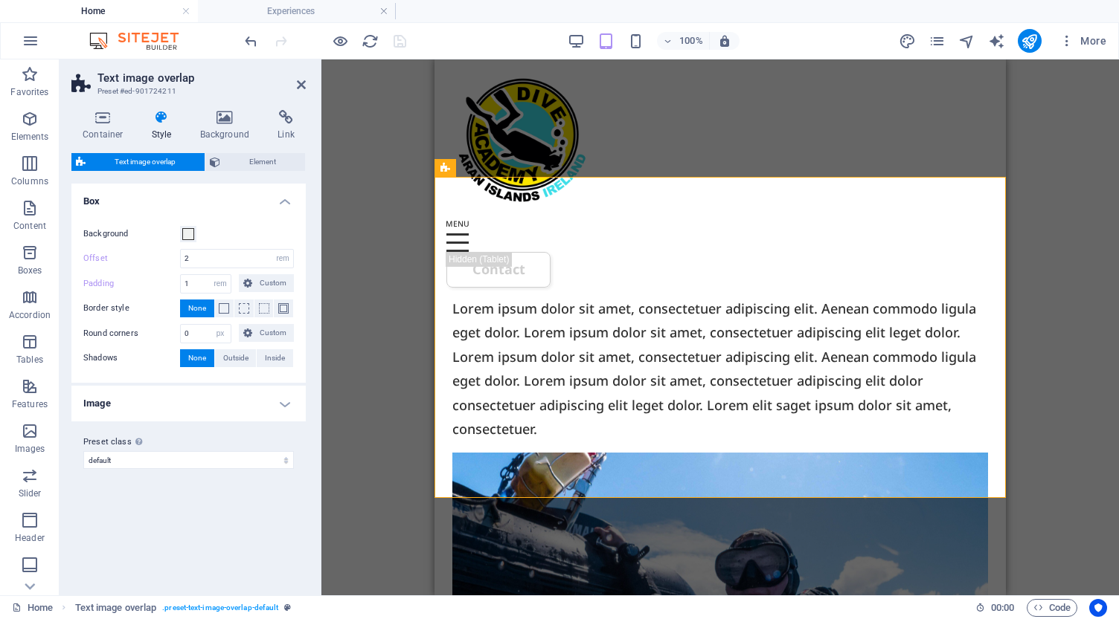
click at [227, 109] on div "Container Style Background Link Size Height Default px rem % vh vw Min. height …" at bounding box center [188, 347] width 258 height 498
click at [223, 122] on icon at bounding box center [225, 117] width 72 height 15
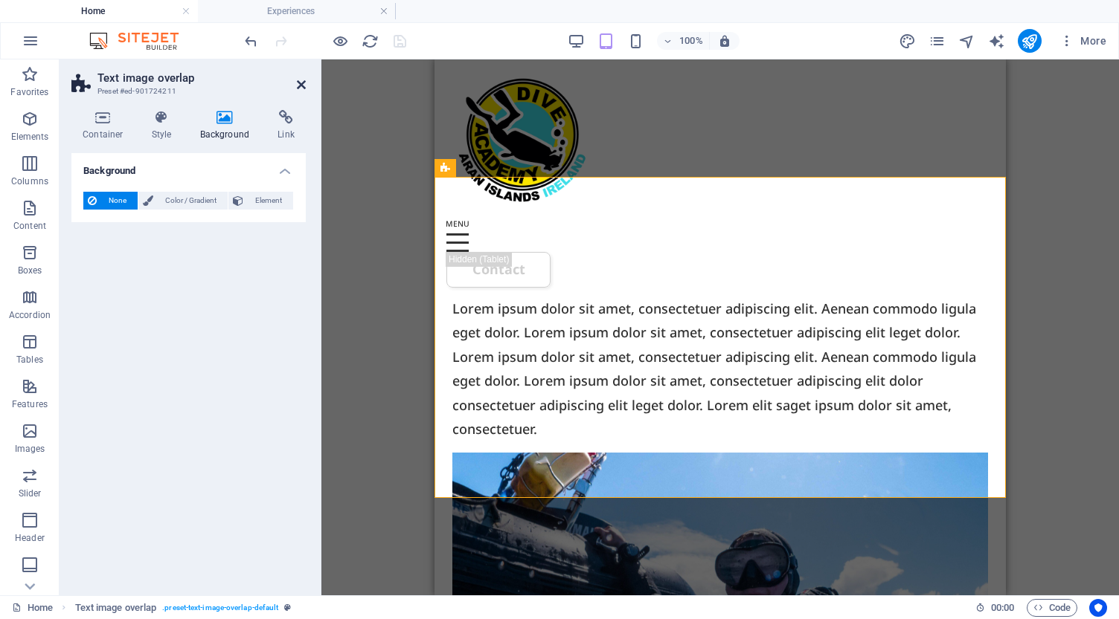
click at [300, 83] on icon at bounding box center [301, 85] width 9 height 12
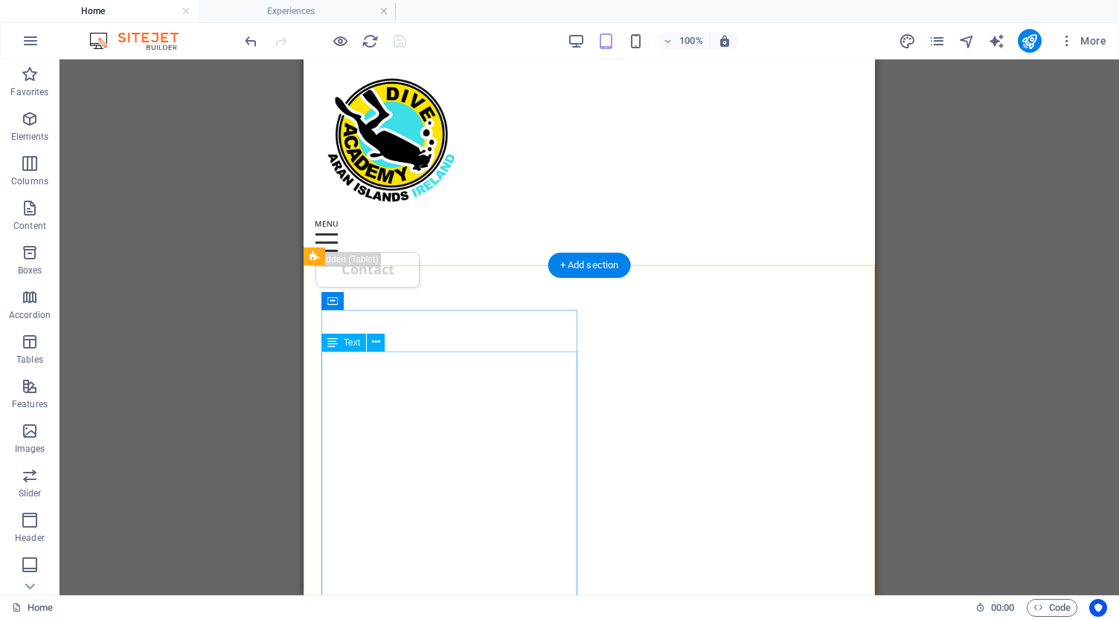
scroll to position [3829, 0]
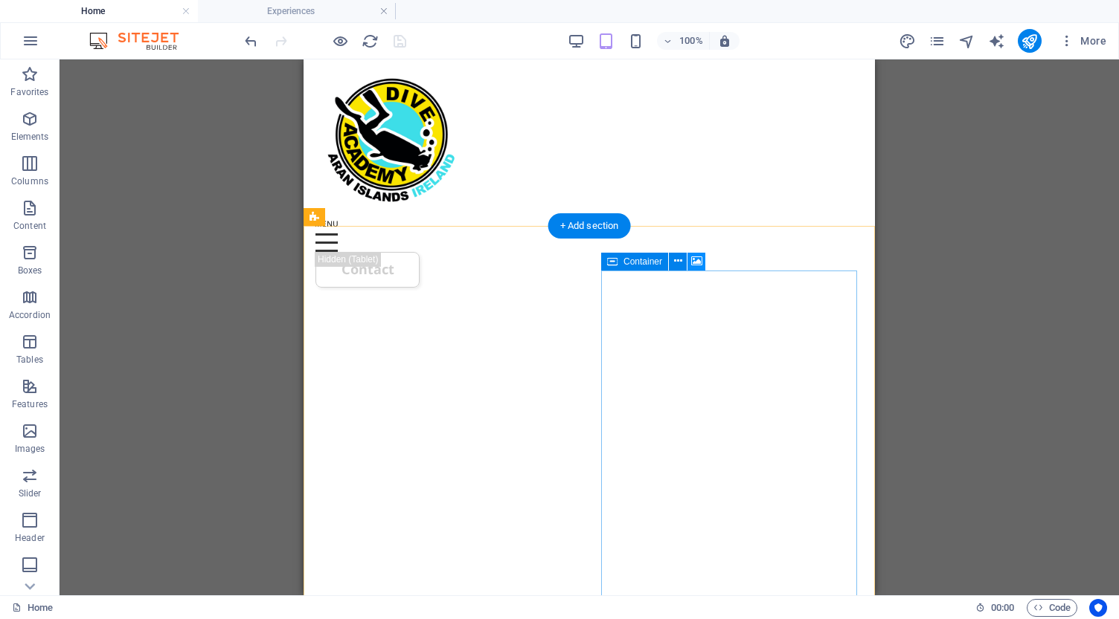
click at [695, 263] on icon at bounding box center [696, 262] width 11 height 16
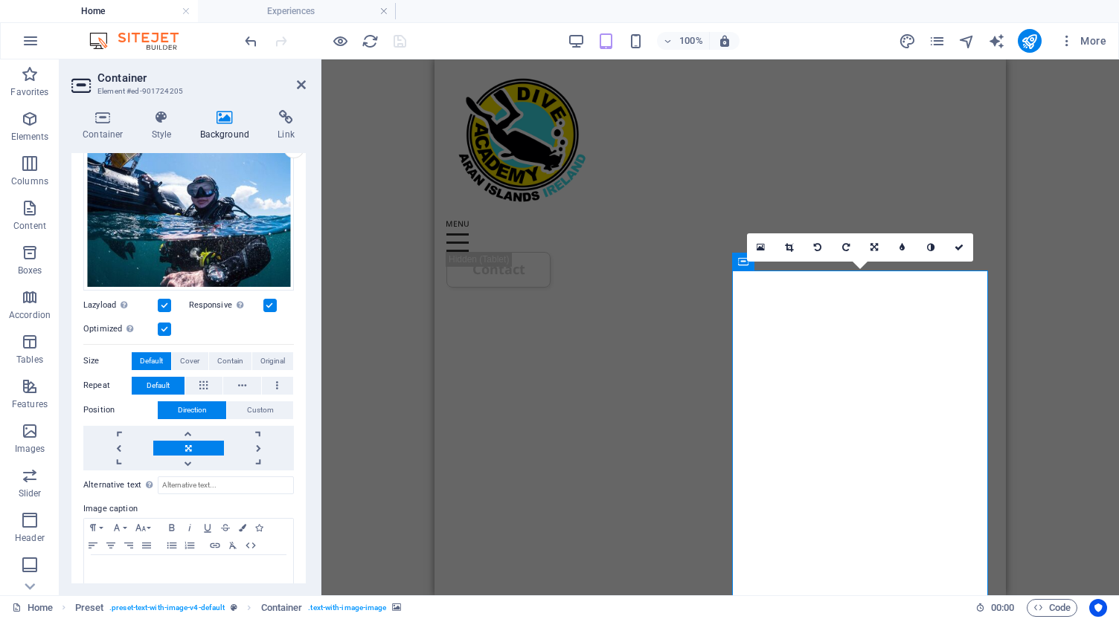
scroll to position [186, 0]
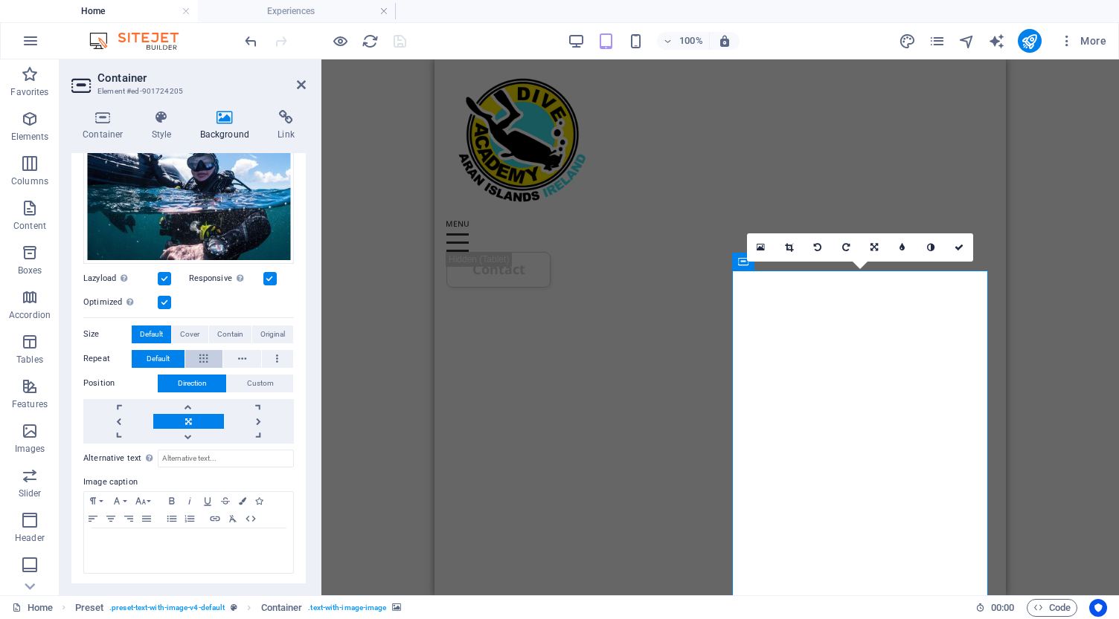
click at [206, 358] on icon at bounding box center [203, 359] width 8 height 18
click at [157, 357] on span "Default" at bounding box center [158, 359] width 23 height 18
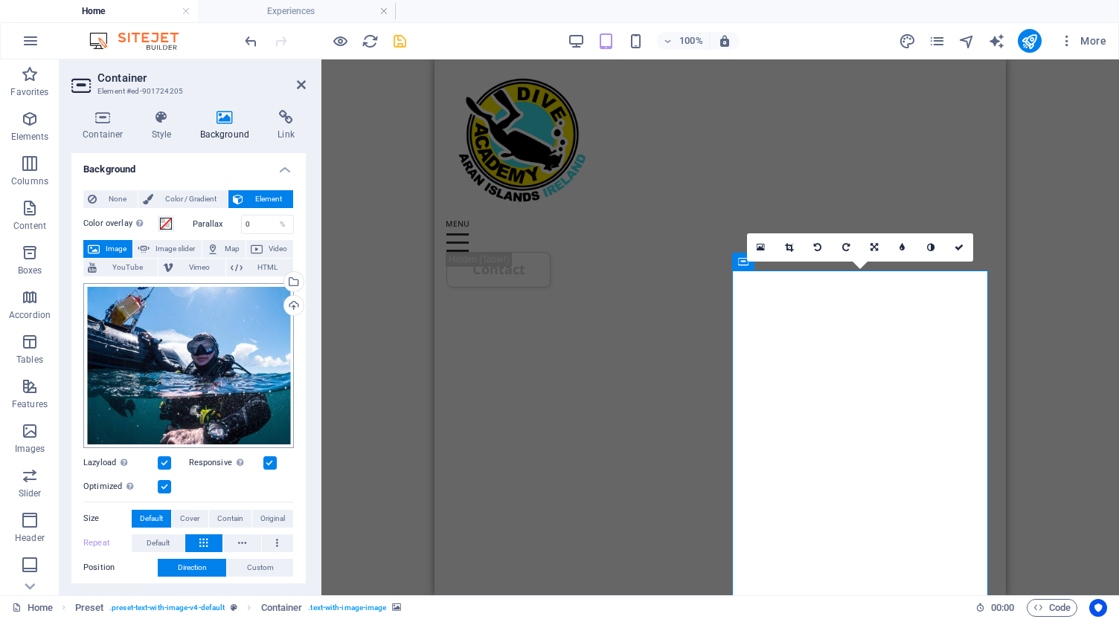
scroll to position [0, 0]
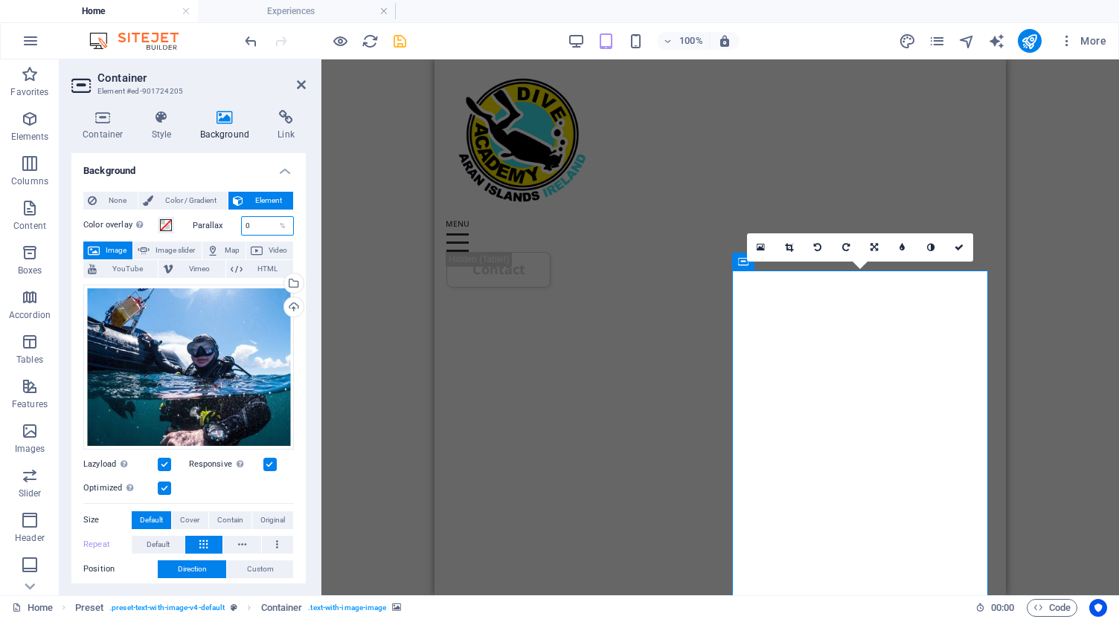
drag, startPoint x: 254, startPoint y: 233, endPoint x: 219, endPoint y: 228, distance: 34.5
click at [219, 228] on div "Parallax 0 %" at bounding box center [244, 225] width 102 height 19
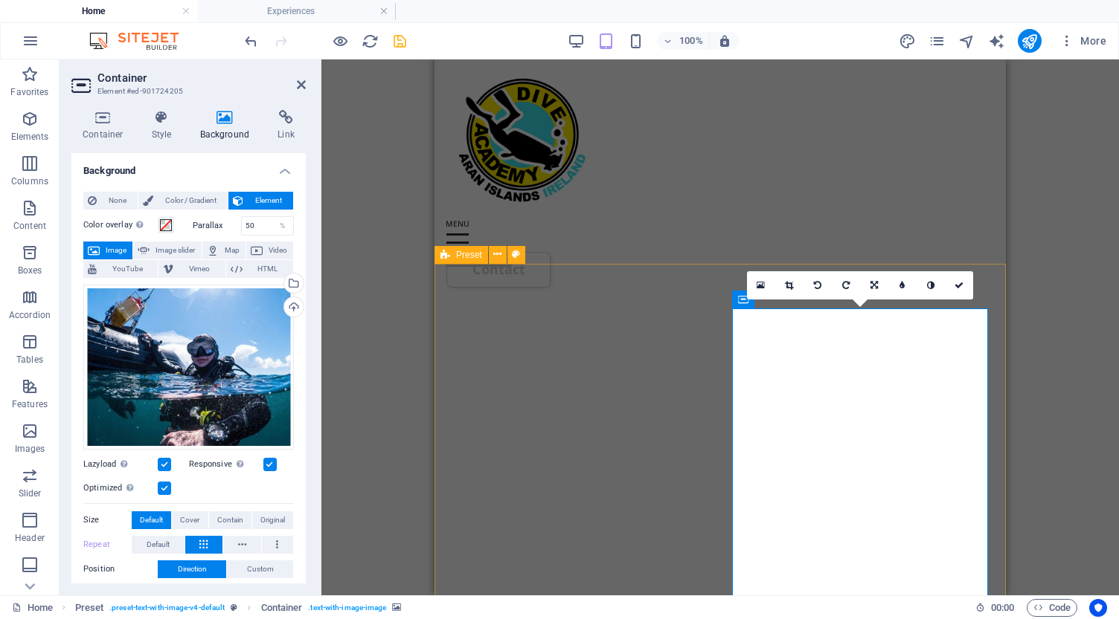
scroll to position [3791, 0]
drag, startPoint x: 262, startPoint y: 222, endPoint x: 234, endPoint y: 222, distance: 28.3
click at [234, 222] on div "Parallax 50 %" at bounding box center [244, 225] width 102 height 19
type input "0"
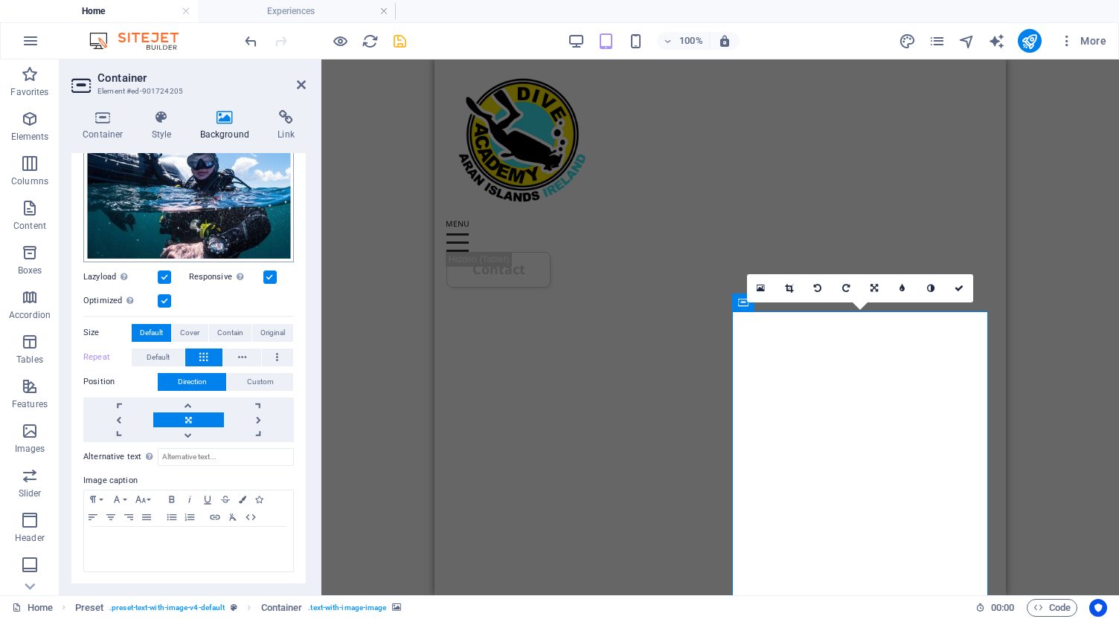
scroll to position [186, 0]
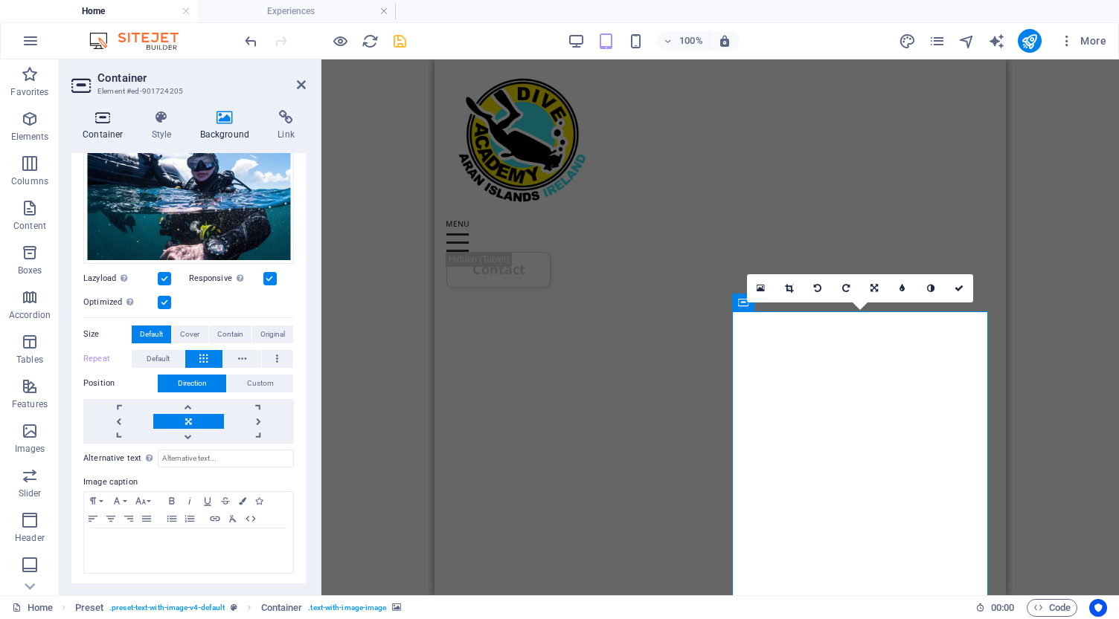
click at [107, 122] on icon at bounding box center [102, 117] width 63 height 15
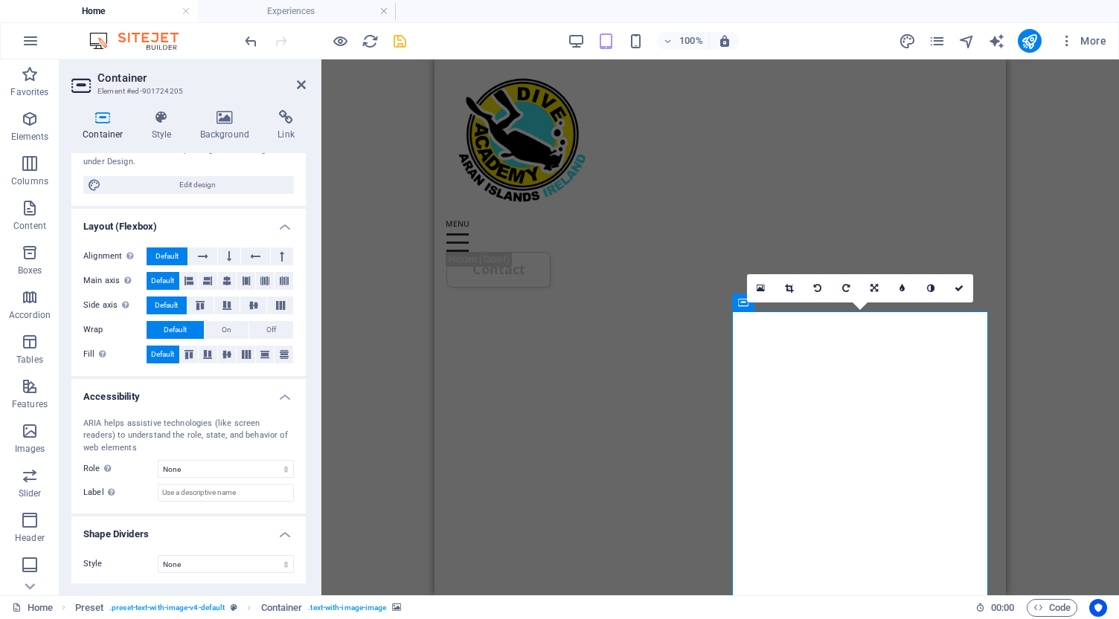
scroll to position [169, 0]
click at [297, 90] on icon at bounding box center [301, 85] width 9 height 12
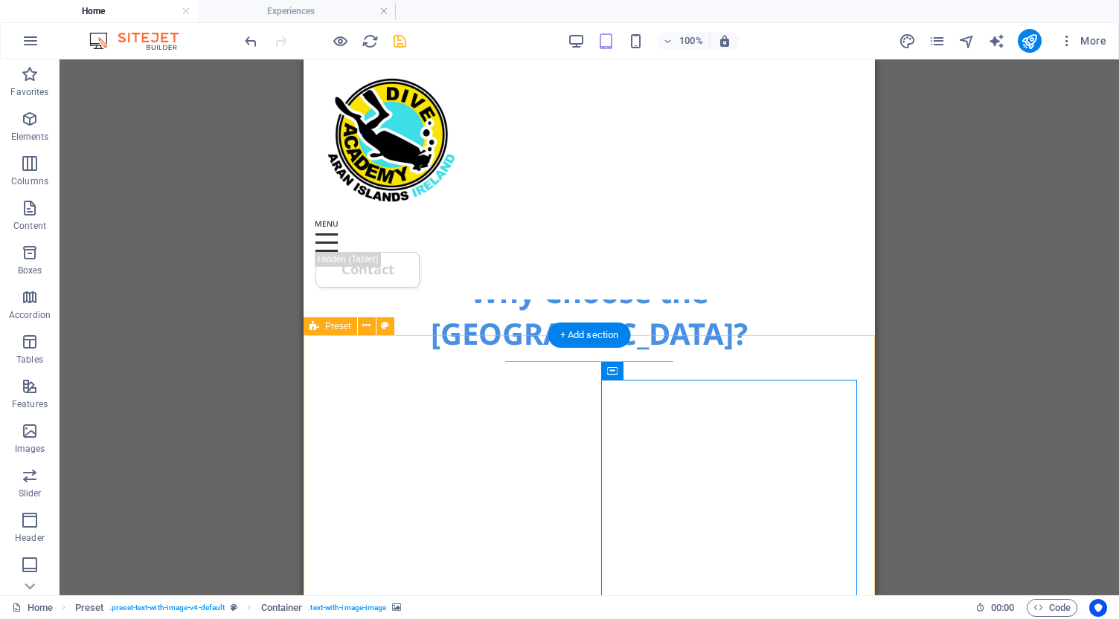
scroll to position [3727, 0]
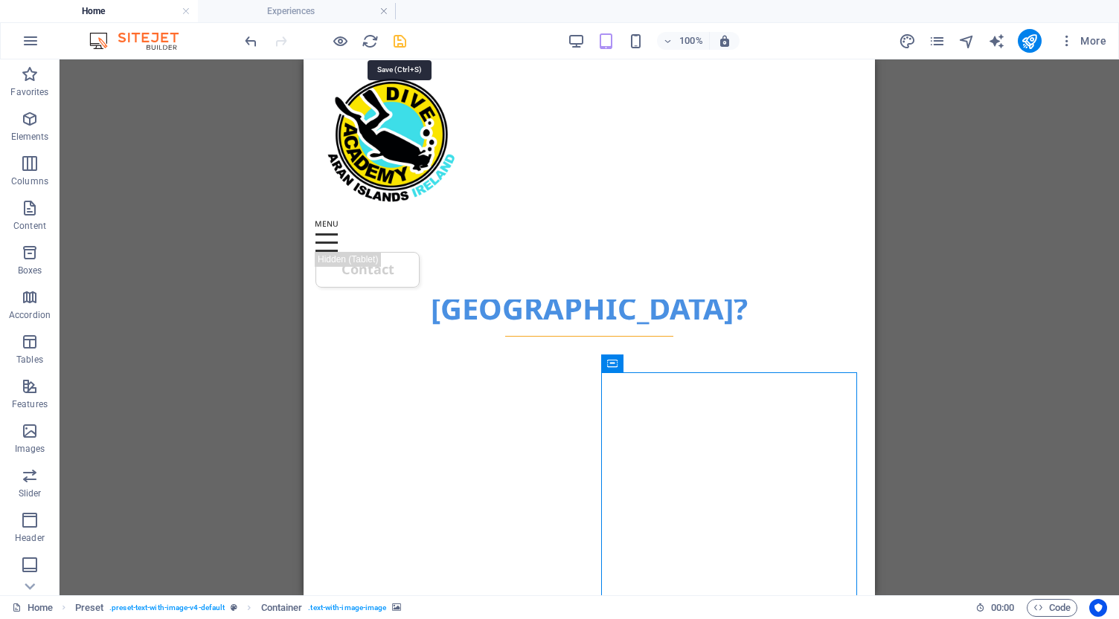
click at [399, 39] on icon "save" at bounding box center [399, 41] width 17 height 17
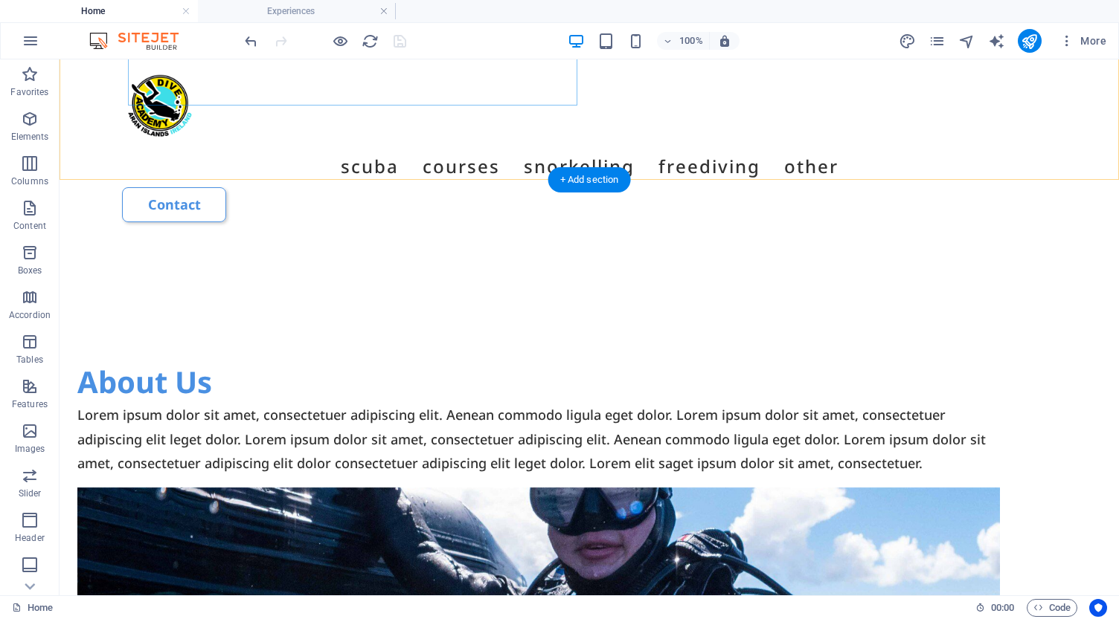
scroll to position [4171, 0]
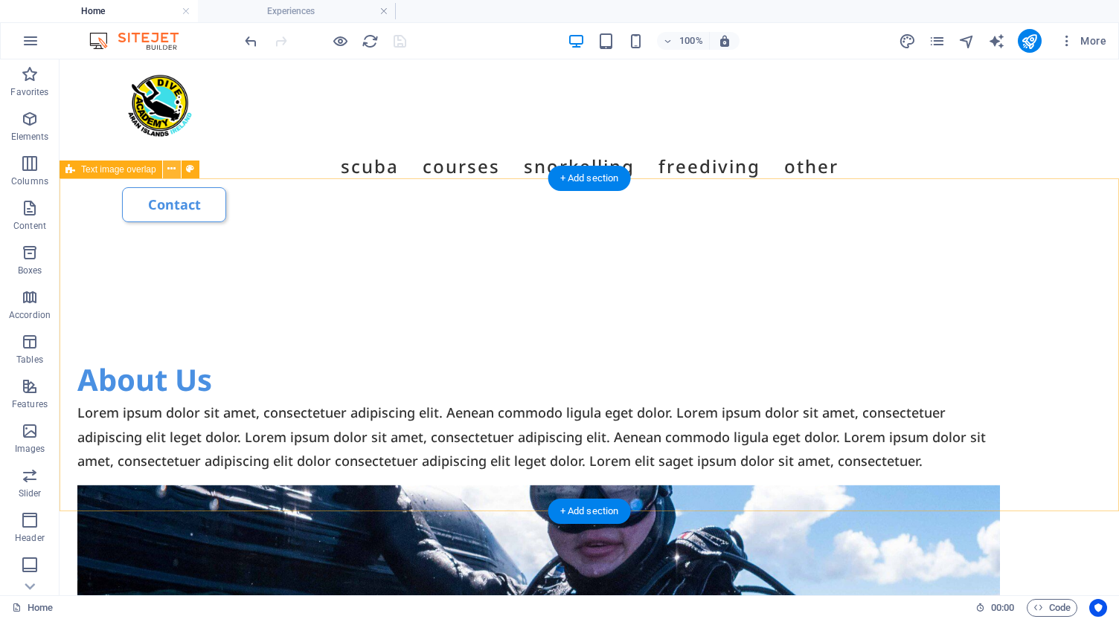
click at [169, 167] on icon at bounding box center [171, 169] width 8 height 16
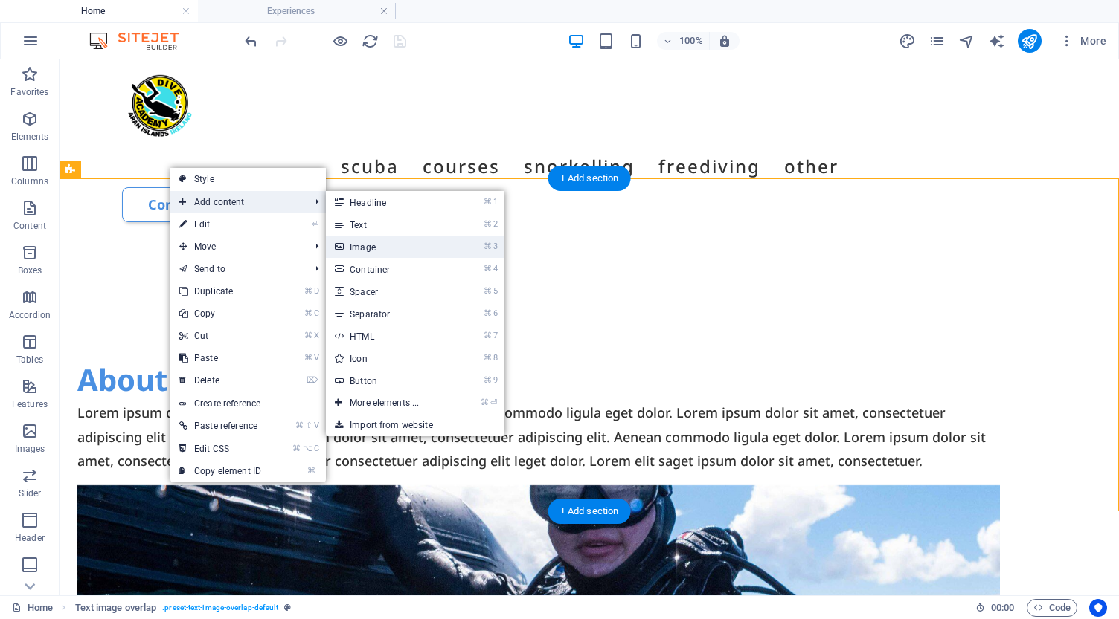
click at [395, 250] on link "⌘ 3 Image" at bounding box center [387, 247] width 123 height 22
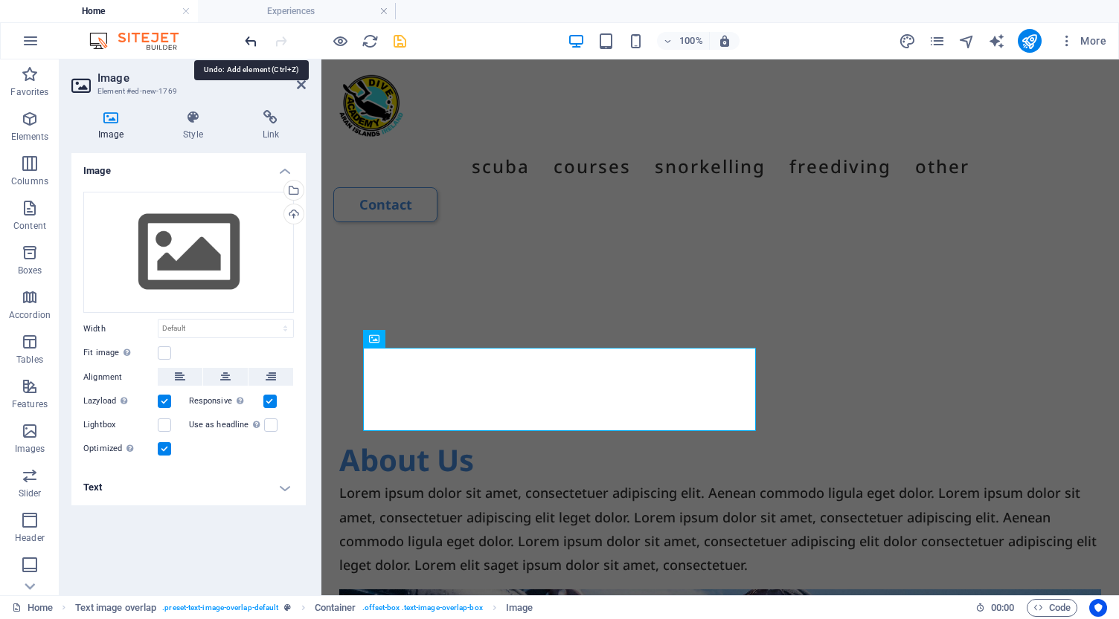
click at [248, 39] on icon "undo" at bounding box center [250, 41] width 17 height 17
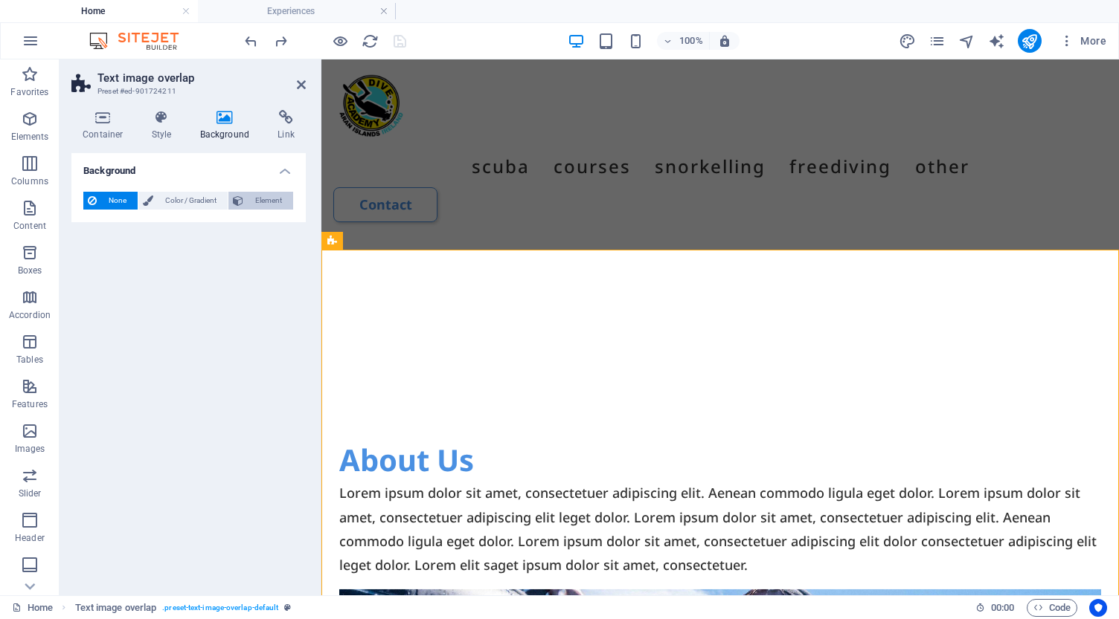
click at [263, 194] on span "Element" at bounding box center [268, 201] width 41 height 18
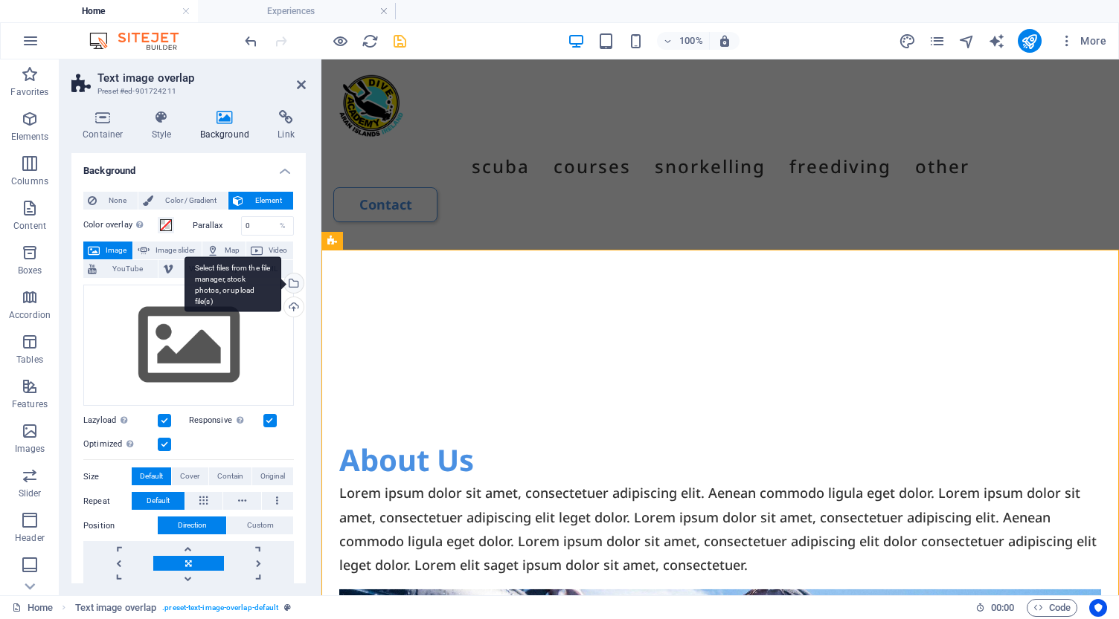
click at [296, 283] on div "Select files from the file manager, stock photos, or upload file(s)" at bounding box center [292, 285] width 22 height 22
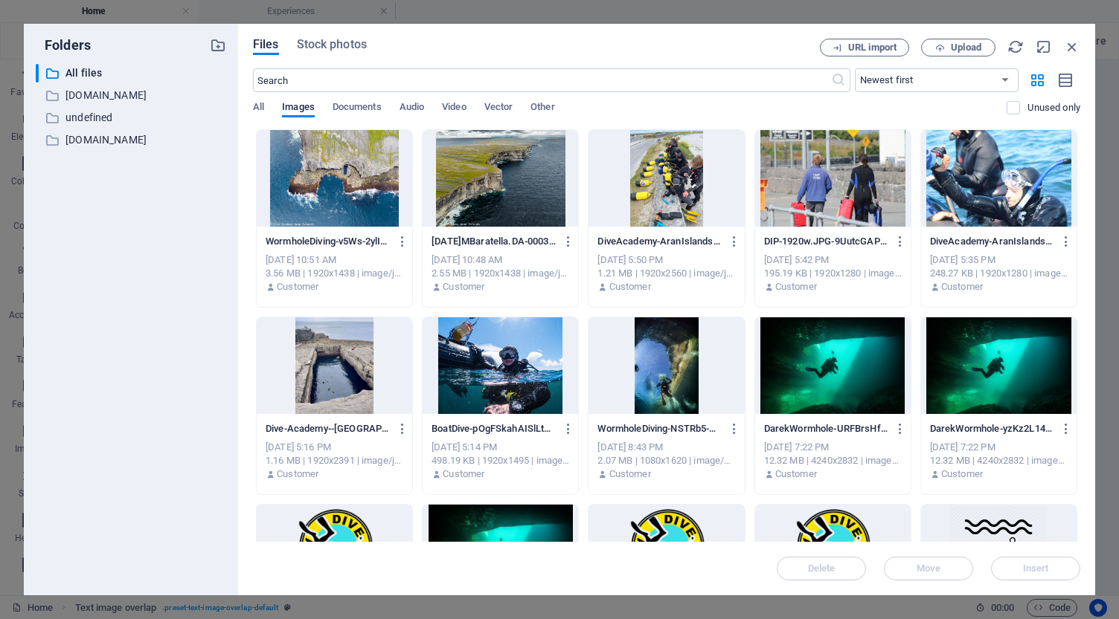
click at [528, 174] on div at bounding box center [499, 178] width 155 height 97
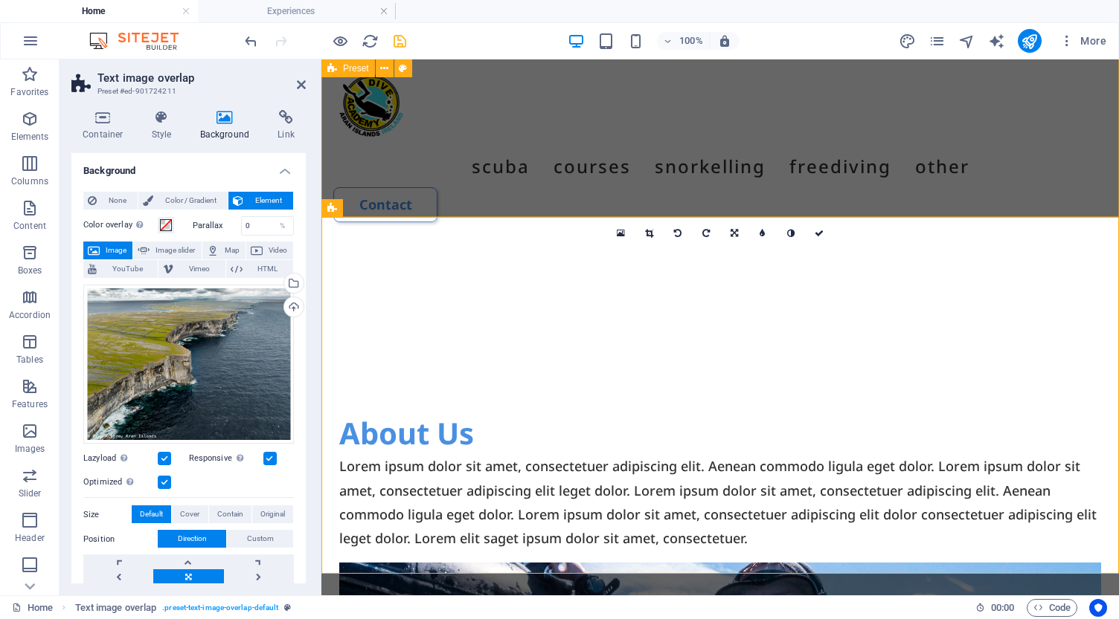
scroll to position [4197, 0]
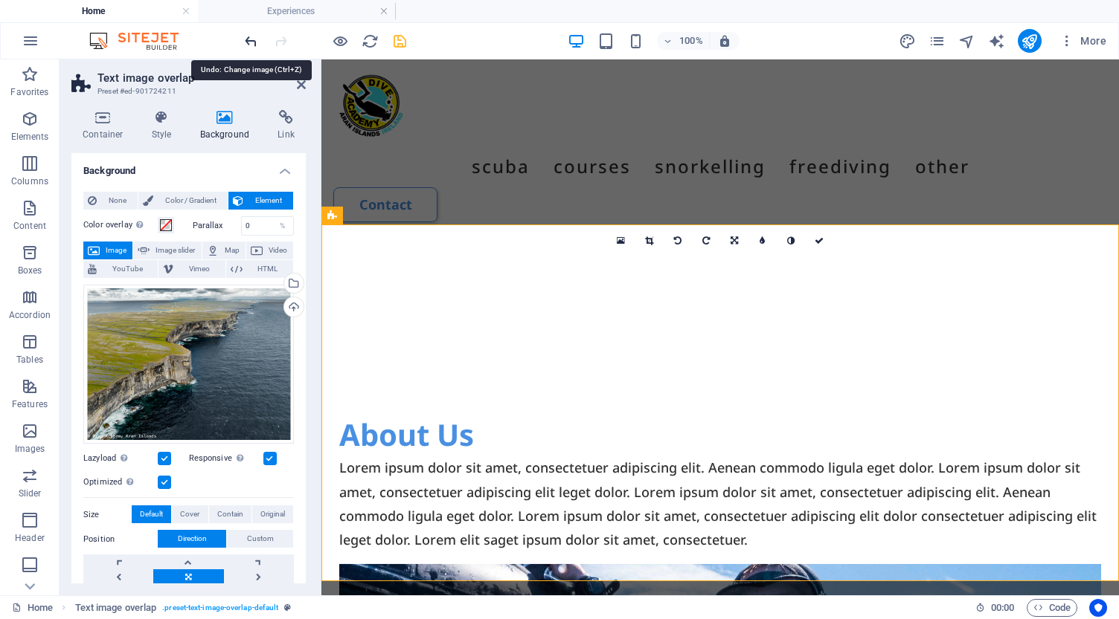
click at [248, 39] on icon "undo" at bounding box center [250, 41] width 17 height 17
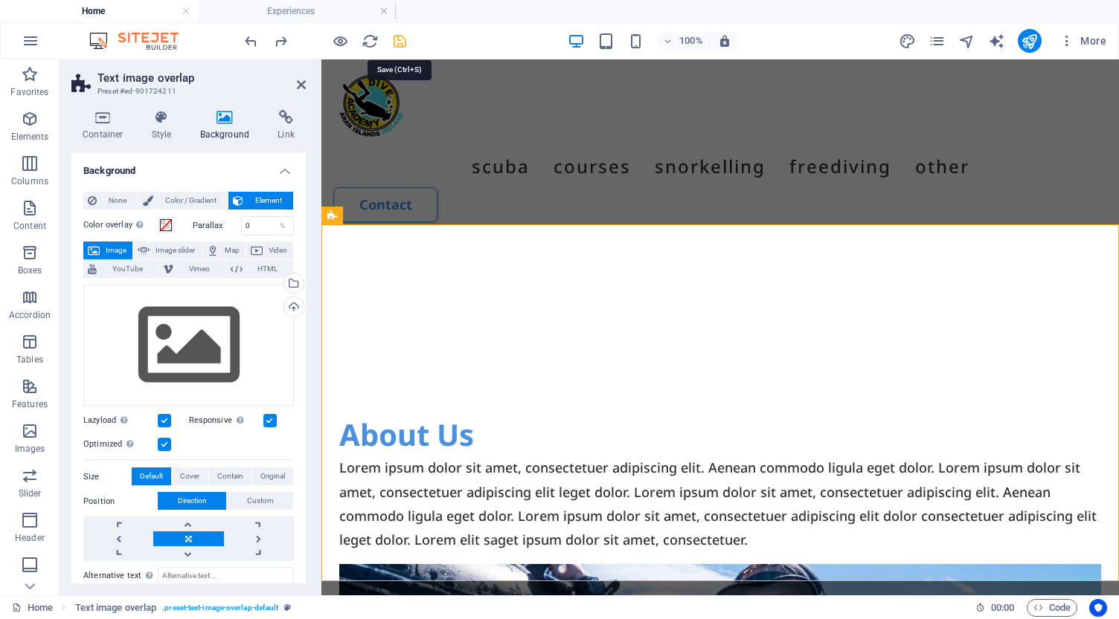
click at [396, 39] on icon "save" at bounding box center [399, 41] width 17 height 17
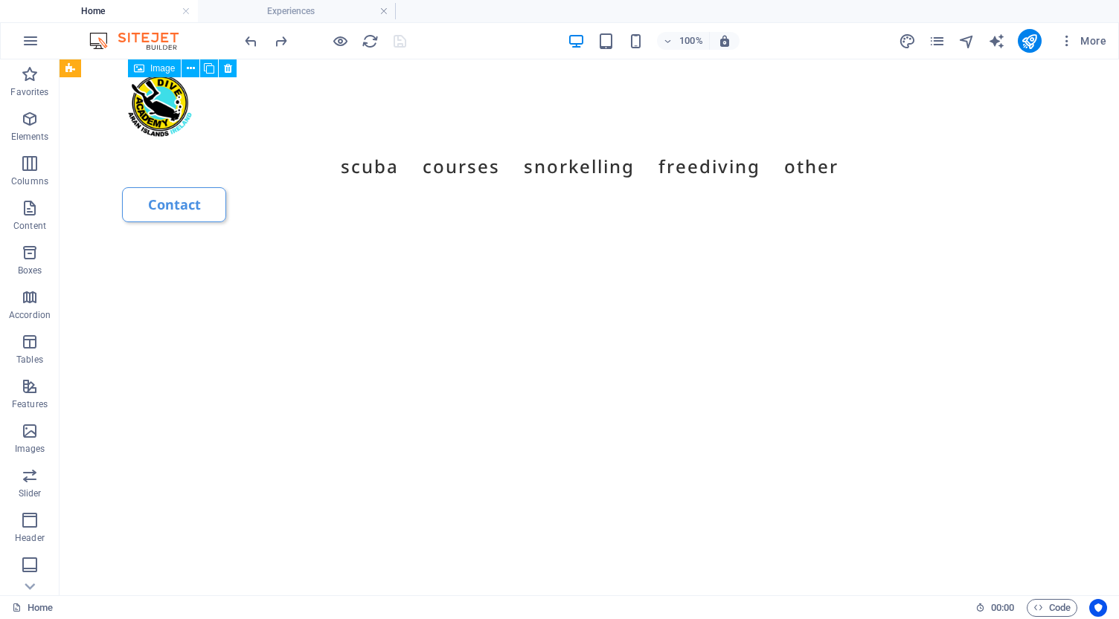
scroll to position [3895, 0]
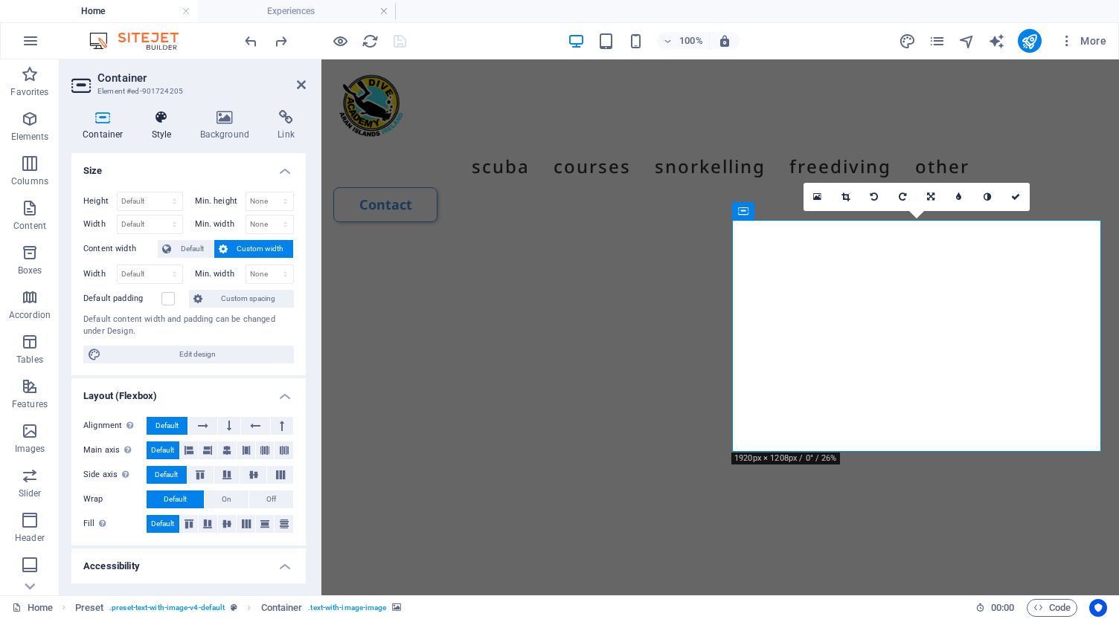
click at [158, 123] on icon at bounding box center [162, 117] width 42 height 15
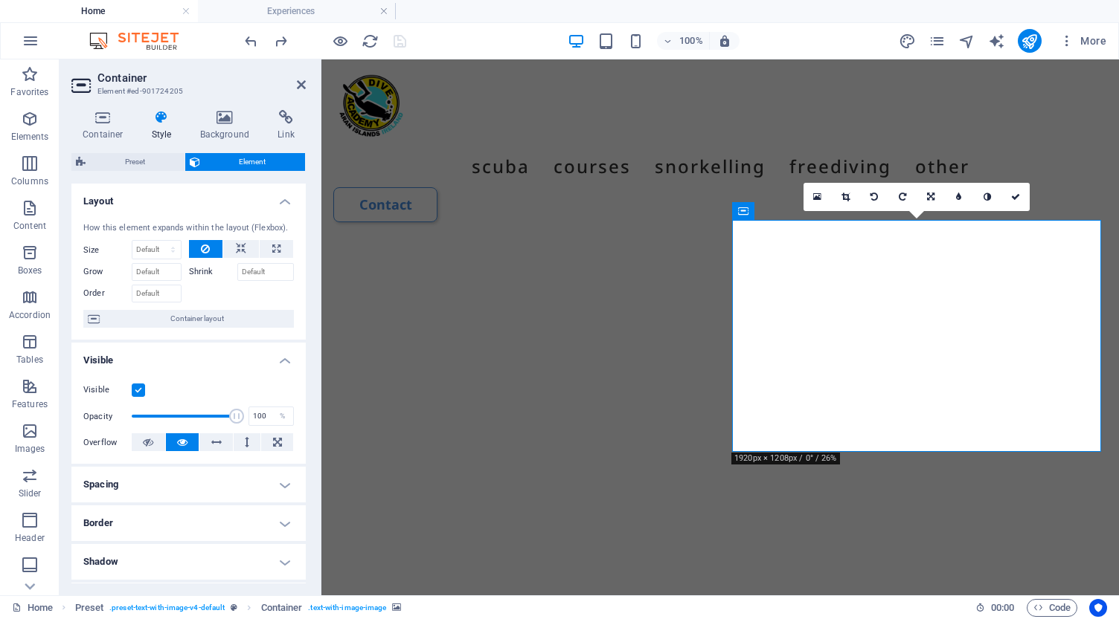
click at [1014, 199] on icon at bounding box center [1015, 197] width 9 height 9
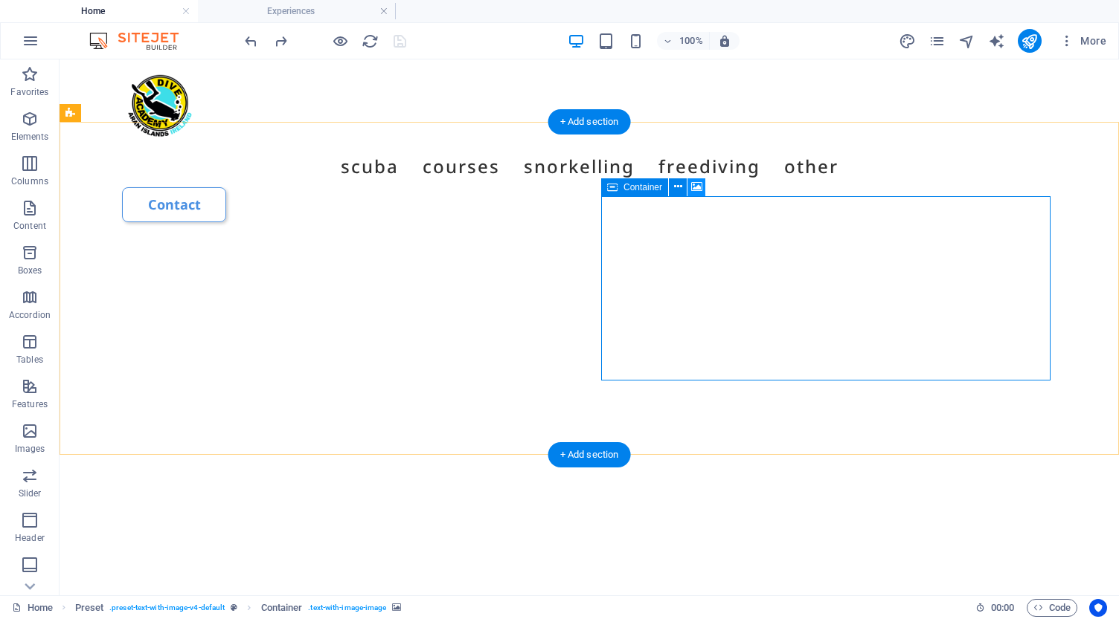
click at [695, 184] on icon at bounding box center [696, 187] width 11 height 16
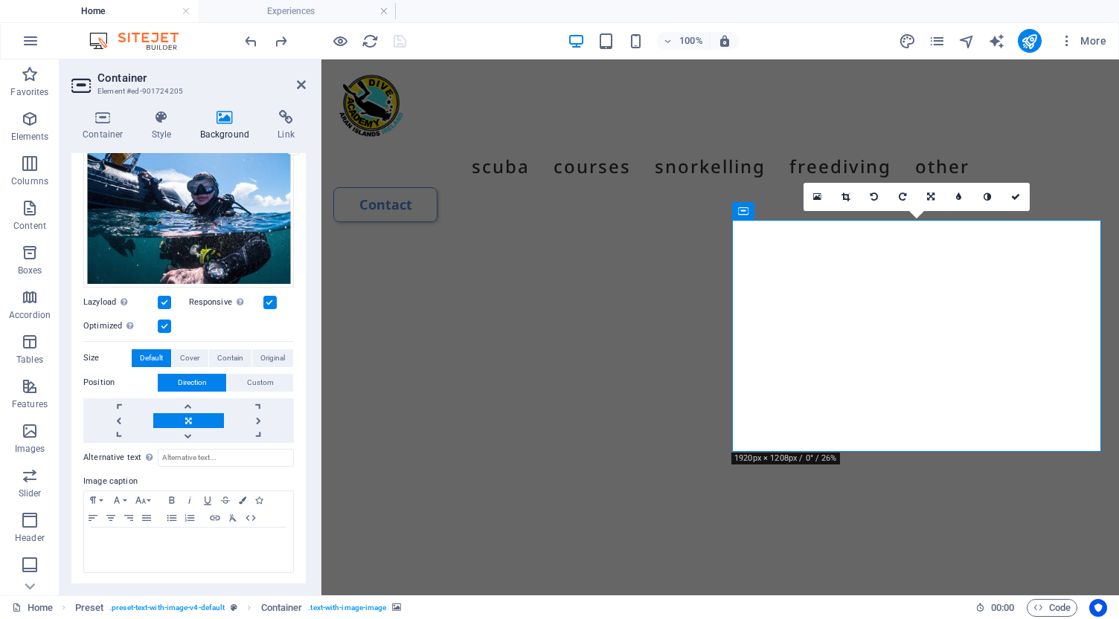
scroll to position [161, 0]
click at [300, 85] on icon at bounding box center [301, 85] width 9 height 12
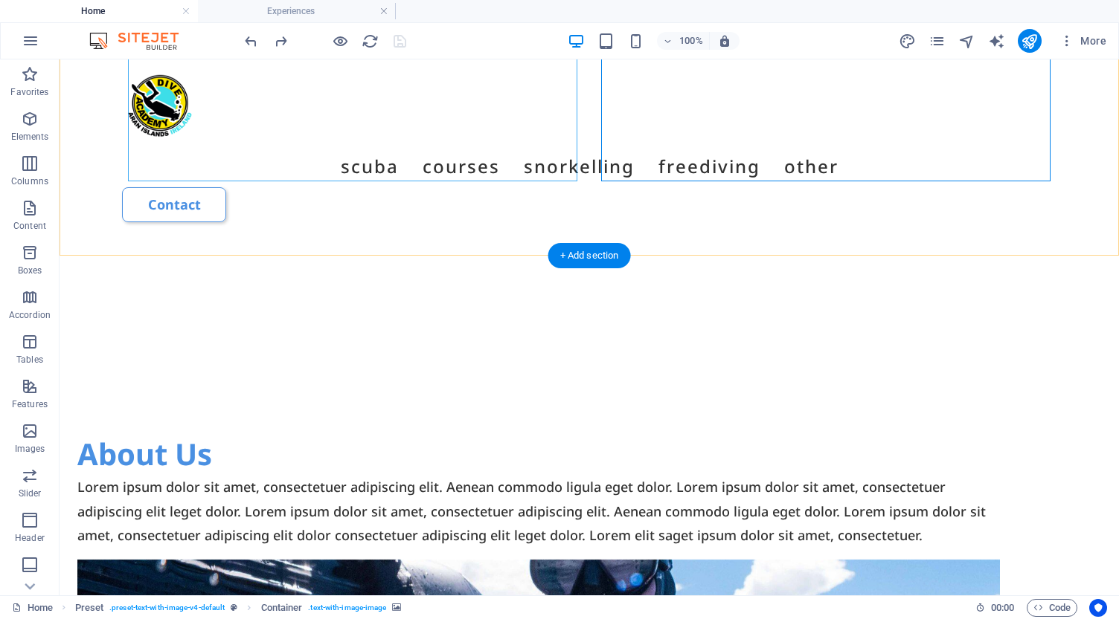
scroll to position [4115, 0]
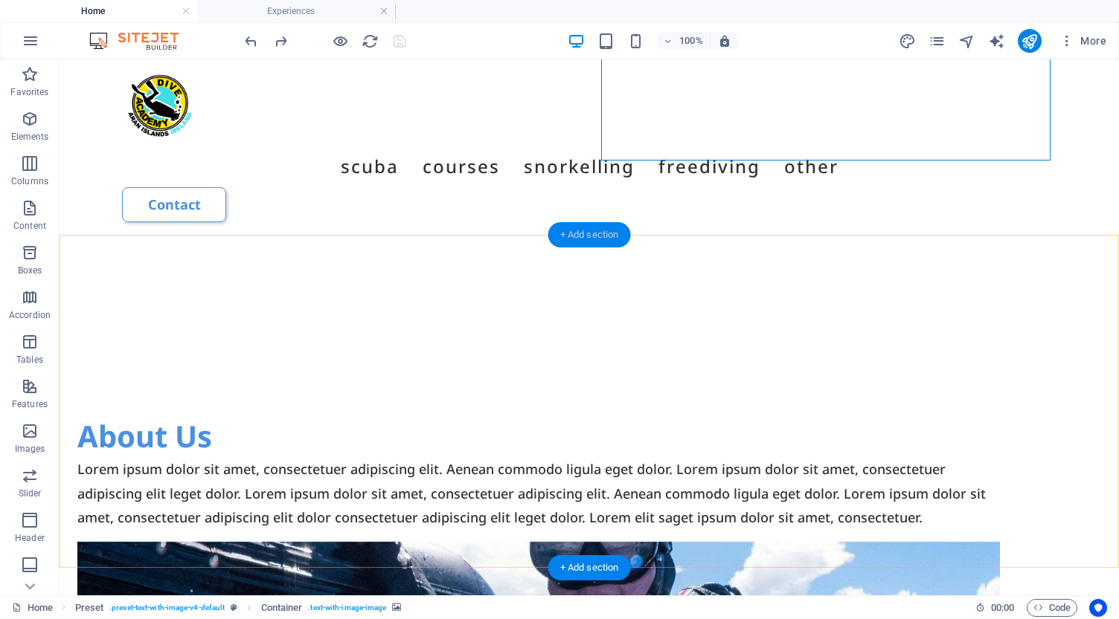
click at [591, 236] on div "+ Add section" at bounding box center [589, 234] width 83 height 25
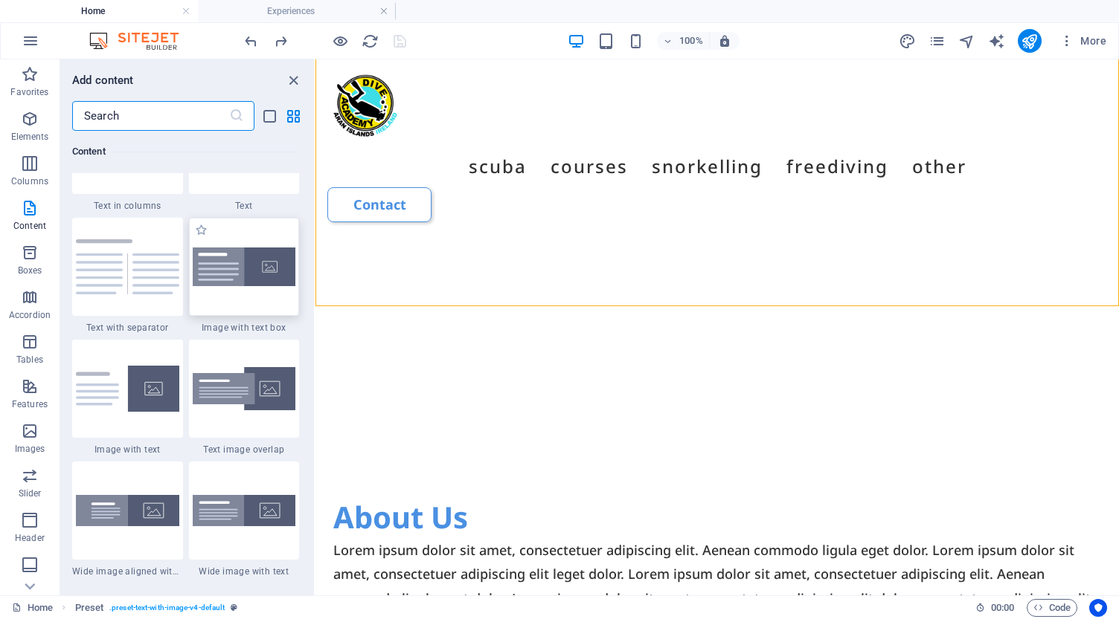
scroll to position [2681, 0]
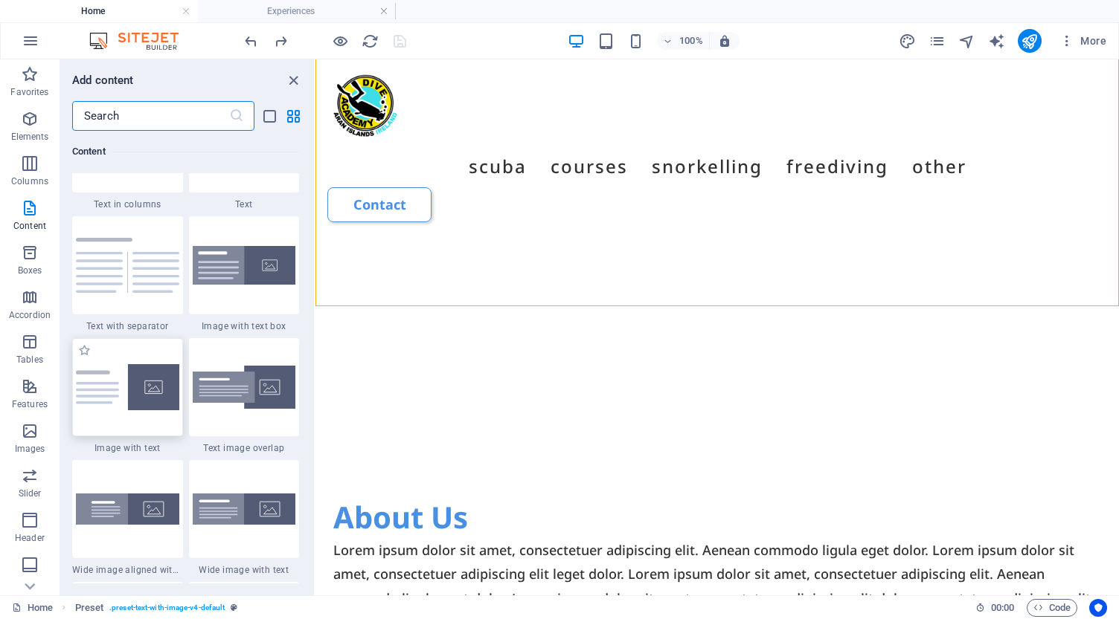
click at [118, 386] on img at bounding box center [127, 387] width 103 height 46
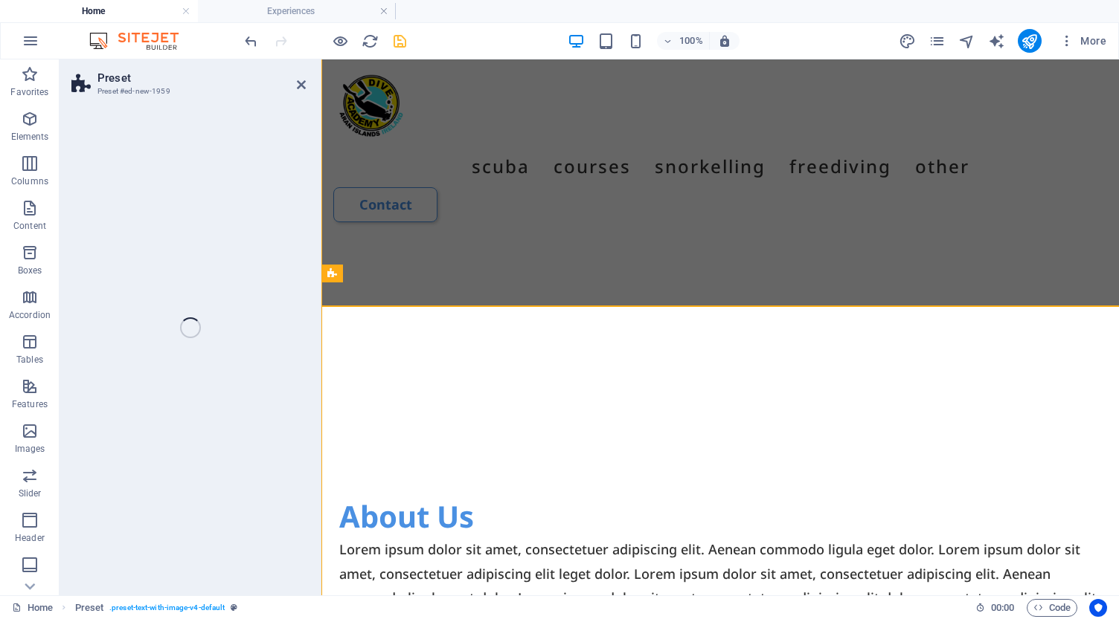
select select "rem"
select select "px"
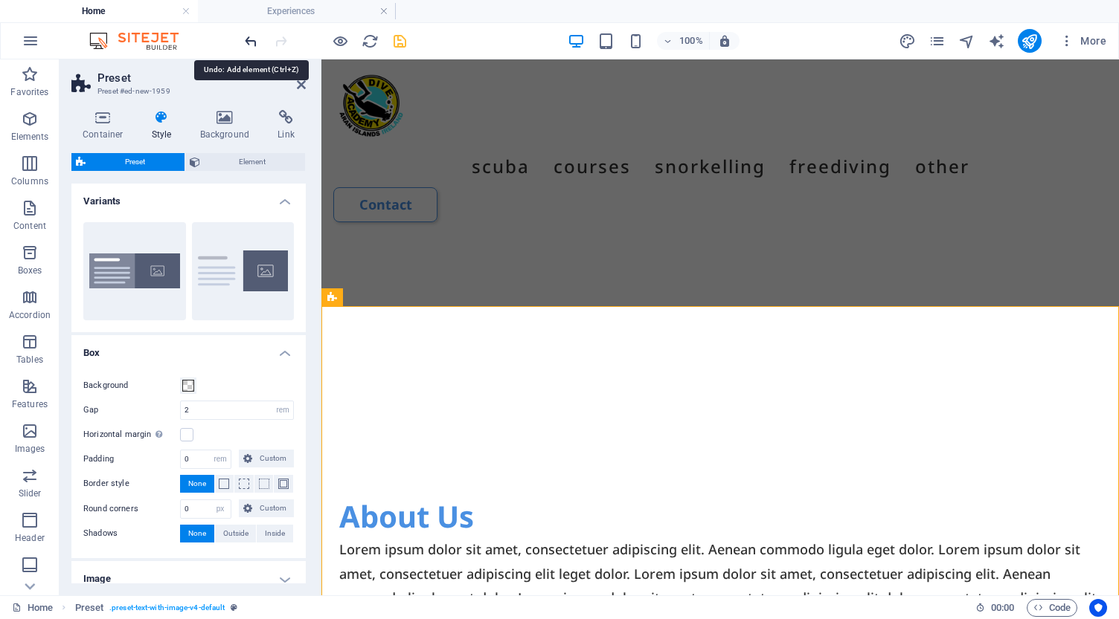
click at [252, 43] on icon "undo" at bounding box center [250, 41] width 17 height 17
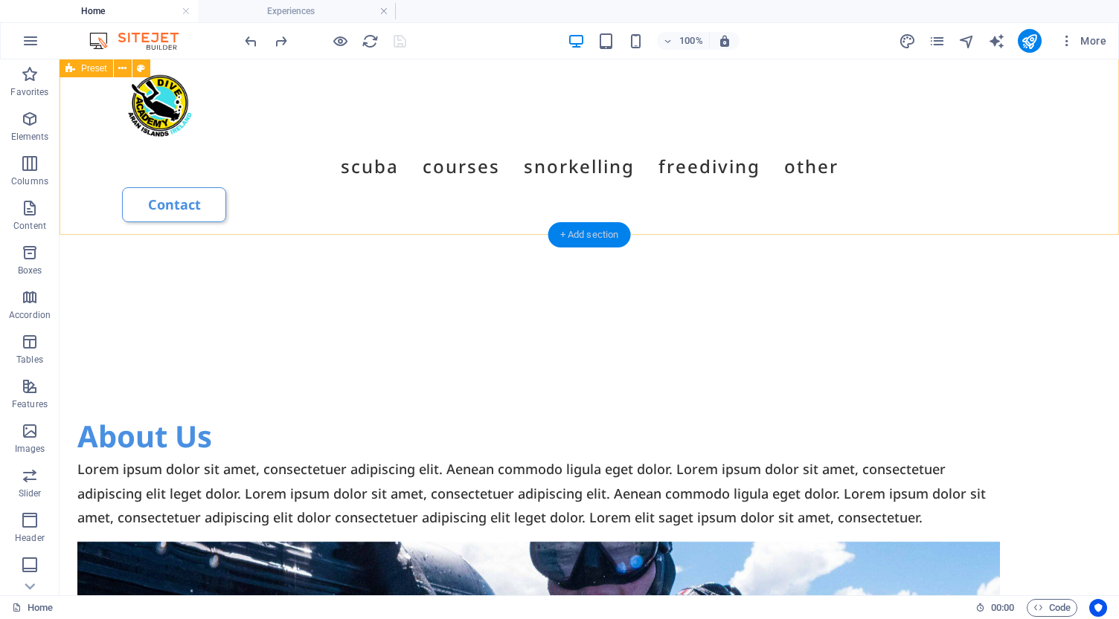
click at [593, 239] on div "+ Add section" at bounding box center [589, 234] width 83 height 25
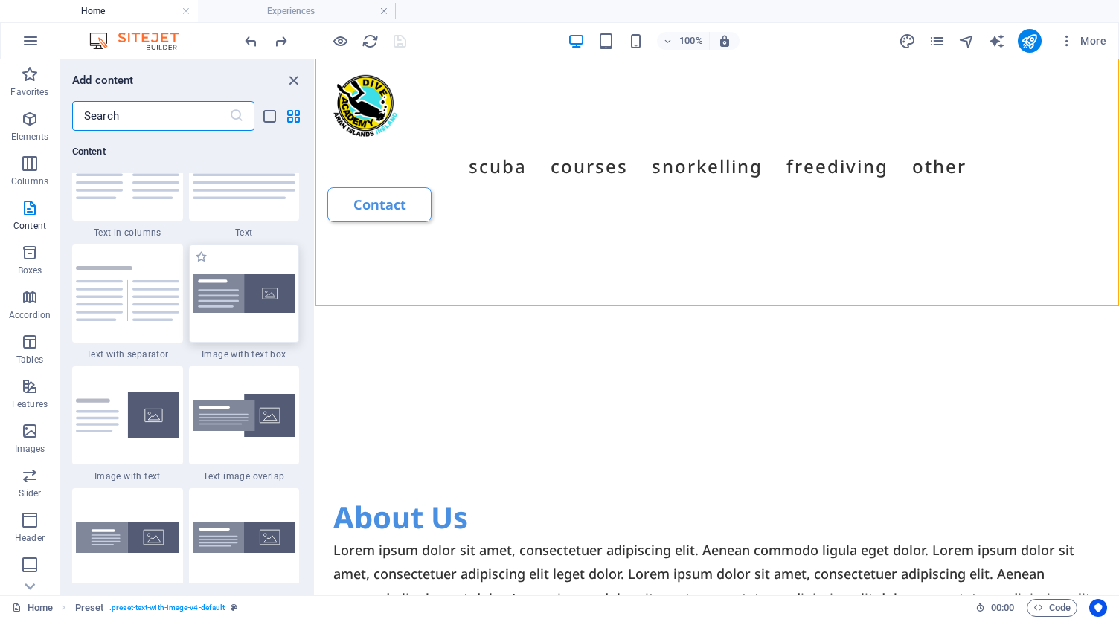
scroll to position [2633, 0]
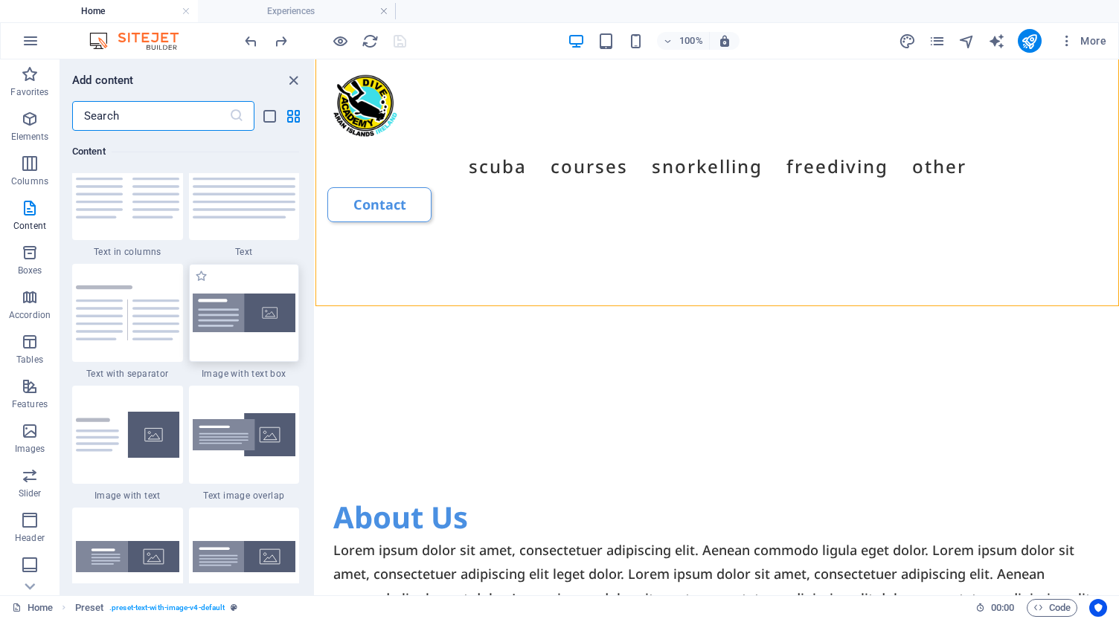
click at [250, 318] on img at bounding box center [244, 313] width 103 height 39
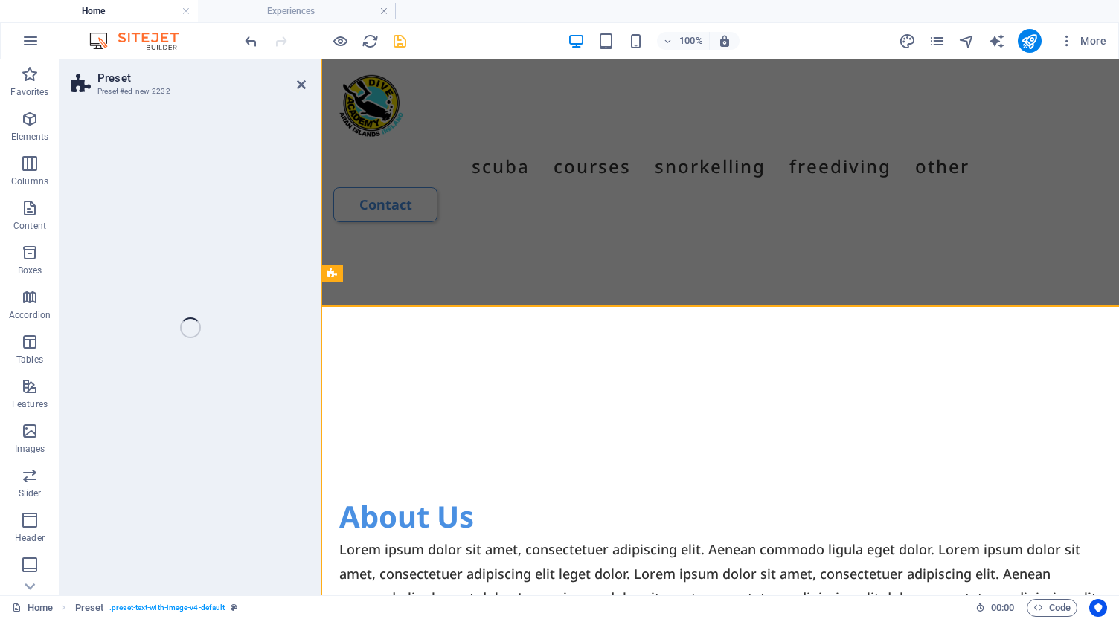
select select "rem"
select select "px"
select select "preset-text-with-image-v4-boxed"
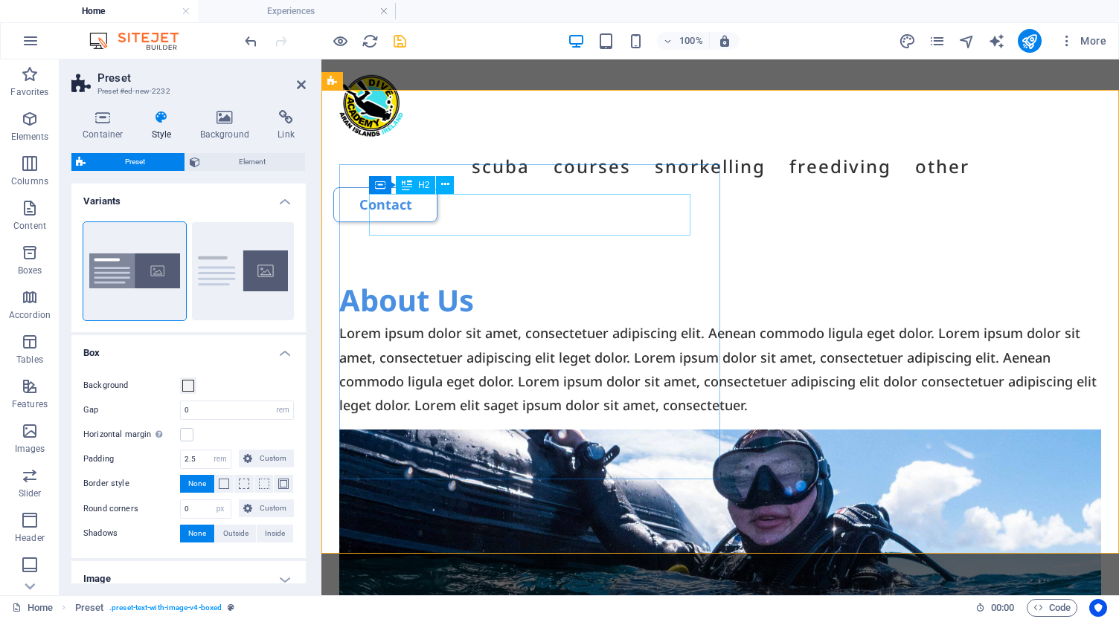
scroll to position [4333, 0]
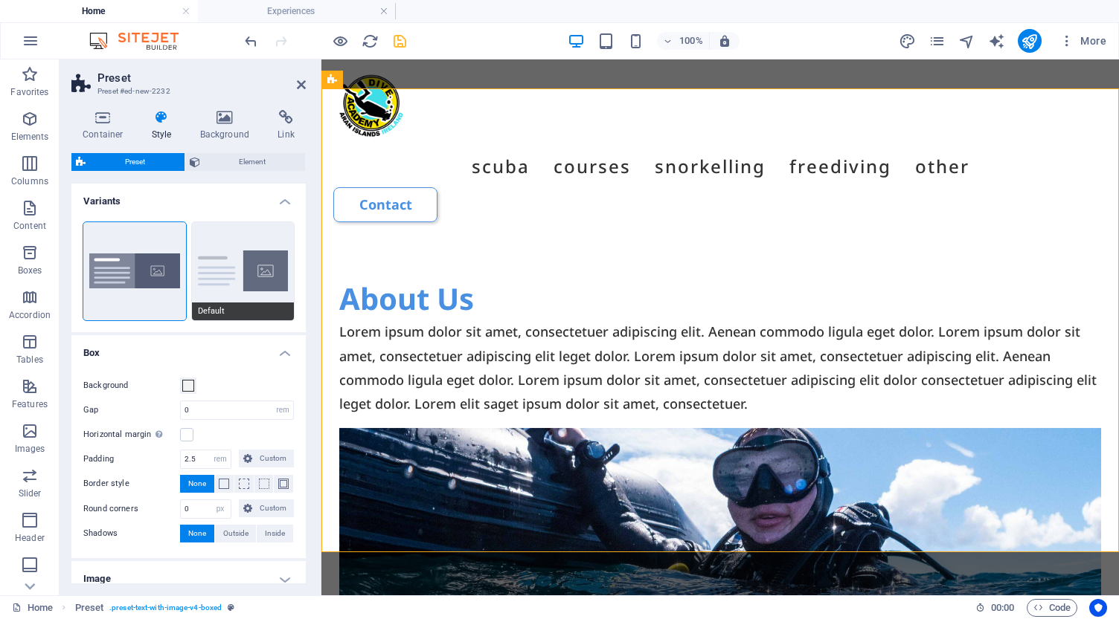
click at [244, 292] on button "Default" at bounding box center [243, 271] width 103 height 98
type input "2"
type input "0"
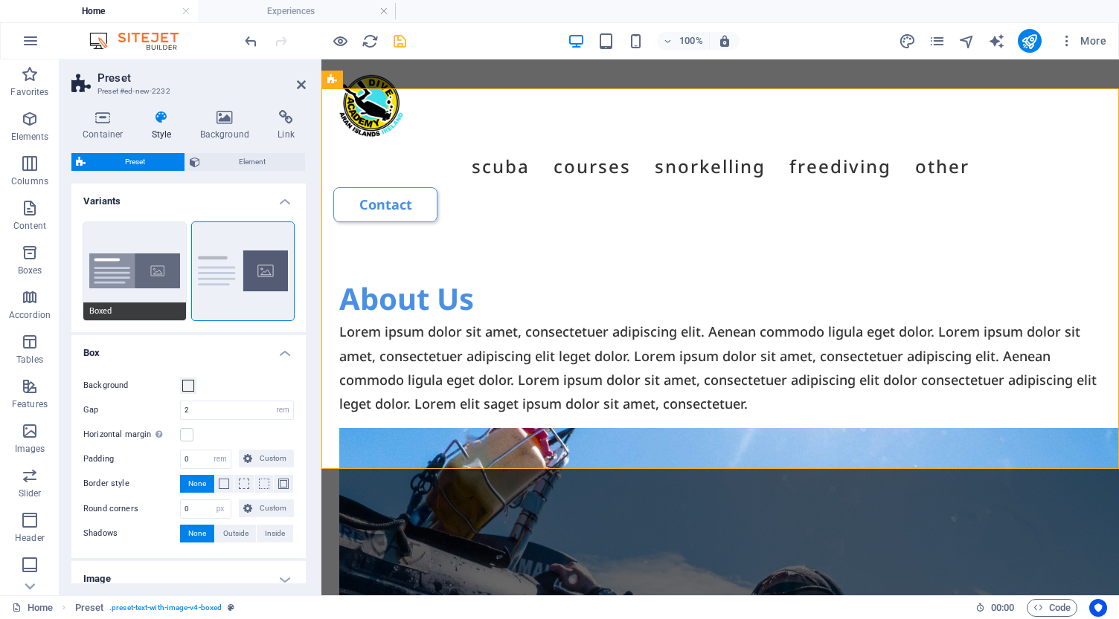
click at [143, 284] on button "Boxed" at bounding box center [134, 271] width 103 height 98
type input "0"
type input "2.5"
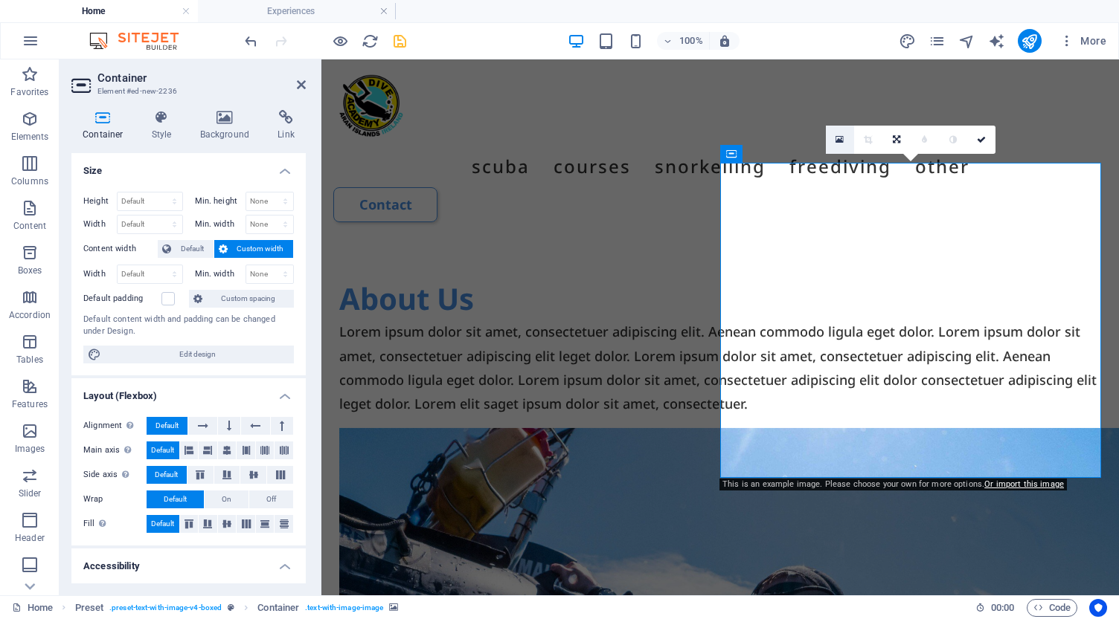
click at [840, 140] on icon at bounding box center [839, 140] width 8 height 10
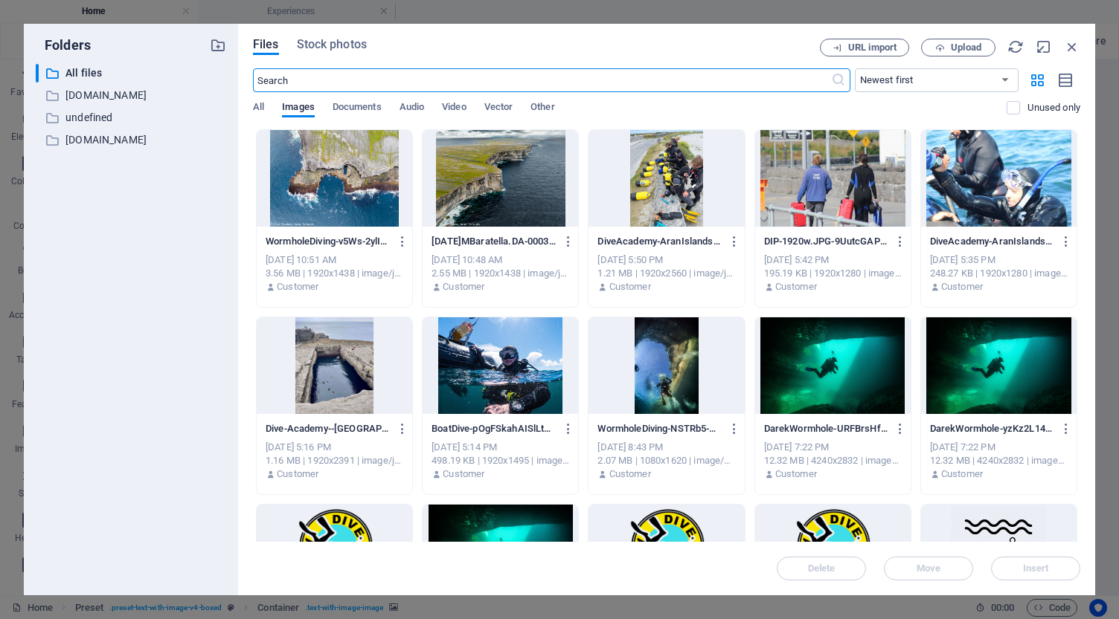
click at [480, 373] on div at bounding box center [499, 366] width 155 height 97
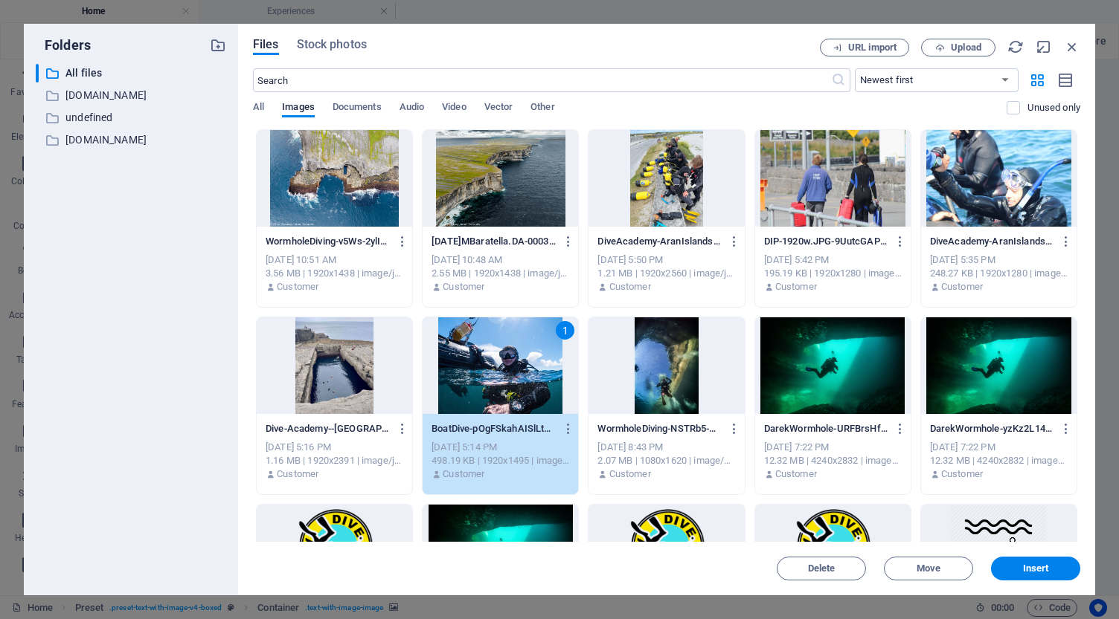
click at [480, 373] on div "1" at bounding box center [499, 366] width 155 height 97
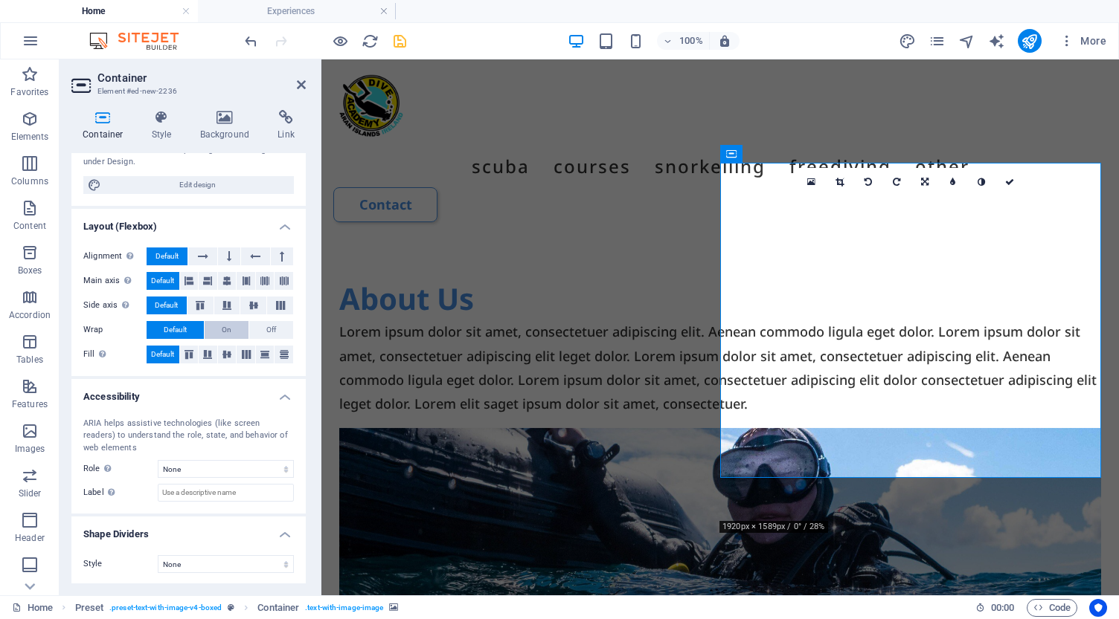
scroll to position [169, 0]
click at [161, 118] on icon at bounding box center [162, 117] width 42 height 15
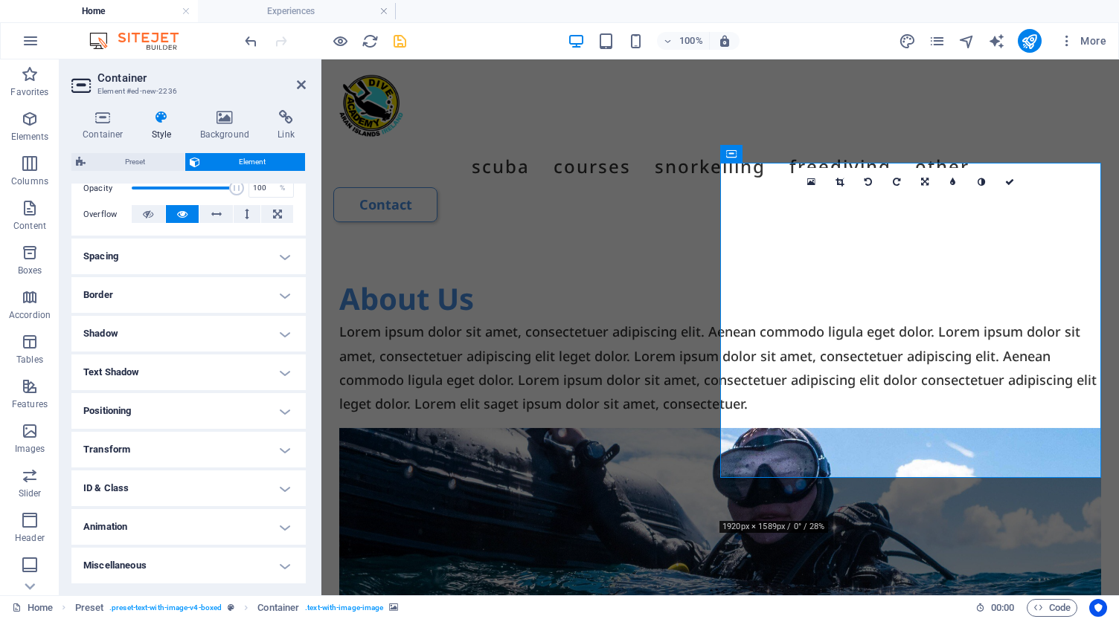
scroll to position [228, 0]
click at [1008, 184] on icon at bounding box center [1009, 182] width 9 height 9
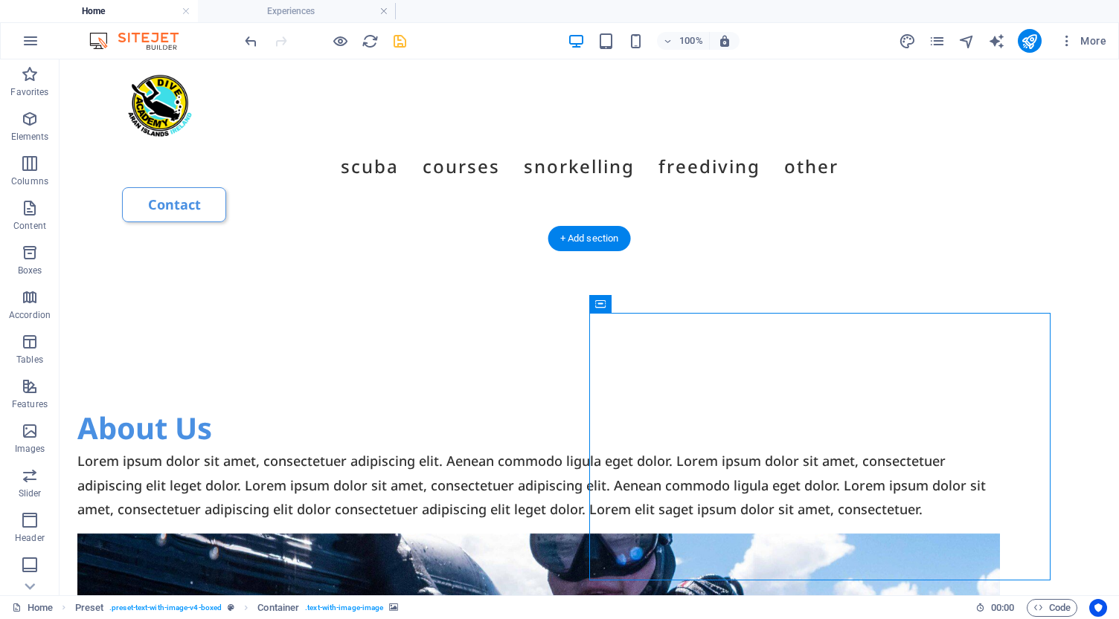
scroll to position [4131, 0]
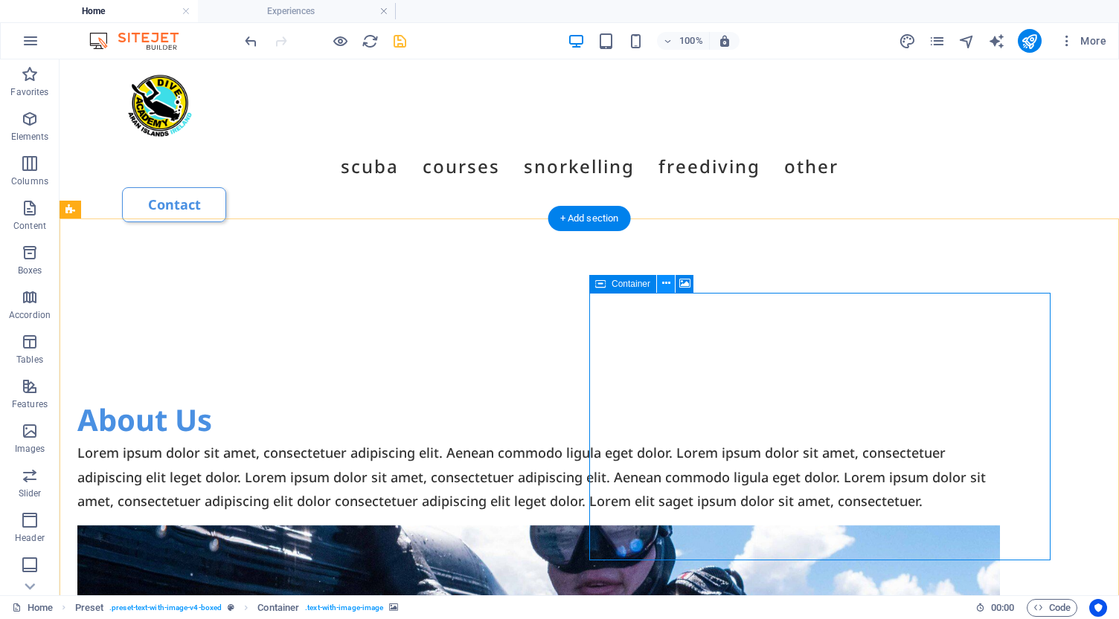
click at [666, 285] on icon at bounding box center [666, 284] width 8 height 16
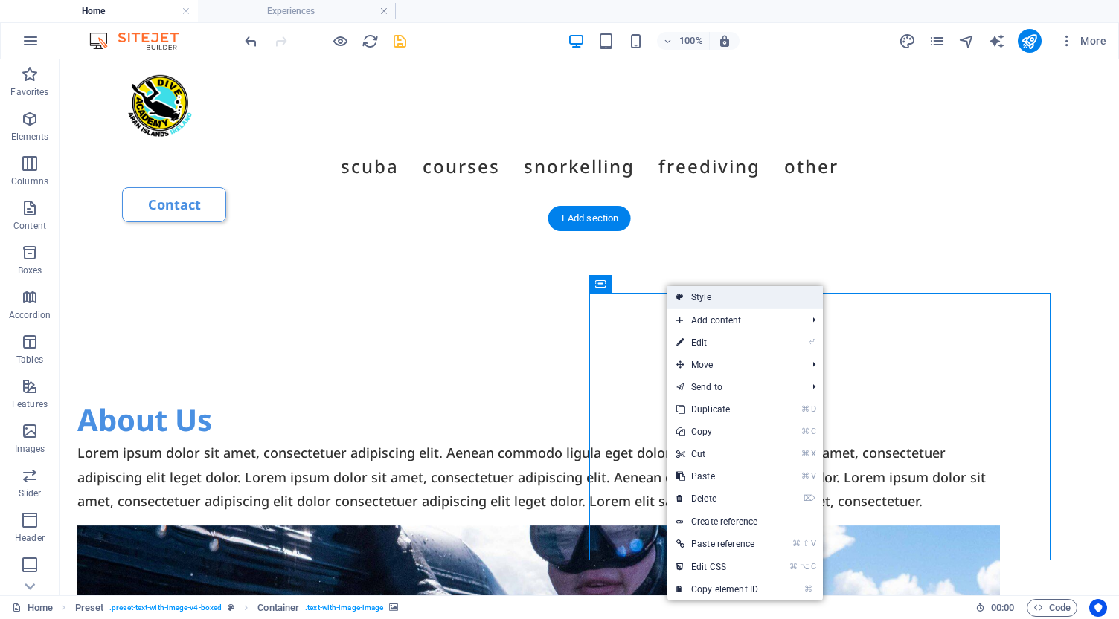
click at [701, 297] on link "Style" at bounding box center [744, 297] width 155 height 22
select select "rem"
select select "px"
select select "preset-text-with-image-v4-boxed"
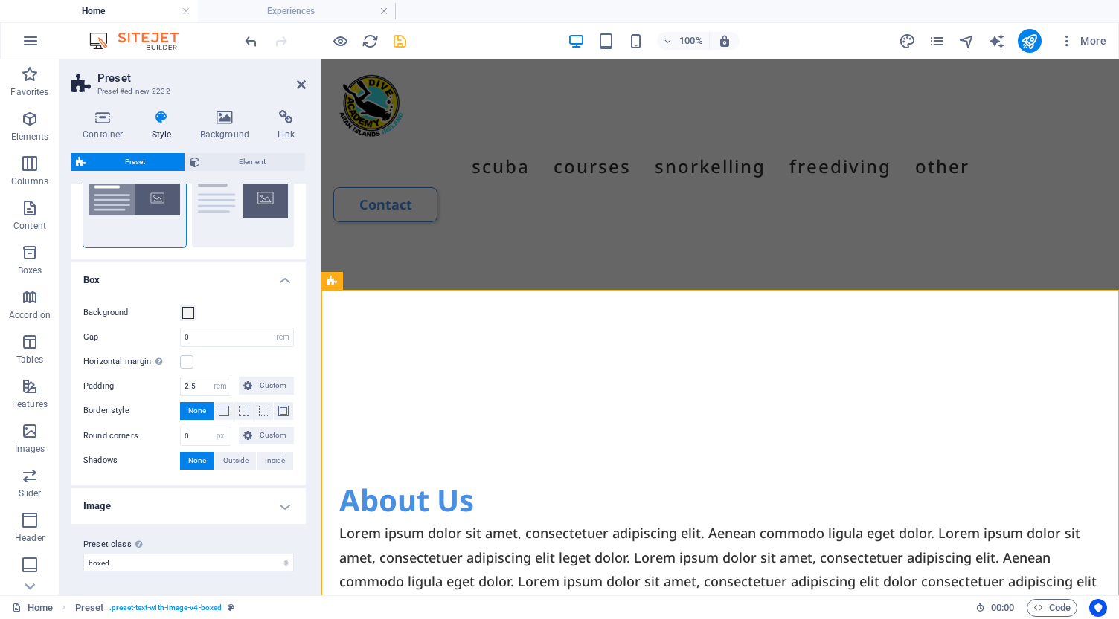
scroll to position [72, 0]
click at [191, 364] on label at bounding box center [186, 362] width 13 height 13
click at [0, 0] on input "Horizontal margin Only if the containers "Content width" is not set to "Default"" at bounding box center [0, 0] width 0 height 0
click at [189, 362] on label at bounding box center [186, 362] width 13 height 13
click at [0, 0] on input "Horizontal margin Only if the containers "Content width" is not set to "Default"" at bounding box center [0, 0] width 0 height 0
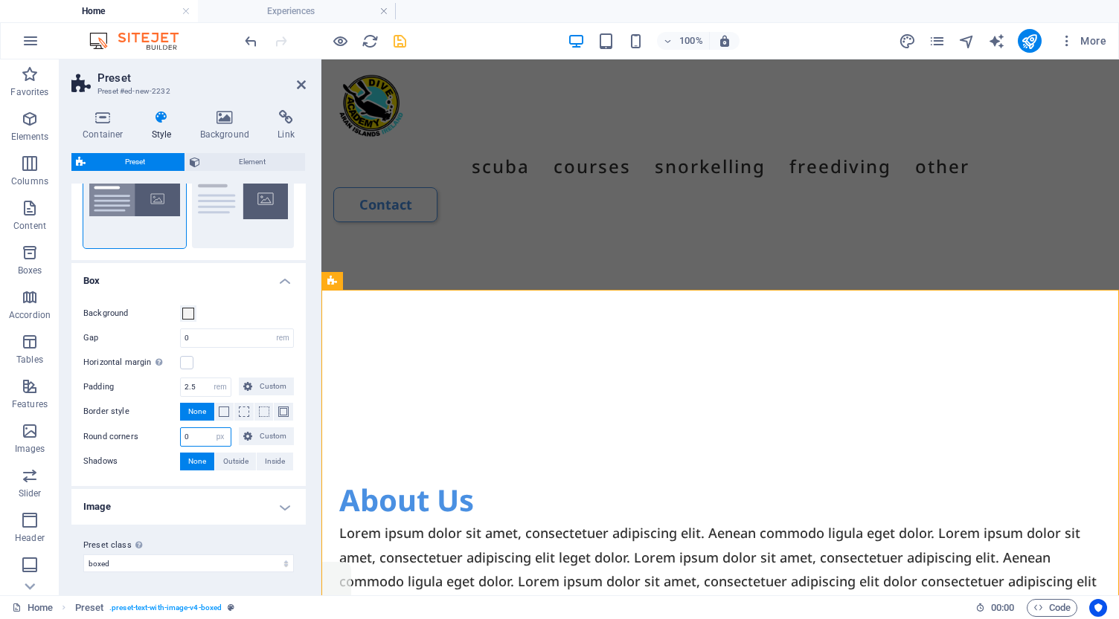
drag, startPoint x: 199, startPoint y: 440, endPoint x: 165, endPoint y: 432, distance: 35.2
click at [165, 432] on div "Round corners 0 px rem % vh vw Custom Custom" at bounding box center [188, 437] width 210 height 19
type input "10"
click at [263, 435] on span "Custom" at bounding box center [273, 437] width 33 height 18
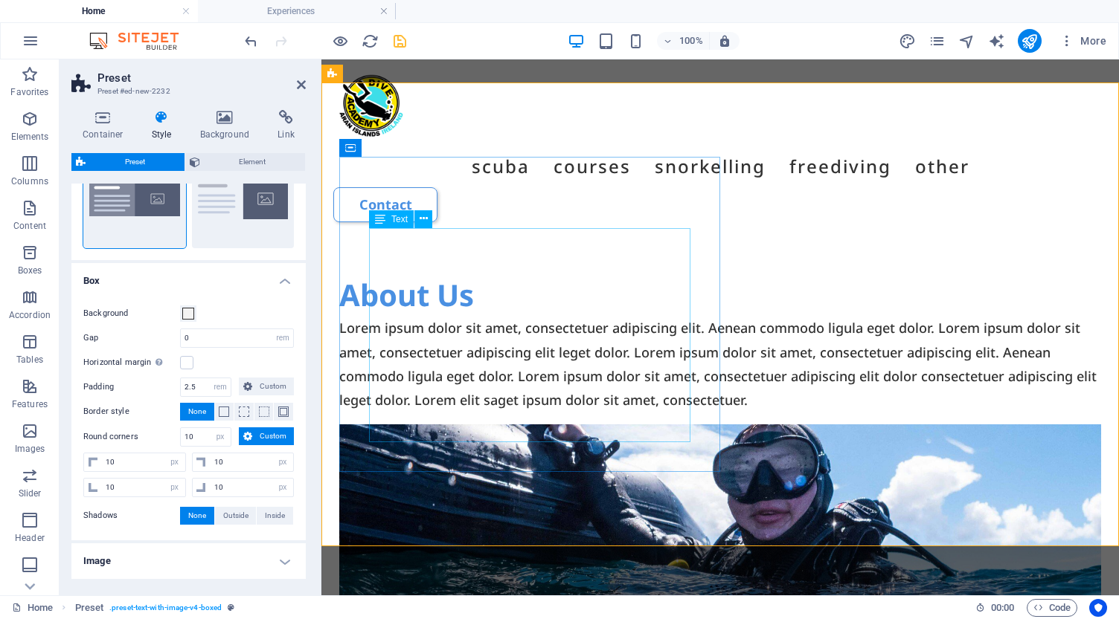
scroll to position [4339, 0]
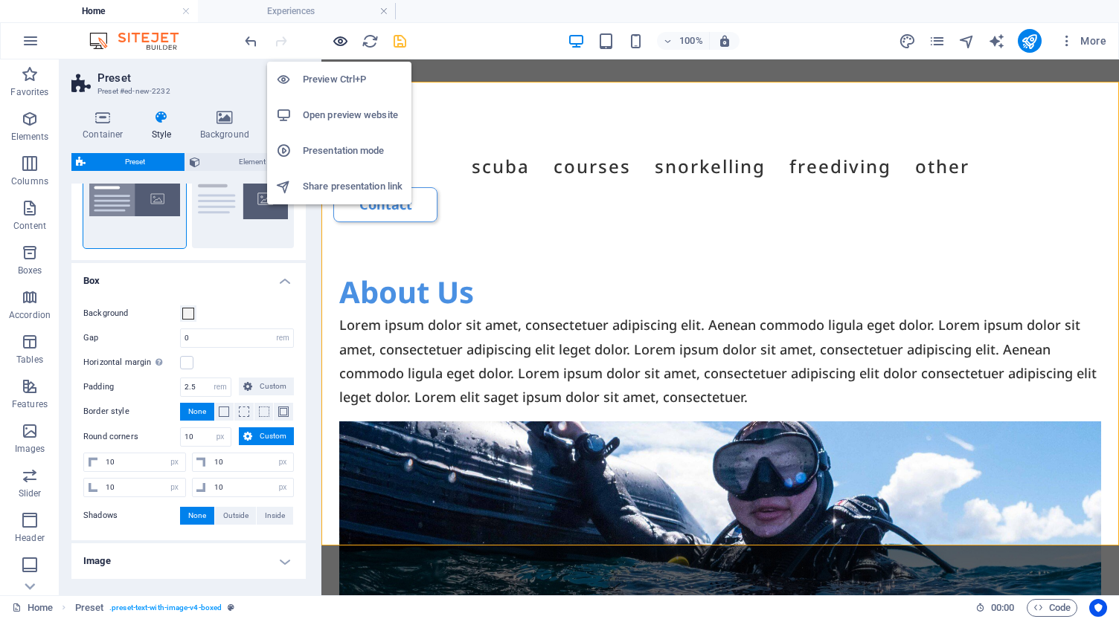
click at [340, 36] on icon "button" at bounding box center [340, 41] width 17 height 17
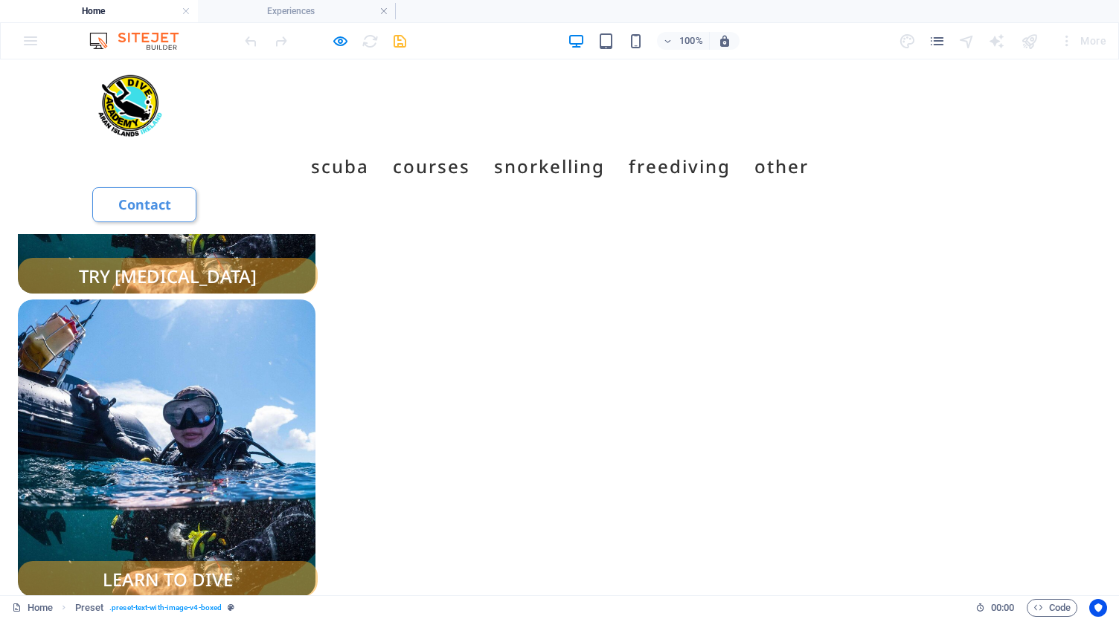
scroll to position [2336, 0]
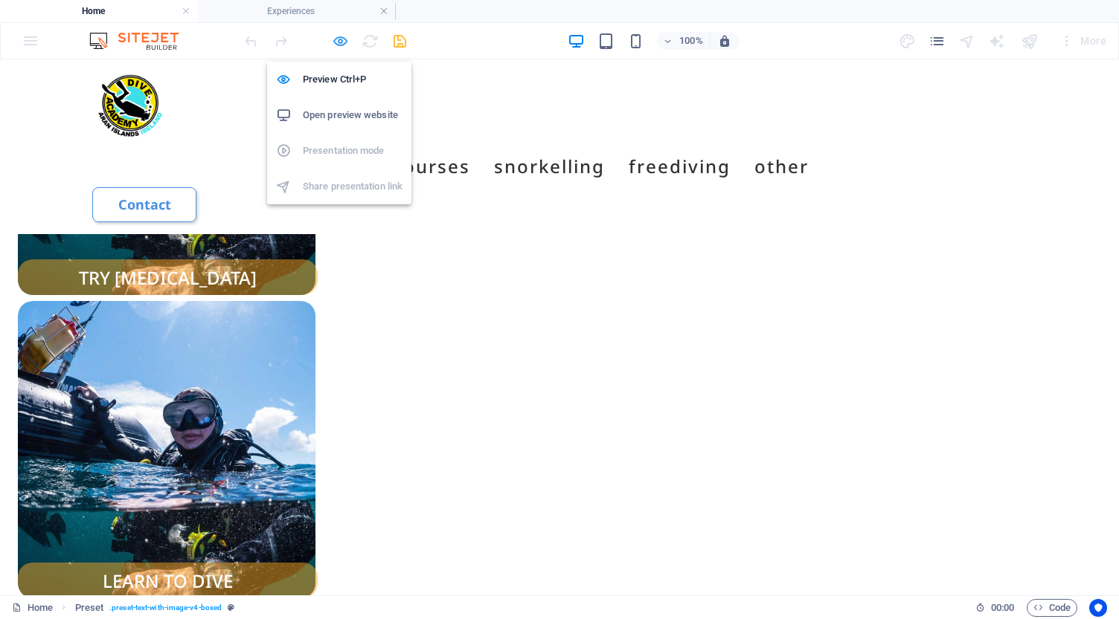
click at [341, 39] on icon "button" at bounding box center [340, 41] width 17 height 17
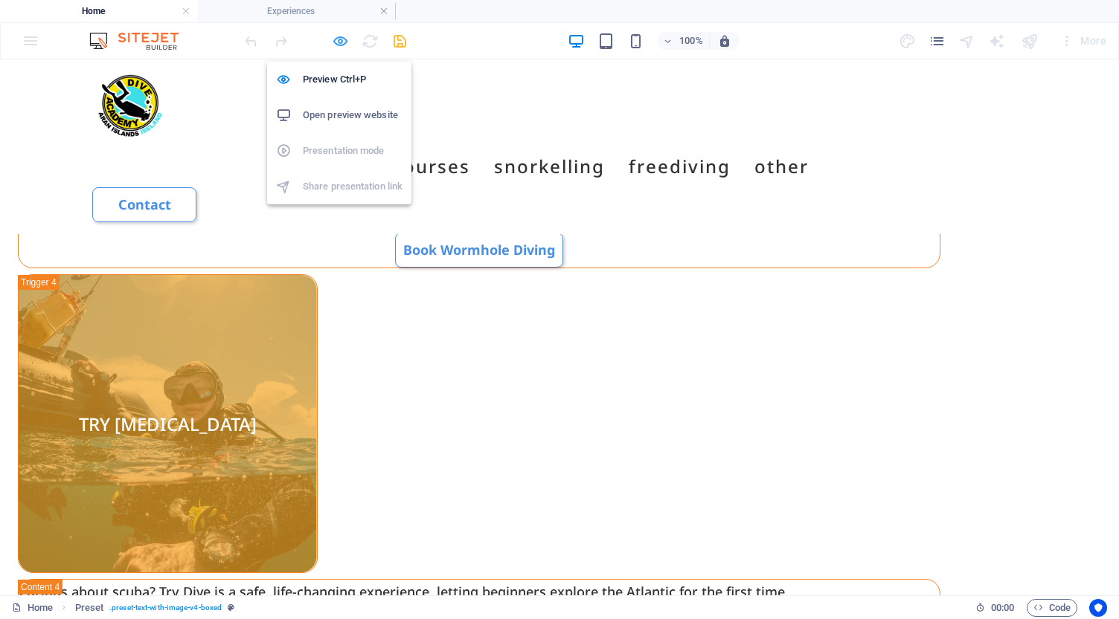
select select "rem"
select select "px"
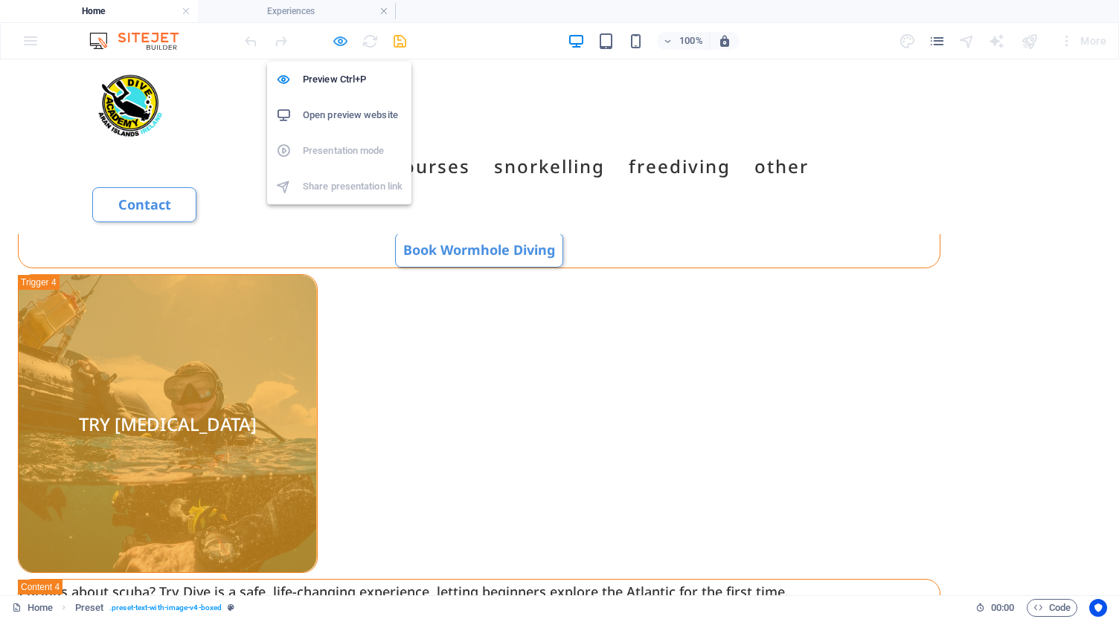
select select "px"
select select "preset-text-with-image-v4-boxed"
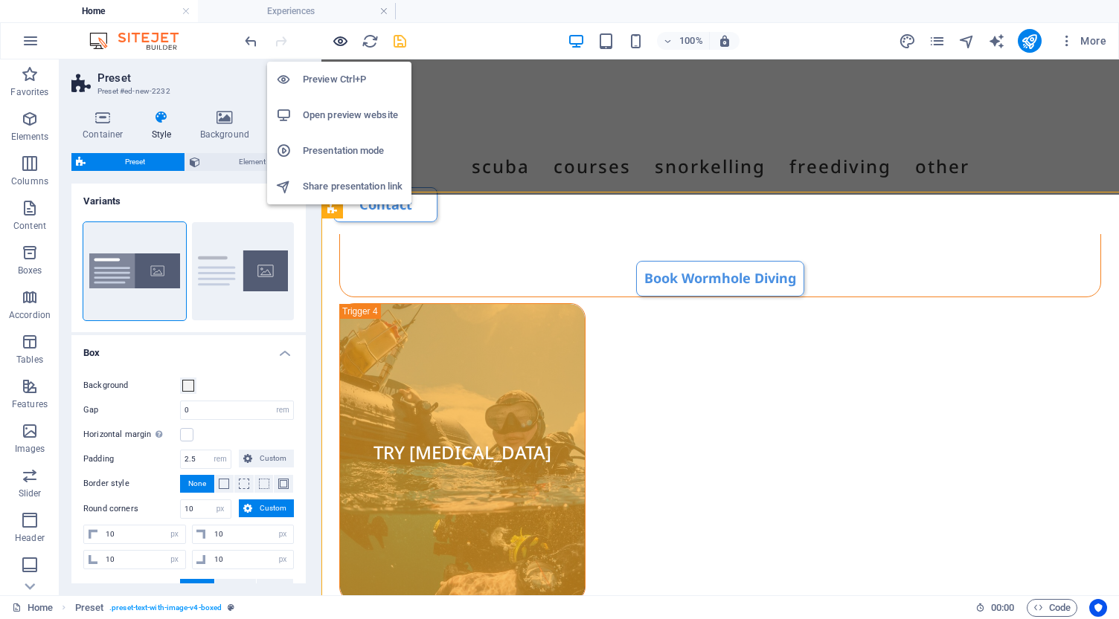
scroll to position [4325, 0]
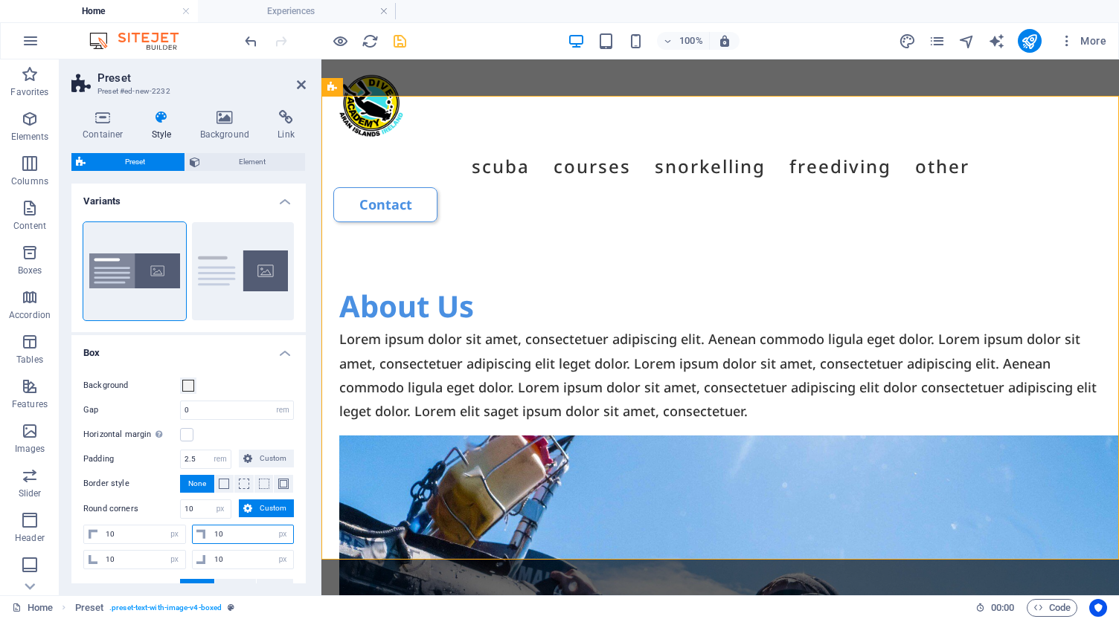
drag, startPoint x: 242, startPoint y: 536, endPoint x: 199, endPoint y: 530, distance: 43.7
click at [199, 530] on div "10 px rem % vh vw" at bounding box center [243, 534] width 103 height 19
type input "0"
select select "DISABLED_OPTION_VALUE"
type input "0"
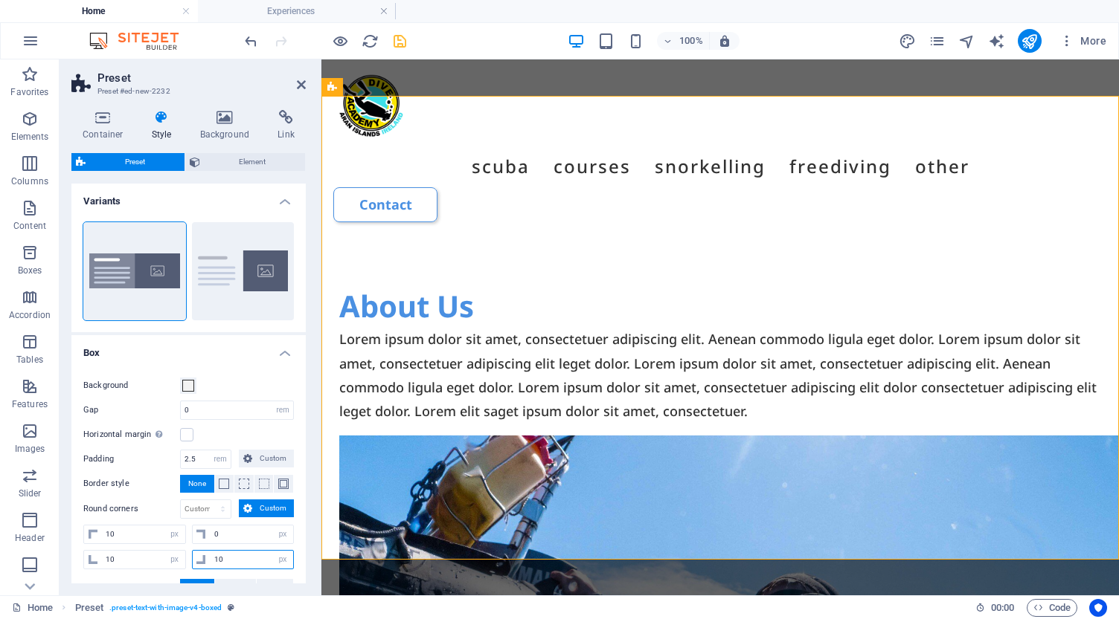
drag, startPoint x: 228, startPoint y: 556, endPoint x: 197, endPoint y: 553, distance: 31.3
click at [198, 553] on div "10 px rem % vh vw" at bounding box center [243, 559] width 103 height 19
type input "0"
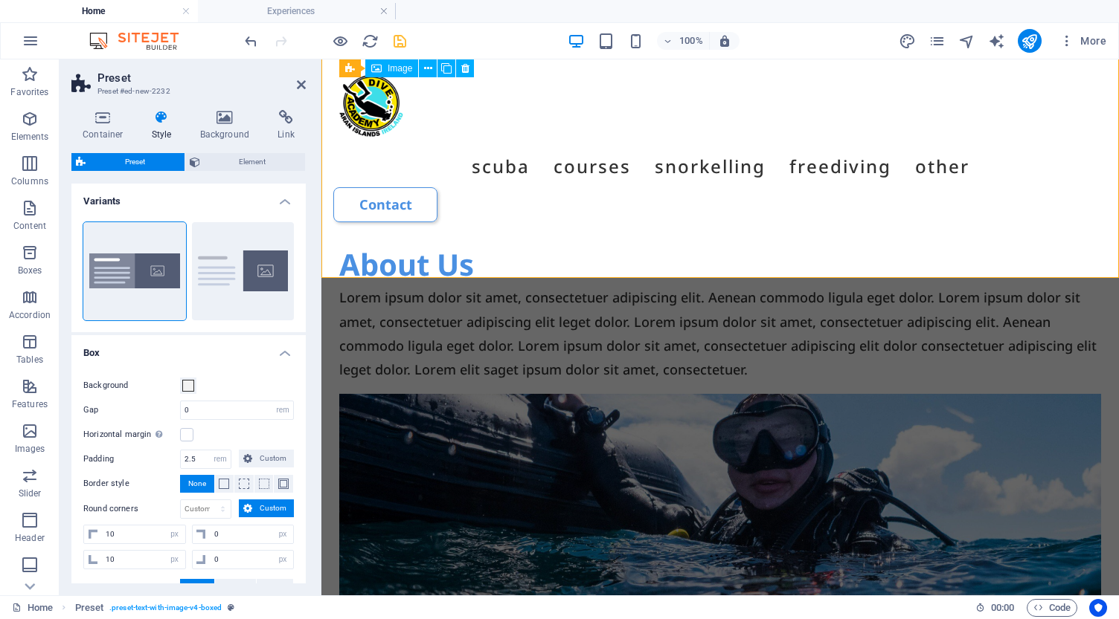
scroll to position [4266, 0]
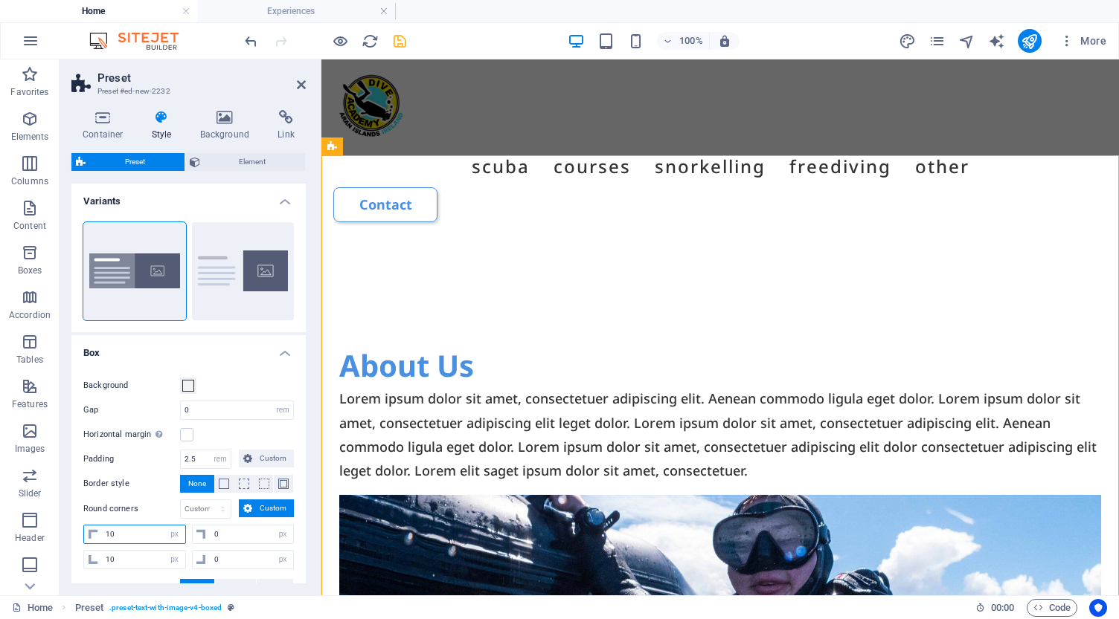
drag, startPoint x: 121, startPoint y: 535, endPoint x: 86, endPoint y: 532, distance: 35.1
click at [86, 532] on div "10 px rem % vh vw" at bounding box center [134, 534] width 103 height 19
type input "20"
drag, startPoint x: 127, startPoint y: 560, endPoint x: 80, endPoint y: 556, distance: 47.7
click at [80, 556] on div "Background Gap 0 rem px % vh vw Horizontal margin Only if the containers "Conte…" at bounding box center [188, 487] width 240 height 251
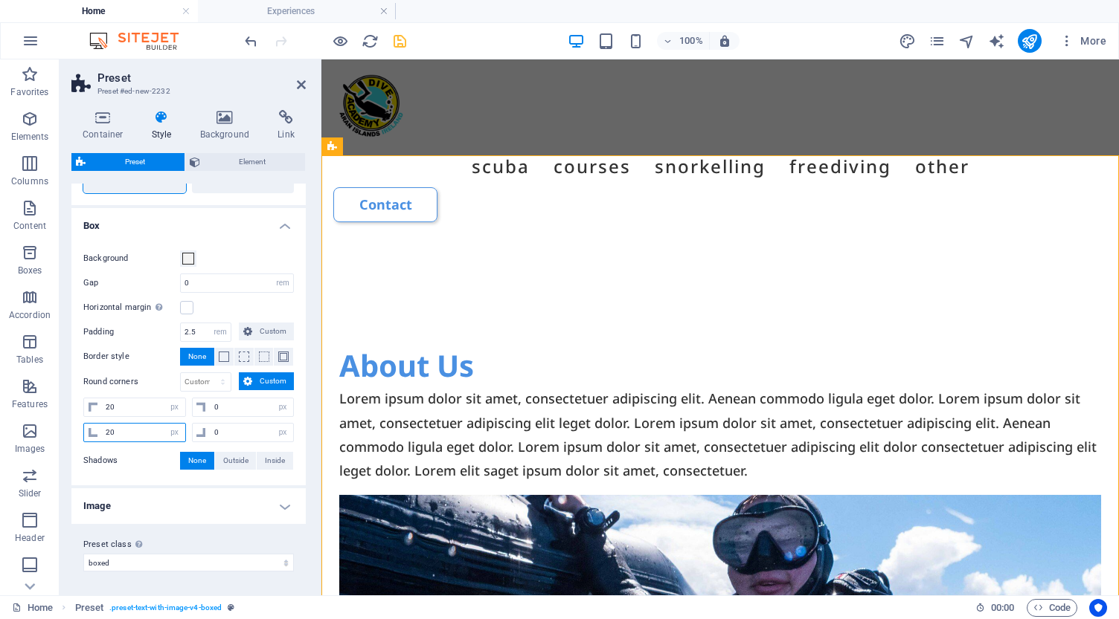
scroll to position [126, 0]
type input "20"
click at [403, 39] on icon "save" at bounding box center [399, 41] width 17 height 17
select select "rem"
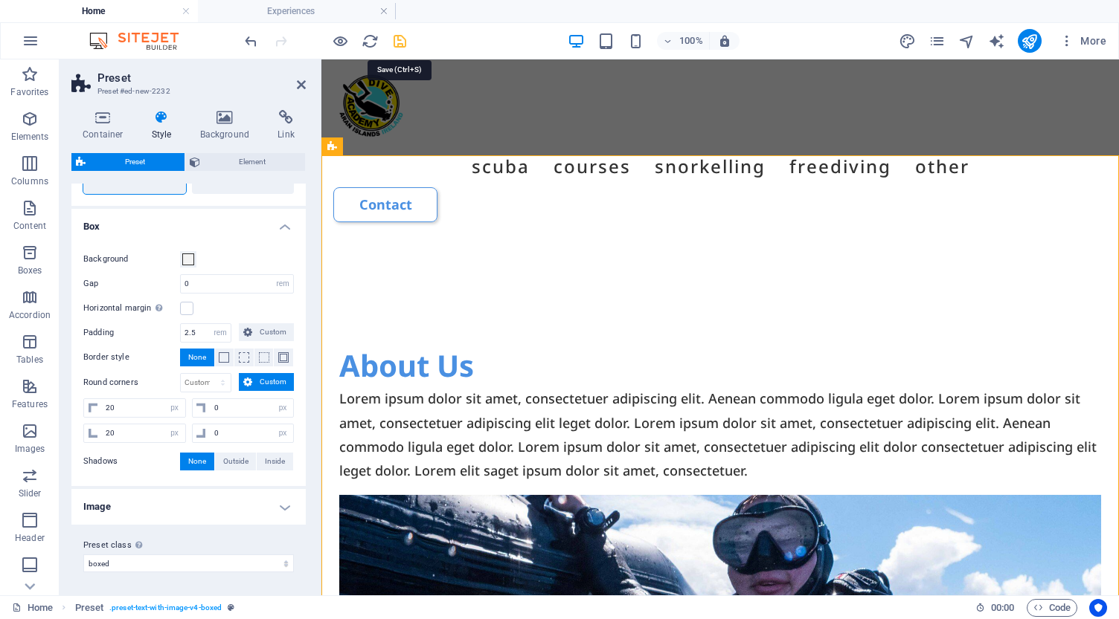
select select "px"
select select "preset-text-with-image-v4-boxed"
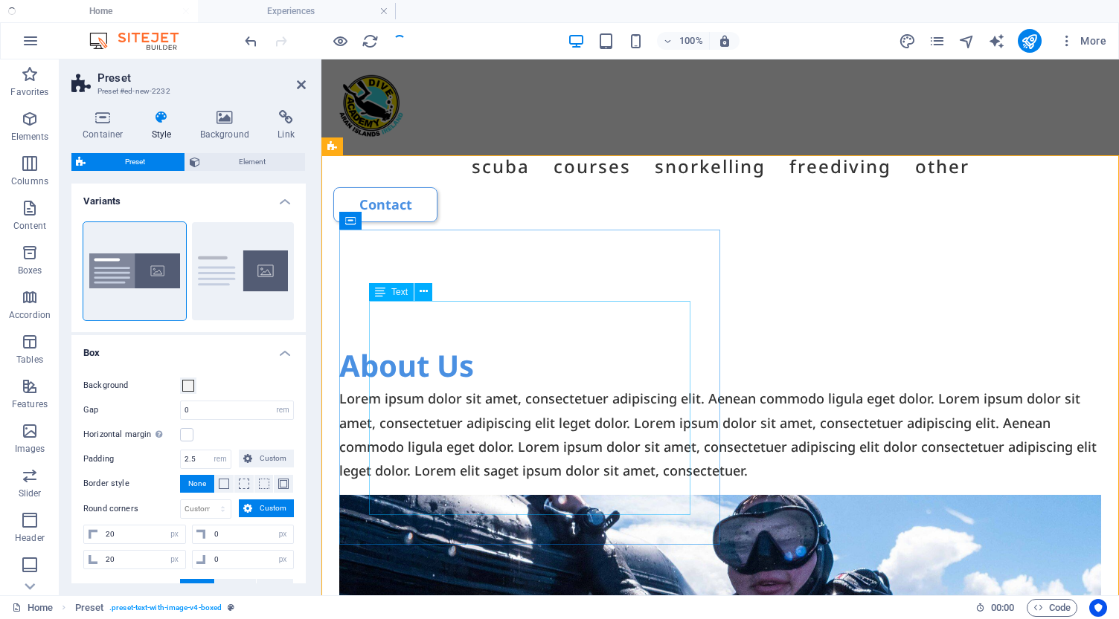
select select "rem"
select select "px"
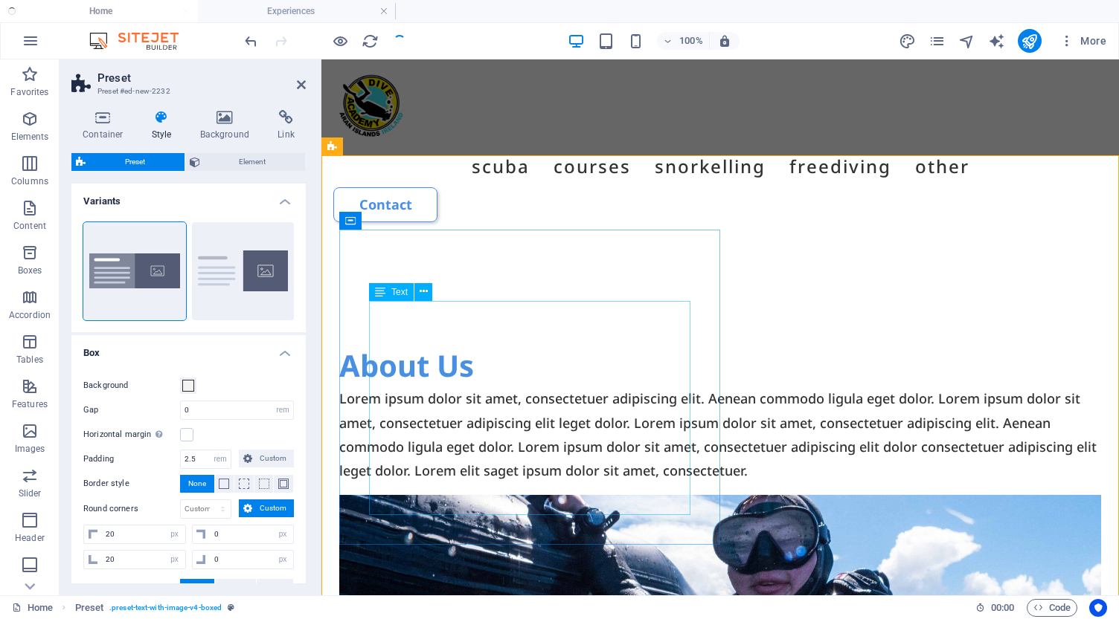
select select "px"
select select "preset-text-with-image-v4-boxed"
click at [245, 155] on span "Element" at bounding box center [253, 162] width 97 height 18
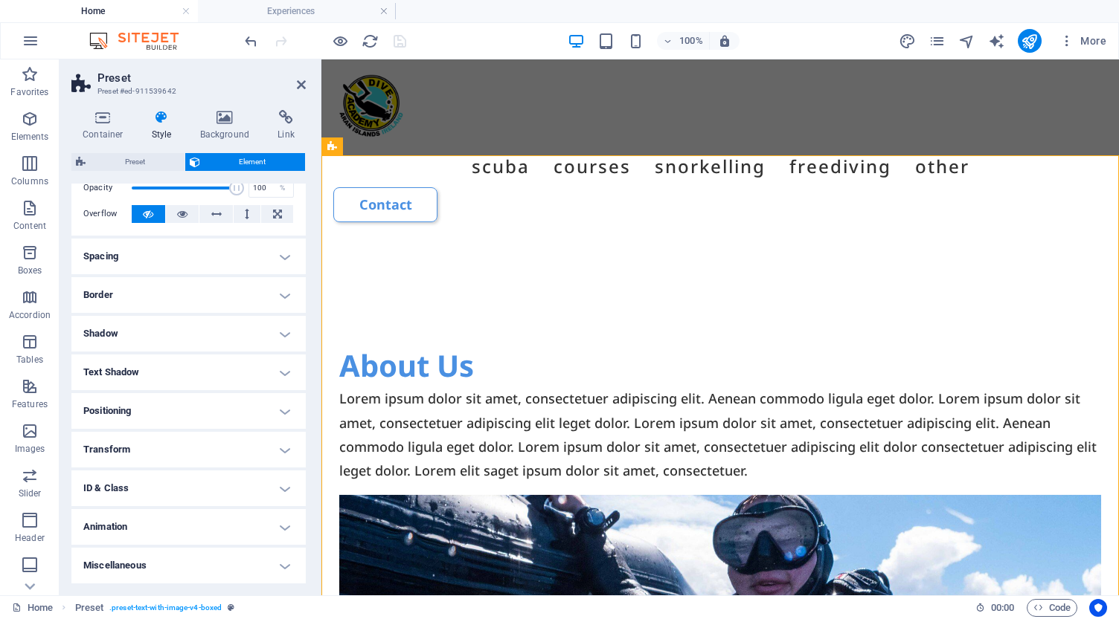
scroll to position [68, 0]
click at [301, 86] on icon at bounding box center [301, 85] width 9 height 12
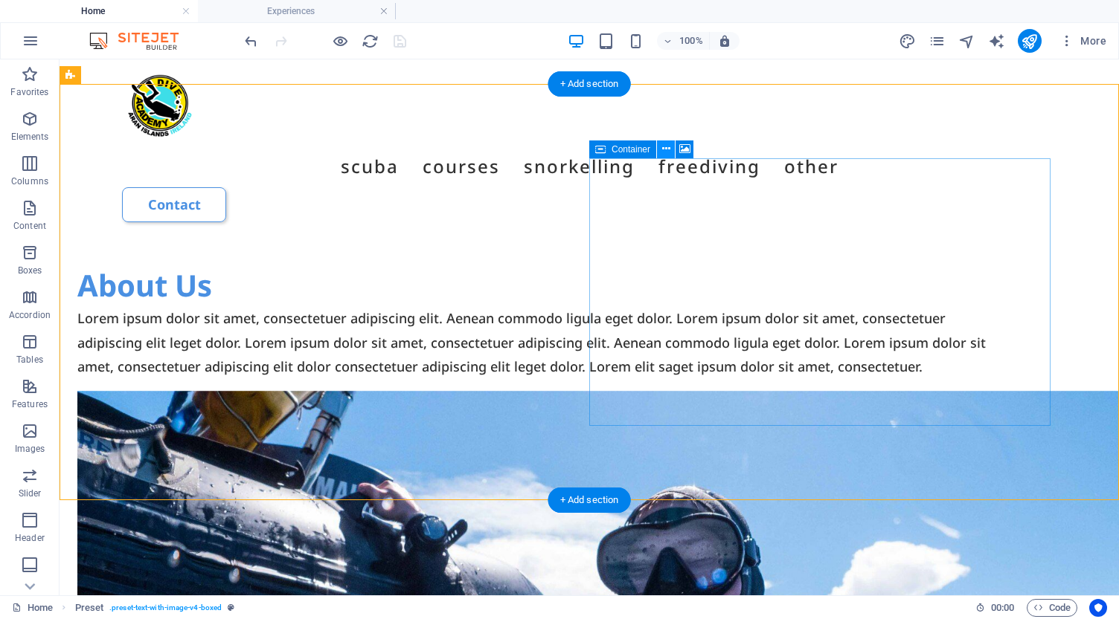
click at [666, 150] on icon at bounding box center [666, 149] width 8 height 16
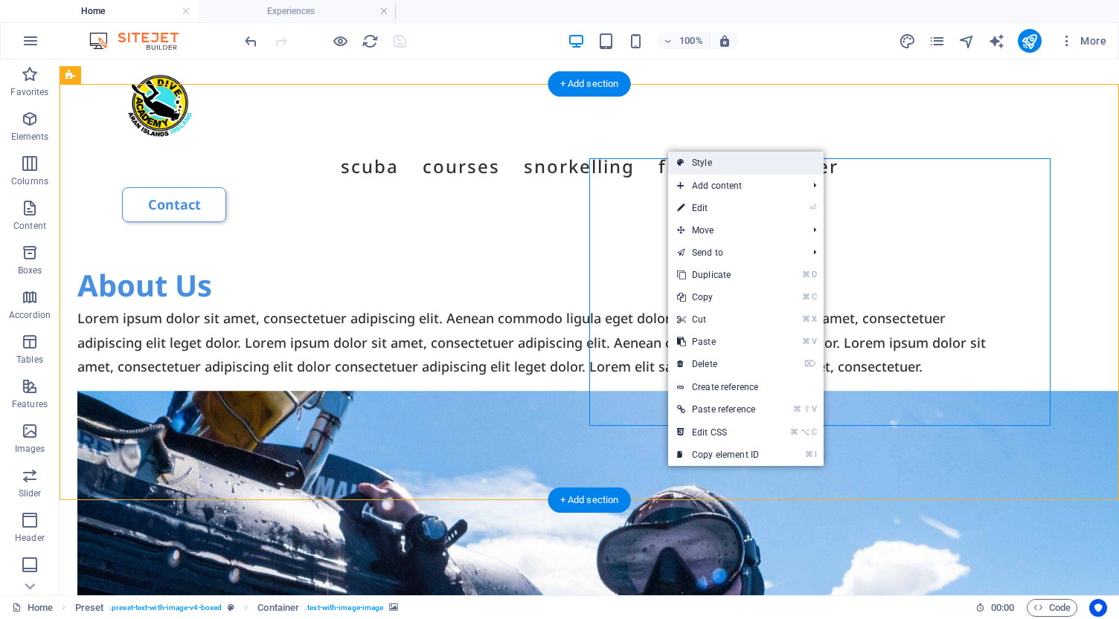
click at [707, 167] on link "Style" at bounding box center [745, 163] width 155 height 22
select select "rem"
select select "px"
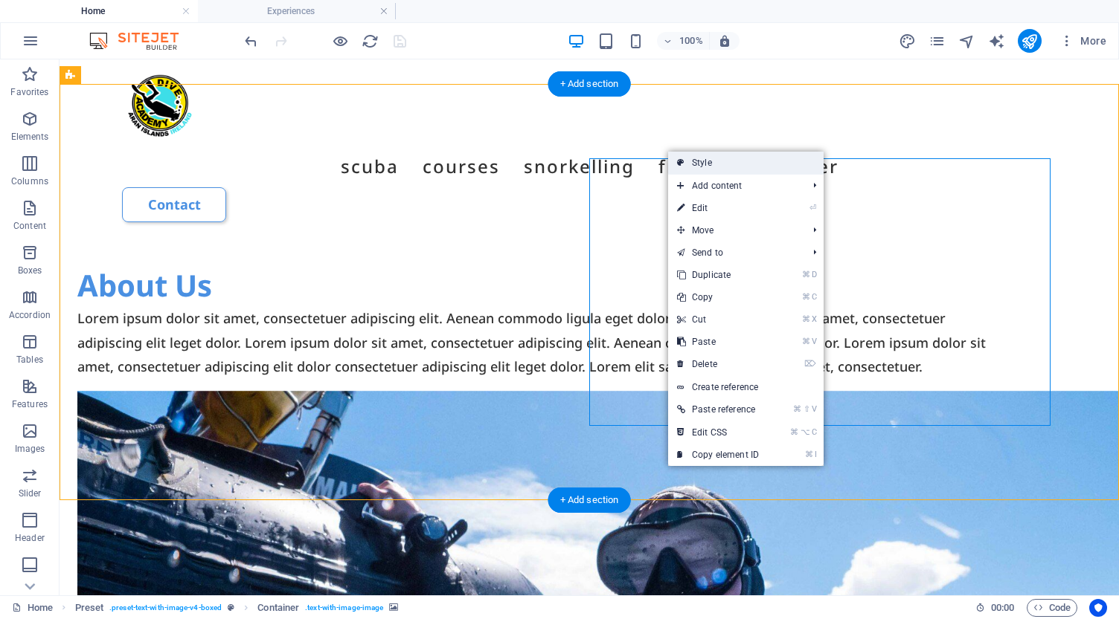
select select "px"
select select "preset-text-with-image-v4-boxed"
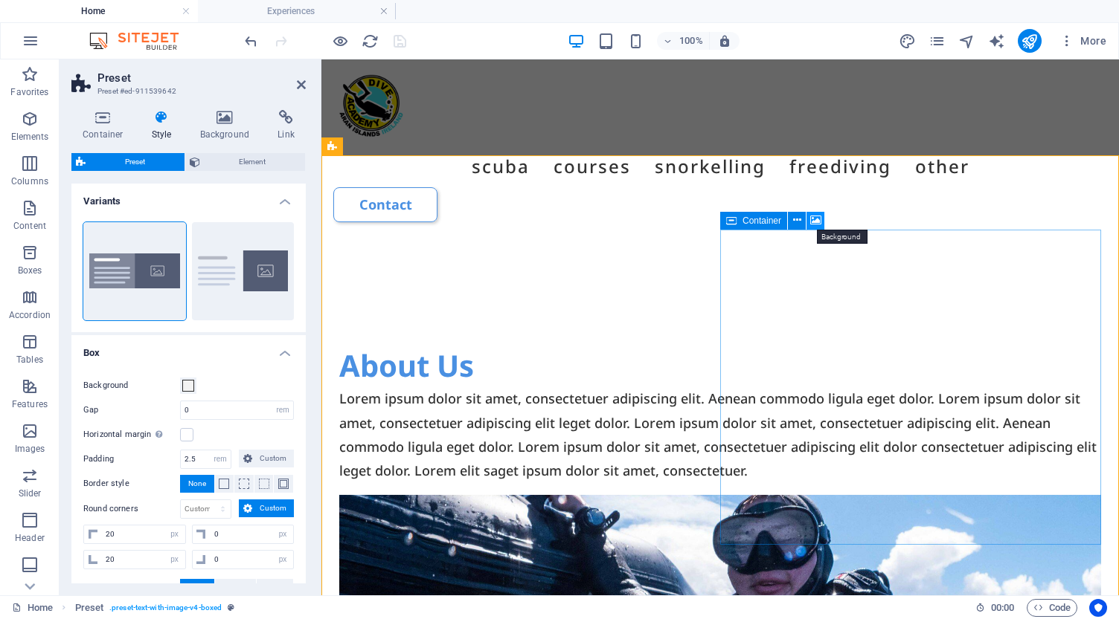
click at [814, 222] on icon at bounding box center [815, 221] width 11 height 16
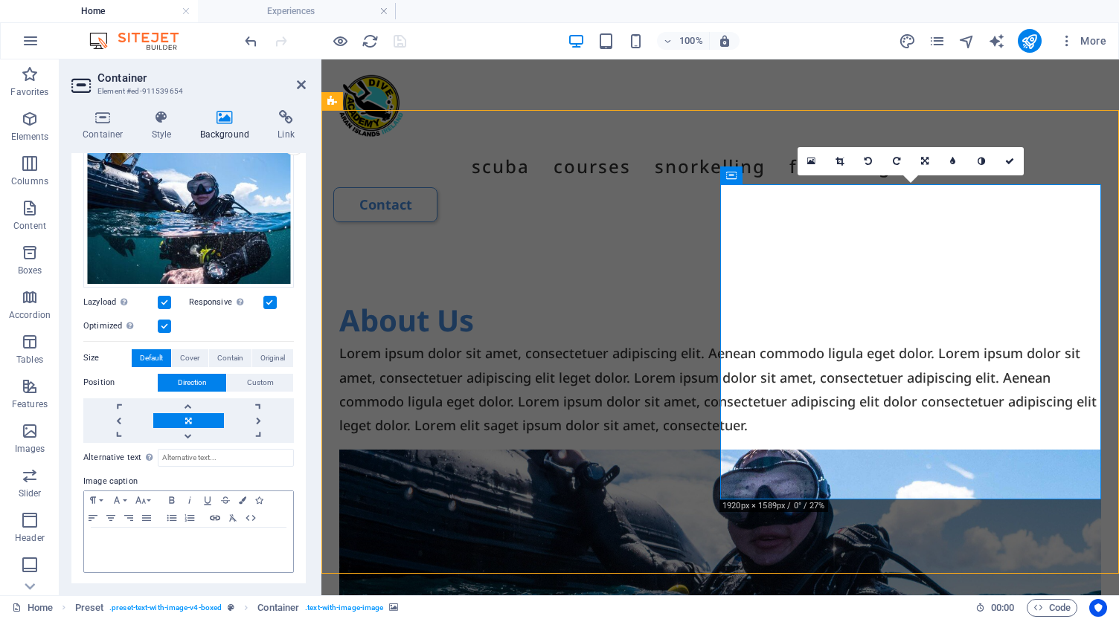
scroll to position [161, 0]
click at [194, 351] on span "Cover" at bounding box center [189, 359] width 19 height 18
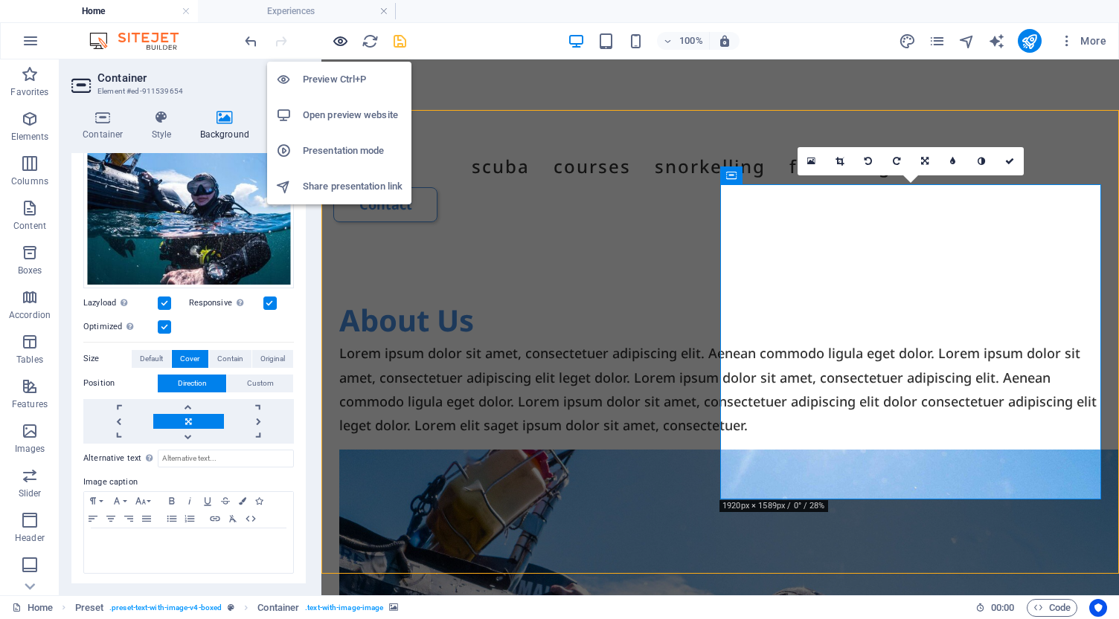
click at [339, 41] on icon "button" at bounding box center [340, 41] width 17 height 17
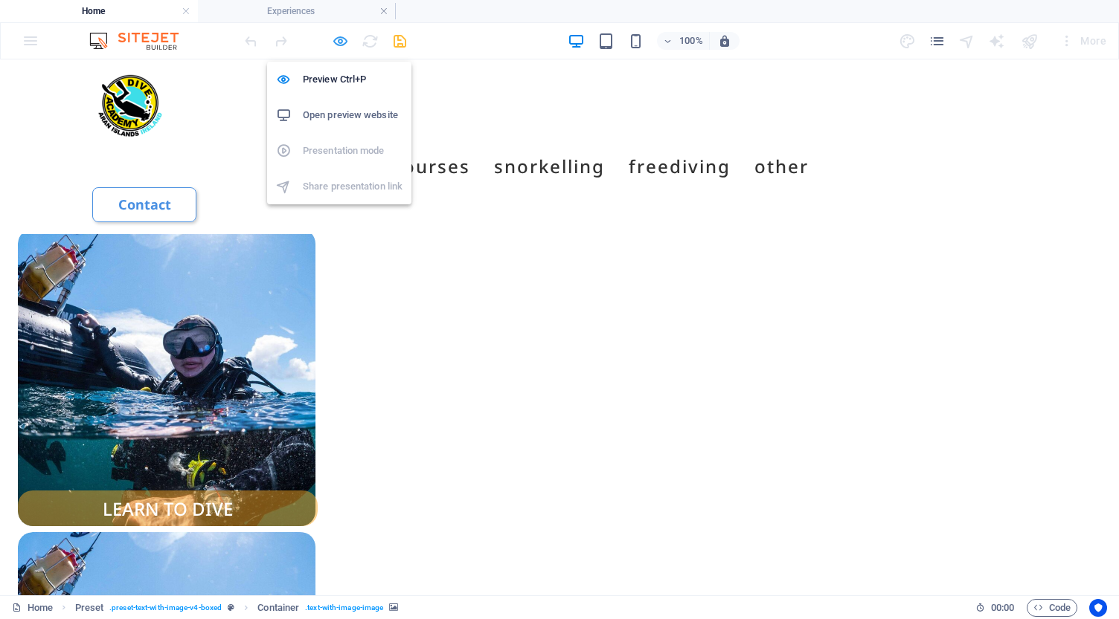
click at [341, 45] on icon "button" at bounding box center [340, 41] width 17 height 17
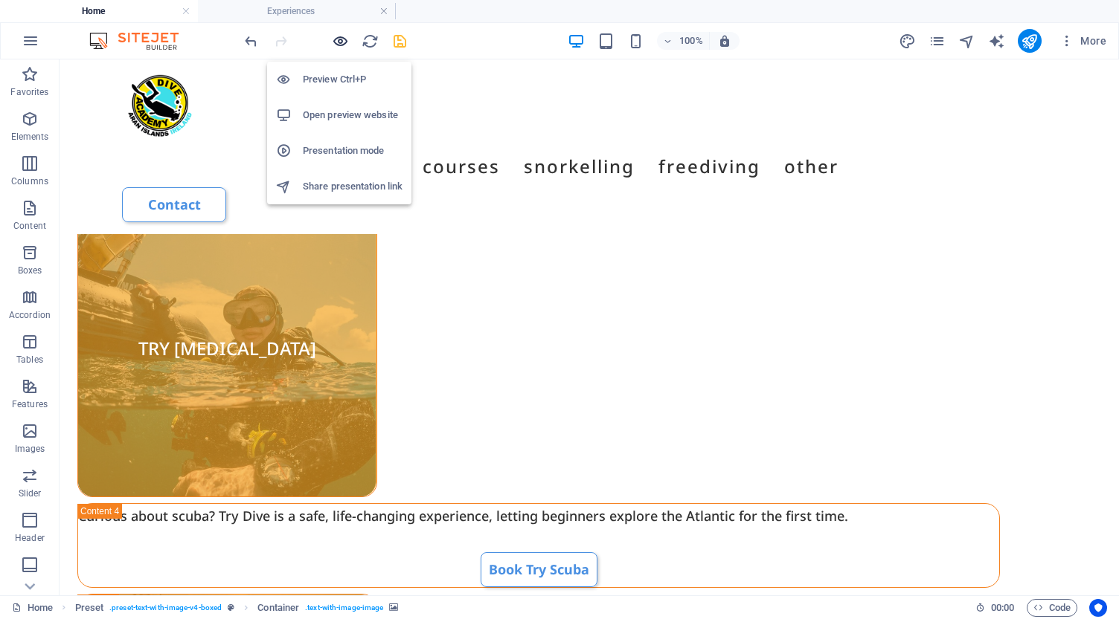
scroll to position [4230, 0]
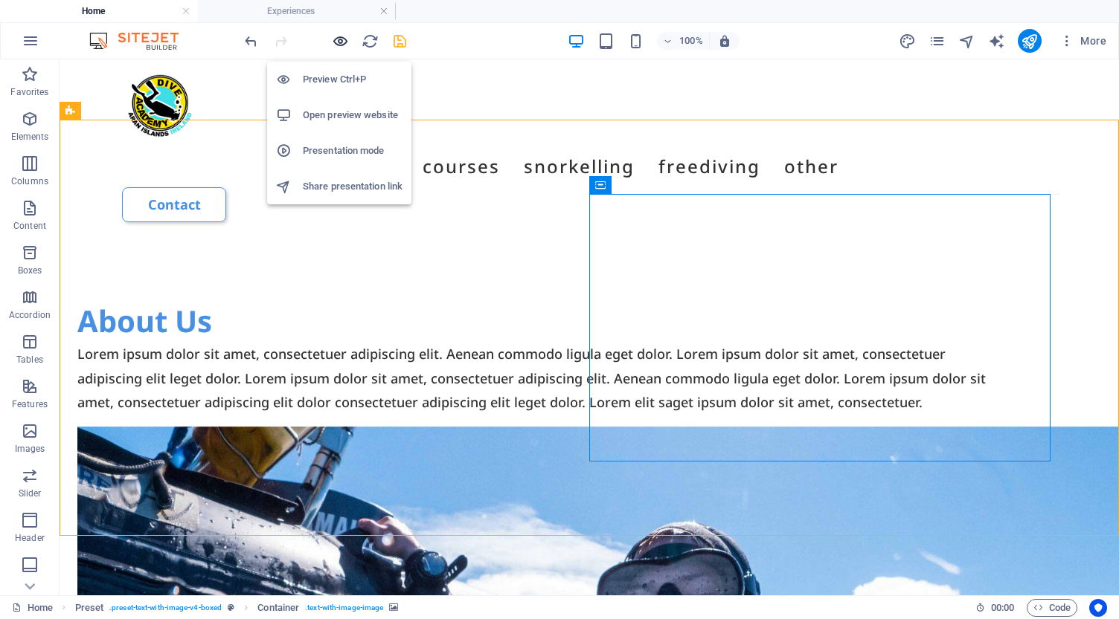
click at [340, 45] on icon "button" at bounding box center [340, 41] width 17 height 17
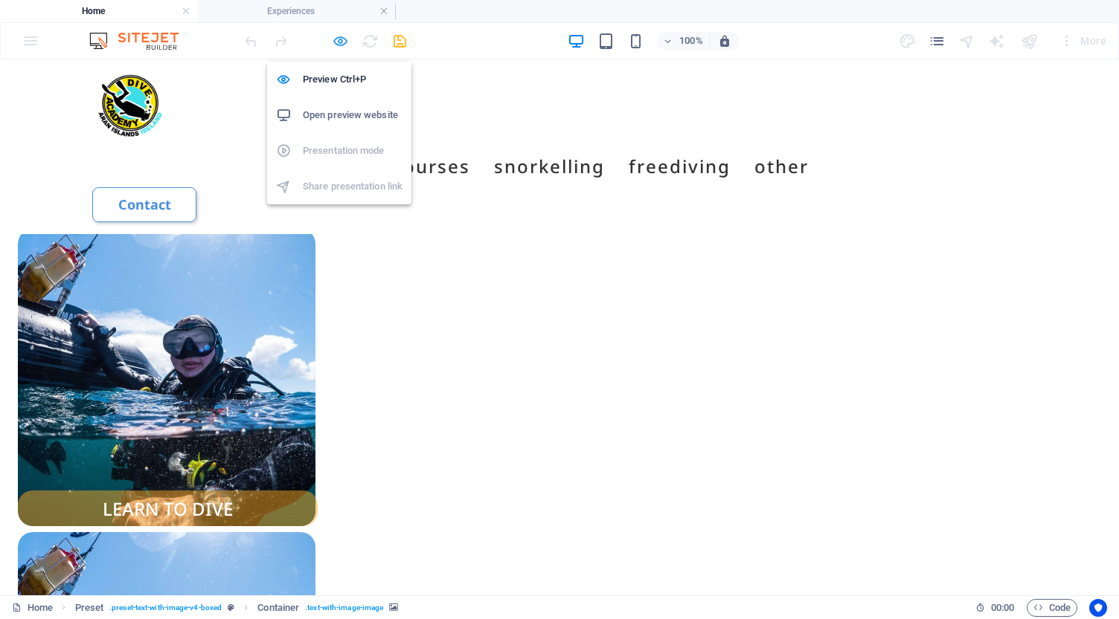
click at [340, 45] on icon "button" at bounding box center [340, 41] width 17 height 17
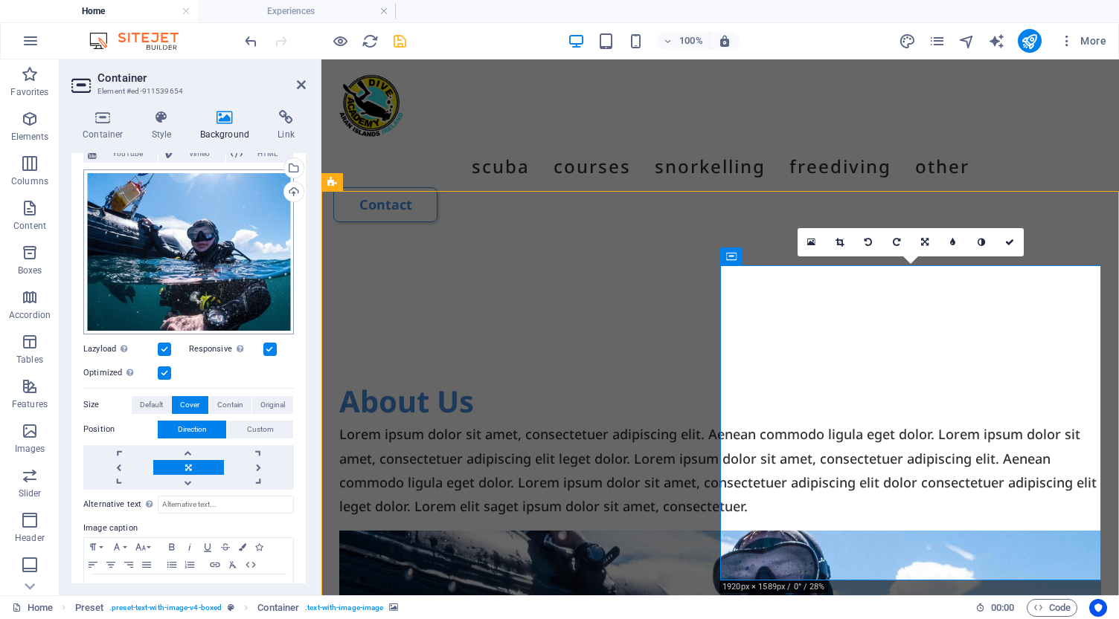
scroll to position [126, 0]
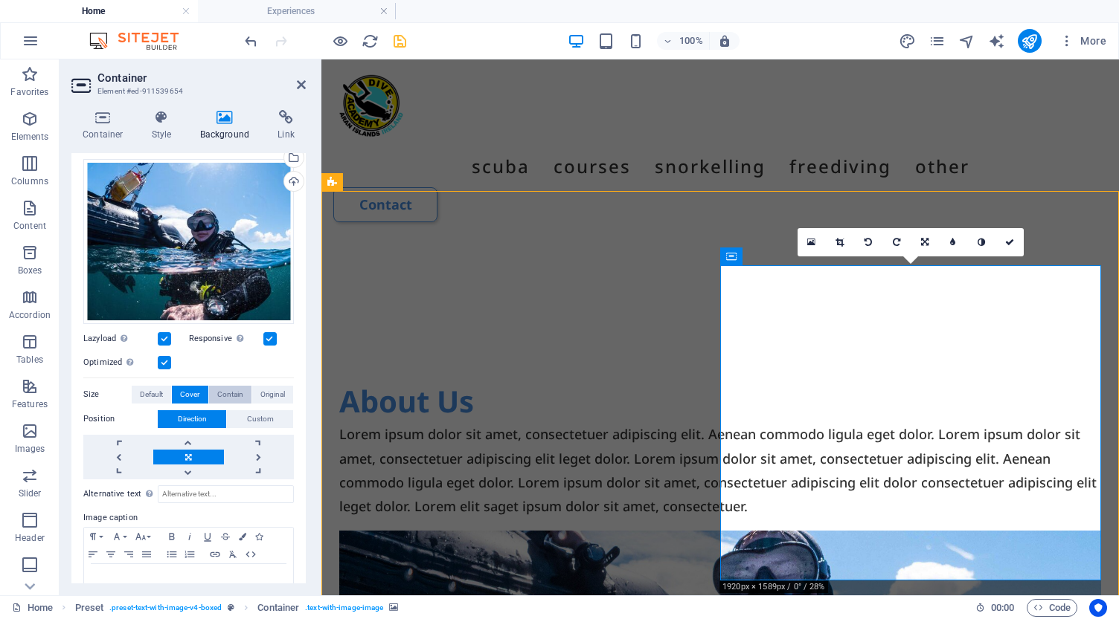
click at [234, 391] on span "Contain" at bounding box center [230, 395] width 26 height 18
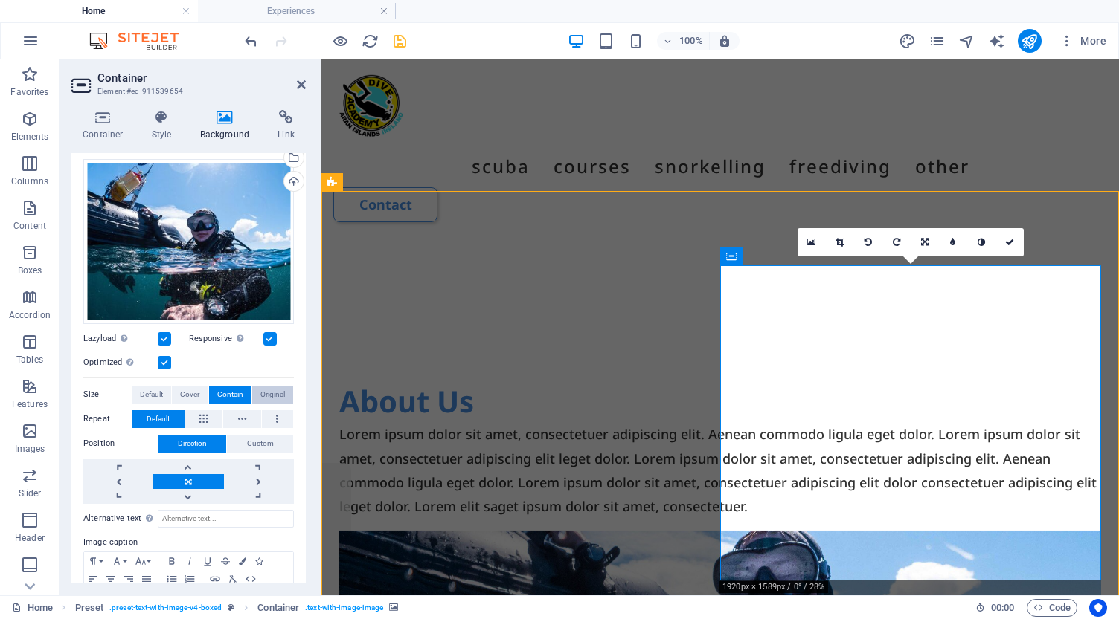
click at [273, 390] on span "Original" at bounding box center [272, 395] width 25 height 18
click at [149, 390] on span "Default" at bounding box center [151, 395] width 23 height 18
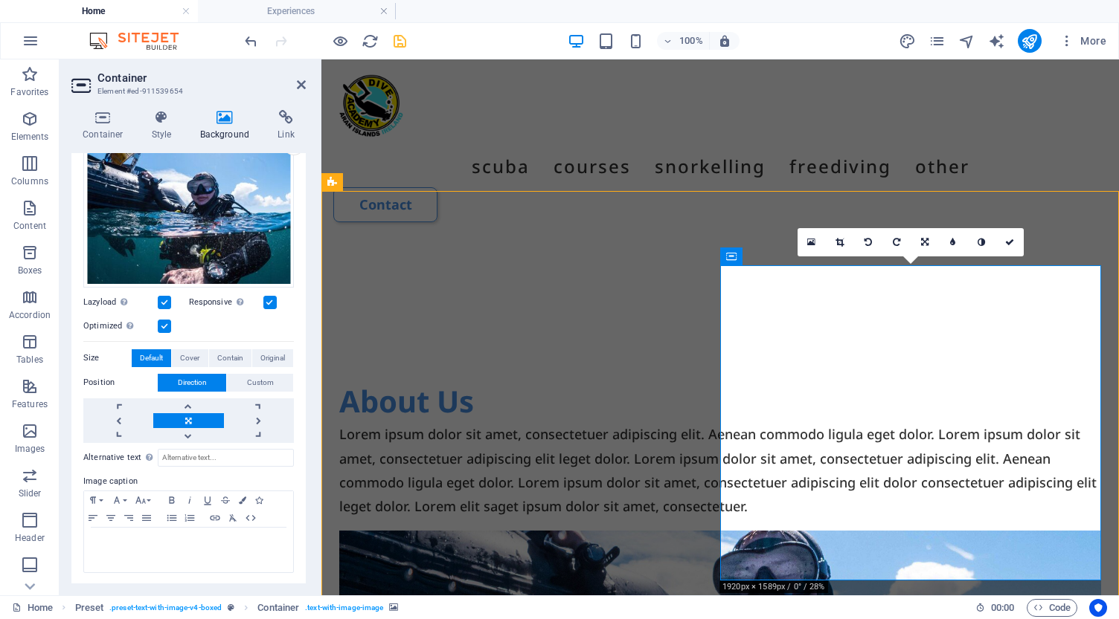
scroll to position [161, 0]
click at [402, 45] on icon "save" at bounding box center [399, 41] width 17 height 17
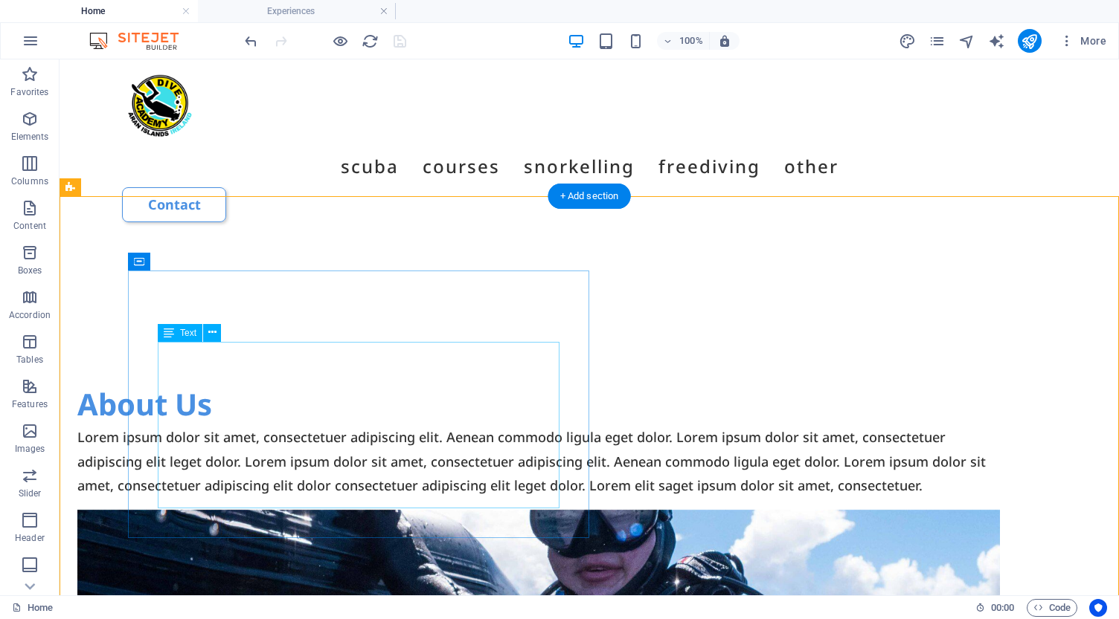
scroll to position [4137, 0]
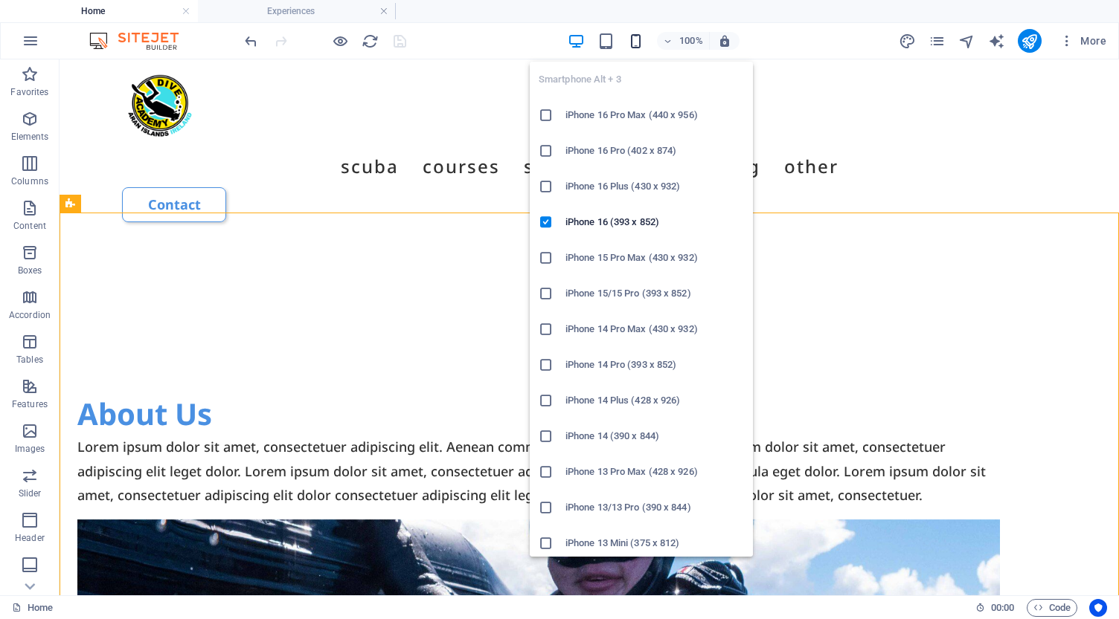
click at [638, 342] on icon "button" at bounding box center [530, 461] width 958 height 238
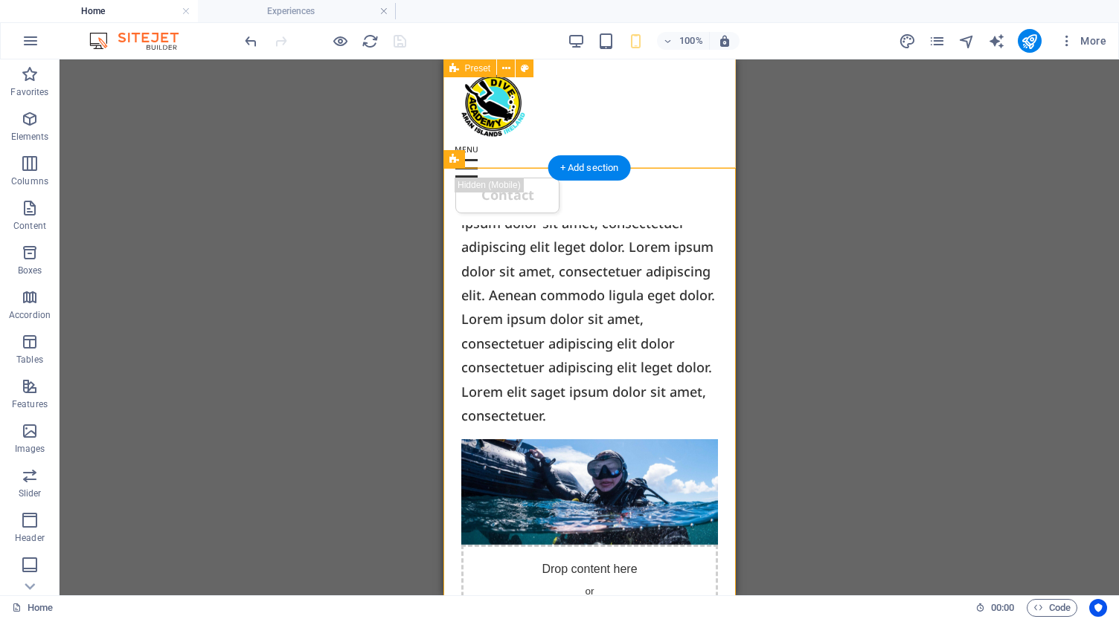
scroll to position [4479, 0]
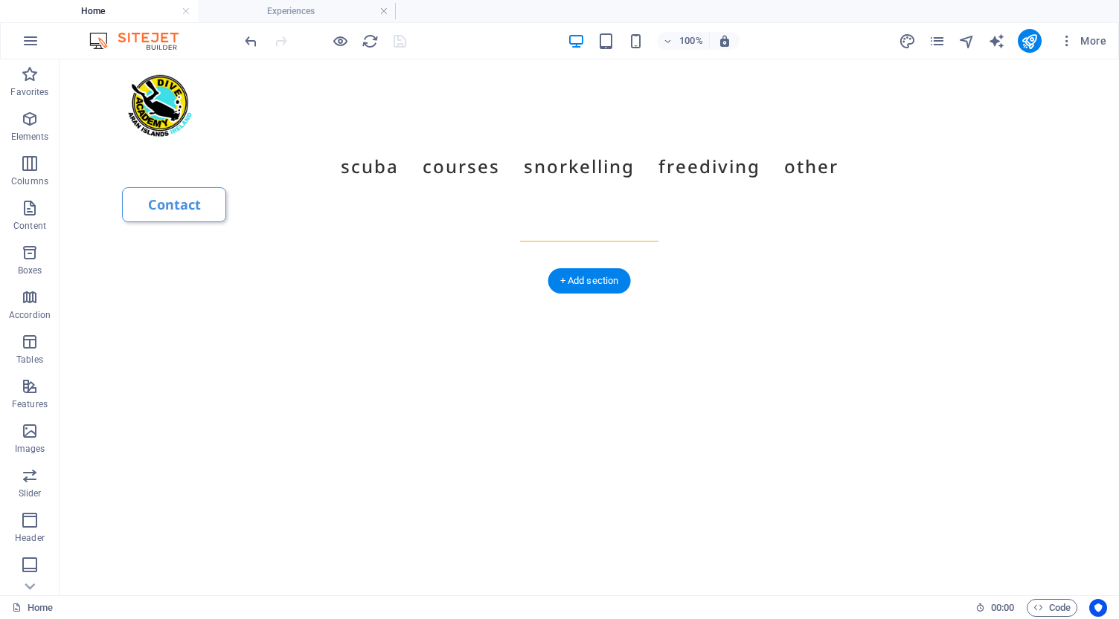
scroll to position [3736, 0]
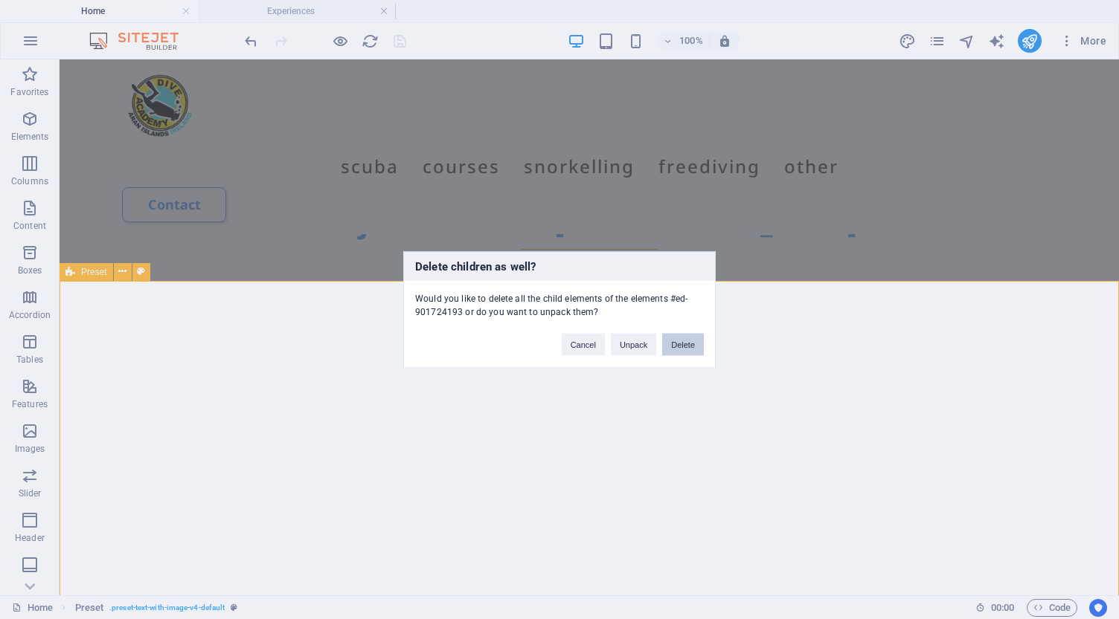
click at [679, 346] on button "Delete" at bounding box center [683, 344] width 42 height 22
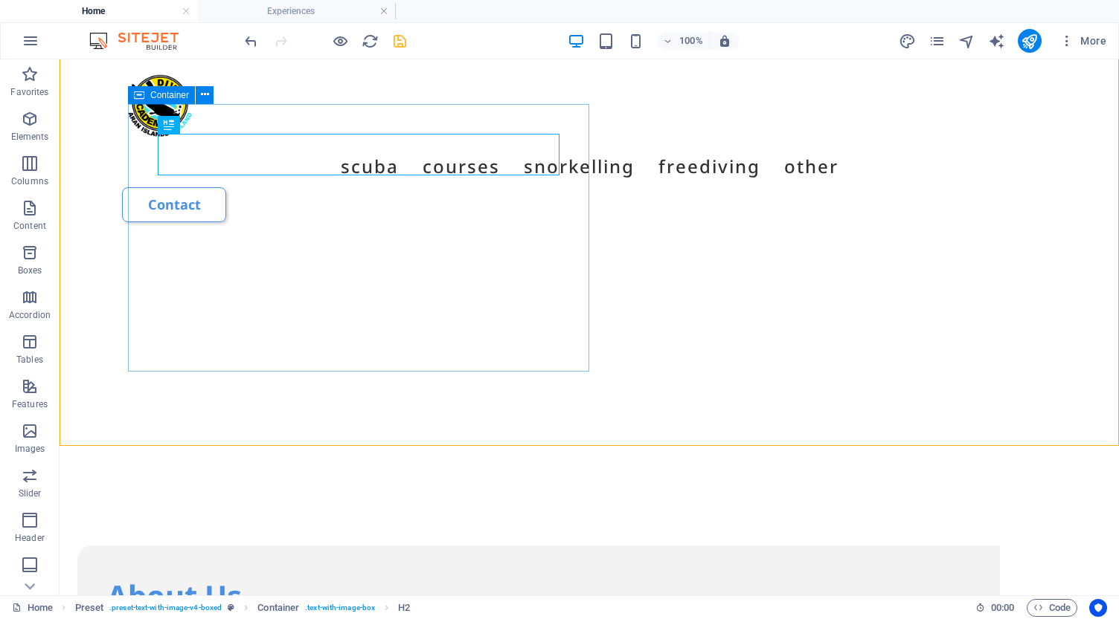
scroll to position [3987, 0]
click at [399, 40] on icon "save" at bounding box center [399, 41] width 17 height 17
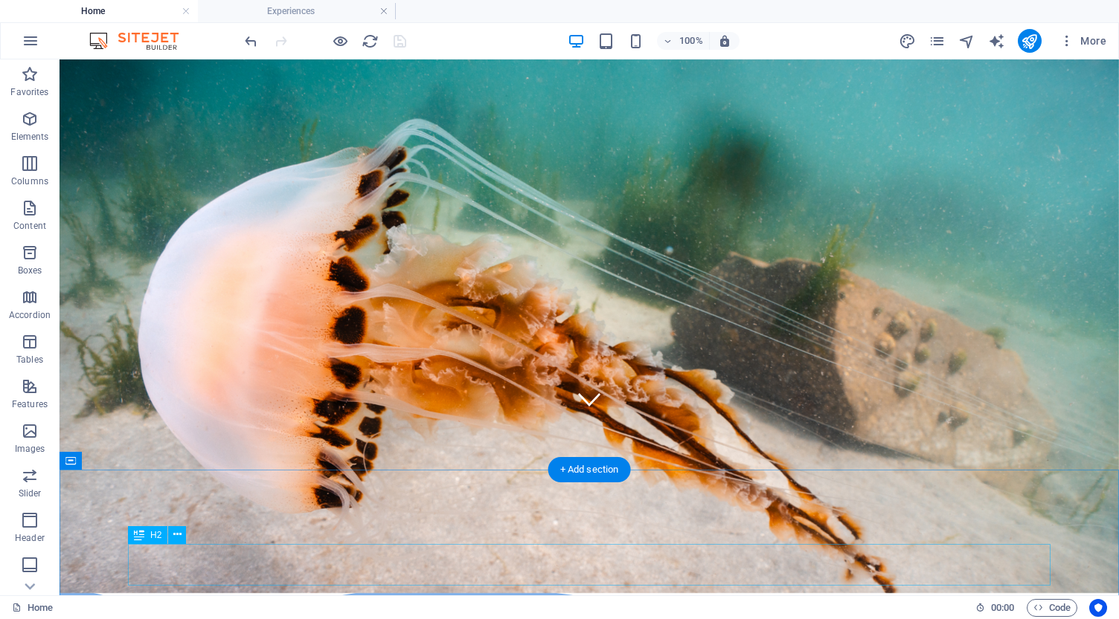
scroll to position [169, 0]
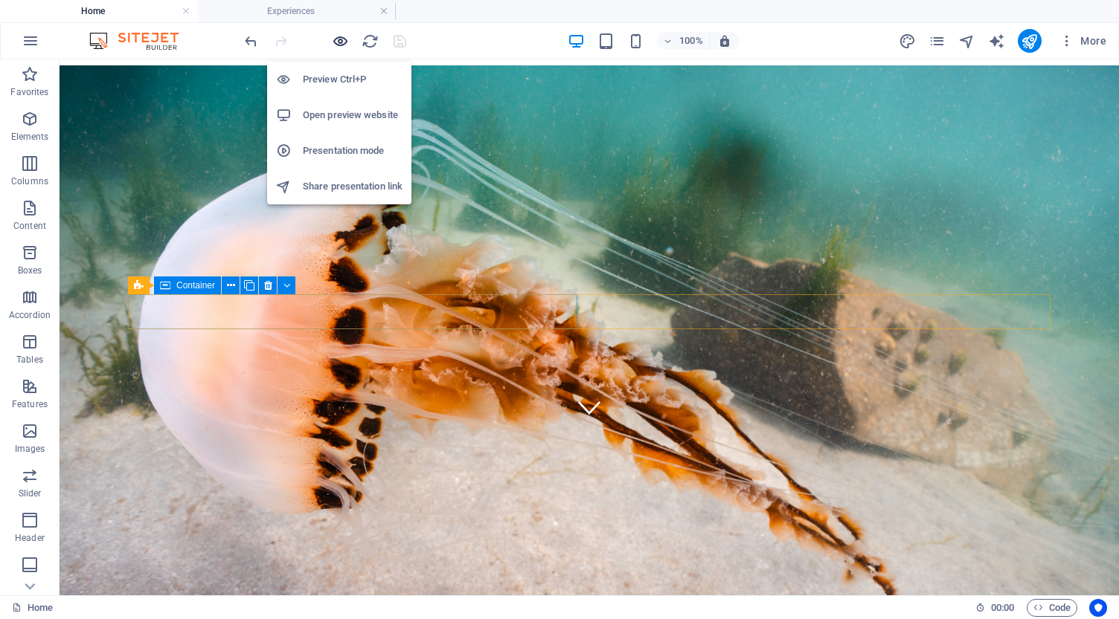
click at [340, 38] on icon "button" at bounding box center [340, 41] width 17 height 17
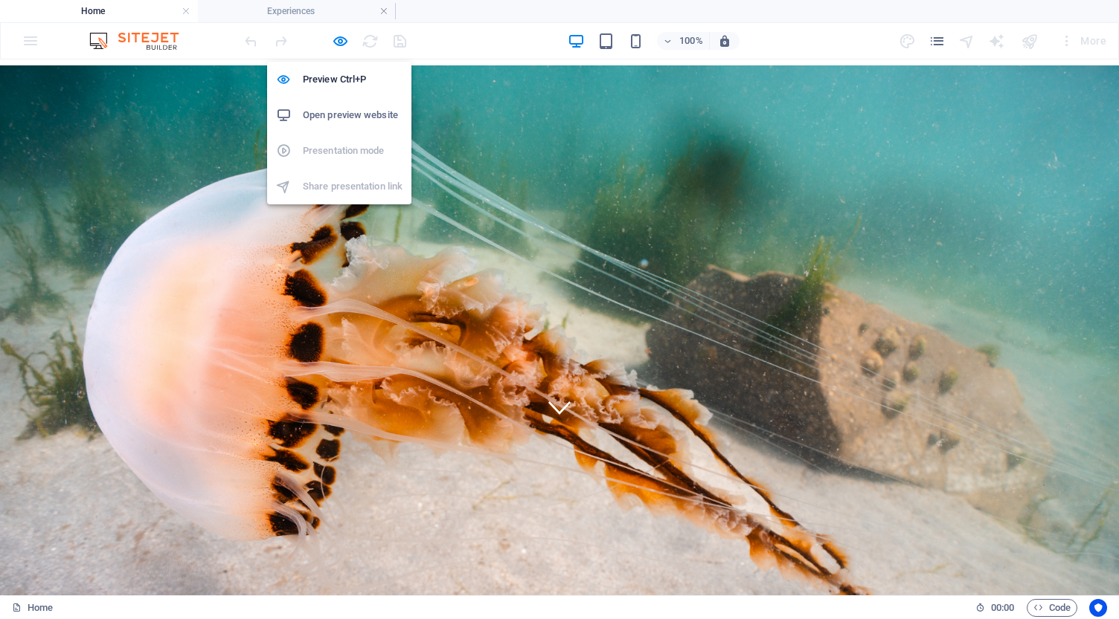
click at [337, 115] on h6 "Open preview website" at bounding box center [353, 115] width 100 height 18
click at [335, 74] on h6 "Preview Ctrl+P" at bounding box center [353, 80] width 100 height 18
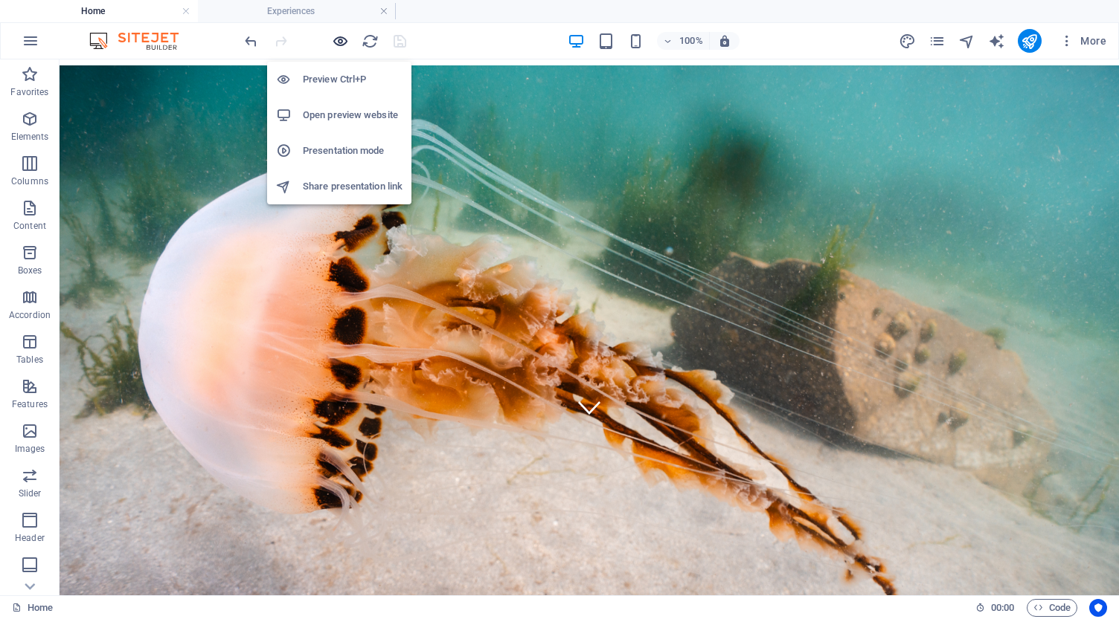
click at [334, 44] on icon "button" at bounding box center [340, 41] width 17 height 17
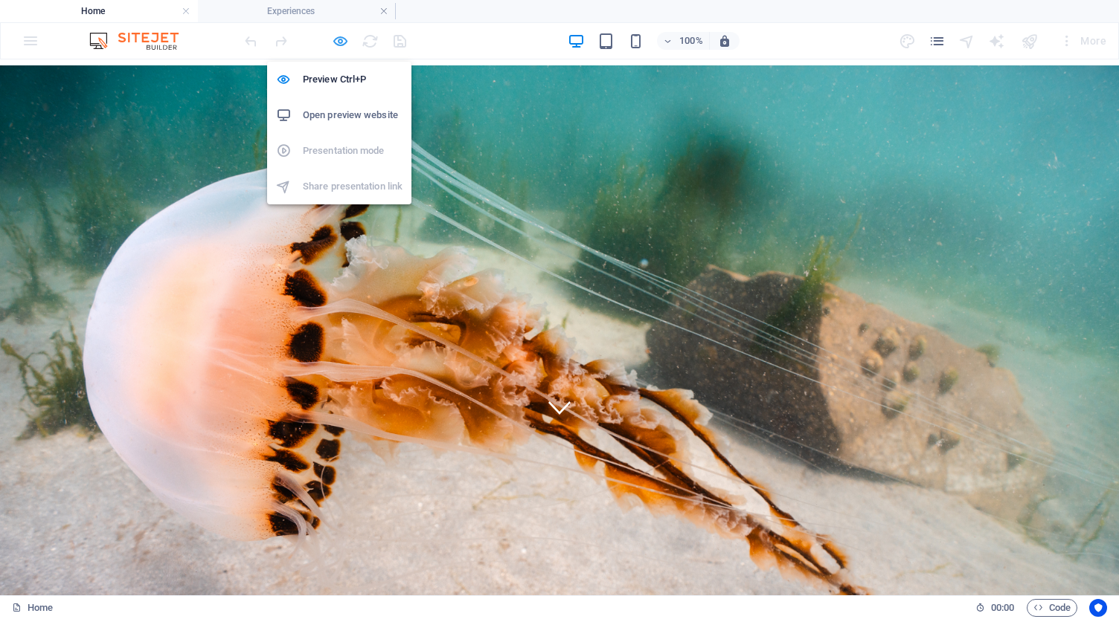
click at [340, 40] on icon "button" at bounding box center [340, 41] width 17 height 17
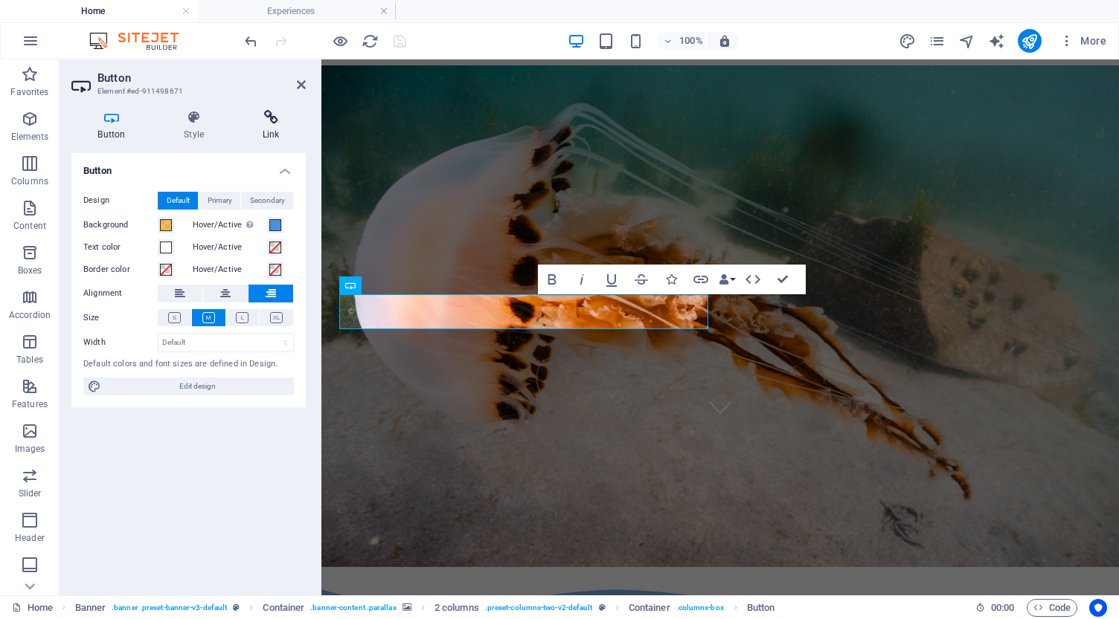
click at [265, 124] on icon at bounding box center [271, 117] width 70 height 15
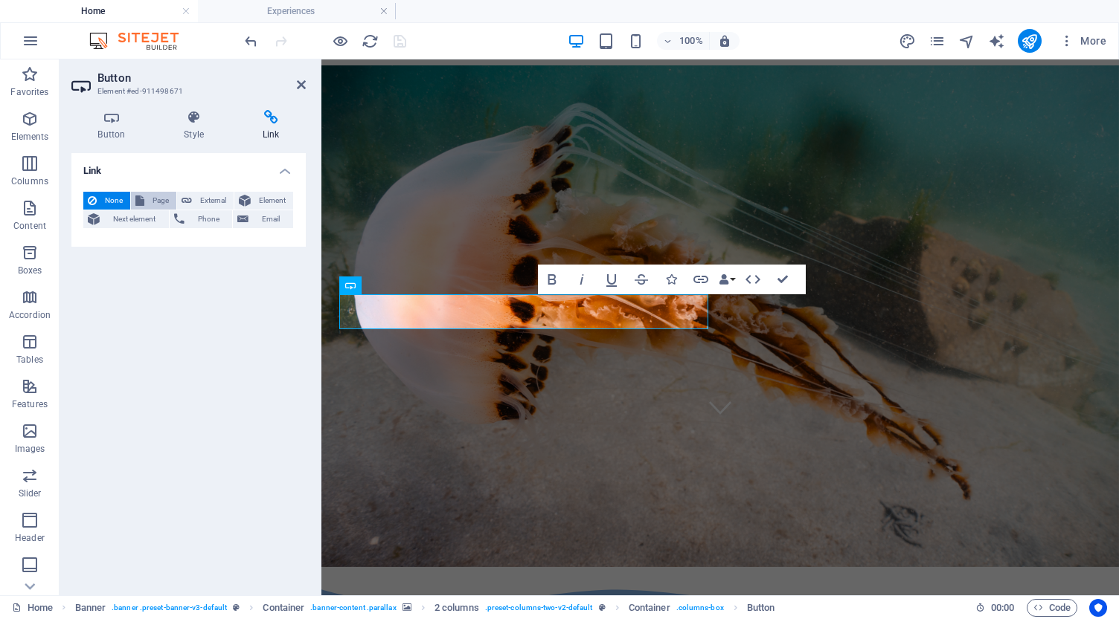
click at [152, 200] on span "Page" at bounding box center [160, 201] width 23 height 18
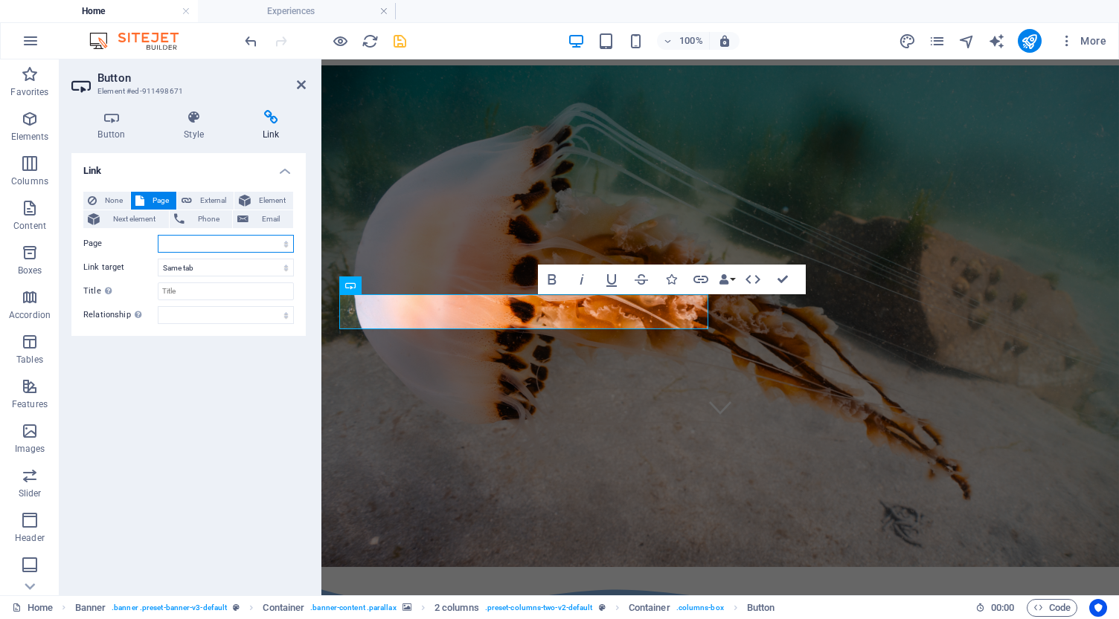
select select "4"
click at [195, 291] on input "Title Additional link description, should not be the same as the link text. The…" at bounding box center [226, 292] width 136 height 18
type input "Click to explore all experiences"
click at [399, 42] on icon "save" at bounding box center [399, 41] width 17 height 17
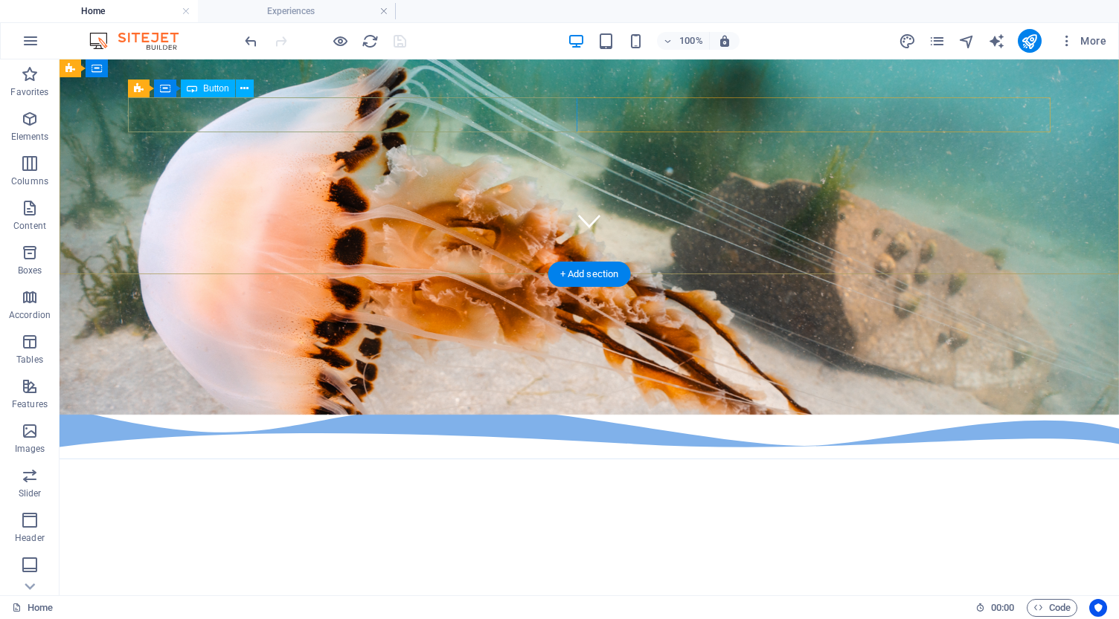
scroll to position [377, 0]
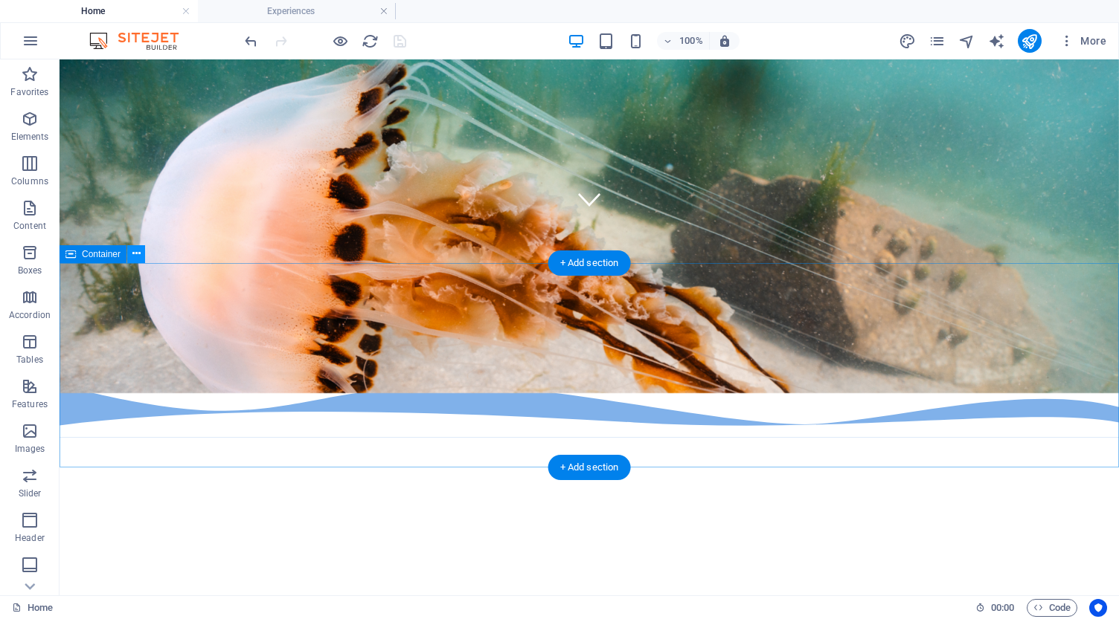
click at [135, 253] on icon at bounding box center [136, 254] width 8 height 16
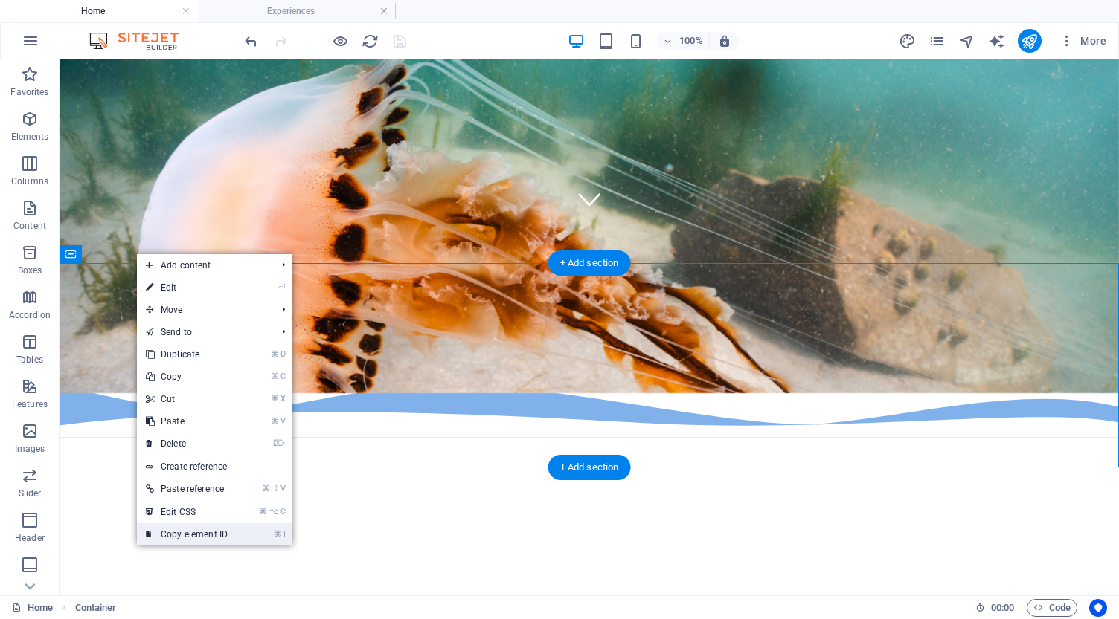
click at [205, 535] on link "⌘ I Copy element ID" at bounding box center [187, 535] width 100 height 22
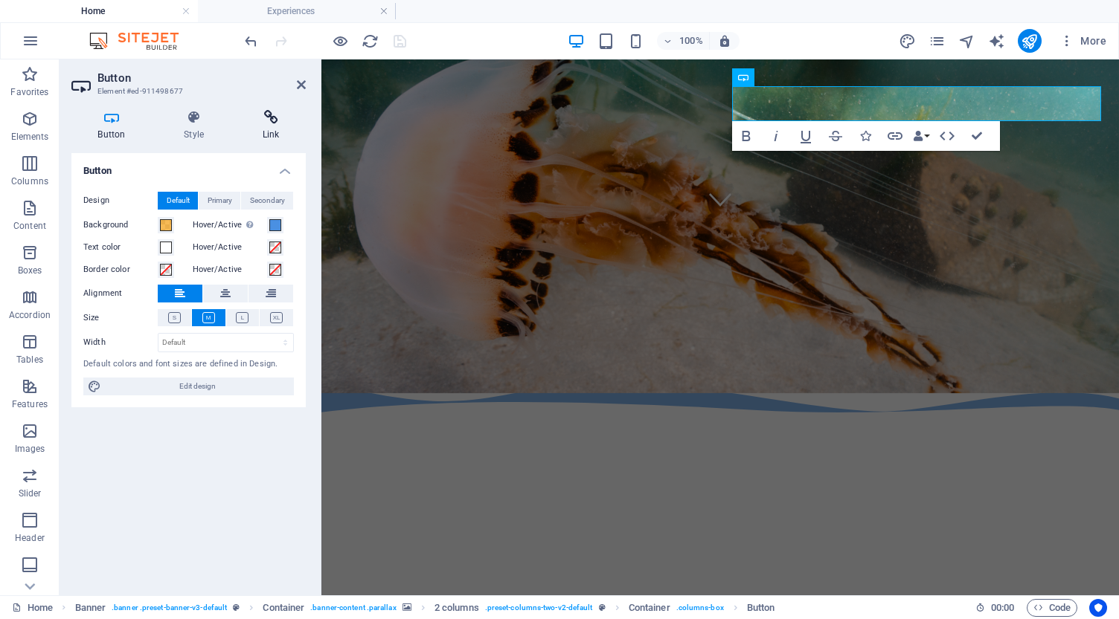
click at [271, 119] on icon at bounding box center [271, 117] width 70 height 15
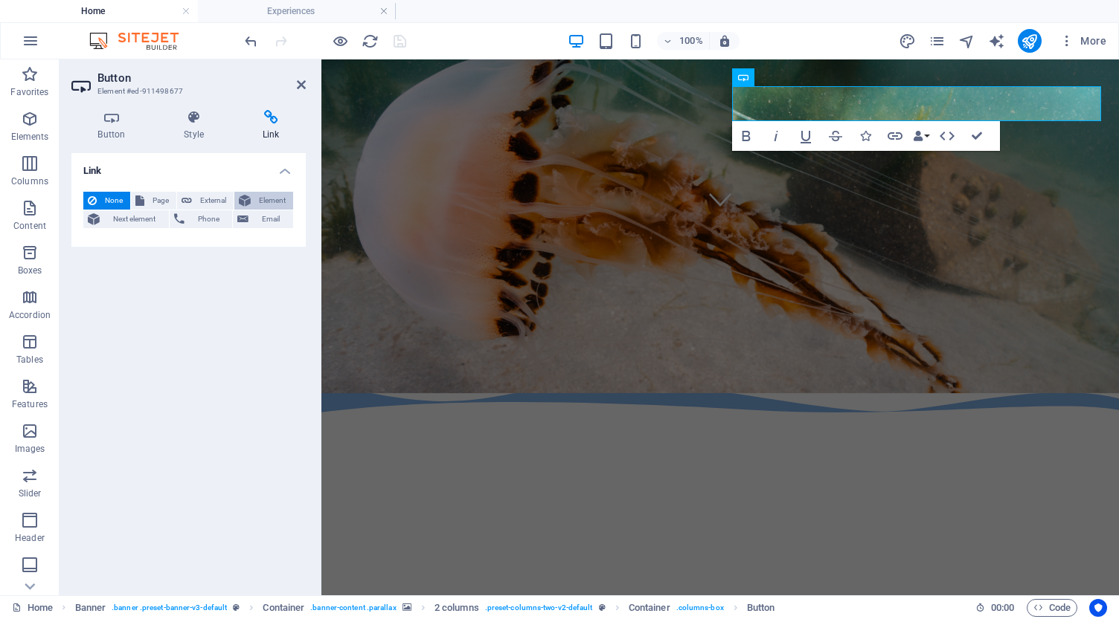
click at [263, 200] on span "Element" at bounding box center [271, 201] width 33 height 18
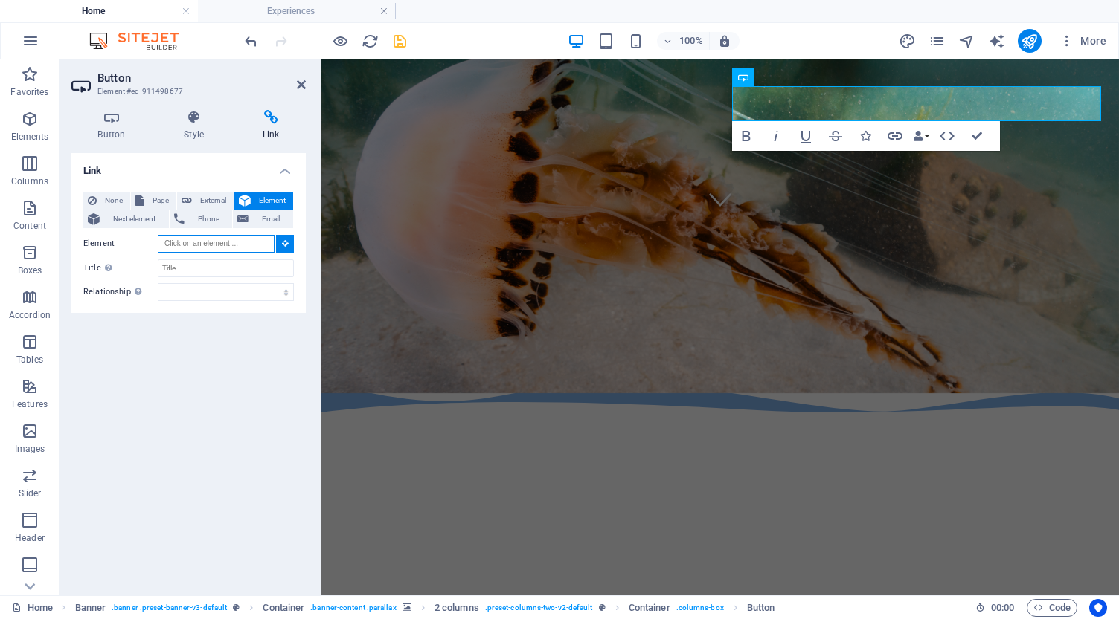
paste input "#ed-901526703"
type input "#ed-901526703"
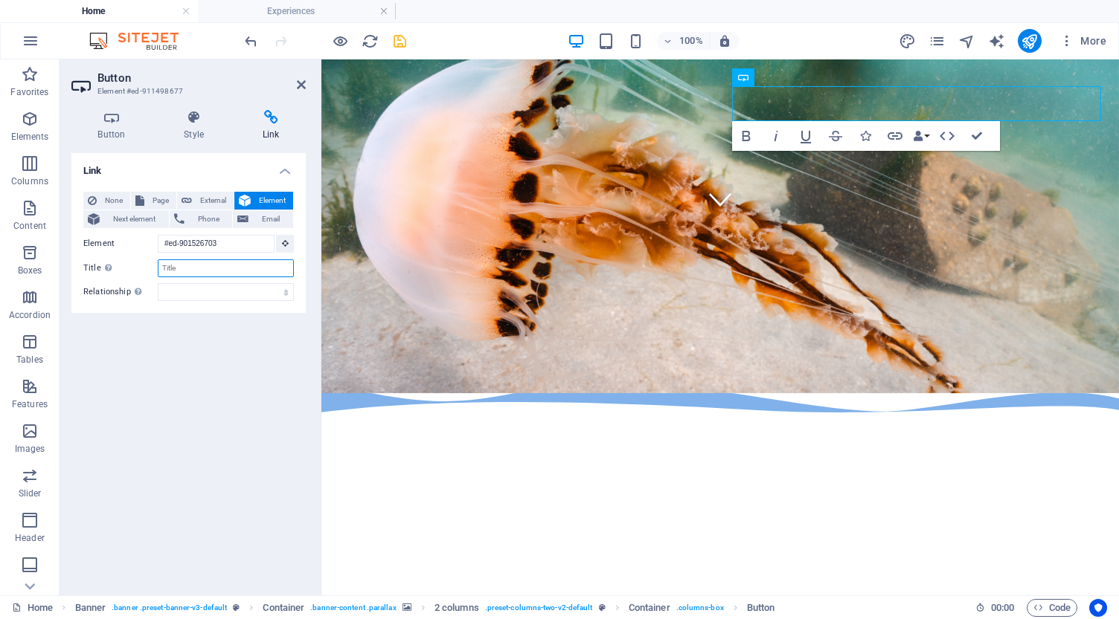
click at [187, 268] on input "Title Additional link description, should not be the same as the link text. The…" at bounding box center [226, 269] width 136 height 18
type input "click to explore most popular adventures"
click at [401, 42] on icon "save" at bounding box center [399, 41] width 17 height 17
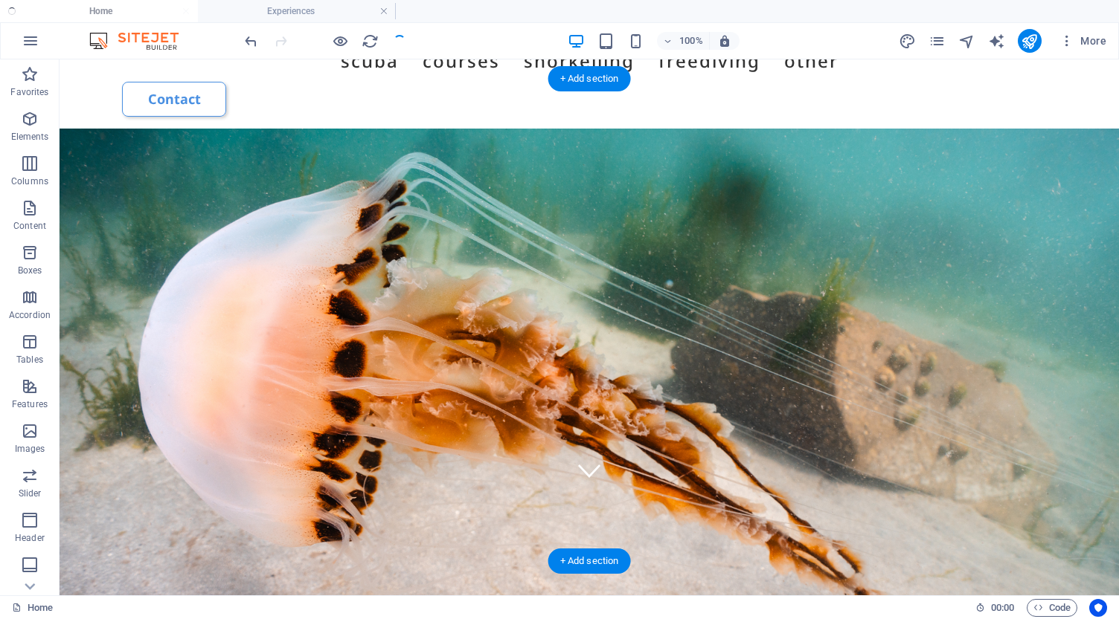
scroll to position [110, 0]
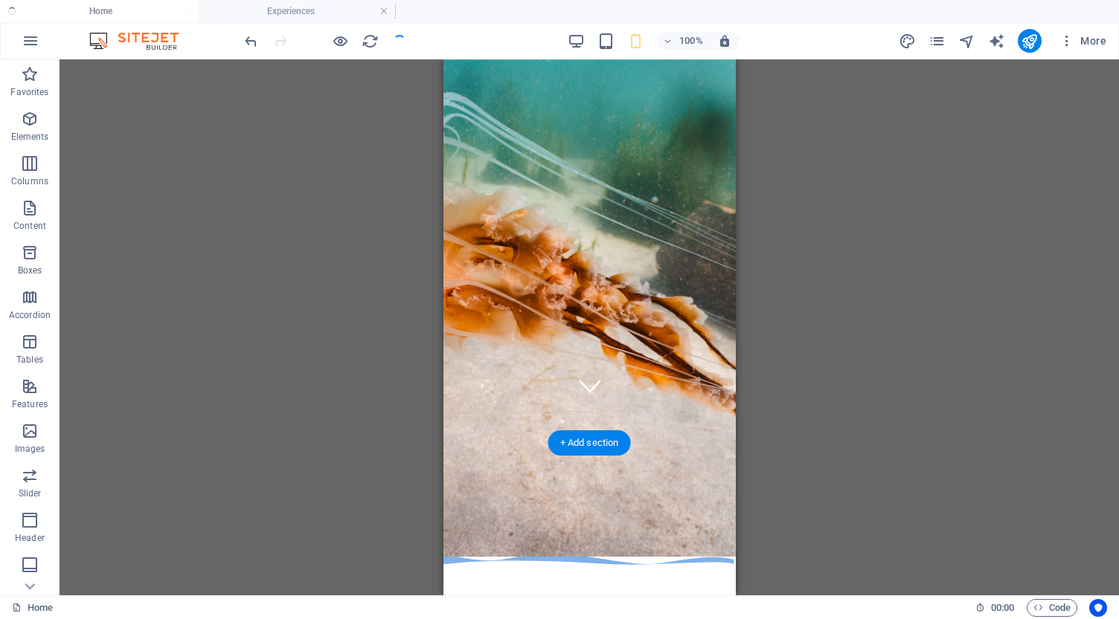
scroll to position [161, 0]
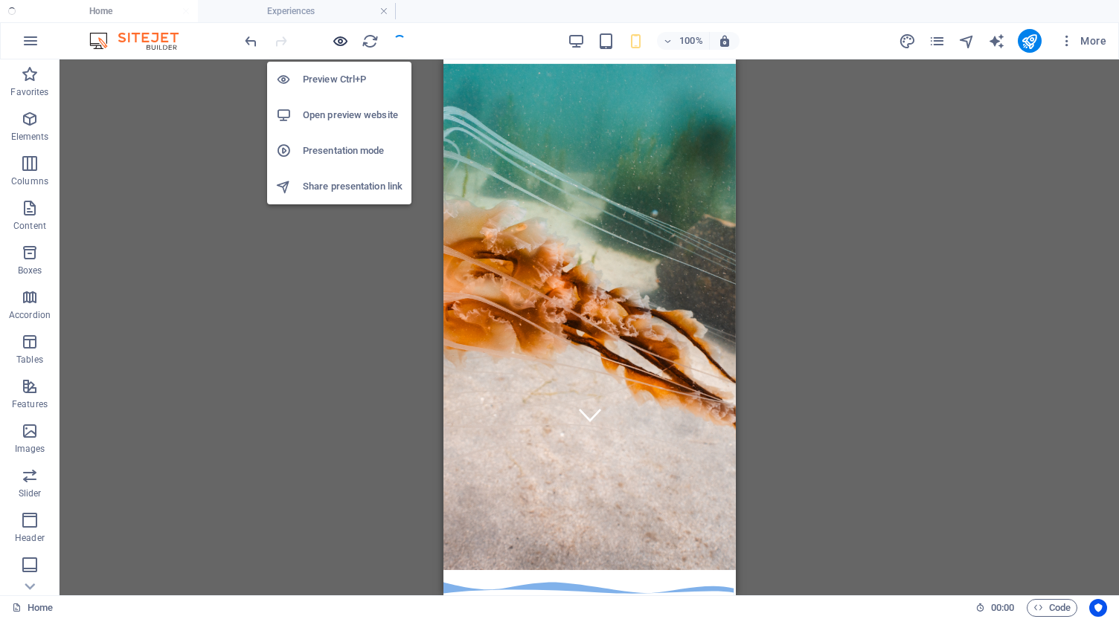
click at [338, 37] on icon "button" at bounding box center [340, 41] width 17 height 17
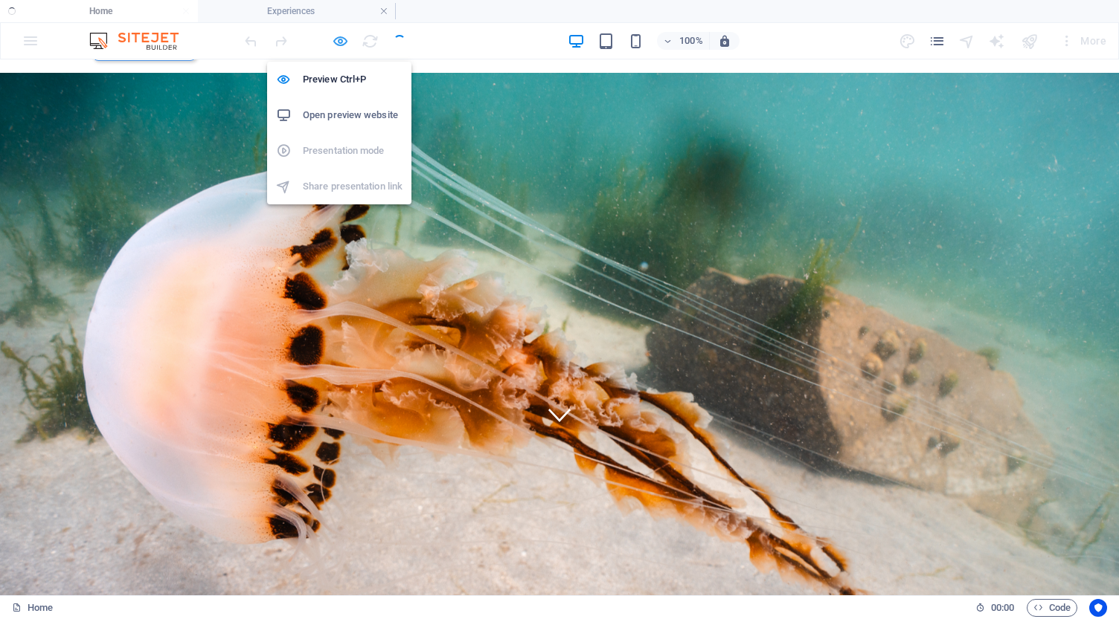
click at [336, 42] on icon "button" at bounding box center [340, 41] width 17 height 17
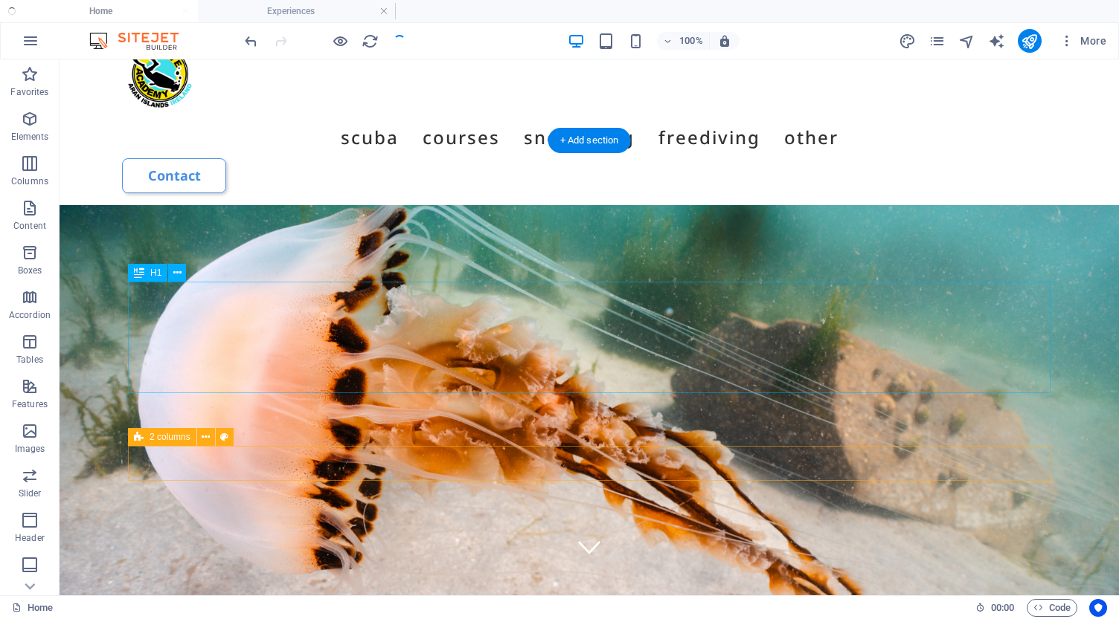
scroll to position [17, 0]
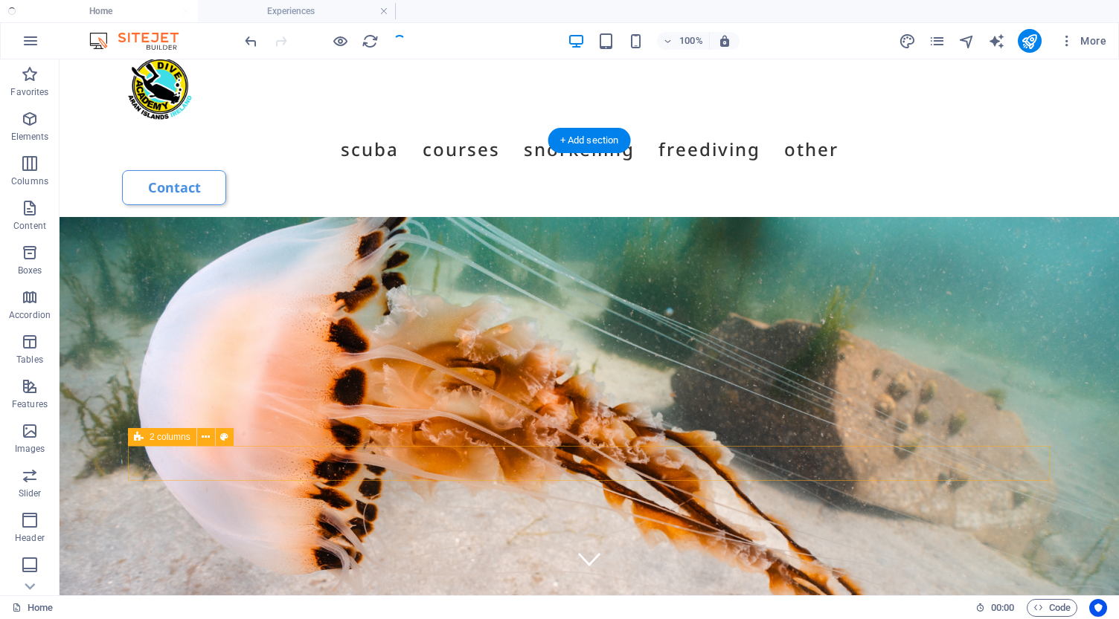
click at [75, 217] on figure at bounding box center [588, 485] width 1059 height 536
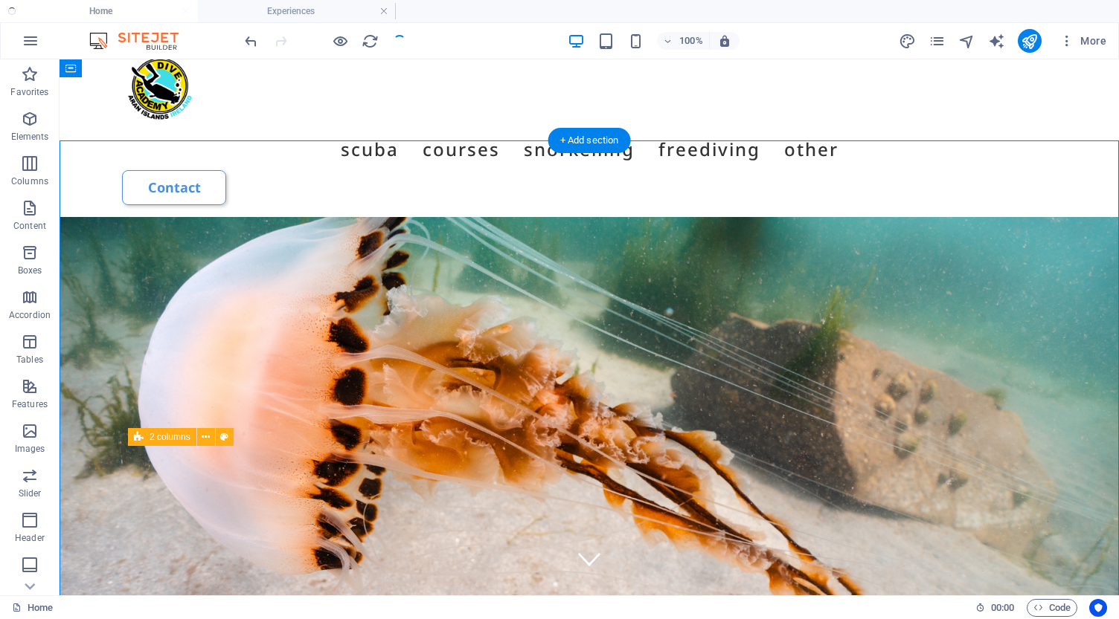
click at [75, 217] on figure at bounding box center [588, 485] width 1059 height 536
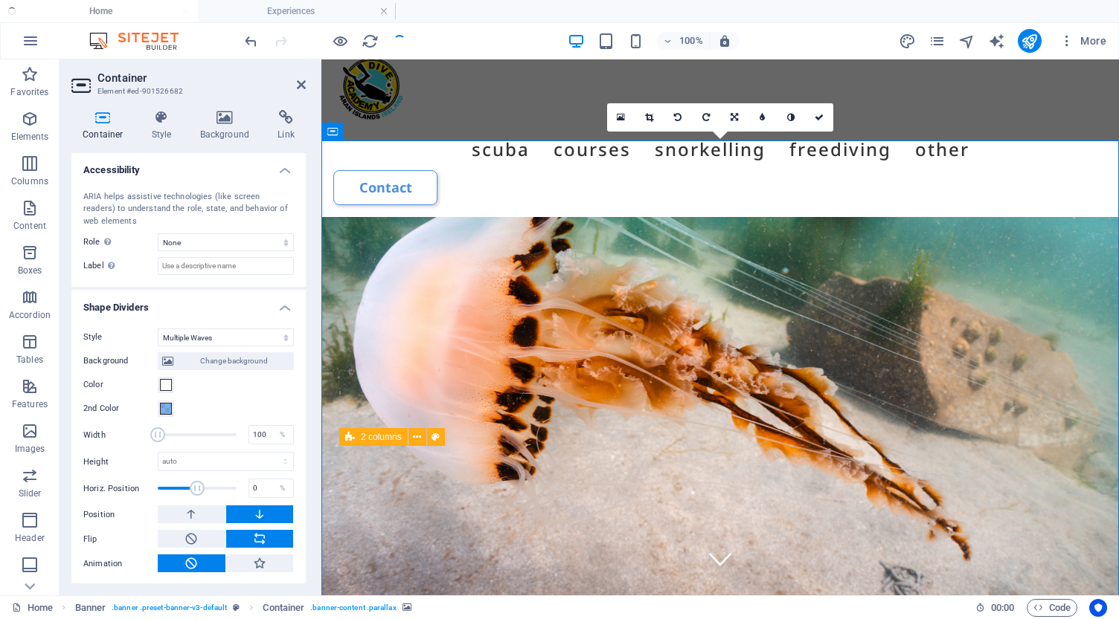
scroll to position [370, 0]
select select "waves"
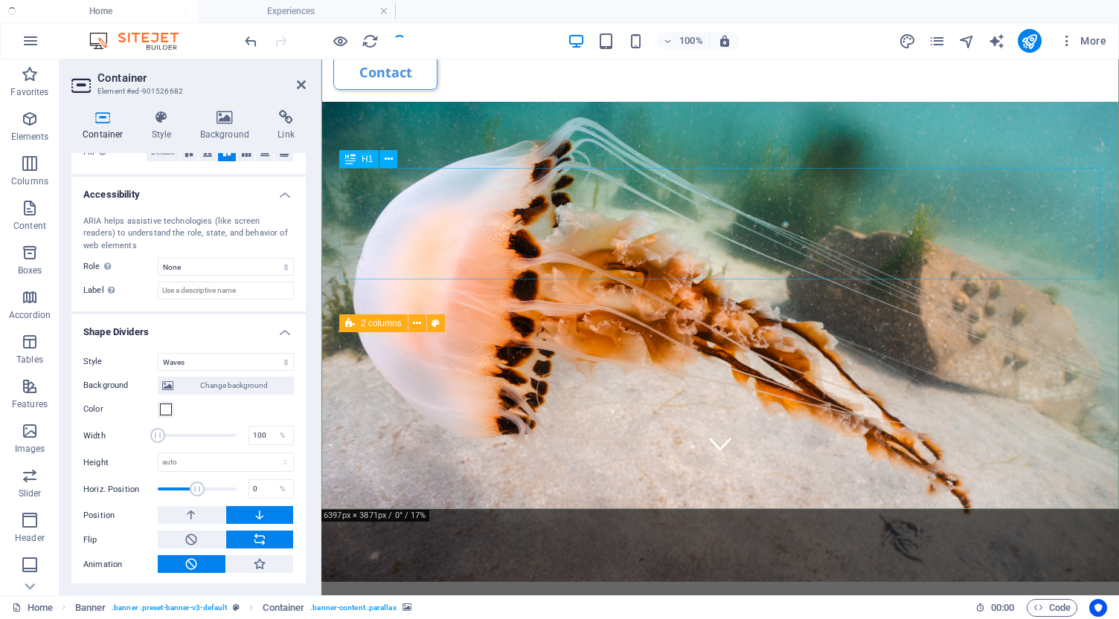
scroll to position [135, 0]
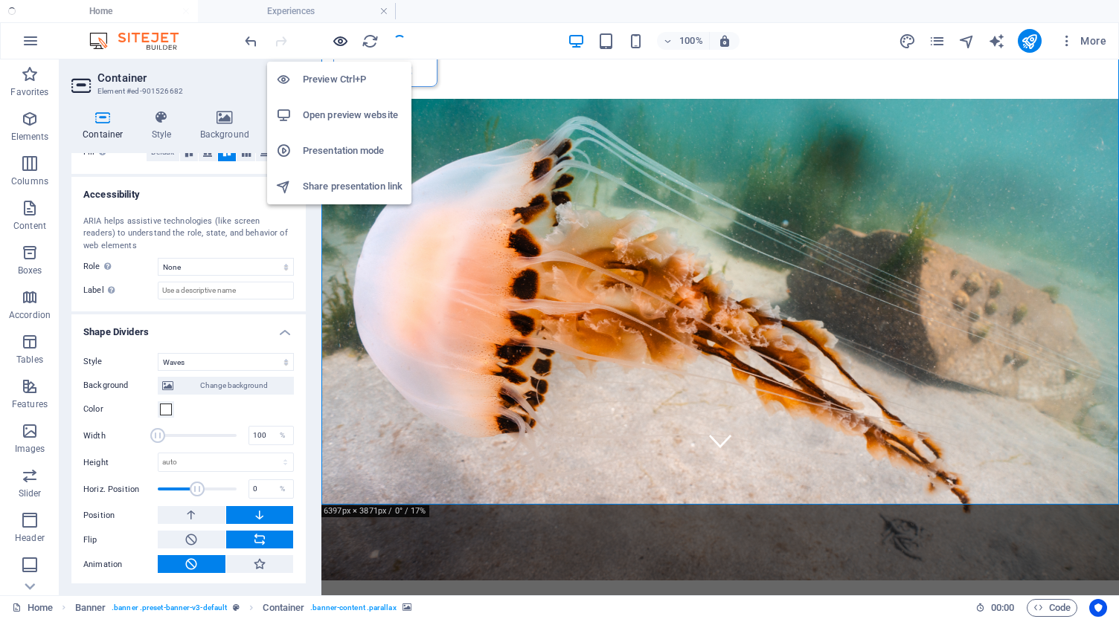
click at [341, 42] on icon "button" at bounding box center [340, 41] width 17 height 17
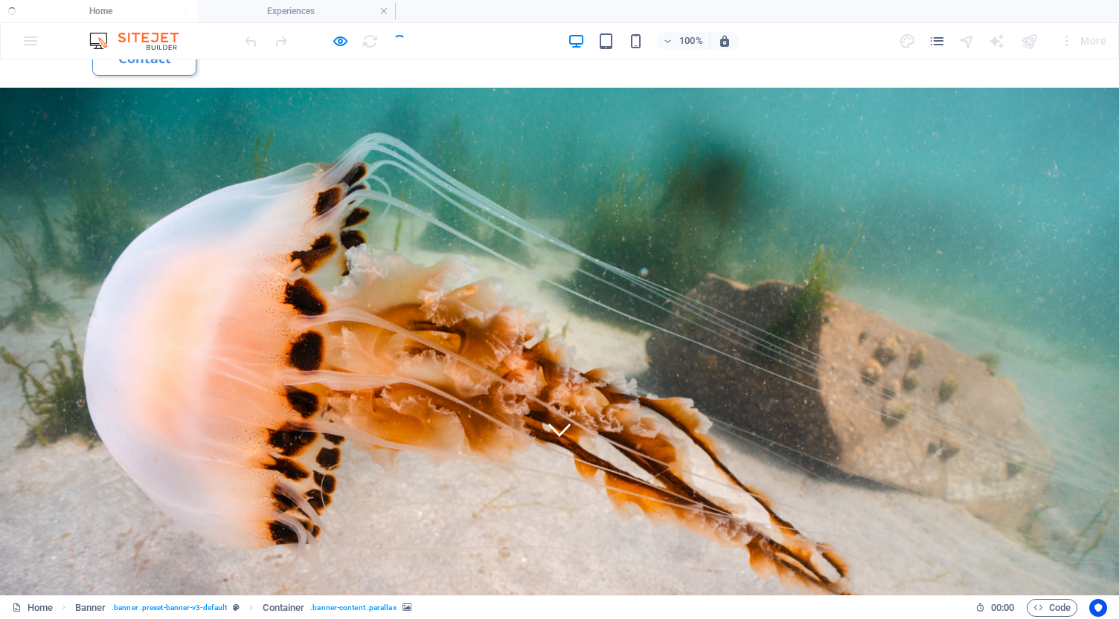
scroll to position [147, 0]
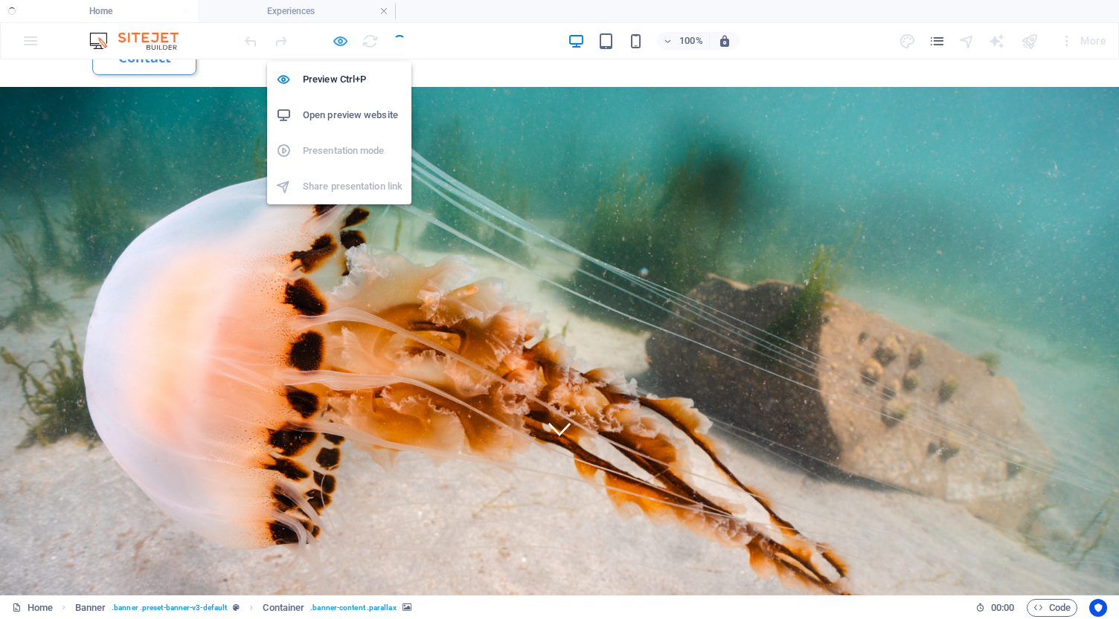
click at [337, 42] on icon "button" at bounding box center [340, 41] width 17 height 17
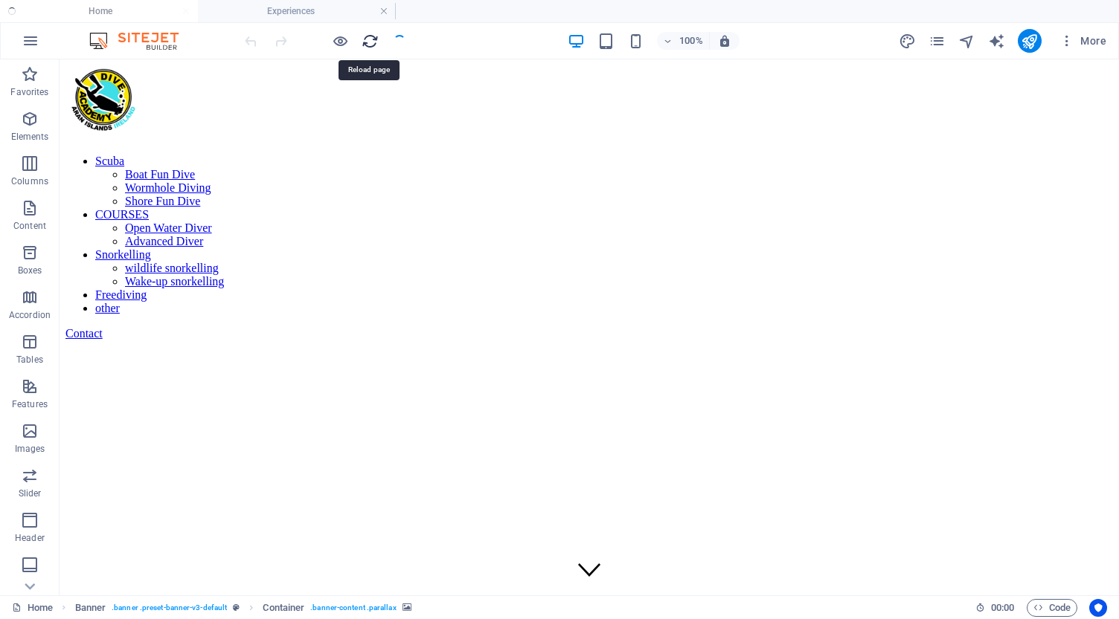
scroll to position [0, 0]
click at [0, 0] on icon "button" at bounding box center [0, 0] width 0 height 0
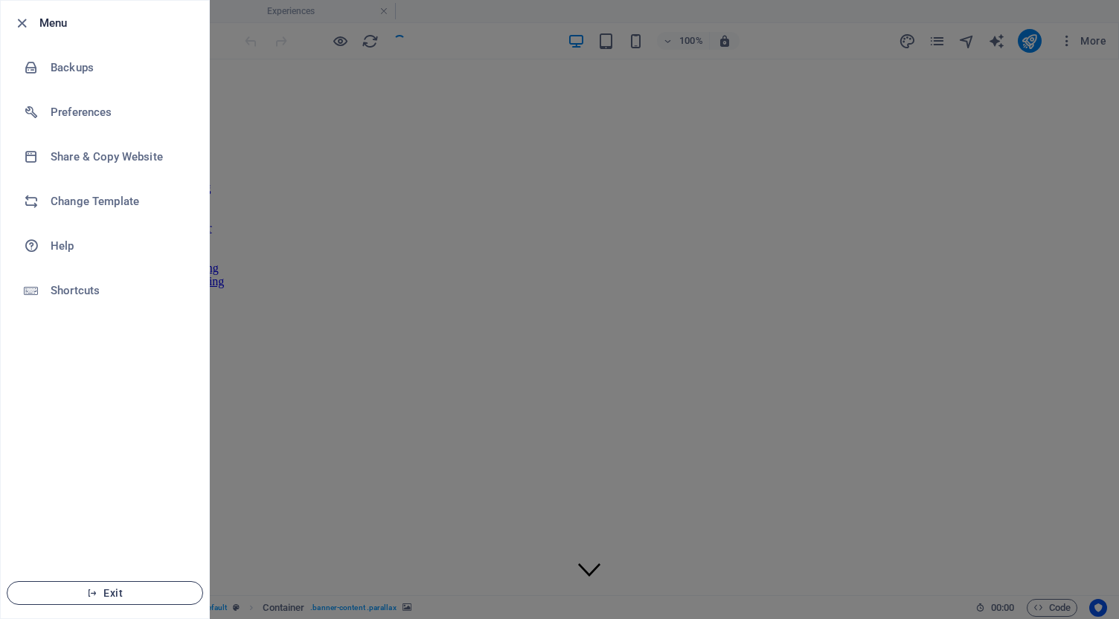
click at [103, 589] on span "Exit" at bounding box center [104, 594] width 171 height 12
